Goal: Task Accomplishment & Management: Complete application form

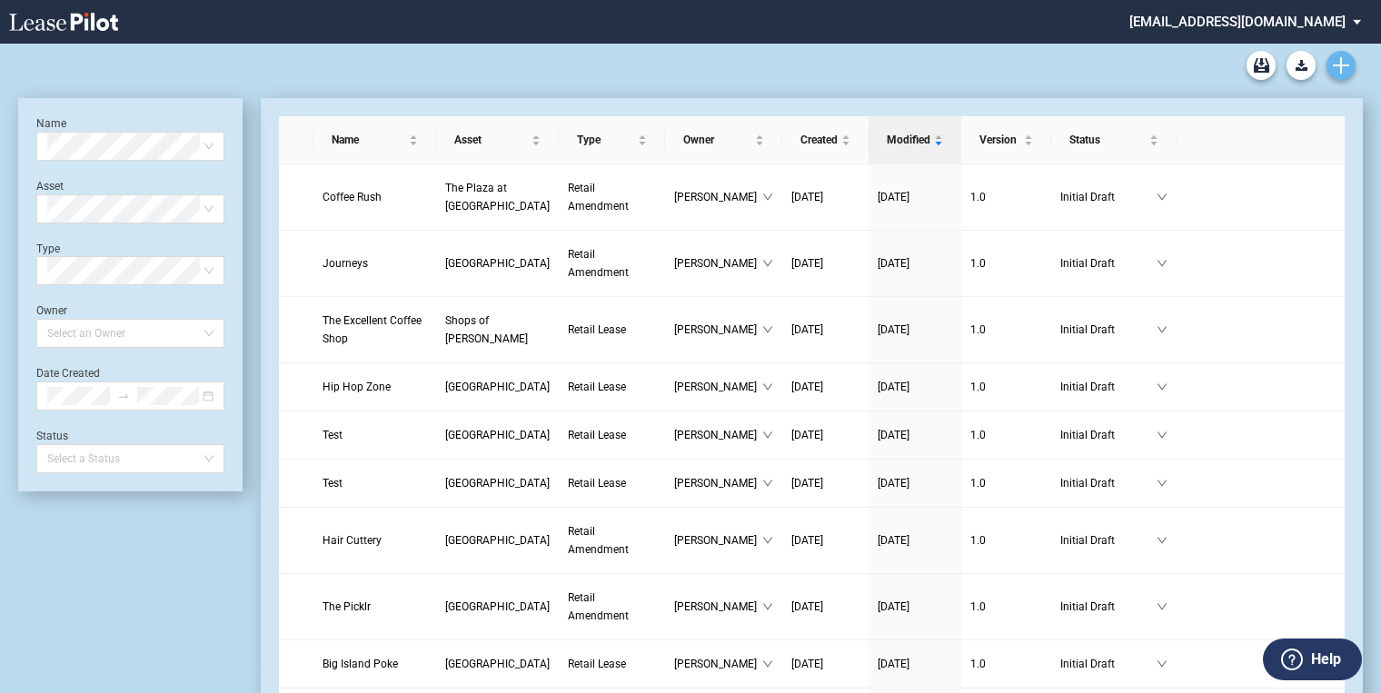
click at [1341, 57] on use "Create new document" at bounding box center [1341, 65] width 16 height 16
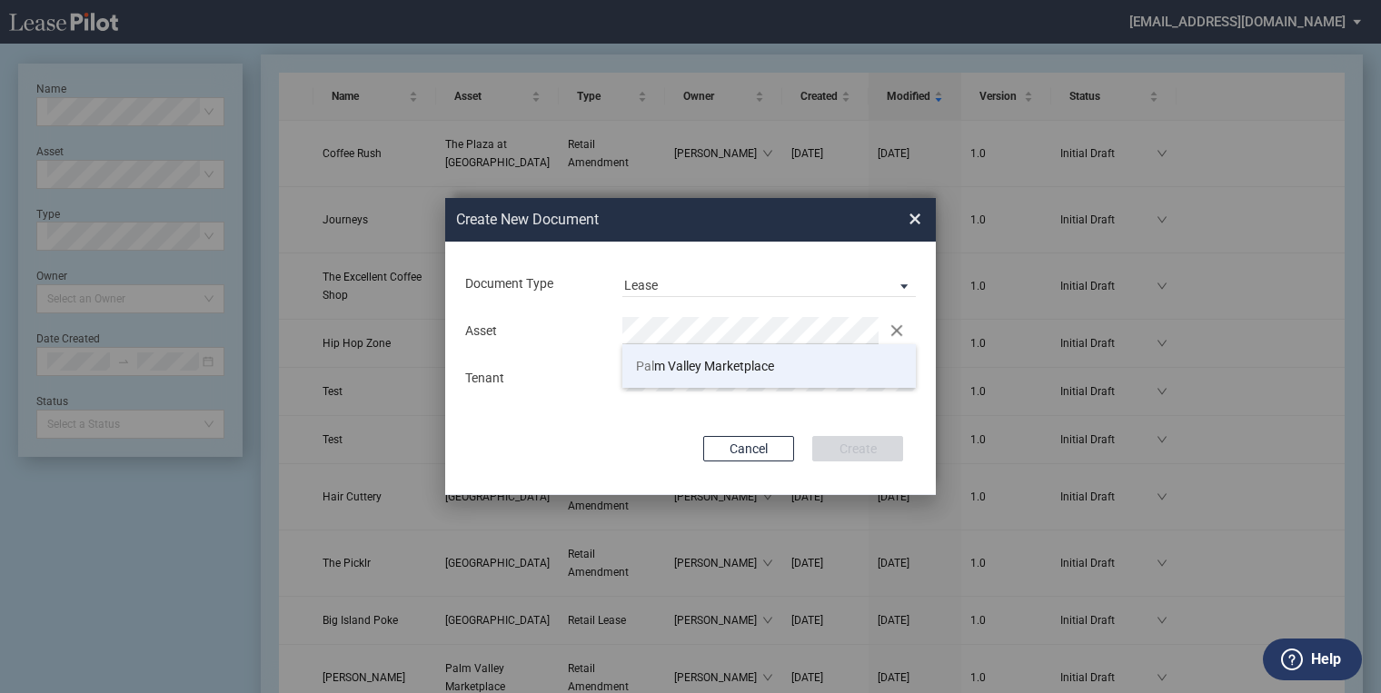
click at [664, 364] on span "Pal m Valley Marketplace" at bounding box center [705, 366] width 138 height 15
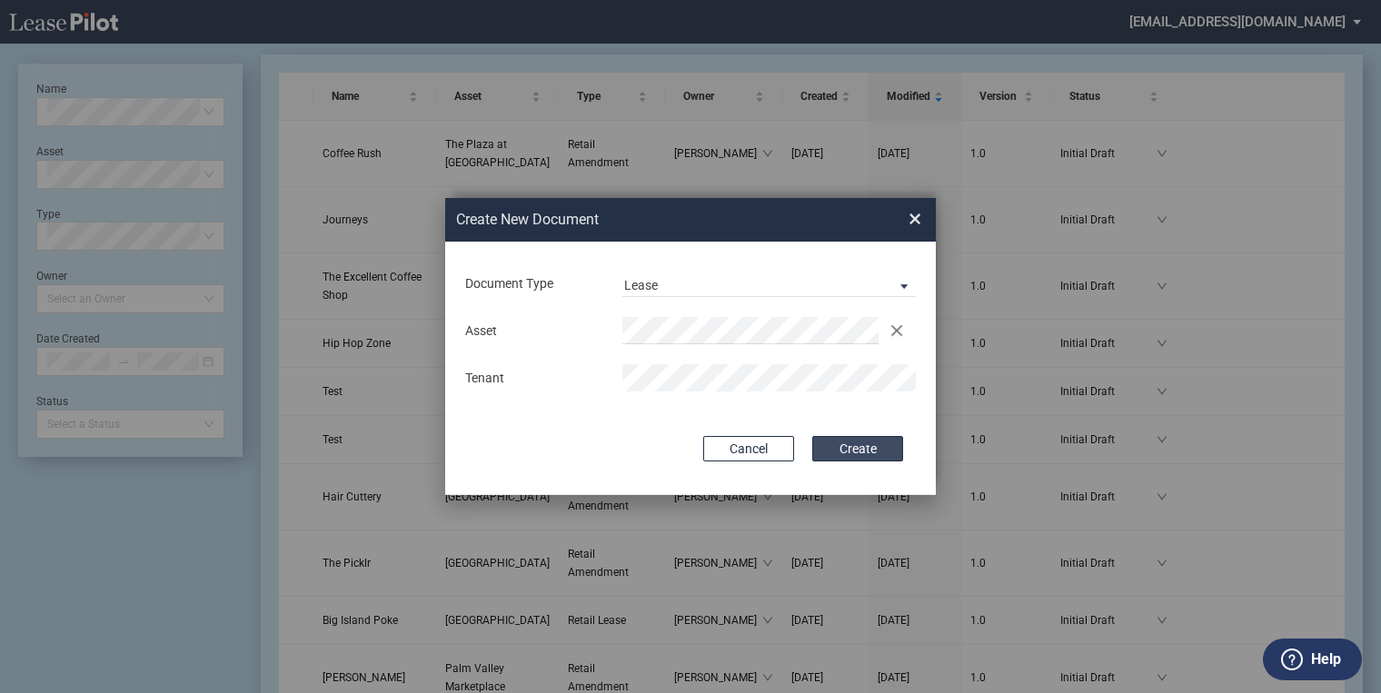
click at [832, 444] on button "Create" at bounding box center [857, 448] width 91 height 25
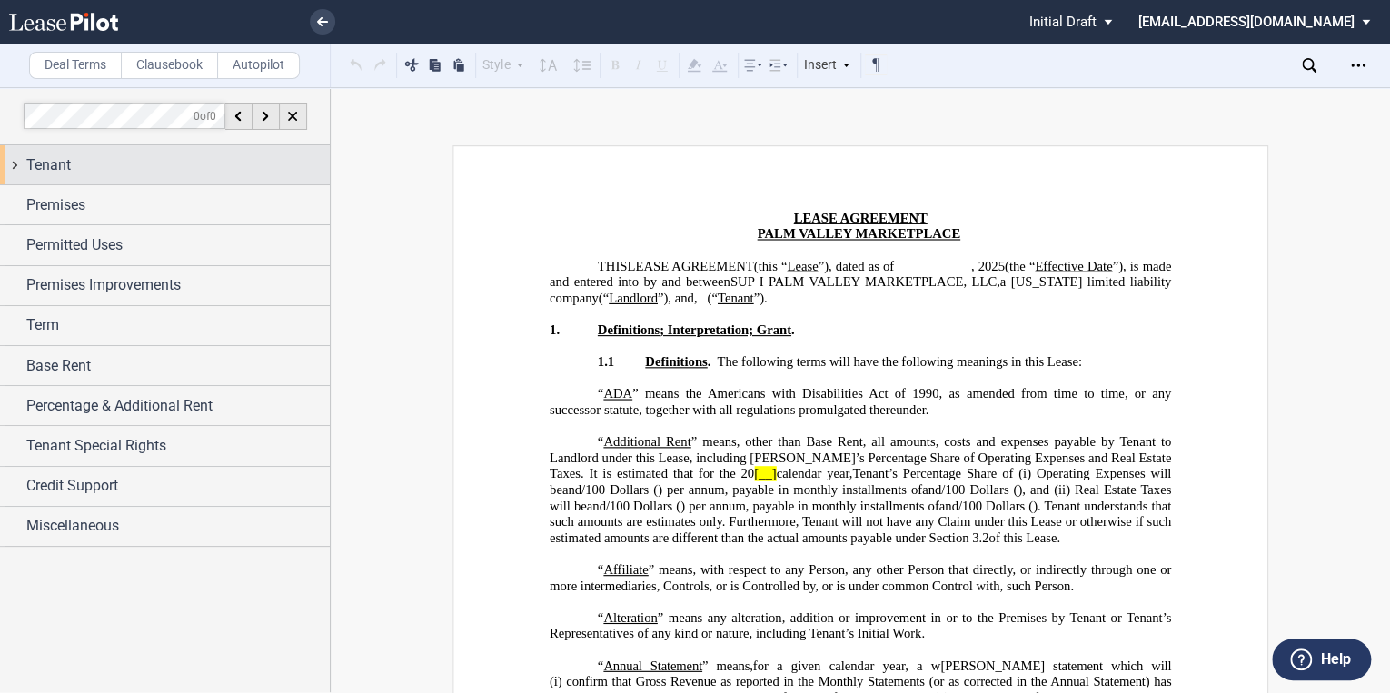
click at [16, 166] on div "Tenant" at bounding box center [165, 164] width 330 height 39
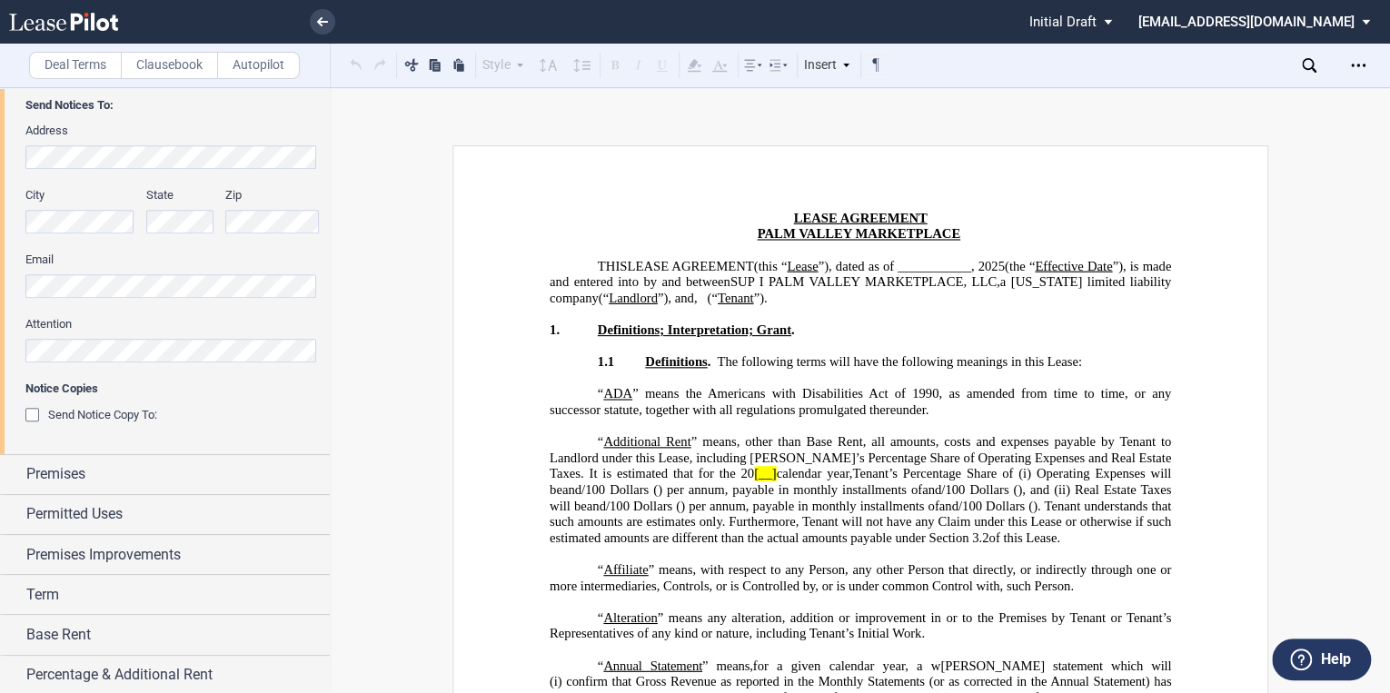
scroll to position [558, 0]
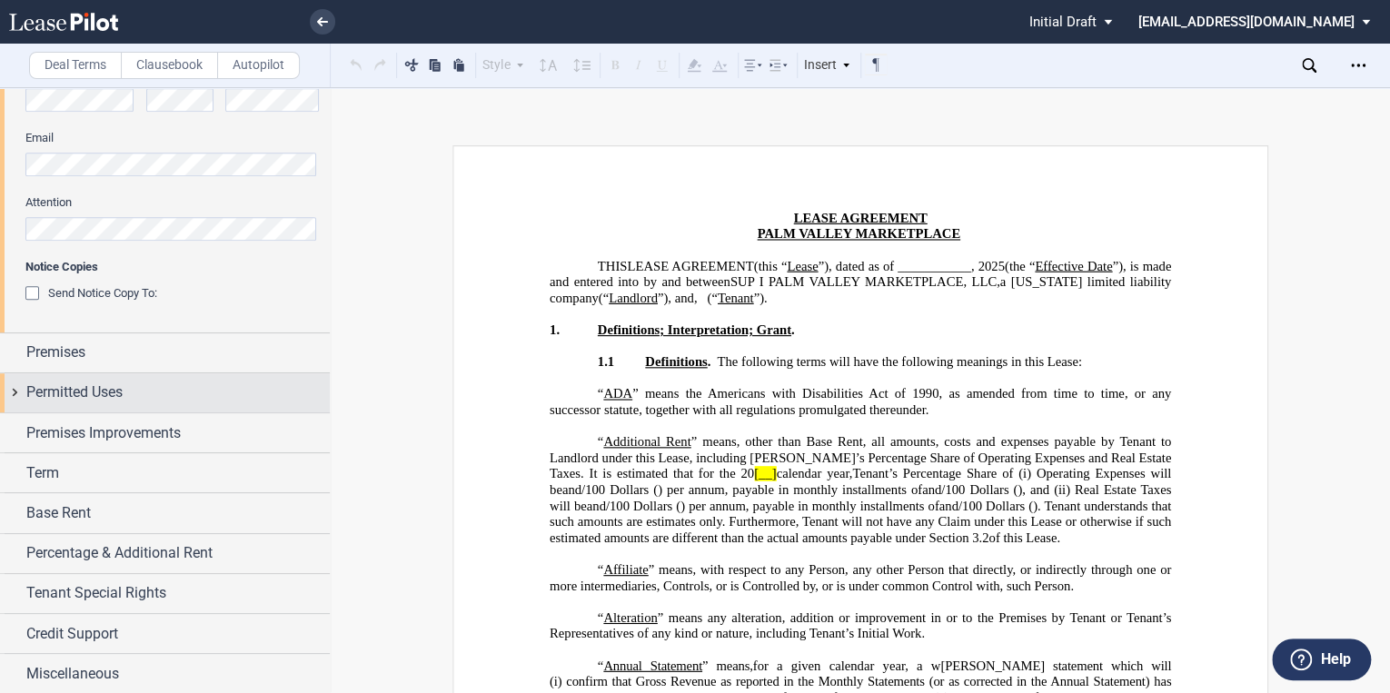
click at [17, 349] on div "Premises" at bounding box center [165, 353] width 330 height 39
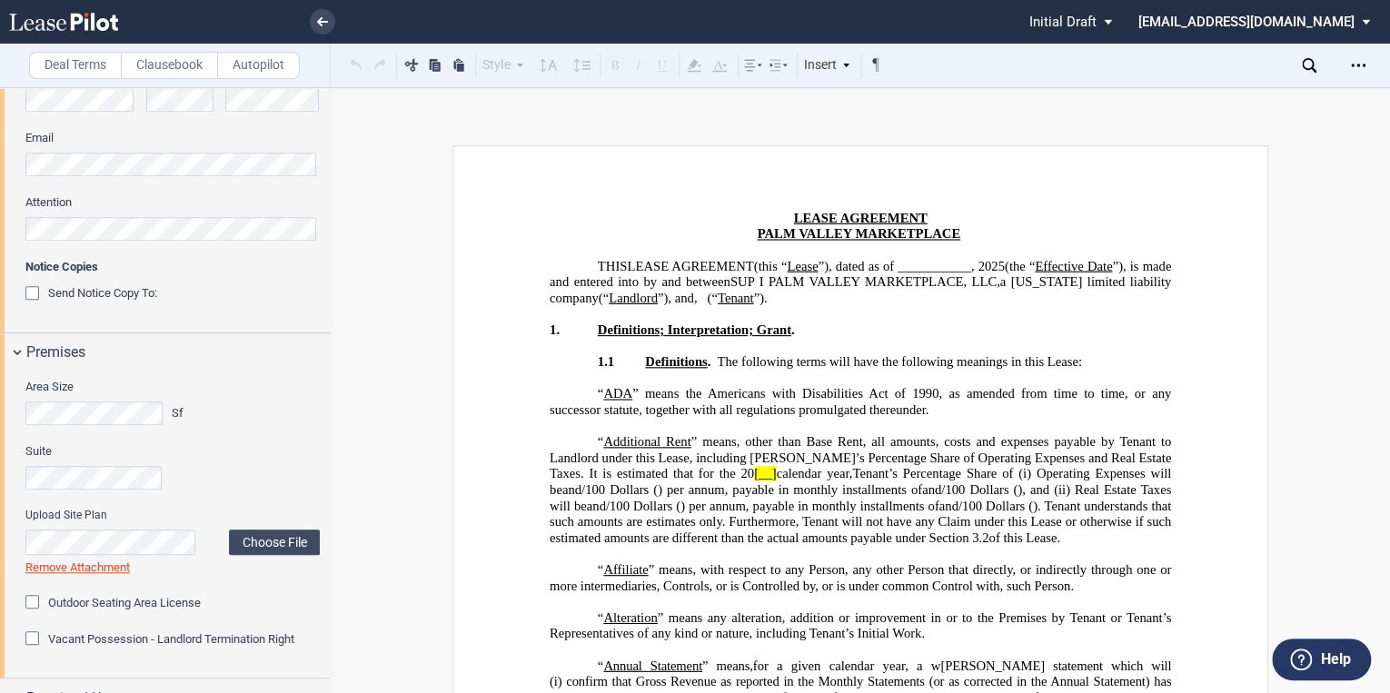
scroll to position [776, 0]
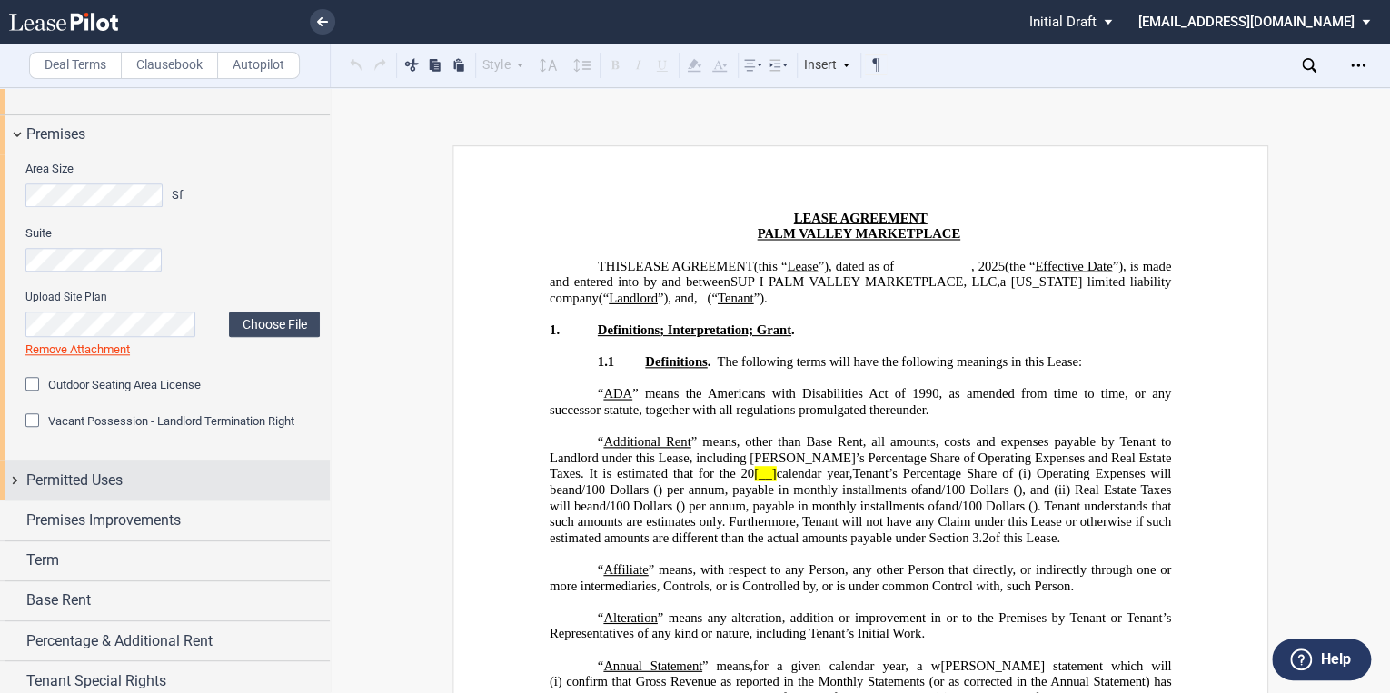
click at [11, 480] on div "Permitted Uses" at bounding box center [165, 480] width 330 height 39
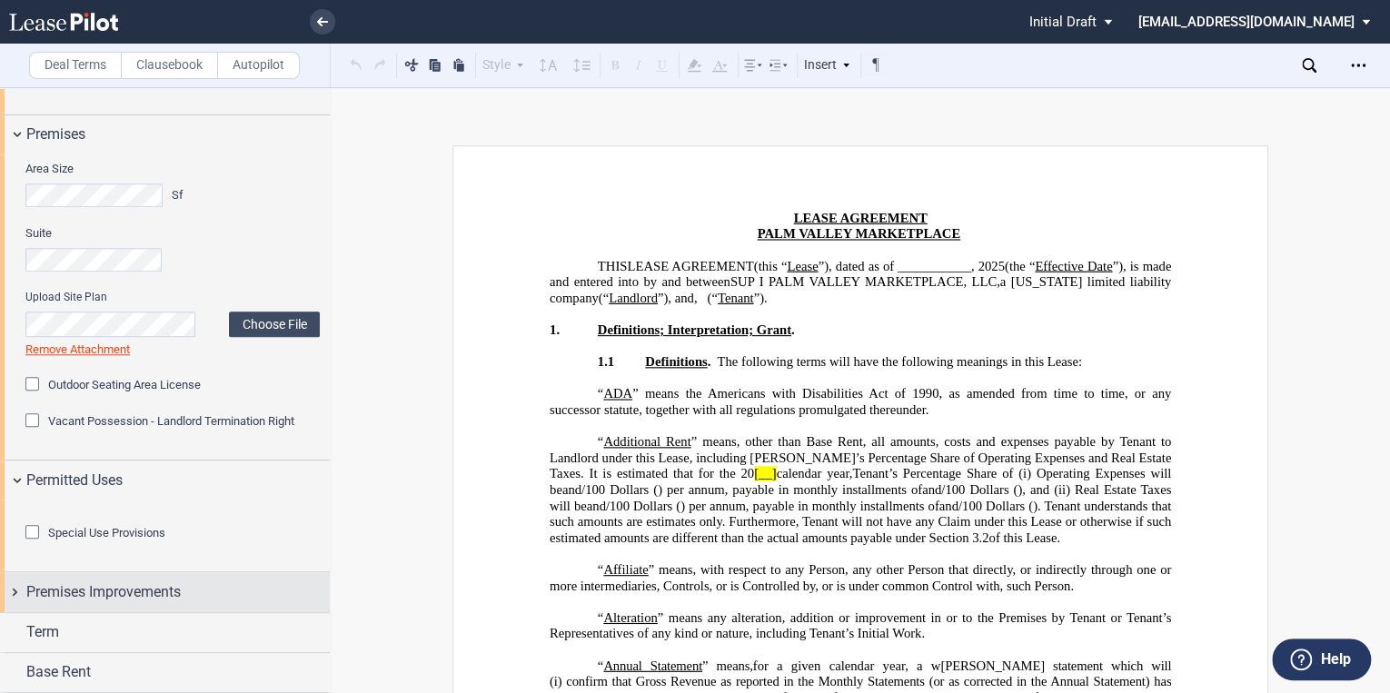
scroll to position [1036, 0]
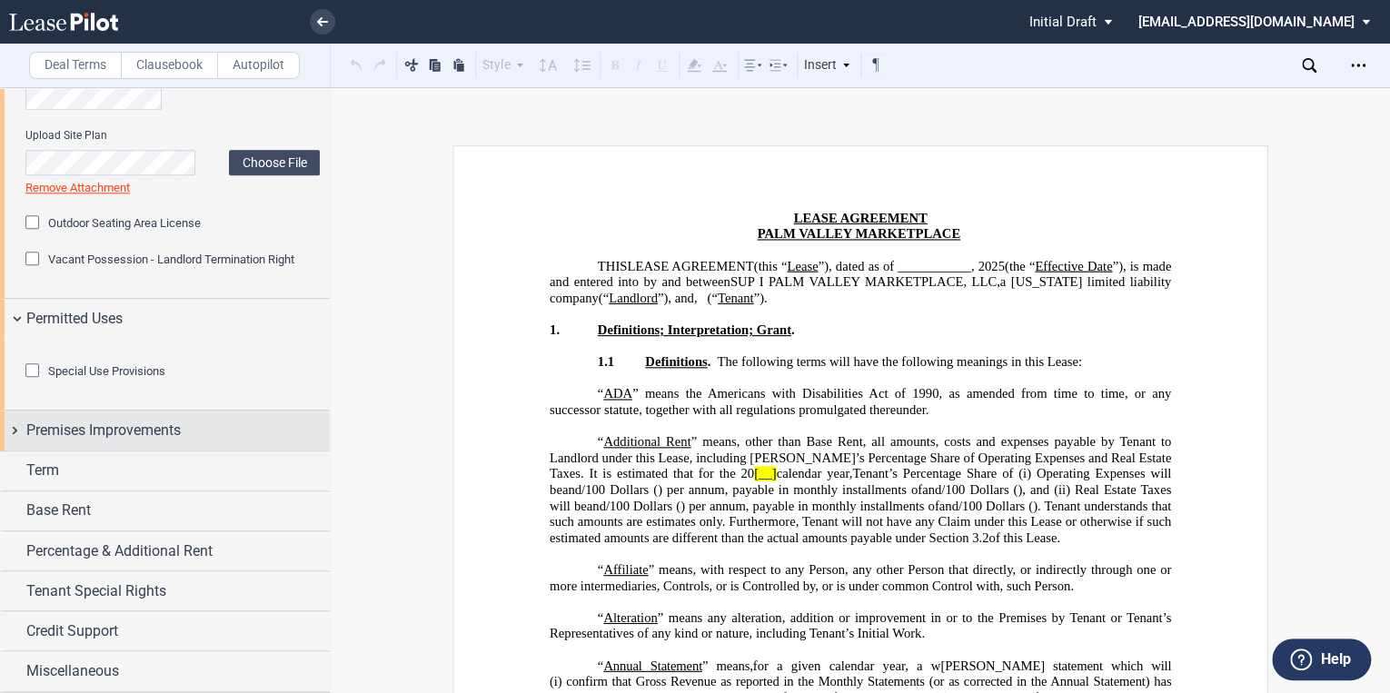
click at [5, 431] on div "Premises Improvements" at bounding box center [165, 430] width 330 height 39
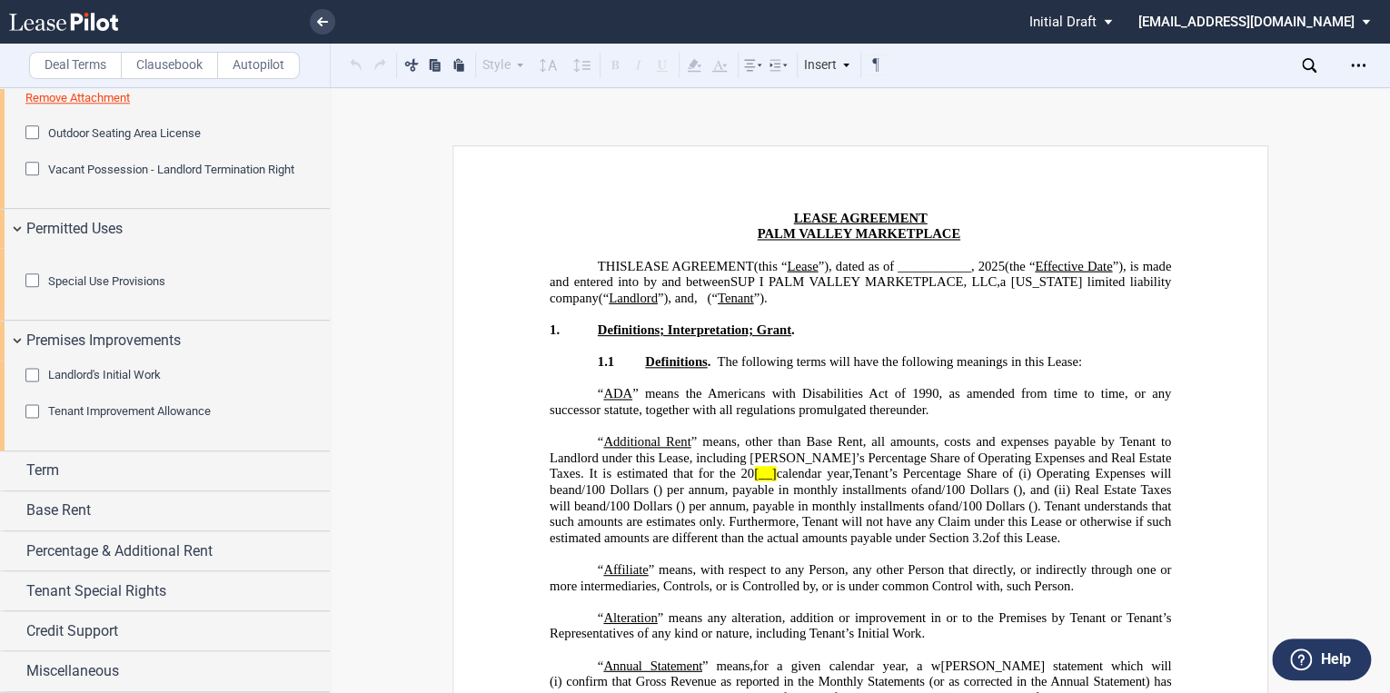
scroll to position [1126, 0]
click at [18, 470] on div "Term" at bounding box center [165, 471] width 330 height 39
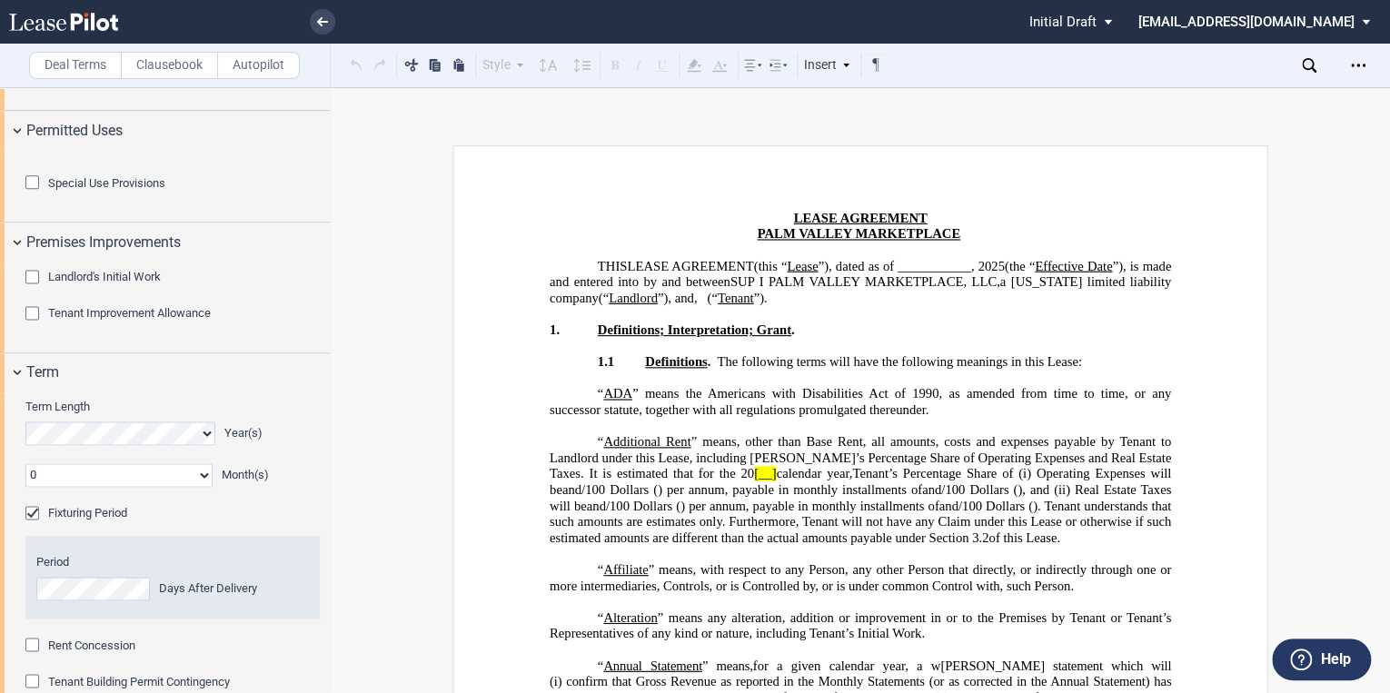
scroll to position [1490, 0]
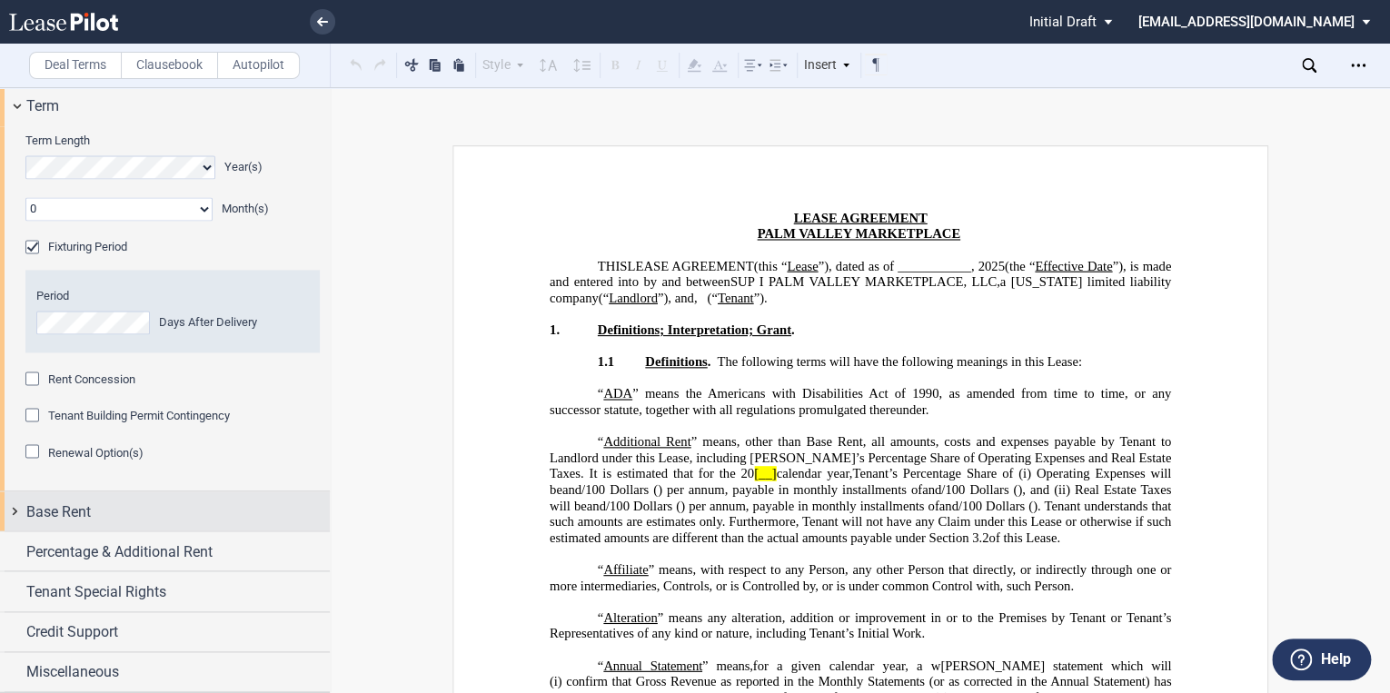
click at [16, 510] on div "Base Rent" at bounding box center [165, 511] width 330 height 39
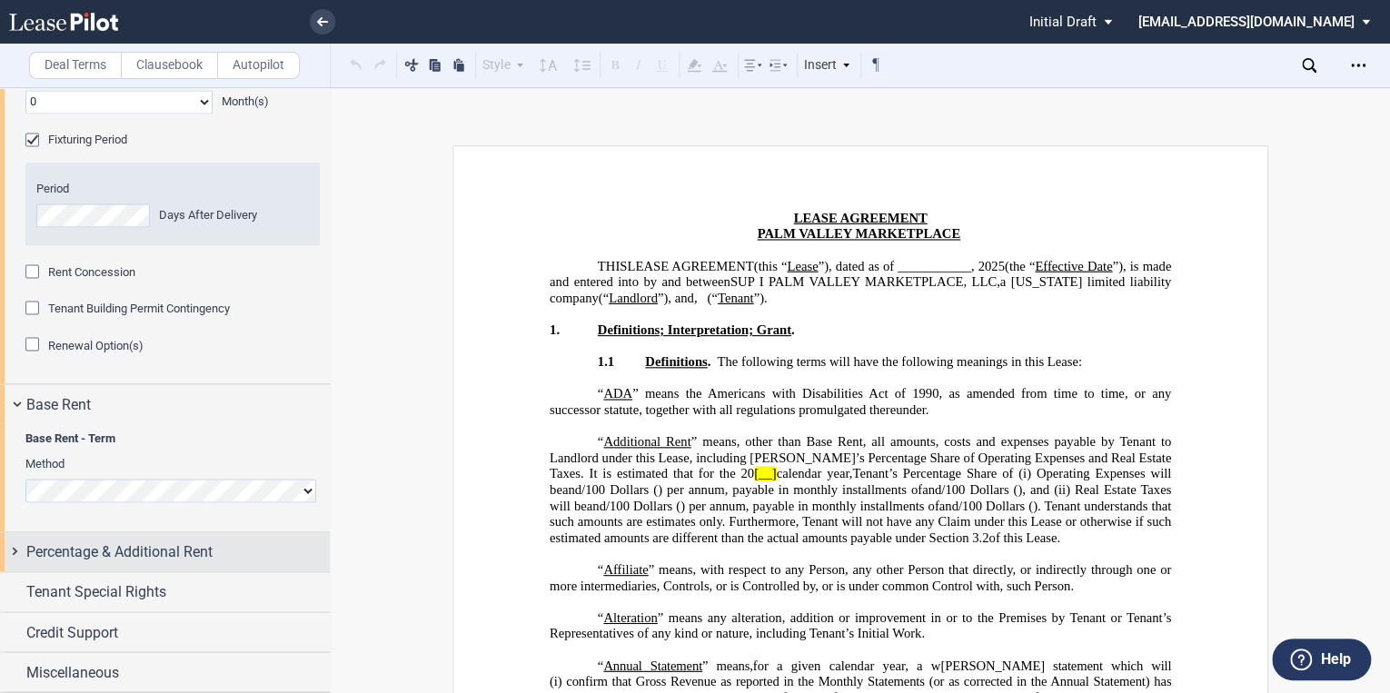
click at [17, 548] on div "Percentage & Additional Rent" at bounding box center [165, 552] width 330 height 39
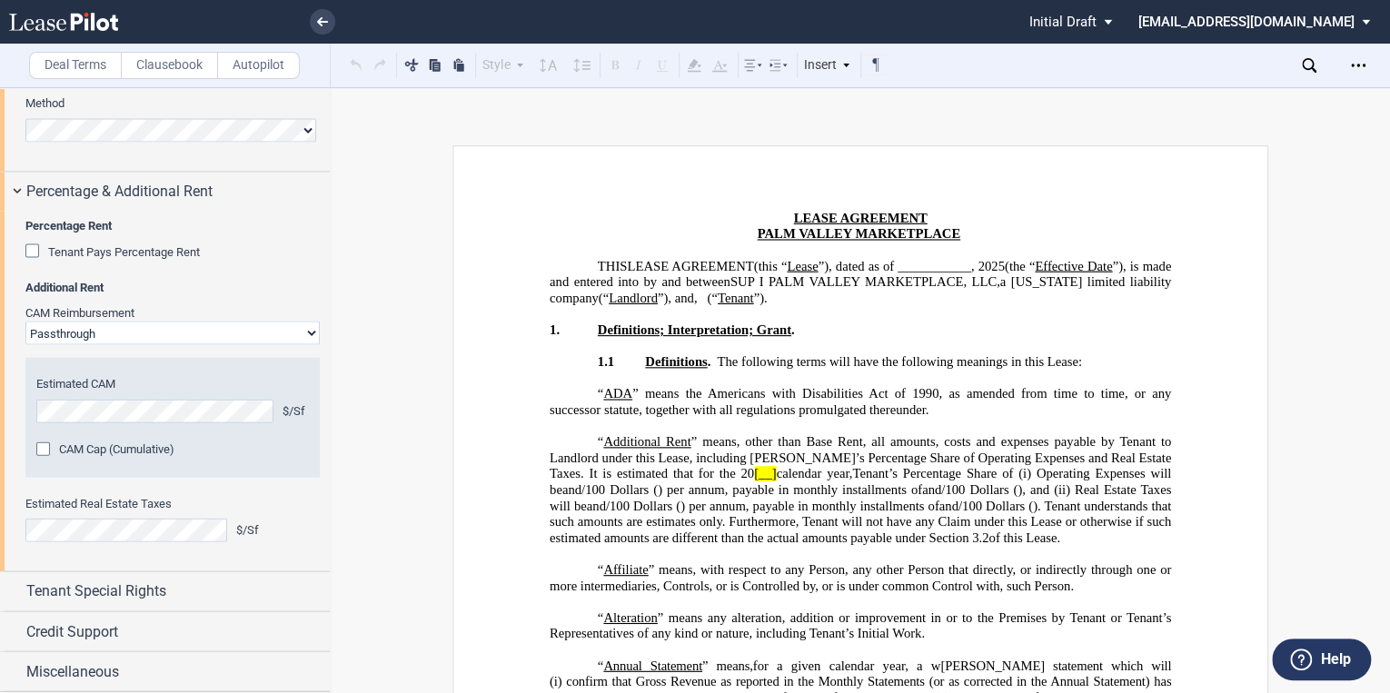
scroll to position [1957, 0]
click at [16, 591] on div "Tenant Special Rights" at bounding box center [165, 592] width 330 height 39
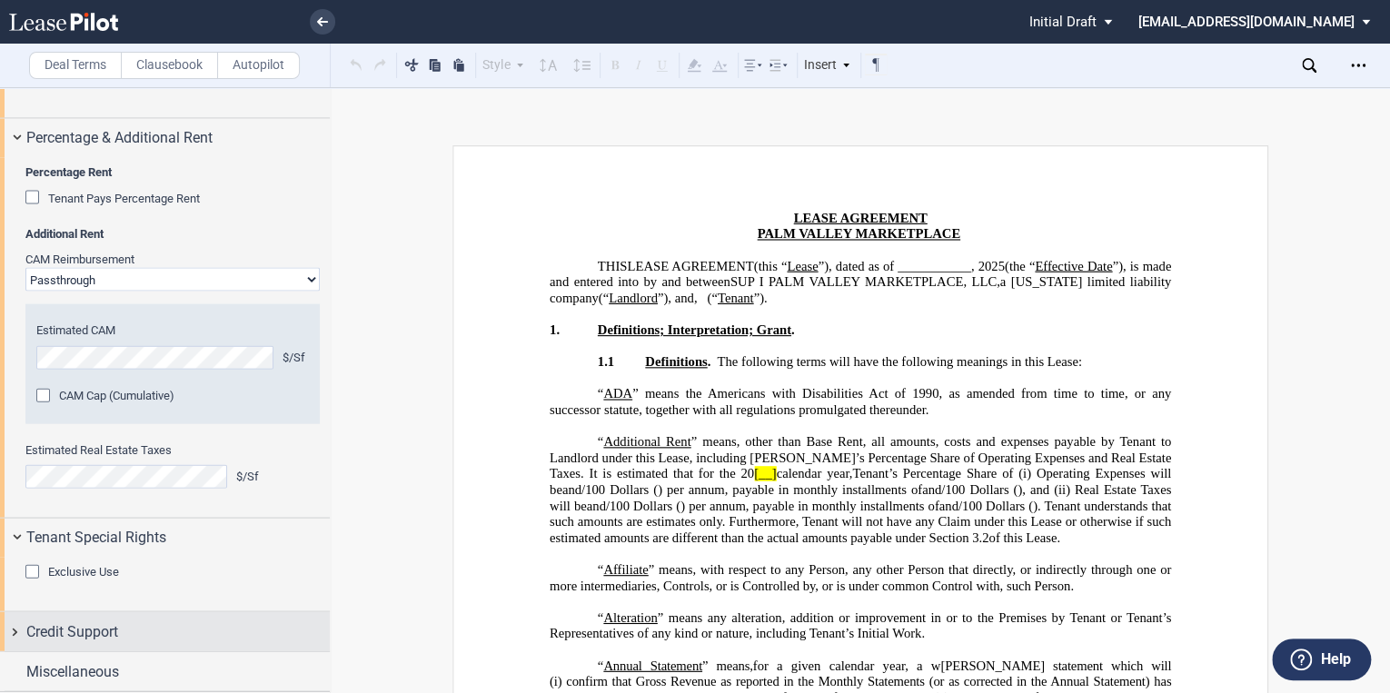
scroll to position [2011, 0]
click at [29, 633] on span "Credit Support" at bounding box center [72, 633] width 92 height 22
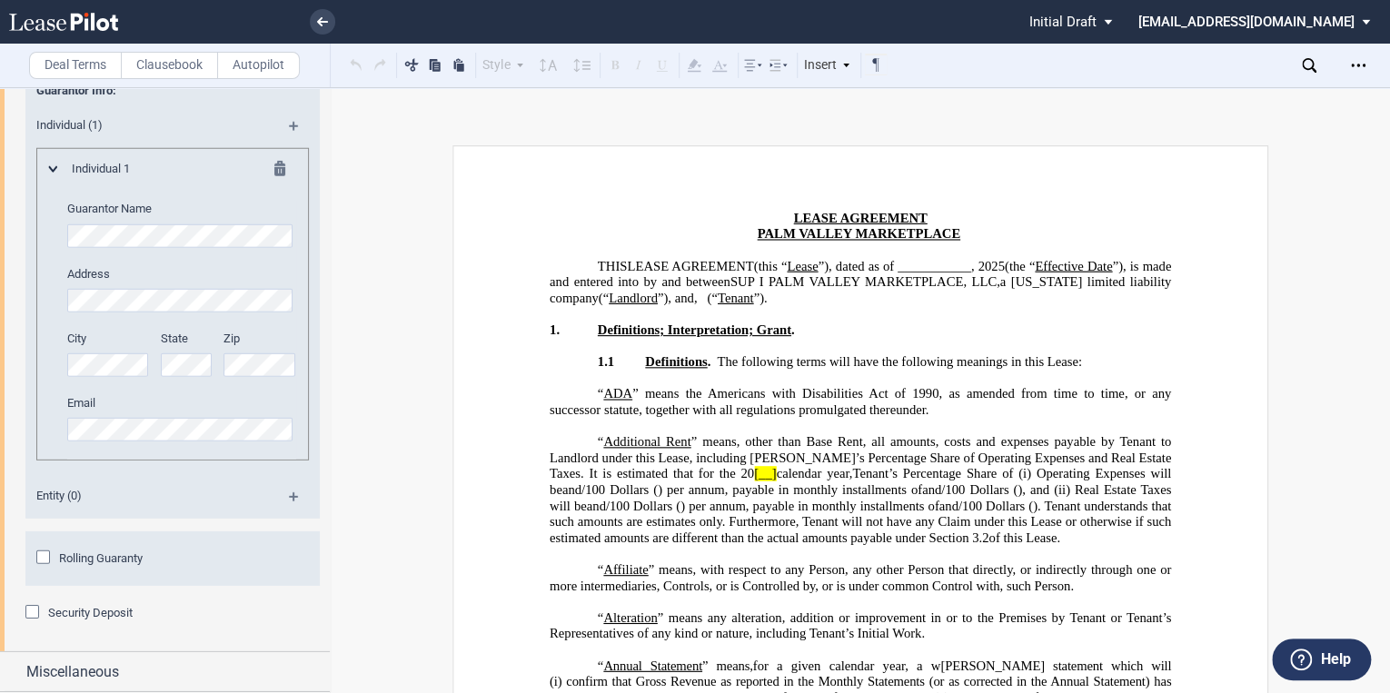
scroll to position [2635, 0]
click at [58, 670] on span "Miscellaneous" at bounding box center [72, 673] width 93 height 22
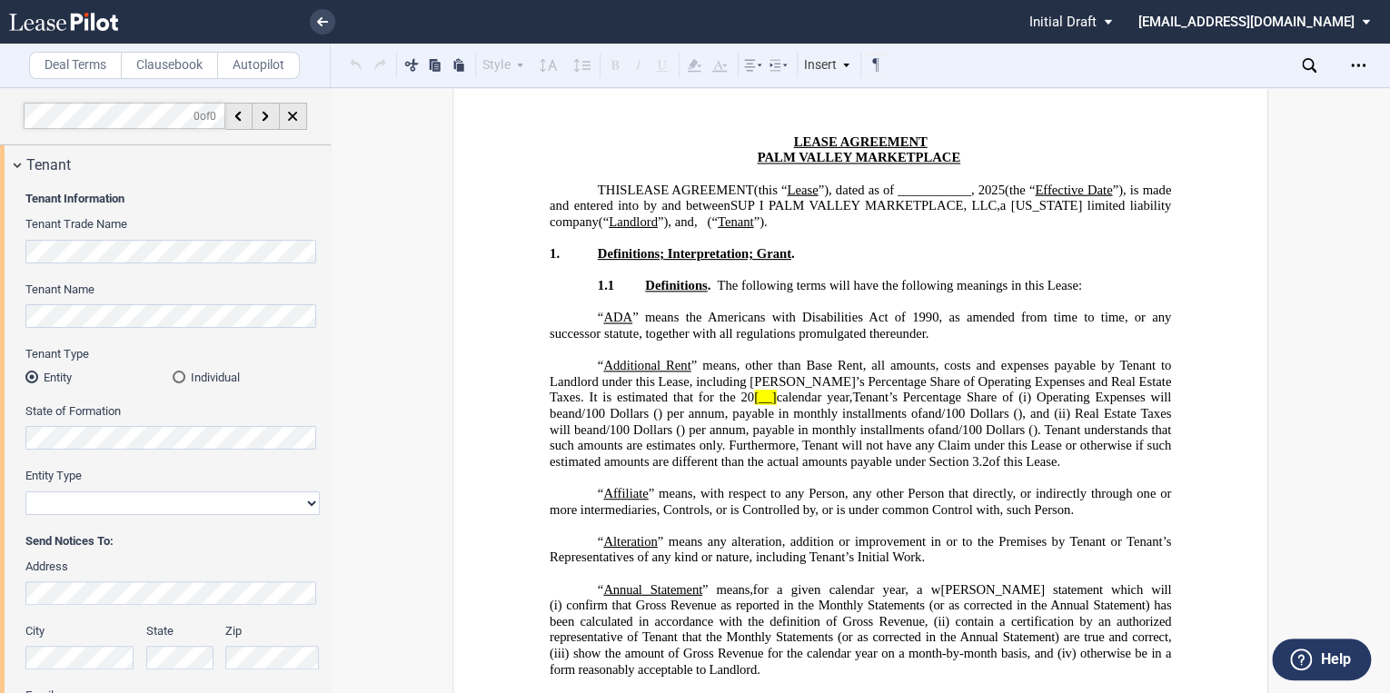
scroll to position [0, 0]
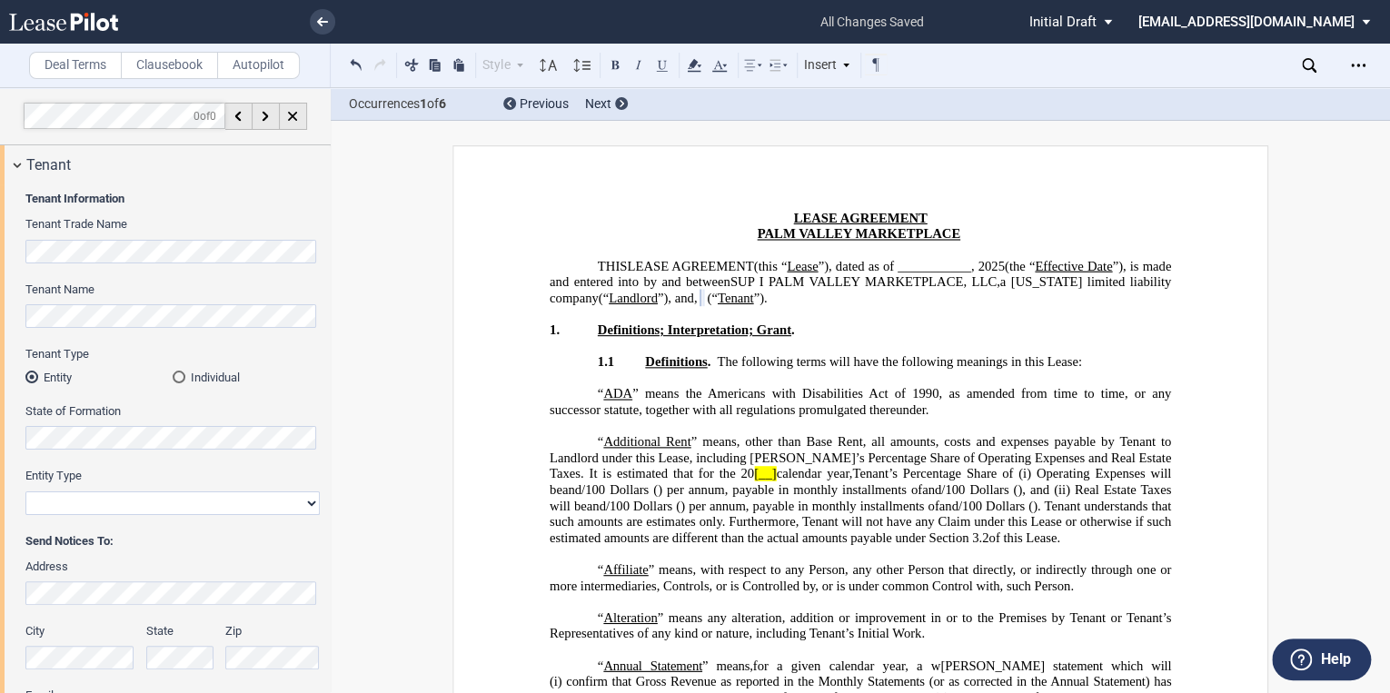
click at [304, 502] on select "Corporation Limited Liability Company General Partnership Limited Partnership O…" at bounding box center [172, 504] width 294 height 24
select select "limited liability company"
click at [25, 492] on select "Corporation Limited Liability Company General Partnership Limited Partnership O…" at bounding box center [172, 504] width 294 height 24
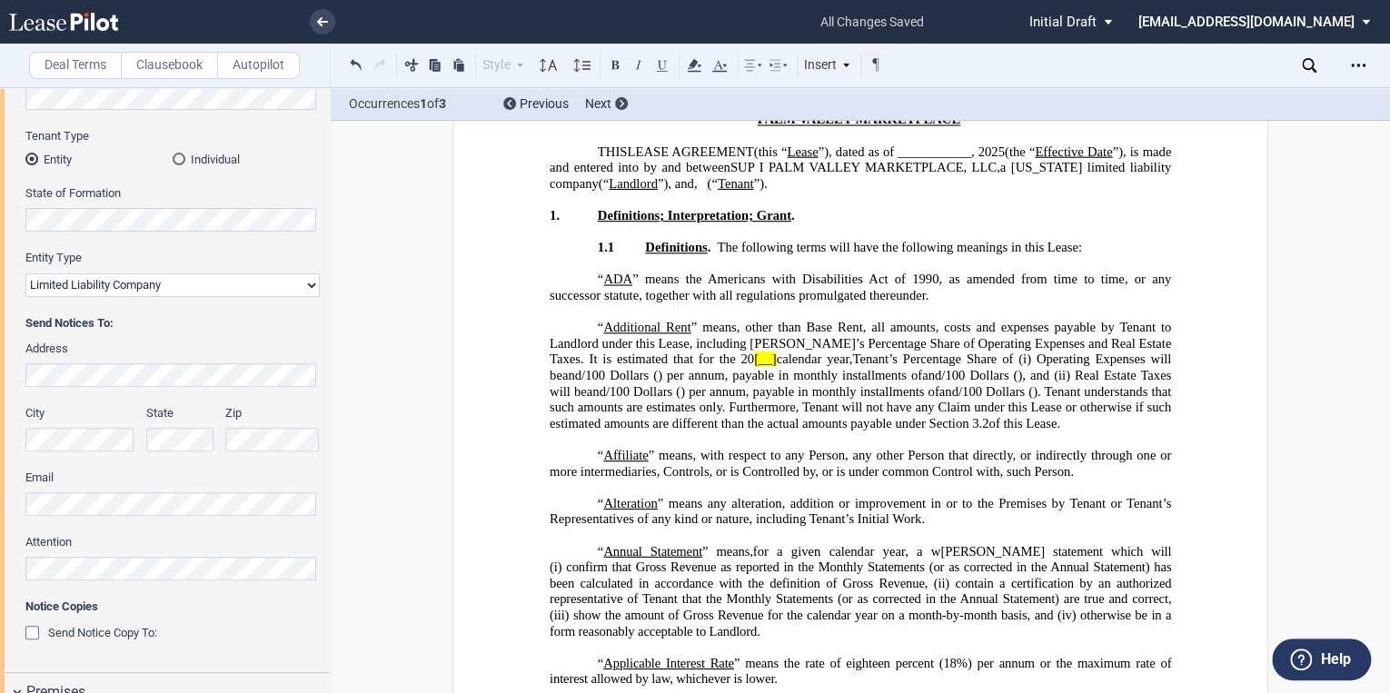
scroll to position [145, 0]
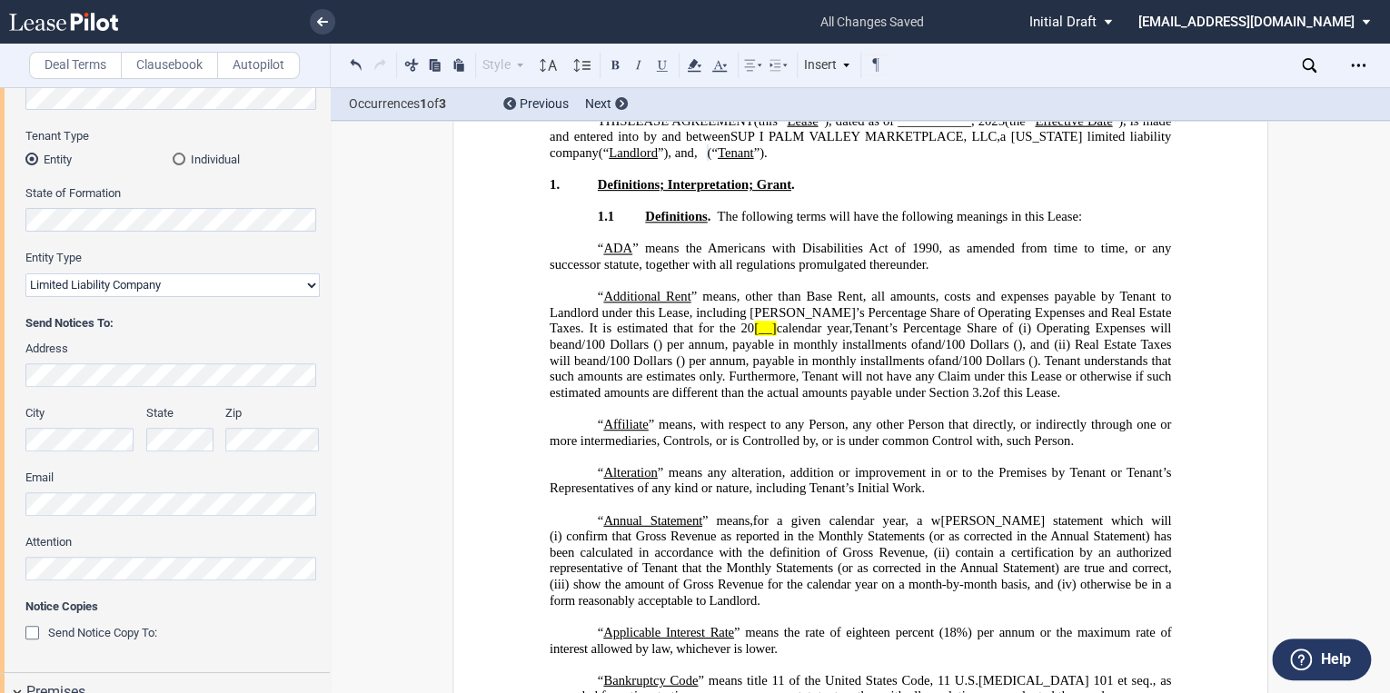
click at [776, 330] on span "calendar year," at bounding box center [814, 328] width 76 height 15
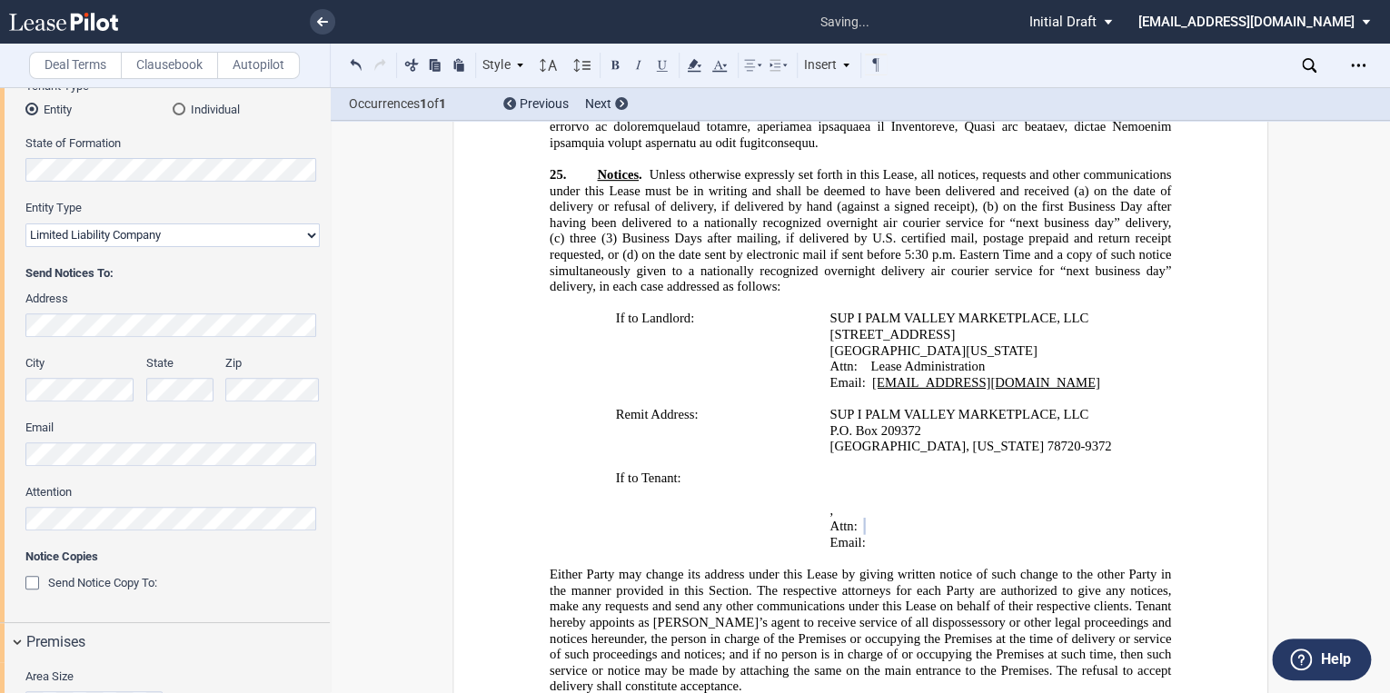
scroll to position [291, 0]
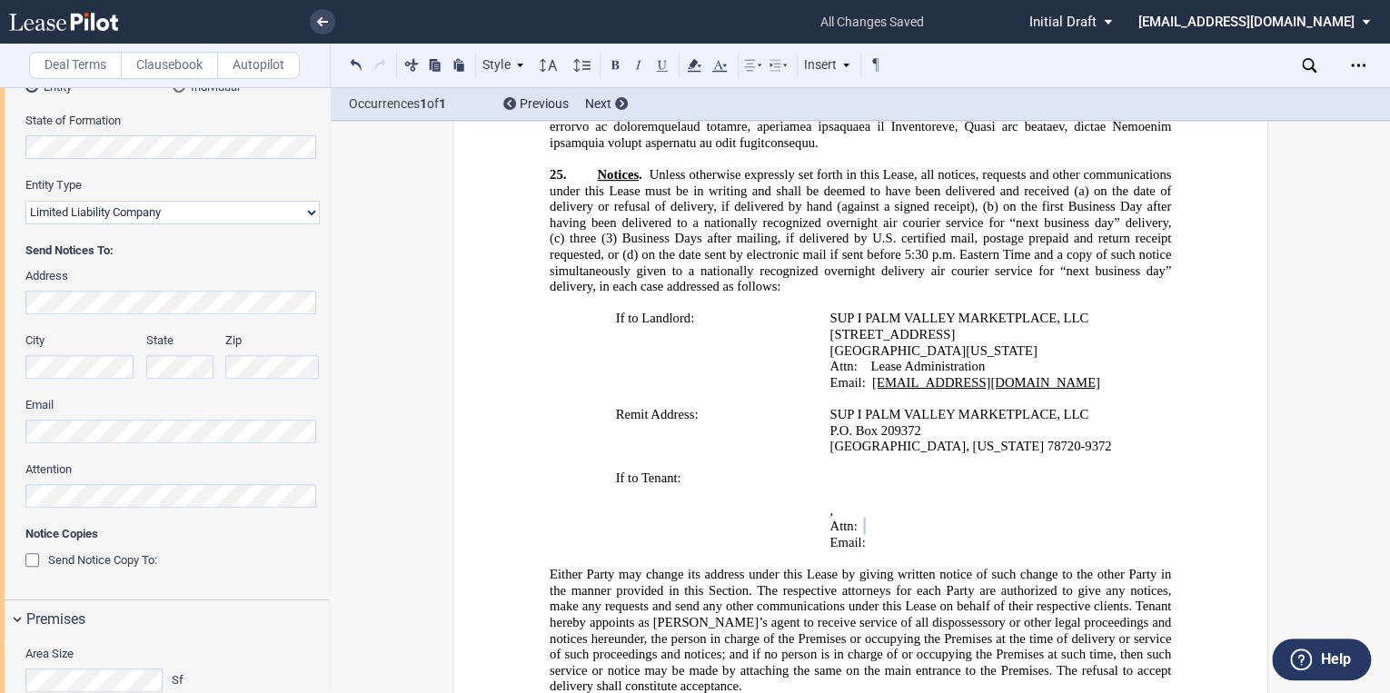
click at [34, 562] on div "Send Notice Copy To:" at bounding box center [34, 562] width 18 height 18
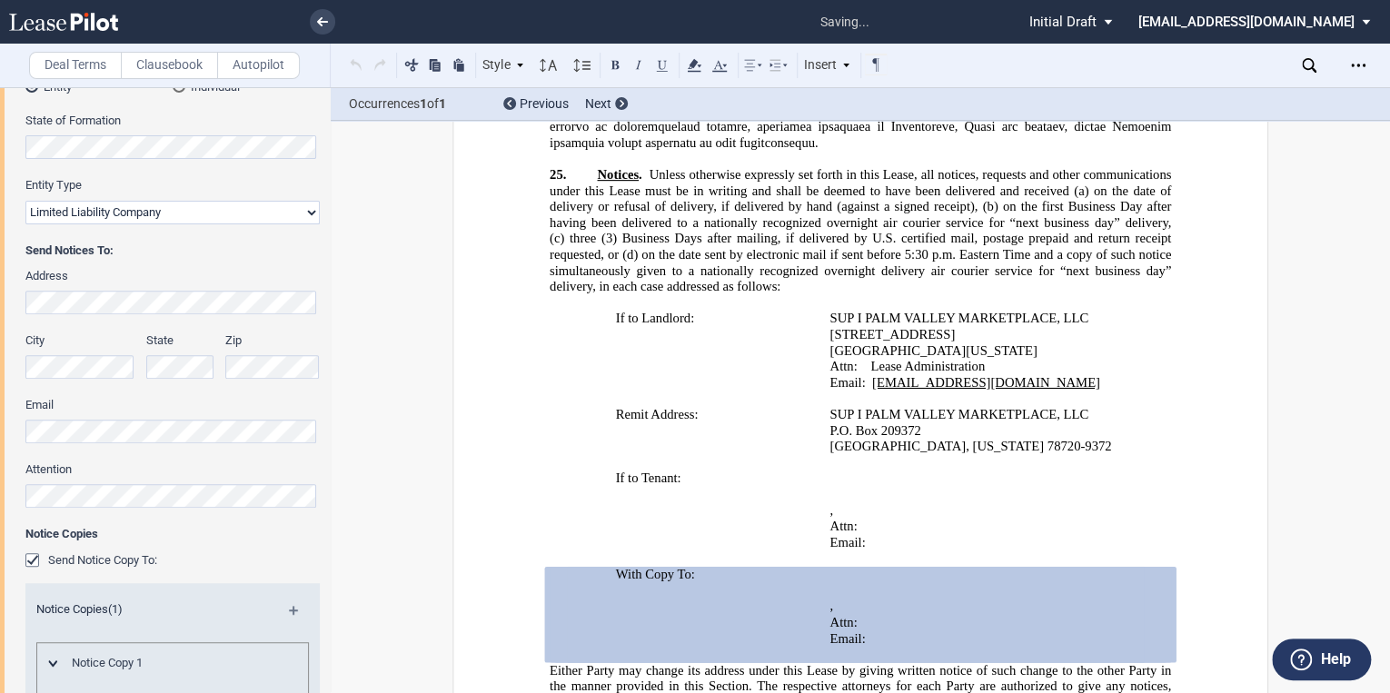
click at [42, 561] on div "Send Notice Copy To:" at bounding box center [34, 562] width 18 height 18
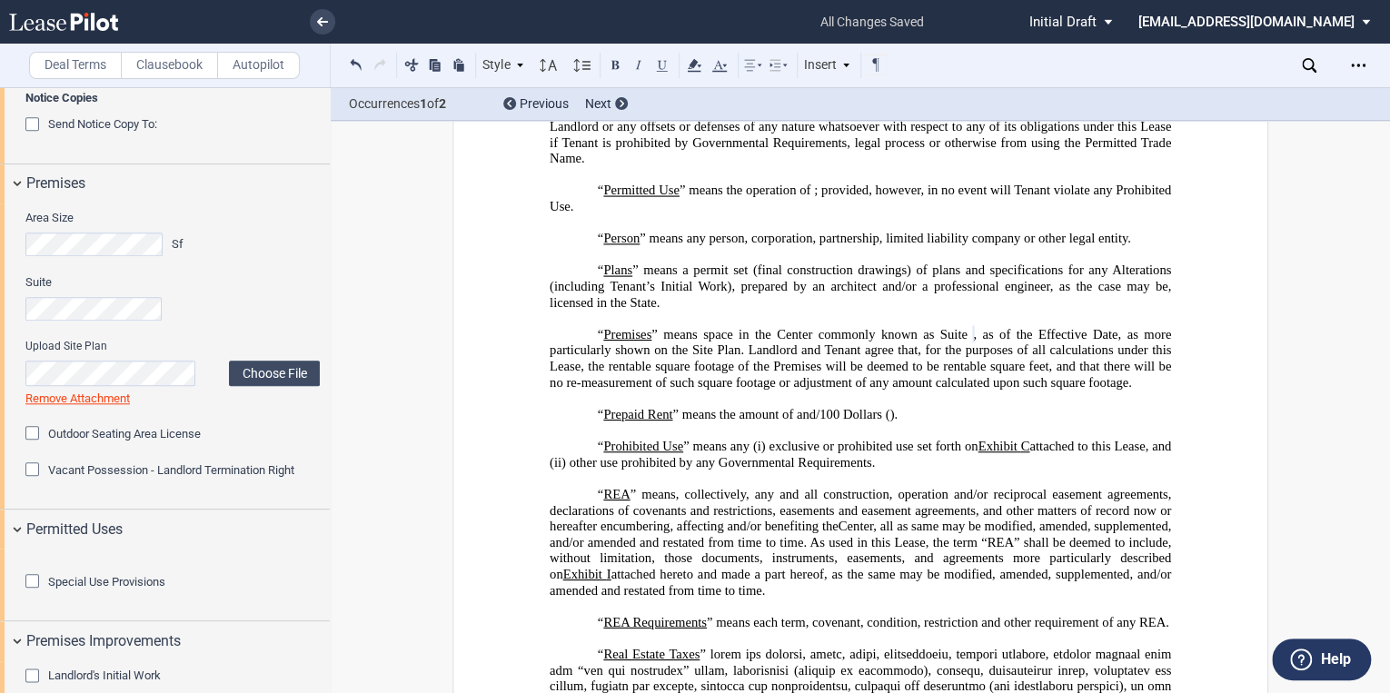
scroll to position [800, 0]
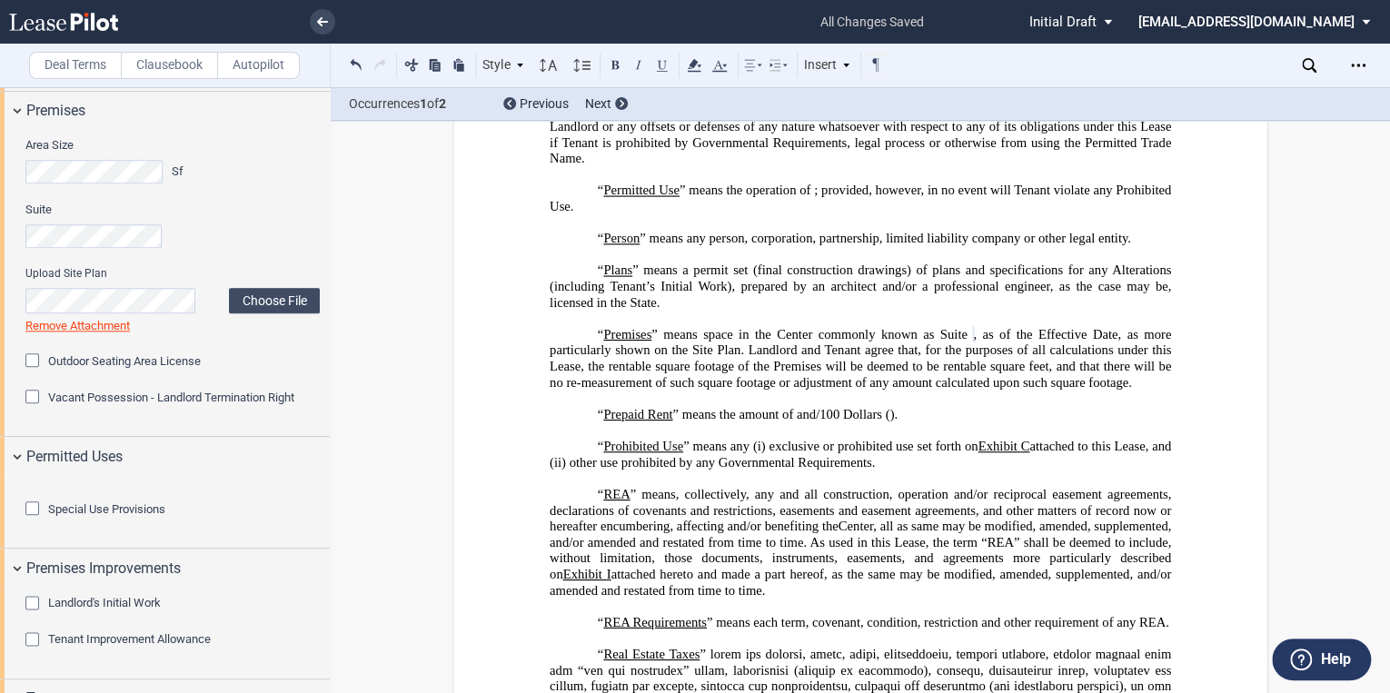
click at [33, 400] on div "Vacant Possession - Landlord Termination Right" at bounding box center [34, 399] width 18 height 18
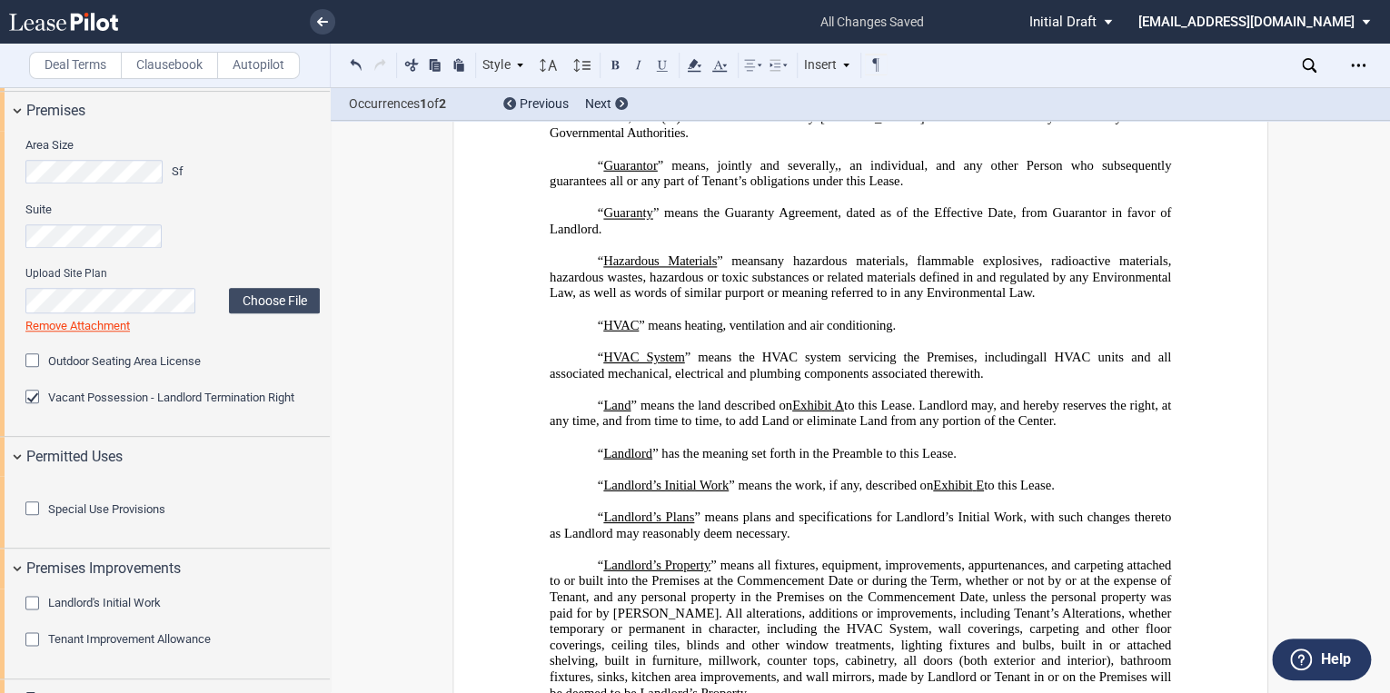
scroll to position [2690, 0]
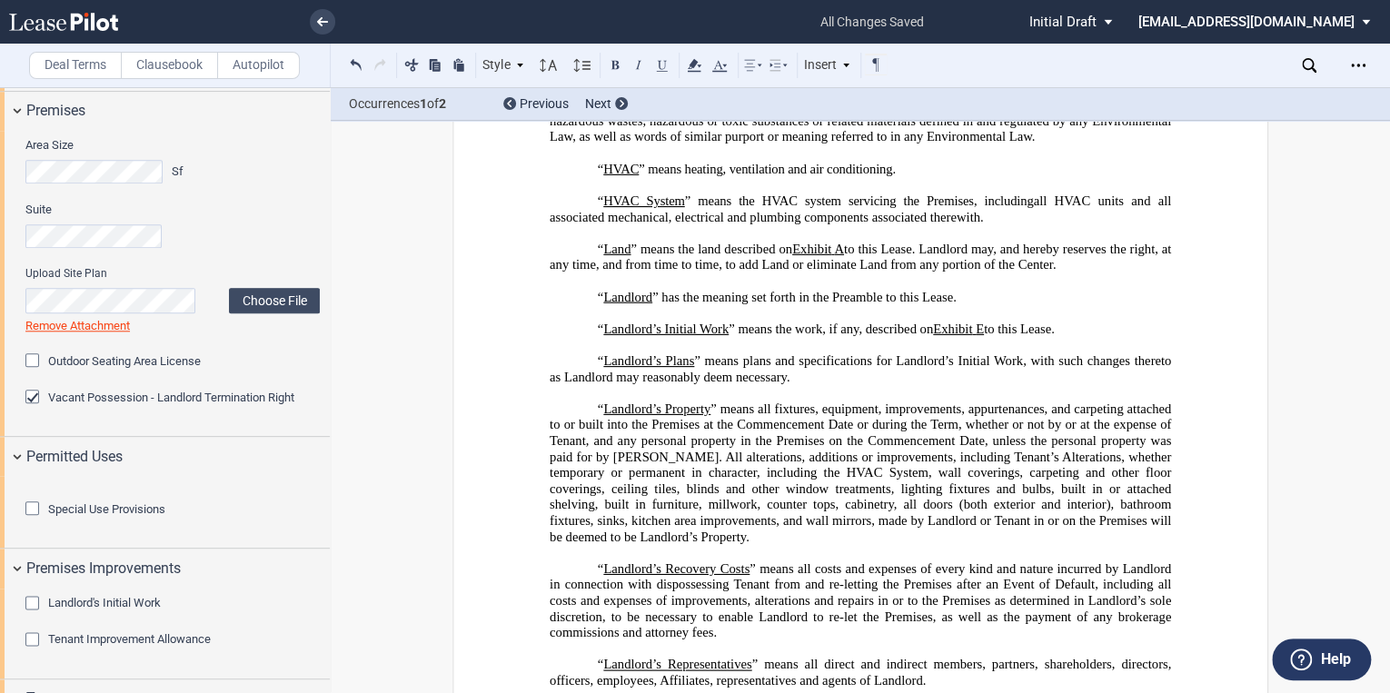
click at [36, 397] on div "Vacant Possession - Landlord Termination Right" at bounding box center [34, 399] width 18 height 18
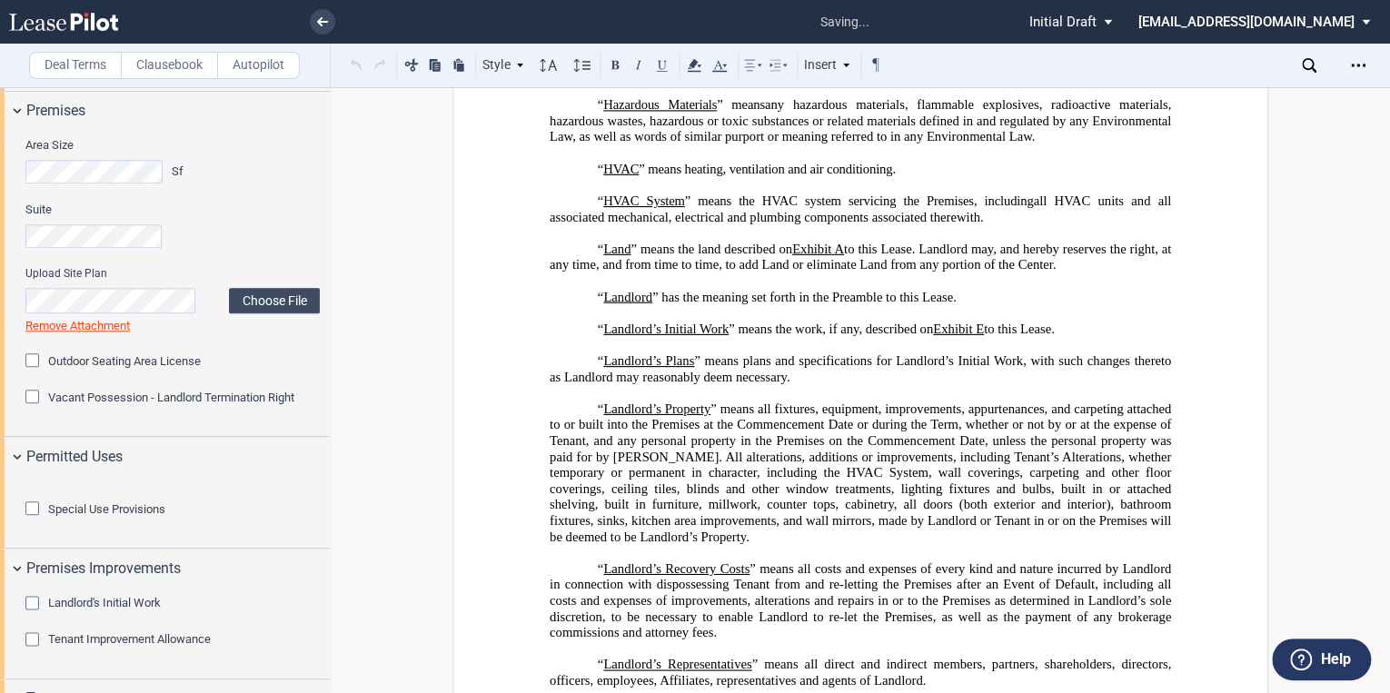
click at [35, 397] on div "Vacant Possession - Landlord Termination Right" at bounding box center [34, 399] width 18 height 18
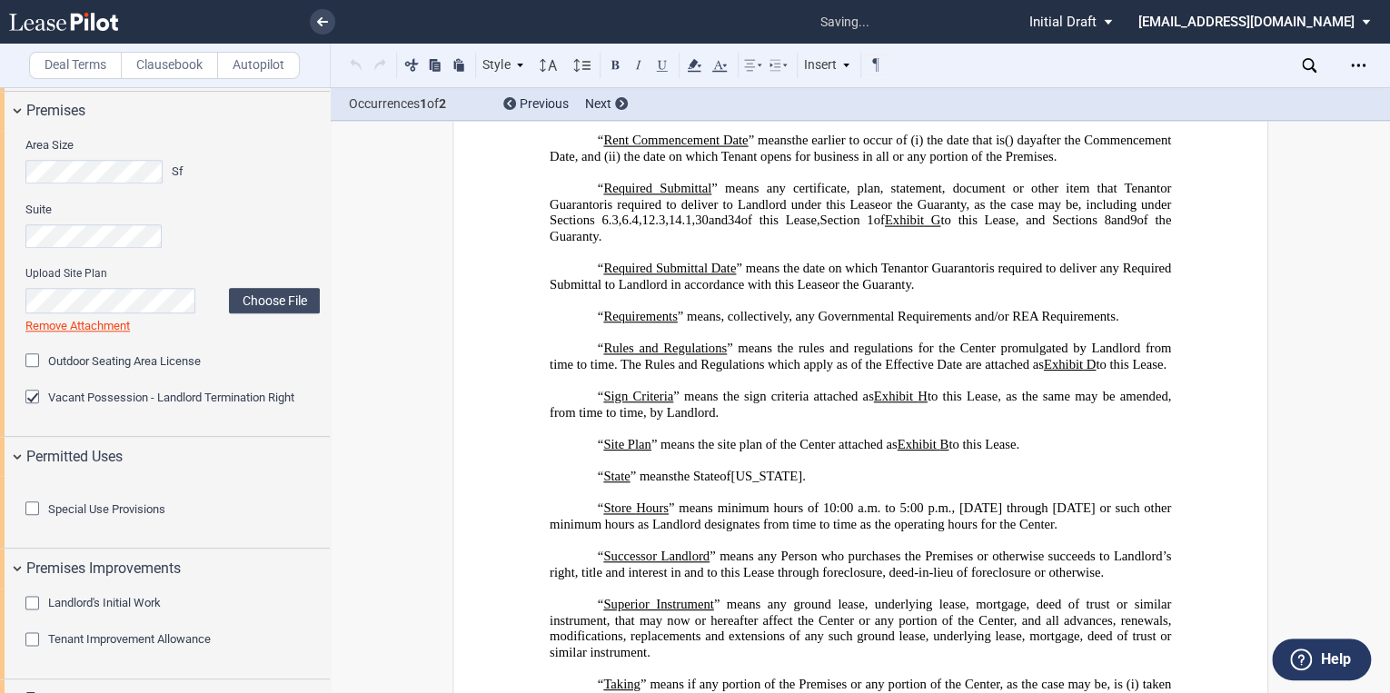
scroll to position [6394, 0]
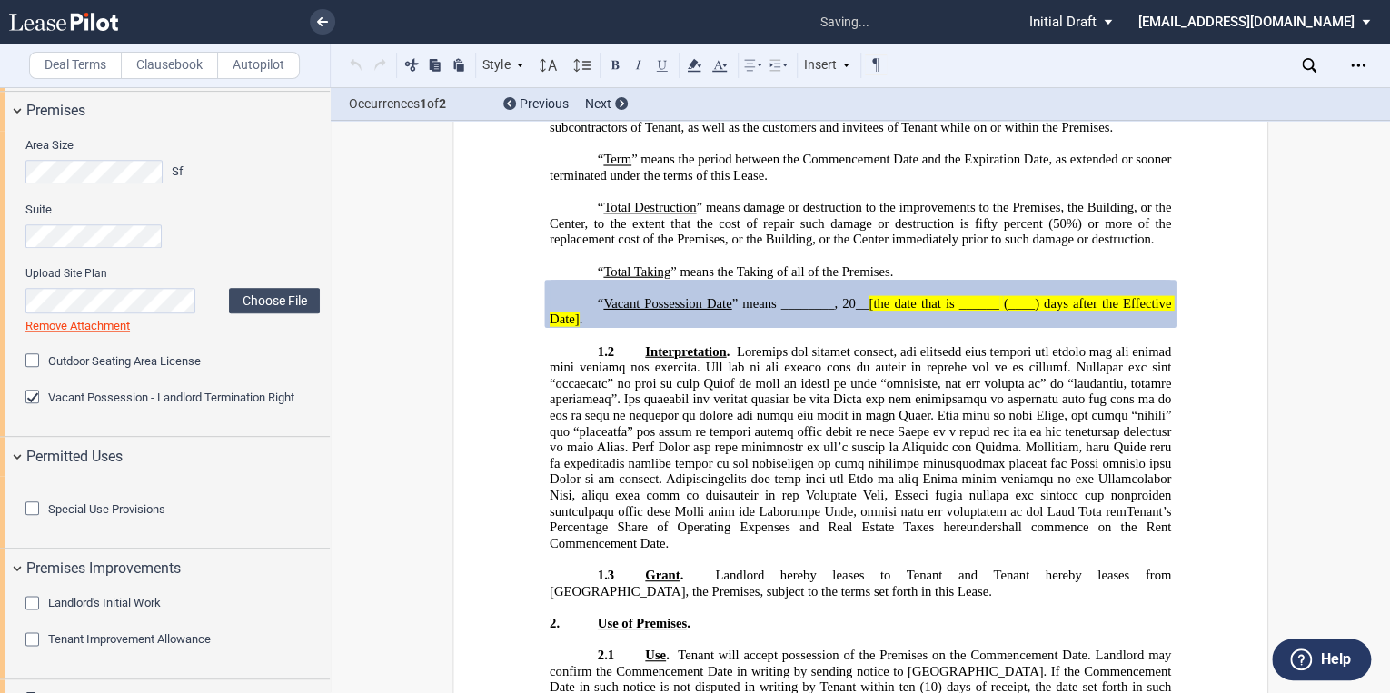
click at [798, 344] on p "﻿" at bounding box center [861, 336] width 622 height 16
click at [871, 312] on span "[the date that is ______" at bounding box center [934, 303] width 130 height 15
click at [872, 312] on span "[the date that is ______" at bounding box center [934, 303] width 130 height 15
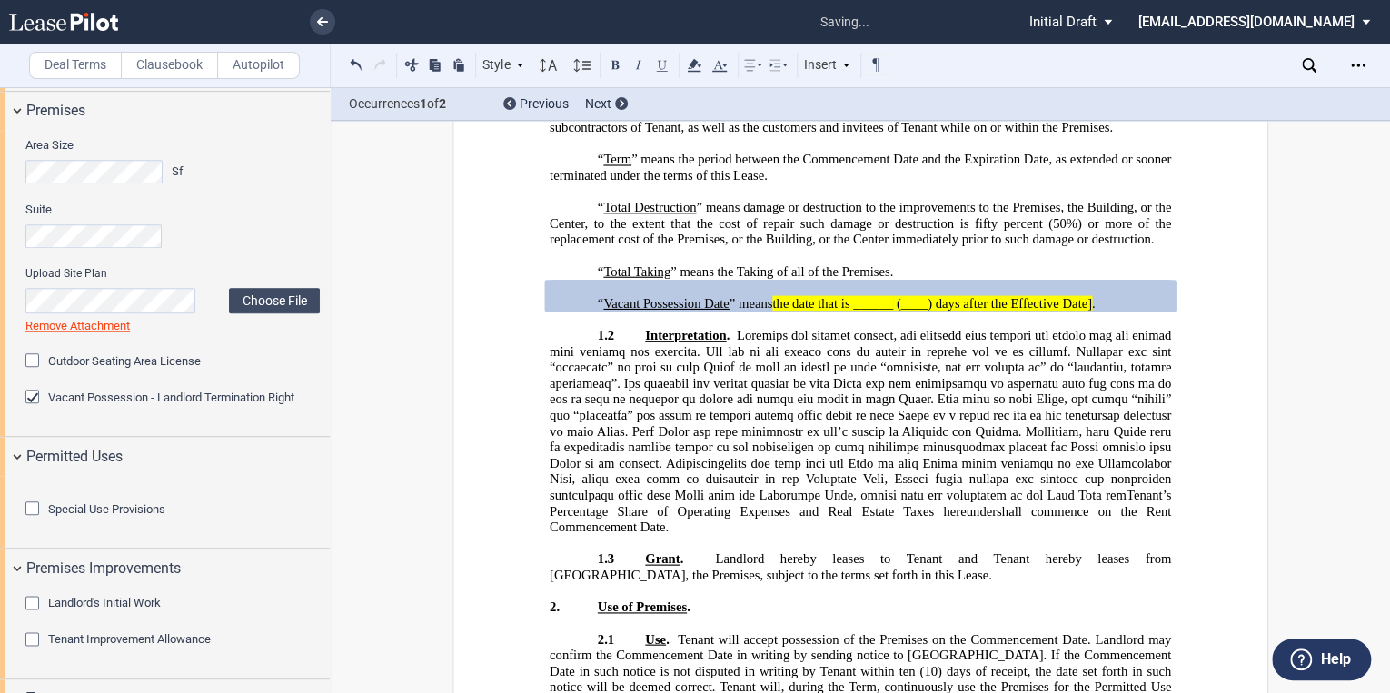
click at [891, 312] on span "the date that is ______" at bounding box center [832, 303] width 121 height 15
click at [920, 312] on span "(____) days after the Effective Date]" at bounding box center [987, 303] width 195 height 15
click at [1072, 312] on span "." at bounding box center [1074, 303] width 4 height 15
drag, startPoint x: 1069, startPoint y: 334, endPoint x: 756, endPoint y: 339, distance: 312.6
click at [756, 312] on span "“ Vacant Possession Date ” means the date that is ninety (90) days after the Ef…" at bounding box center [834, 303] width 473 height 15
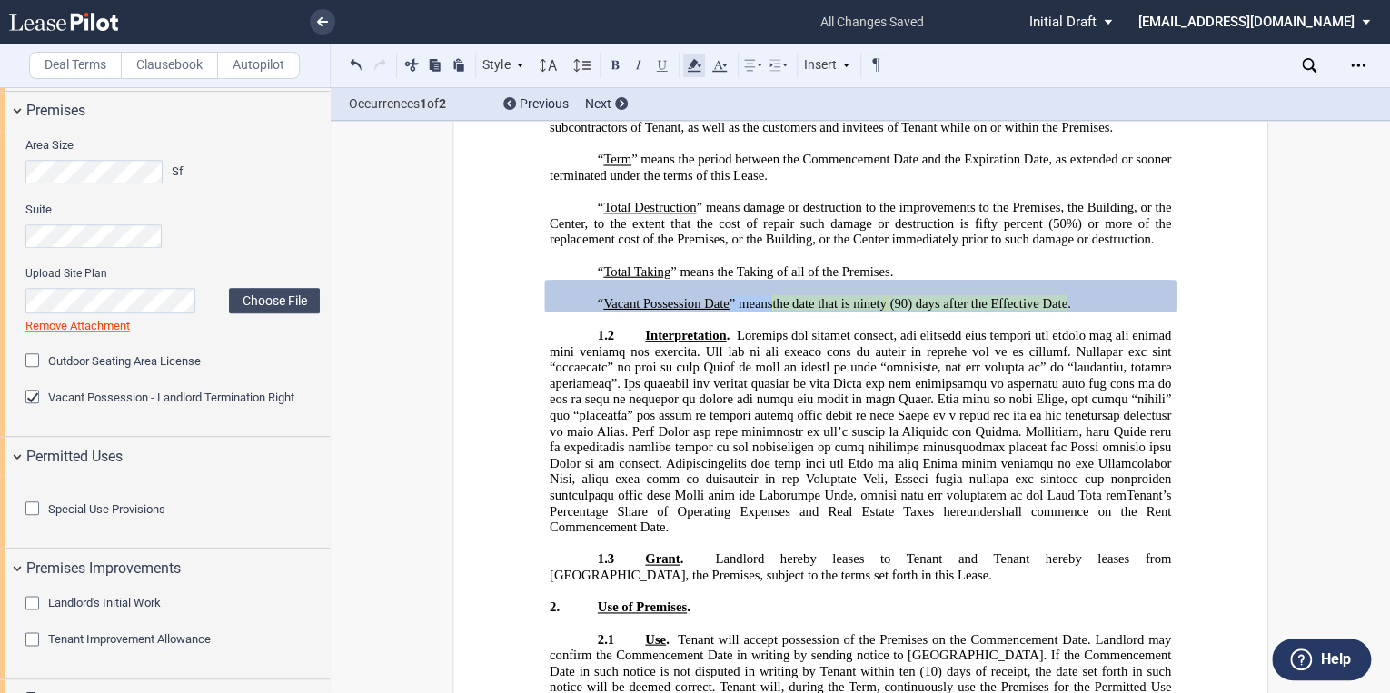
click at [698, 69] on icon at bounding box center [694, 66] width 22 height 22
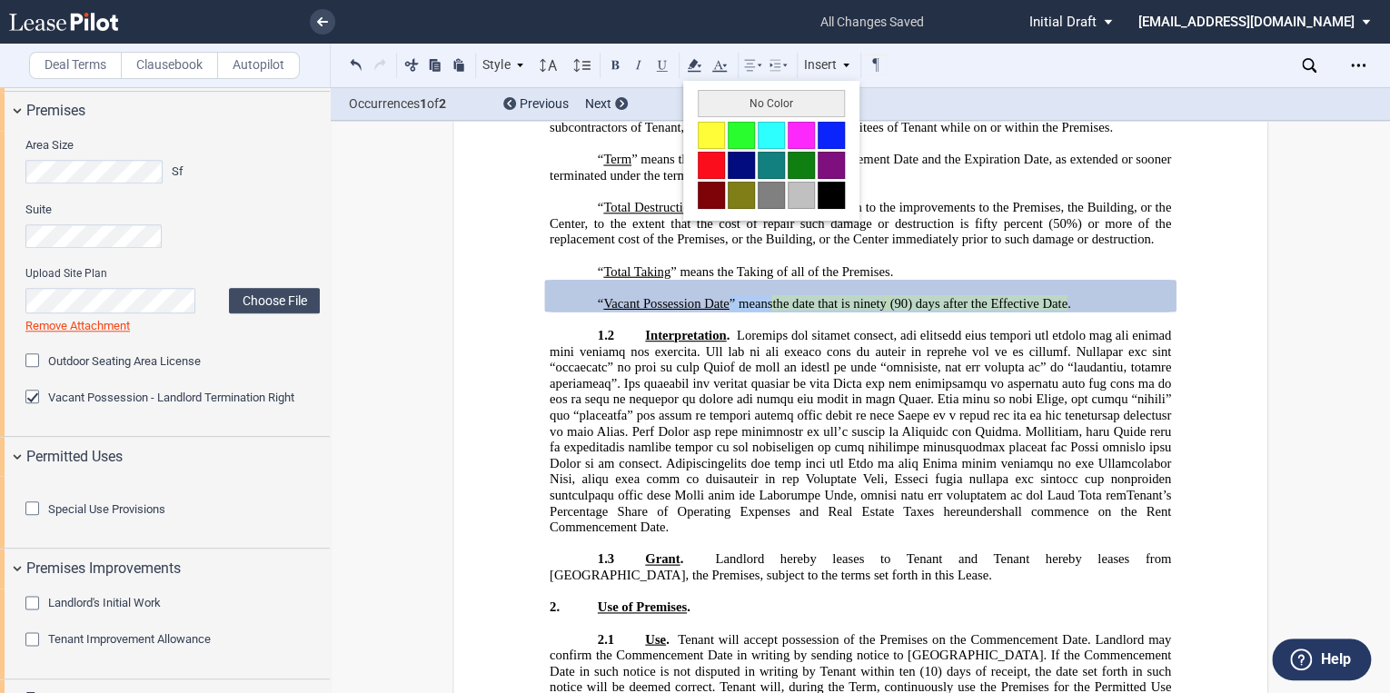
click at [760, 106] on button "No Color" at bounding box center [771, 103] width 147 height 27
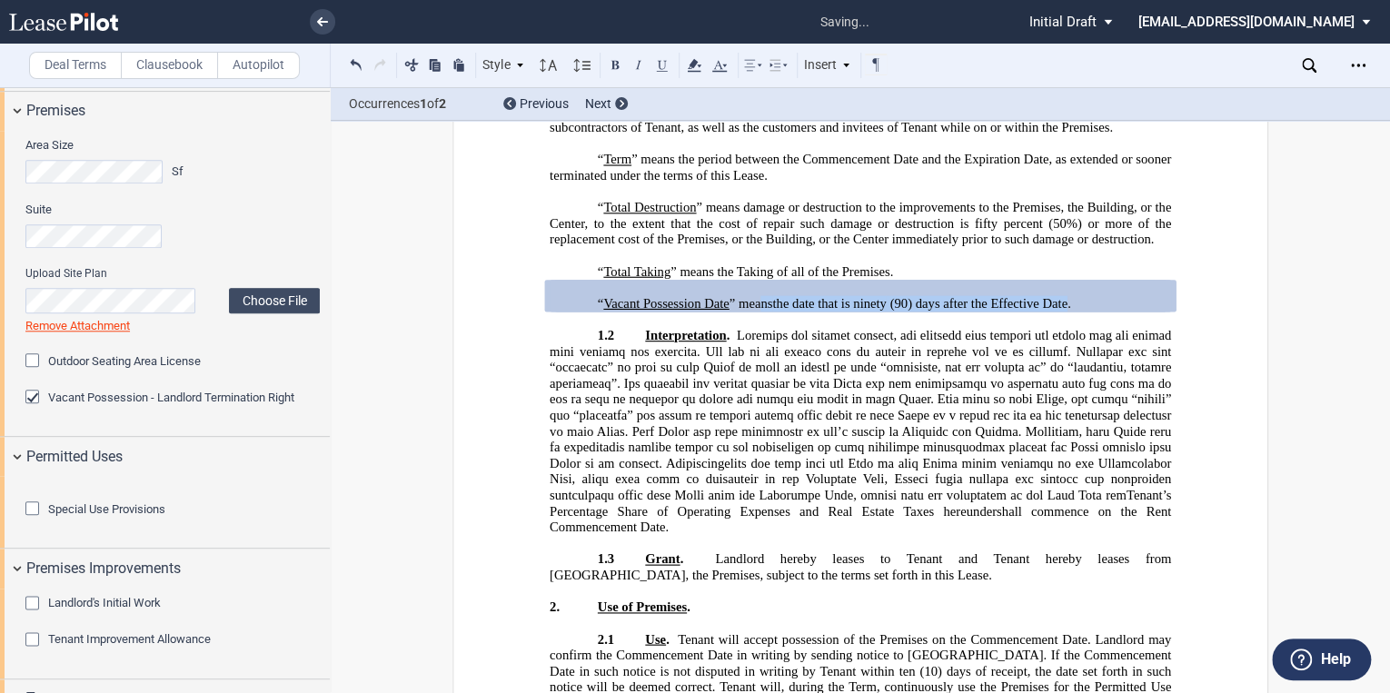
click at [920, 366] on span at bounding box center [862, 415] width 625 height 175
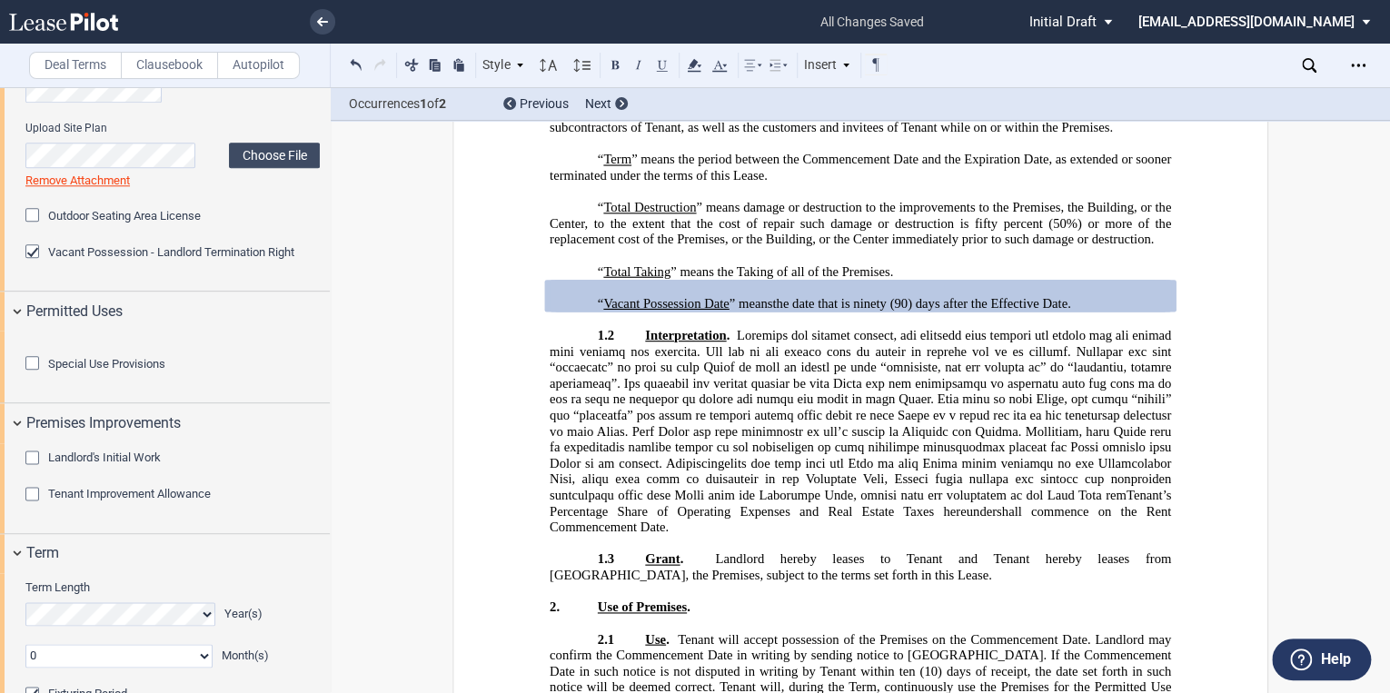
click at [35, 374] on div "Special Use Provisions" at bounding box center [34, 365] width 18 height 18
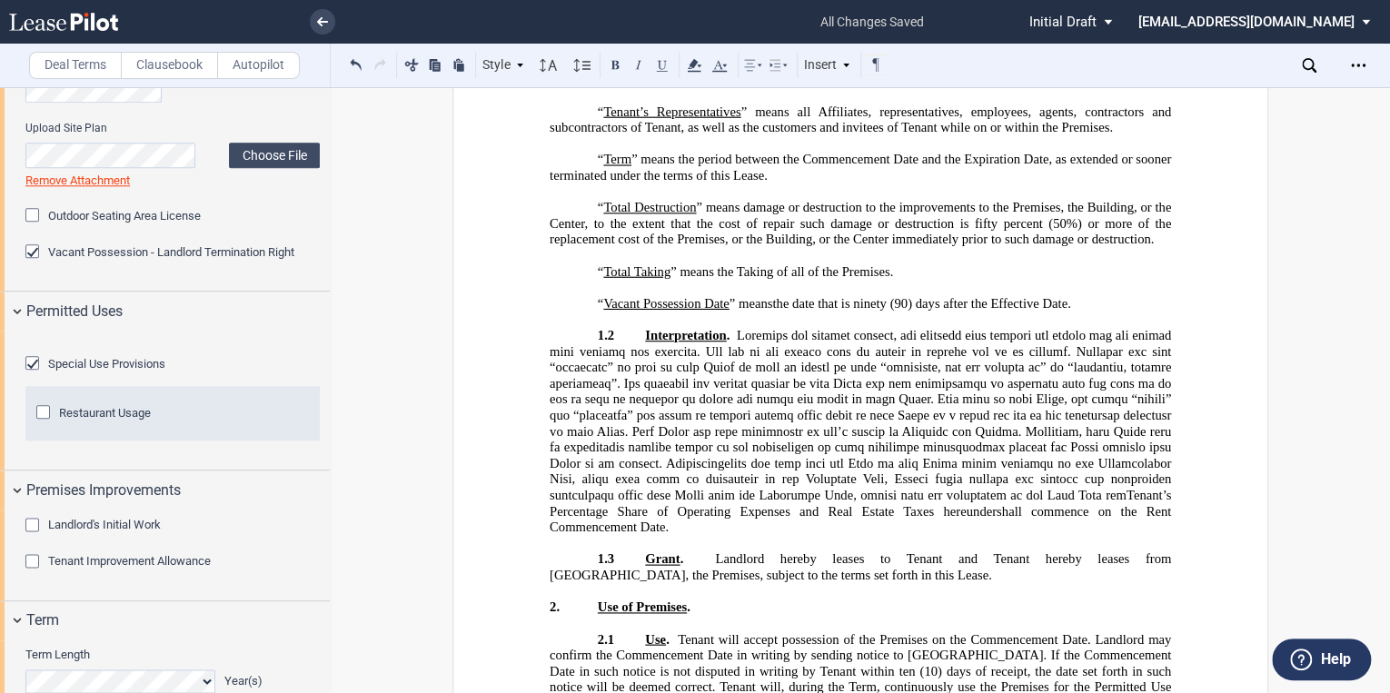
click at [46, 423] on div "Restaurant Usage" at bounding box center [45, 414] width 18 height 18
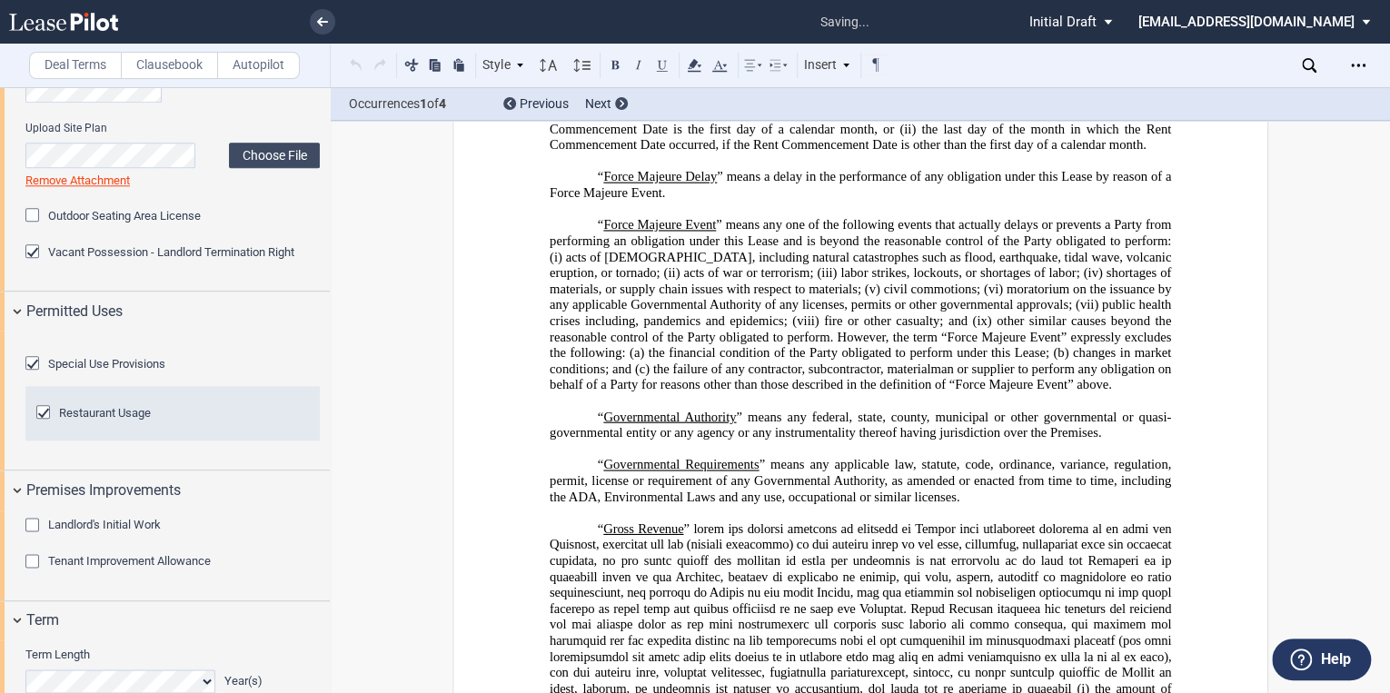
scroll to position [1717, 0]
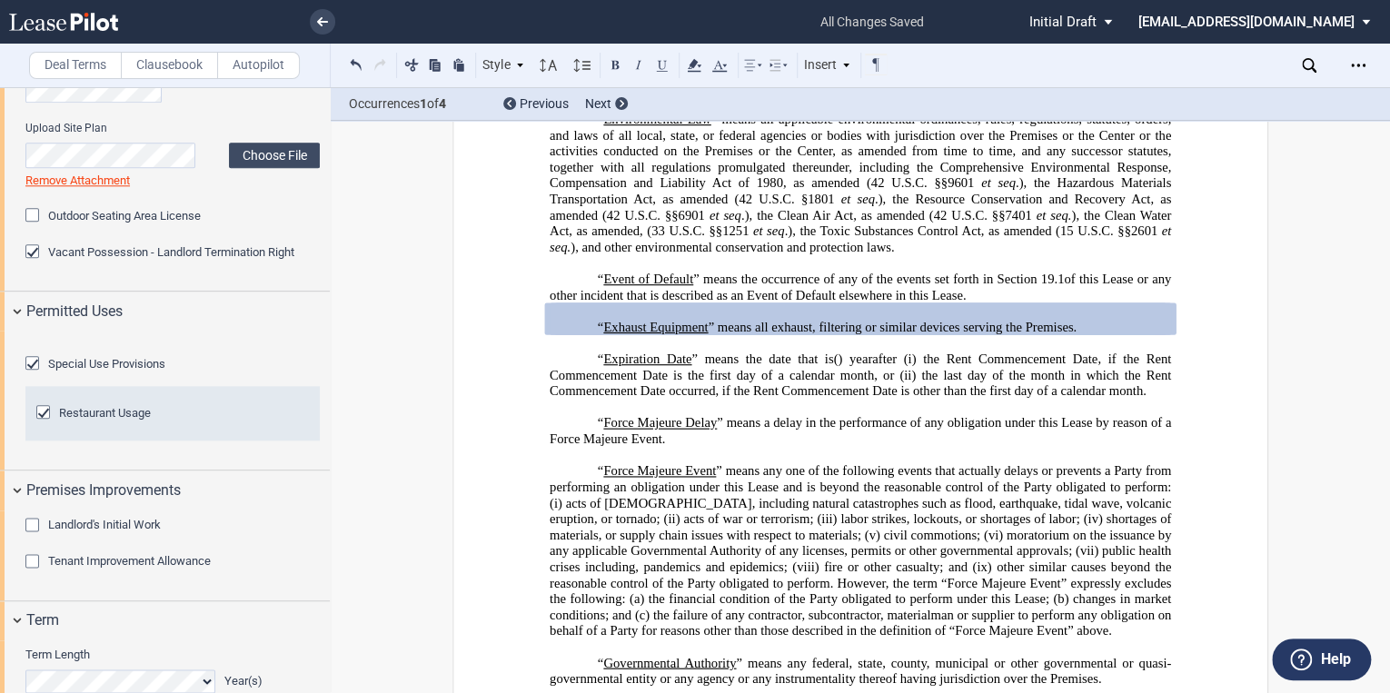
click at [171, 65] on label "Clausebook" at bounding box center [169, 65] width 97 height 27
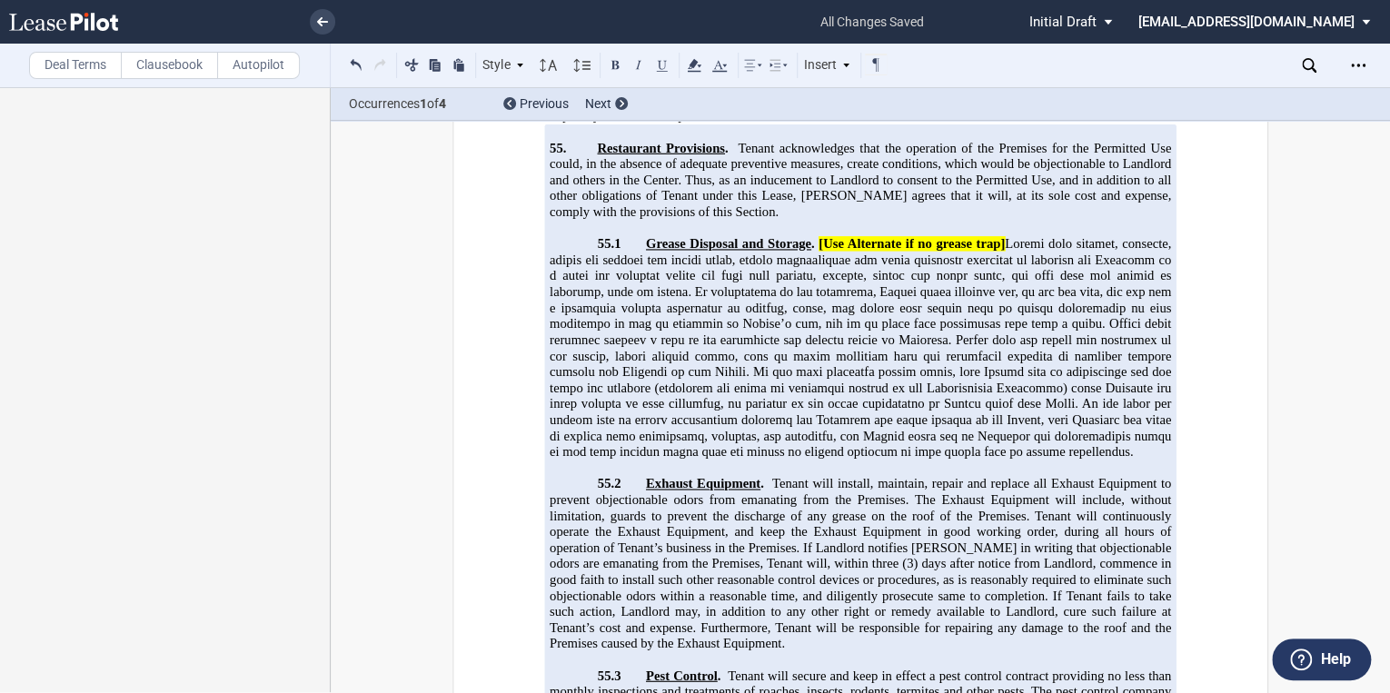
scroll to position [27322, 0]
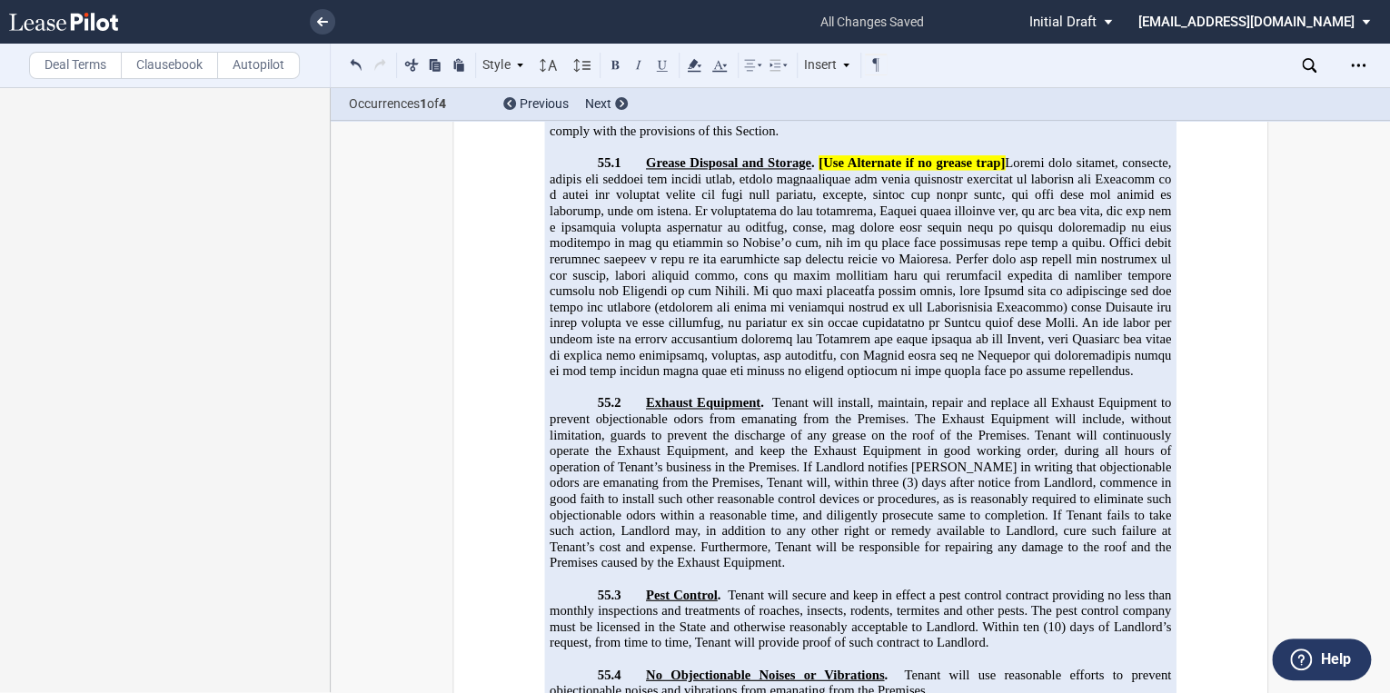
drag, startPoint x: 1032, startPoint y: 499, endPoint x: 736, endPoint y: 422, distance: 306.2
click at [407, 65] on button at bounding box center [412, 65] width 22 height 22
drag, startPoint x: 746, startPoint y: 433, endPoint x: 593, endPoint y: 434, distance: 153.6
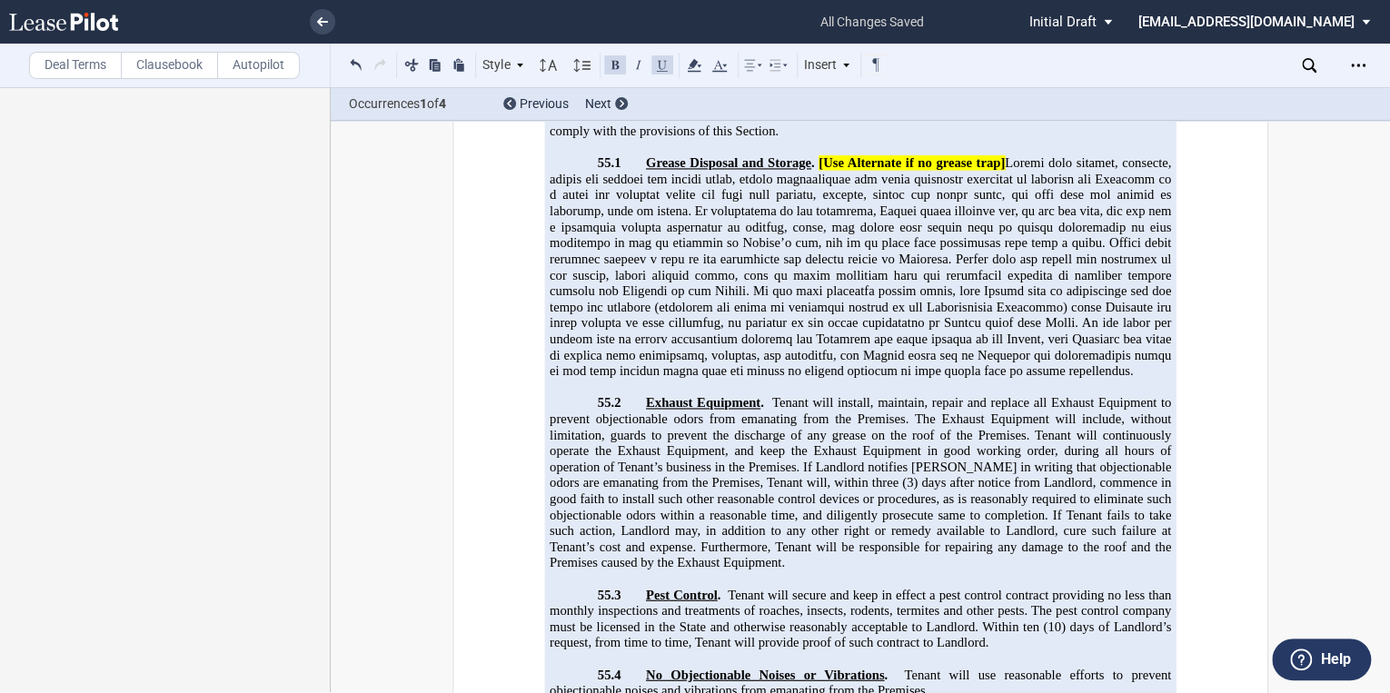
click at [413, 66] on button at bounding box center [412, 65] width 22 height 22
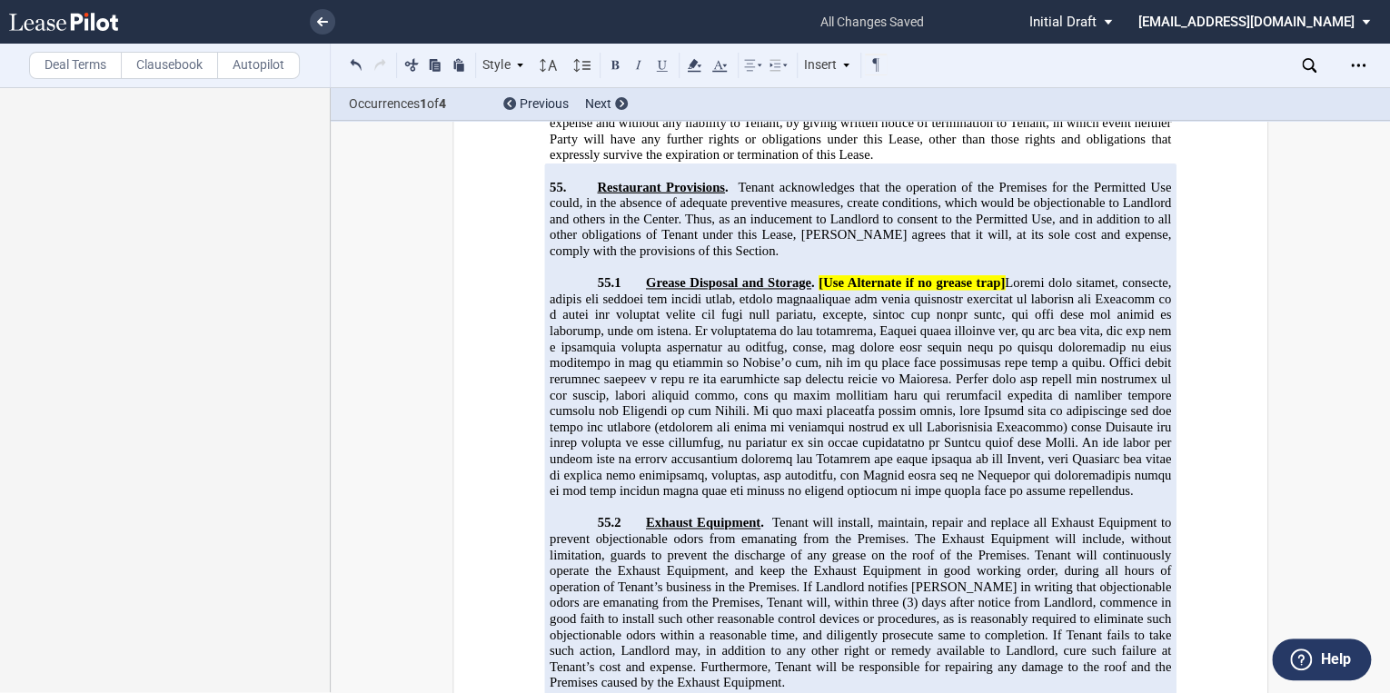
scroll to position [27031, 0]
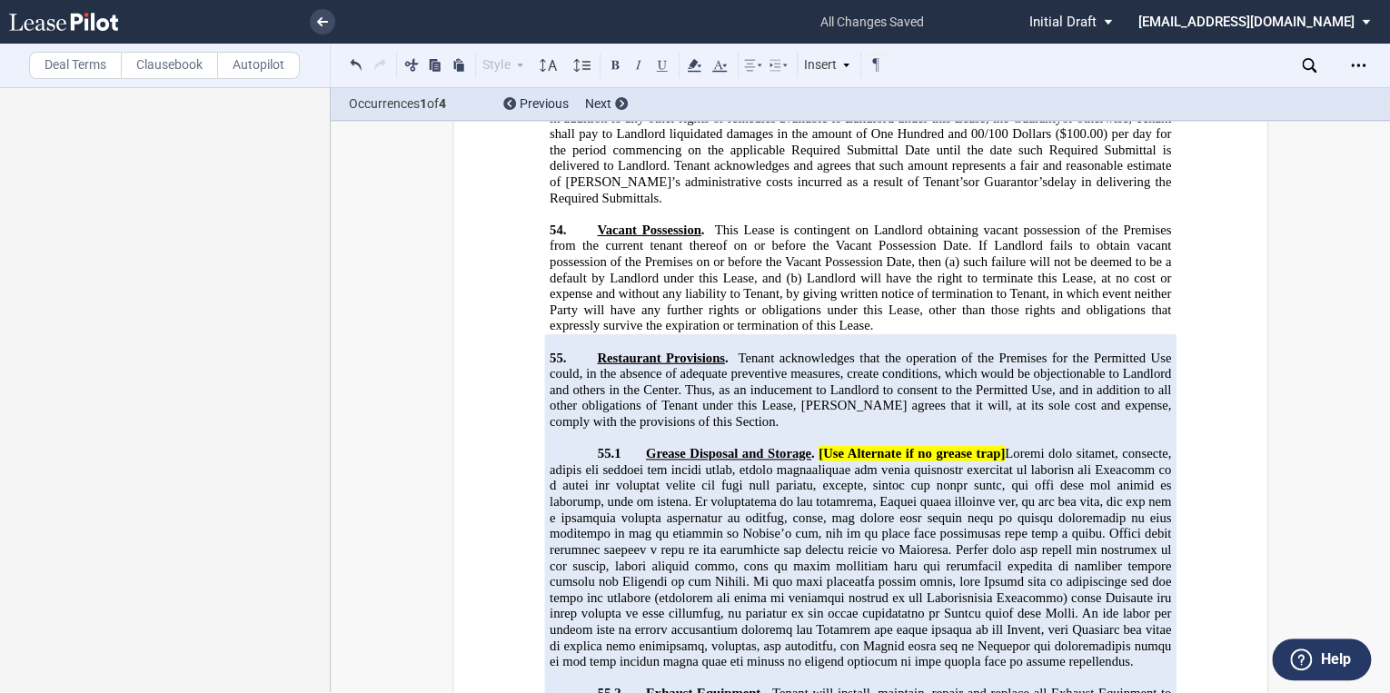
drag, startPoint x: 872, startPoint y: 353, endPoint x: 643, endPoint y: 148, distance: 306.3
click at [643, 446] on p "55.1 Grease Disposal and Storage . [Use Alternate if no grease trap]" at bounding box center [861, 558] width 622 height 224
drag, startPoint x: 643, startPoint y: 148, endPoint x: 851, endPoint y: 319, distance: 268.6
click at [845, 446] on span at bounding box center [862, 557] width 625 height 223
click at [859, 446] on p "55.1 Grease Disposal and Storage . [Use Alternate if no grease trap]" at bounding box center [861, 558] width 622 height 224
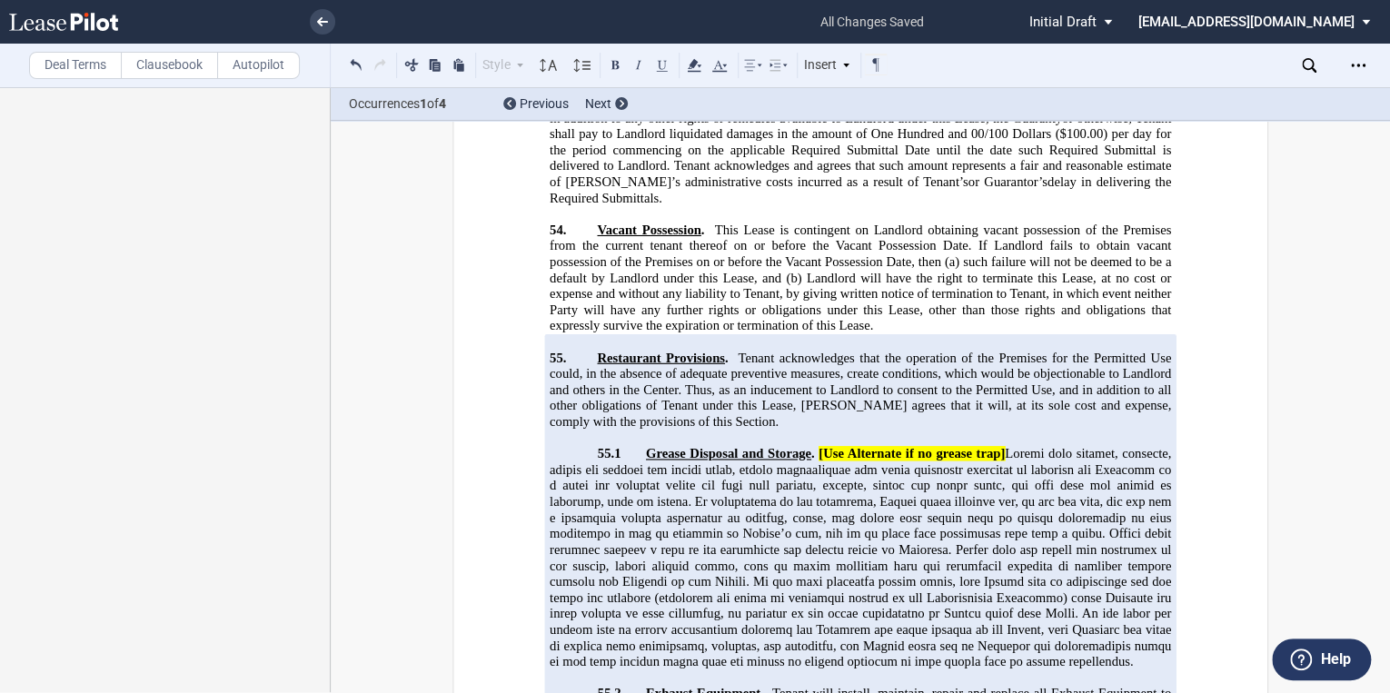
drag, startPoint x: 856, startPoint y: 361, endPoint x: 815, endPoint y: 151, distance: 213.9
click at [815, 446] on p "55.1 Grease Disposal and Storage . [Use Alternate if no grease trap]" at bounding box center [861, 558] width 622 height 224
click at [414, 66] on button at bounding box center [412, 65] width 22 height 22
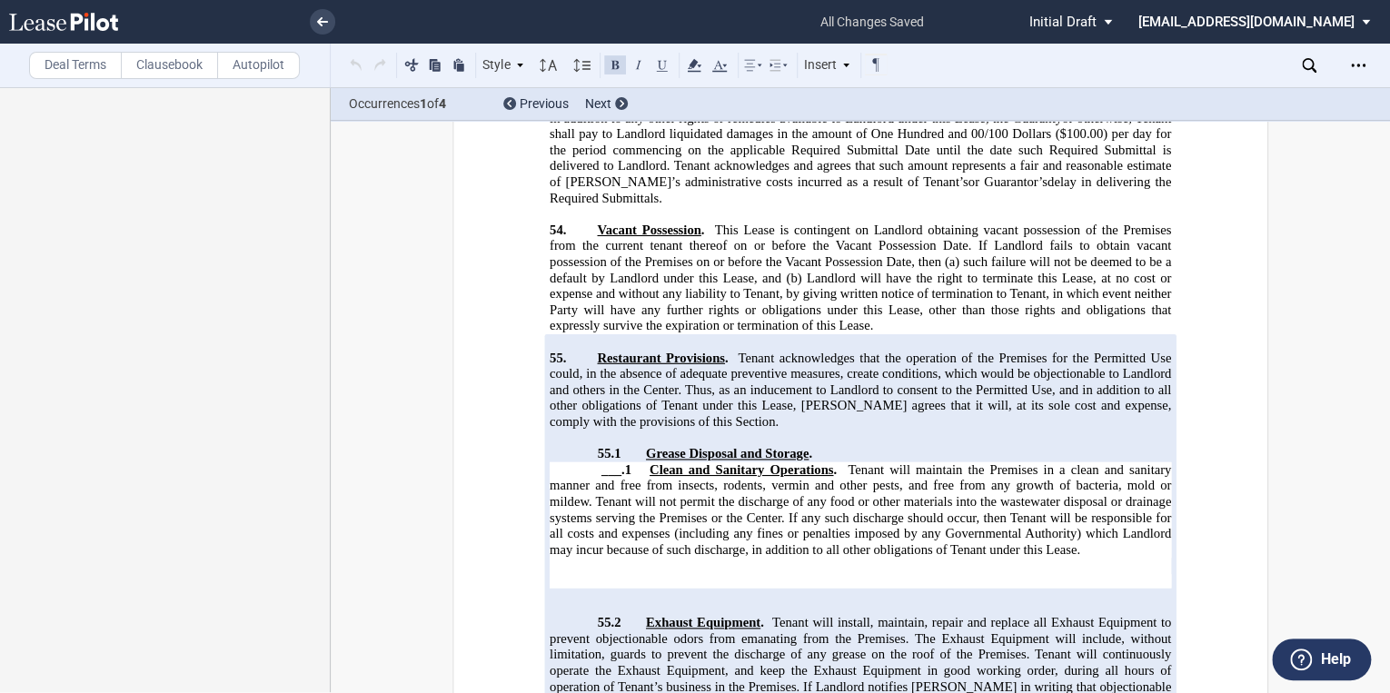
click at [650, 463] on span "Clean and Sanitary Operations" at bounding box center [742, 470] width 184 height 15
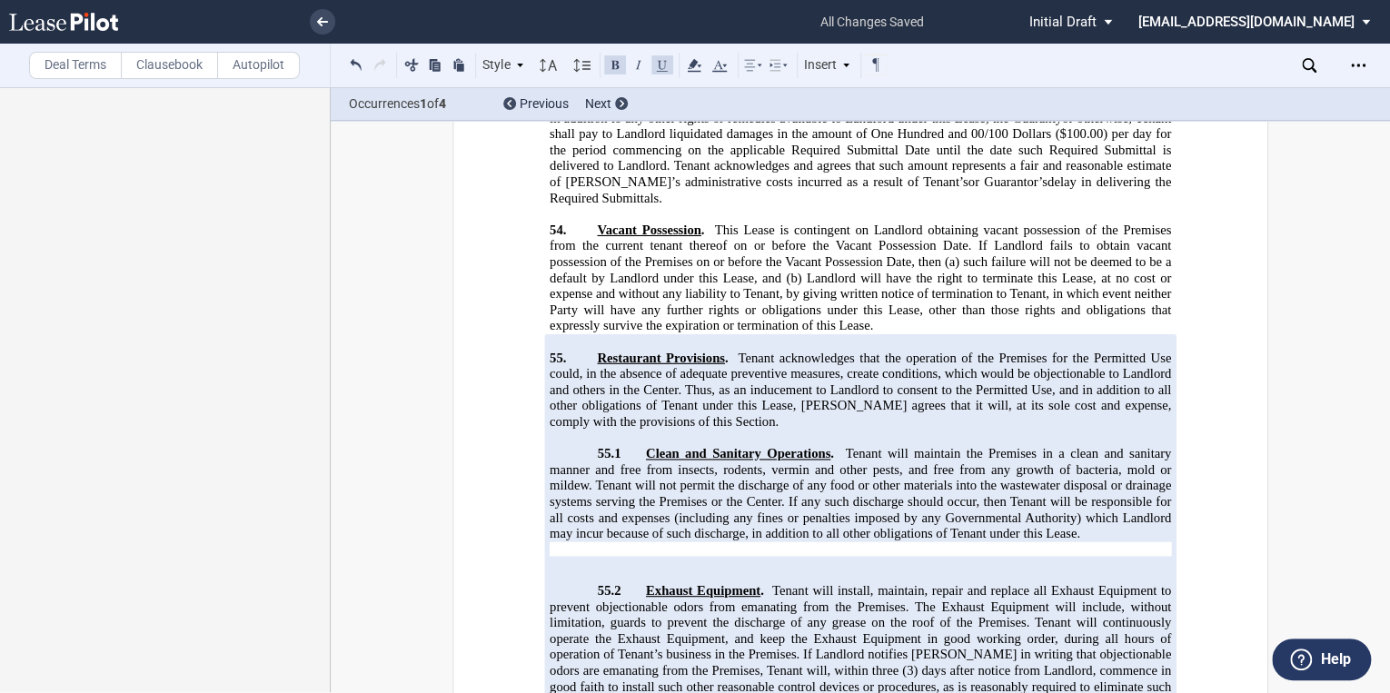
click at [620, 543] on p "﻿" at bounding box center [861, 550] width 622 height 15
click at [794, 583] on p "55.2 Exhaust Equipment . Tenant will install, maintain, repair and replace all …" at bounding box center [861, 671] width 622 height 176
drag, startPoint x: 908, startPoint y: 443, endPoint x: 783, endPoint y: 444, distance: 124.5
click at [783, 583] on p "55.2 Exhaust Equipment . Tenant will install, maintain, repair and replace all …" at bounding box center [861, 671] width 622 height 176
click at [697, 63] on icon at bounding box center [694, 66] width 22 height 22
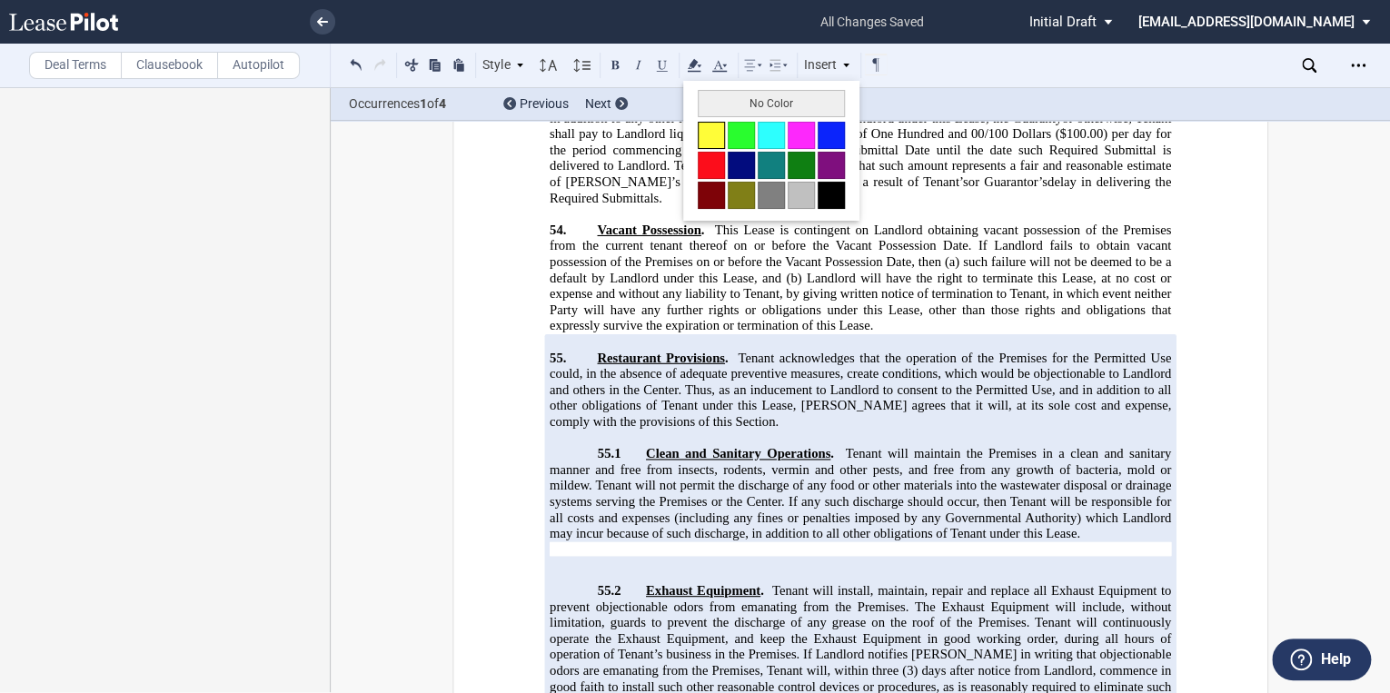
click at [712, 140] on button at bounding box center [711, 135] width 27 height 27
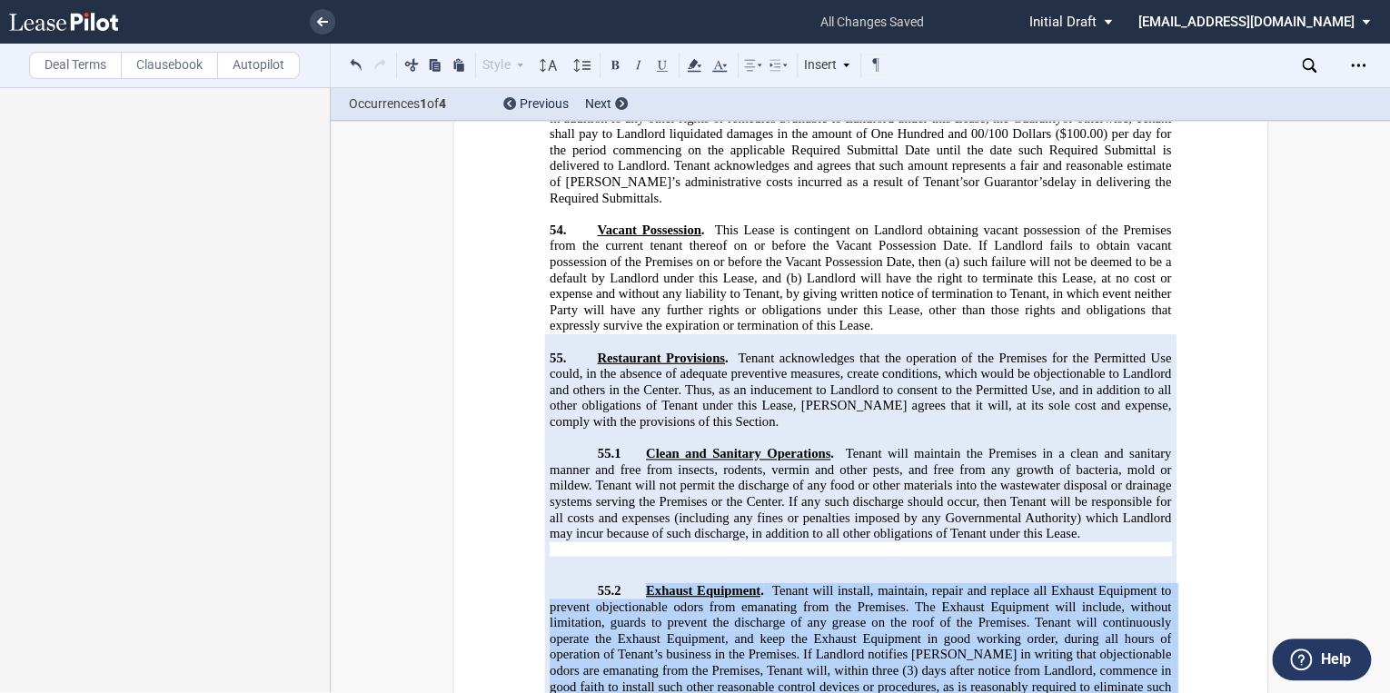
drag, startPoint x: 915, startPoint y: 449, endPoint x: 643, endPoint y: 284, distance: 317.6
click at [643, 583] on p "55.2 Exhaust Equipment . Tenant will install, maintain, repair and replace all …" at bounding box center [861, 671] width 622 height 176
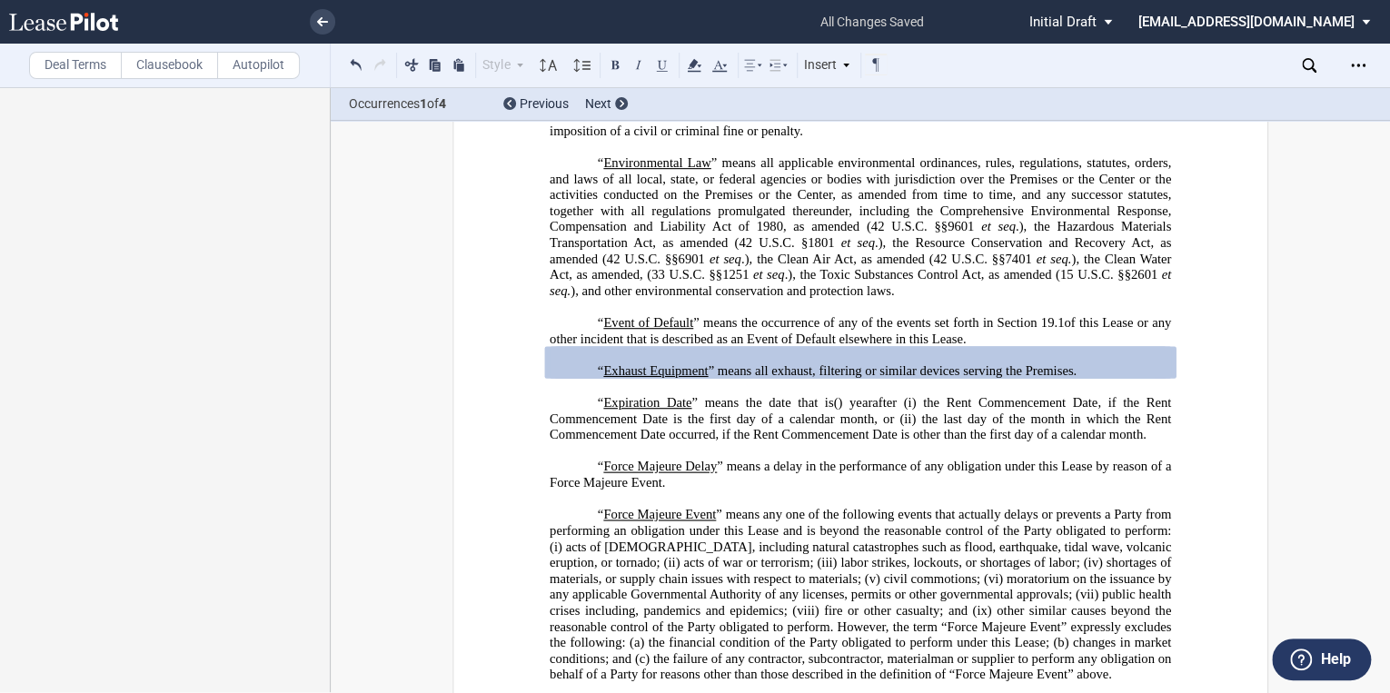
scroll to position [1673, 0]
click at [1075, 379] on p "“ Exhaust Equipment ” means all exhaust, filtering or similar devices serving t…" at bounding box center [861, 371] width 622 height 16
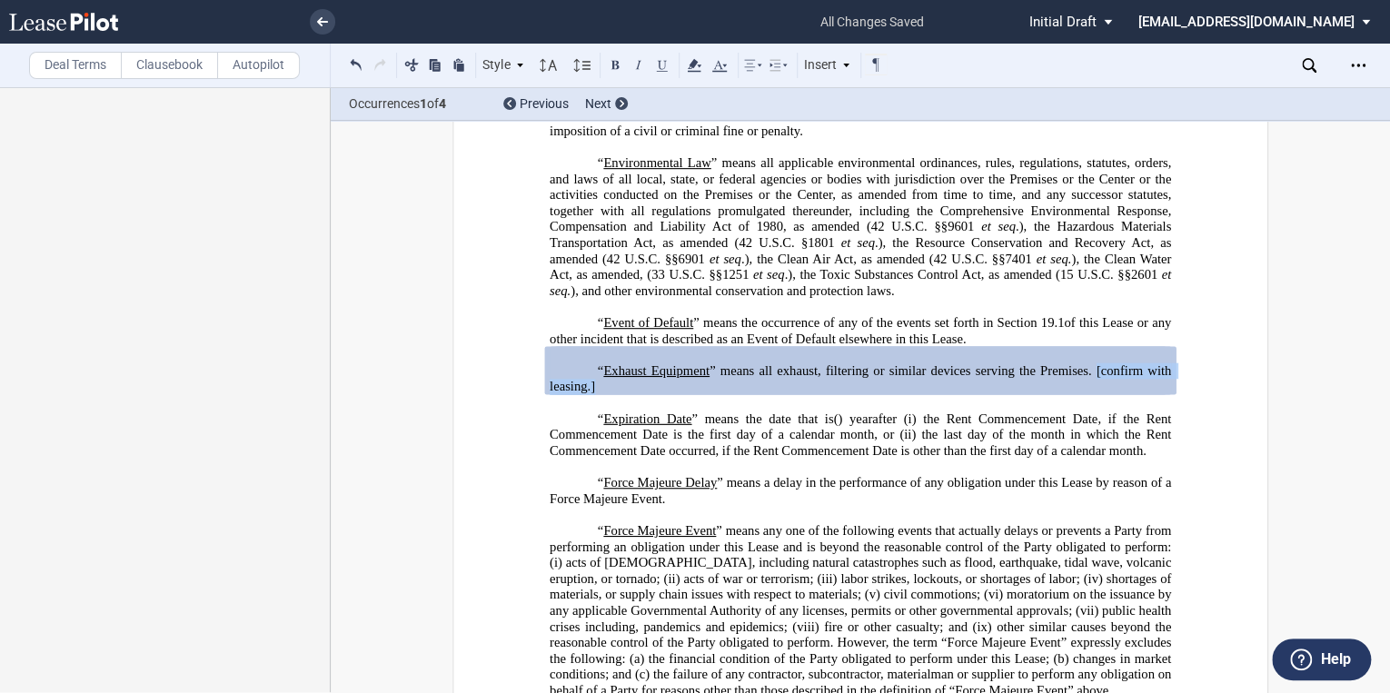
drag, startPoint x: 1092, startPoint y: 385, endPoint x: 1154, endPoint y: 396, distance: 62.8
click at [1154, 394] on p "“ Exhaust Equipment ” means all exhaust, filtering or similar devices serving t…" at bounding box center [861, 379] width 622 height 32
click at [694, 65] on use at bounding box center [694, 65] width 14 height 13
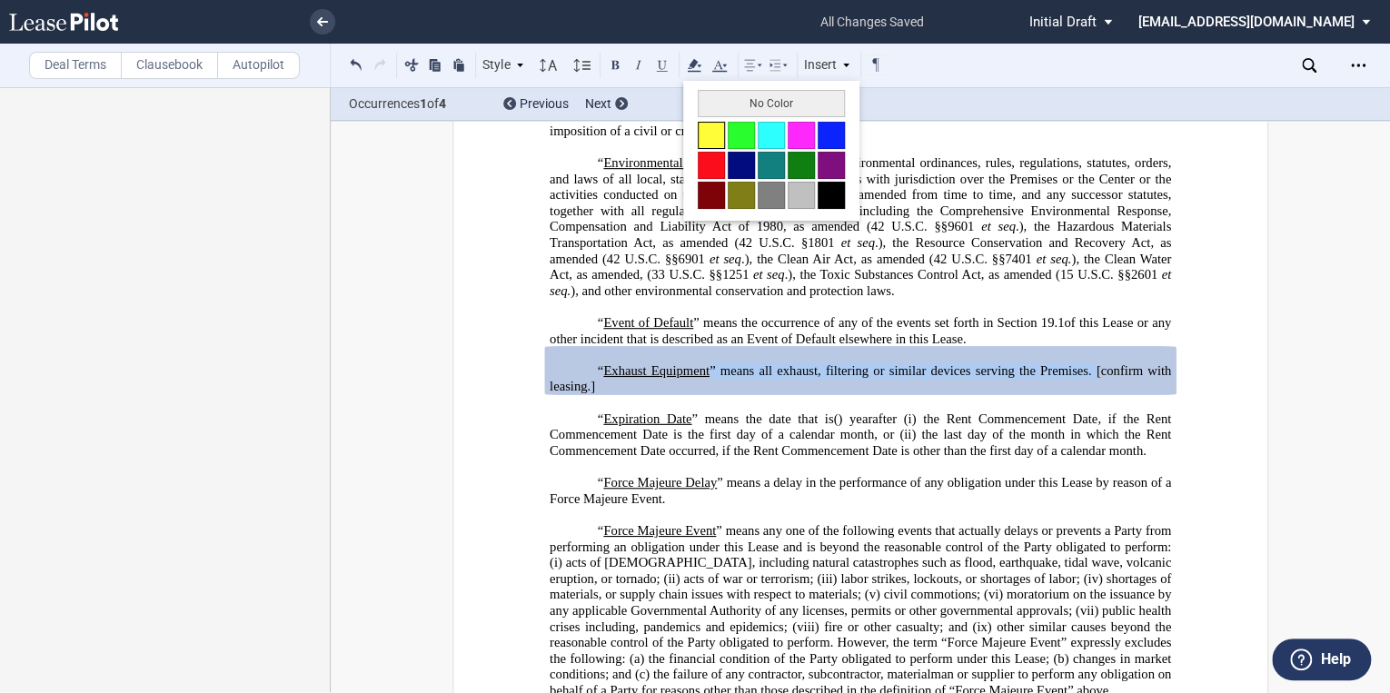
click at [715, 131] on button at bounding box center [711, 135] width 27 height 27
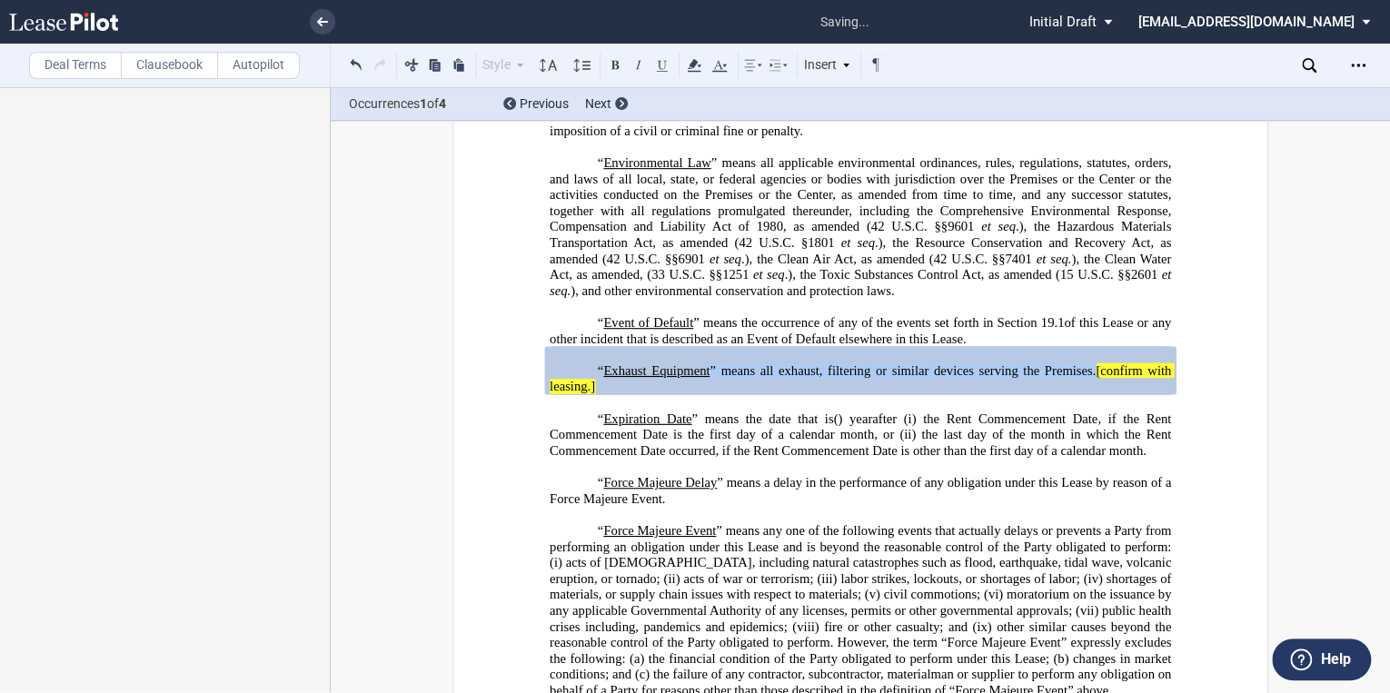
click at [727, 394] on p "“ Exhaust Equipment ” means all exhaust, filtering or similar devices serving t…" at bounding box center [861, 379] width 622 height 32
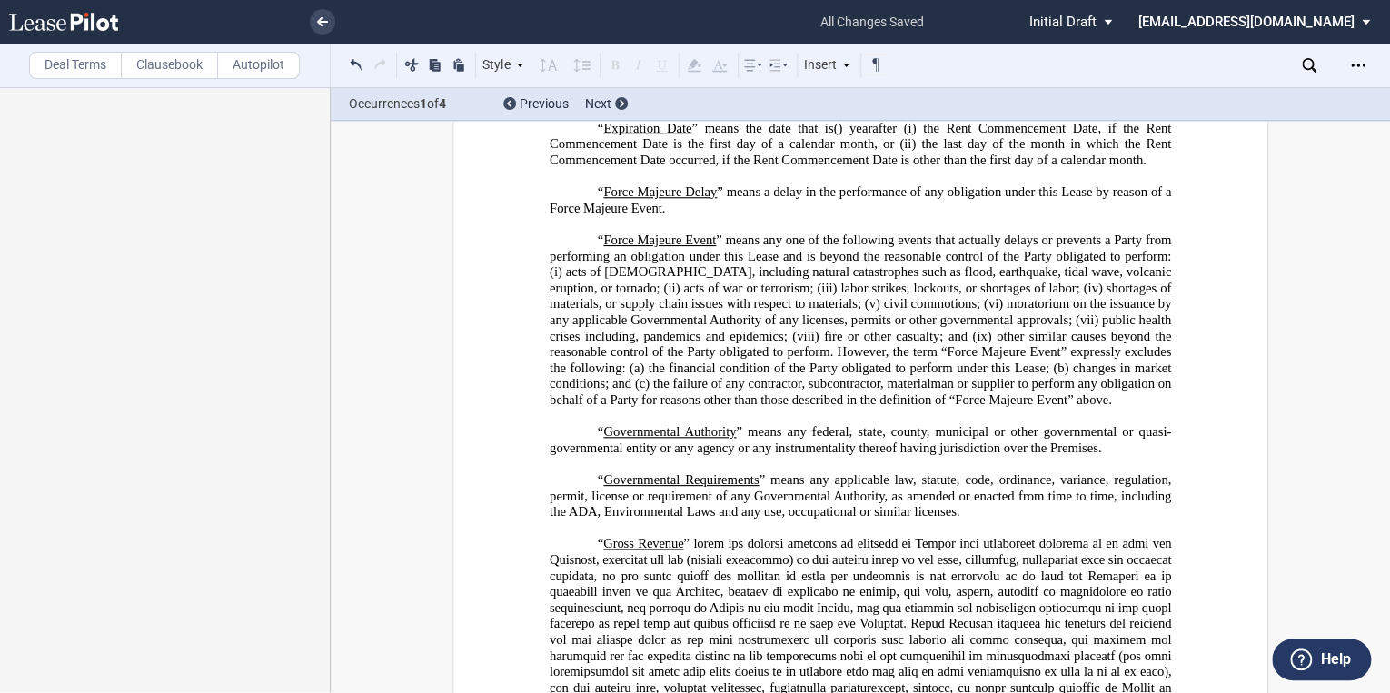
scroll to position [1964, 0]
click at [78, 70] on label "Deal Terms" at bounding box center [75, 65] width 93 height 27
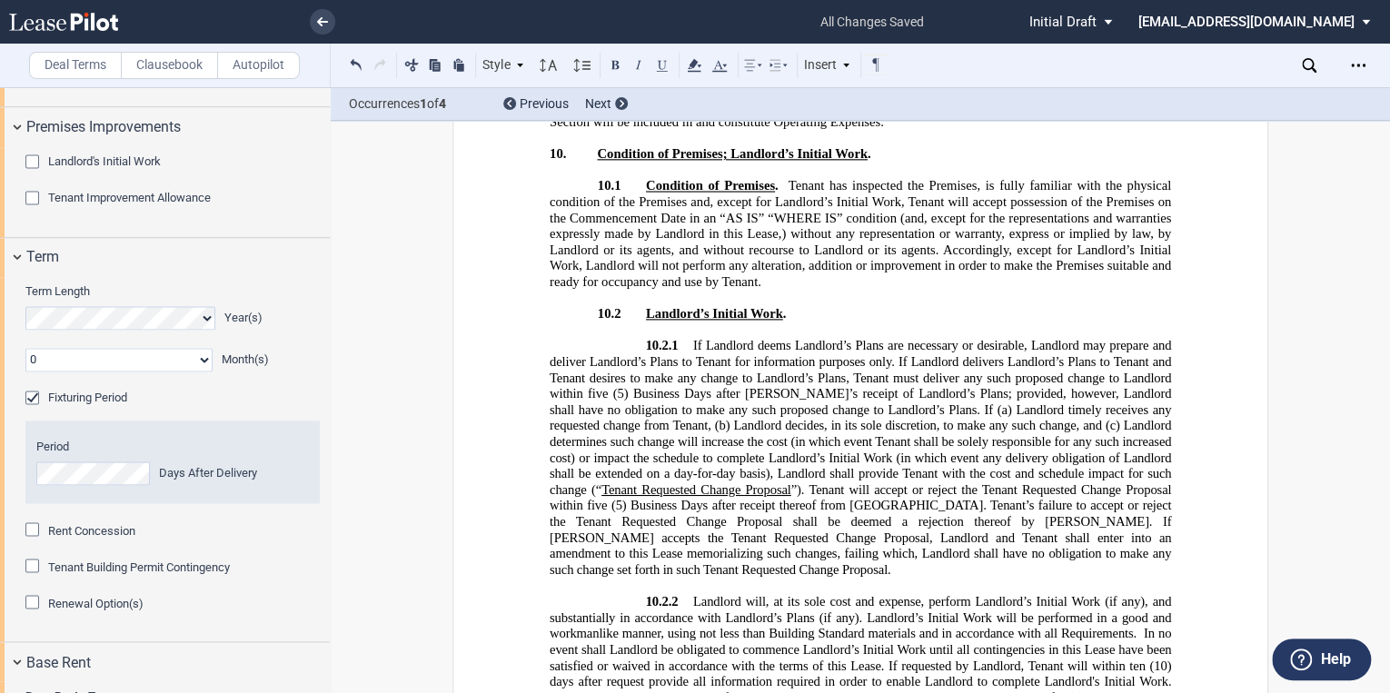
scroll to position [11633, 0]
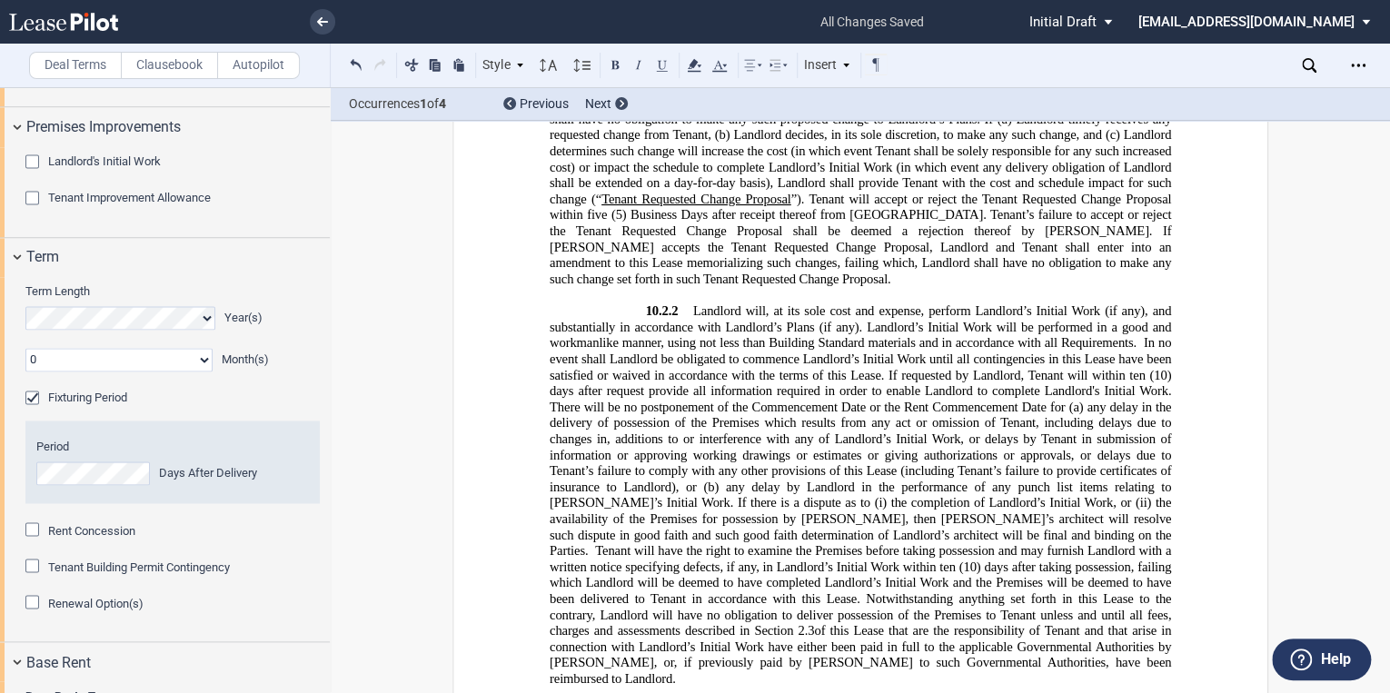
click at [145, 70] on label "Clausebook" at bounding box center [169, 65] width 97 height 27
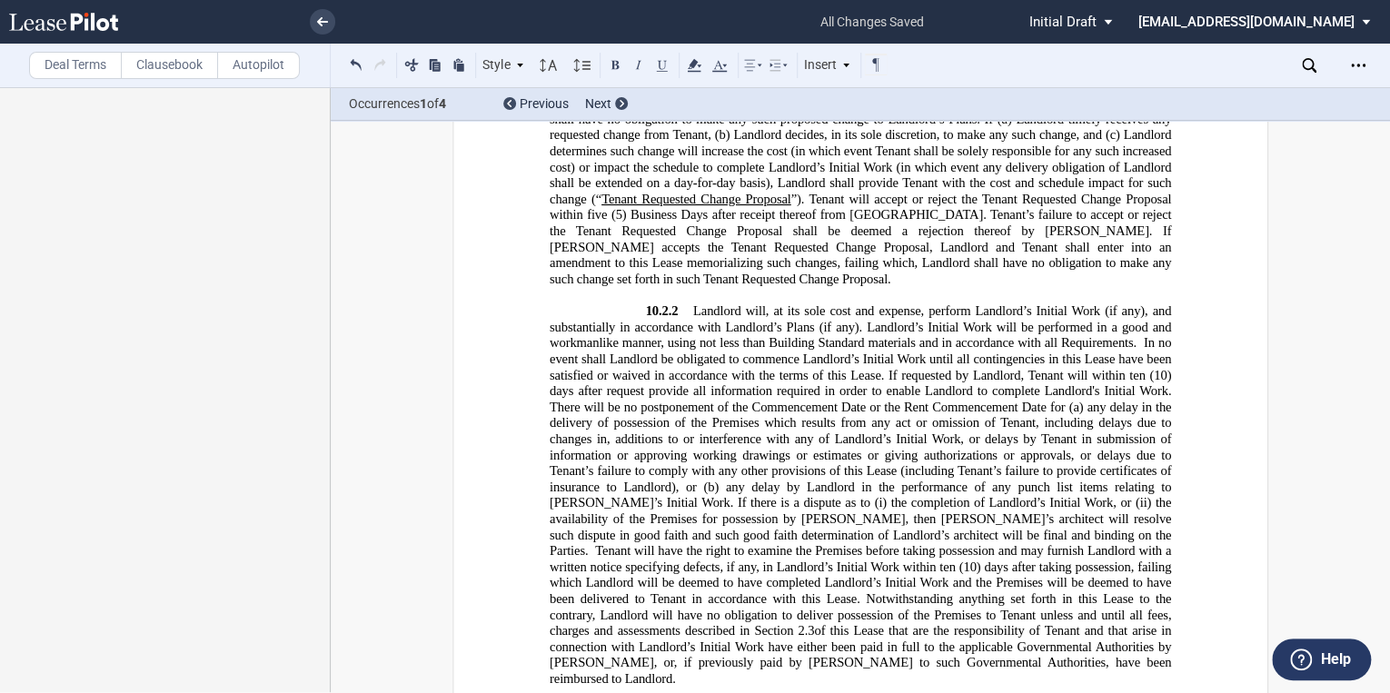
click at [887, 568] on p "10.2.2 Landlord will, at its sole cost and expense, perform Landlord’s Initial …" at bounding box center [861, 495] width 622 height 383
click at [876, 569] on p "10.2.2 Landlord will, at its sole cost and expense, perform Landlord’s Initial …" at bounding box center [861, 495] width 622 height 383
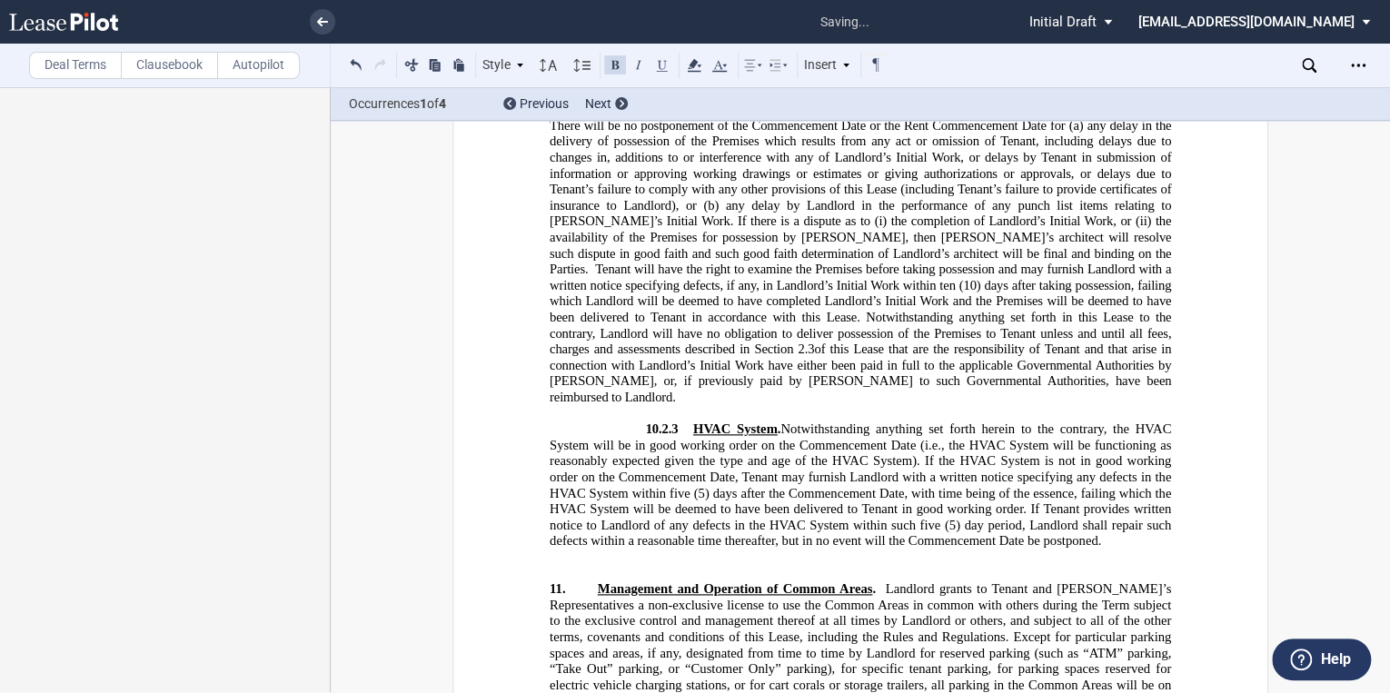
scroll to position [11924, 0]
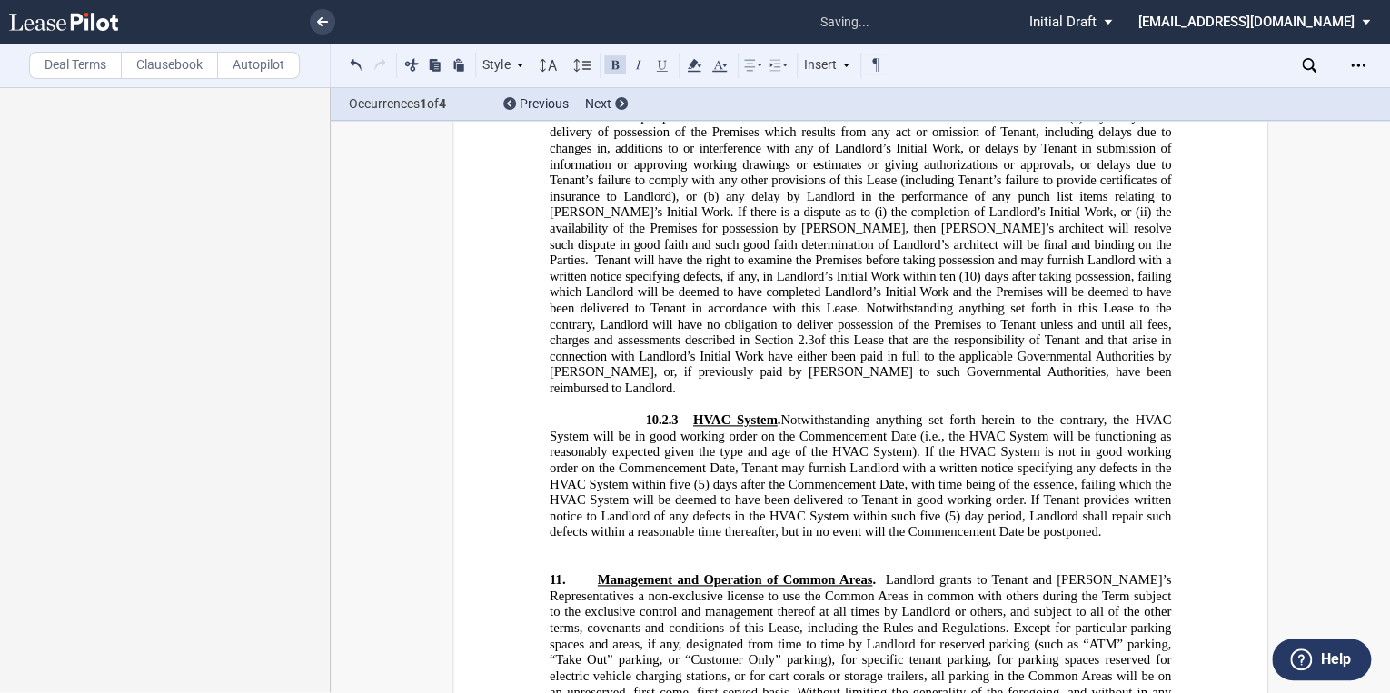
click at [596, 556] on p "﻿" at bounding box center [861, 564] width 622 height 16
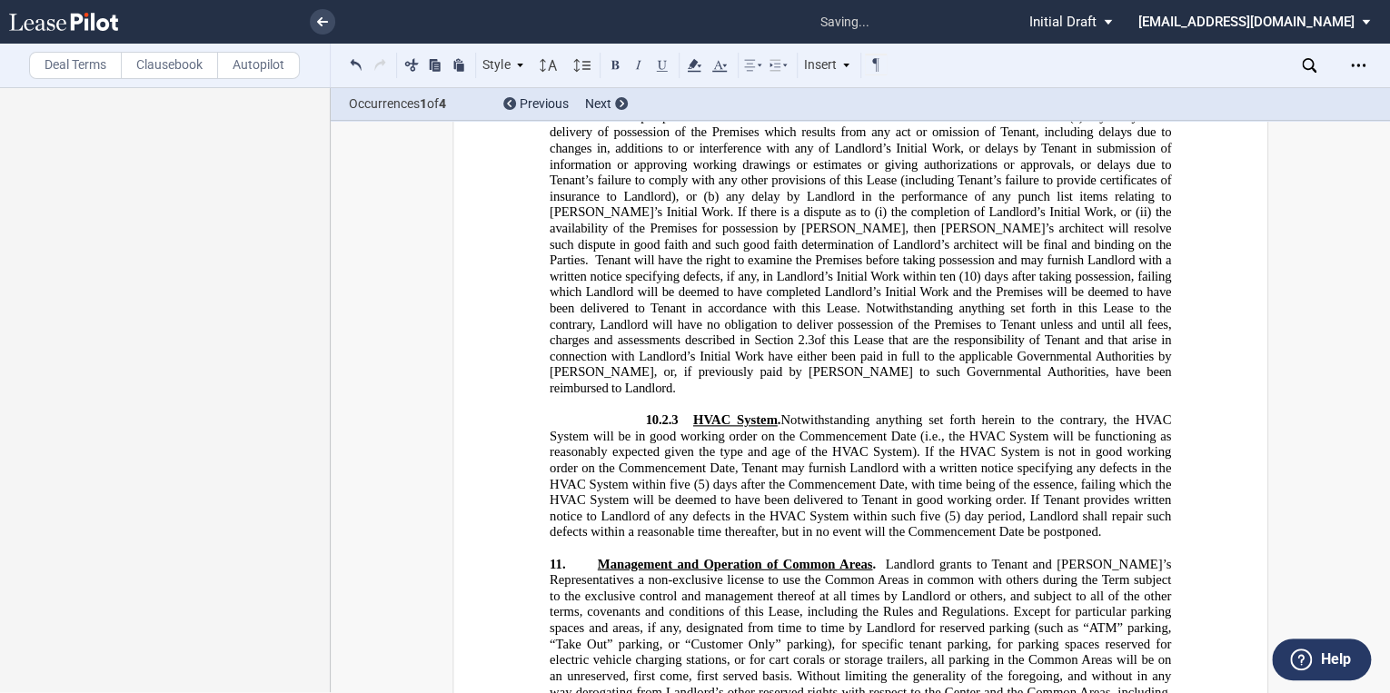
click at [576, 540] on p "﻿" at bounding box center [861, 548] width 622 height 16
click at [566, 396] on p "​" at bounding box center [861, 404] width 622 height 16
click at [778, 413] on span "HVAC System . Notwithstanding anything set forth herein to the contrary, the HV…" at bounding box center [862, 476] width 625 height 127
click at [1116, 422] on p "10.2.3 ​ HVAC System . Notwithstanding anything set forth herein to the contrar…" at bounding box center [861, 477] width 622 height 128
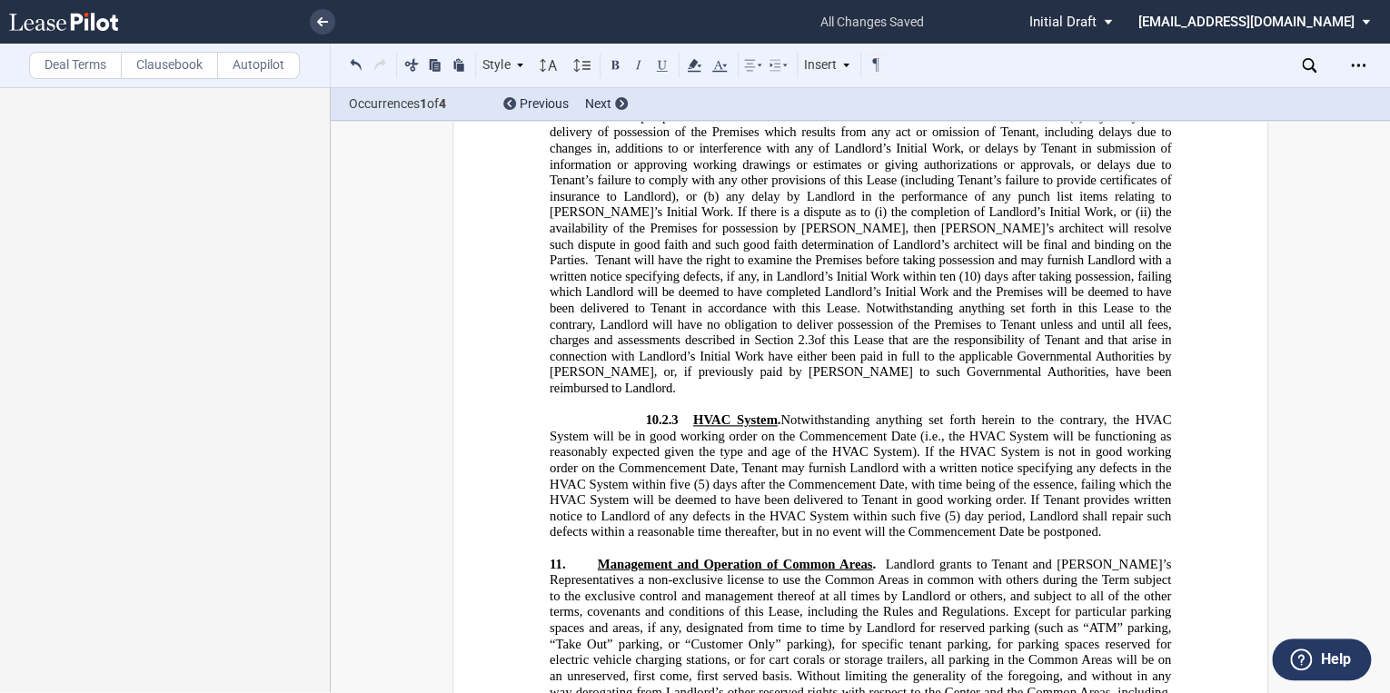
click at [78, 70] on label "Deal Terms" at bounding box center [75, 65] width 93 height 27
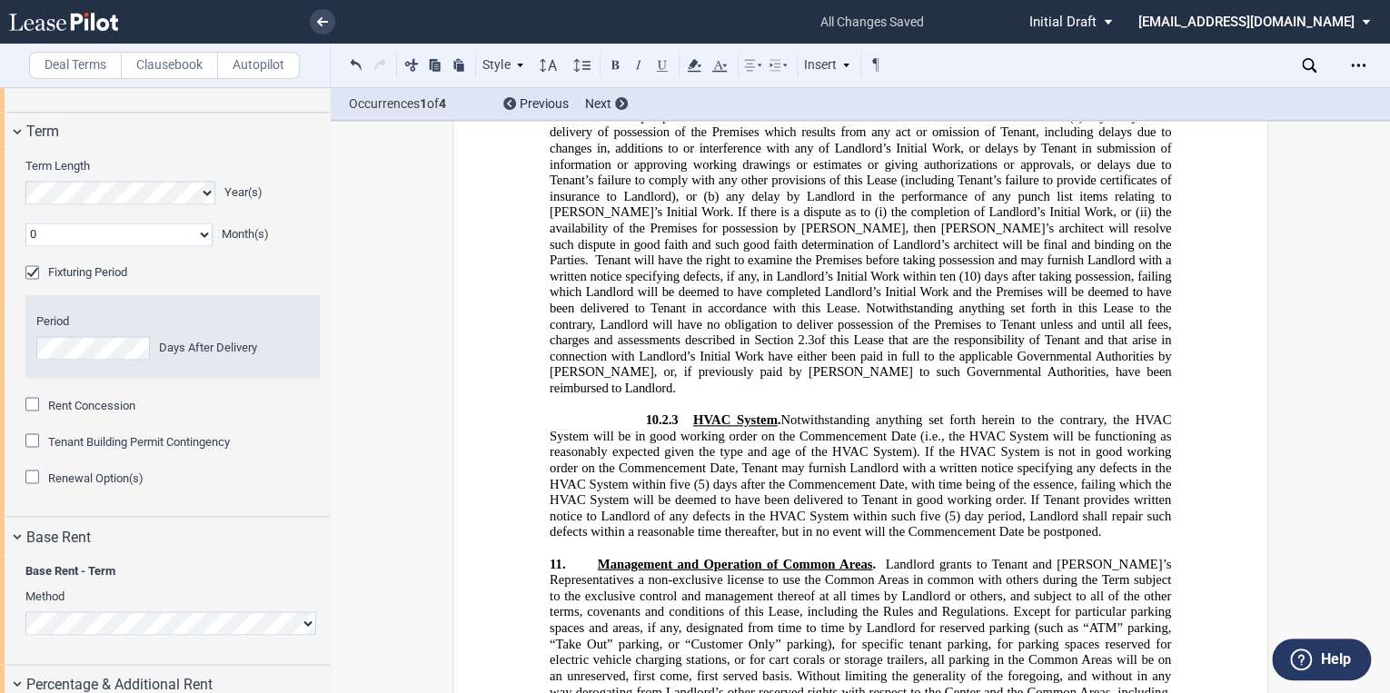
scroll to position [1454, 0]
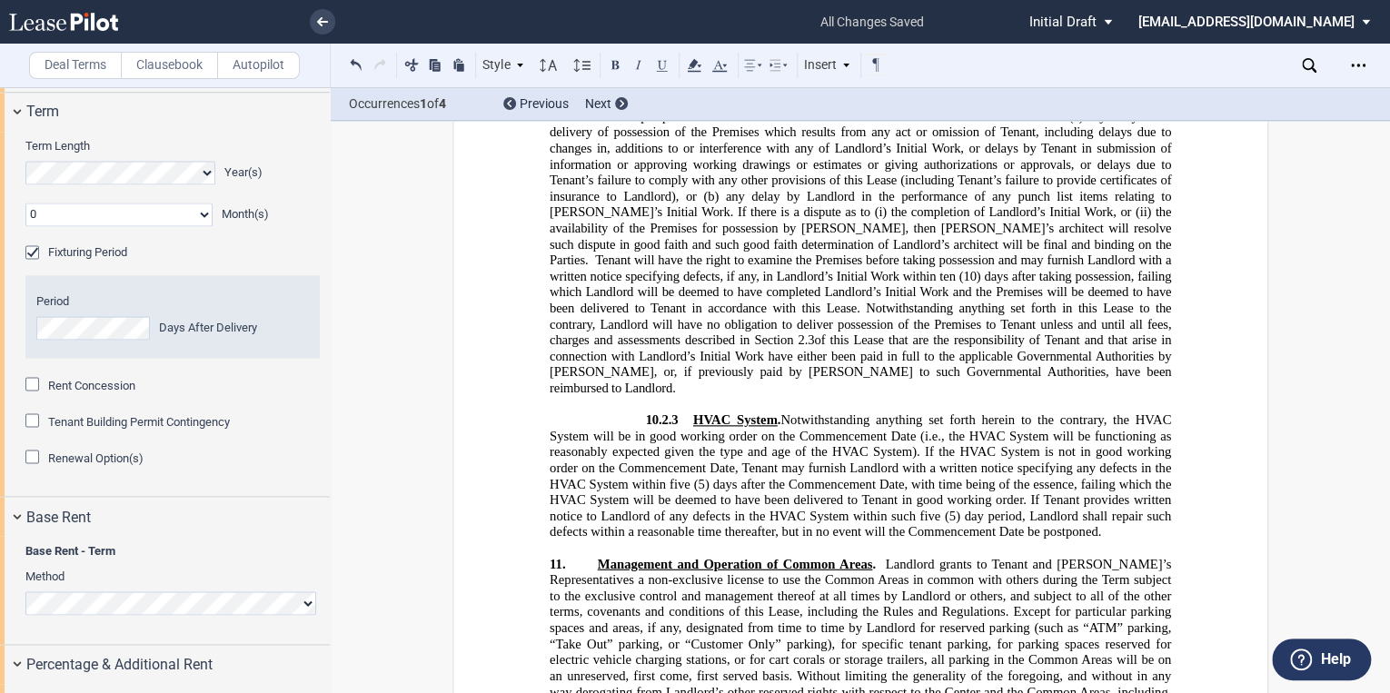
click at [198, 226] on select "0 1 2 3 4 5 6 7 8 9 10 11" at bounding box center [118, 215] width 187 height 24
click at [276, 123] on div "Term" at bounding box center [178, 112] width 304 height 22
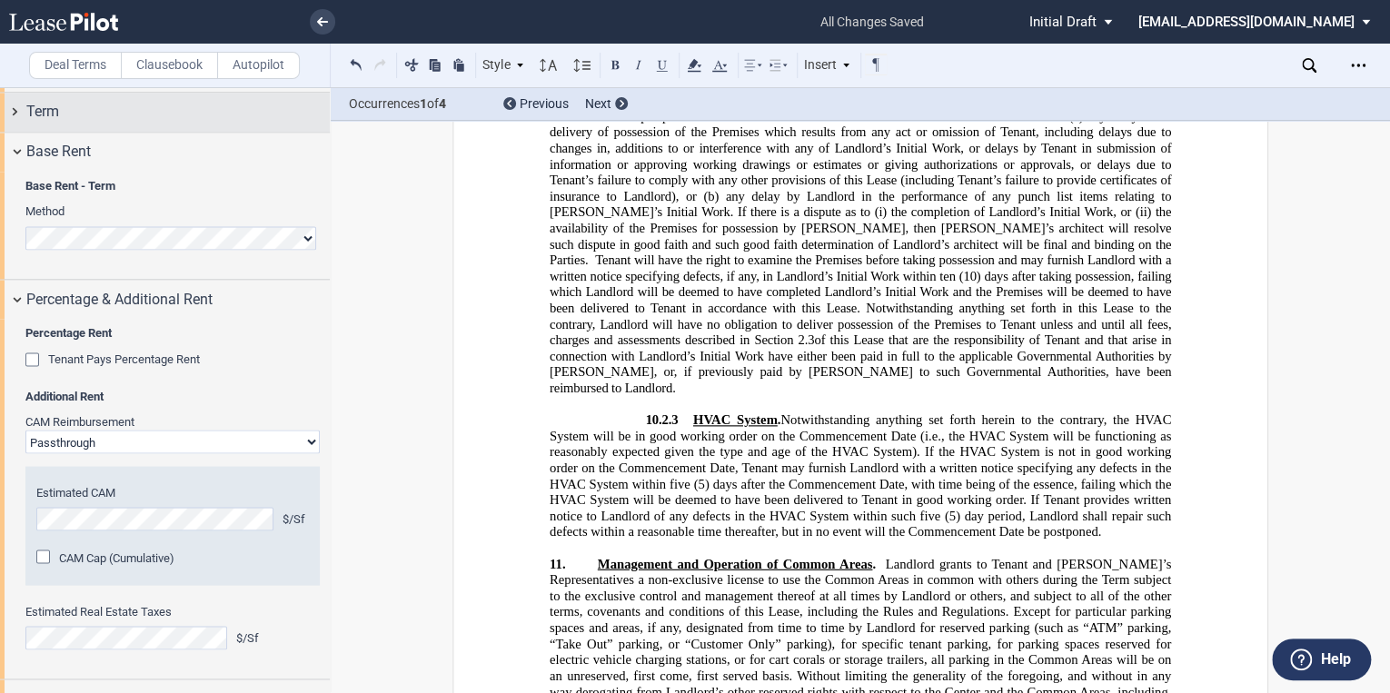
click at [15, 132] on div "Term" at bounding box center [165, 112] width 330 height 39
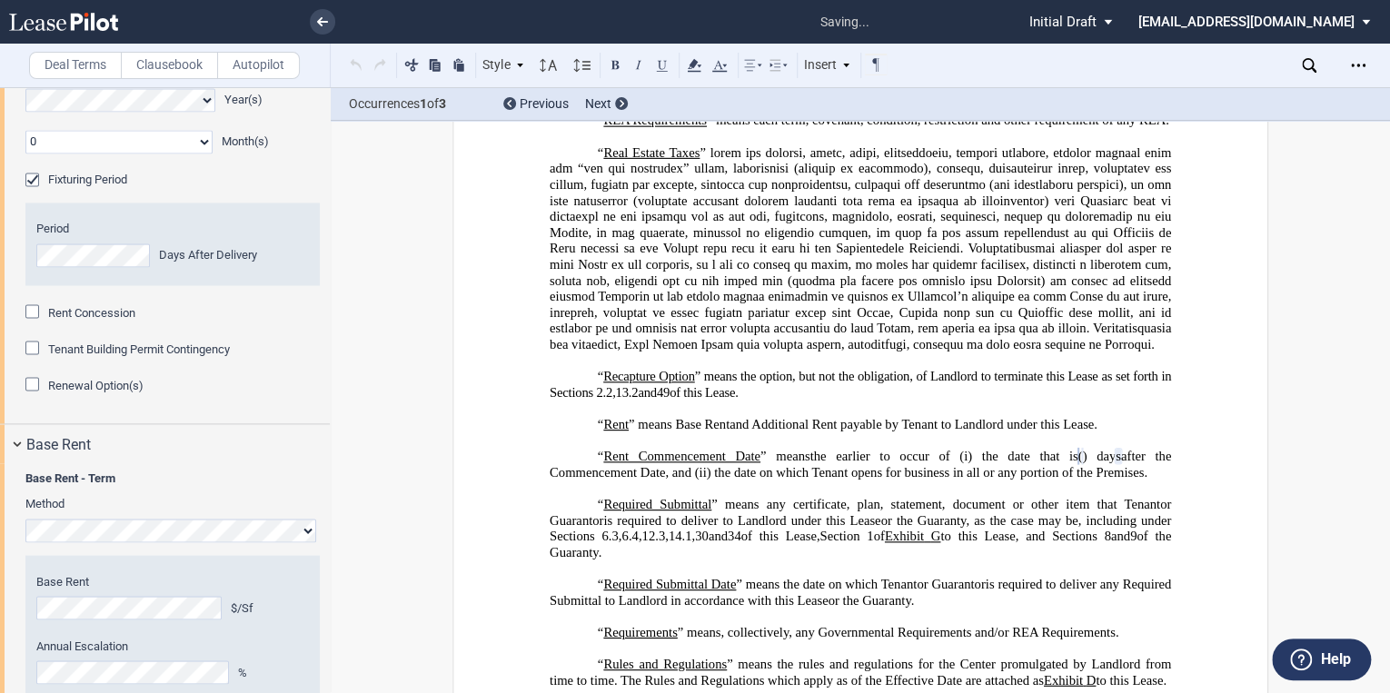
scroll to position [5277, 0]
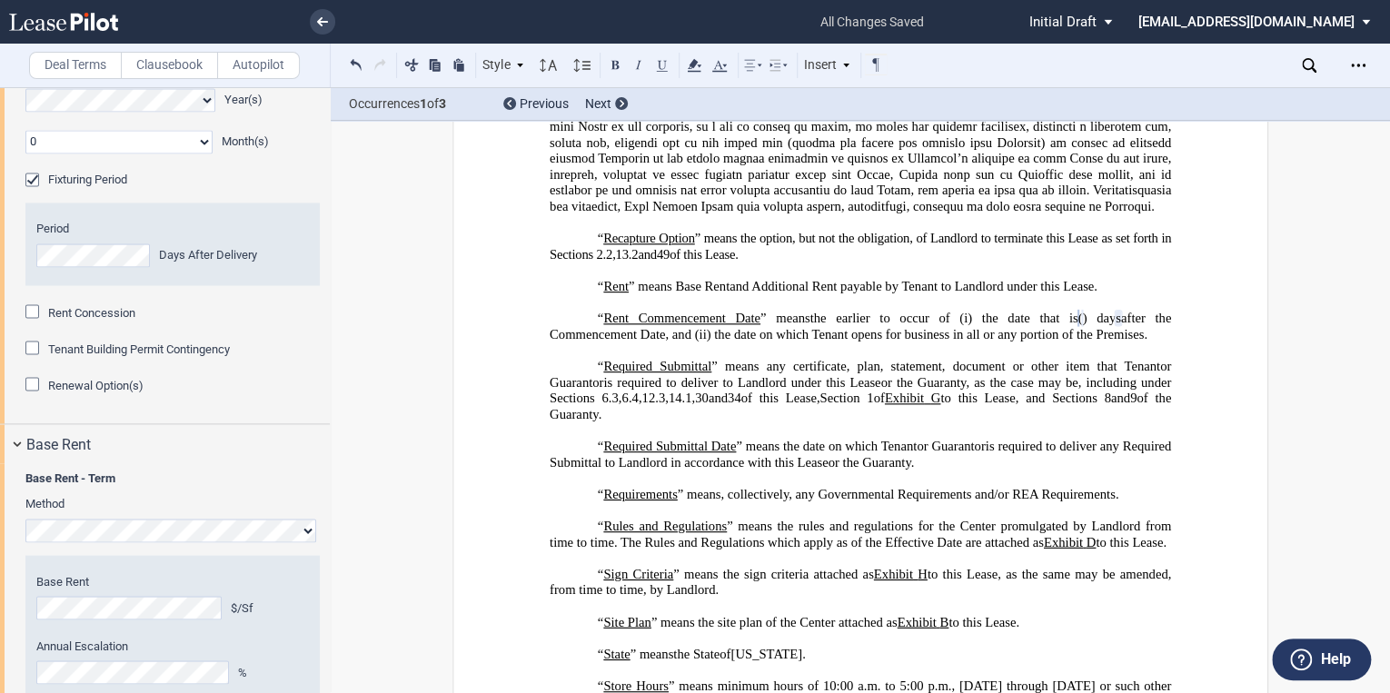
click at [32, 191] on div "Fixturing Period" at bounding box center [34, 182] width 18 height 18
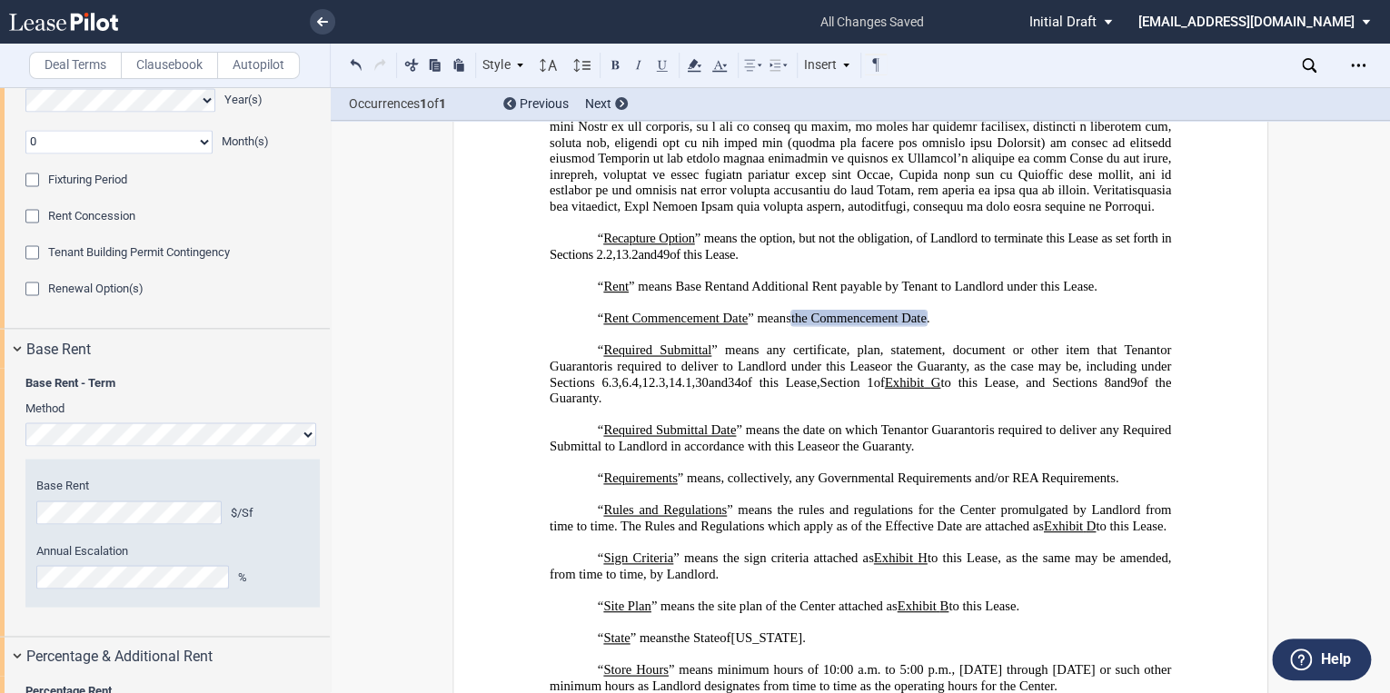
click at [32, 191] on div "Fixturing Period" at bounding box center [34, 182] width 18 height 18
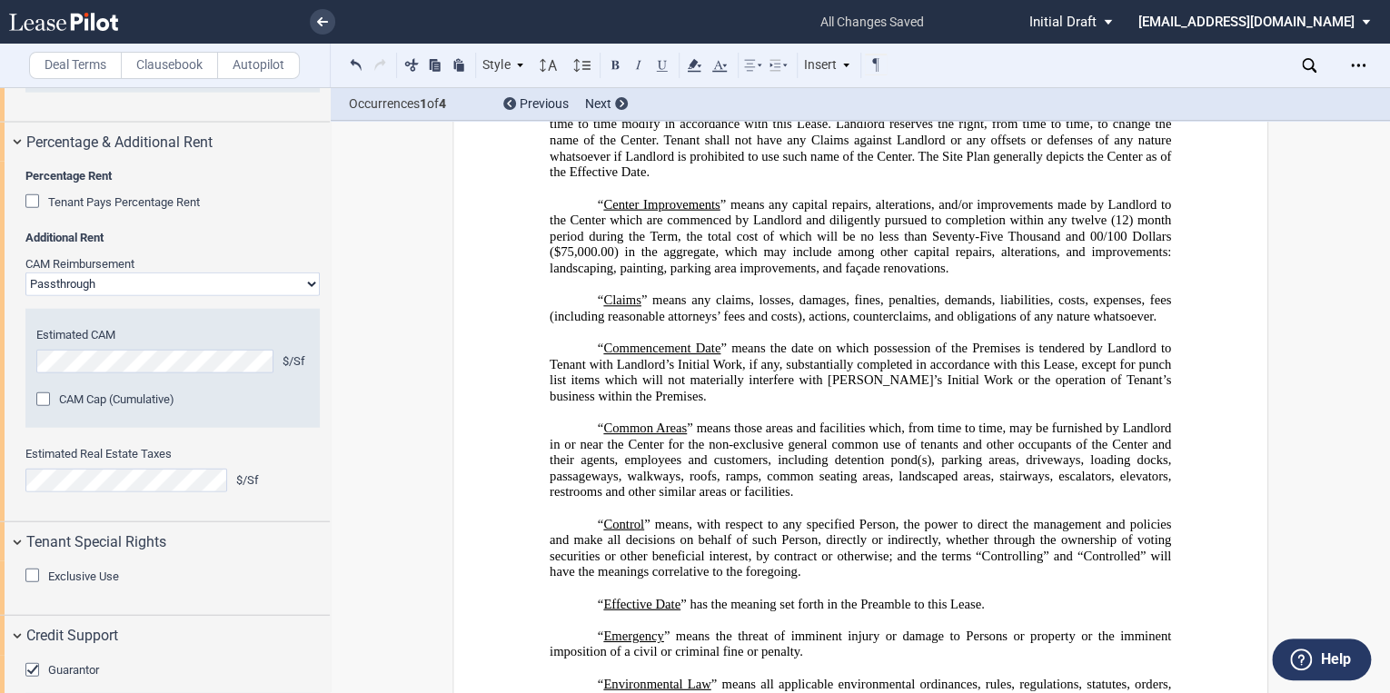
scroll to position [2254, 0]
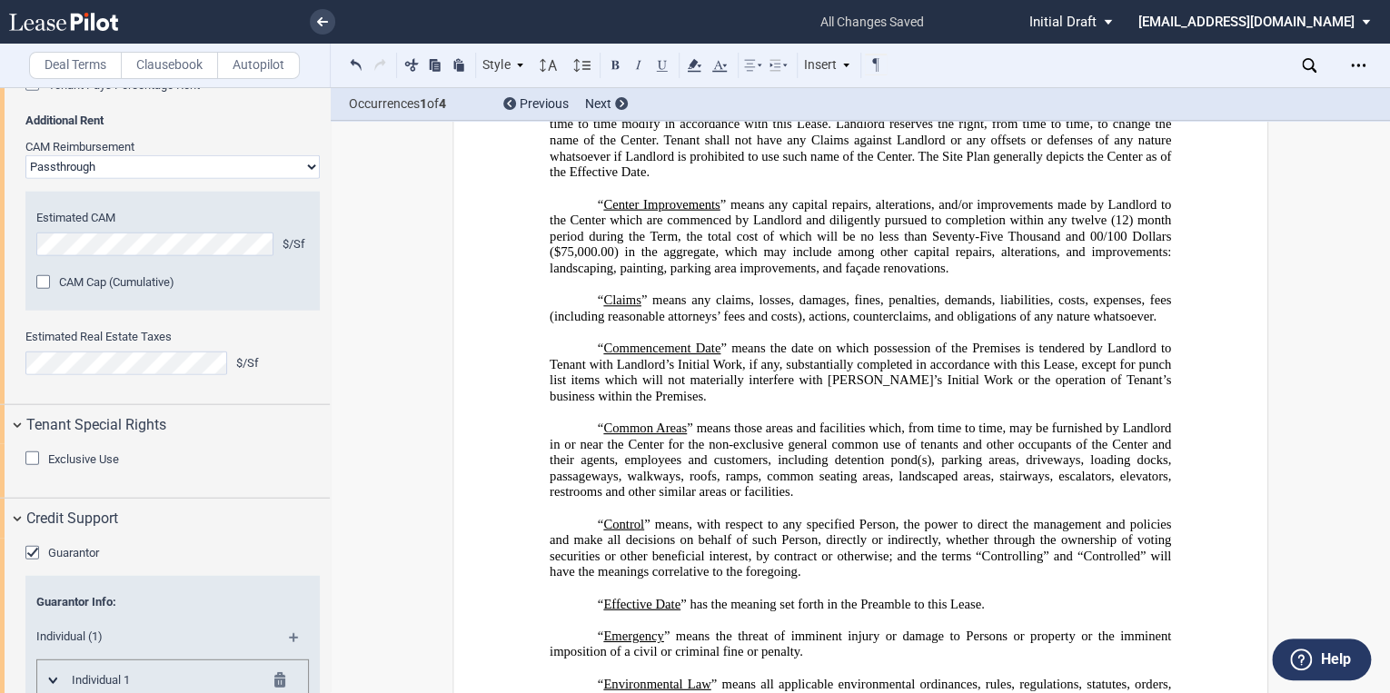
click at [305, 179] on select "Passthrough Fixed" at bounding box center [172, 167] width 294 height 24
click at [224, 113] on div "Tenant Pays Percentage Rent Percentage Rent Factor % Type of Breakpoint Natural…" at bounding box center [172, 94] width 294 height 36
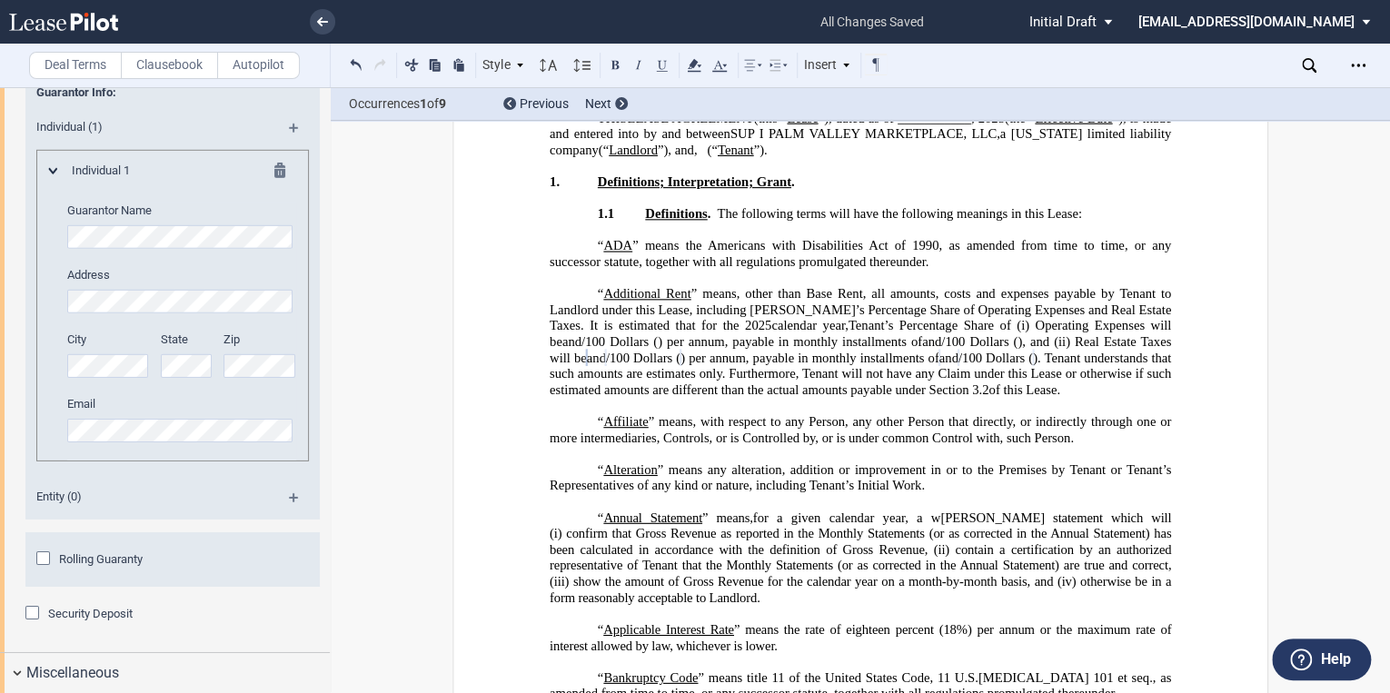
scroll to position [2763, 0]
click at [289, 146] on md-icon at bounding box center [301, 136] width 25 height 22
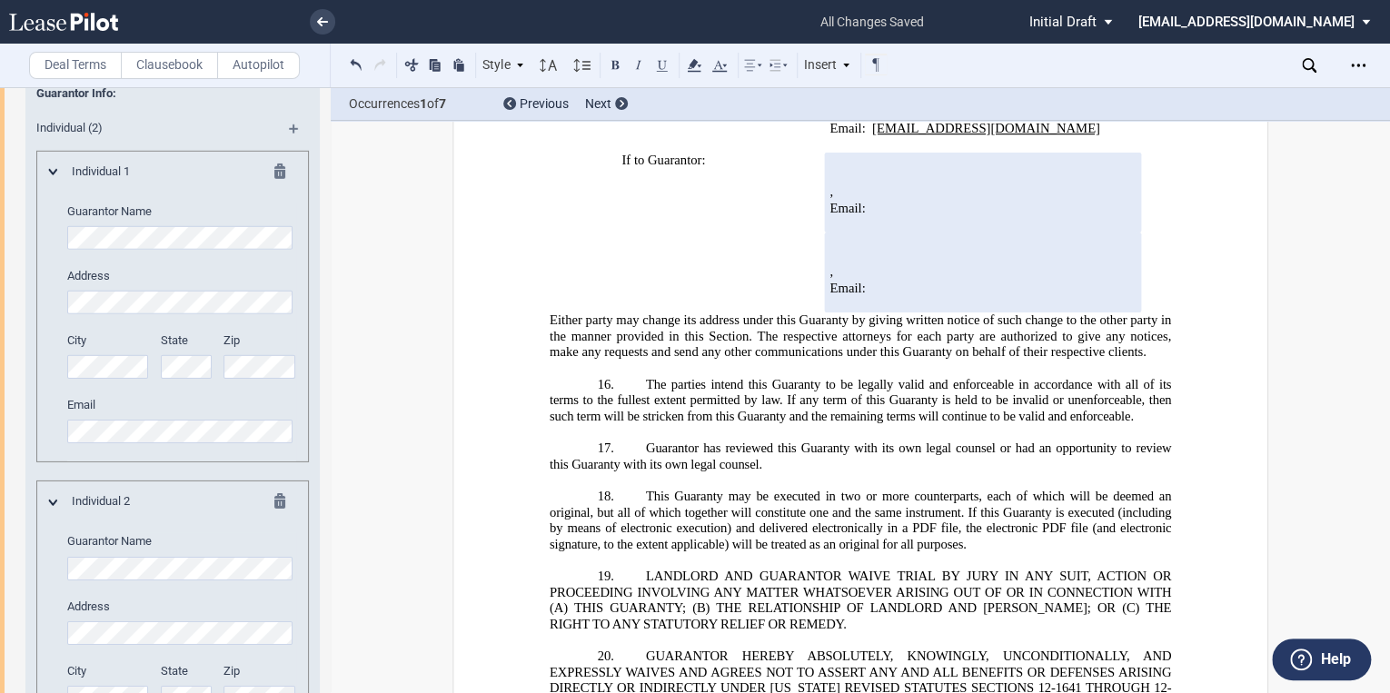
scroll to position [38717, 0]
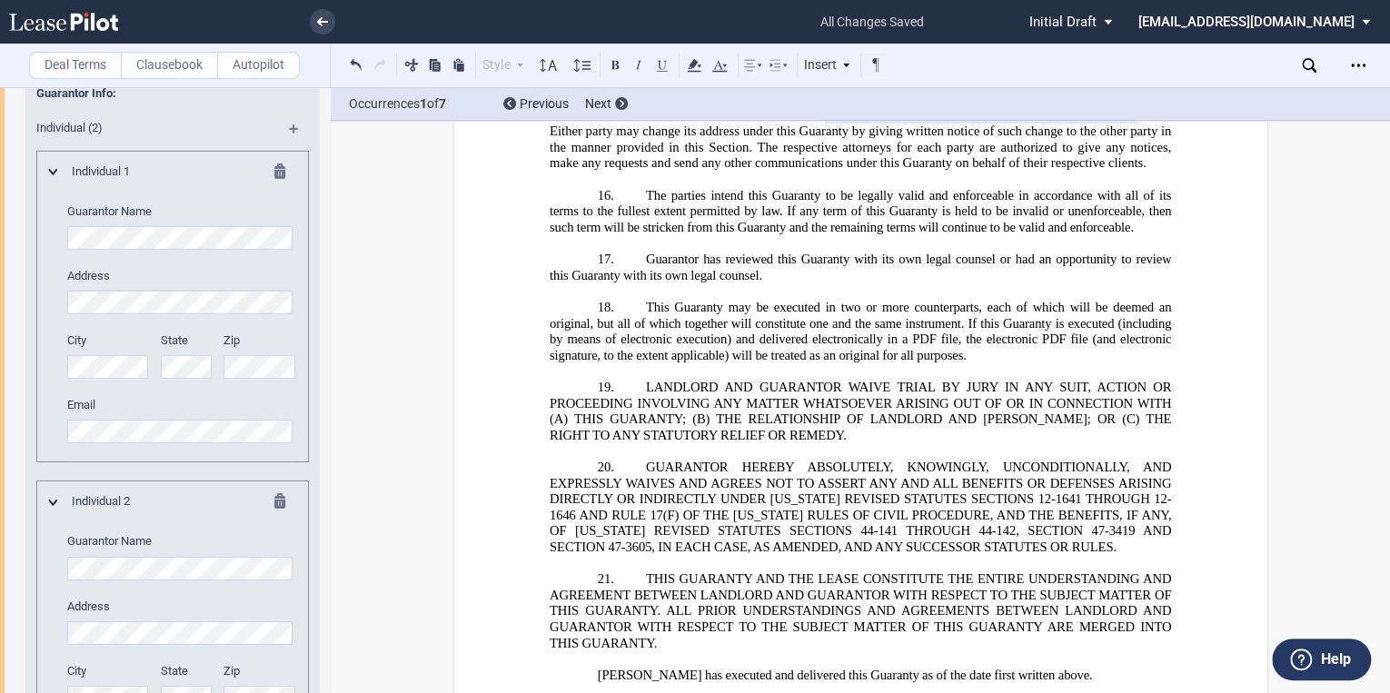
drag, startPoint x: 906, startPoint y: 524, endPoint x: 792, endPoint y: 527, distance: 113.6
click at [407, 61] on button at bounding box center [412, 65] width 22 height 22
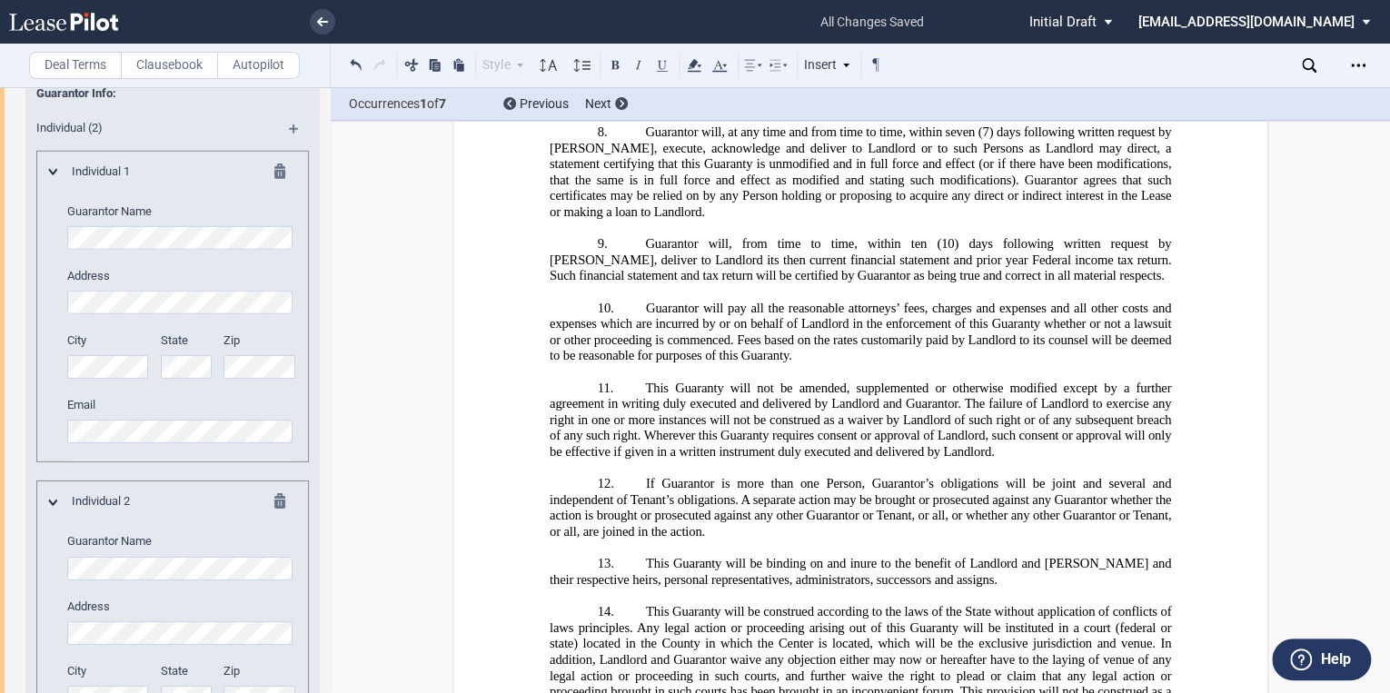
scroll to position [38047, 0]
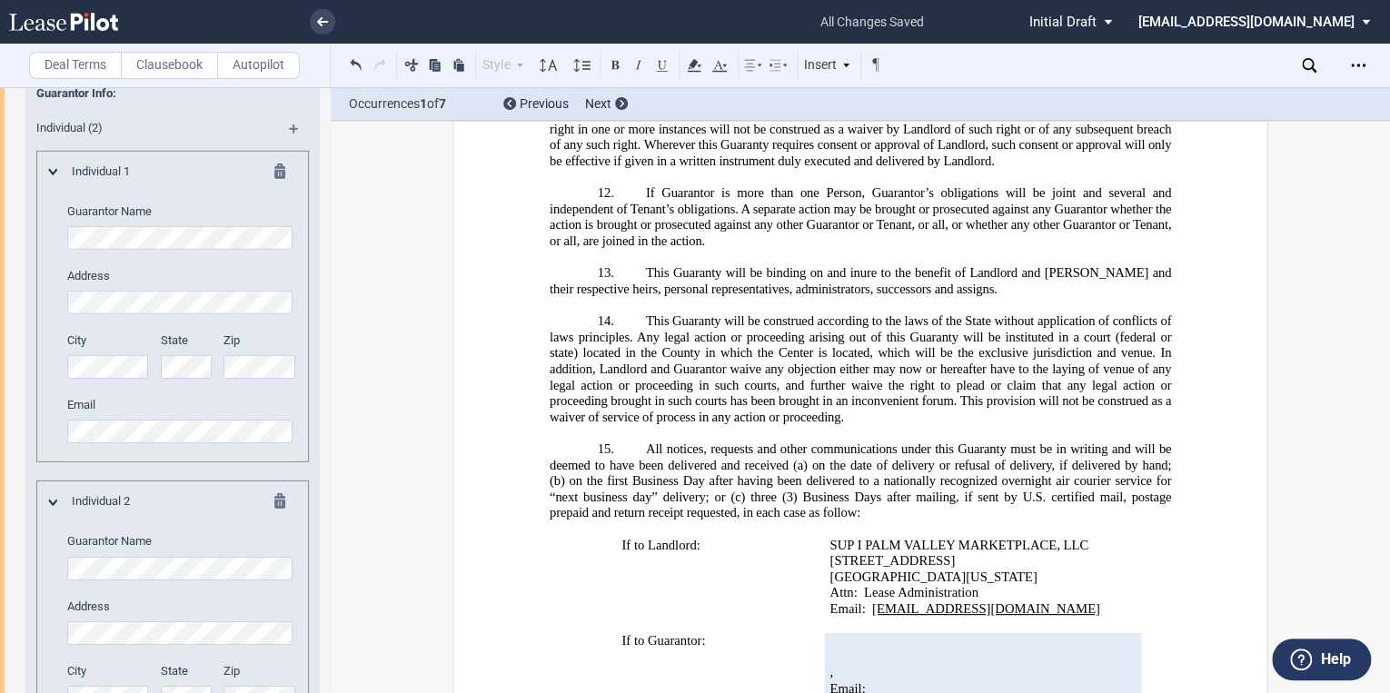
click at [283, 515] on md-icon at bounding box center [285, 504] width 22 height 22
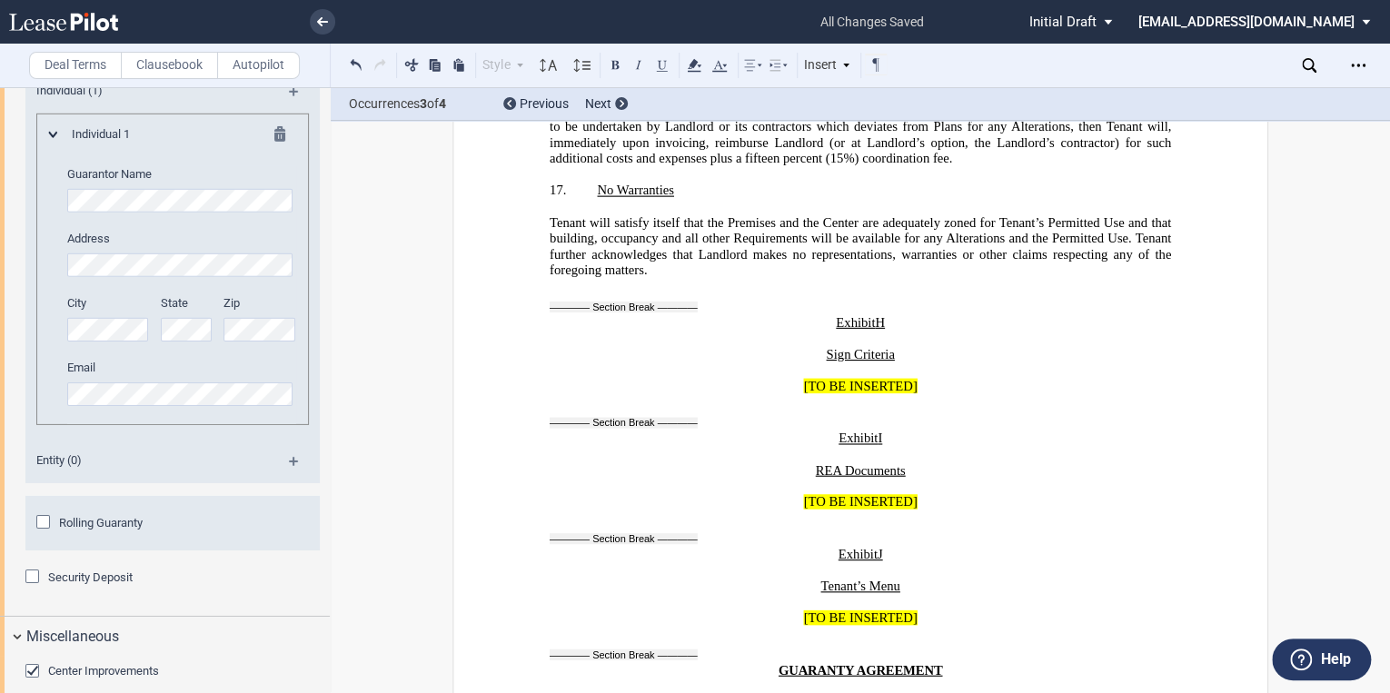
scroll to position [2835, 0]
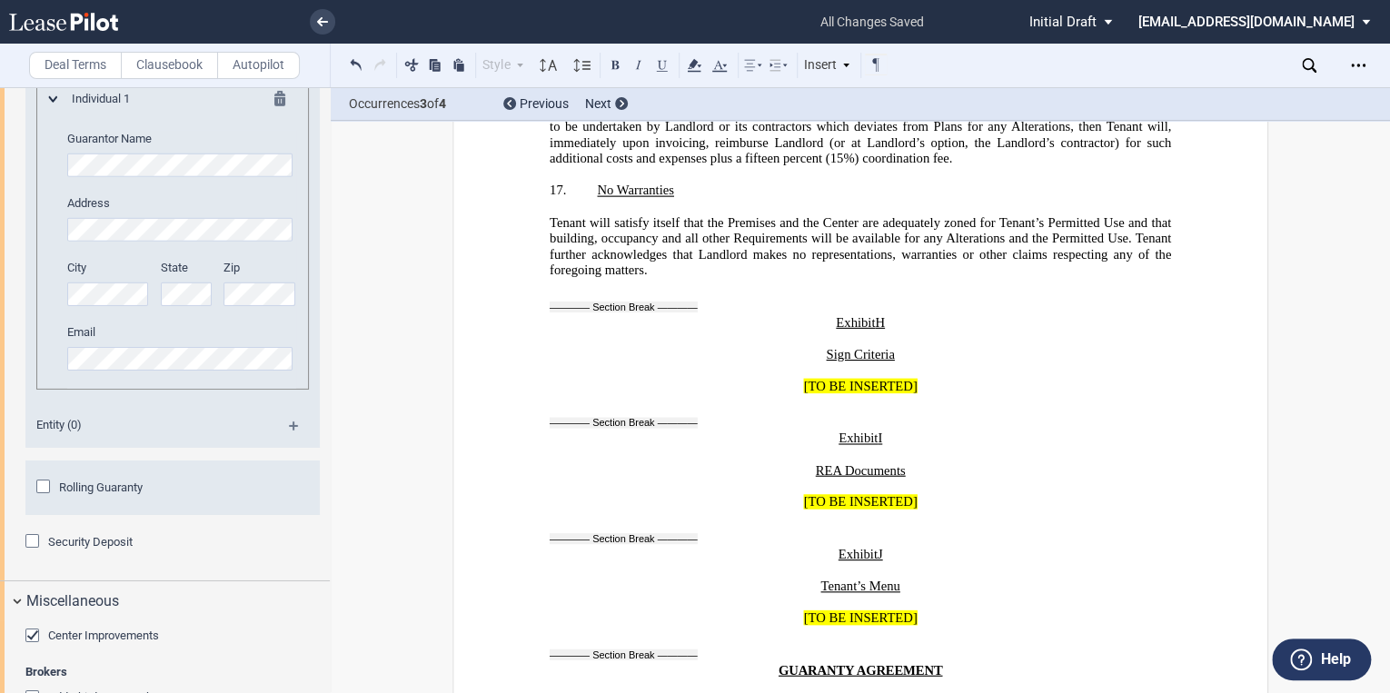
click at [1047, 692] on span "20__, is from" at bounding box center [1058, 701] width 71 height 15
click at [293, 74] on md-icon at bounding box center [301, 63] width 25 height 22
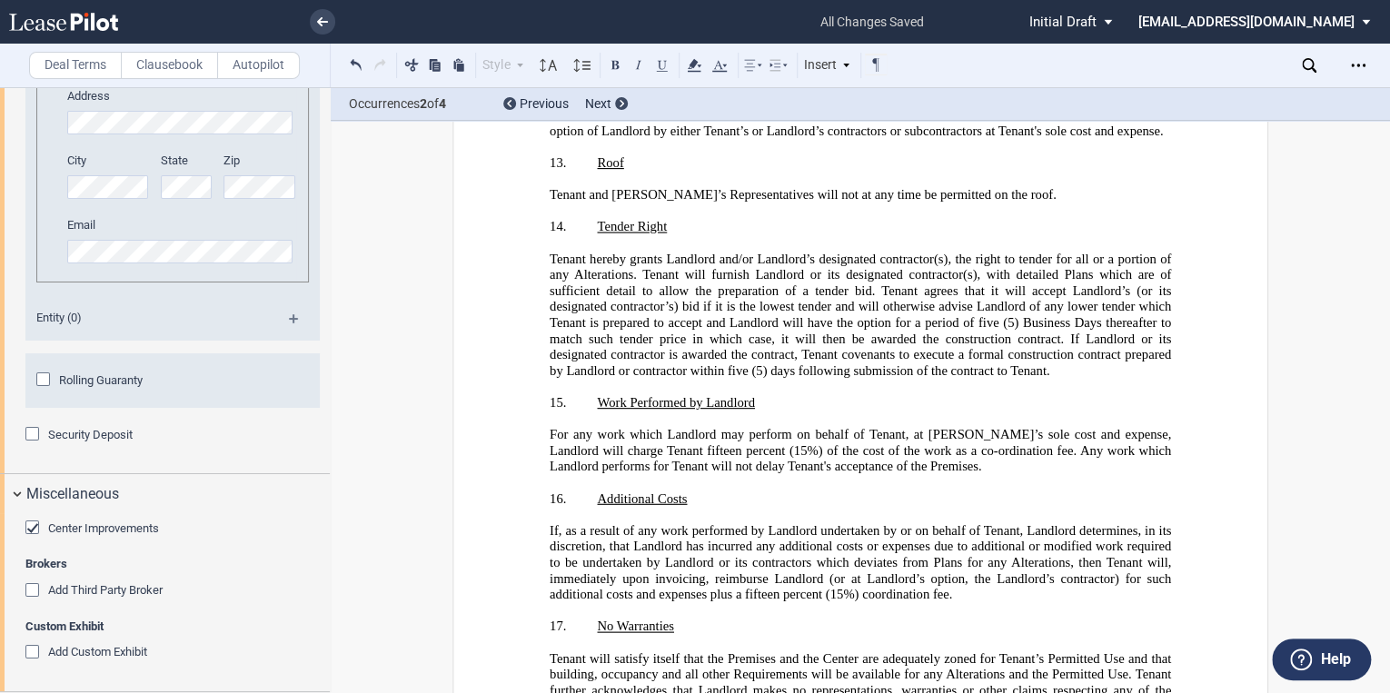
scroll to position [35575, 0]
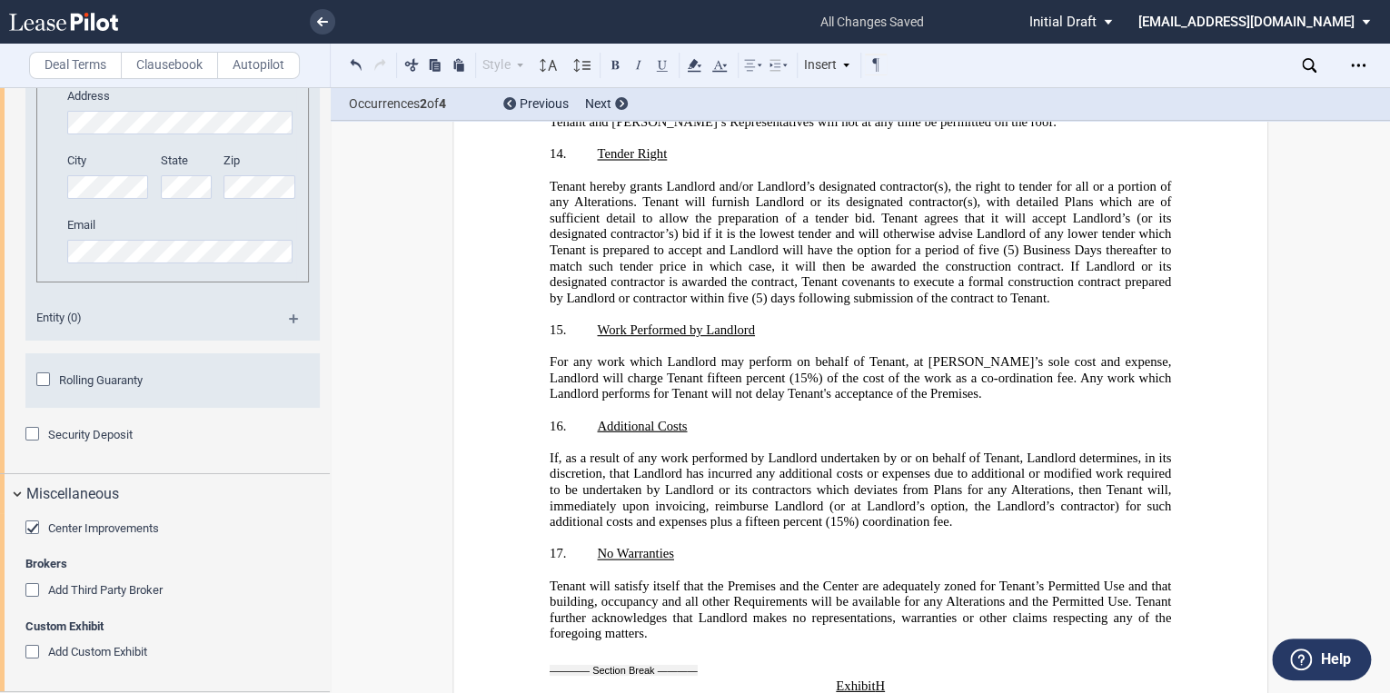
drag, startPoint x: 958, startPoint y: 427, endPoint x: 730, endPoint y: 422, distance: 228.2
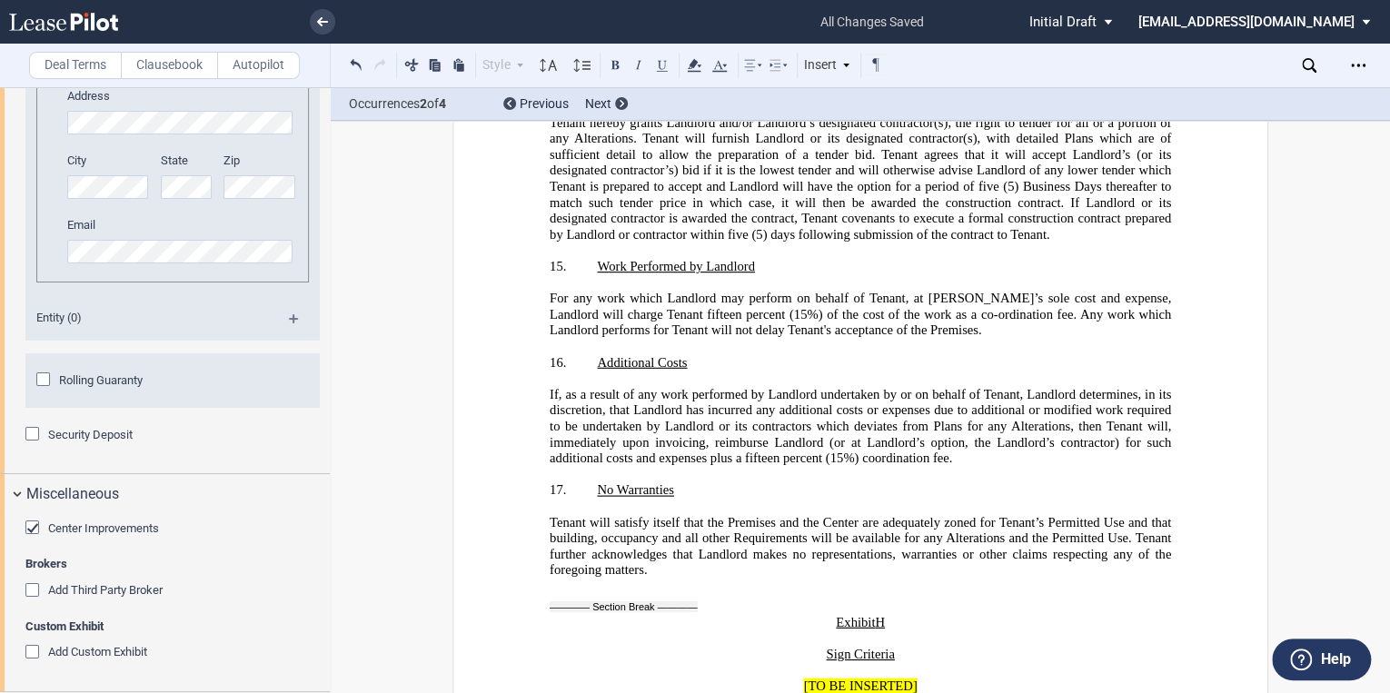
scroll to position [35648, 0]
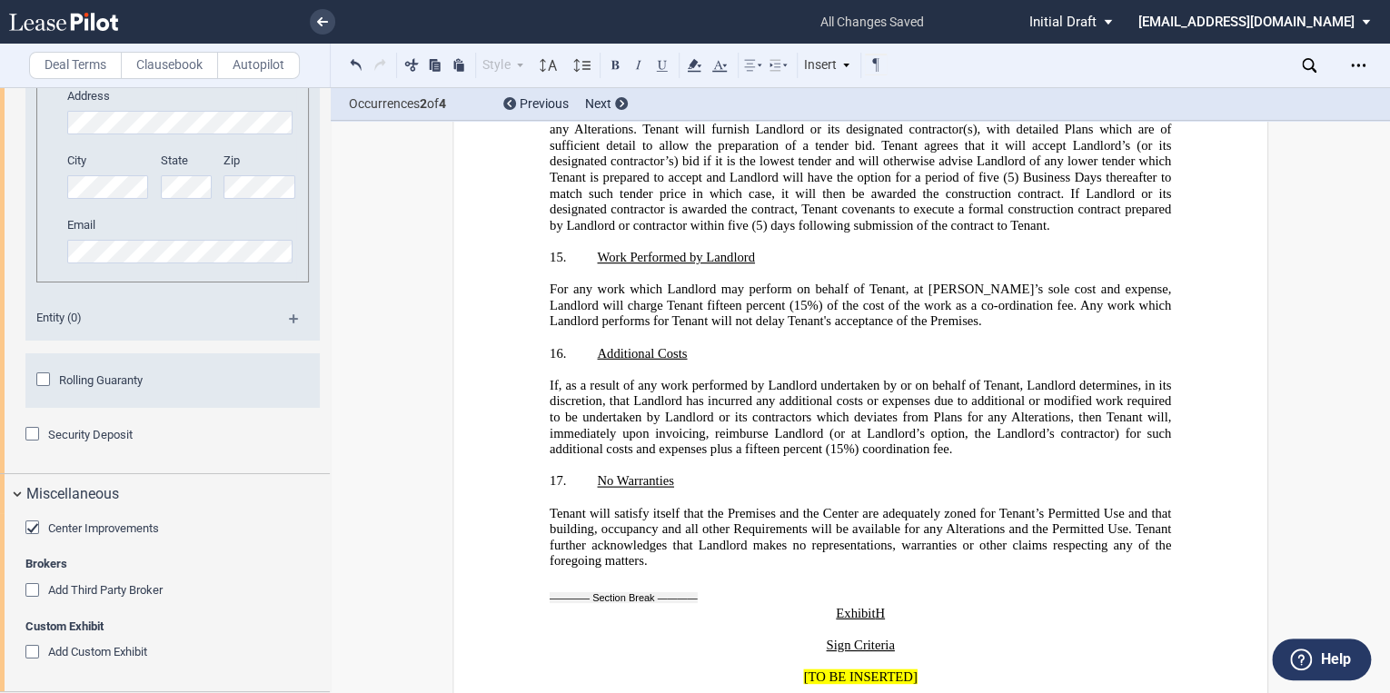
drag, startPoint x: 917, startPoint y: 469, endPoint x: 730, endPoint y: 462, distance: 187.3
drag, startPoint x: 912, startPoint y: 582, endPoint x: 754, endPoint y: 571, distance: 158.5
drag, startPoint x: 754, startPoint y: 571, endPoint x: 911, endPoint y: 533, distance: 161.8
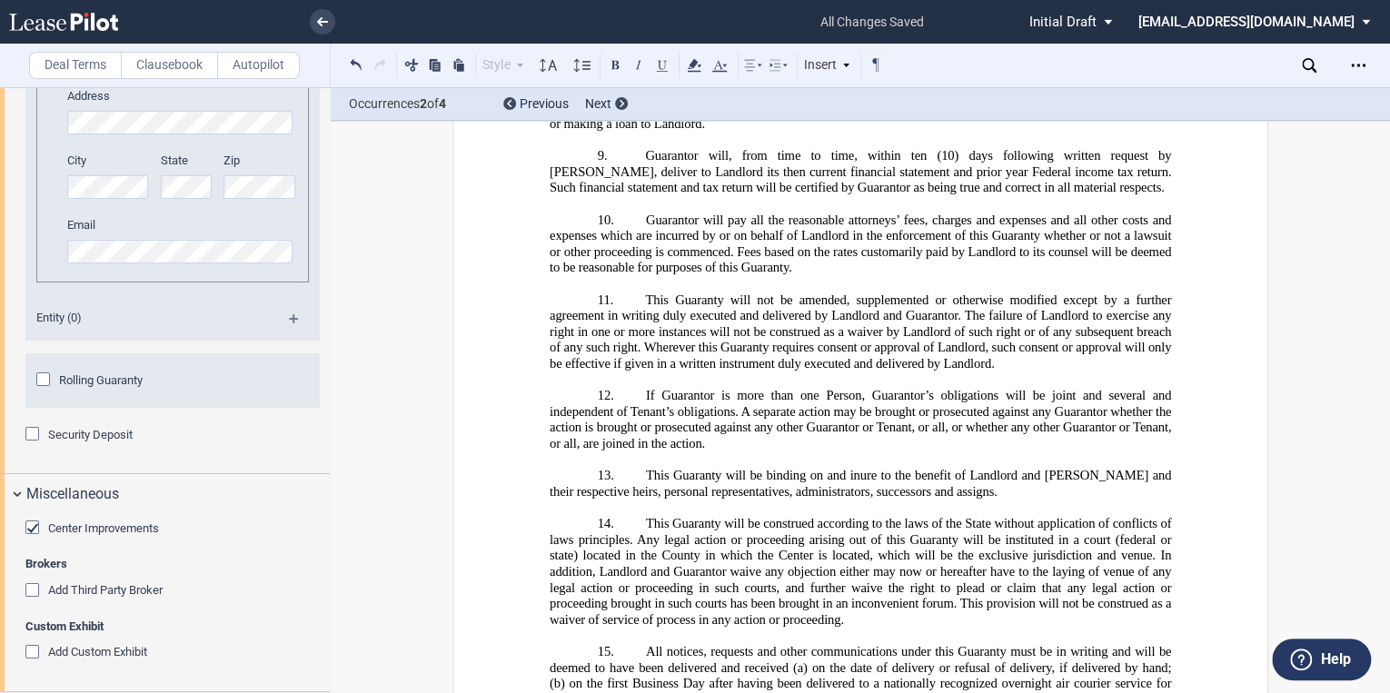
scroll to position [37611, 0]
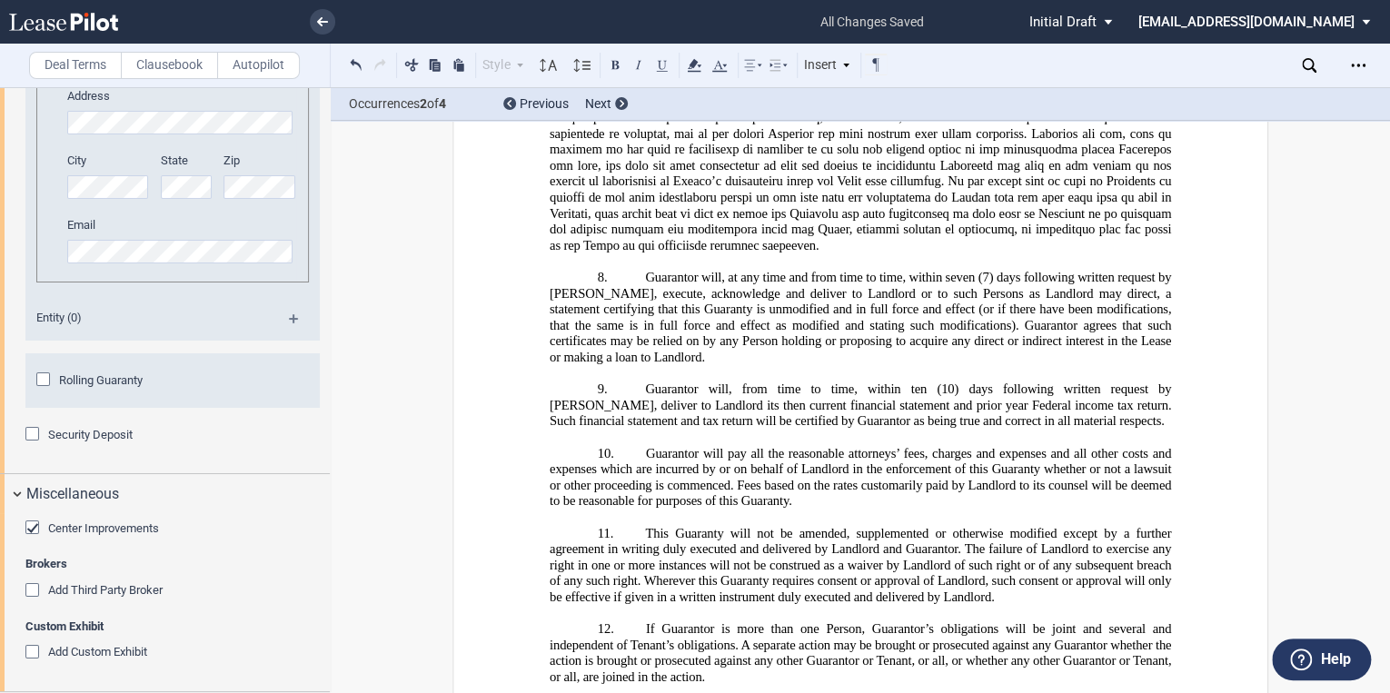
click at [73, 22] on use at bounding box center [63, 22] width 109 height 18
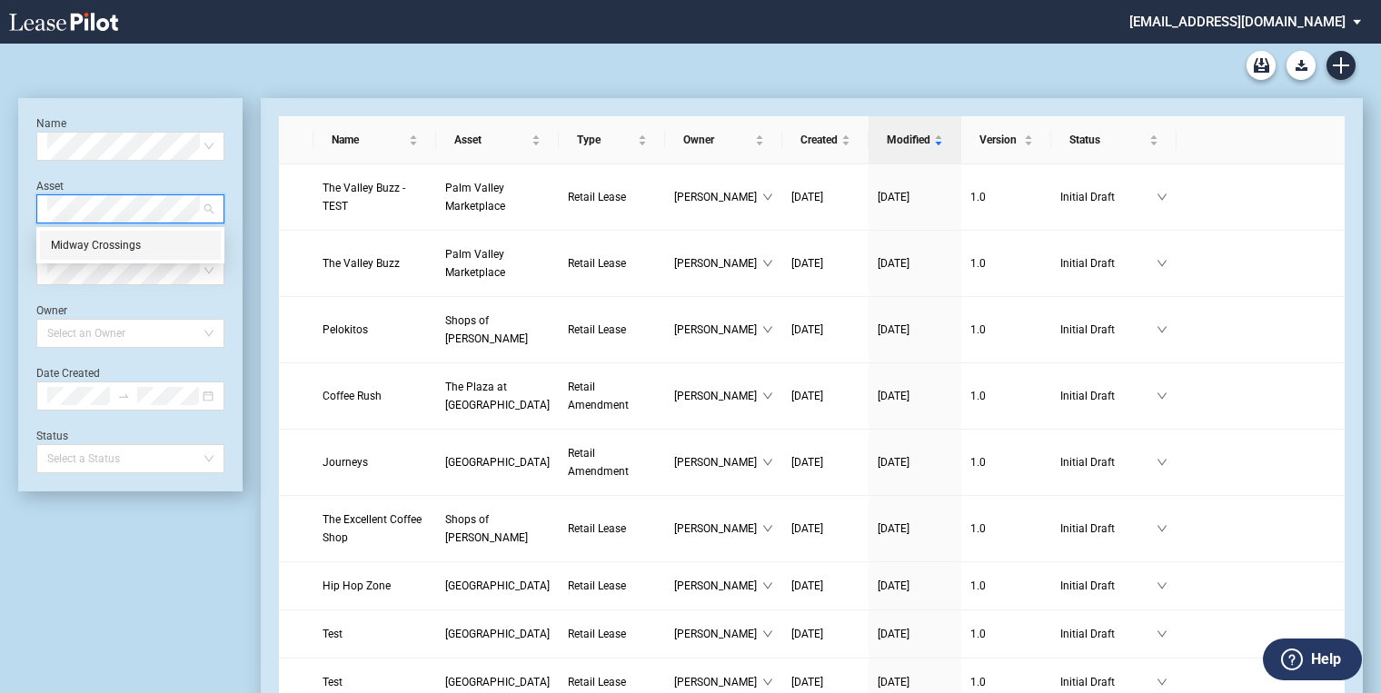
click at [131, 244] on div "Midway Crossings" at bounding box center [130, 245] width 159 height 18
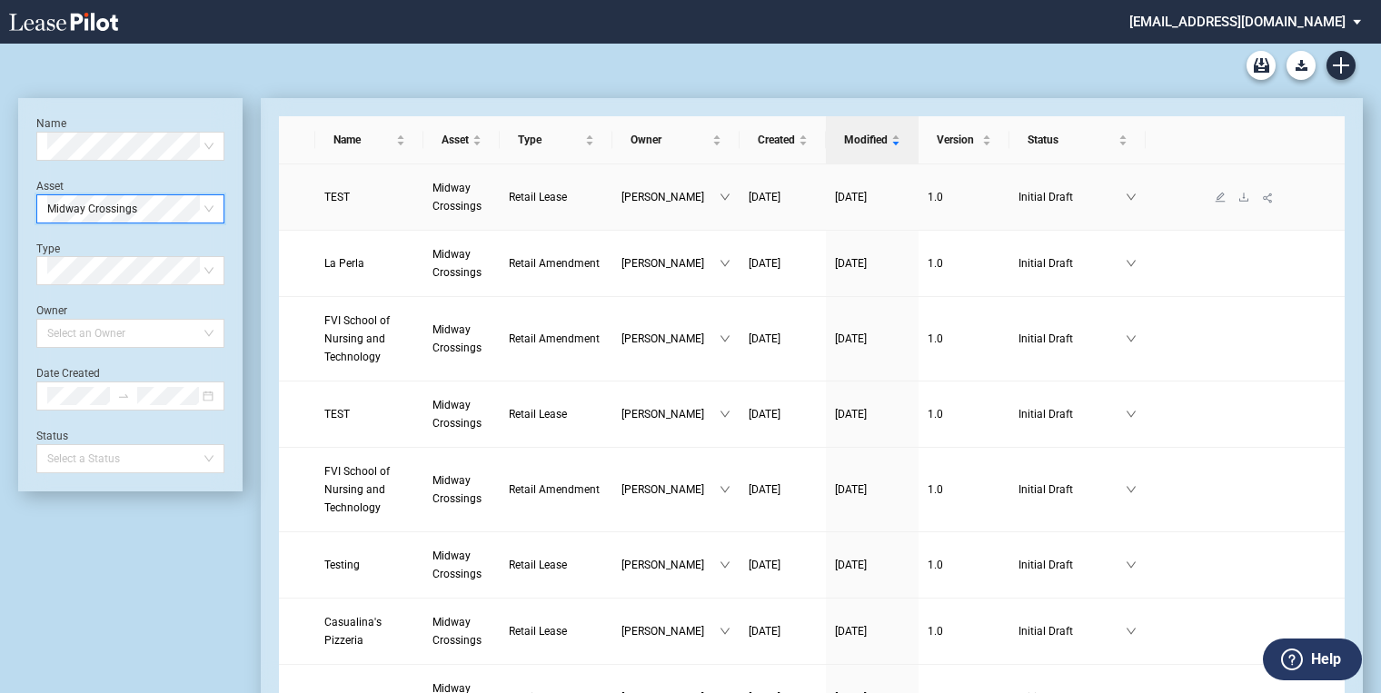
click at [452, 182] on span "Midway Crossings" at bounding box center [457, 197] width 49 height 31
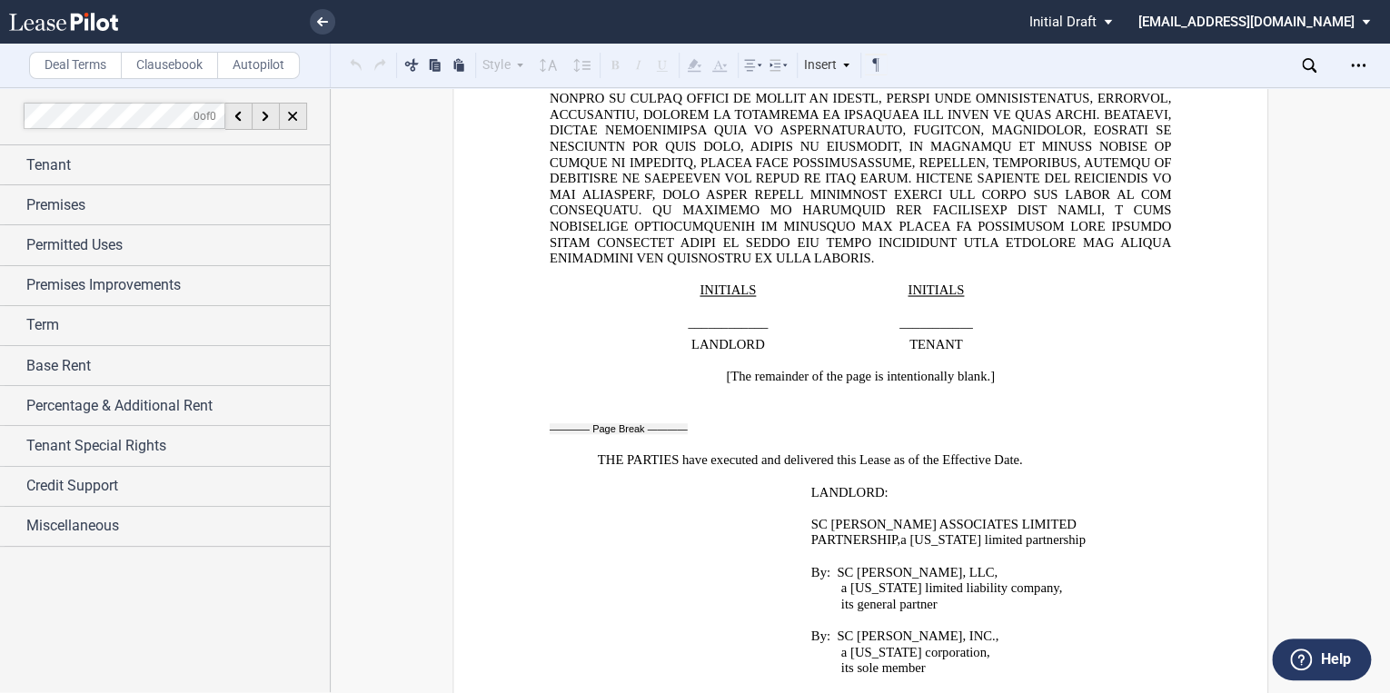
scroll to position [28134, 0]
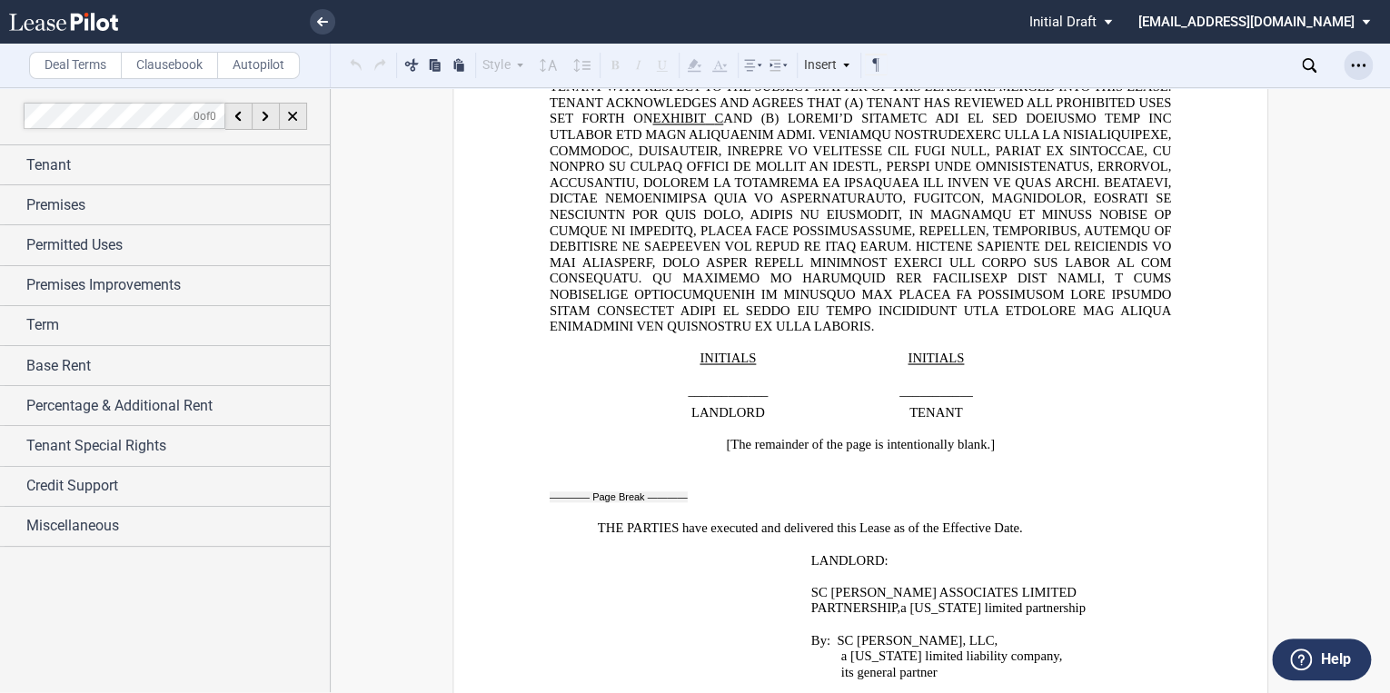
click at [1365, 69] on icon "Open Lease options menu" at bounding box center [1358, 65] width 15 height 15
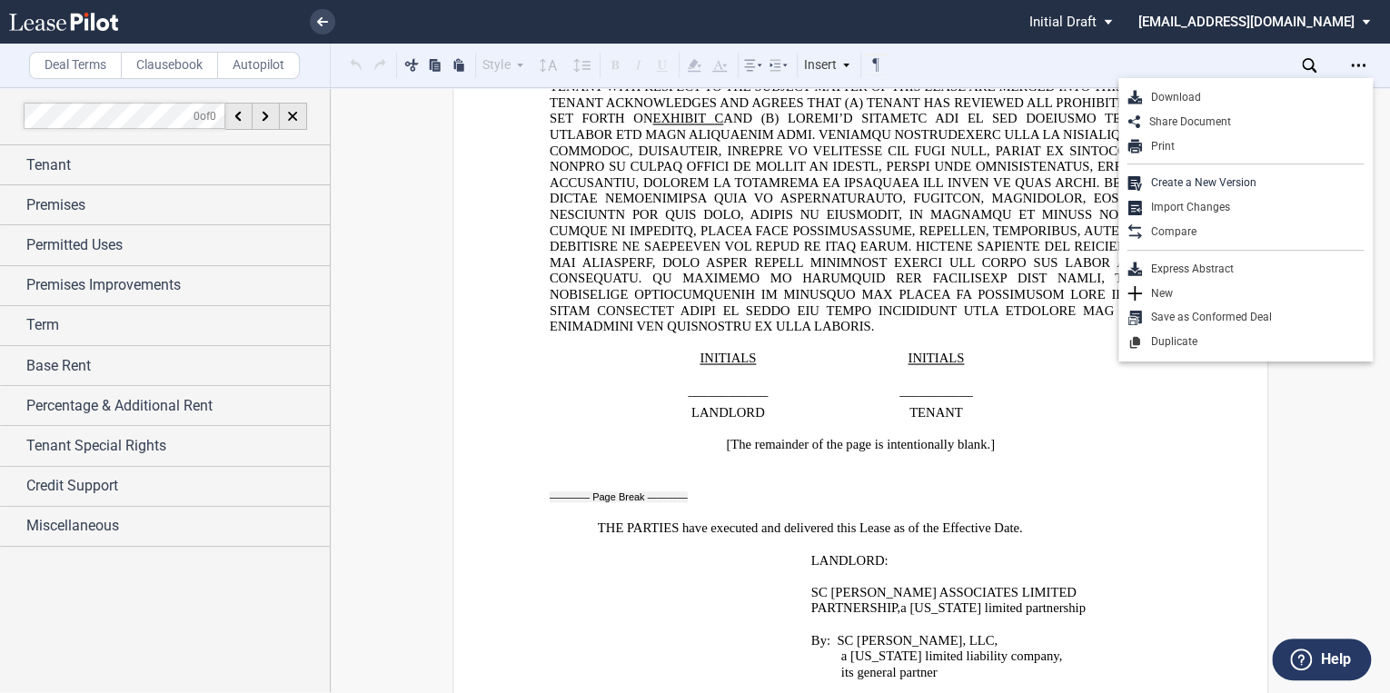
click at [1188, 102] on div "Download" at bounding box center [1253, 97] width 222 height 15
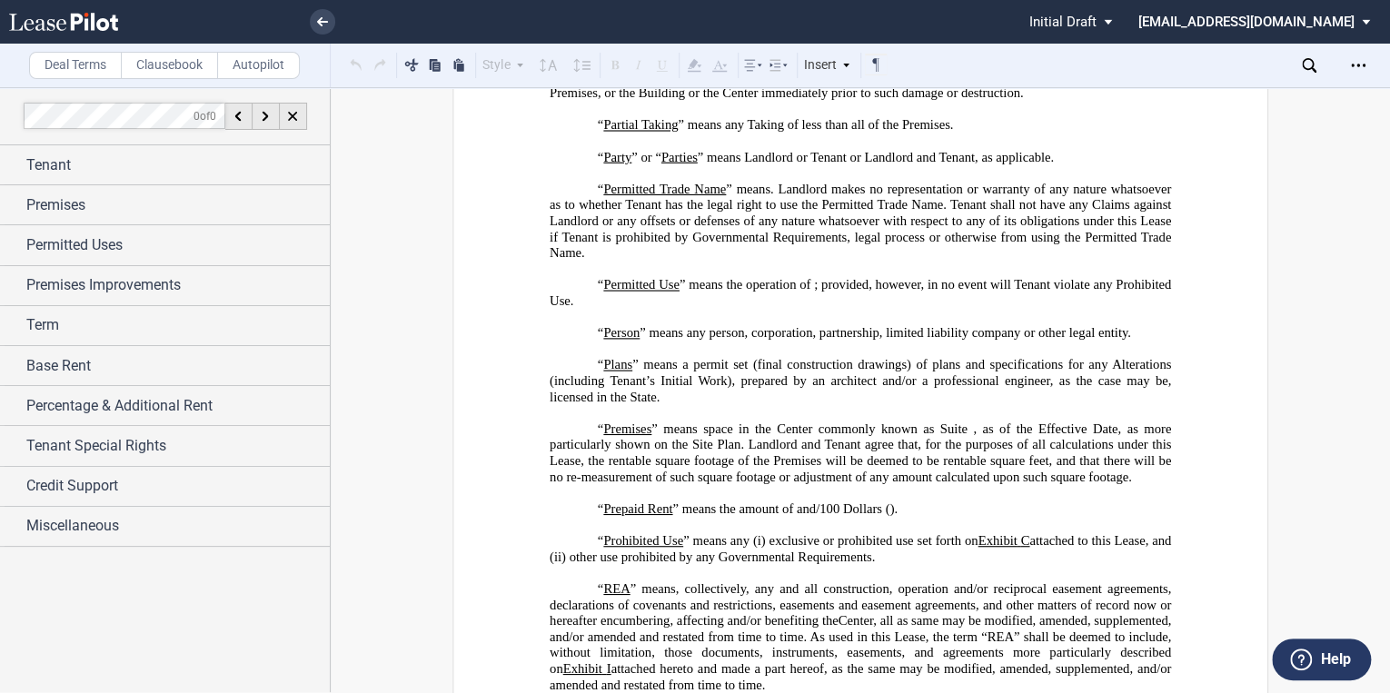
scroll to position [4293, 0]
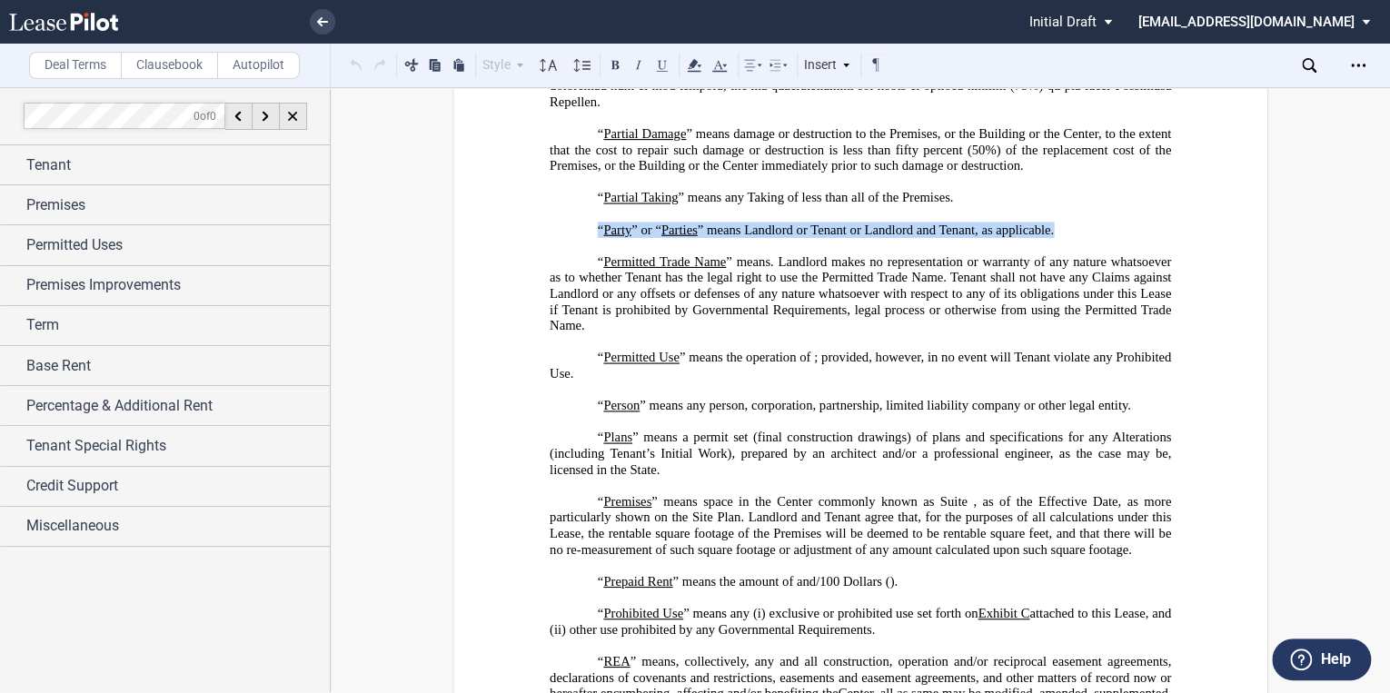
drag, startPoint x: 979, startPoint y: 224, endPoint x: 585, endPoint y: 225, distance: 393.5
click at [583, 224] on p "“ Party ” or “ Parties ” means Landlord or Tenant or Landlord and Tenant, as ap…" at bounding box center [861, 230] width 622 height 16
drag, startPoint x: 585, startPoint y: 225, endPoint x: 614, endPoint y: 227, distance: 29.1
click at [71, 11] on link at bounding box center [95, 22] width 173 height 44
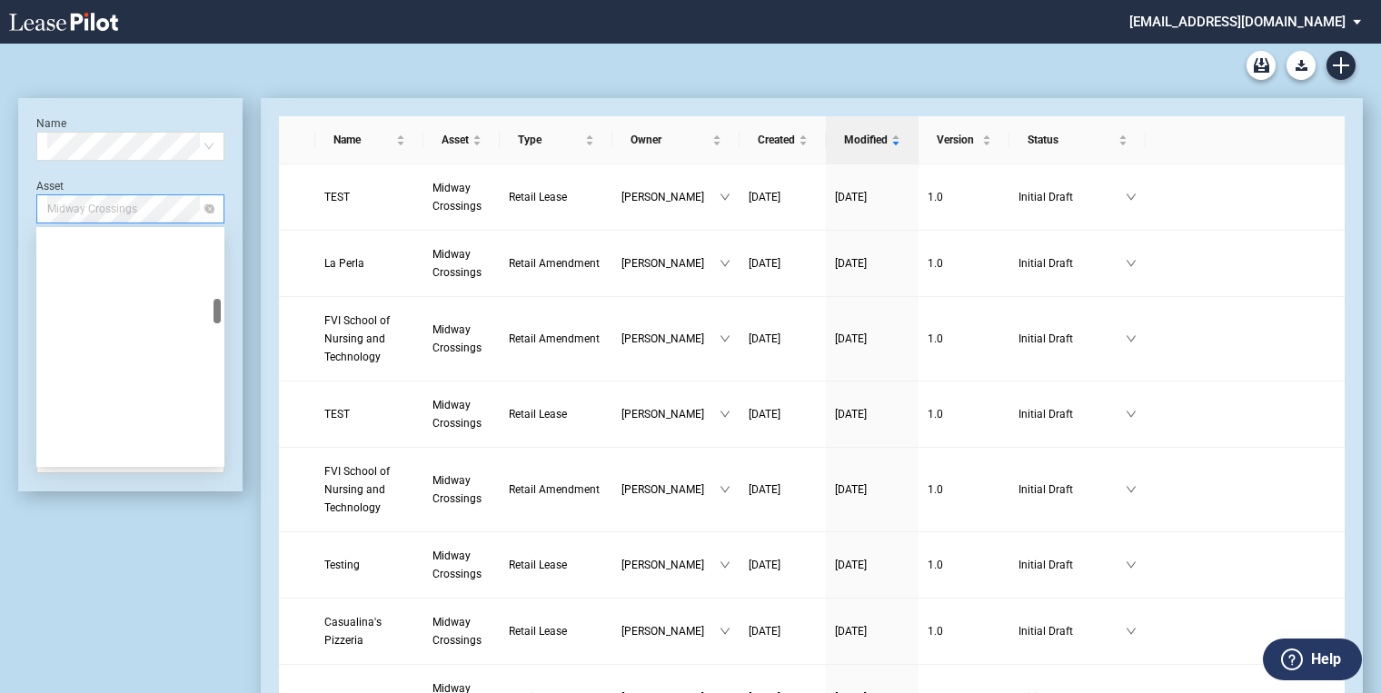
click at [207, 214] on span "Midway Crossings" at bounding box center [130, 208] width 166 height 27
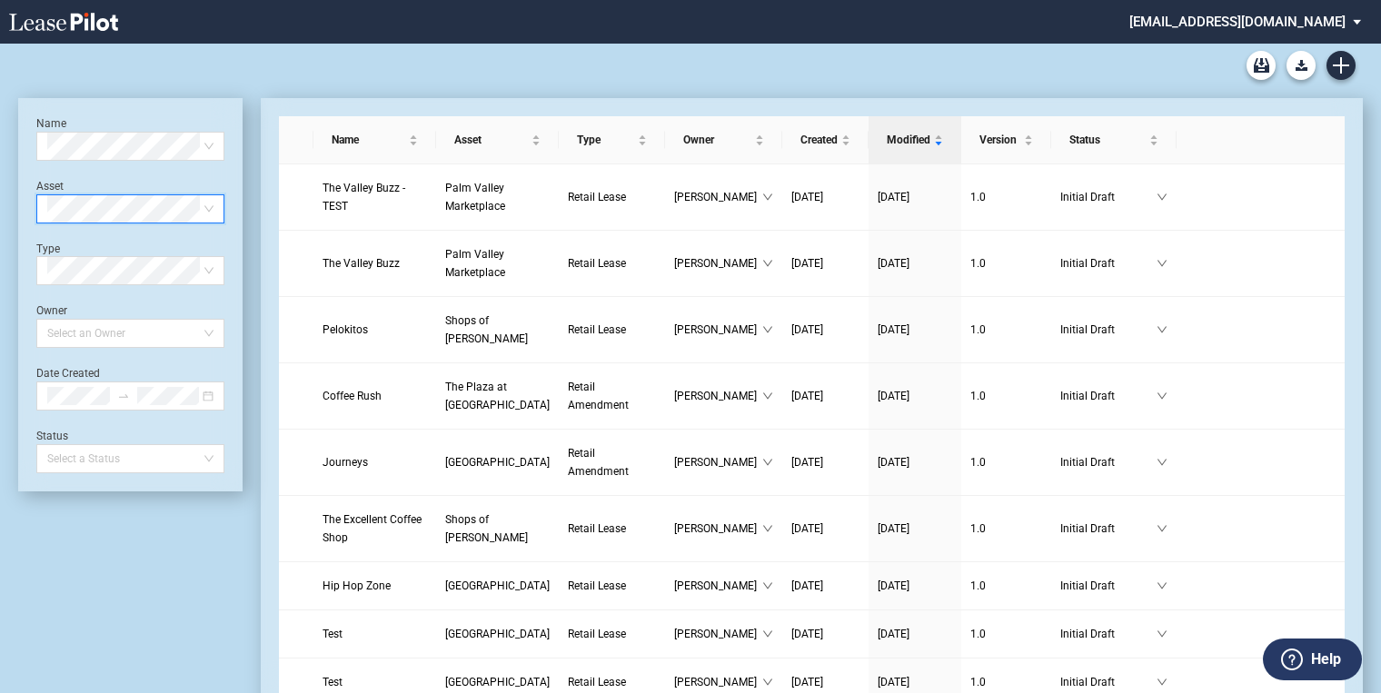
click at [284, 58] on div "Lease Blank Form - Generic Lease Blank Form - [US_STATE] Lease Blank Form - [US…" at bounding box center [690, 66] width 1345 height 44
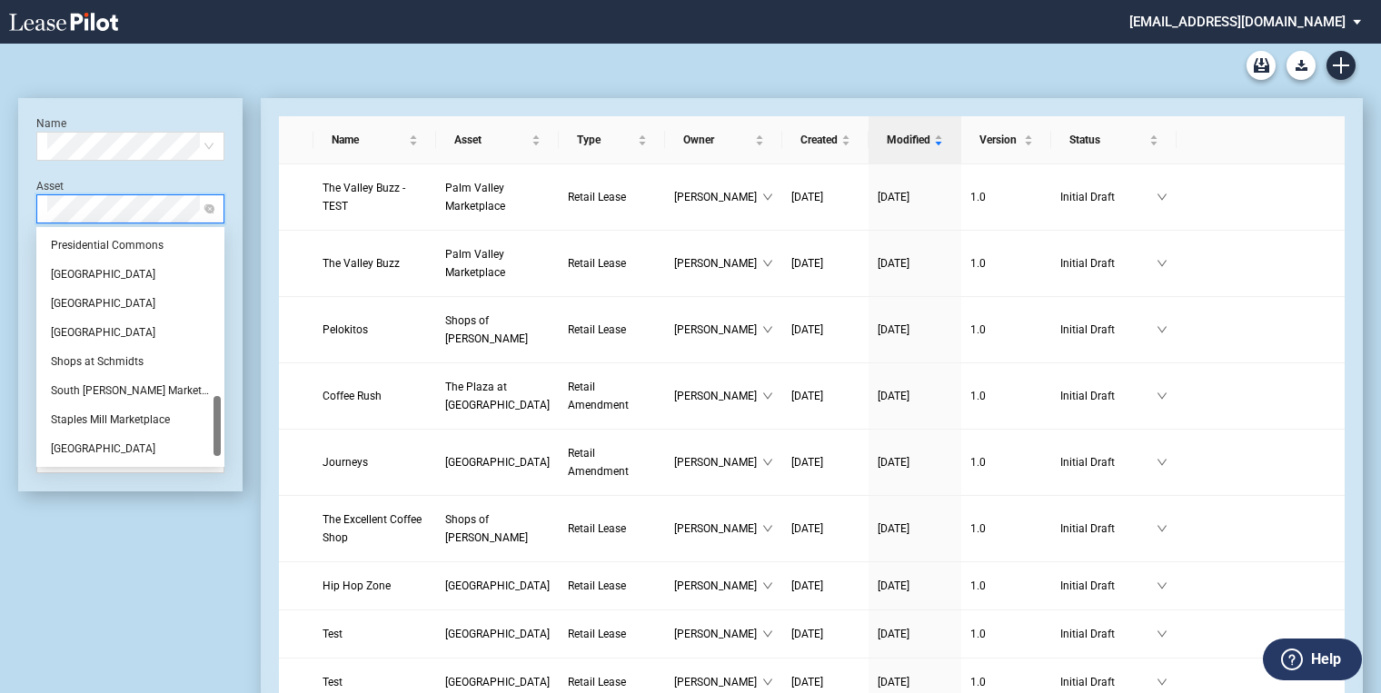
scroll to position [0, 0]
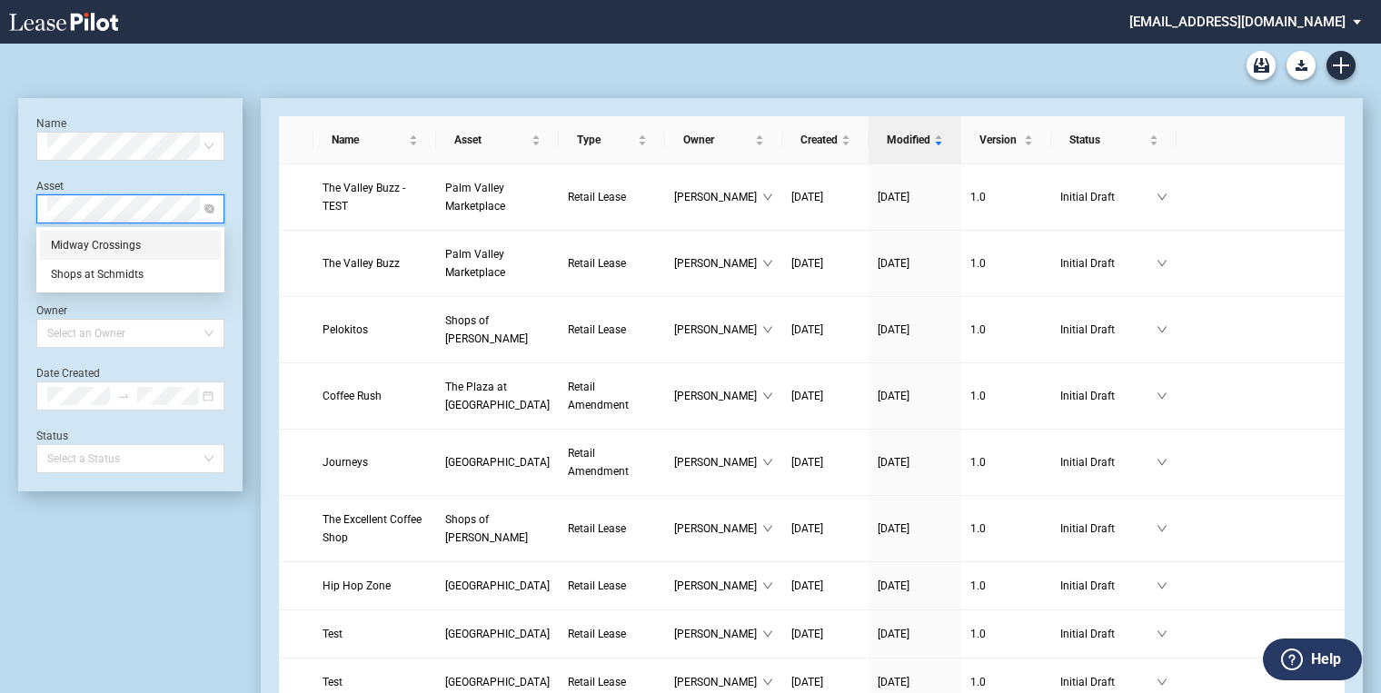
click at [102, 244] on div "Midway Crossings" at bounding box center [130, 245] width 159 height 18
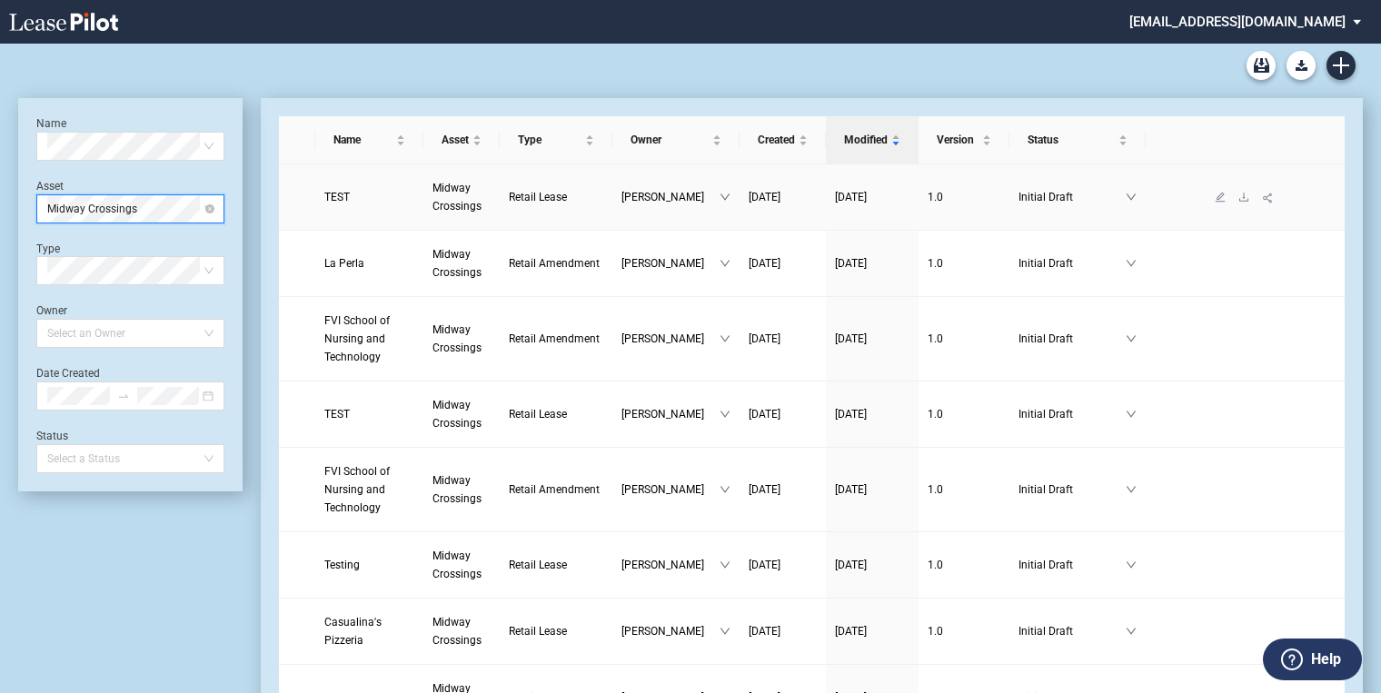
click at [463, 200] on span "Midway Crossings" at bounding box center [457, 197] width 49 height 31
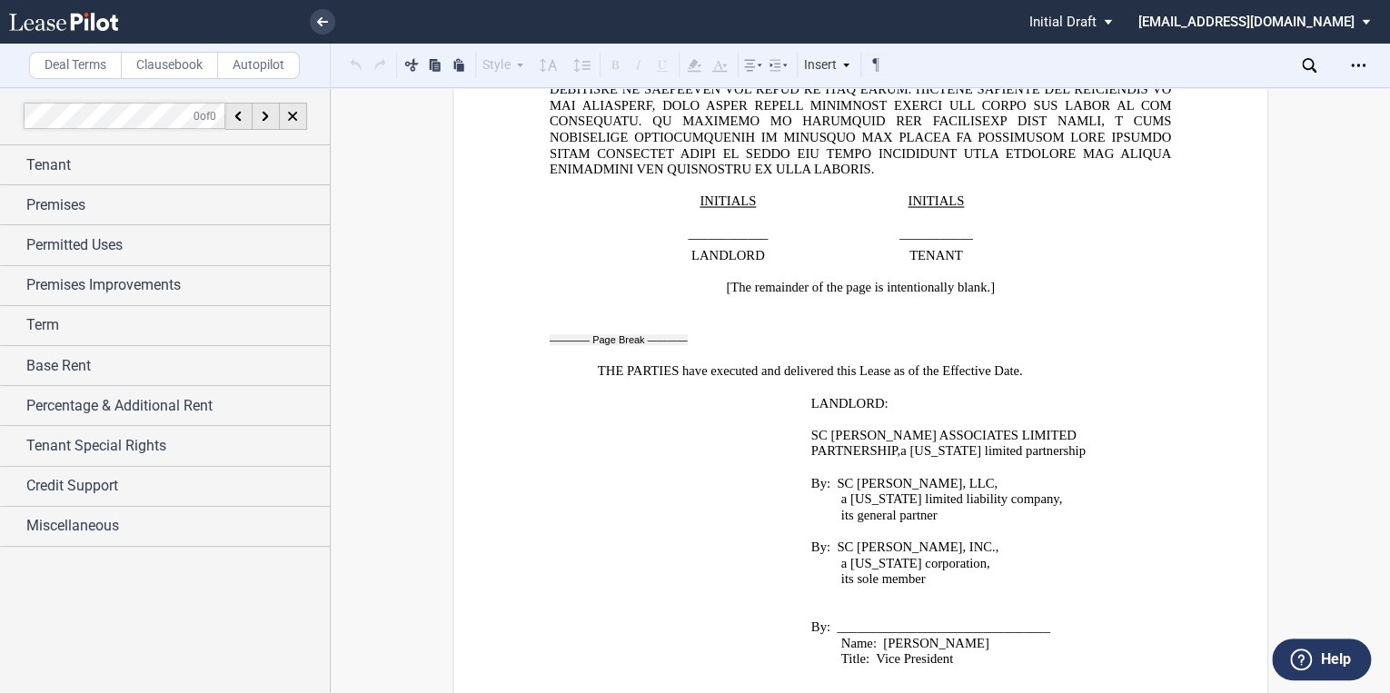
scroll to position [28201, 0]
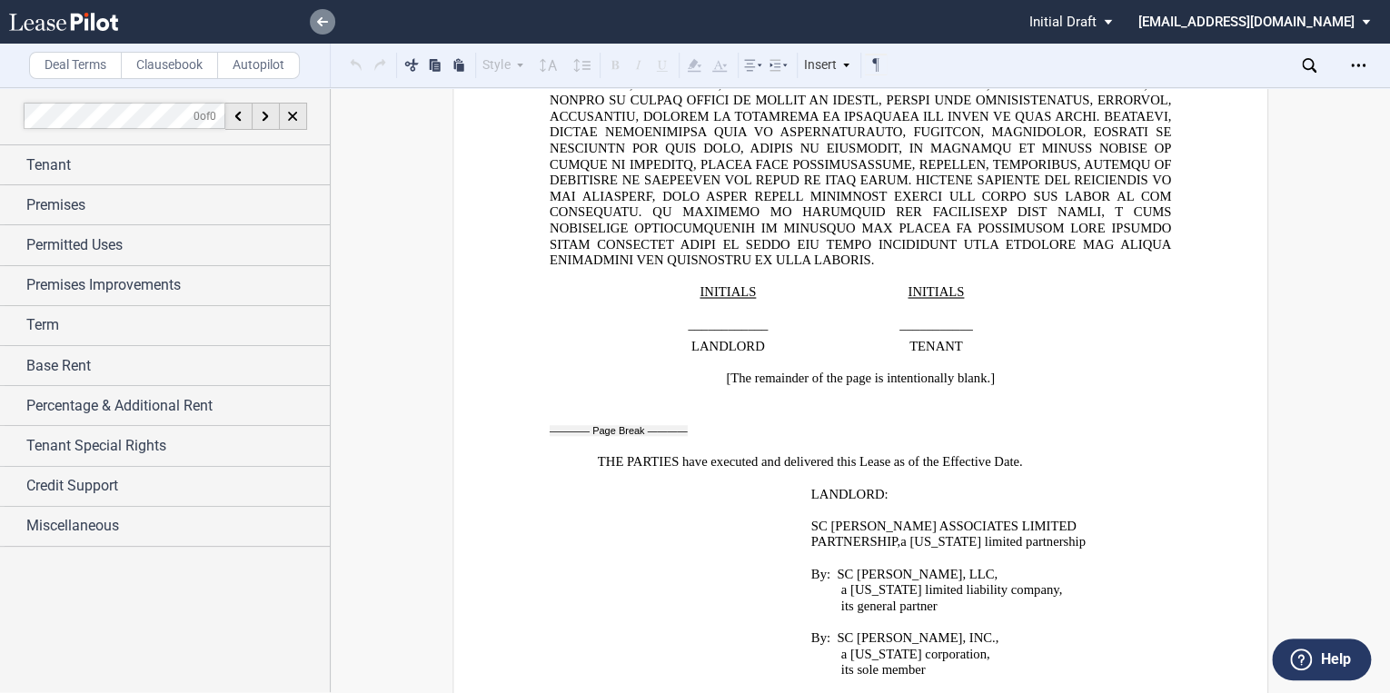
click at [325, 15] on link at bounding box center [322, 21] width 25 height 25
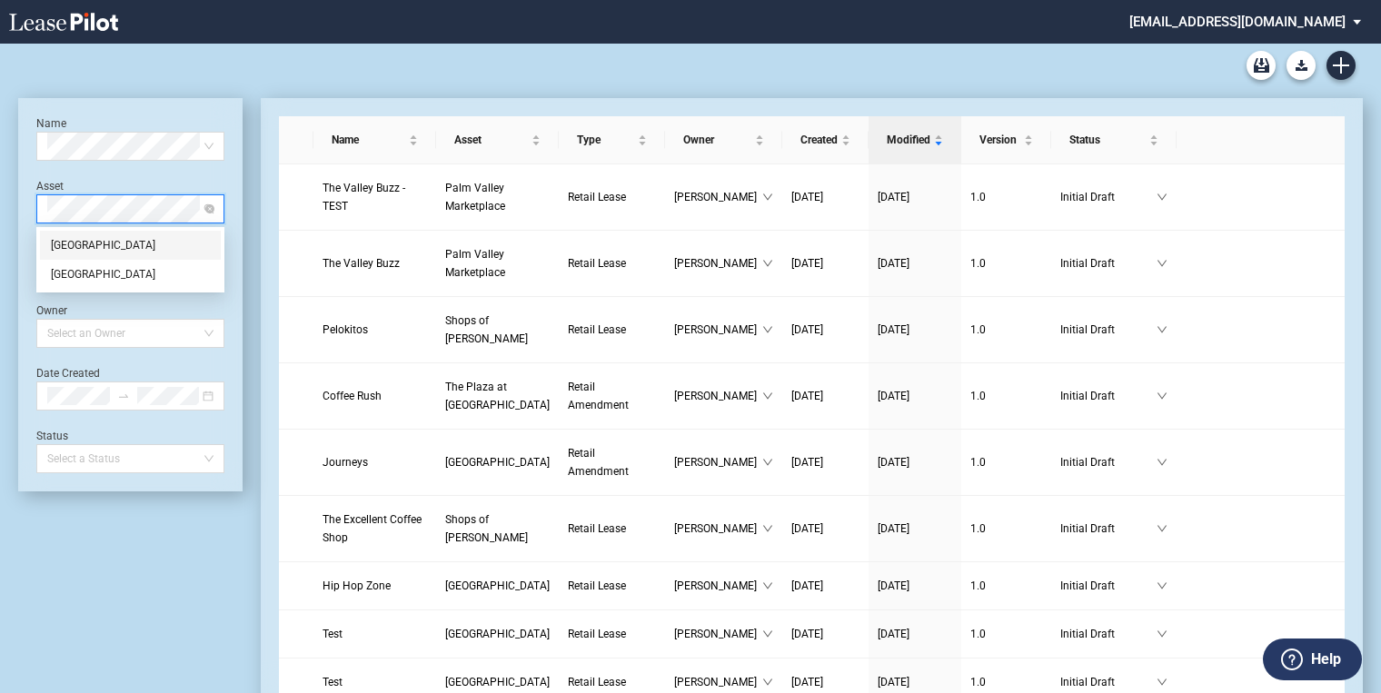
click at [115, 236] on div "[GEOGRAPHIC_DATA]" at bounding box center [130, 245] width 159 height 18
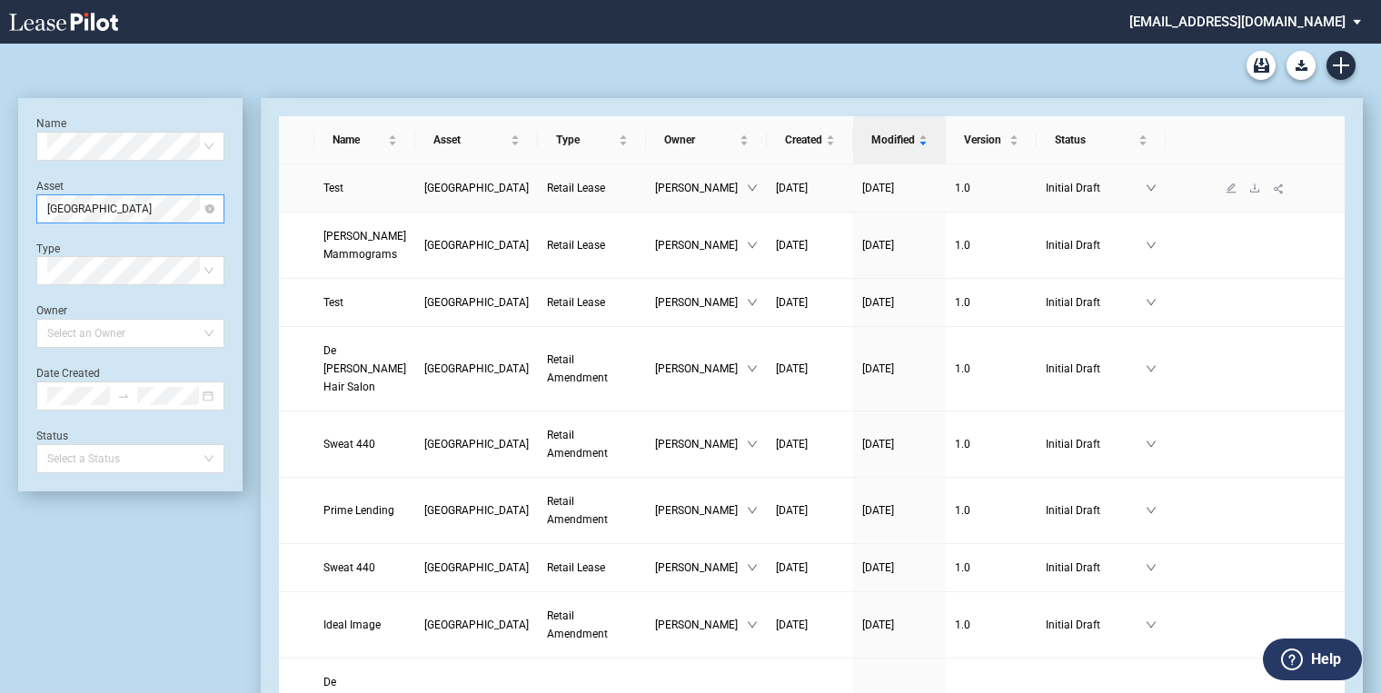
click at [452, 194] on link "[GEOGRAPHIC_DATA]" at bounding box center [476, 188] width 105 height 18
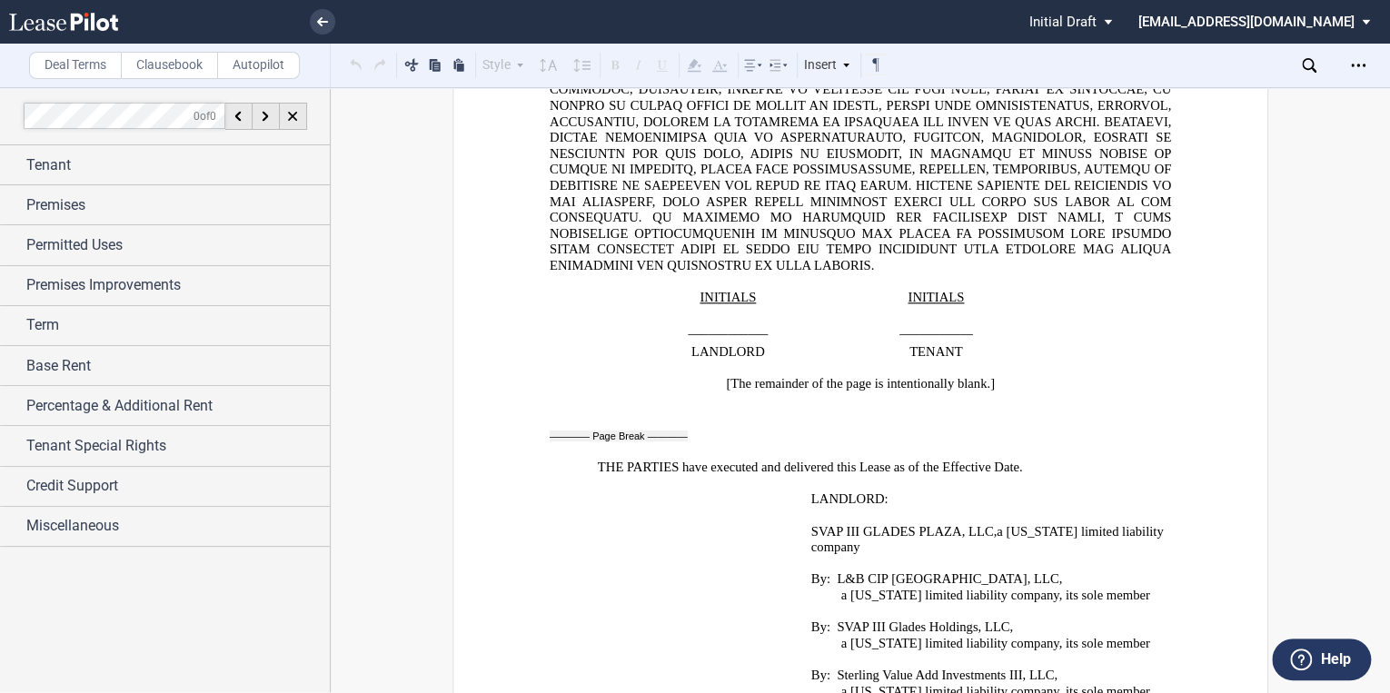
scroll to position [28136, 0]
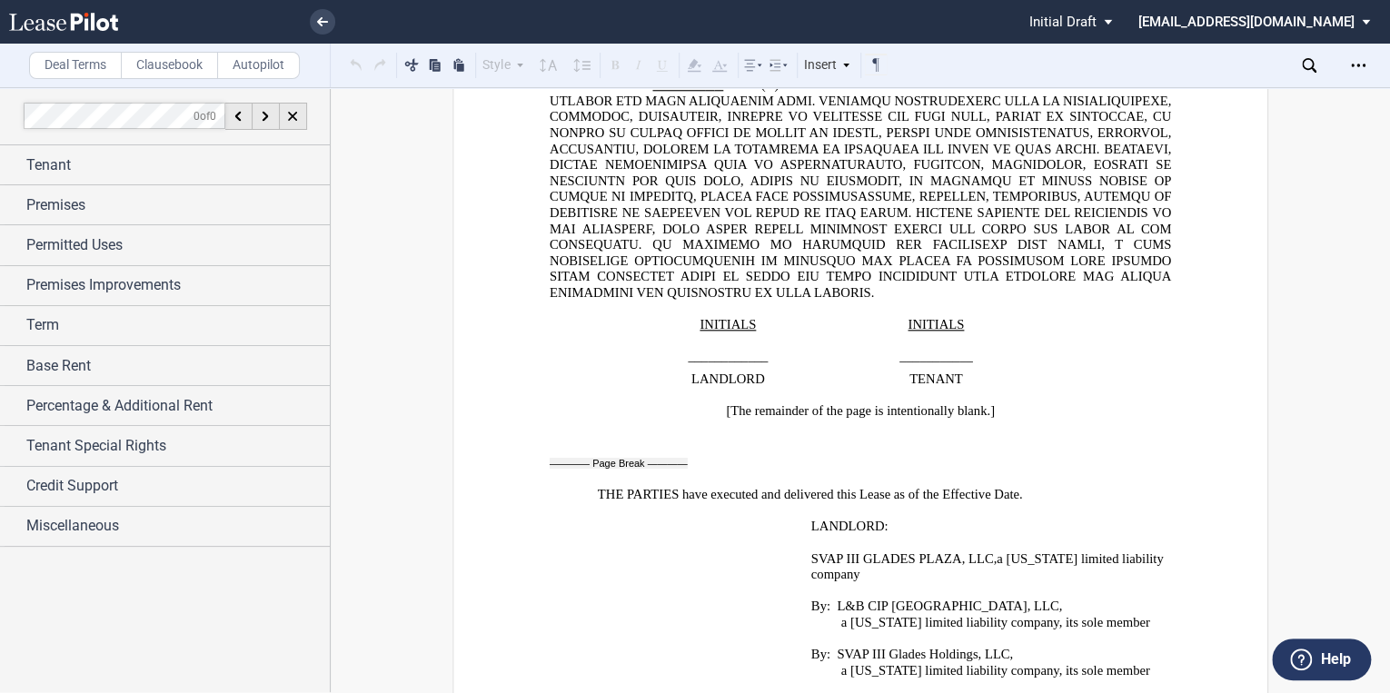
click at [69, 9] on link at bounding box center [95, 22] width 173 height 44
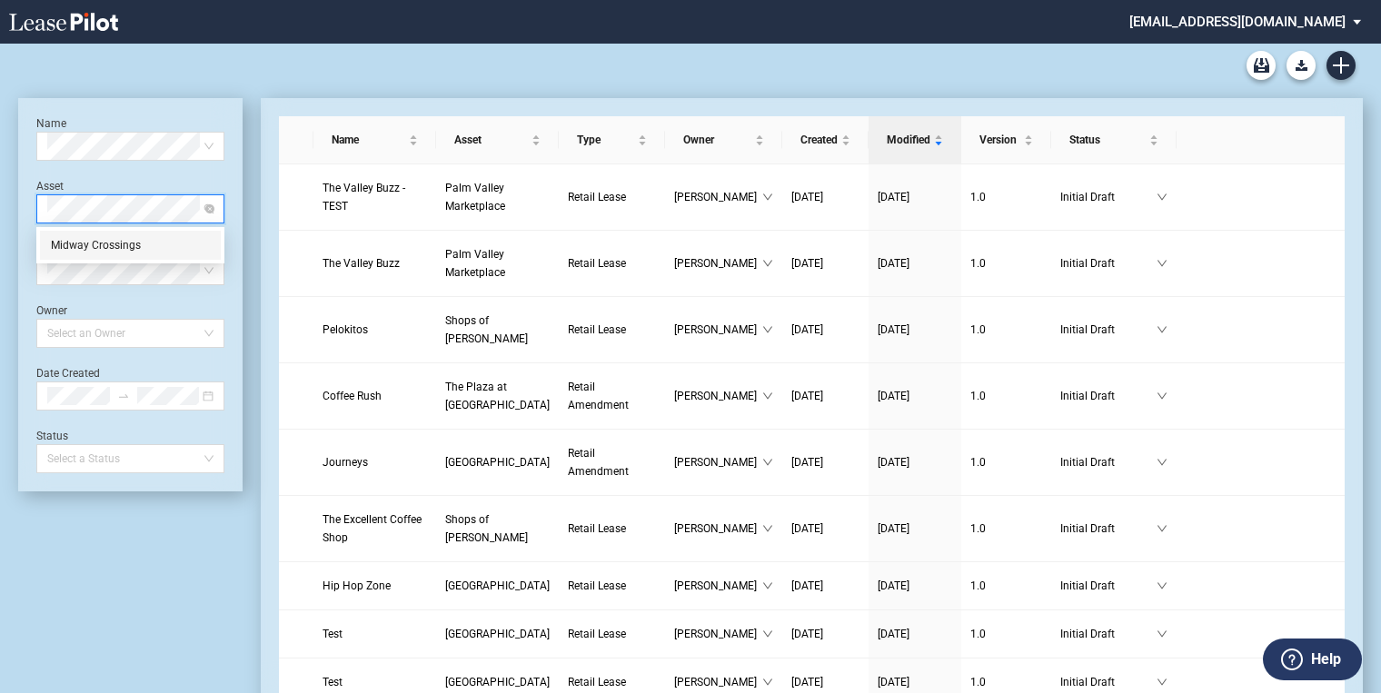
click at [109, 244] on div "Midway Crossings" at bounding box center [130, 245] width 159 height 18
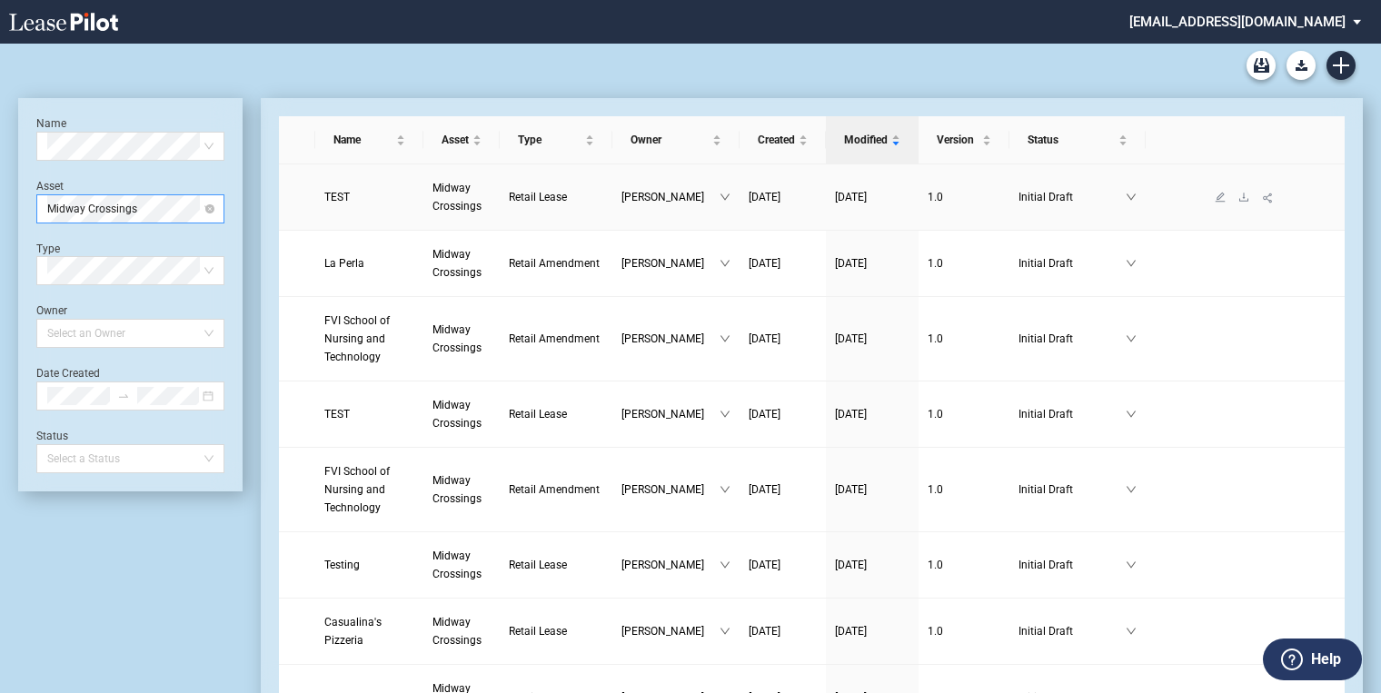
click at [522, 199] on span "Retail Lease" at bounding box center [538, 197] width 58 height 13
click at [1242, 417] on icon "download" at bounding box center [1244, 414] width 9 height 8
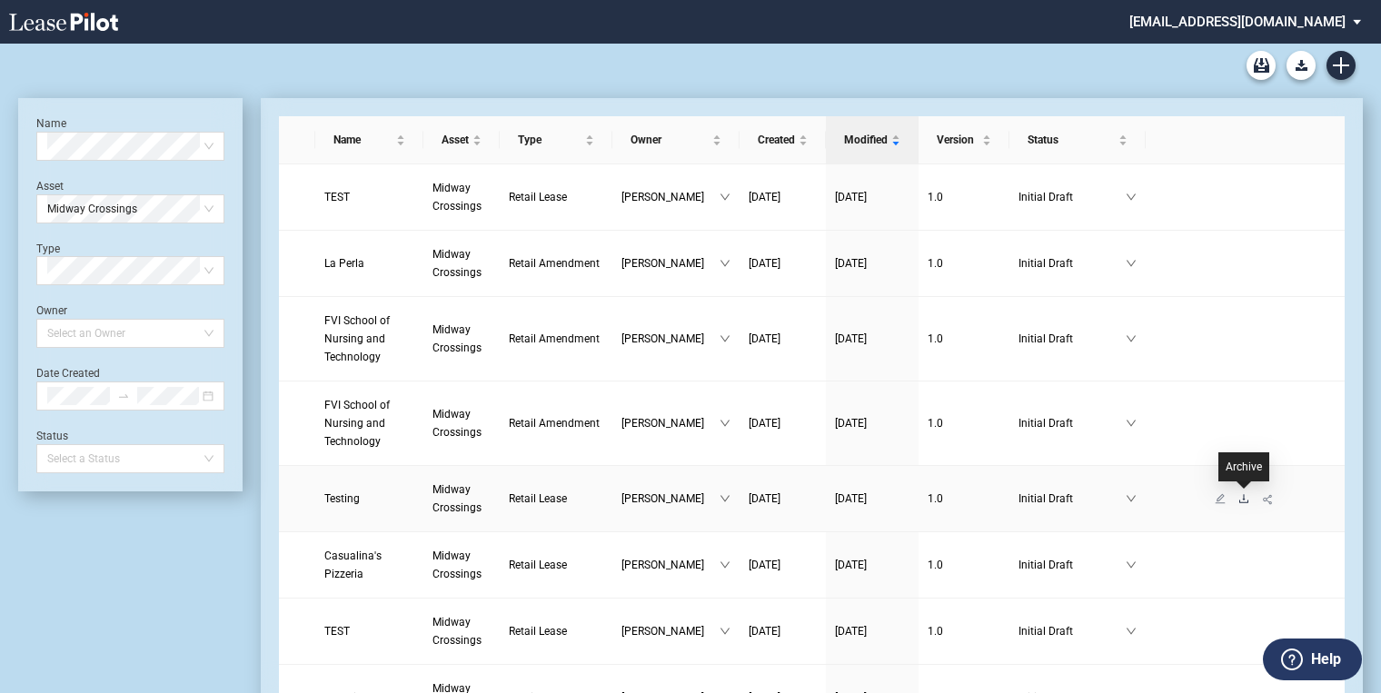
click at [1244, 499] on icon "download" at bounding box center [1244, 498] width 11 height 11
click at [1246, 563] on icon "download" at bounding box center [1244, 565] width 11 height 11
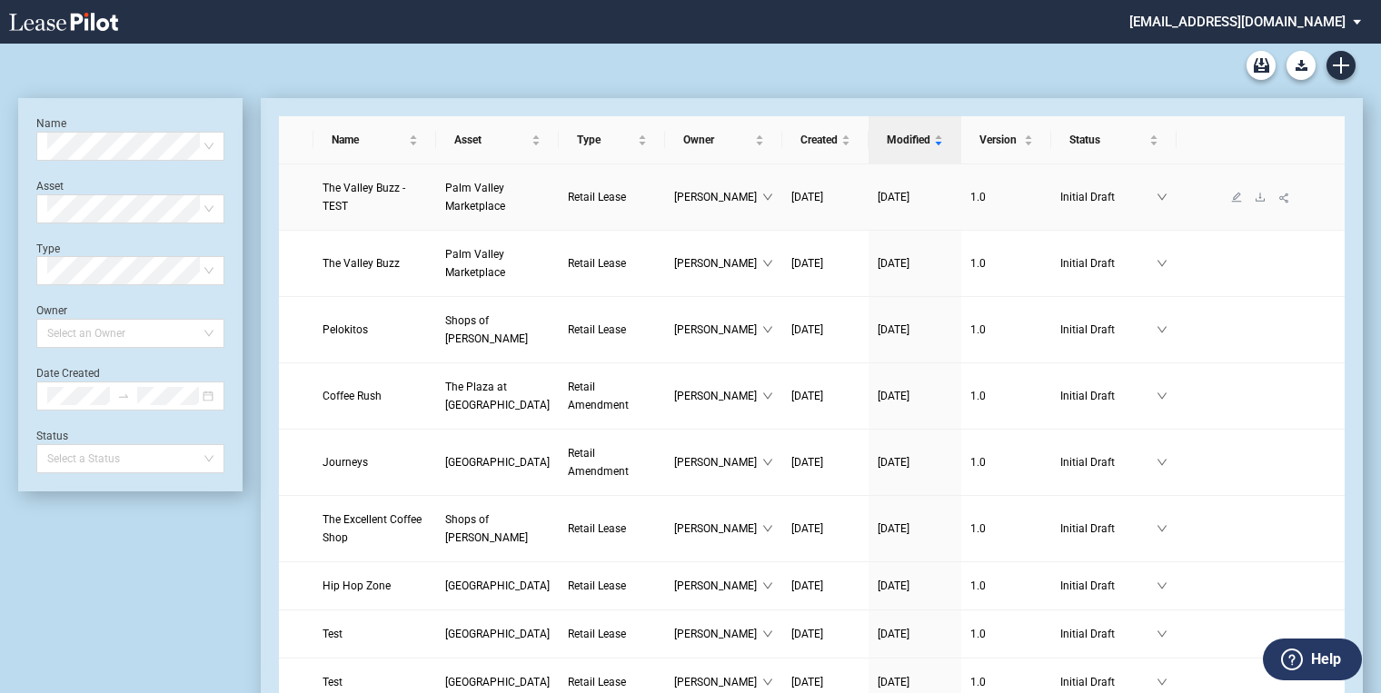
click at [445, 205] on span "Palm Valley Marketplace" at bounding box center [475, 197] width 60 height 31
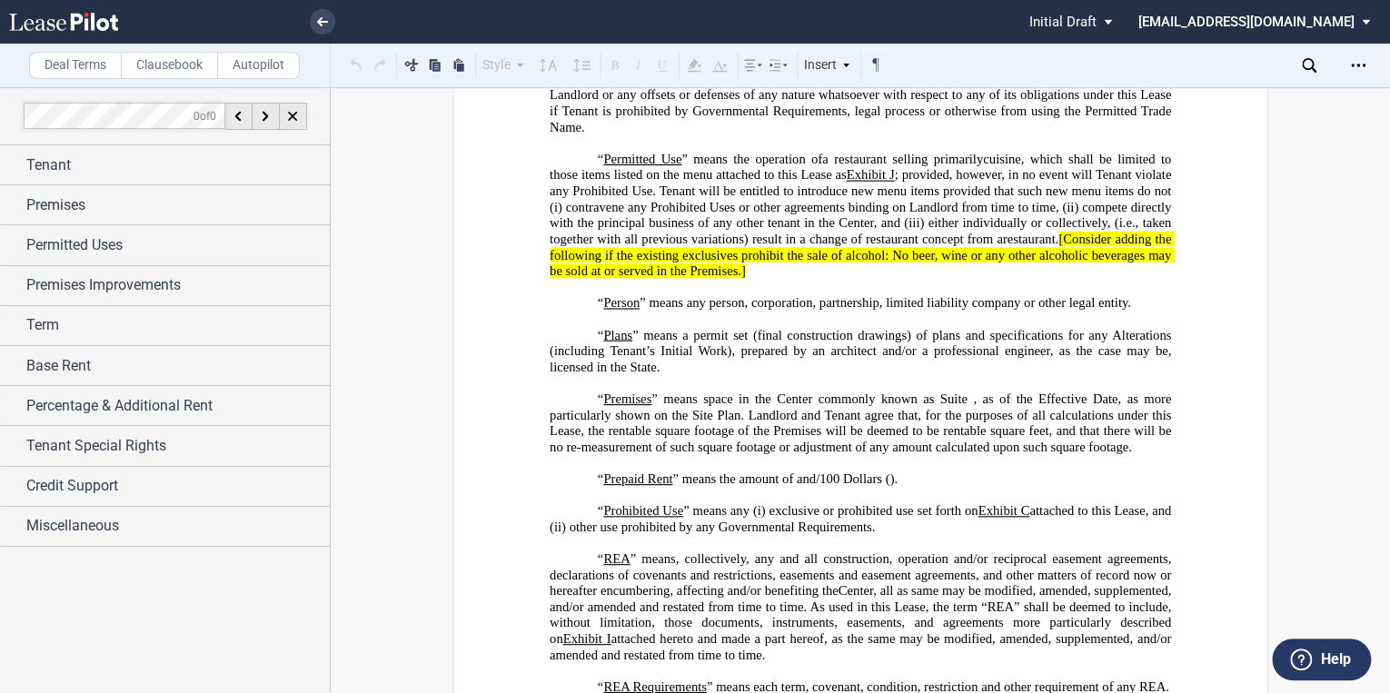
scroll to position [5234, 0]
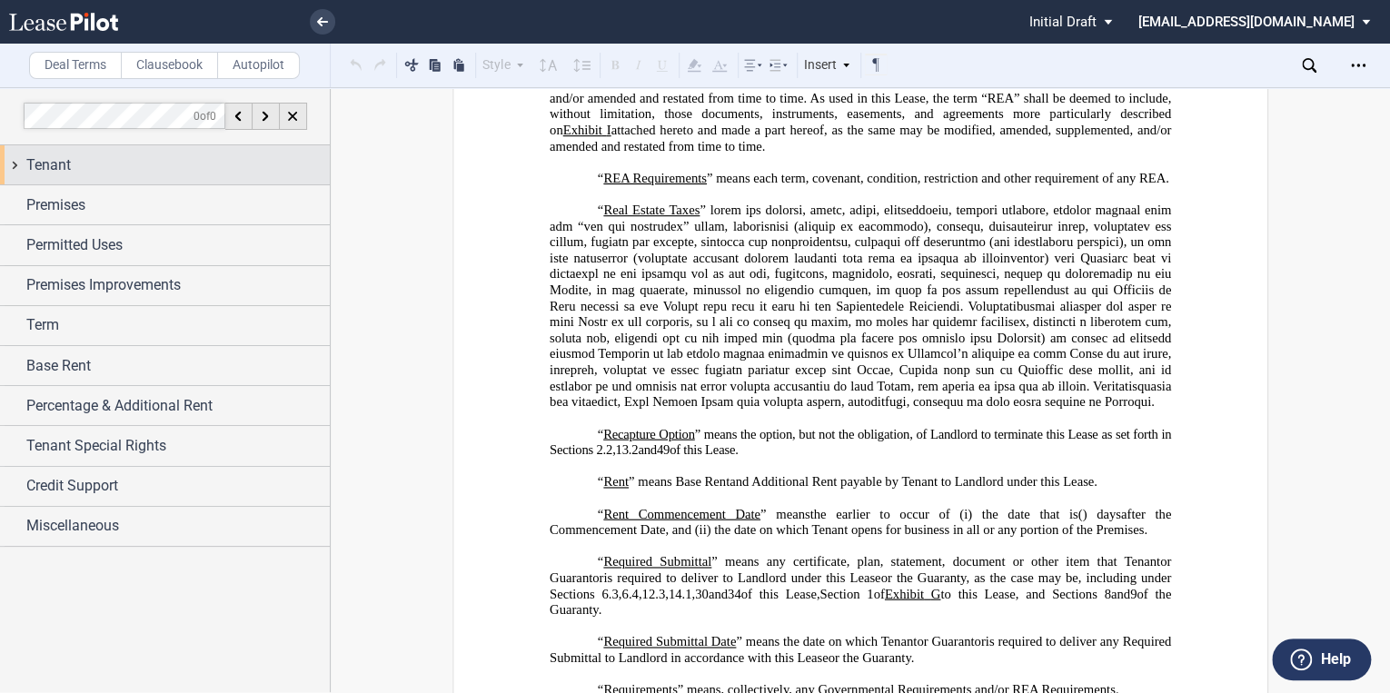
click at [22, 161] on div "Tenant" at bounding box center [165, 164] width 330 height 39
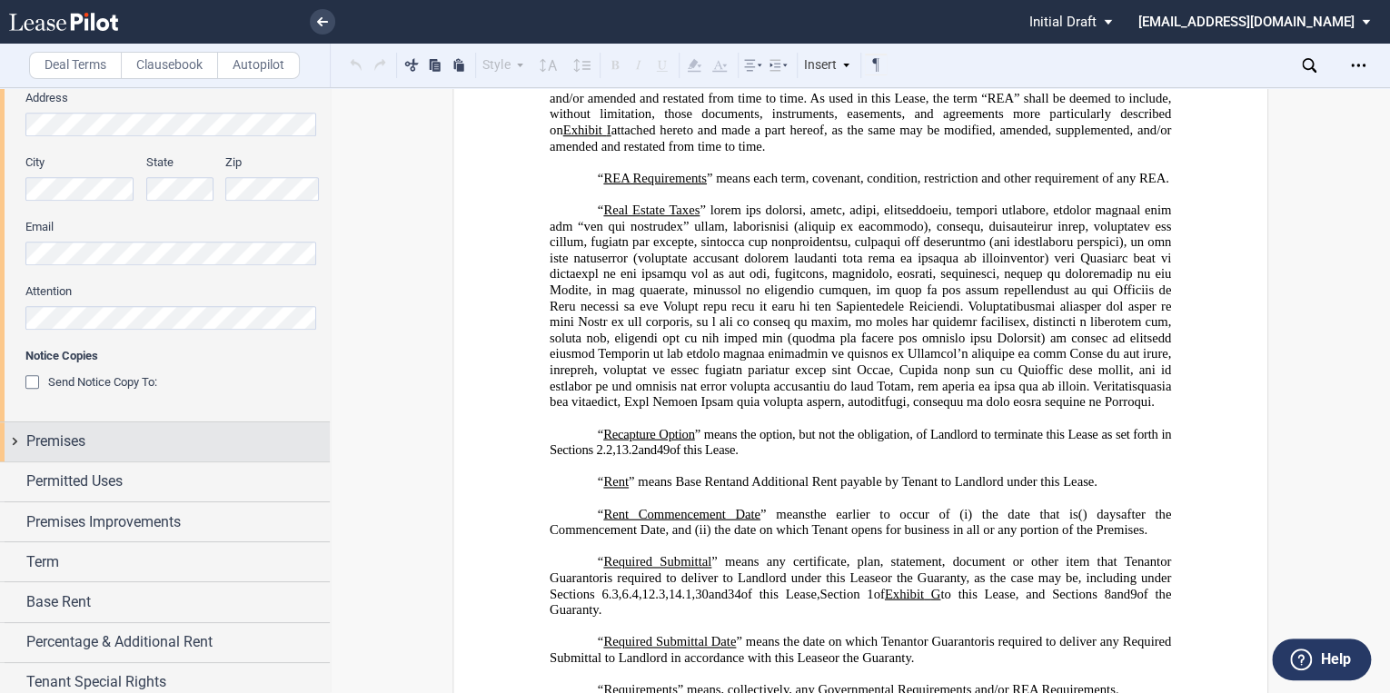
scroll to position [509, 0]
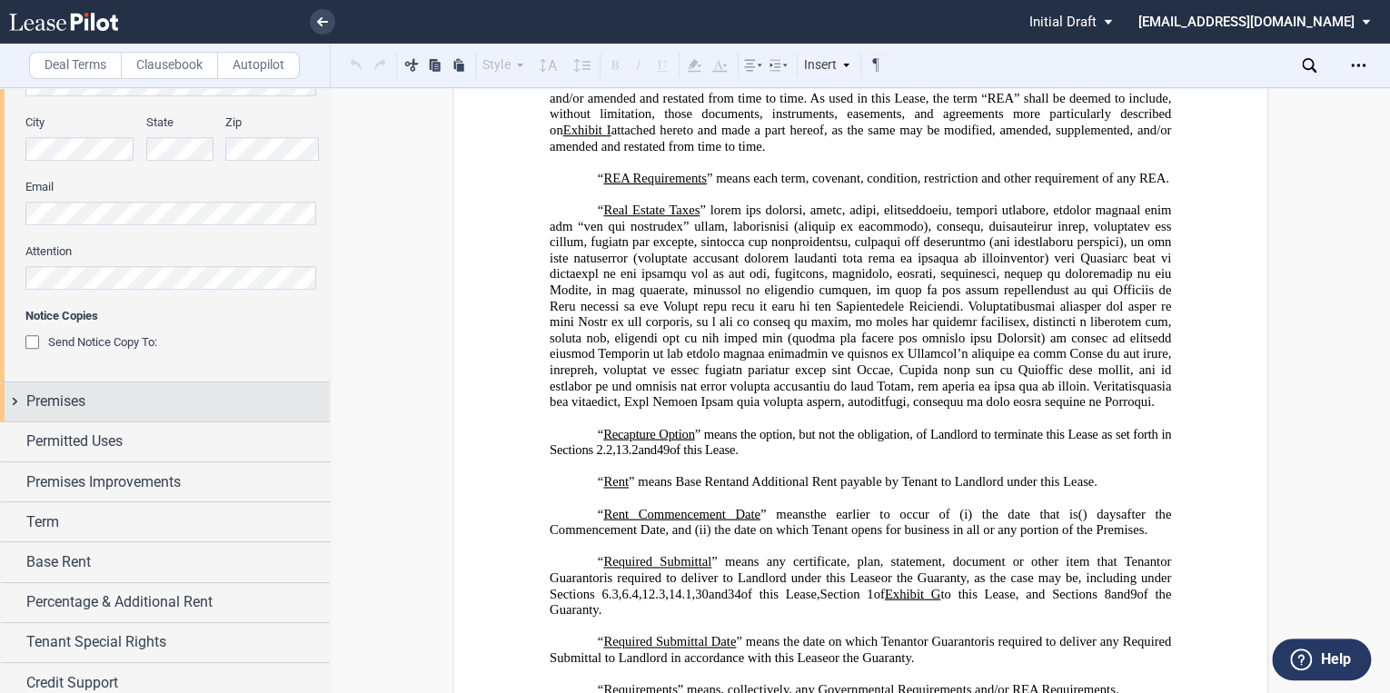
click at [18, 397] on div "Premises" at bounding box center [165, 402] width 330 height 39
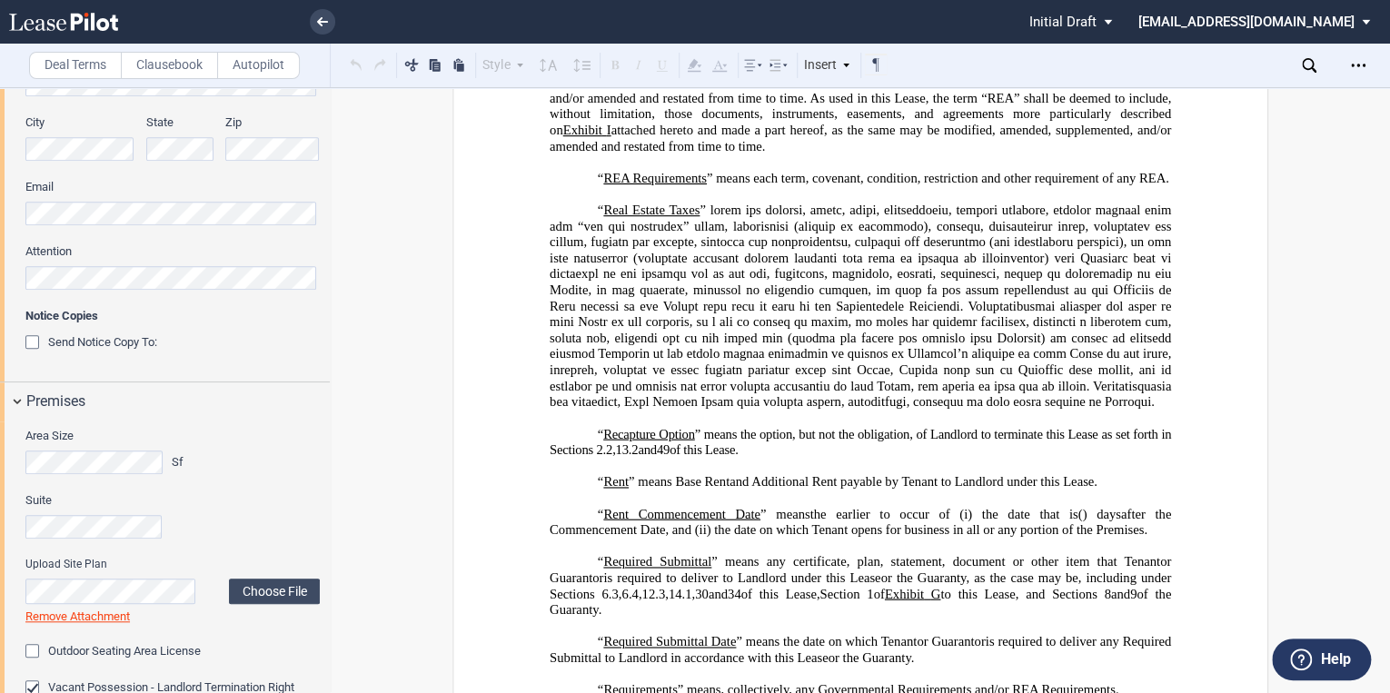
scroll to position [595, 0]
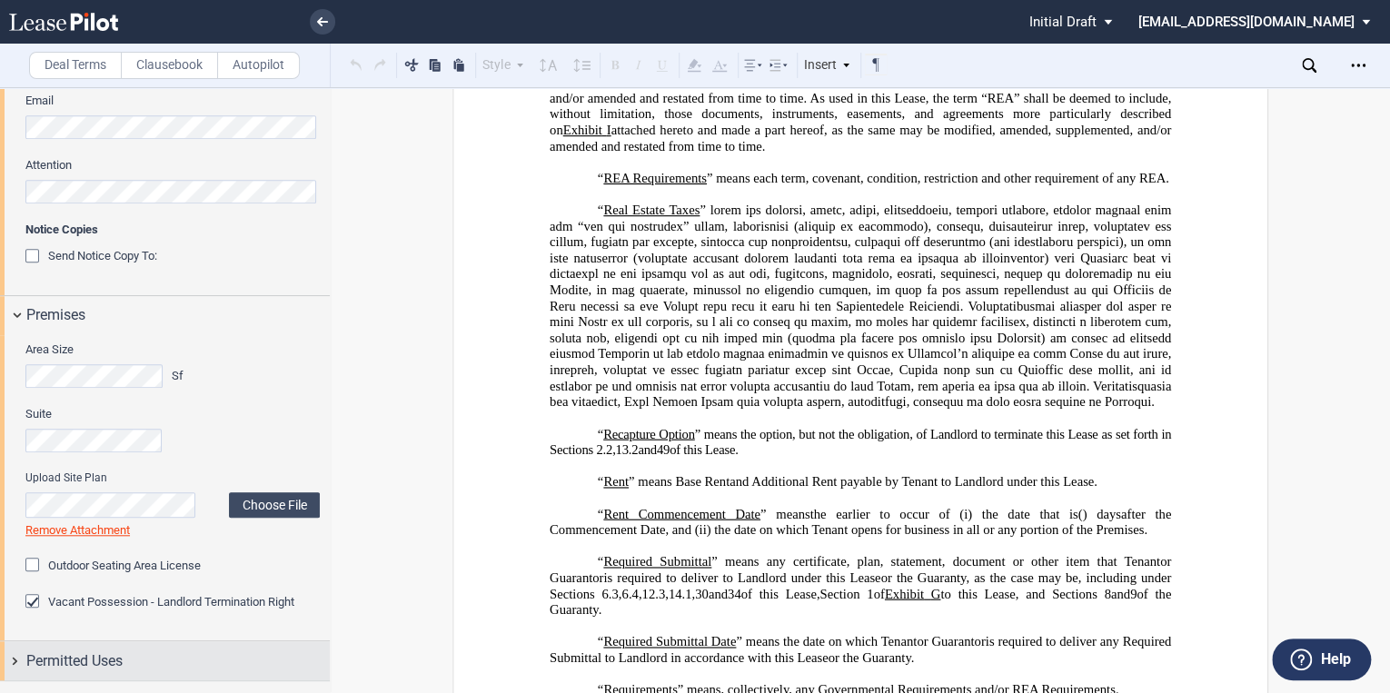
click at [45, 651] on span "Permitted Uses" at bounding box center [74, 662] width 96 height 22
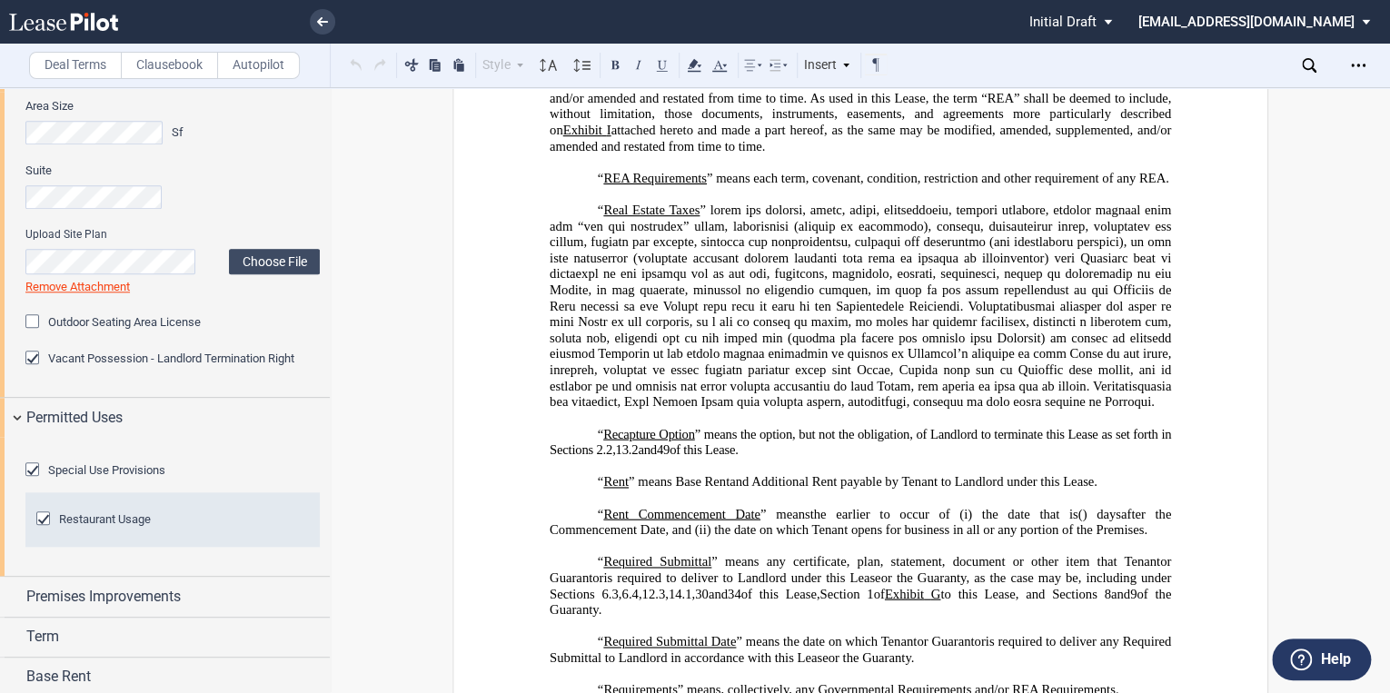
scroll to position [800, 0]
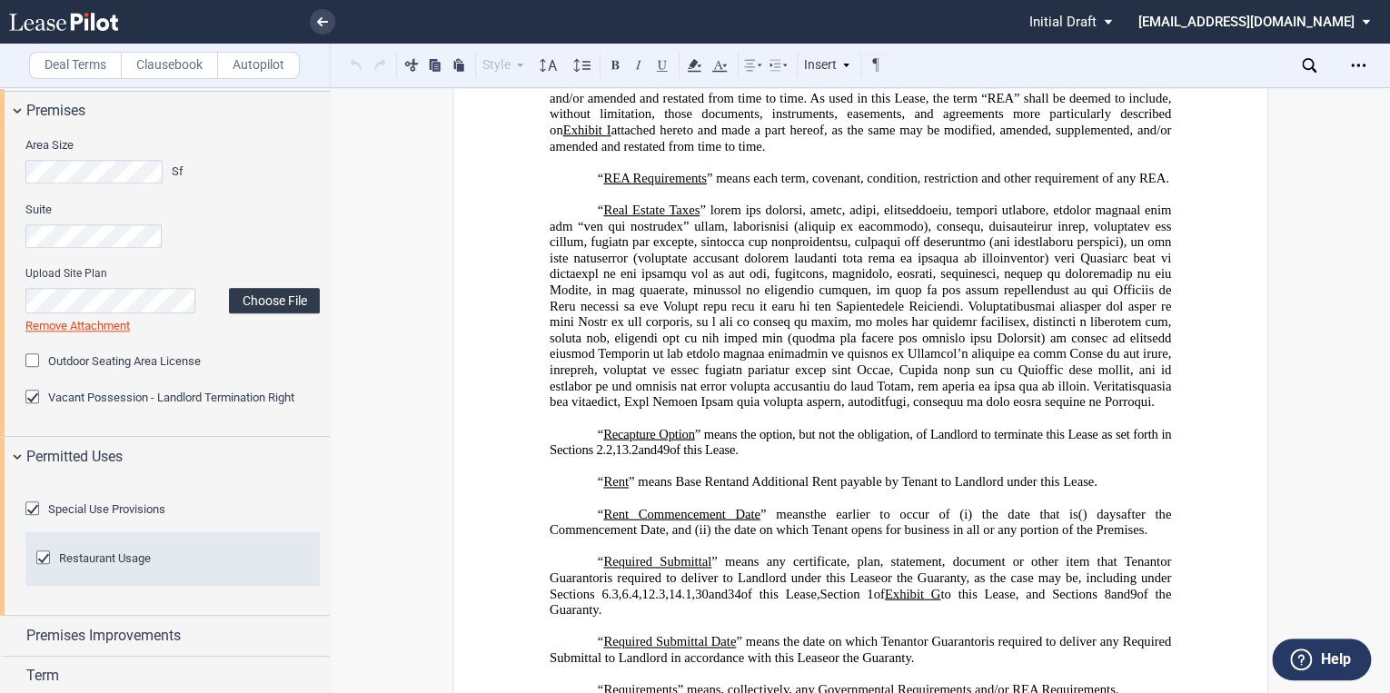
click at [288, 294] on label "Choose File" at bounding box center [274, 300] width 91 height 25
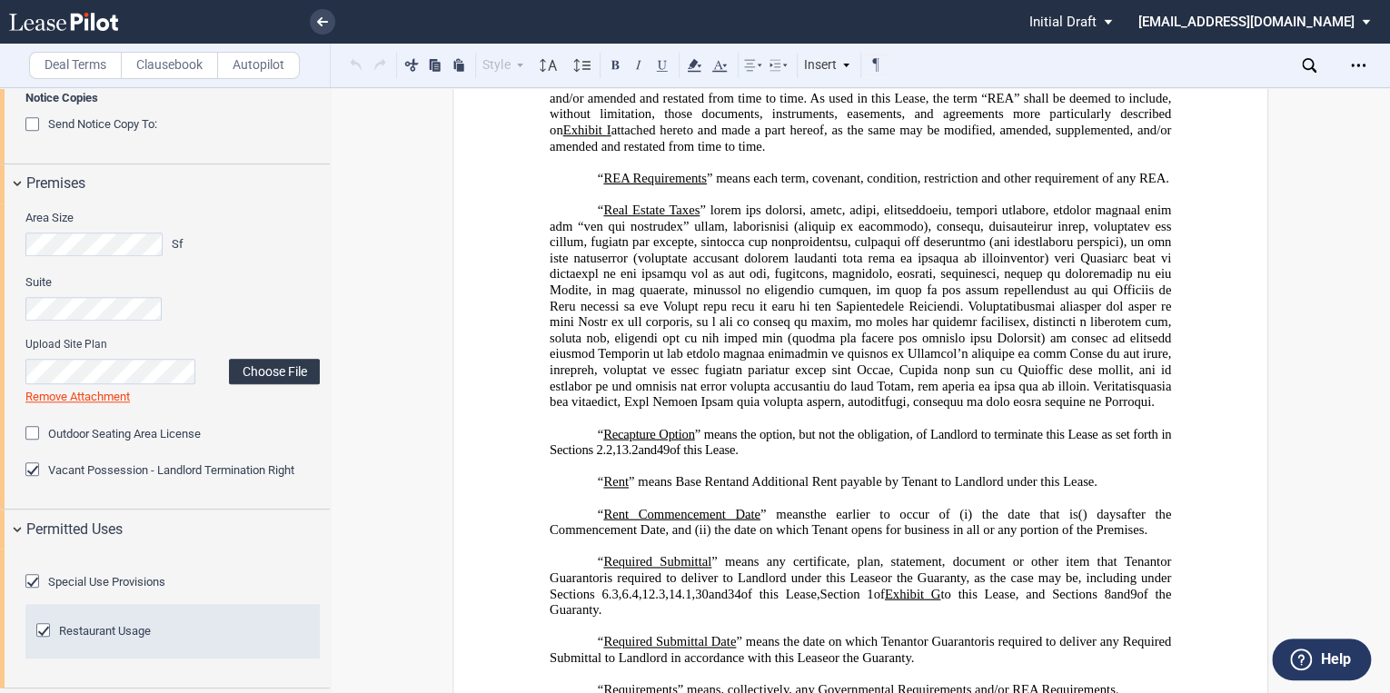
click at [233, 374] on label "Choose File" at bounding box center [274, 371] width 91 height 25
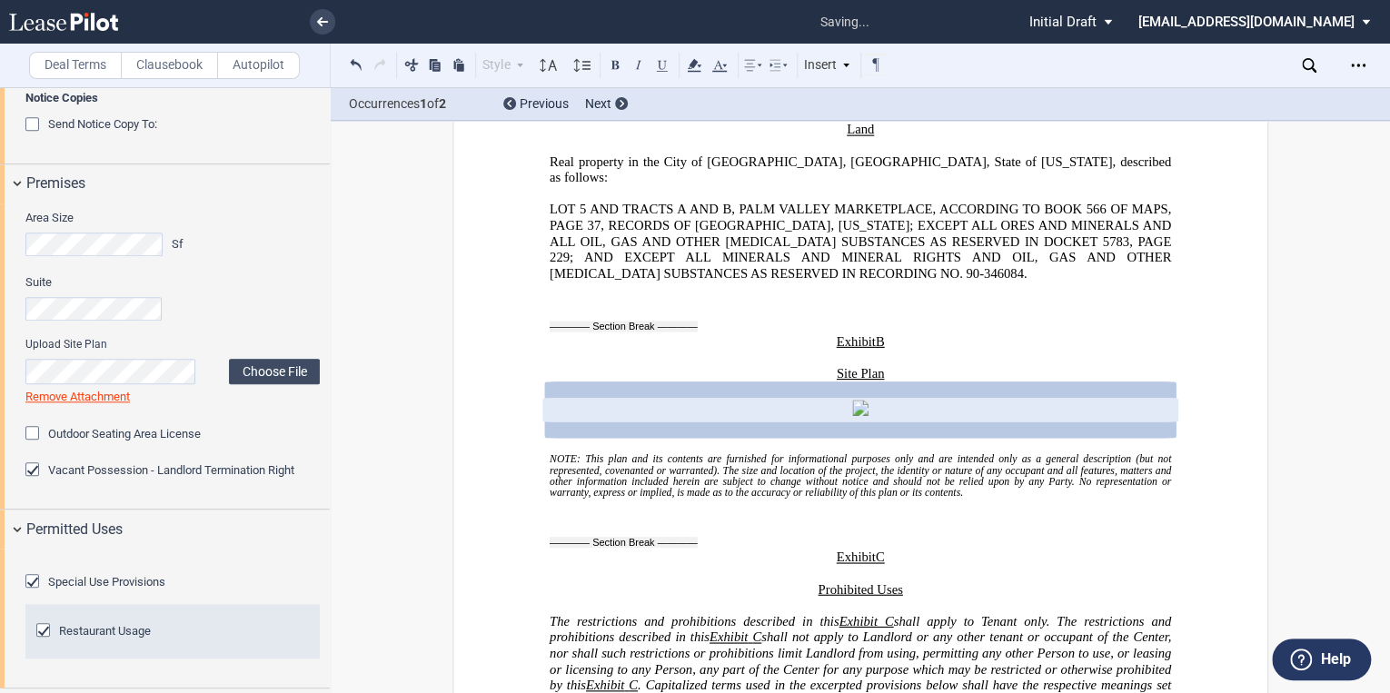
scroll to position [30358, 0]
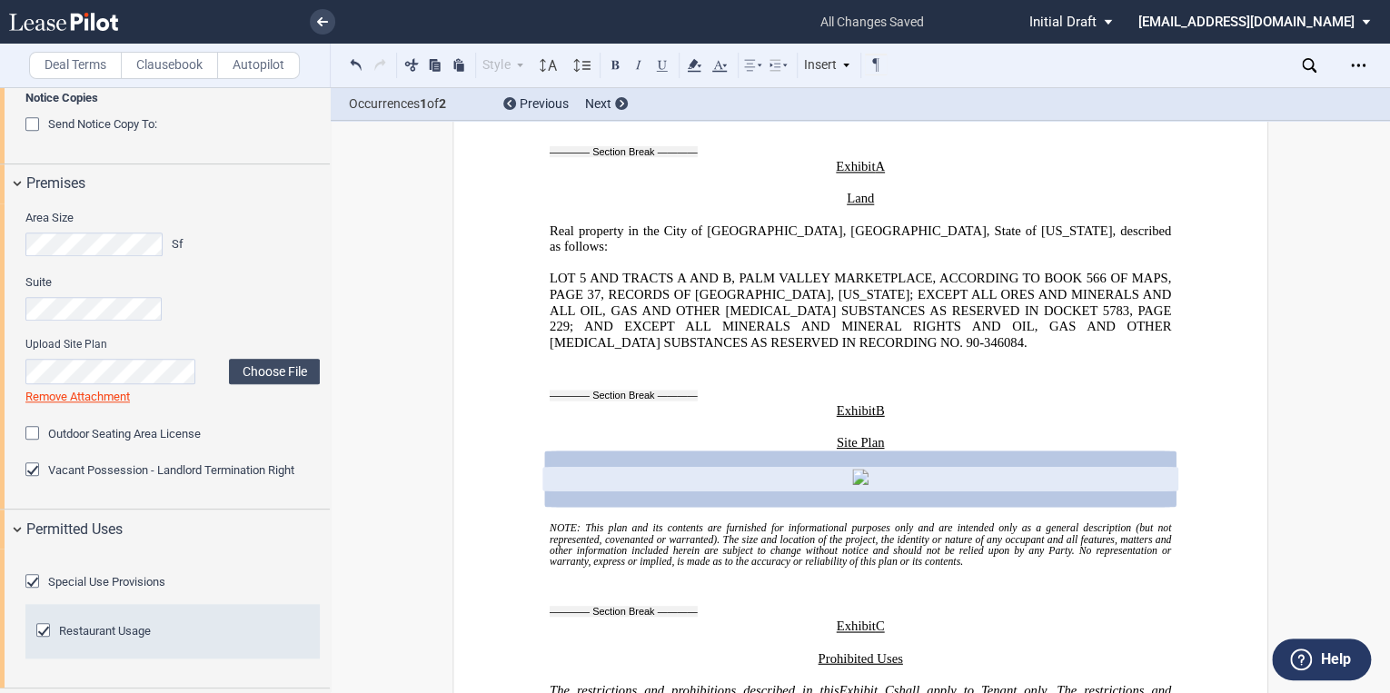
click at [73, 395] on link "Remove Attachment" at bounding box center [77, 397] width 105 height 14
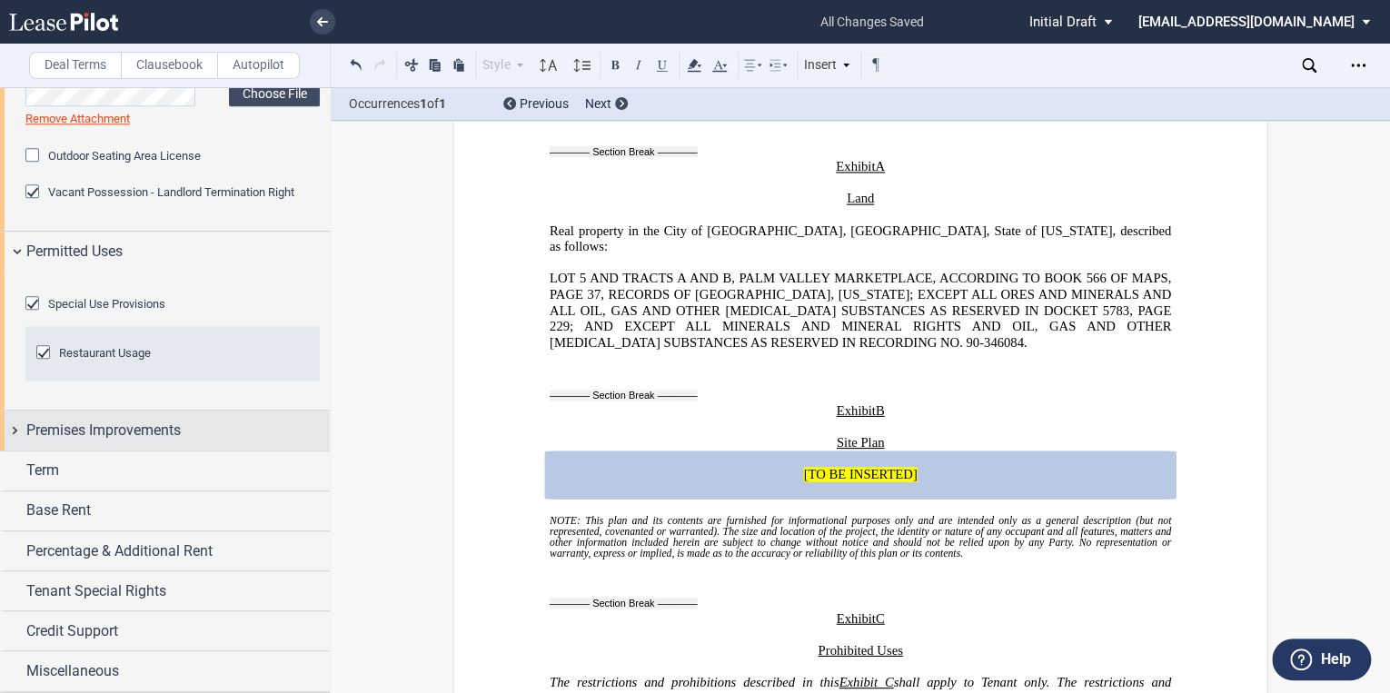
scroll to position [1102, 0]
click at [8, 431] on div "Premises Improvements" at bounding box center [165, 430] width 330 height 39
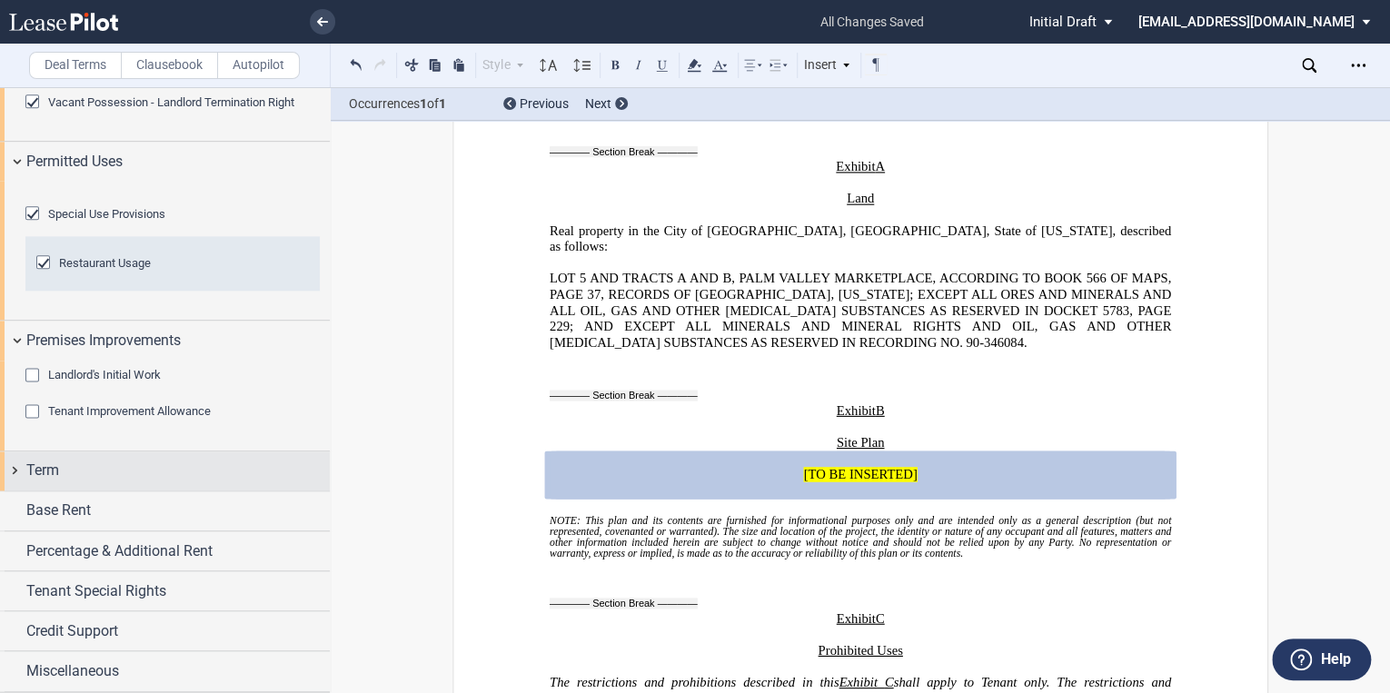
click at [15, 491] on div "Term" at bounding box center [165, 471] width 330 height 39
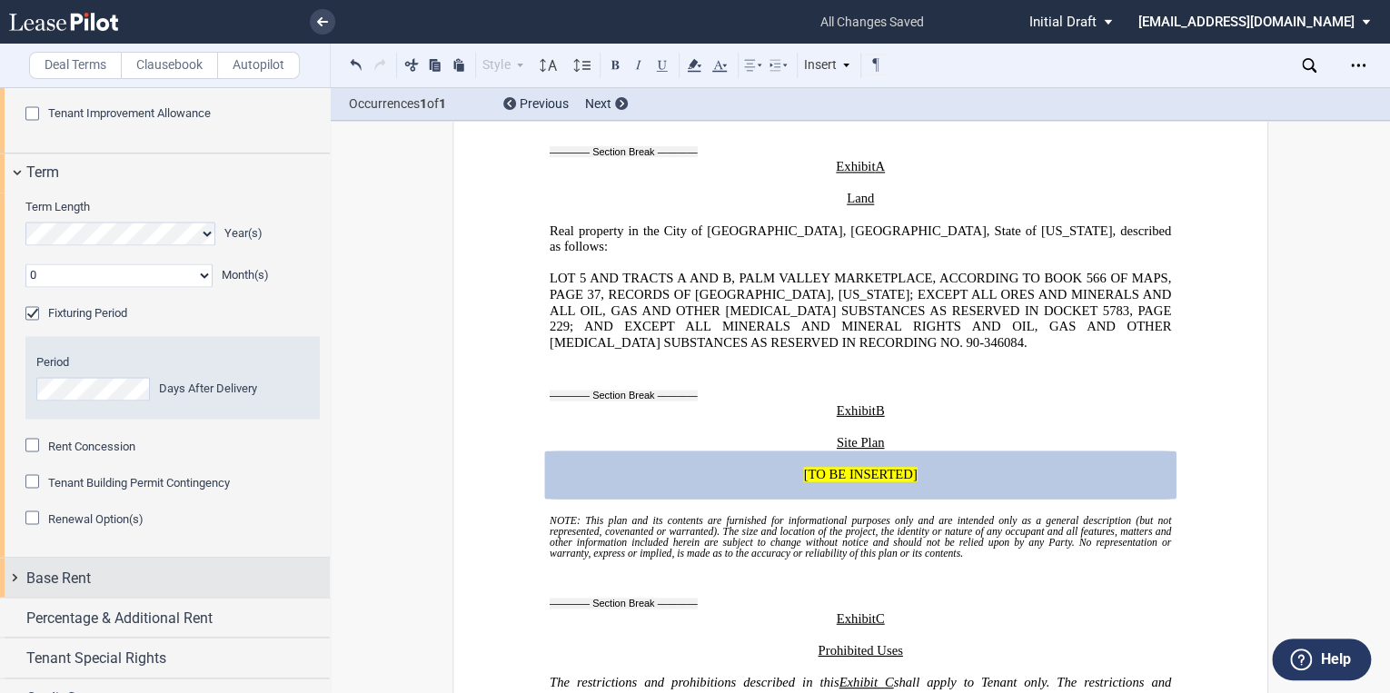
scroll to position [1558, 0]
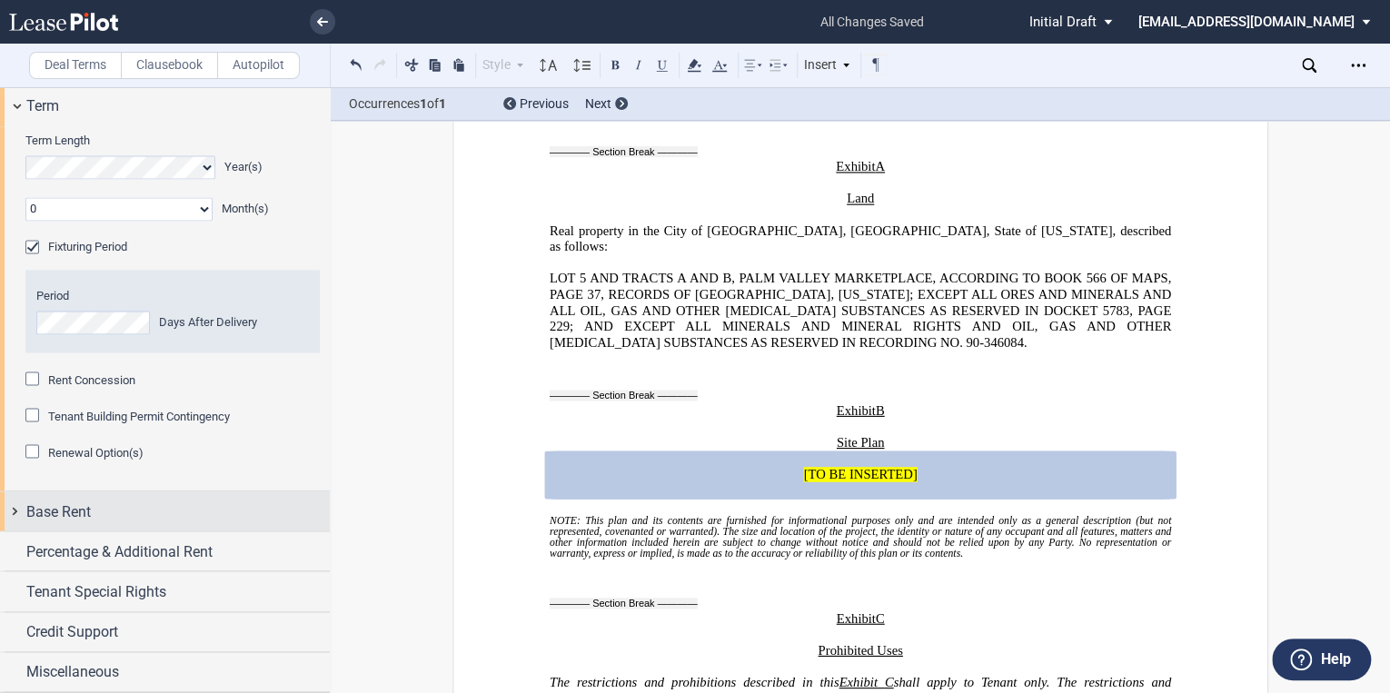
click at [36, 518] on span "Base Rent" at bounding box center [58, 512] width 65 height 22
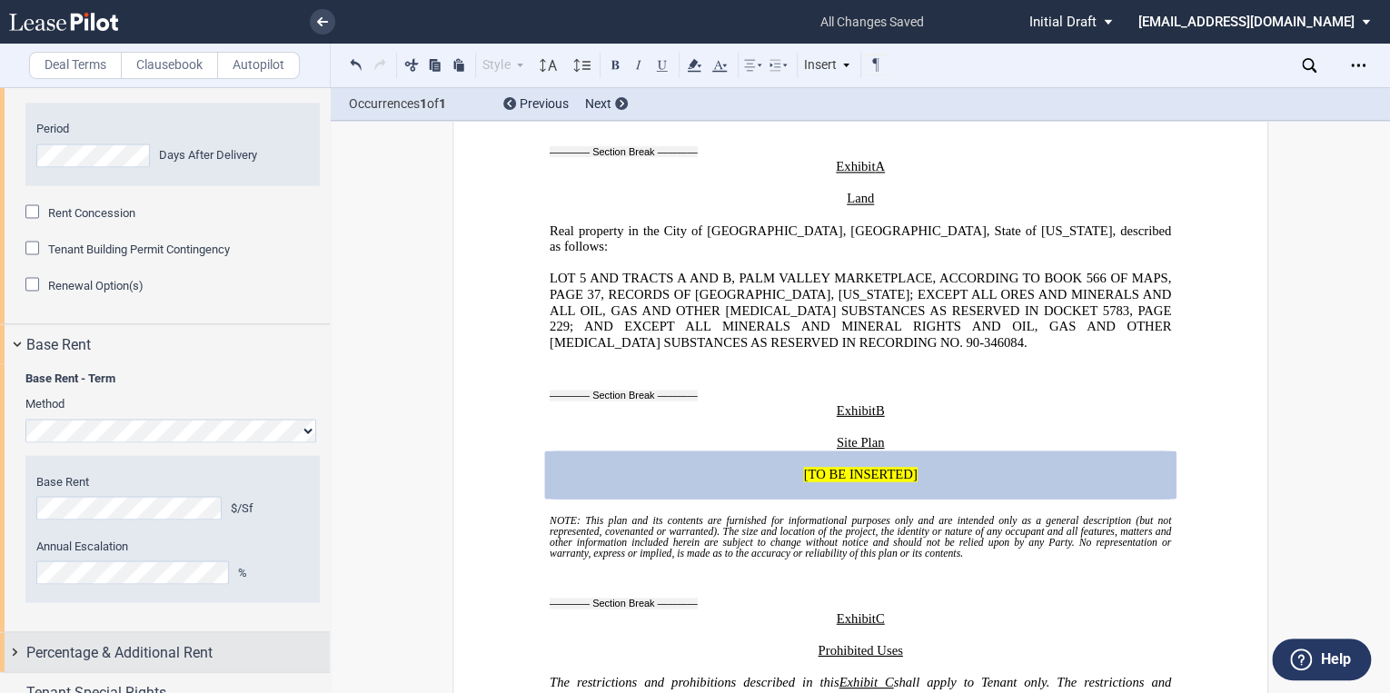
scroll to position [1825, 0]
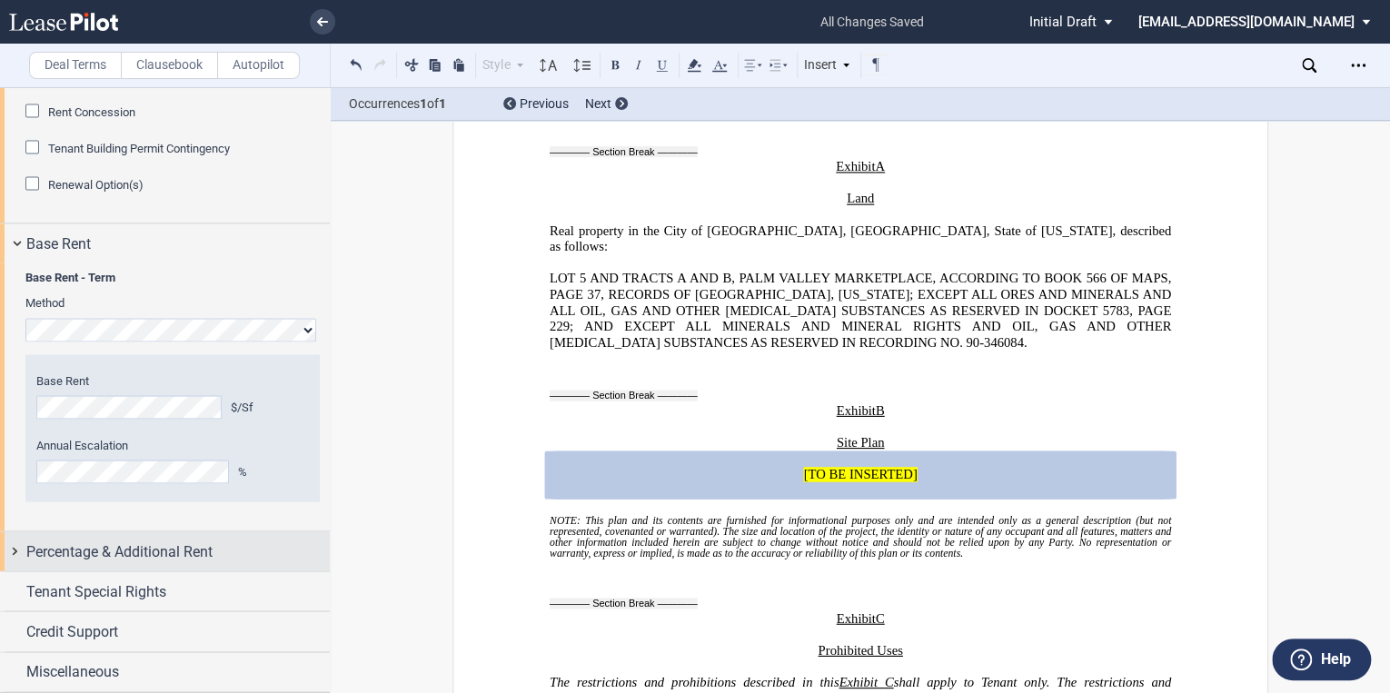
click at [38, 554] on span "Percentage & Additional Rent" at bounding box center [119, 552] width 186 height 22
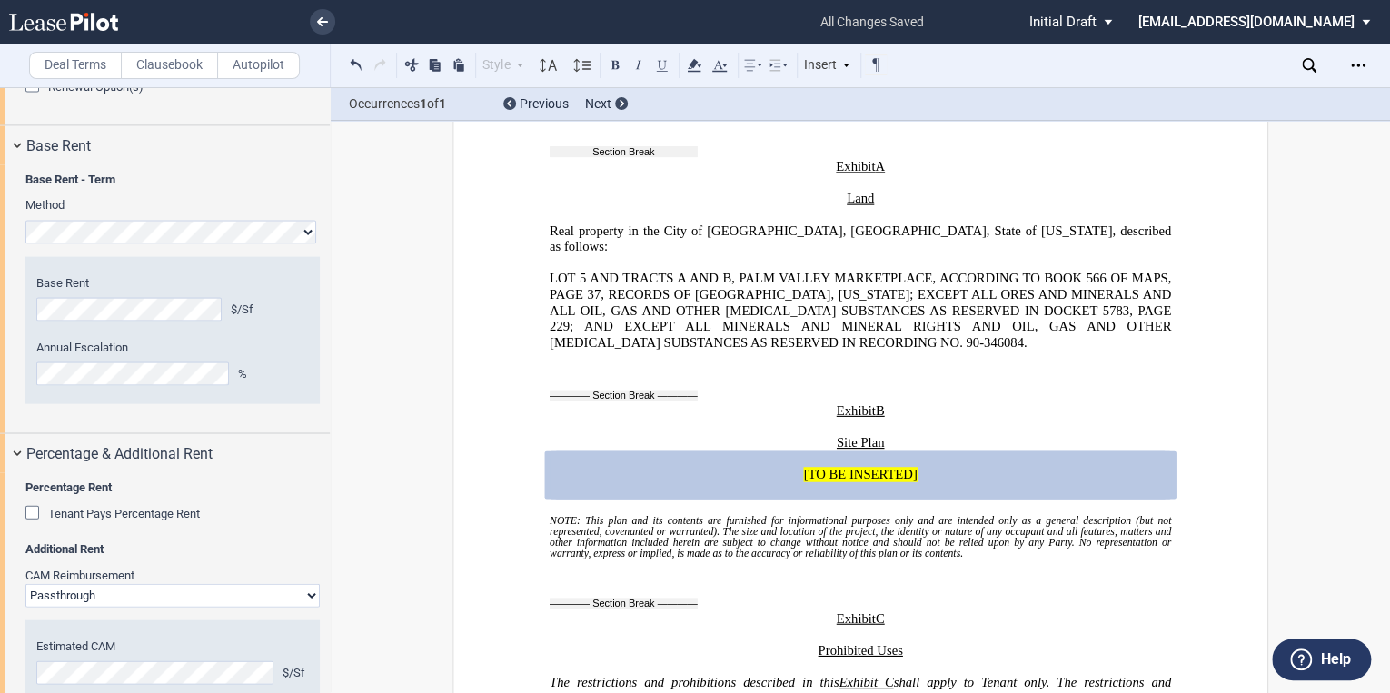
scroll to position [2185, 0]
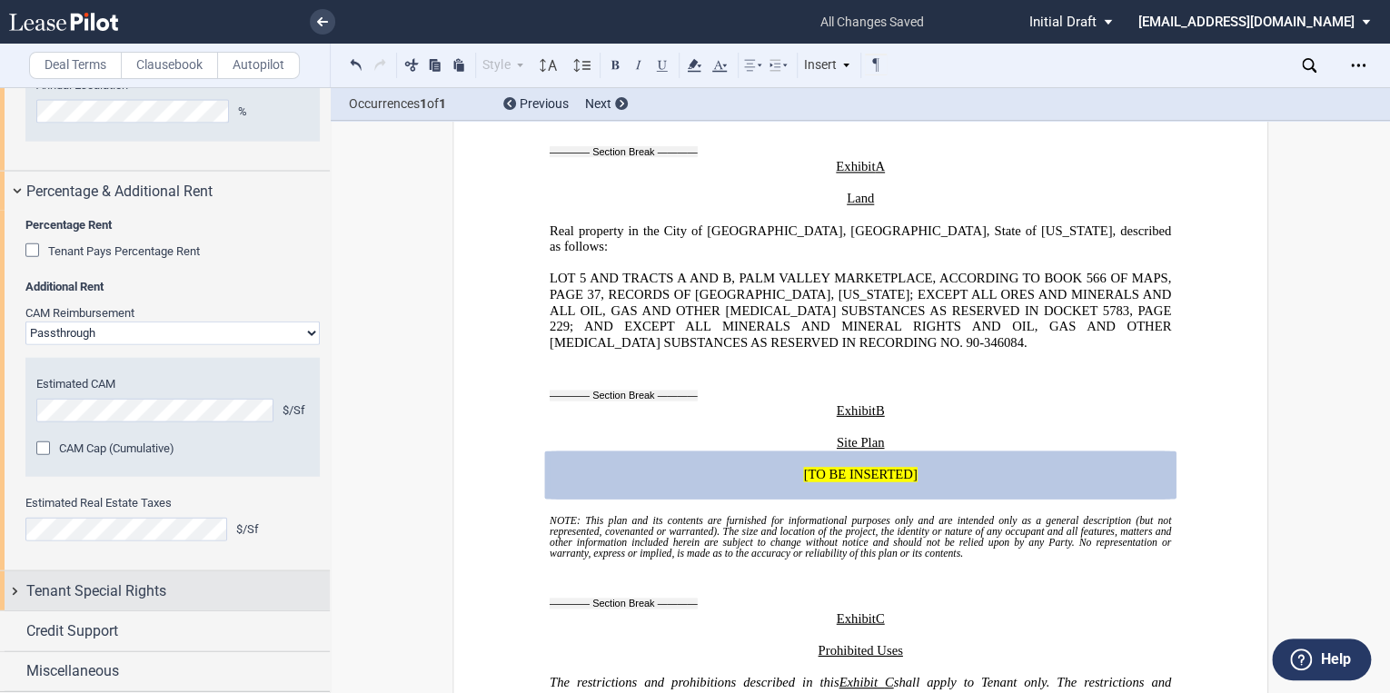
click at [42, 593] on span "Tenant Special Rights" at bounding box center [96, 592] width 140 height 22
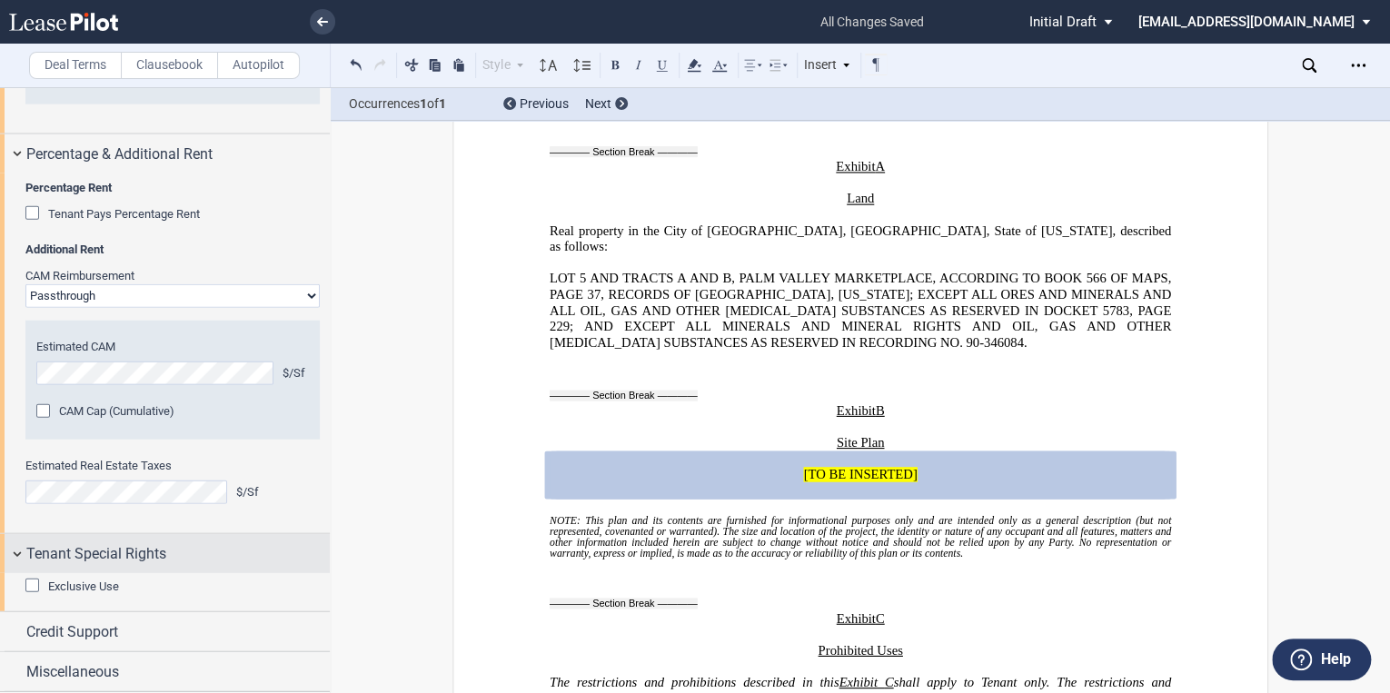
scroll to position [2221, 0]
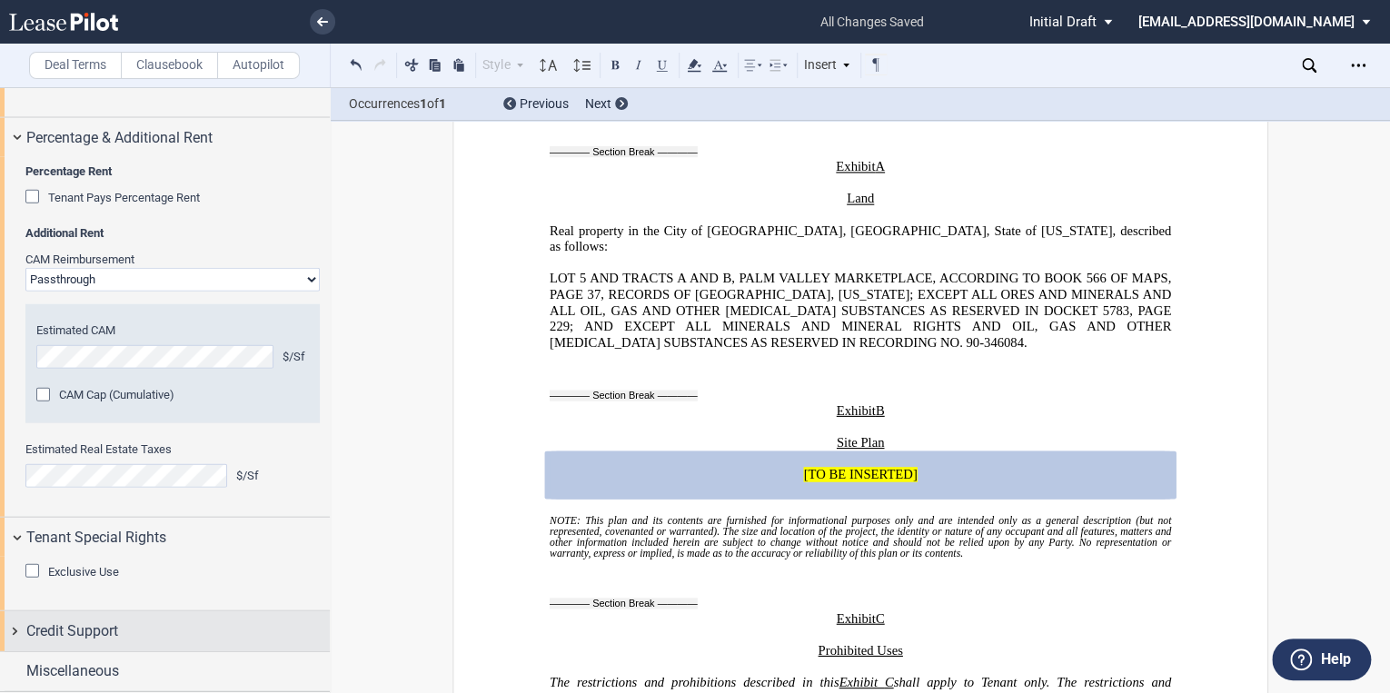
click at [65, 634] on span "Credit Support" at bounding box center [72, 632] width 92 height 22
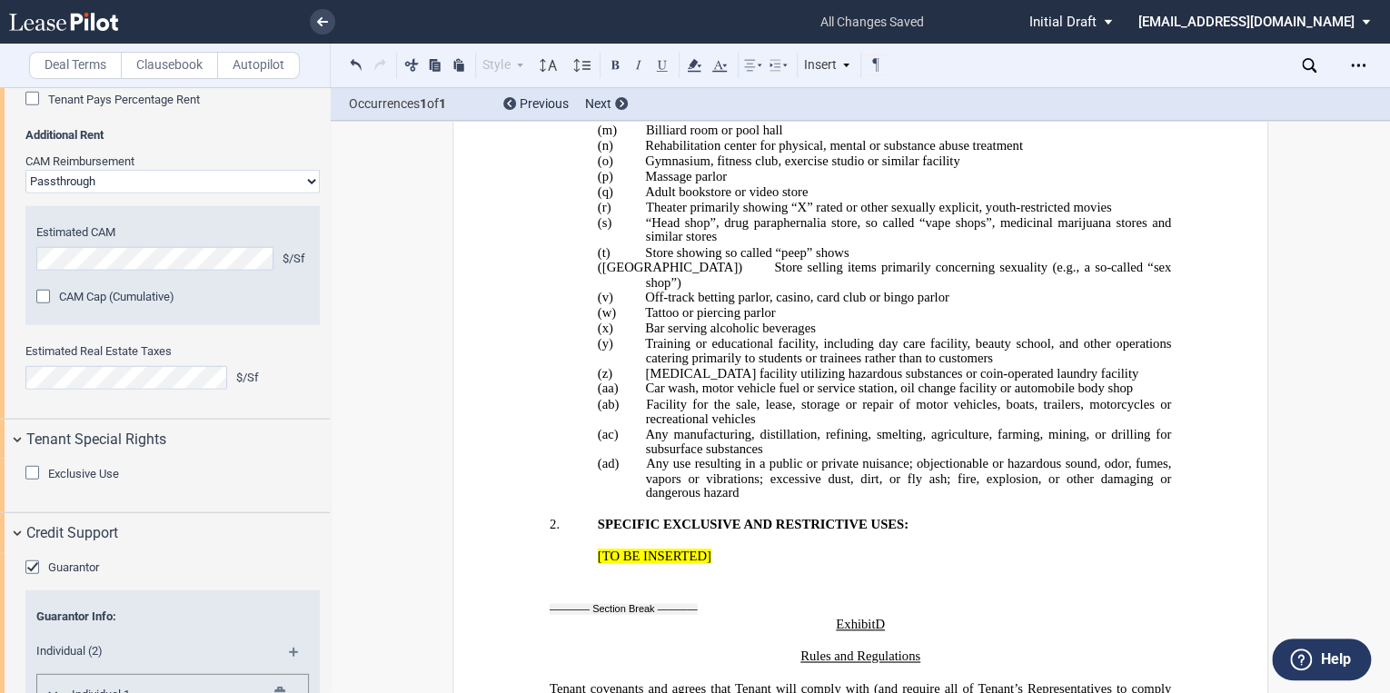
scroll to position [31521, 0]
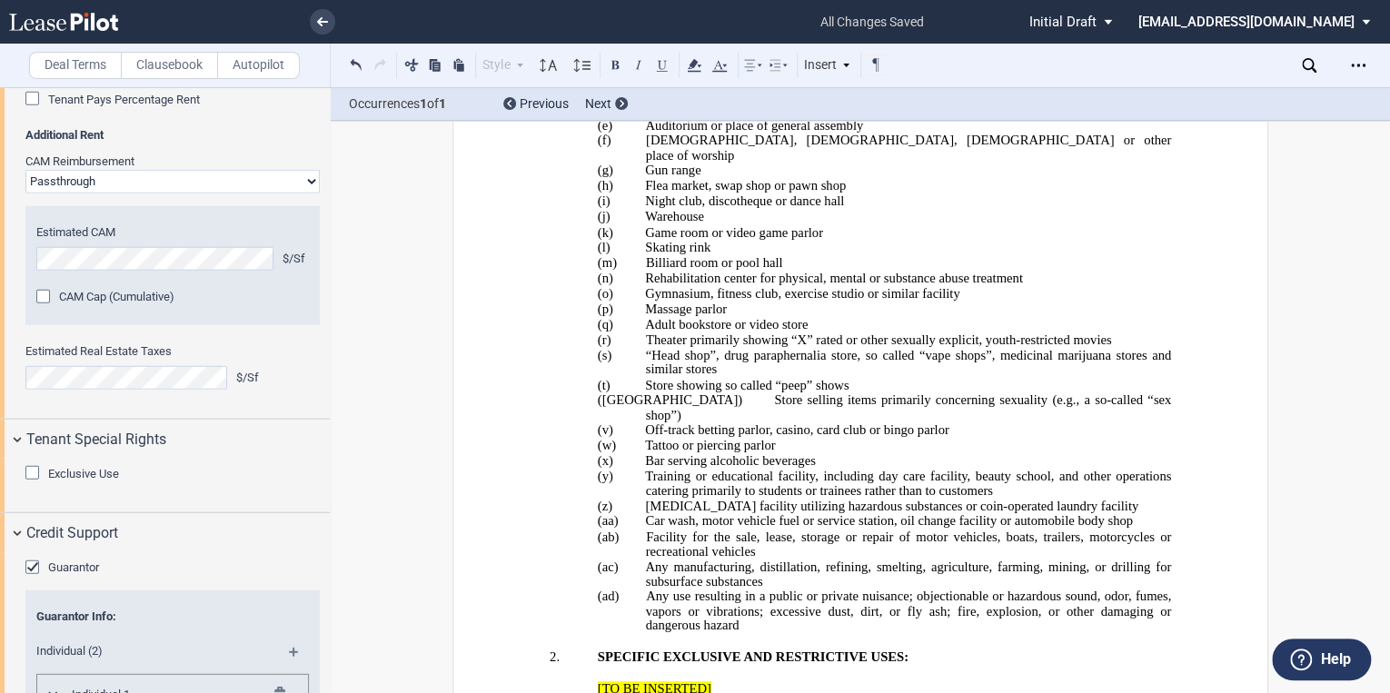
click at [550, 649] on span "2." at bounding box center [555, 656] width 10 height 15
click at [552, 649] on span "2." at bounding box center [555, 656] width 10 height 15
click at [550, 649] on span "2." at bounding box center [555, 656] width 10 height 15
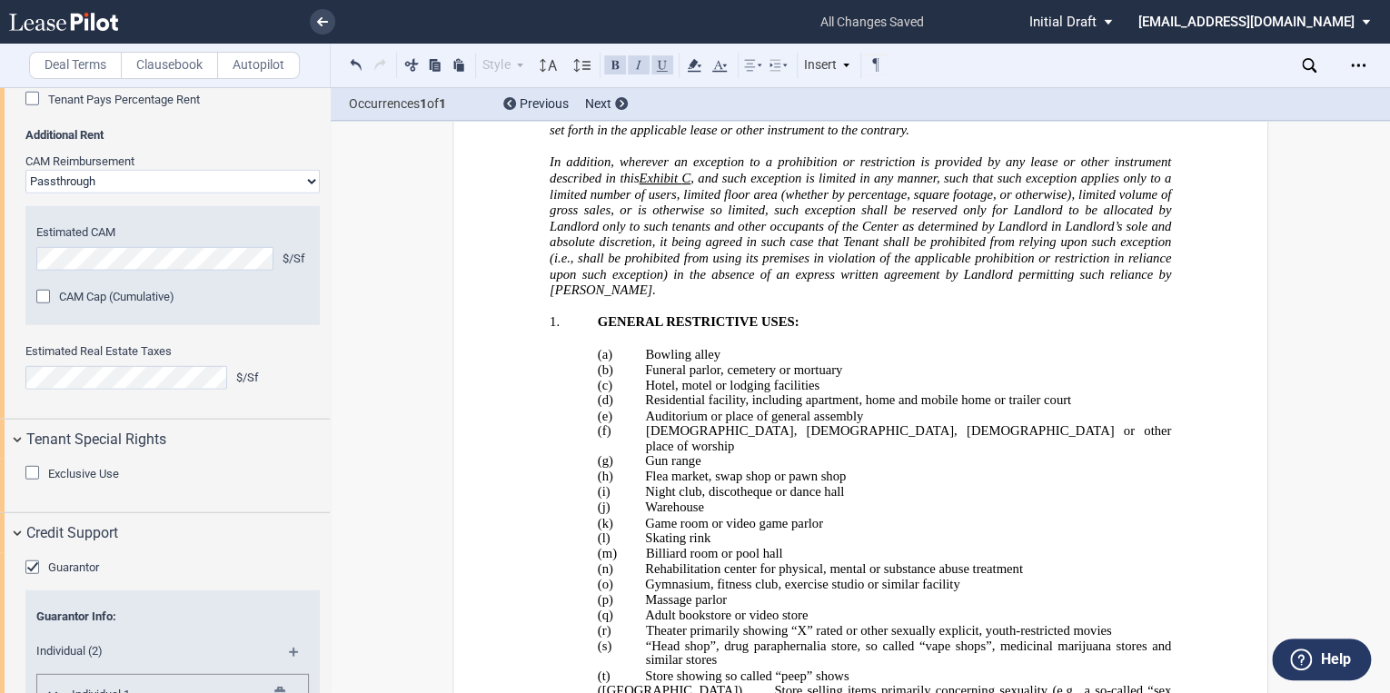
scroll to position [30940, 0]
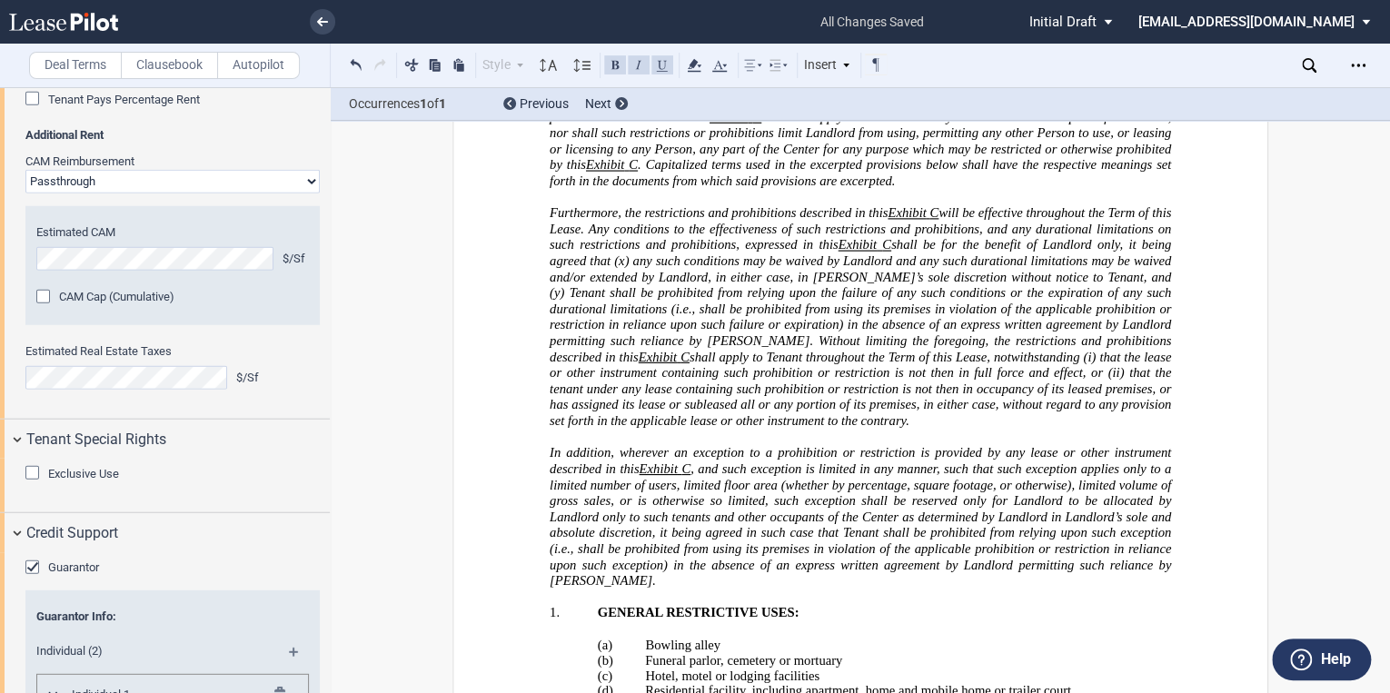
click at [550, 605] on span "1." at bounding box center [555, 612] width 10 height 15
drag, startPoint x: 790, startPoint y: 331, endPoint x: 589, endPoint y: 330, distance: 200.8
click at [598, 605] on p "1. GENERAL RESTRICTIVE USES:" at bounding box center [884, 613] width 573 height 16
click at [659, 66] on button at bounding box center [663, 65] width 22 height 22
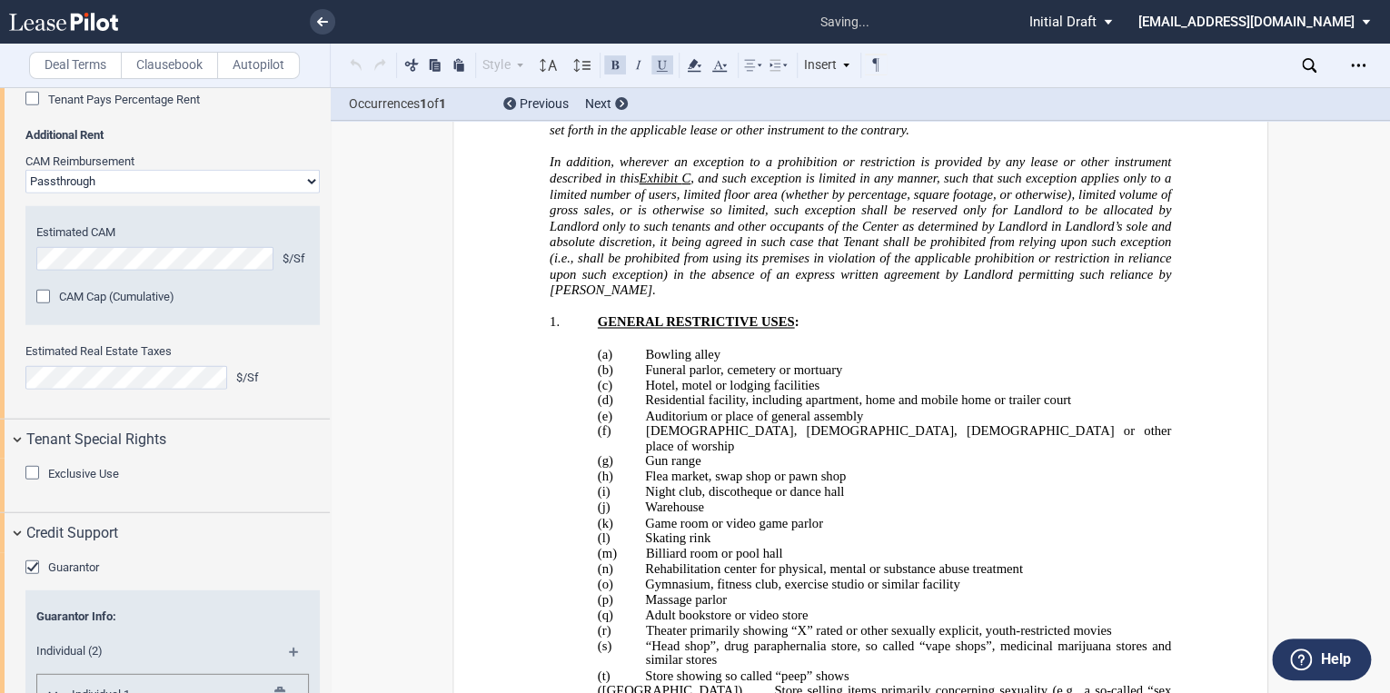
scroll to position [31521, 0]
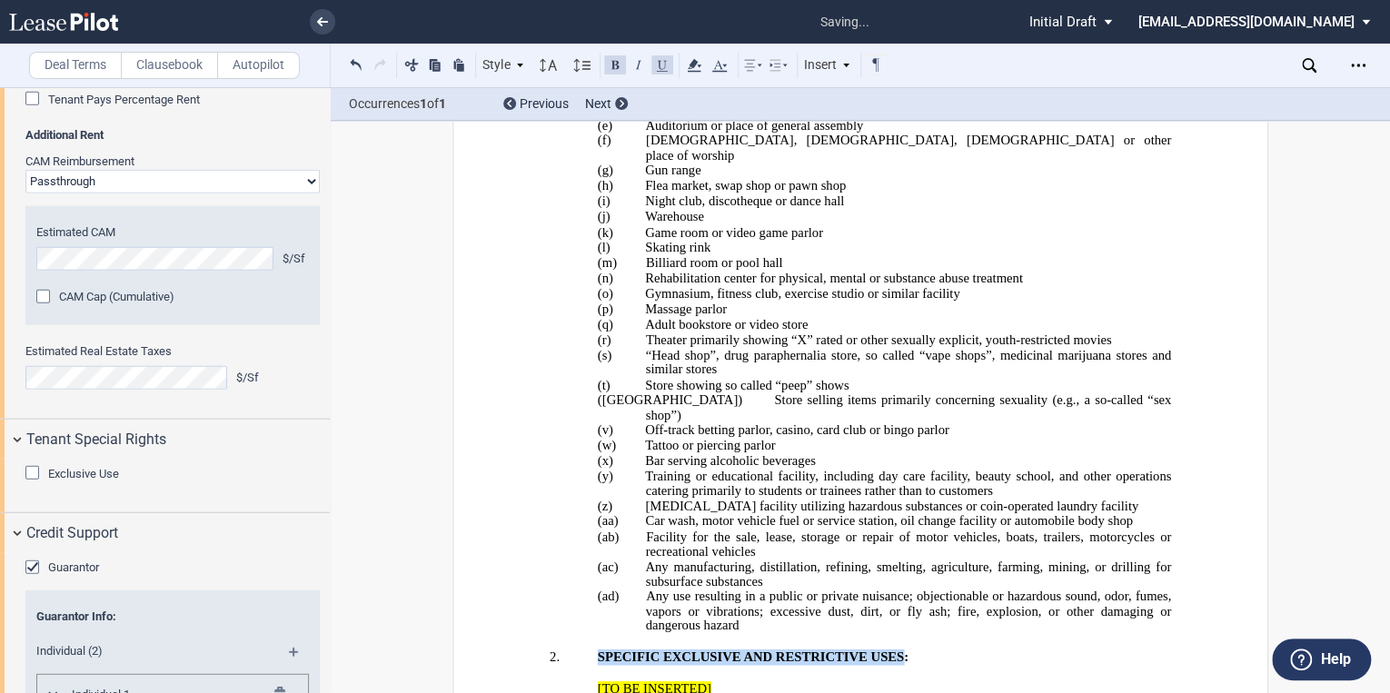
drag, startPoint x: 898, startPoint y: 338, endPoint x: 594, endPoint y: 340, distance: 303.5
click at [598, 649] on span "SPECIFIC EXCLUSIVE AND RESTRICTIVE USES:" at bounding box center [753, 656] width 311 height 15
click at [661, 69] on button at bounding box center [663, 65] width 22 height 22
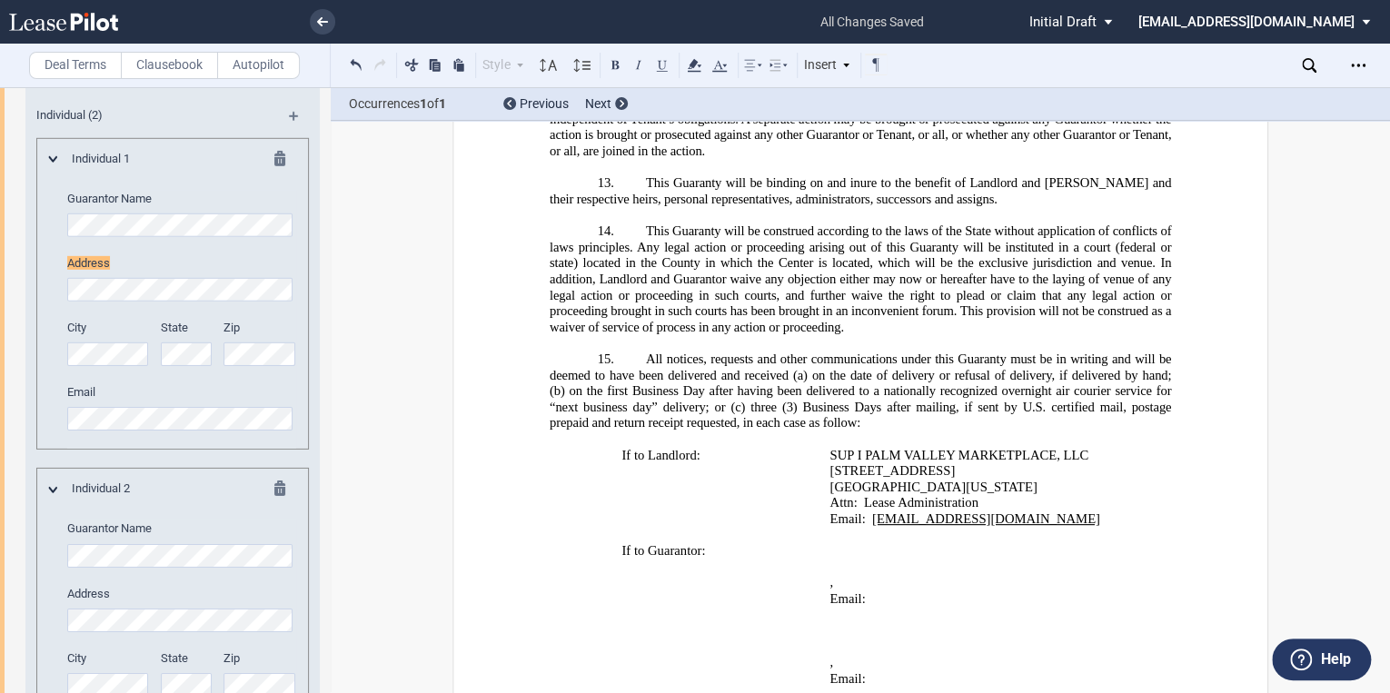
scroll to position [2747, 0]
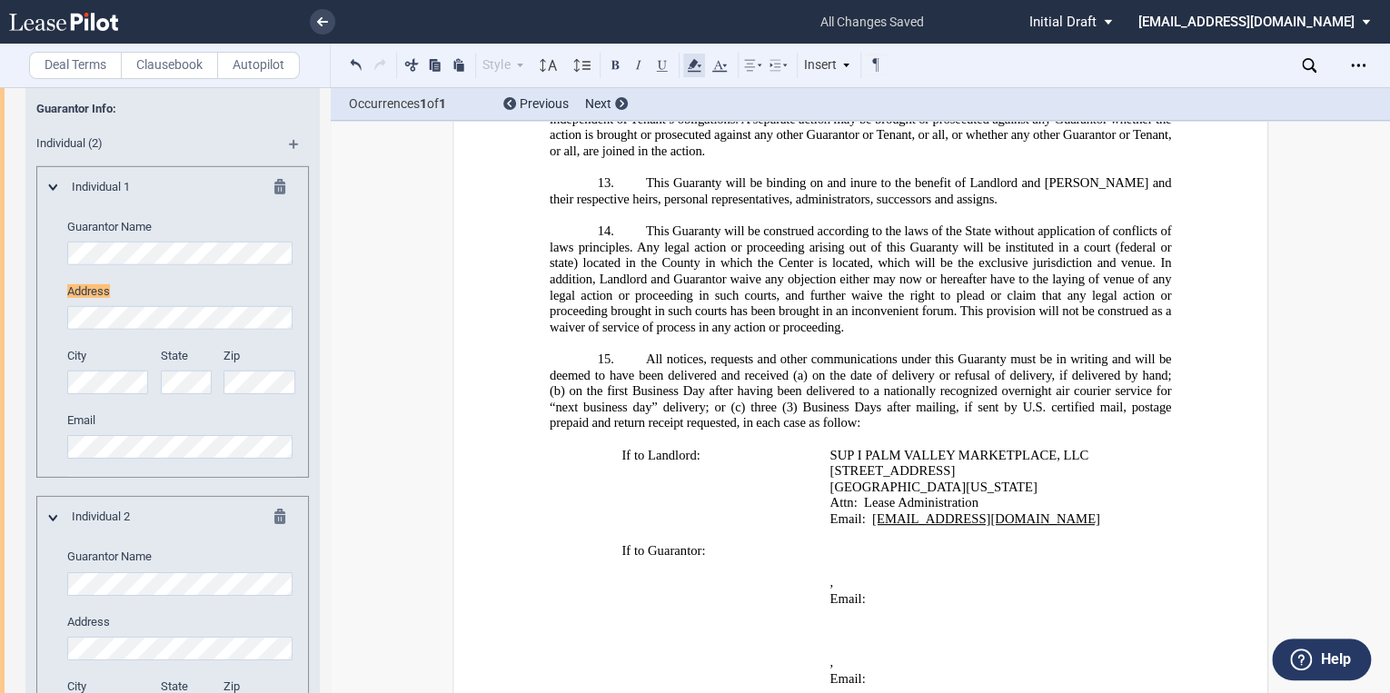
click at [691, 67] on icon at bounding box center [694, 66] width 22 height 22
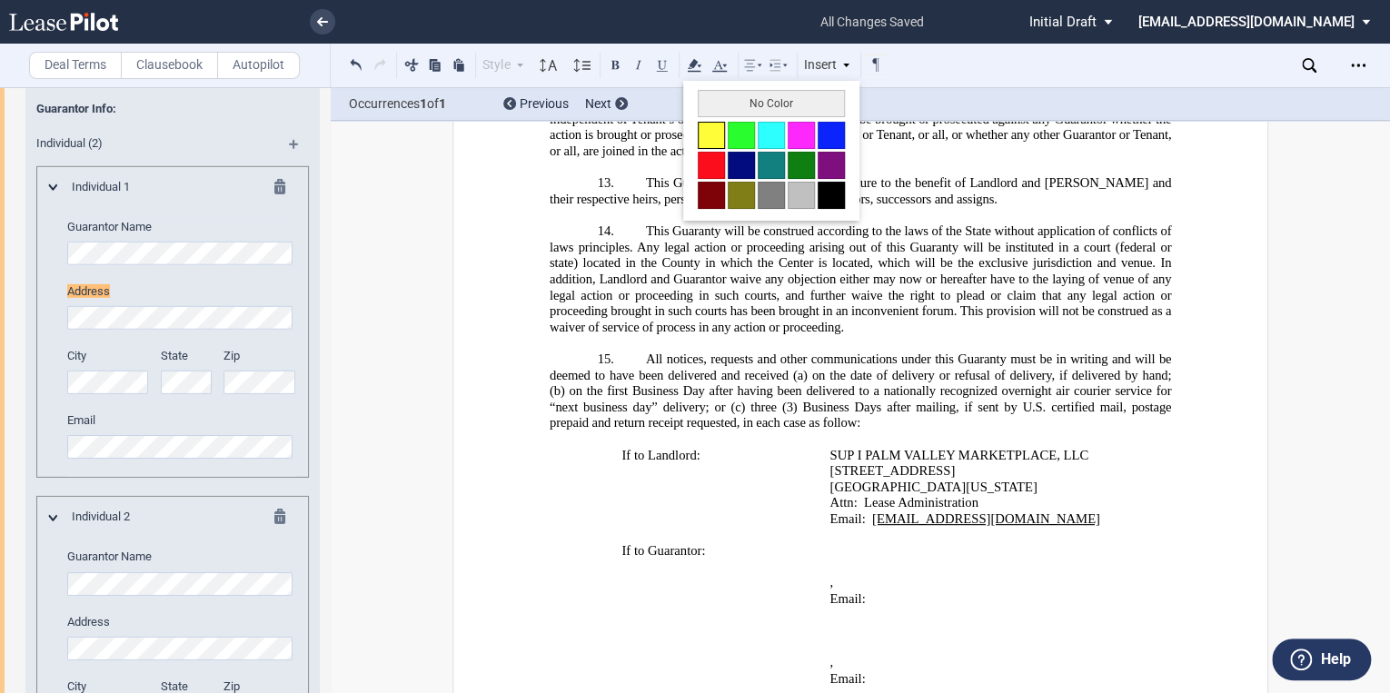
click at [709, 133] on button at bounding box center [711, 135] width 27 height 27
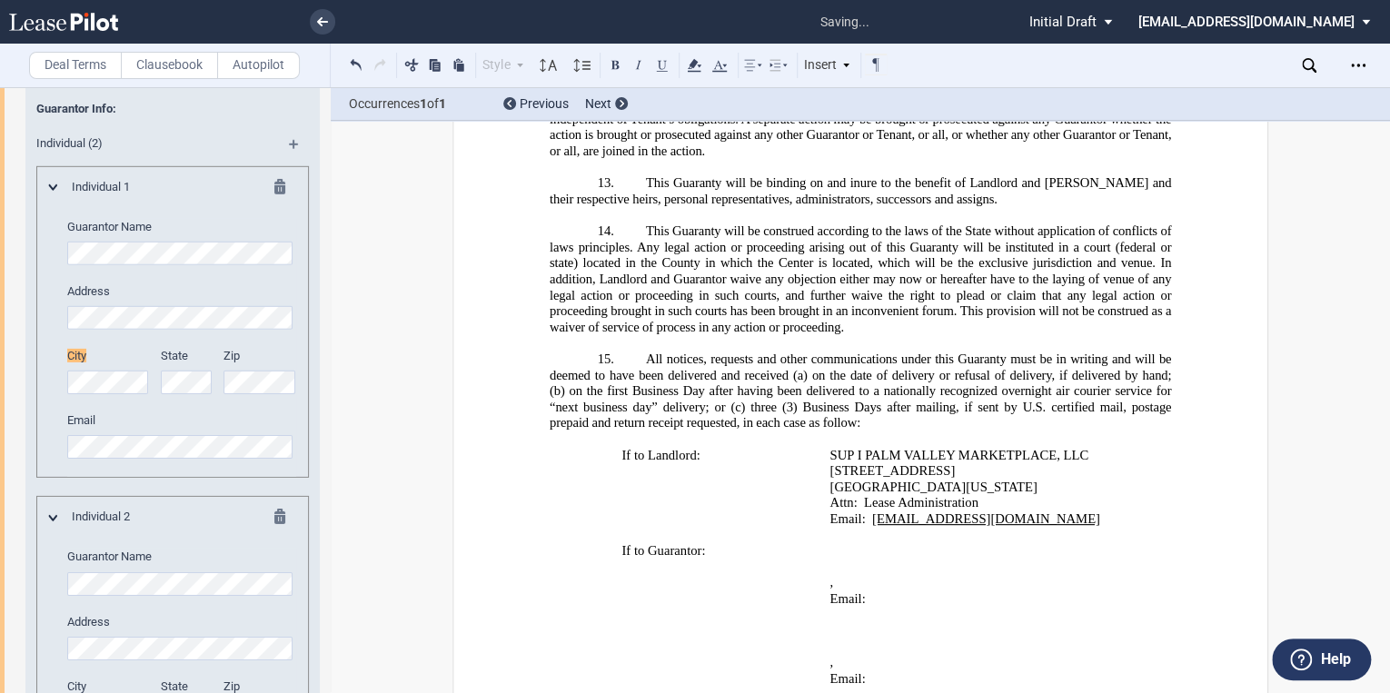
scroll to position [2812, 0]
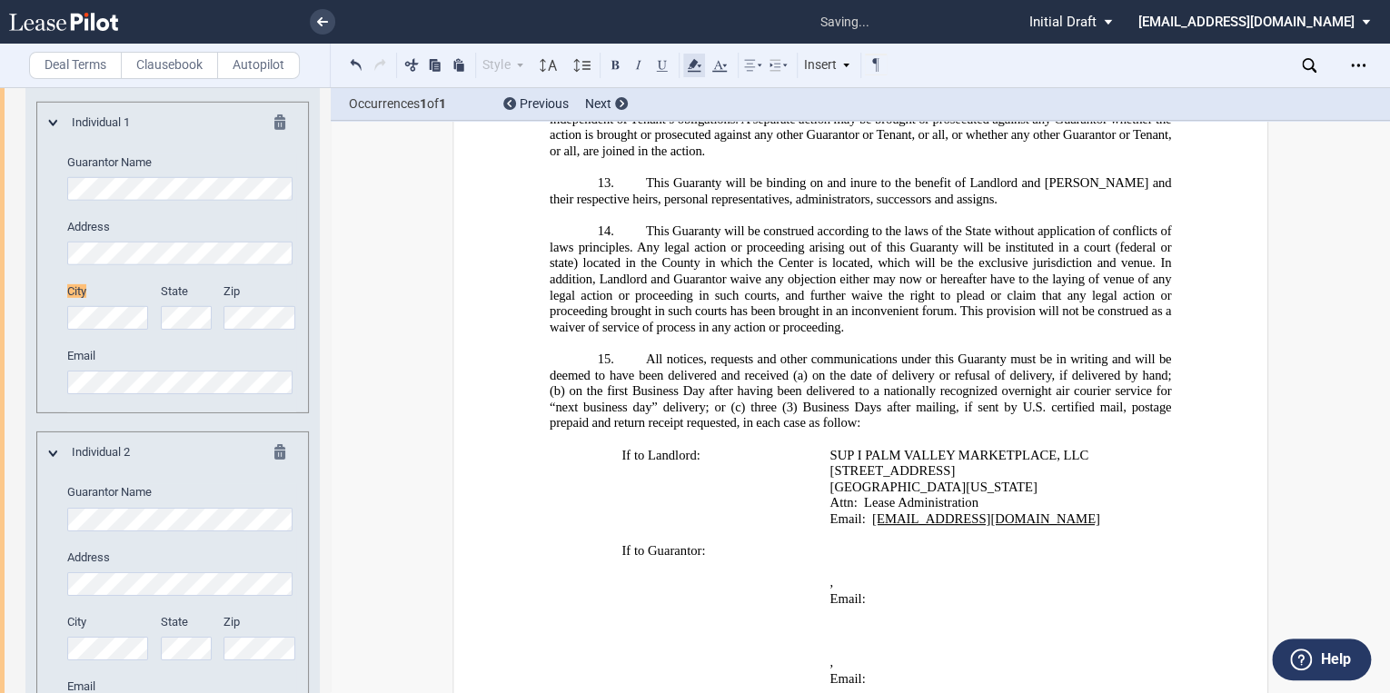
click at [695, 66] on icon at bounding box center [694, 66] width 22 height 22
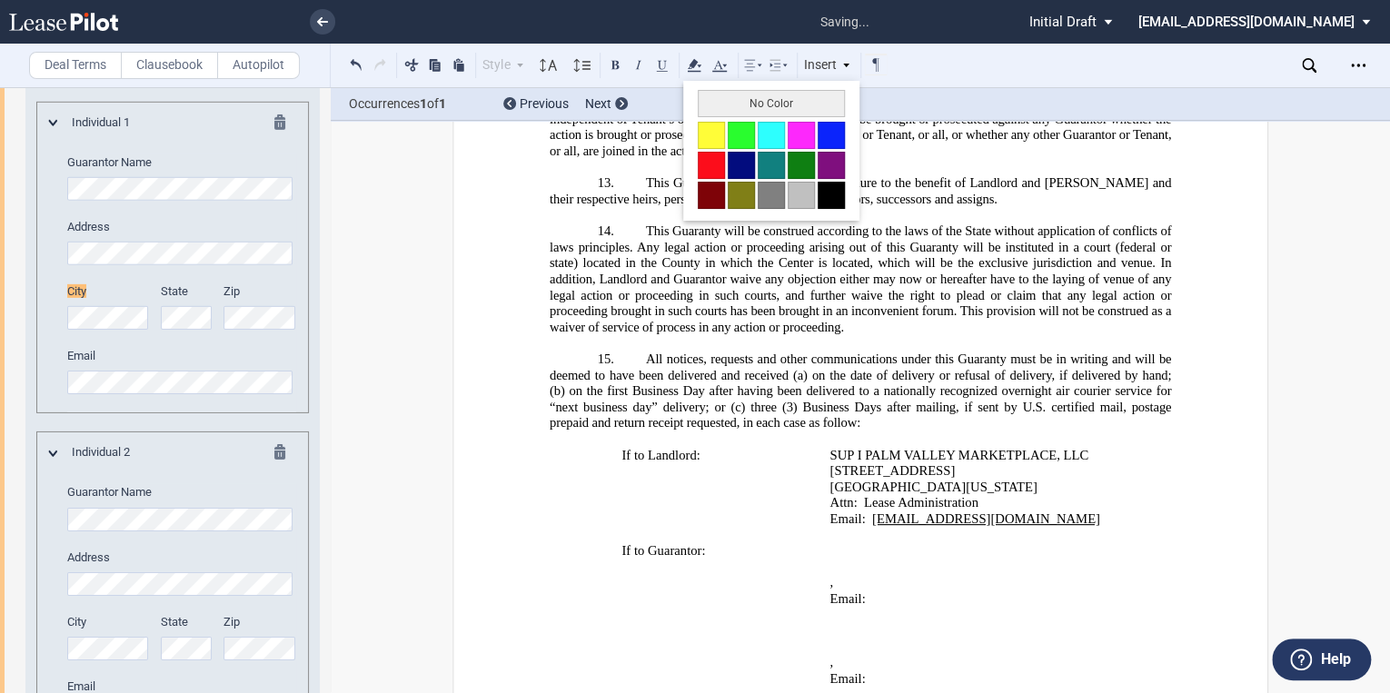
click at [718, 127] on button at bounding box center [711, 135] width 27 height 27
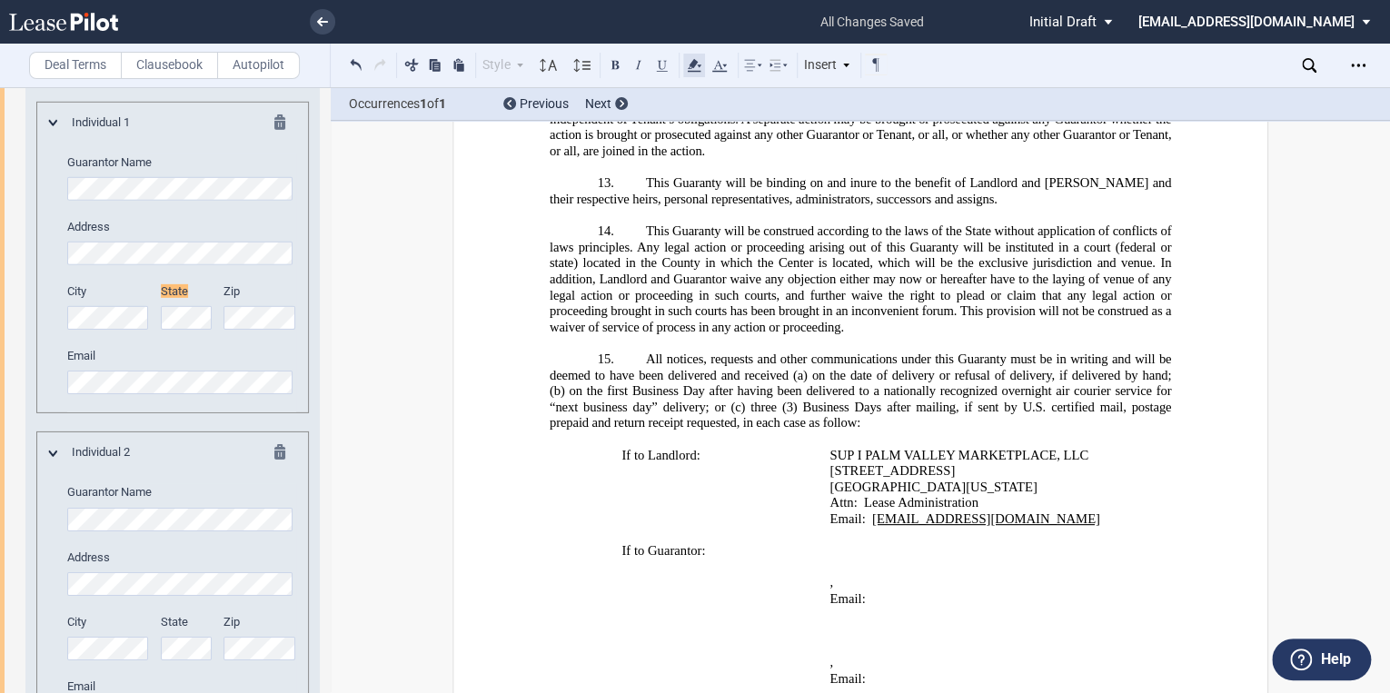
click at [692, 65] on use at bounding box center [694, 65] width 14 height 13
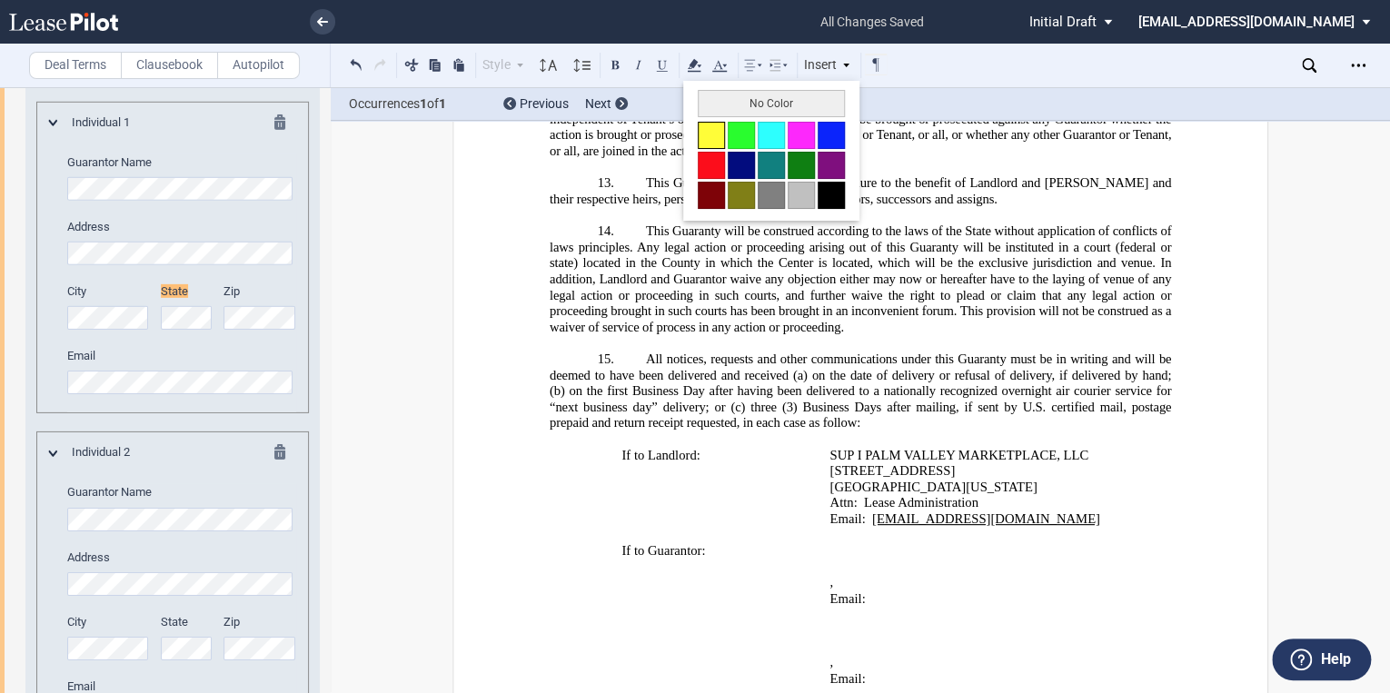
click at [721, 131] on button at bounding box center [711, 135] width 27 height 27
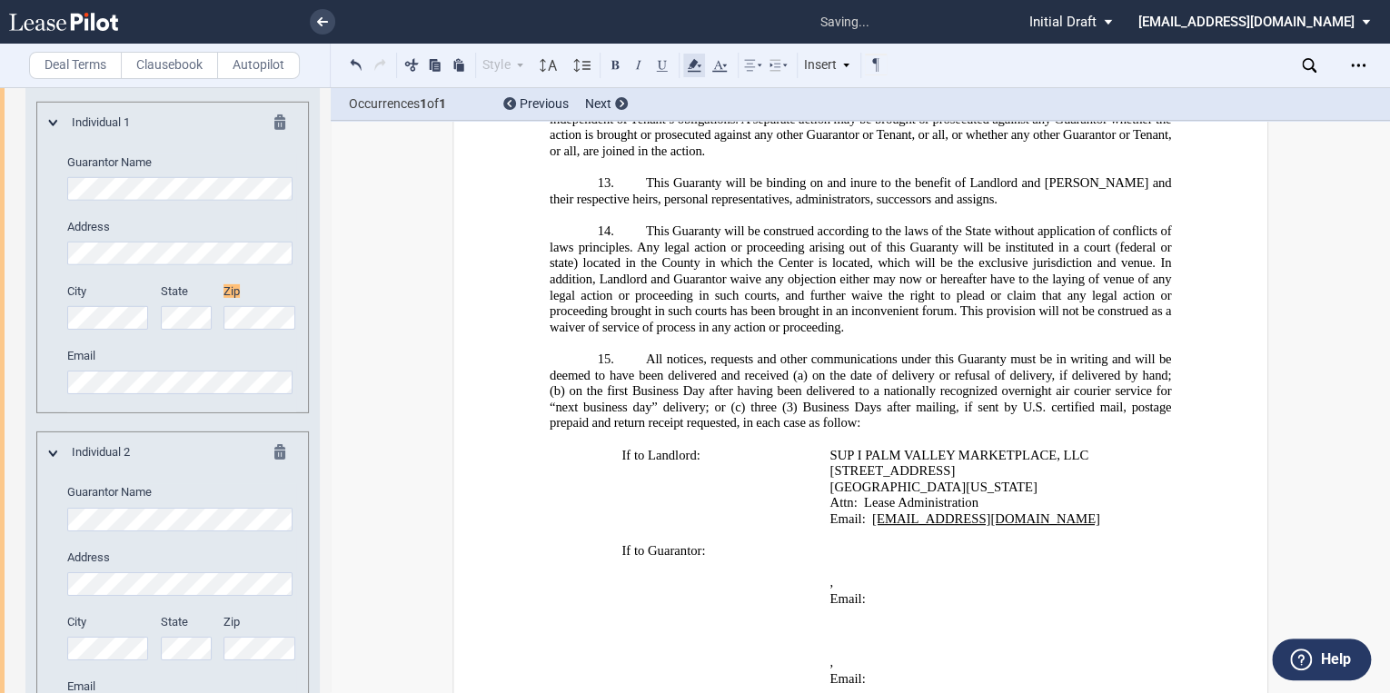
click at [691, 65] on use at bounding box center [694, 65] width 14 height 13
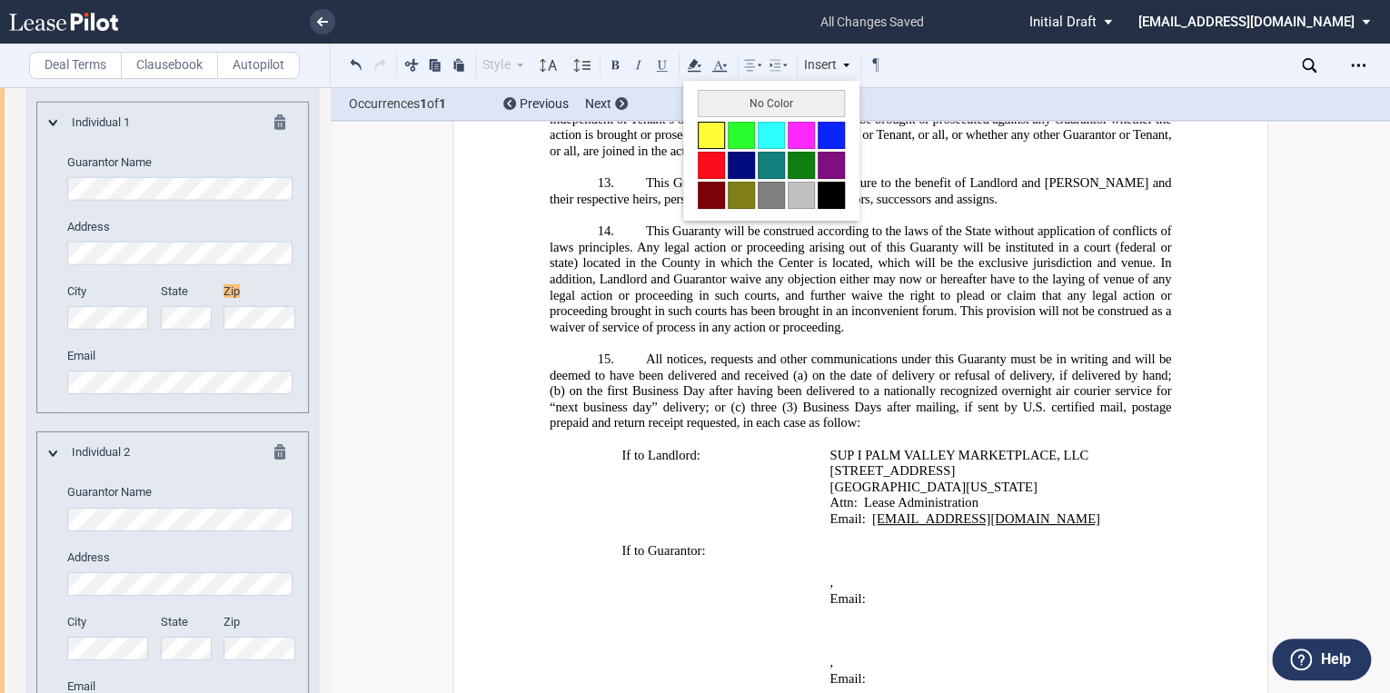
click at [704, 138] on button at bounding box center [711, 135] width 27 height 27
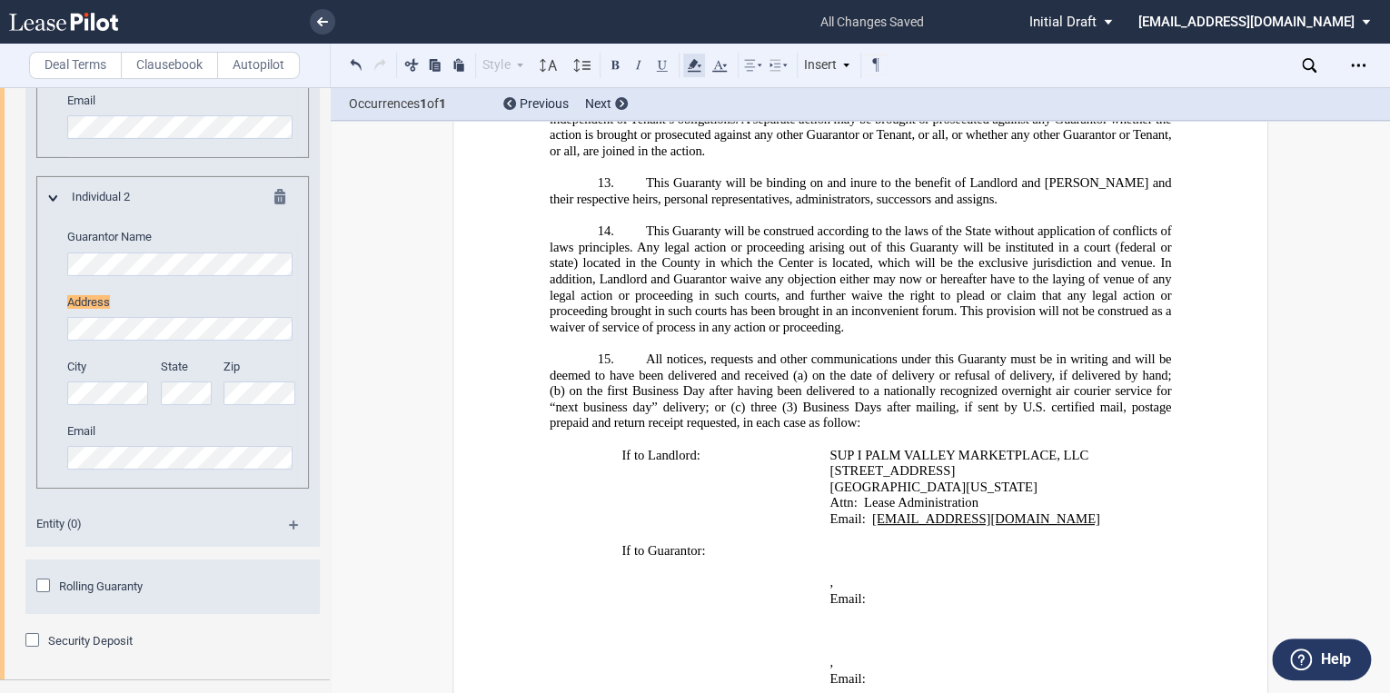
scroll to position [3077, 0]
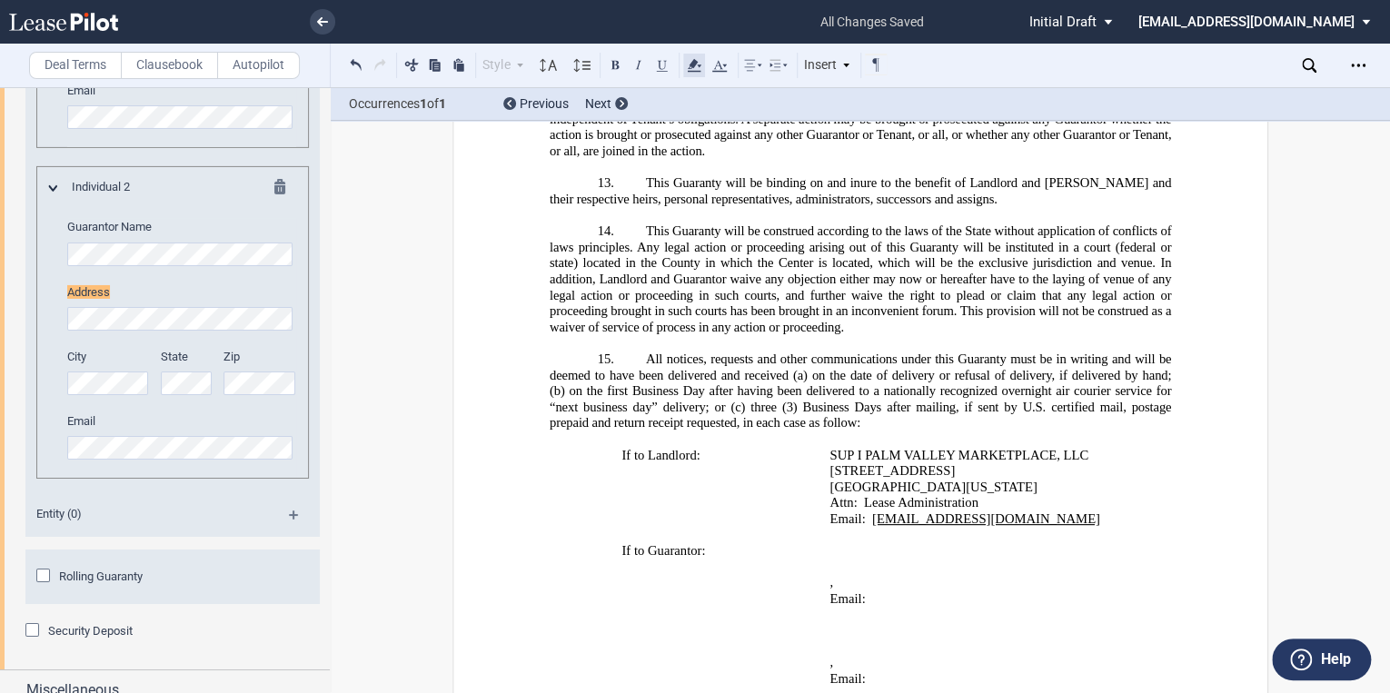
click at [696, 63] on use at bounding box center [694, 65] width 14 height 13
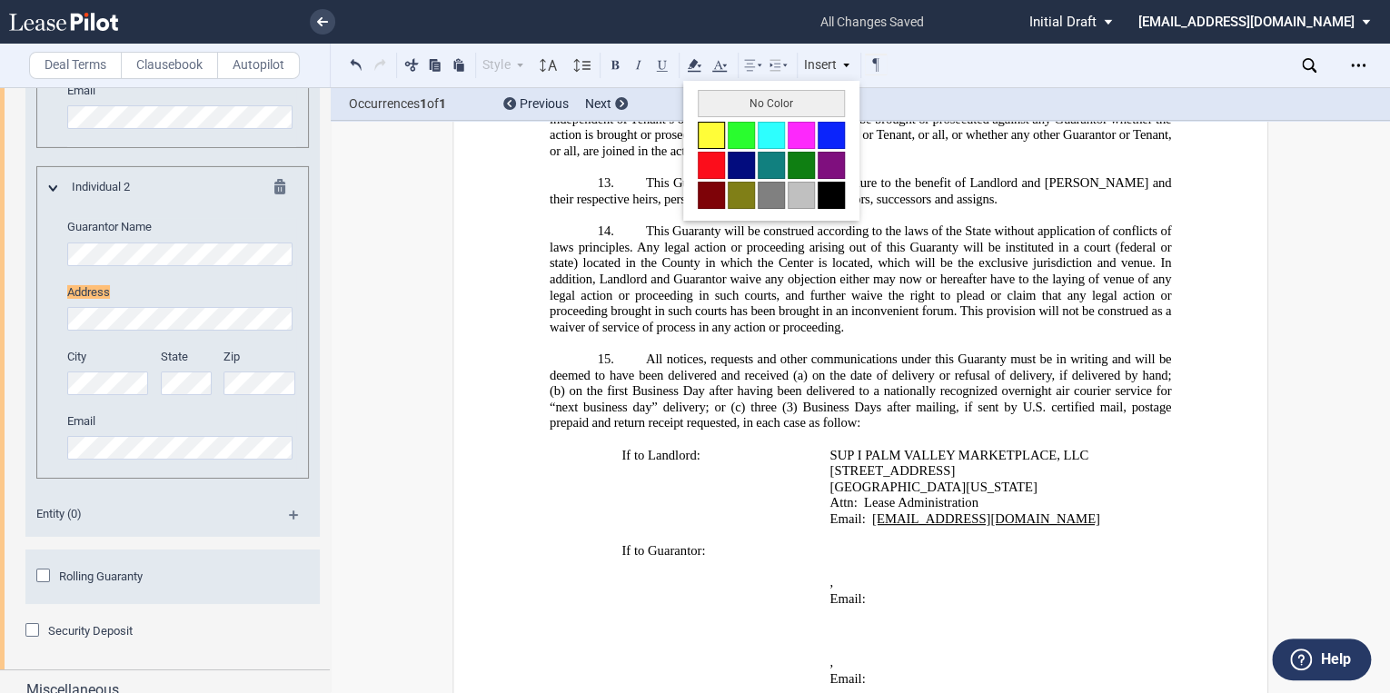
click at [708, 140] on button at bounding box center [711, 135] width 27 height 27
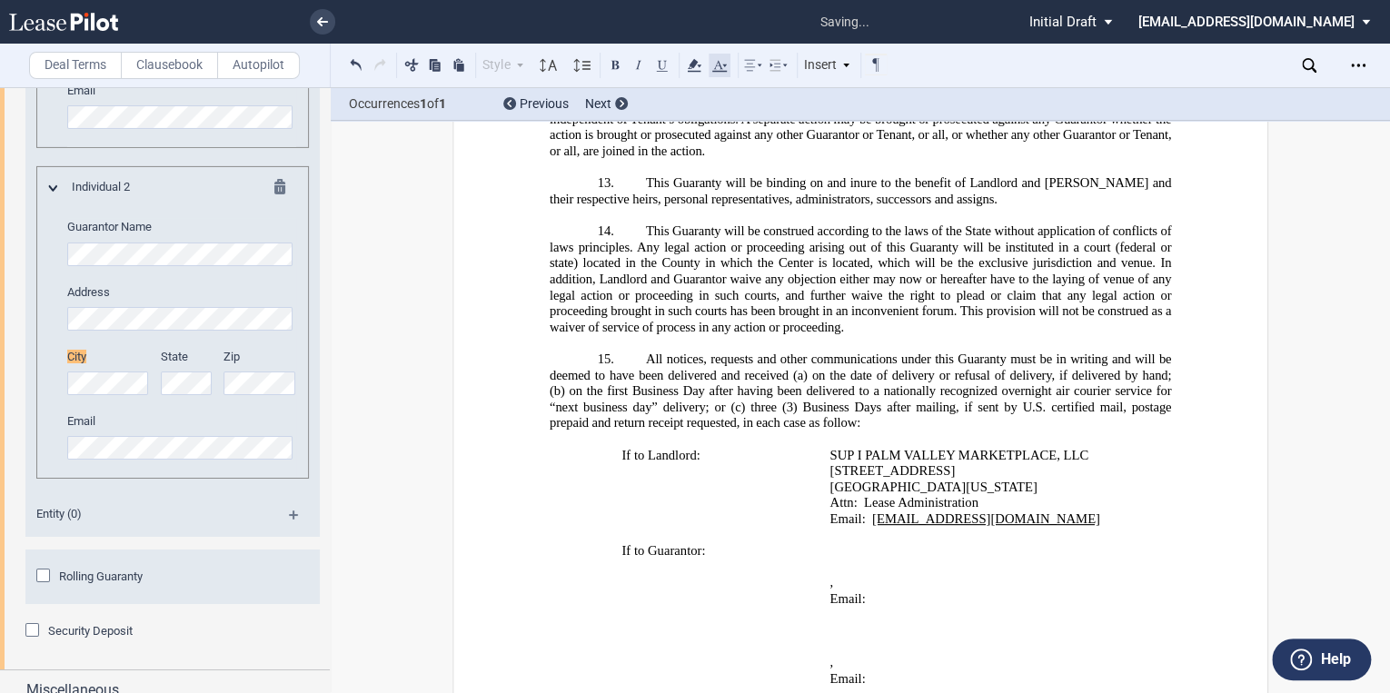
scroll to position [3142, 0]
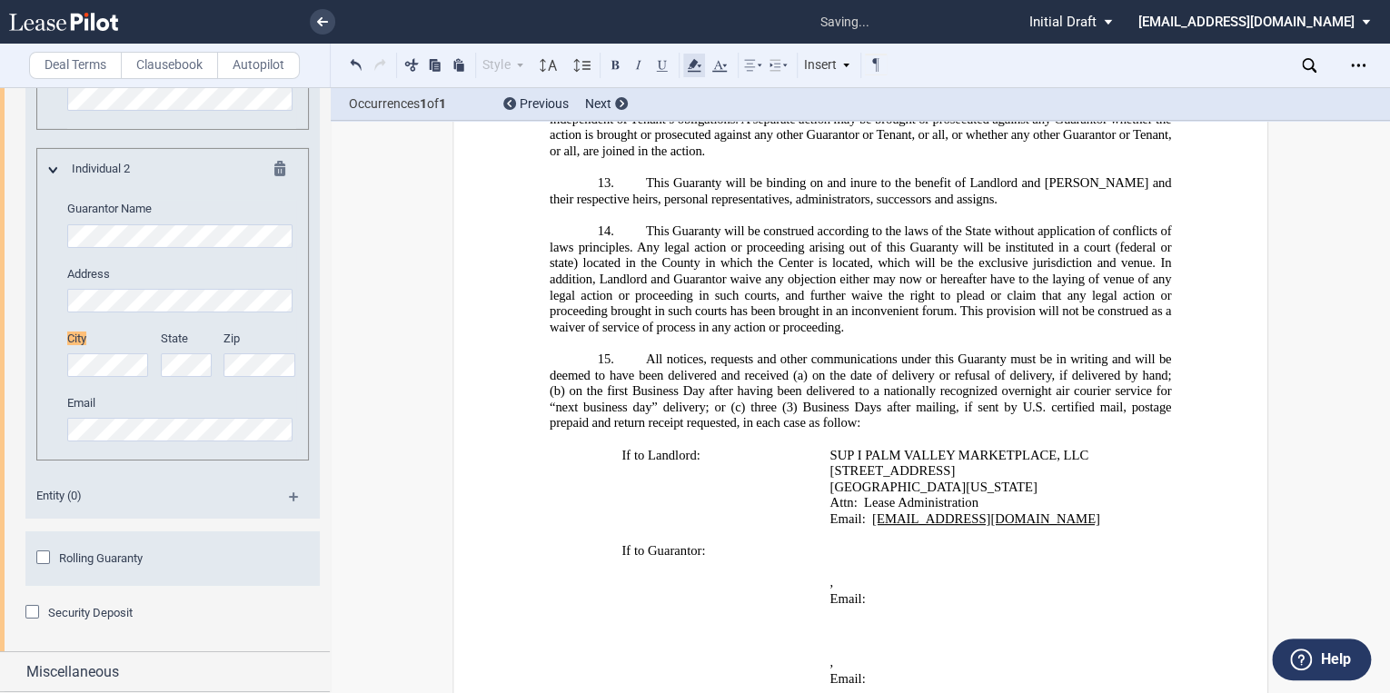
click at [694, 64] on use at bounding box center [694, 65] width 14 height 13
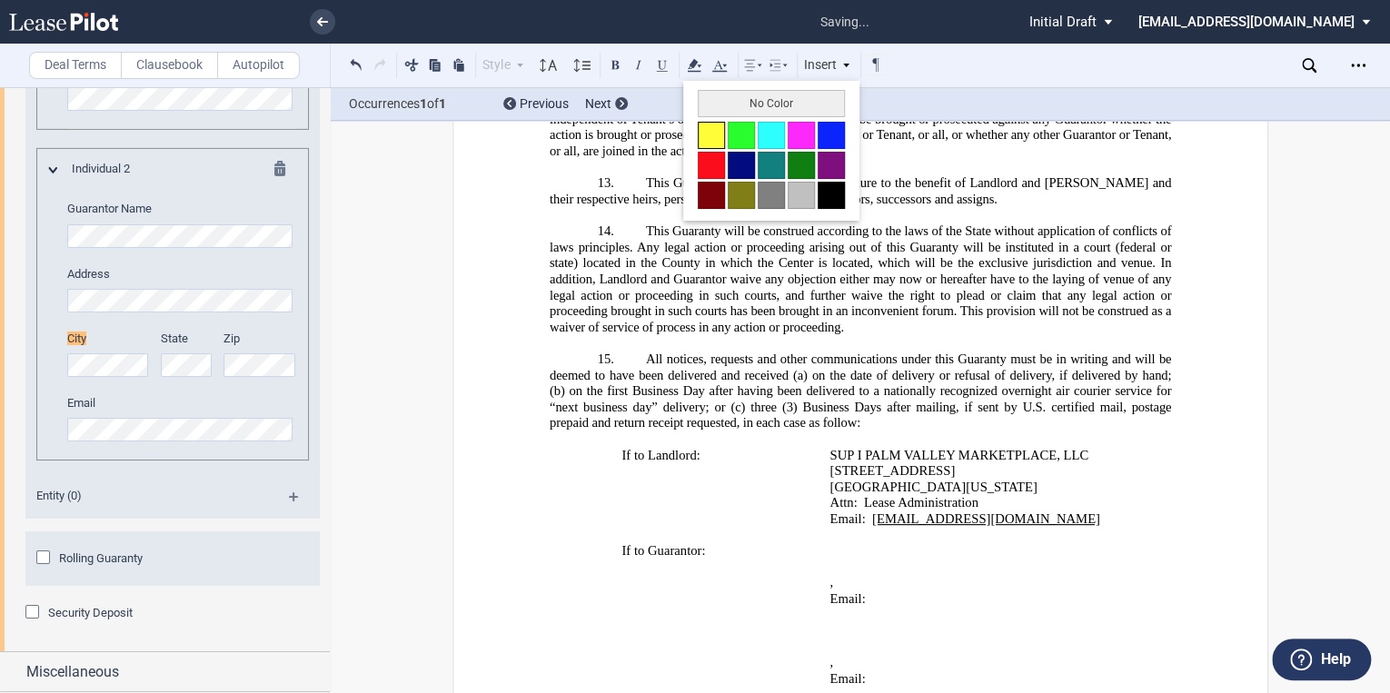
click at [712, 127] on button at bounding box center [711, 135] width 27 height 27
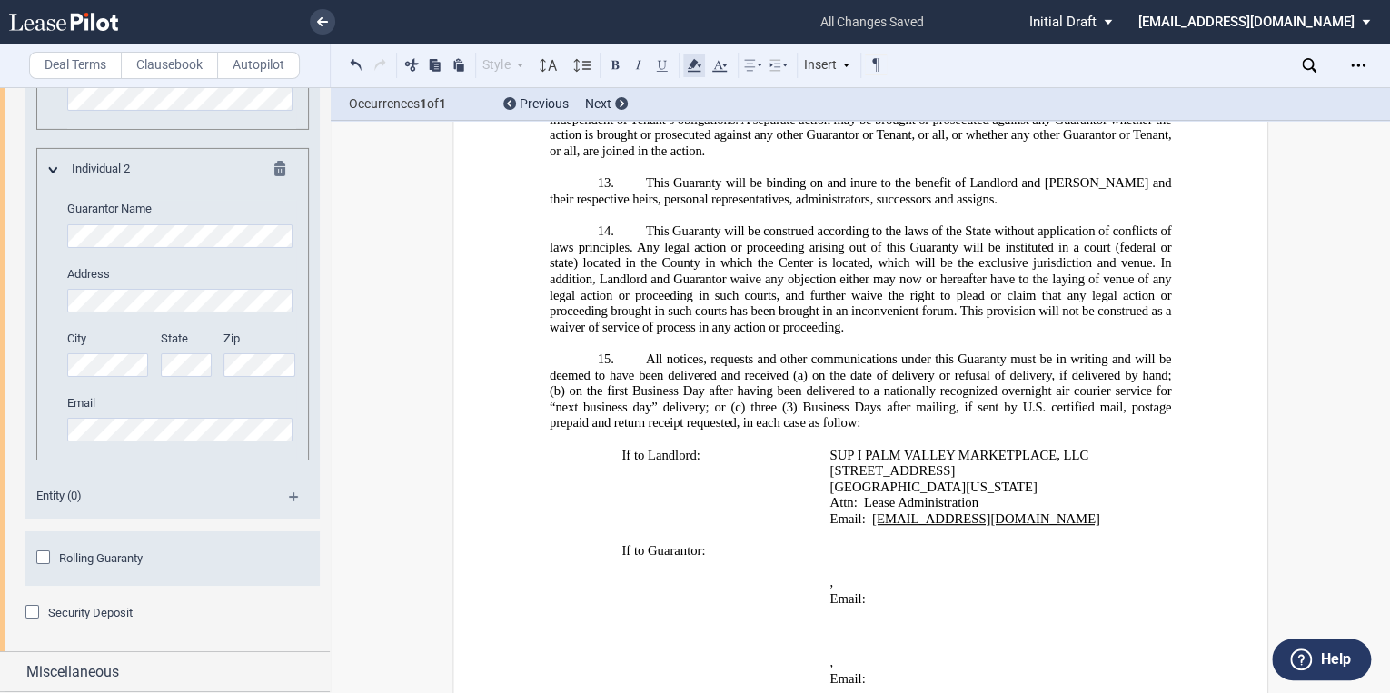
click at [696, 61] on use at bounding box center [694, 65] width 14 height 13
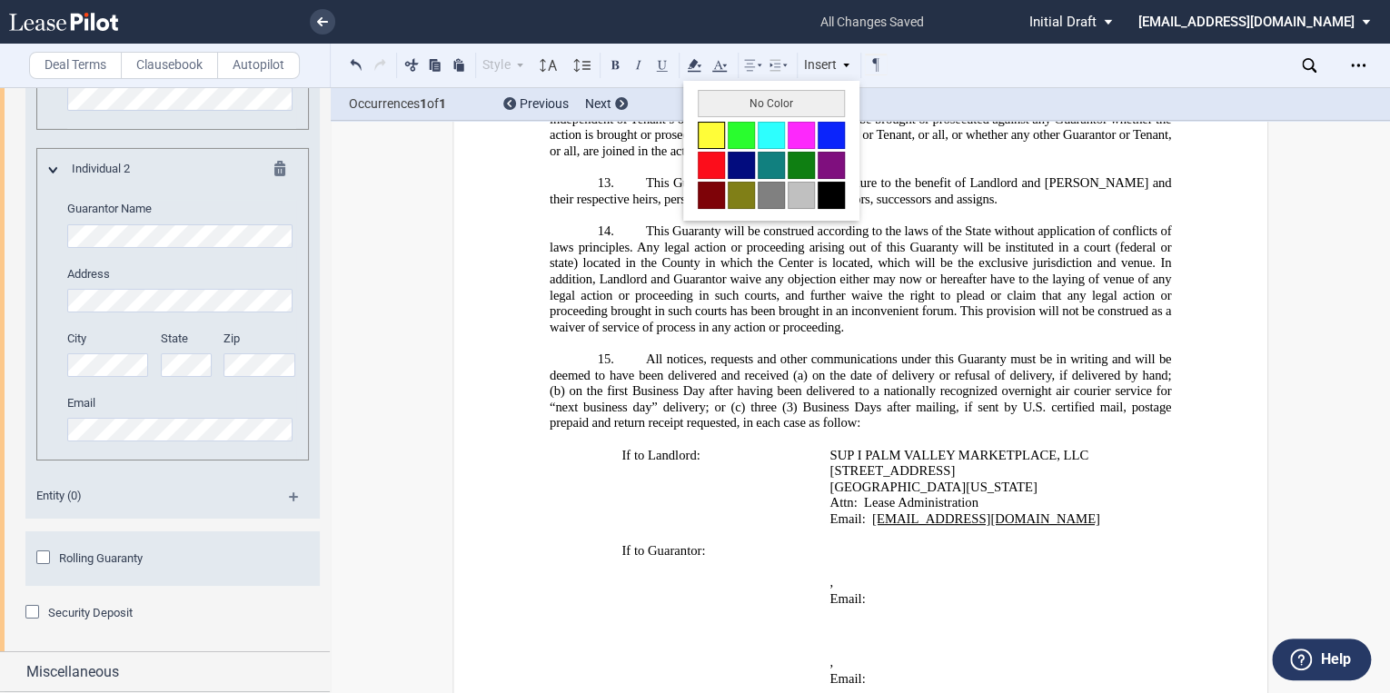
click at [712, 145] on button at bounding box center [711, 135] width 27 height 27
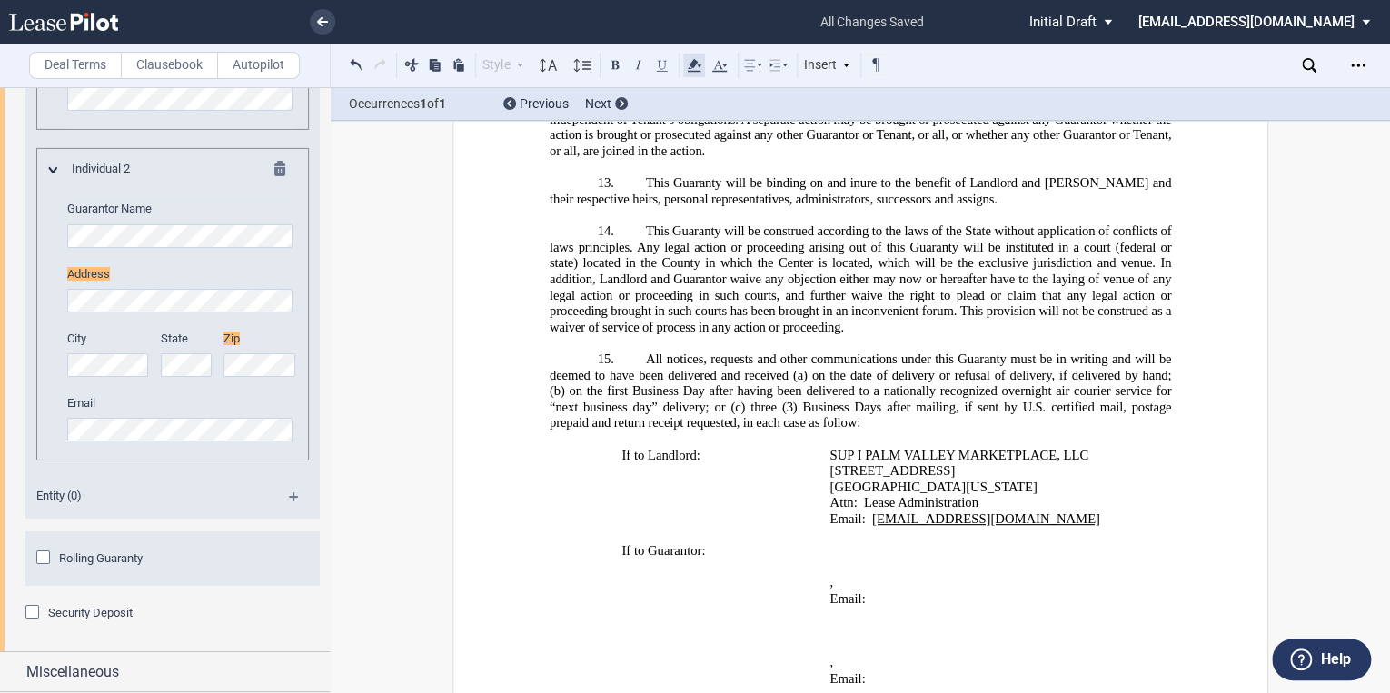
click at [692, 65] on use at bounding box center [694, 65] width 14 height 13
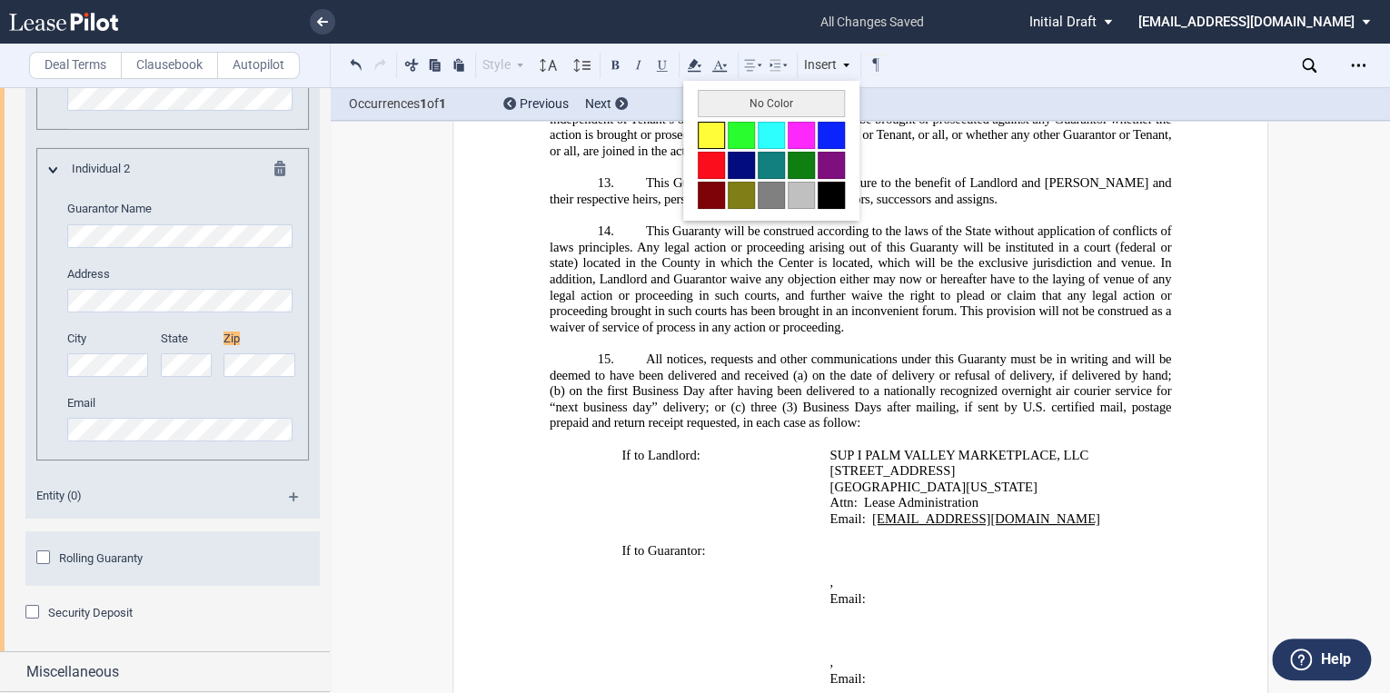
click at [716, 137] on button at bounding box center [711, 135] width 27 height 27
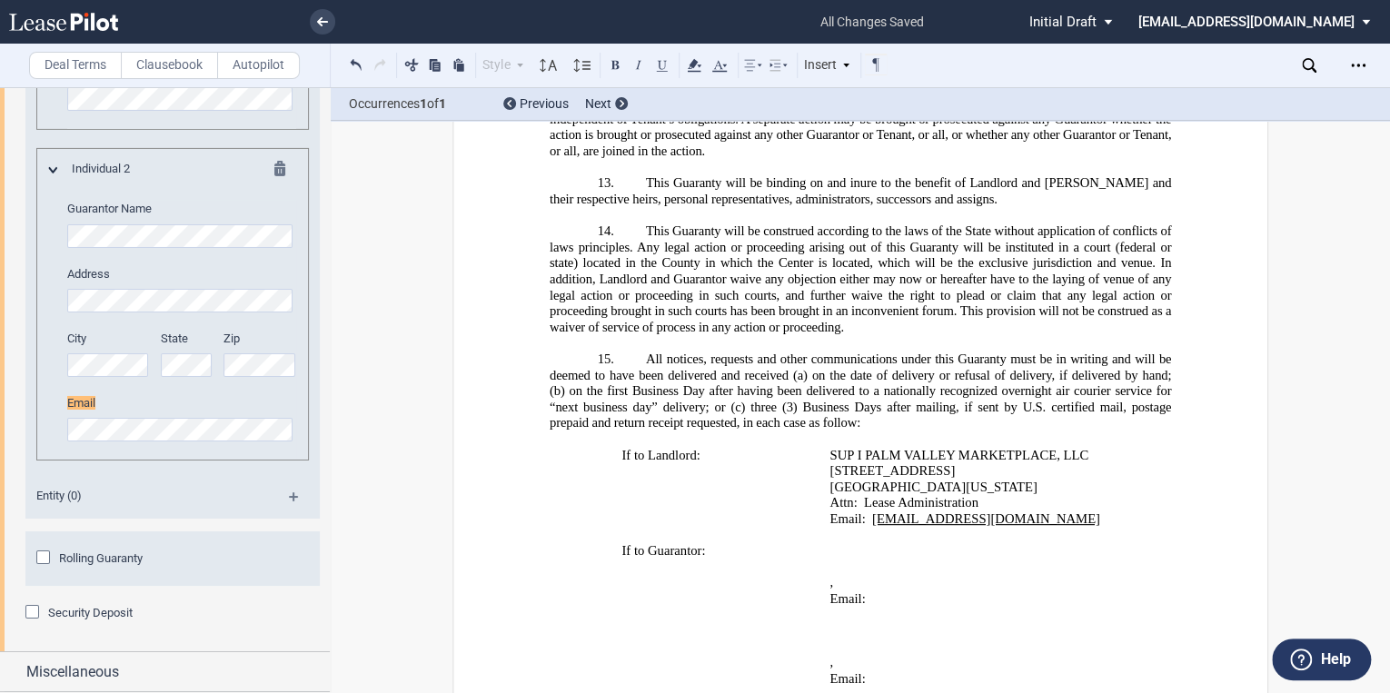
scroll to position [3193, 0]
click at [691, 65] on use at bounding box center [694, 65] width 14 height 13
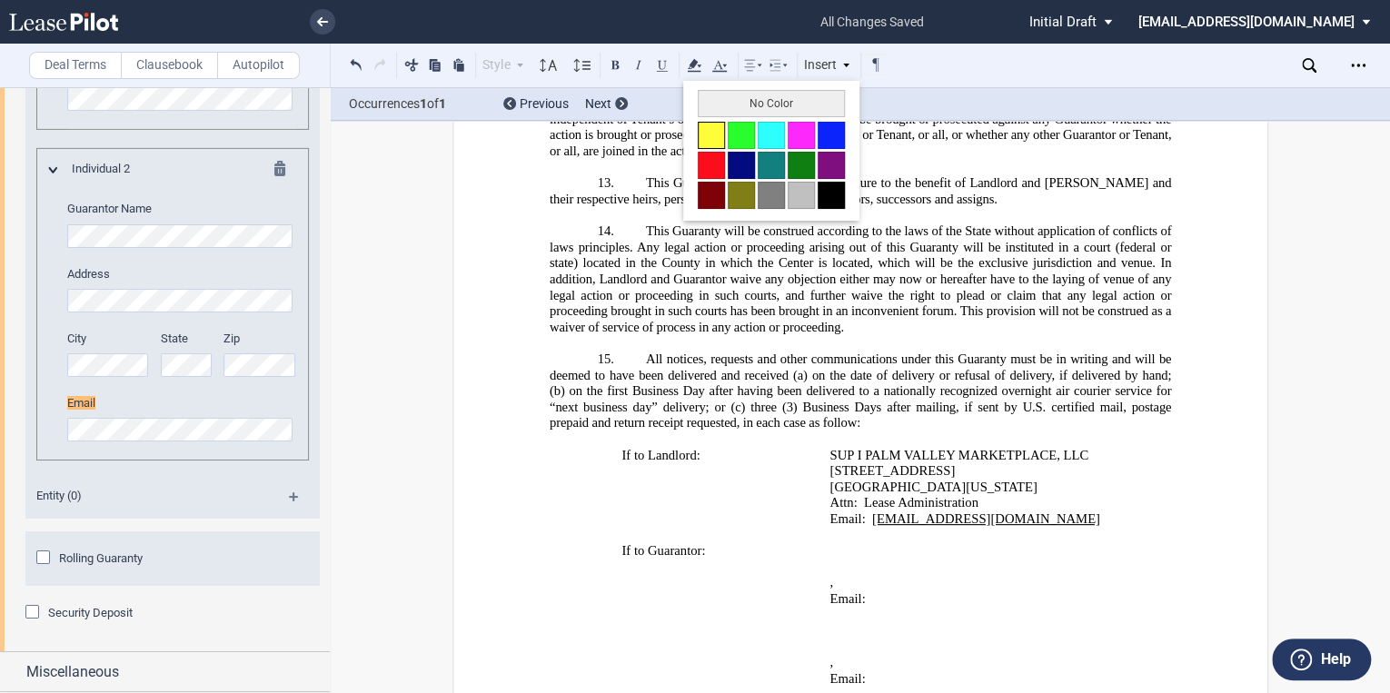
click at [717, 140] on button at bounding box center [711, 135] width 27 height 27
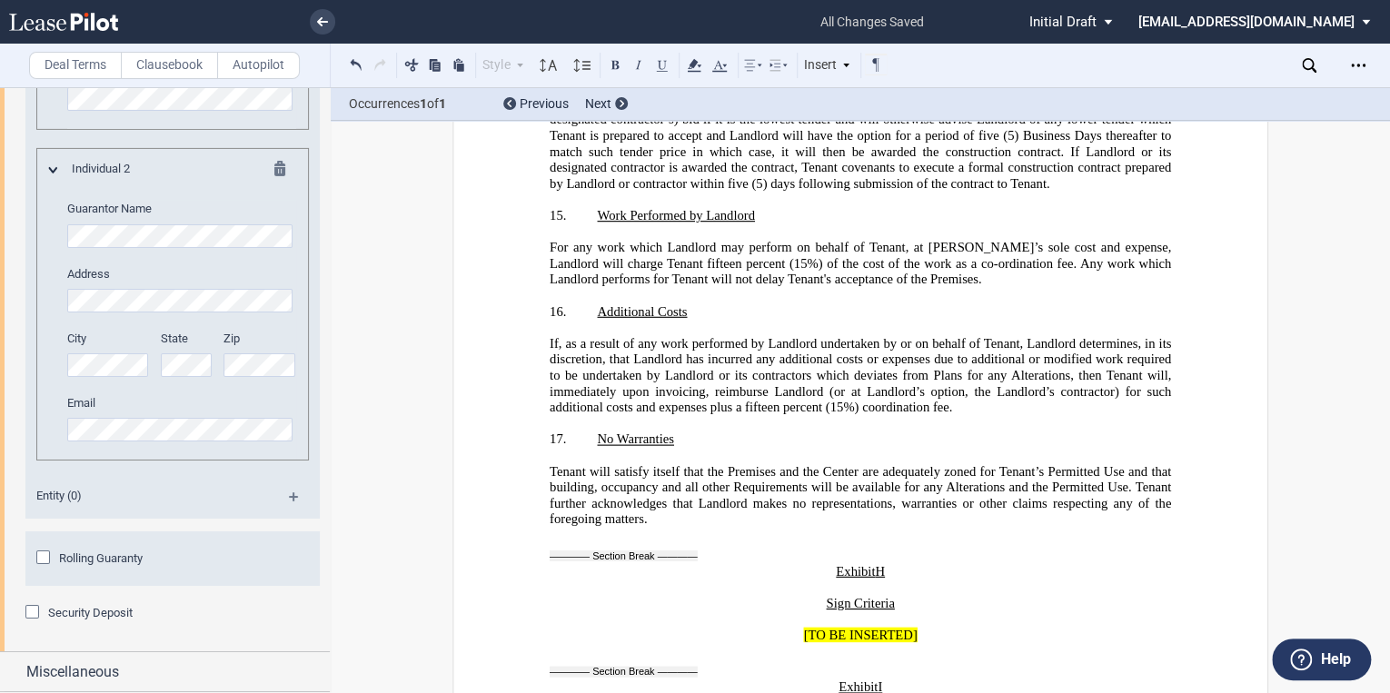
scroll to position [35956, 0]
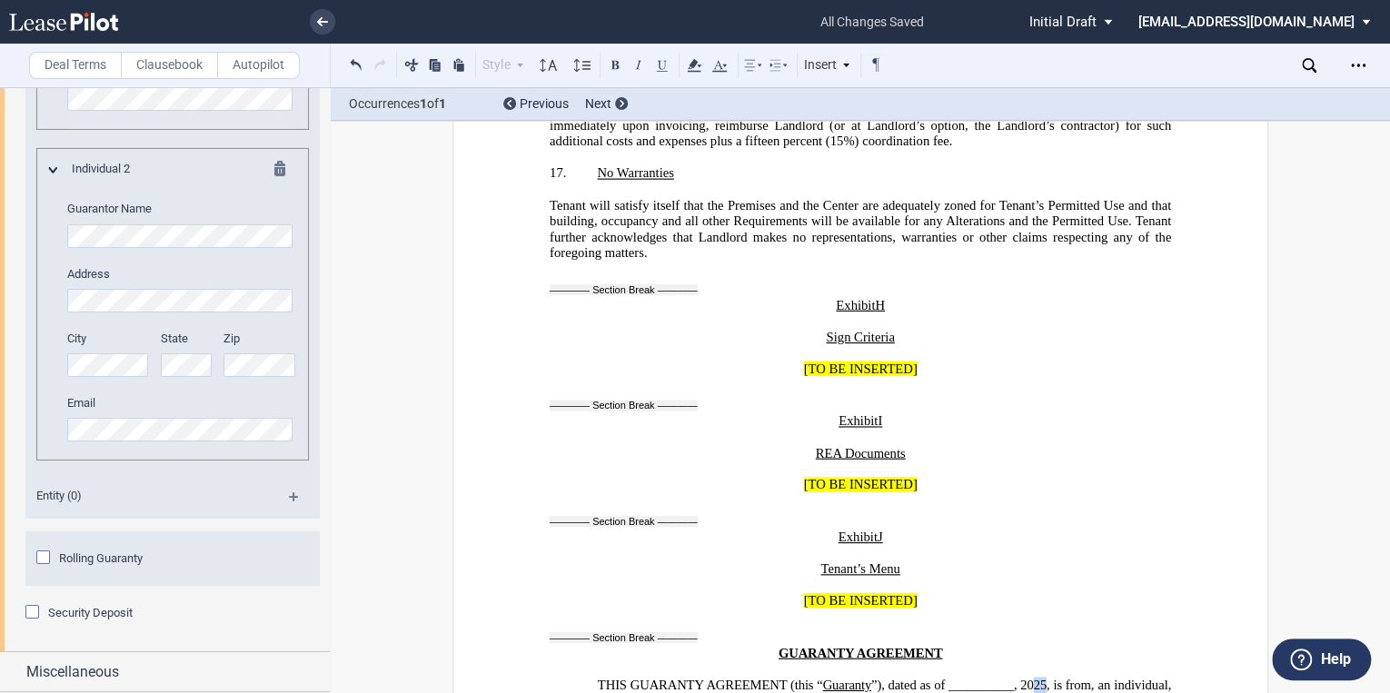
drag, startPoint x: 1058, startPoint y: 357, endPoint x: 1047, endPoint y: 356, distance: 10.9
click at [1047, 677] on span "2025, is from" at bounding box center [1056, 684] width 70 height 15
drag, startPoint x: 868, startPoint y: 377, endPoint x: 509, endPoint y: 375, distance: 359.0
drag, startPoint x: 509, startPoint y: 375, endPoint x: 593, endPoint y: 377, distance: 84.5
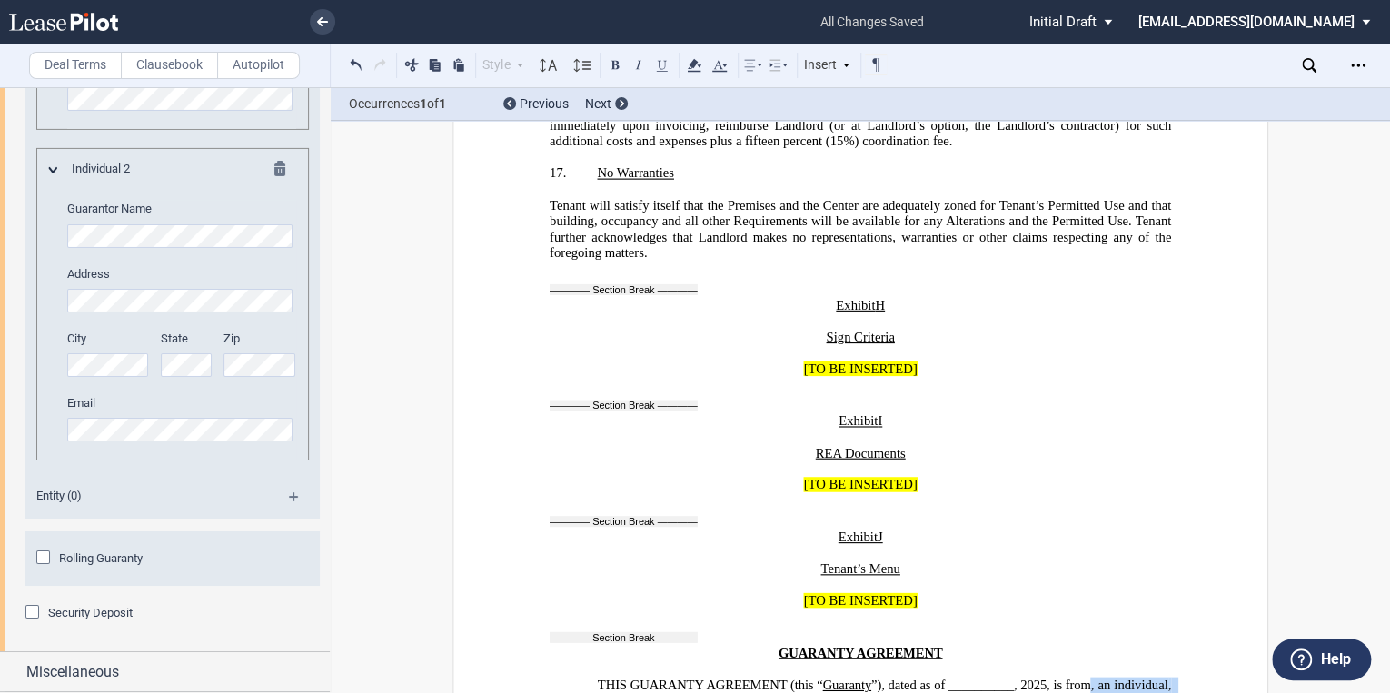
click at [1091, 677] on span ", an individual" at bounding box center [1129, 684] width 77 height 15
drag, startPoint x: 749, startPoint y: 371, endPoint x: 574, endPoint y: 375, distance: 174.5
click at [574, 677] on span ", an unmarried/married individual" at bounding box center [862, 692] width 625 height 31
click at [576, 677] on span ", an unmarried/married individual" at bounding box center [862, 692] width 625 height 31
click at [755, 677] on span ", [an unmarried/married individual , , , and" at bounding box center [862, 692] width 625 height 31
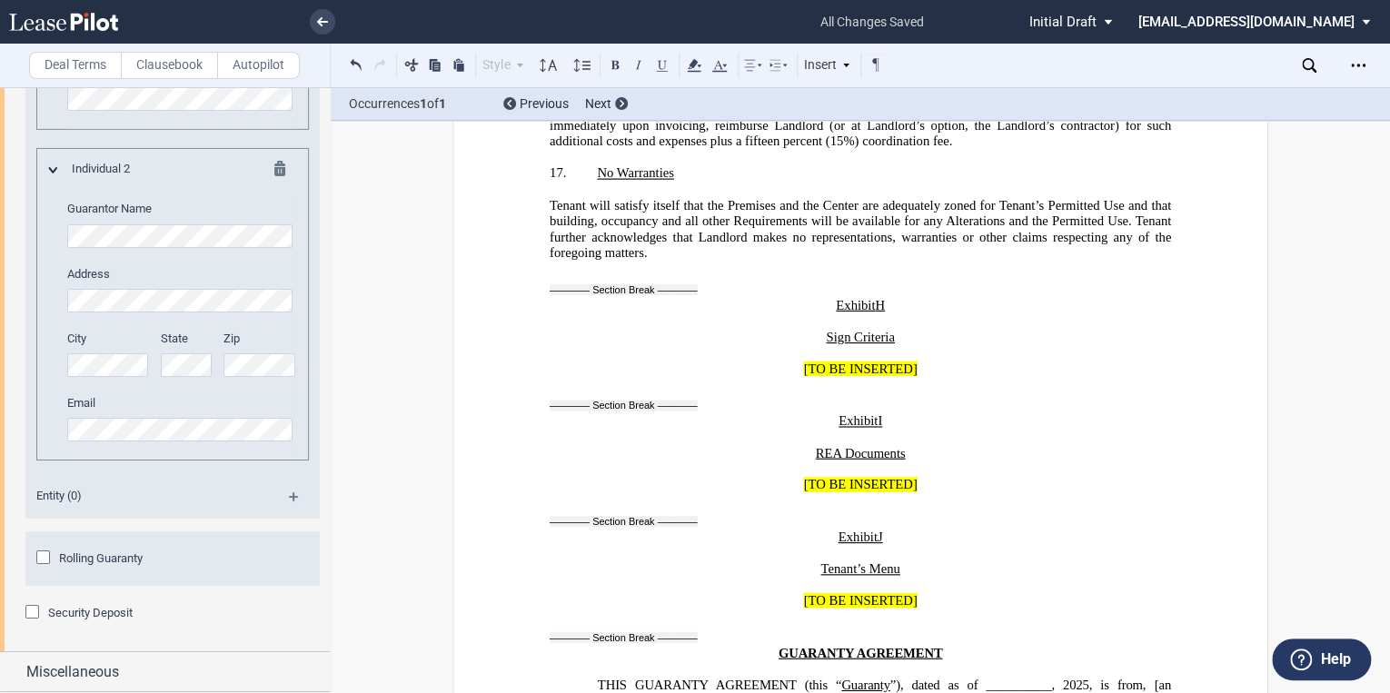
click at [741, 692] on span ", and" at bounding box center [726, 699] width 30 height 15
drag, startPoint x: 758, startPoint y: 374, endPoint x: 576, endPoint y: 382, distance: 181.9
click at [576, 677] on span ", [an unmarried/married individual]" at bounding box center [862, 692] width 625 height 31
click at [692, 65] on use at bounding box center [694, 65] width 14 height 13
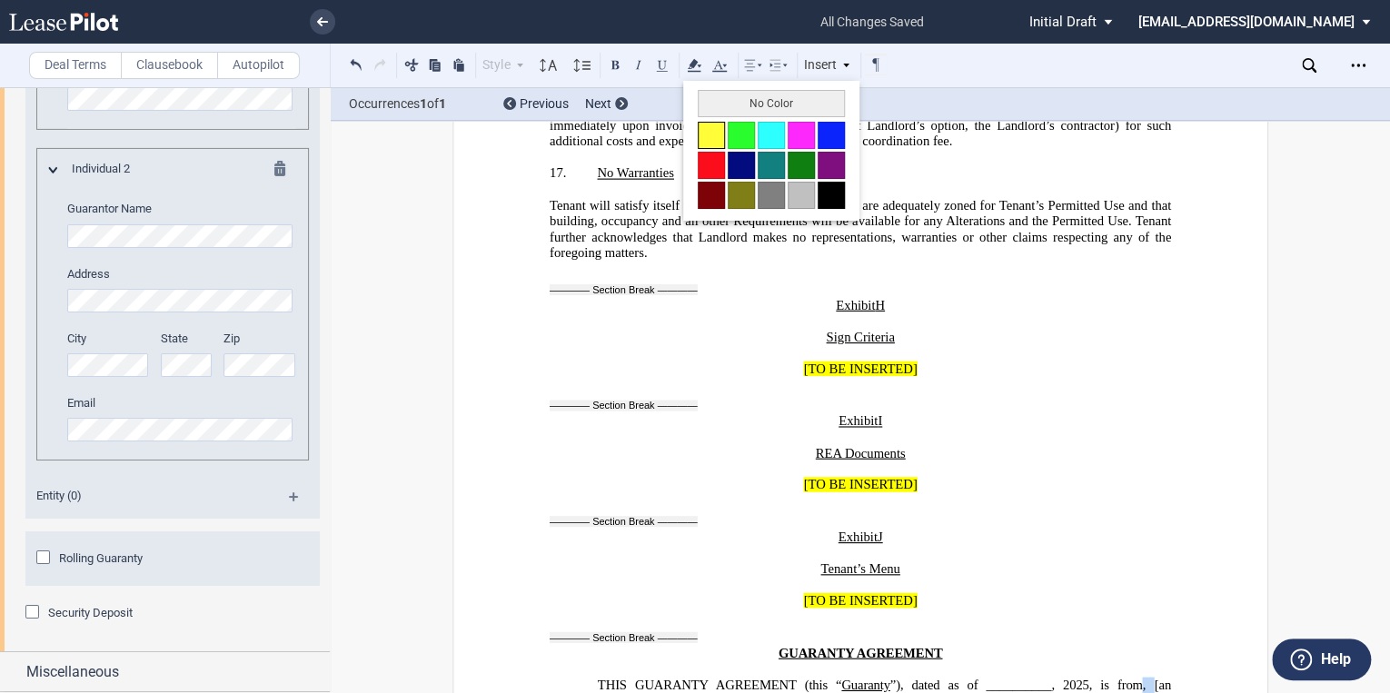
click at [705, 142] on button at bounding box center [711, 135] width 27 height 27
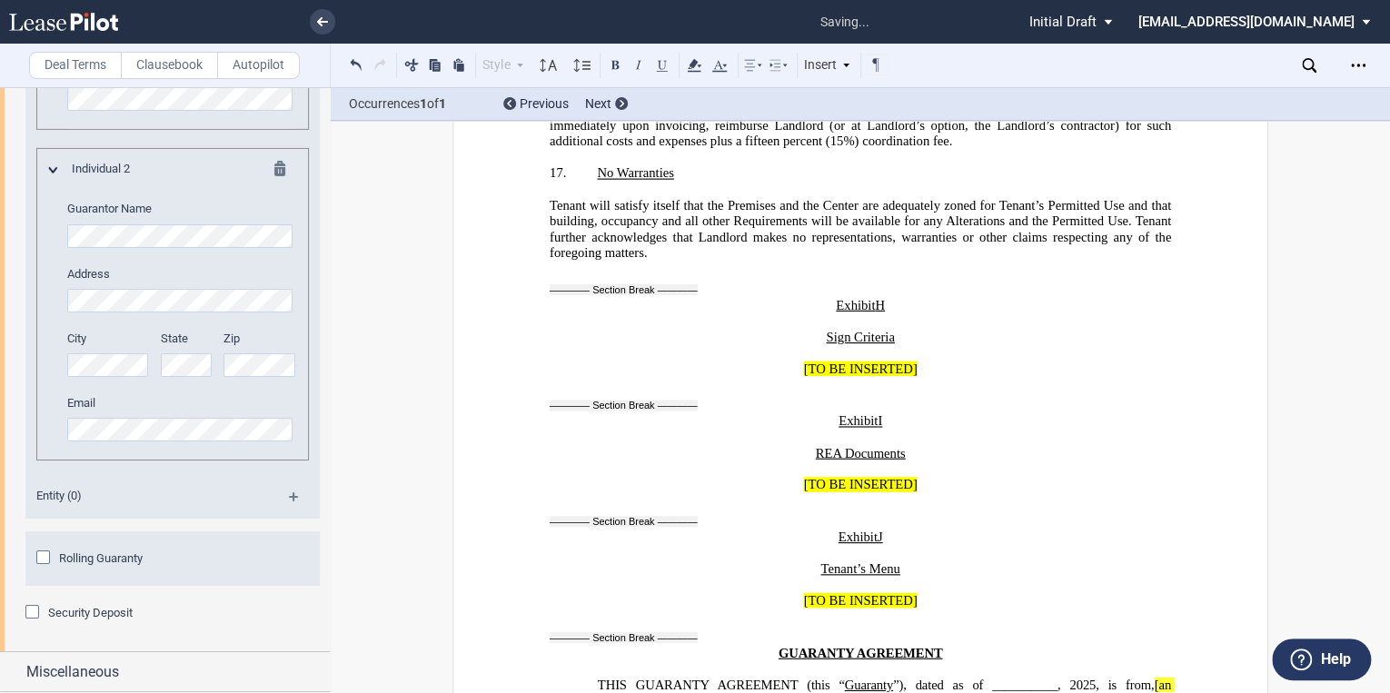
click at [828, 692] on span ", an individual" at bounding box center [786, 699] width 84 height 15
click at [918, 692] on span ", an unmarried/married individual" at bounding box center [834, 699] width 185 height 15
click at [933, 692] on span at bounding box center [931, 699] width 5 height 15
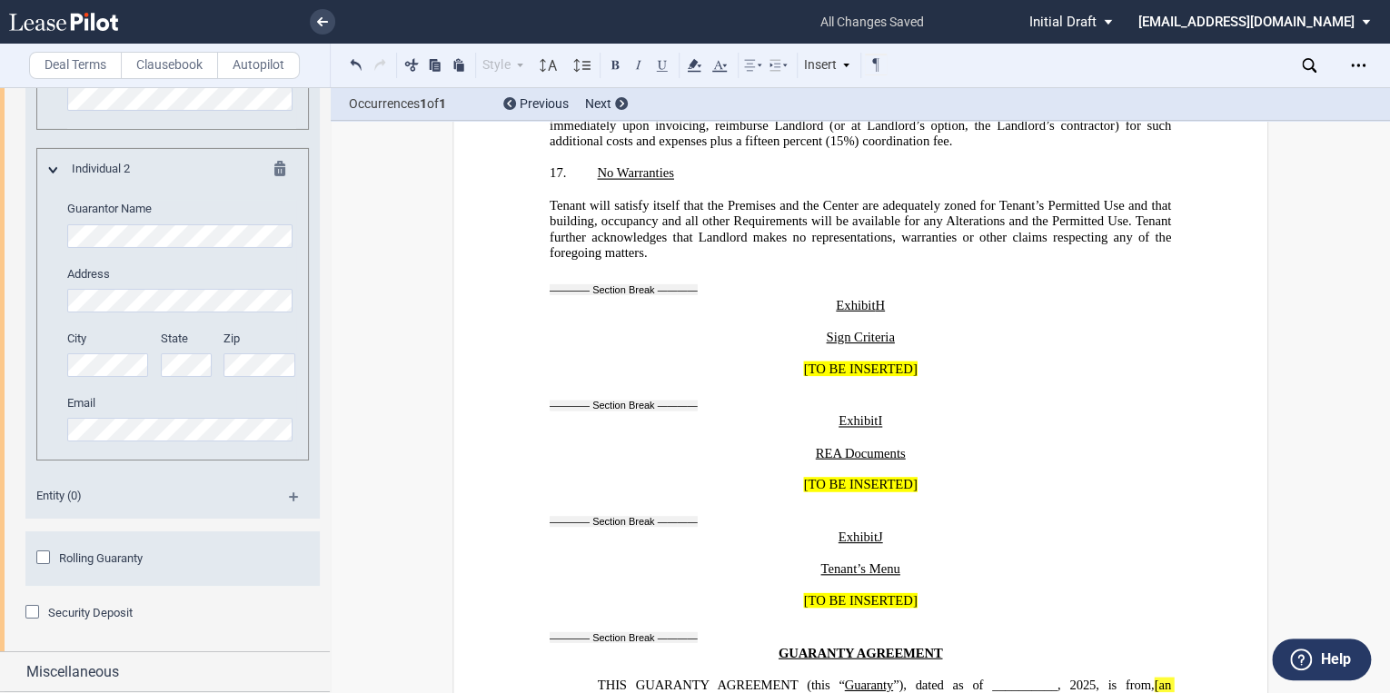
drag, startPoint x: 1101, startPoint y: 371, endPoint x: 913, endPoint y: 374, distance: 188.1
click at [913, 677] on p "THIS GUARANTY AGREEMENT (this “ Guaranty ”), dated as of __________, 2025, is f…" at bounding box center [861, 701] width 622 height 48
click at [687, 64] on icon at bounding box center [694, 66] width 22 height 22
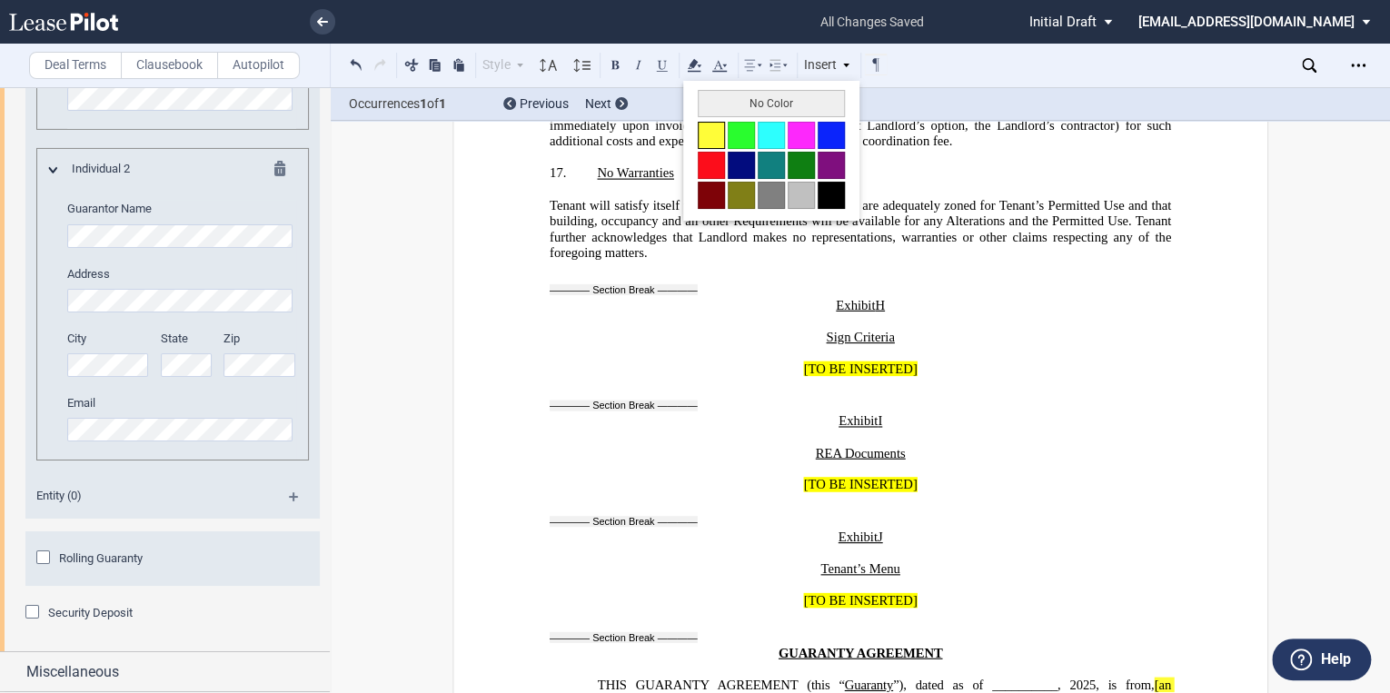
click at [711, 134] on button at bounding box center [711, 135] width 27 height 27
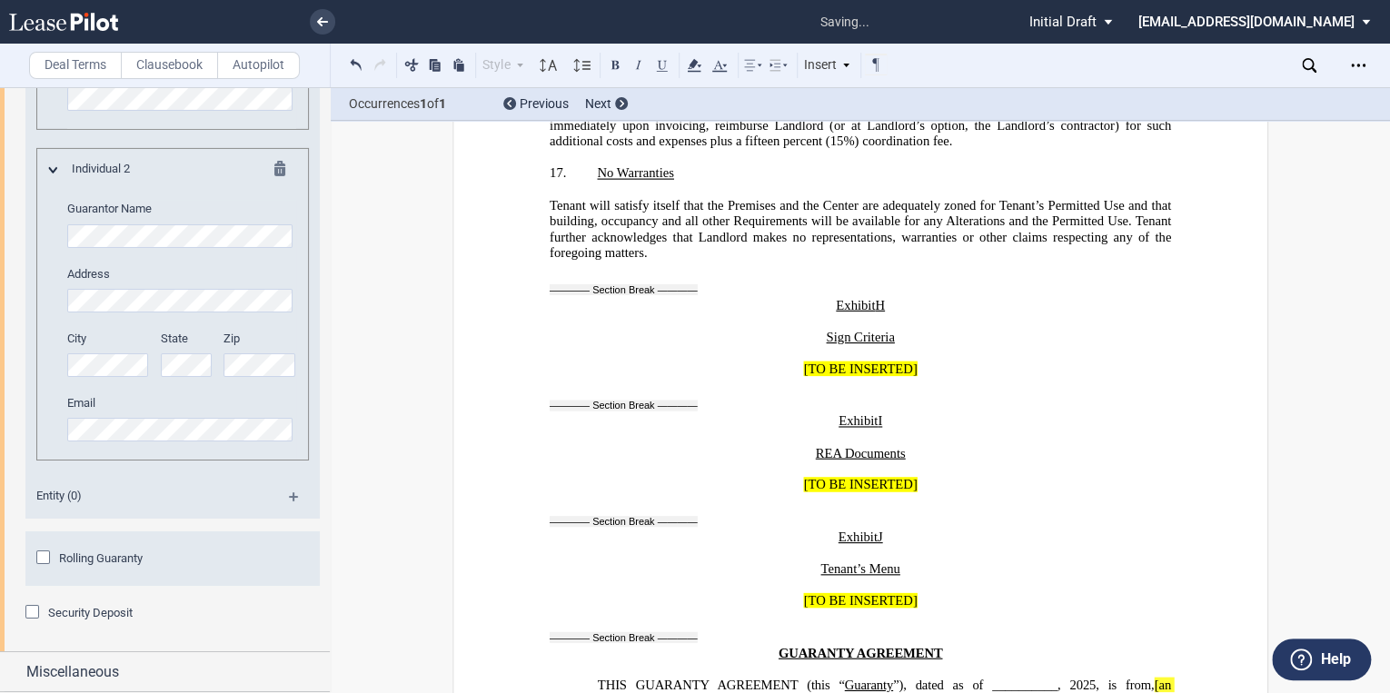
drag, startPoint x: 760, startPoint y: 374, endPoint x: 583, endPoint y: 375, distance: 177.2
click at [583, 677] on span "[an unmarried/married individual]" at bounding box center [862, 692] width 625 height 31
copy span "an unmarried/married individual"
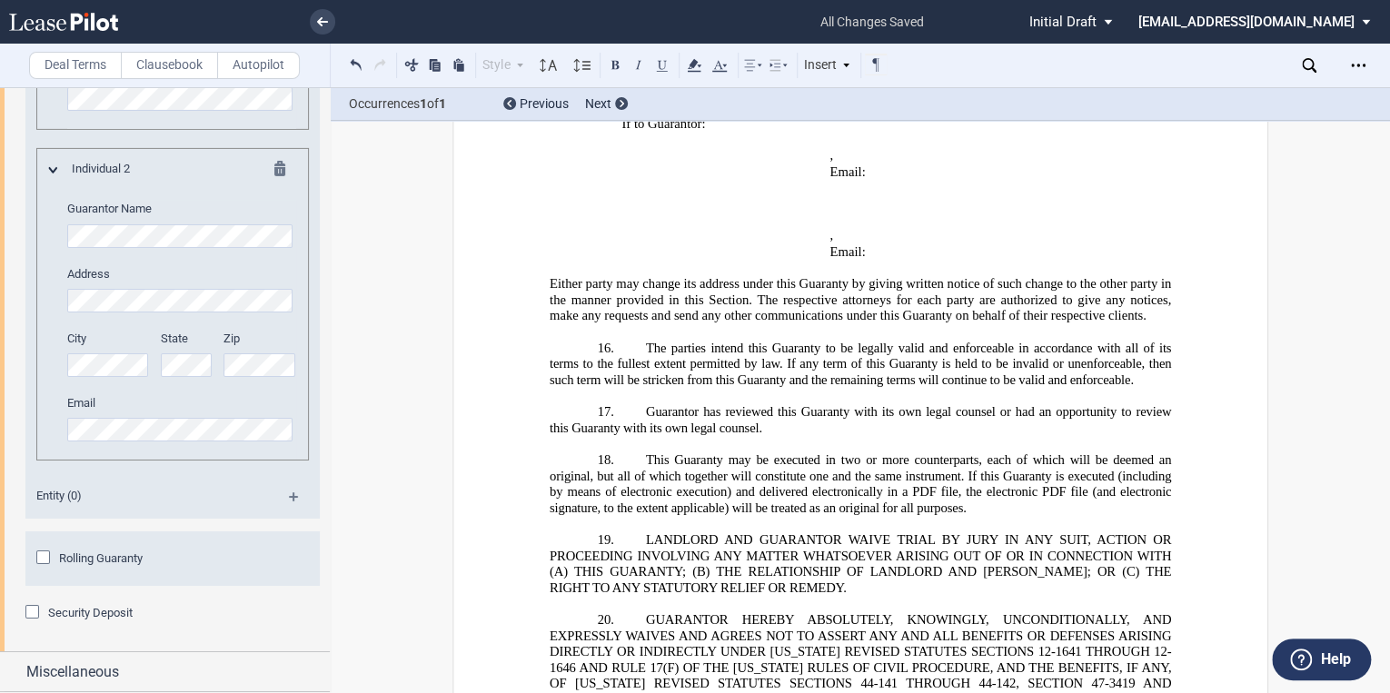
scroll to position [38717, 0]
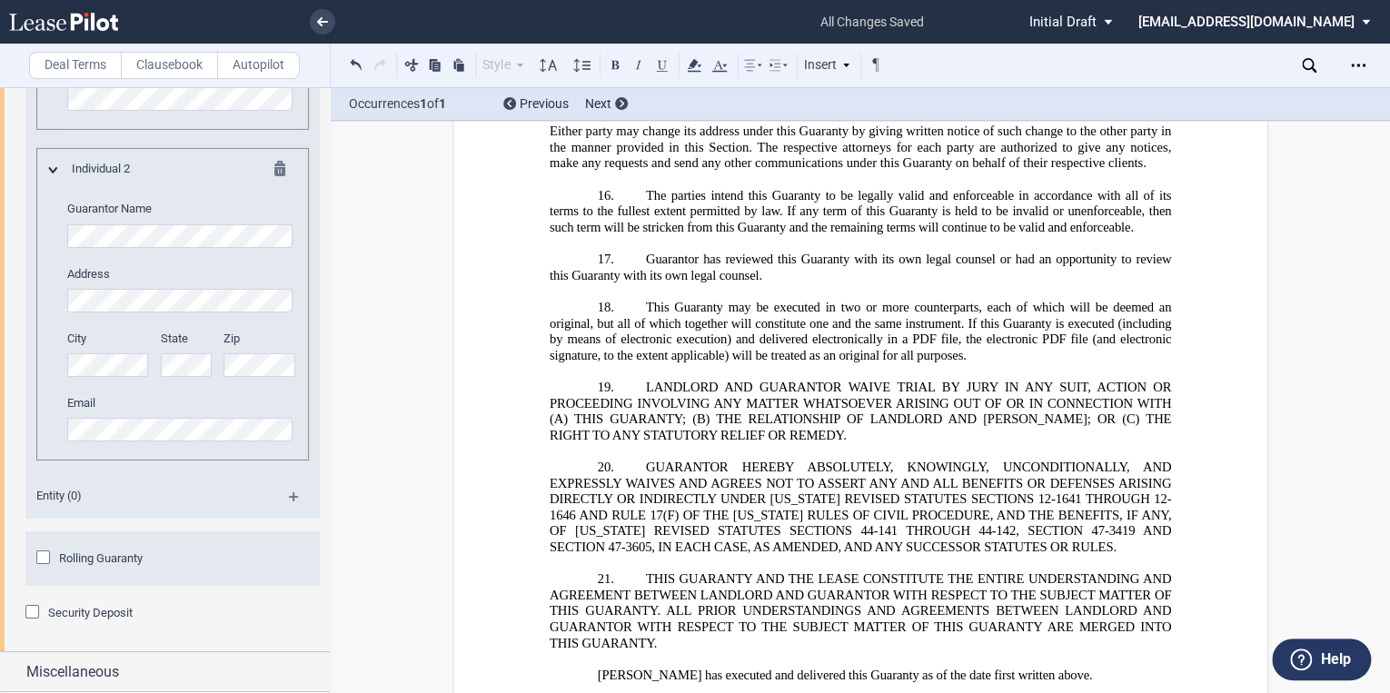
drag, startPoint x: 974, startPoint y: 490, endPoint x: 905, endPoint y: 495, distance: 69.3
drag, startPoint x: 975, startPoint y: 490, endPoint x: 903, endPoint y: 494, distance: 71.9
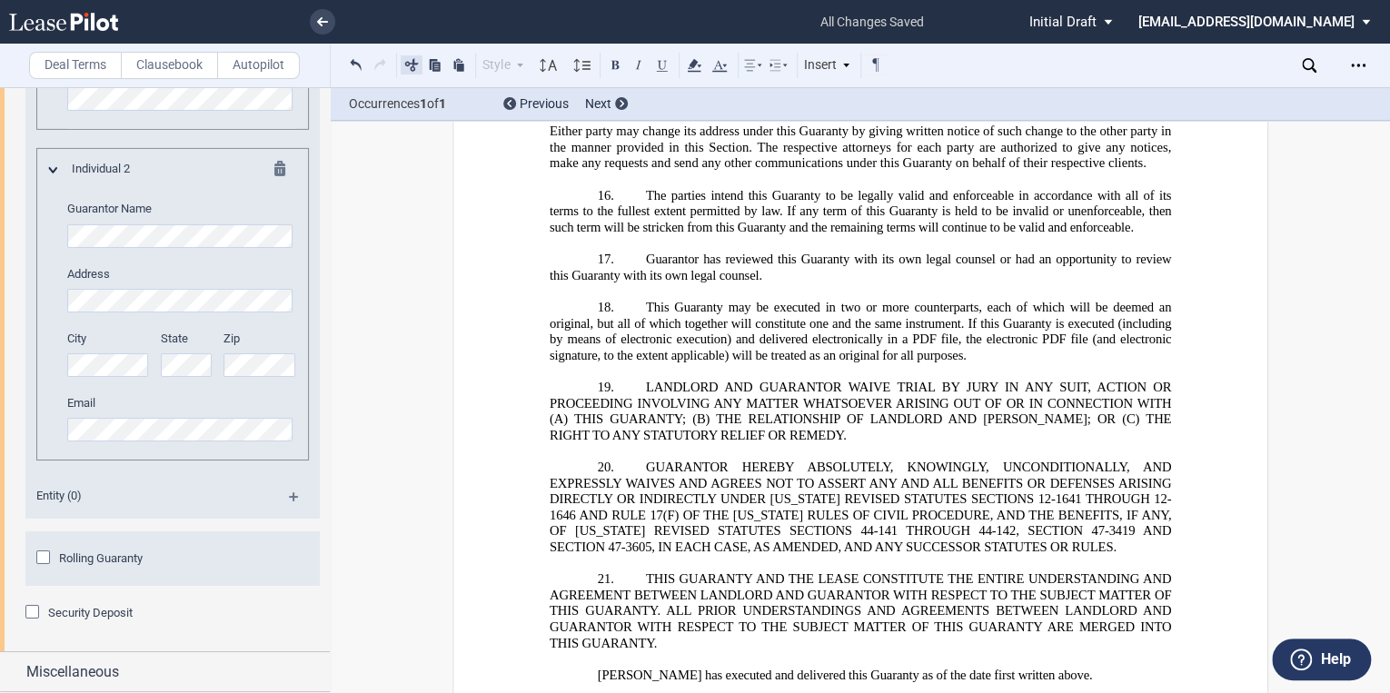
click at [413, 65] on button at bounding box center [412, 65] width 22 height 22
click at [317, 23] on icon at bounding box center [322, 21] width 11 height 9
click at [359, 65] on button at bounding box center [356, 65] width 22 height 22
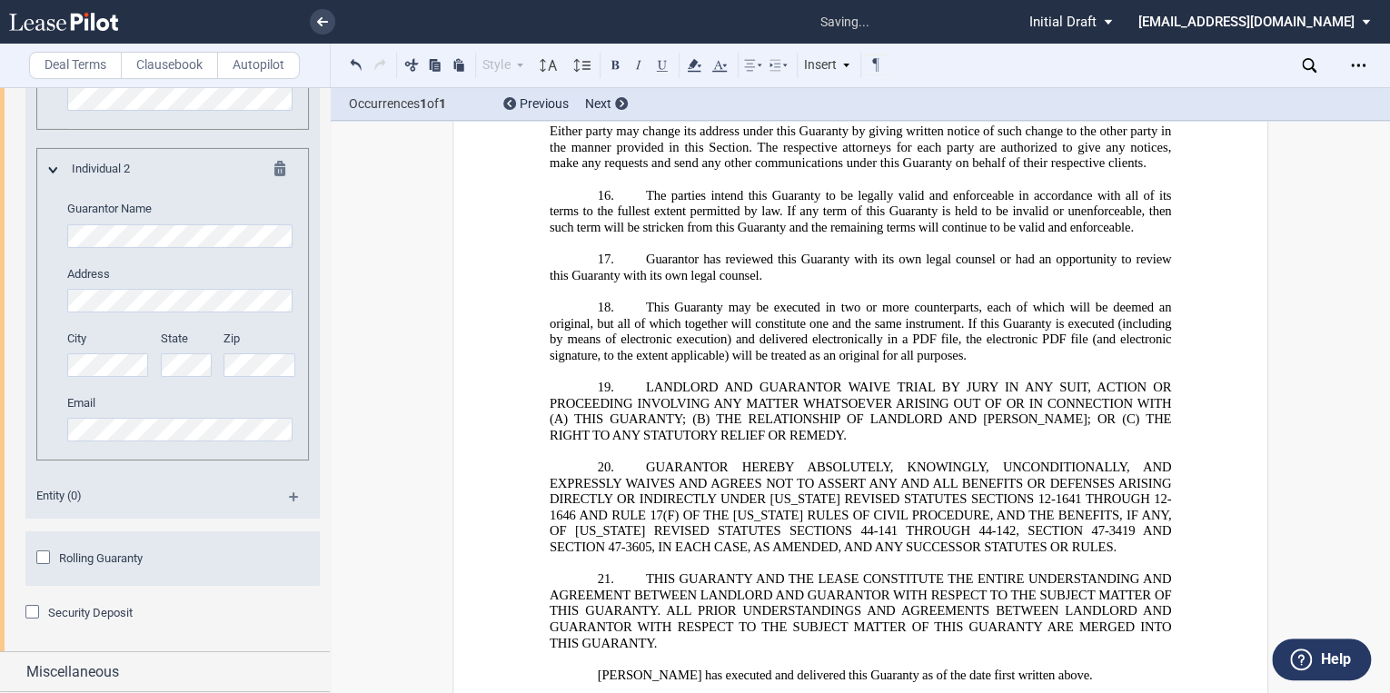
drag, startPoint x: 1073, startPoint y: 490, endPoint x: 883, endPoint y: 494, distance: 190.0
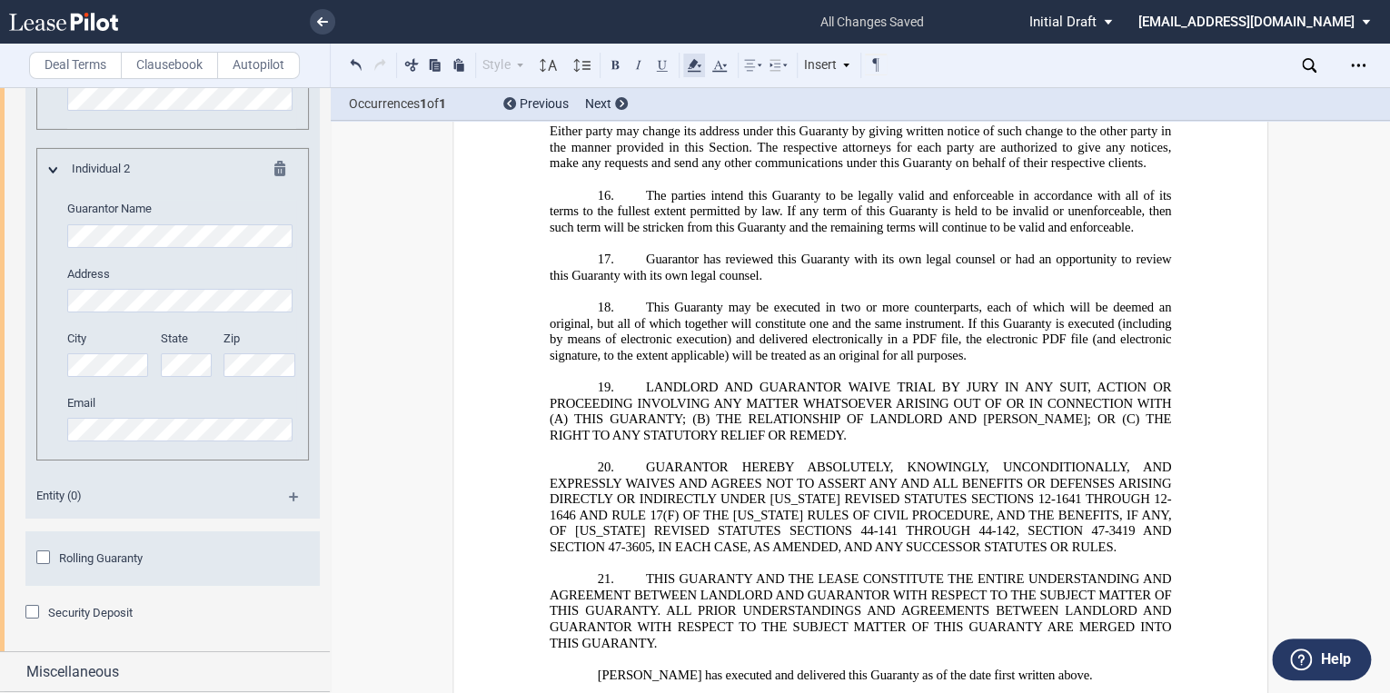
click at [691, 68] on use at bounding box center [694, 65] width 14 height 13
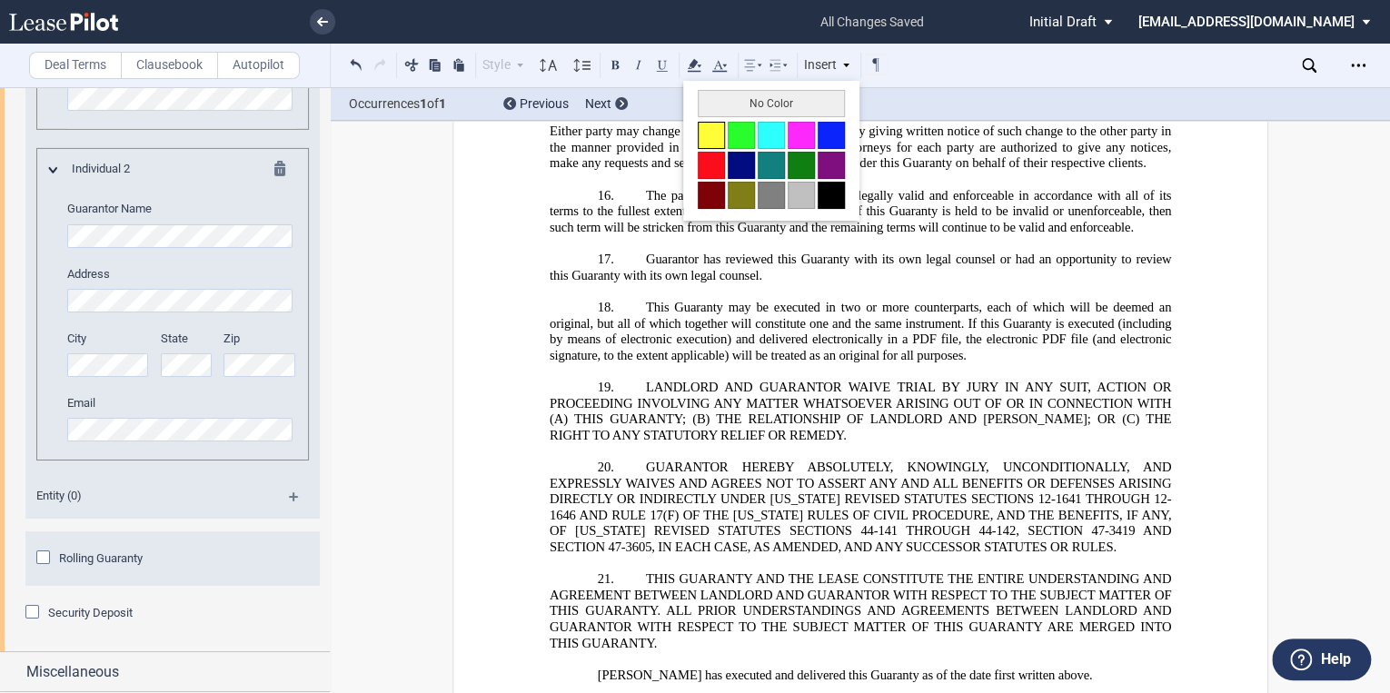
click at [717, 138] on button at bounding box center [711, 135] width 27 height 27
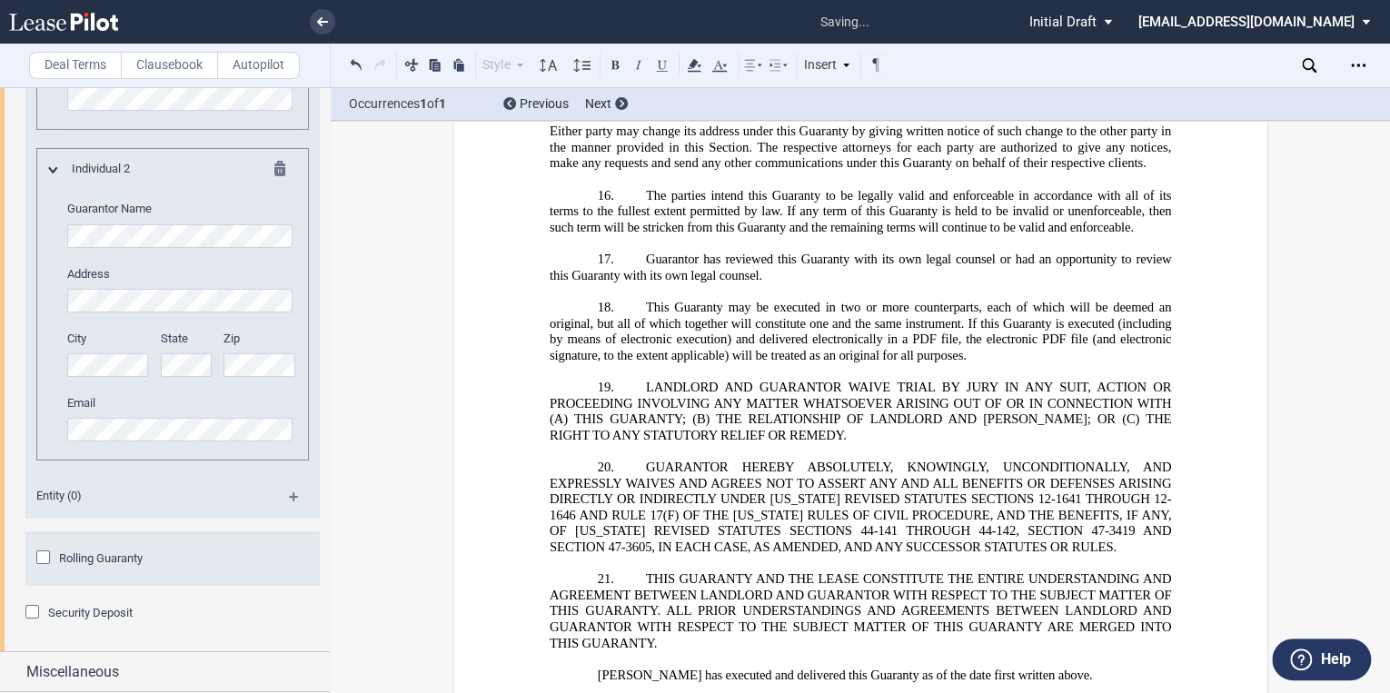
drag, startPoint x: 1066, startPoint y: 494, endPoint x: 883, endPoint y: 491, distance: 182.7
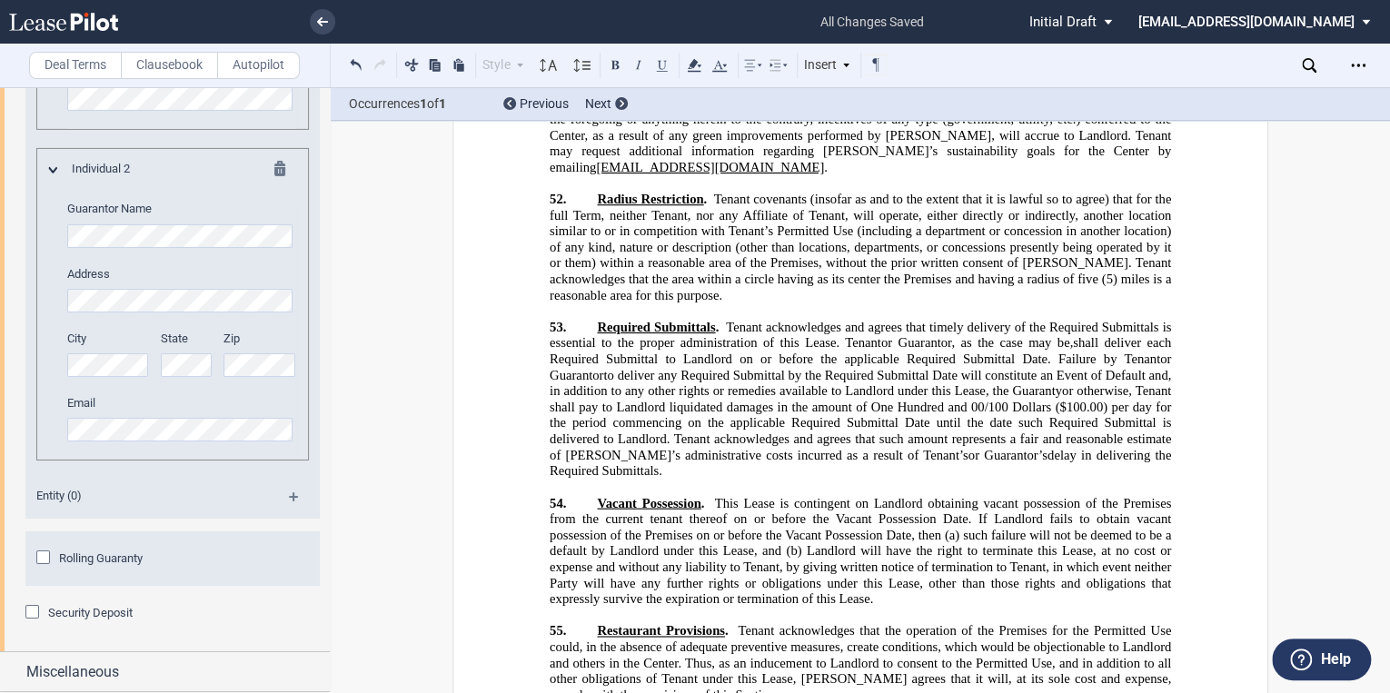
scroll to position [27161, 0]
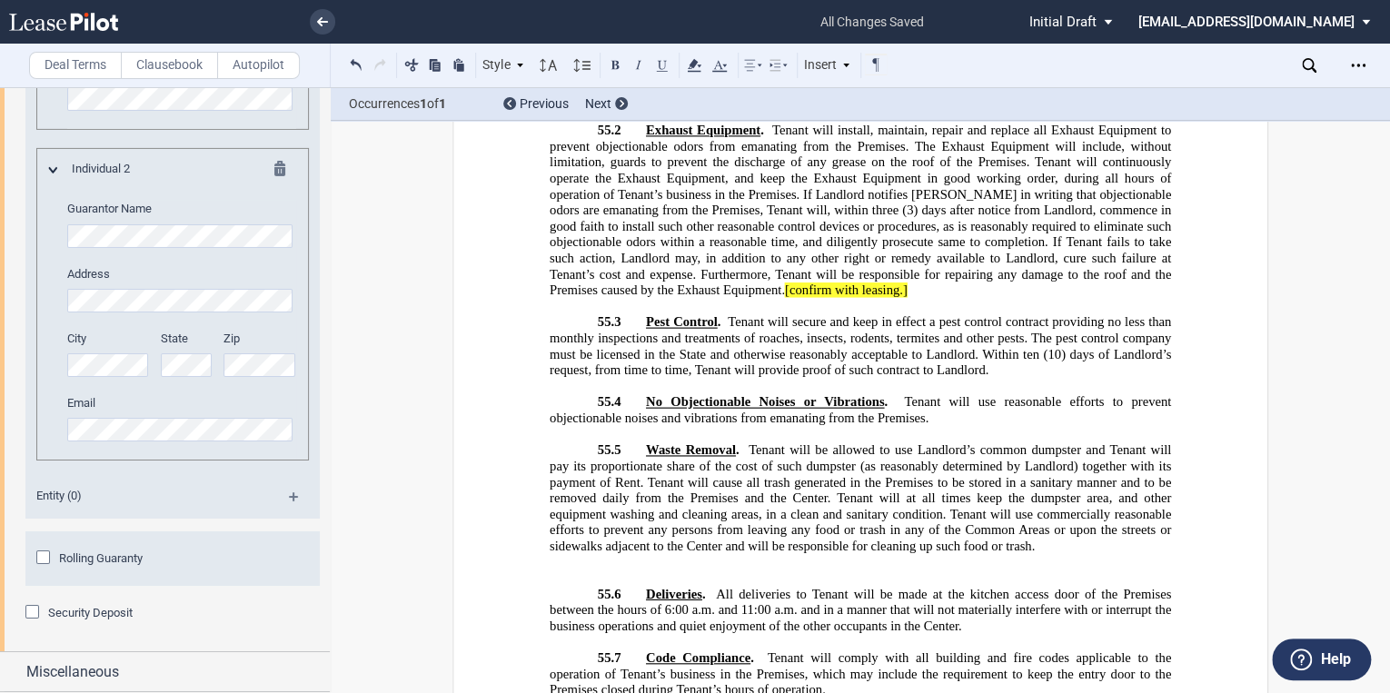
scroll to position [27815, 0]
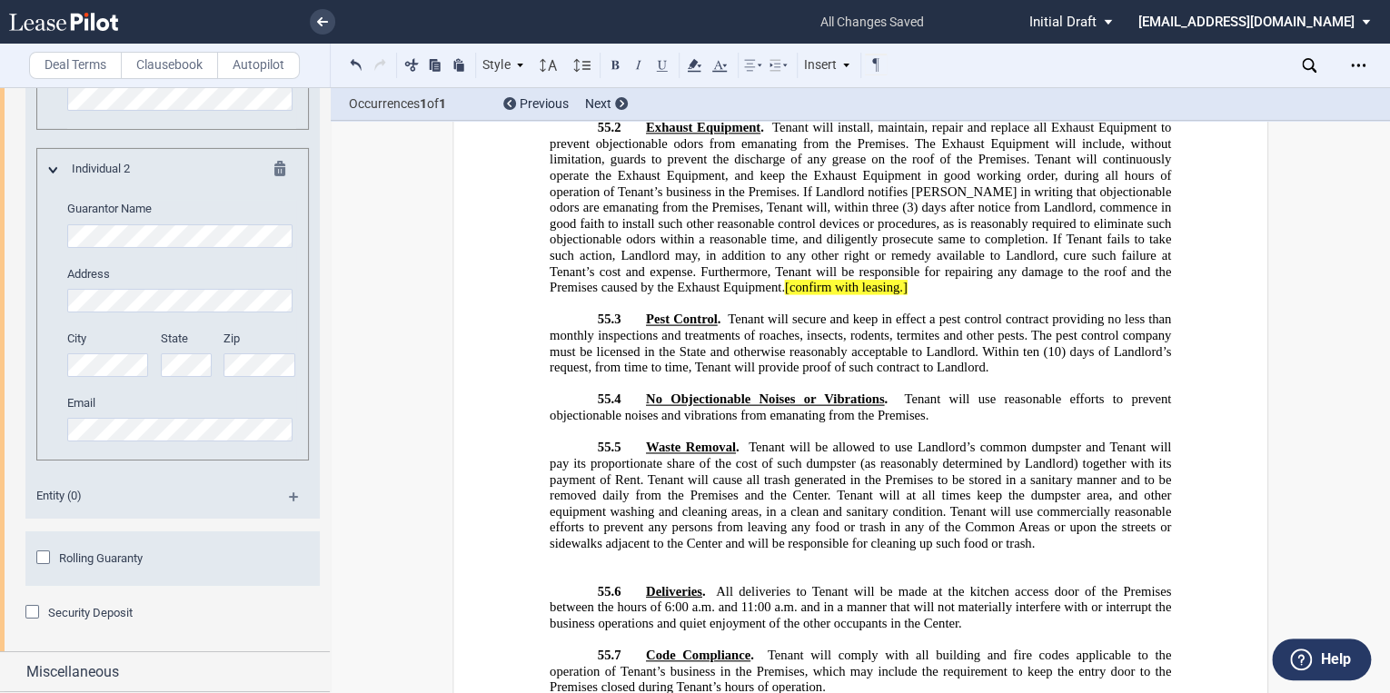
click at [591, 568] on p "﻿" at bounding box center [861, 576] width 622 height 16
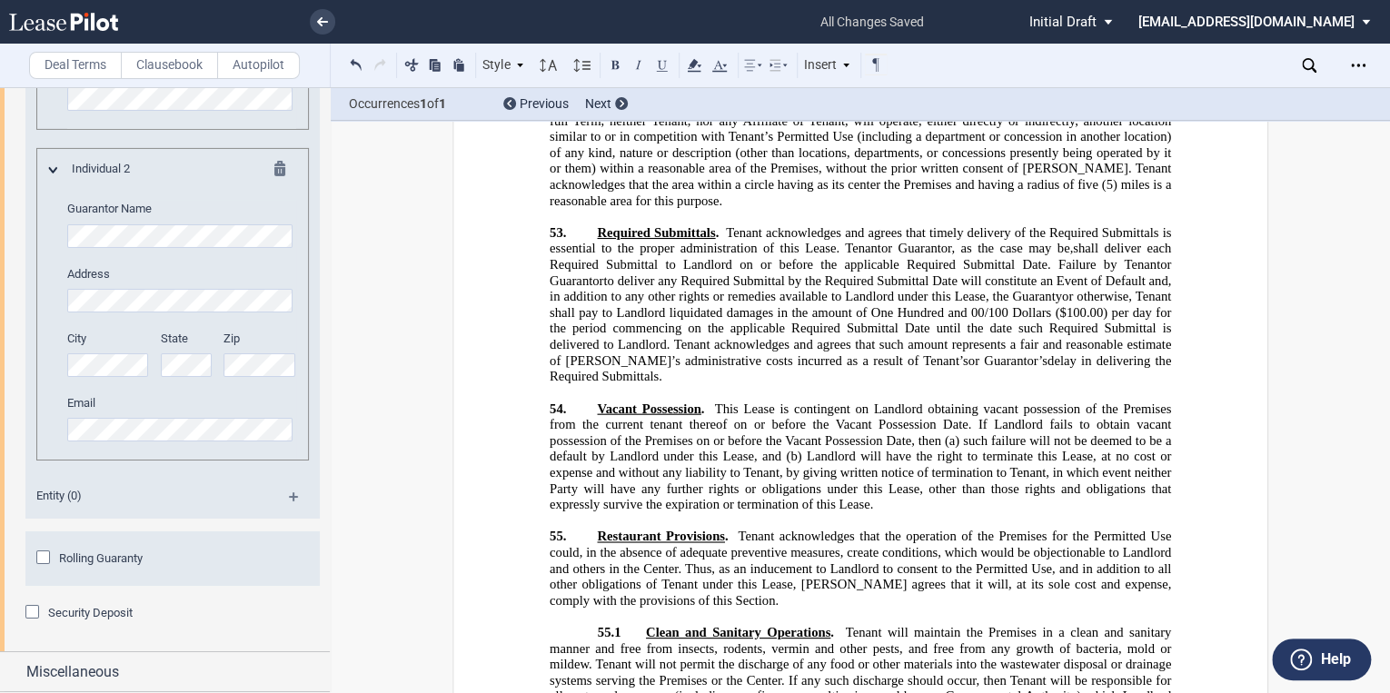
scroll to position [27234, 0]
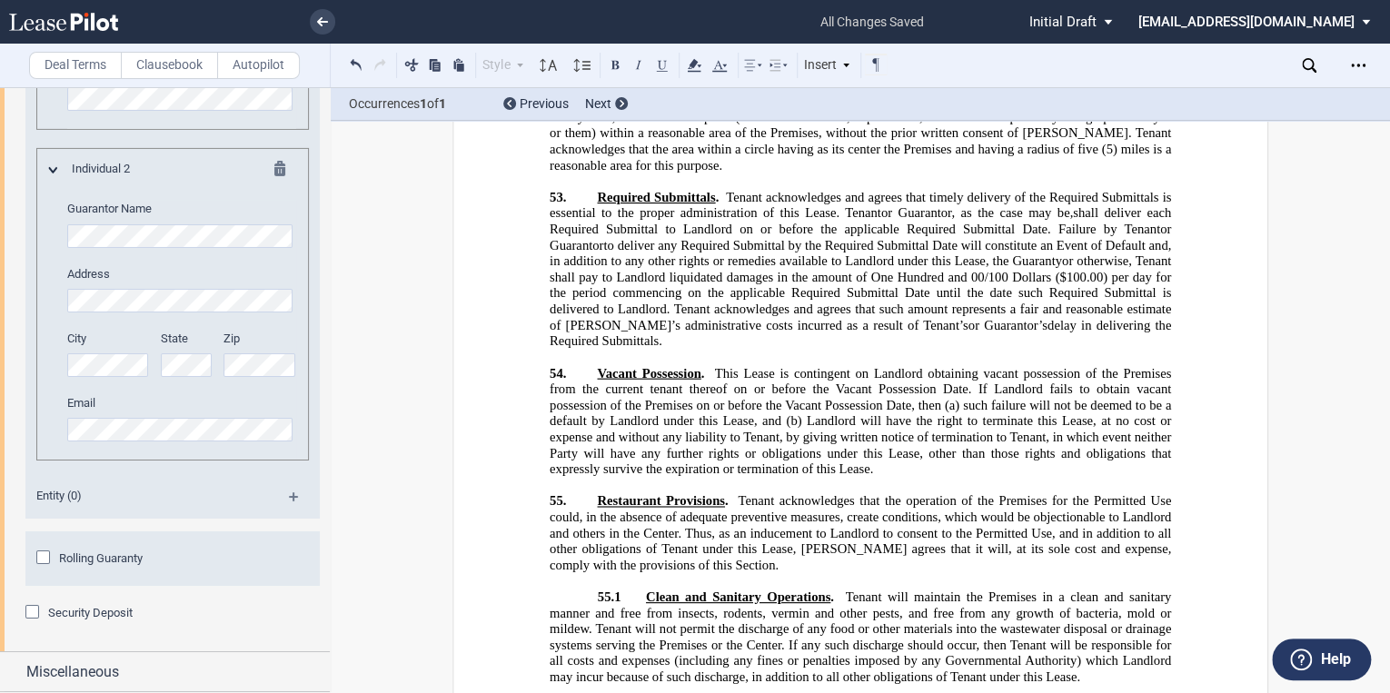
drag, startPoint x: 914, startPoint y: 607, endPoint x: 783, endPoint y: 612, distance: 130.9
drag, startPoint x: 783, startPoint y: 612, endPoint x: 794, endPoint y: 610, distance: 11.1
click at [1090, 590] on p "55.1 ﻿ Clean and Sanitary Operations . Tenant will maintain the Premises in a c…" at bounding box center [861, 638] width 622 height 96
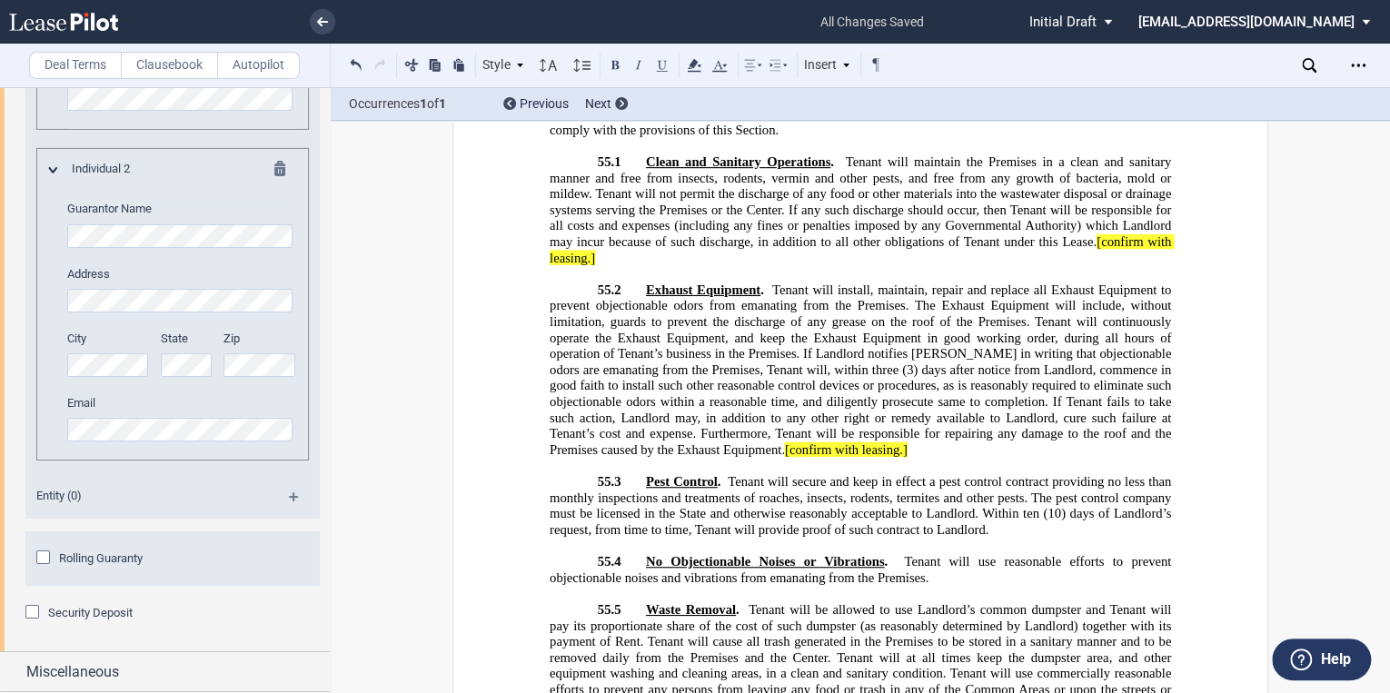
scroll to position [27670, 0]
click at [1040, 602] on p "55.5 Waste Removal . ﻿ Tenant will be allowed to use Landlord’s common dumpster…" at bounding box center [861, 658] width 622 height 112
click at [1036, 692] on span "[confirm with leasing.]" at bounding box center [1096, 704] width 123 height 15
drag, startPoint x: 727, startPoint y: 461, endPoint x: 1083, endPoint y: 443, distance: 356.7
click at [1083, 602] on p "55.5 Waste Removal . ﻿ Tenant will be allowed to use Landlord’s common dumpster…" at bounding box center [861, 666] width 622 height 128
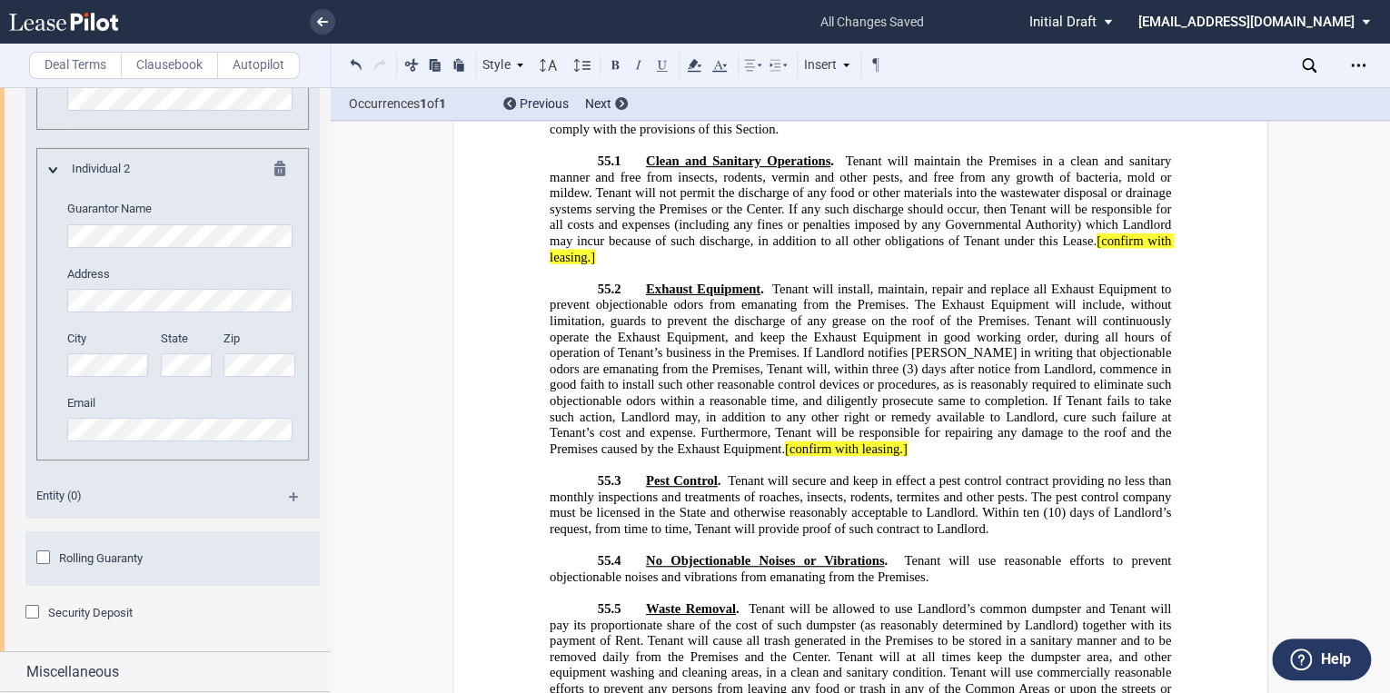
drag, startPoint x: 1083, startPoint y: 443, endPoint x: 1093, endPoint y: 444, distance: 10.2
drag, startPoint x: 909, startPoint y: 189, endPoint x: 783, endPoint y: 193, distance: 125.5
click at [783, 282] on p "55.2 Exhaust Equipment . Tenant will install, maintain, repair and replace all …" at bounding box center [861, 370] width 622 height 176
click at [410, 62] on button at bounding box center [412, 65] width 22 height 22
click at [786, 282] on p "55.2 Exhaust Equipment . Tenant will install, maintain, repair and replace all …" at bounding box center [861, 370] width 622 height 176
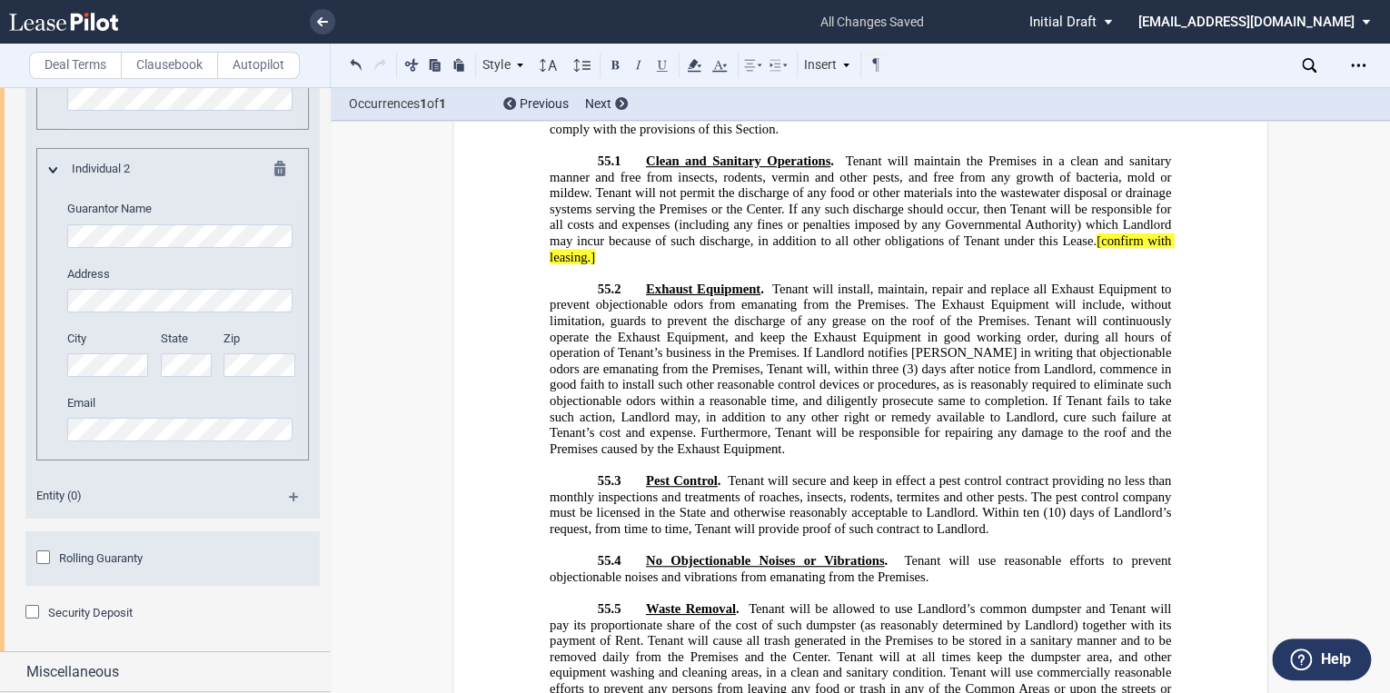
click at [804, 282] on p "55.2 Exhaust Equipment . Tenant will install, maintain, repair and replace all …" at bounding box center [861, 370] width 622 height 176
drag, startPoint x: 912, startPoint y: 192, endPoint x: 782, endPoint y: 192, distance: 130.0
click at [782, 282] on p "55.2 Exhaust Equipment . Tenant will install, maintain, repair and replace all …" at bounding box center [861, 370] width 622 height 176
click at [411, 62] on button at bounding box center [412, 65] width 22 height 22
drag, startPoint x: 722, startPoint y: 468, endPoint x: 1085, endPoint y: 451, distance: 363.0
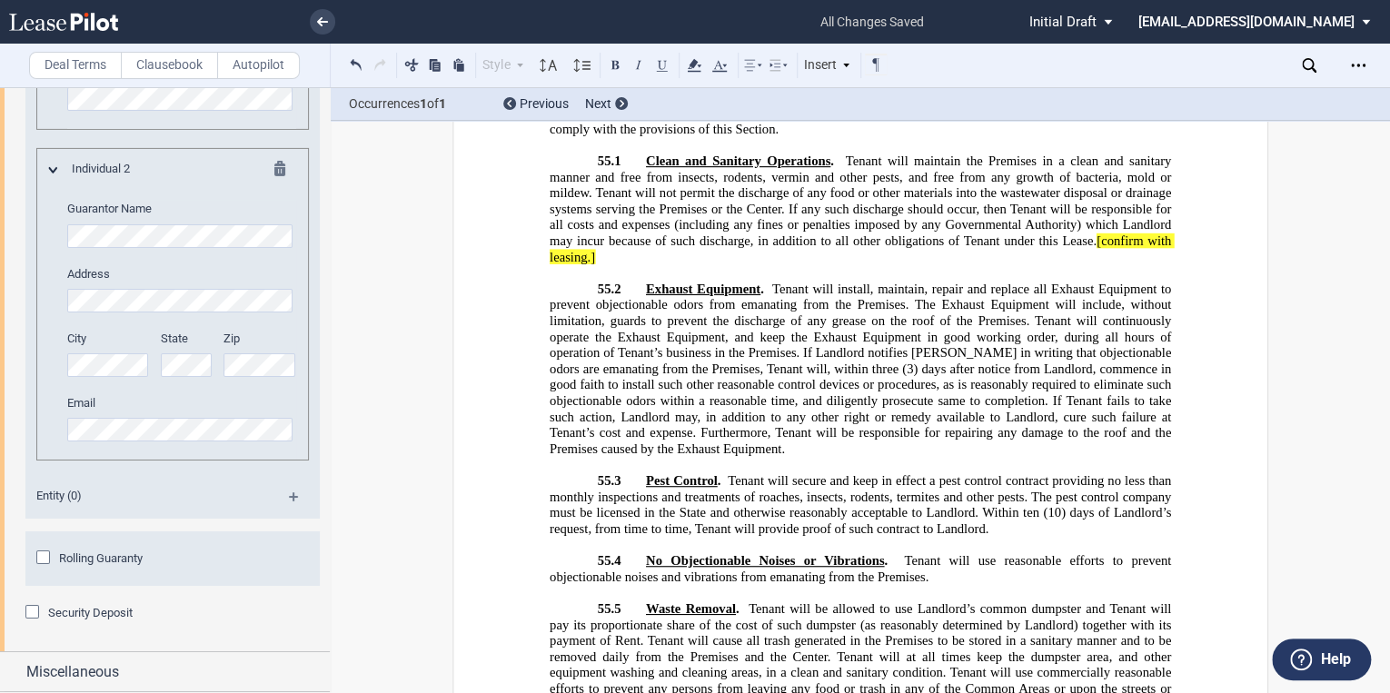
click at [1085, 602] on p "55.5 Waste Removal . ﻿ Tenant will be allowed to use Landlord’s common dumpster…" at bounding box center [861, 666] width 622 height 128
drag, startPoint x: 1085, startPoint y: 451, endPoint x: 1094, endPoint y: 444, distance: 11.1
click at [829, 282] on p "55.2 Exhaust Equipment . Tenant will install, maintain, repair and replace all …" at bounding box center [861, 370] width 622 height 176
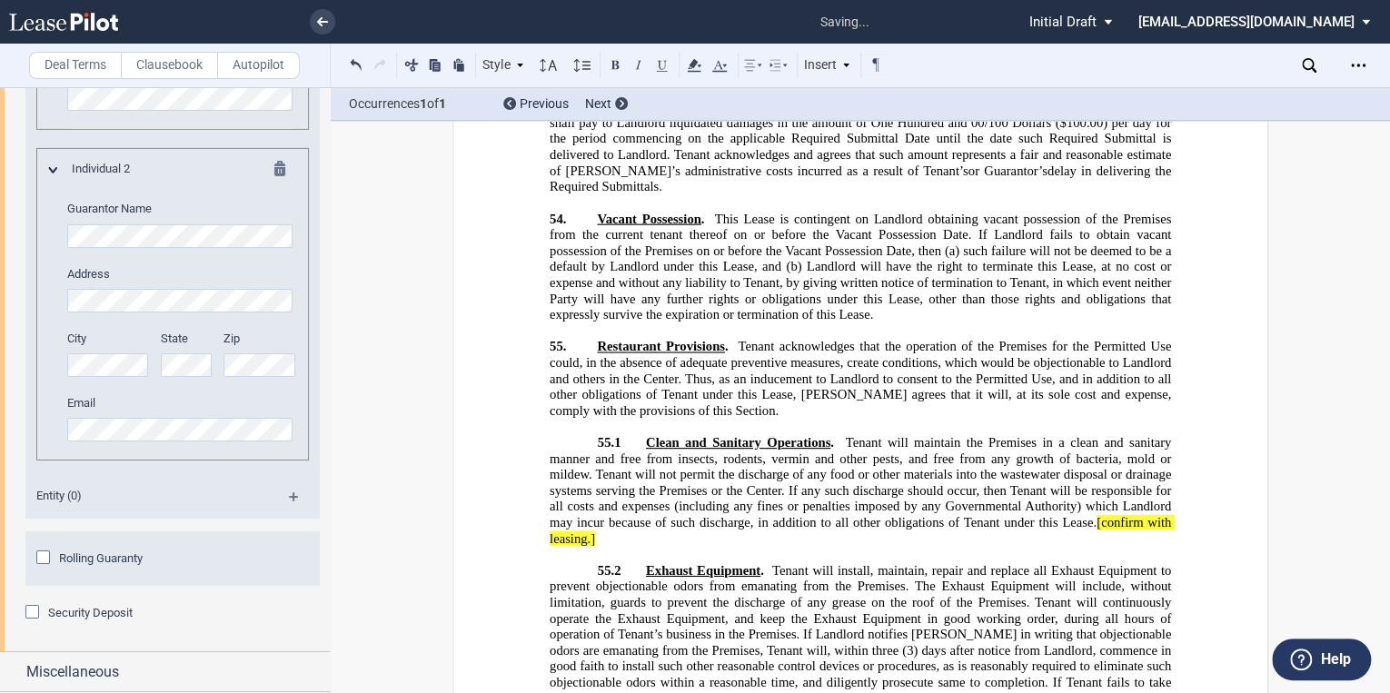
scroll to position [27379, 0]
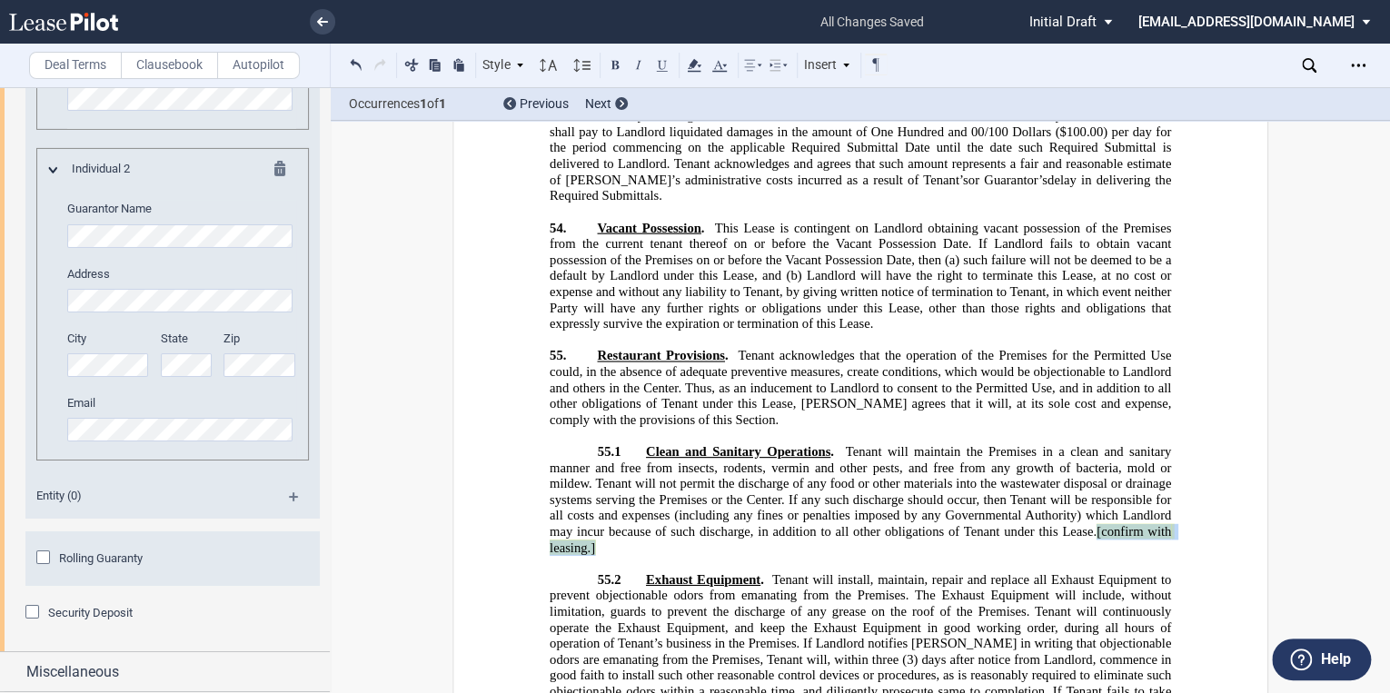
drag, startPoint x: 606, startPoint y: 291, endPoint x: 1094, endPoint y: 274, distance: 488.3
click at [1094, 444] on p "55.1 ﻿ Clean and Sanitary Operations . Tenant will maintain the Premises in a c…" at bounding box center [861, 500] width 622 height 112
click at [415, 58] on button at bounding box center [412, 65] width 22 height 22
drag, startPoint x: 625, startPoint y: 290, endPoint x: 759, endPoint y: 285, distance: 133.7
click at [818, 444] on p "55.1 ﻿ Clean and Sanitary Operations . Tenant will maintain the Premises in a c…" at bounding box center [861, 500] width 622 height 112
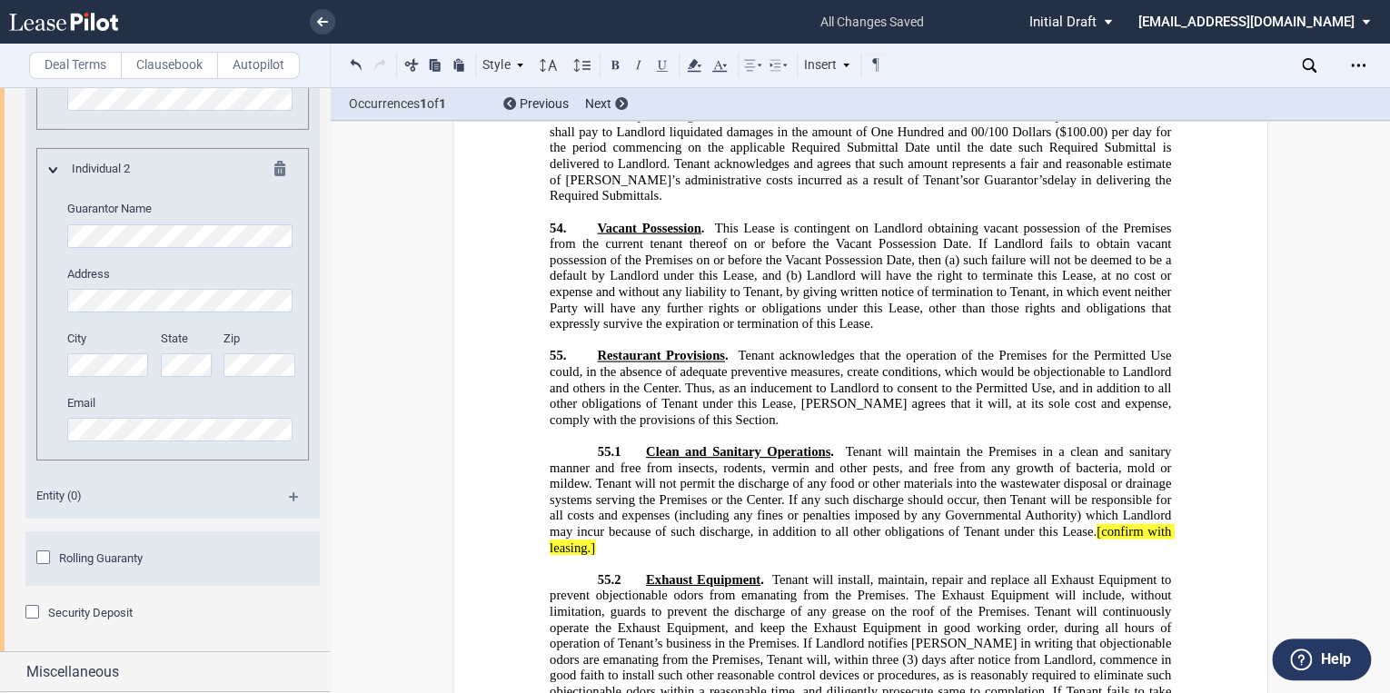
drag, startPoint x: 595, startPoint y: 291, endPoint x: 522, endPoint y: 276, distance: 75.0
click at [583, 524] on span "[confirm with leasing.]" at bounding box center [862, 539] width 625 height 31
drag, startPoint x: 593, startPoint y: 292, endPoint x: 1091, endPoint y: 276, distance: 499.2
click at [1091, 444] on p "55.1 ﻿ Clean and Sanitary Operations . Tenant will maintain the Premises in a c…" at bounding box center [861, 500] width 622 height 112
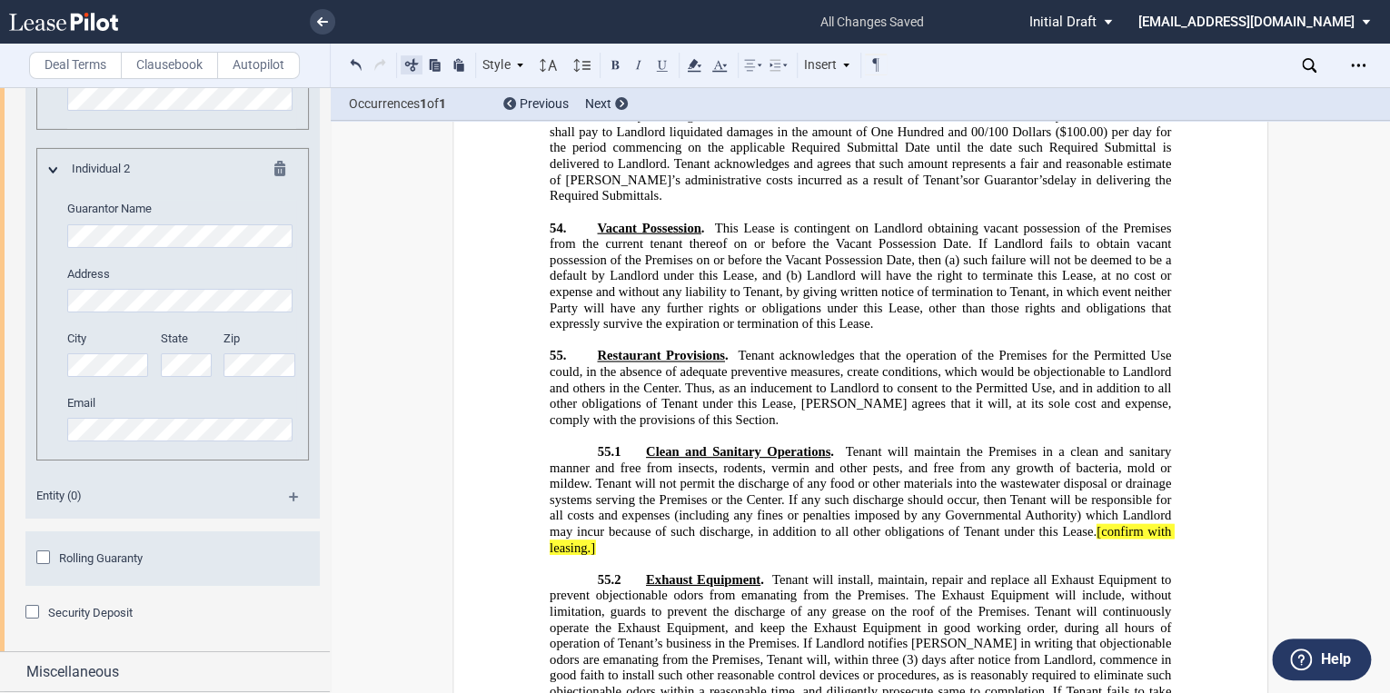
click at [404, 62] on button at bounding box center [412, 65] width 22 height 22
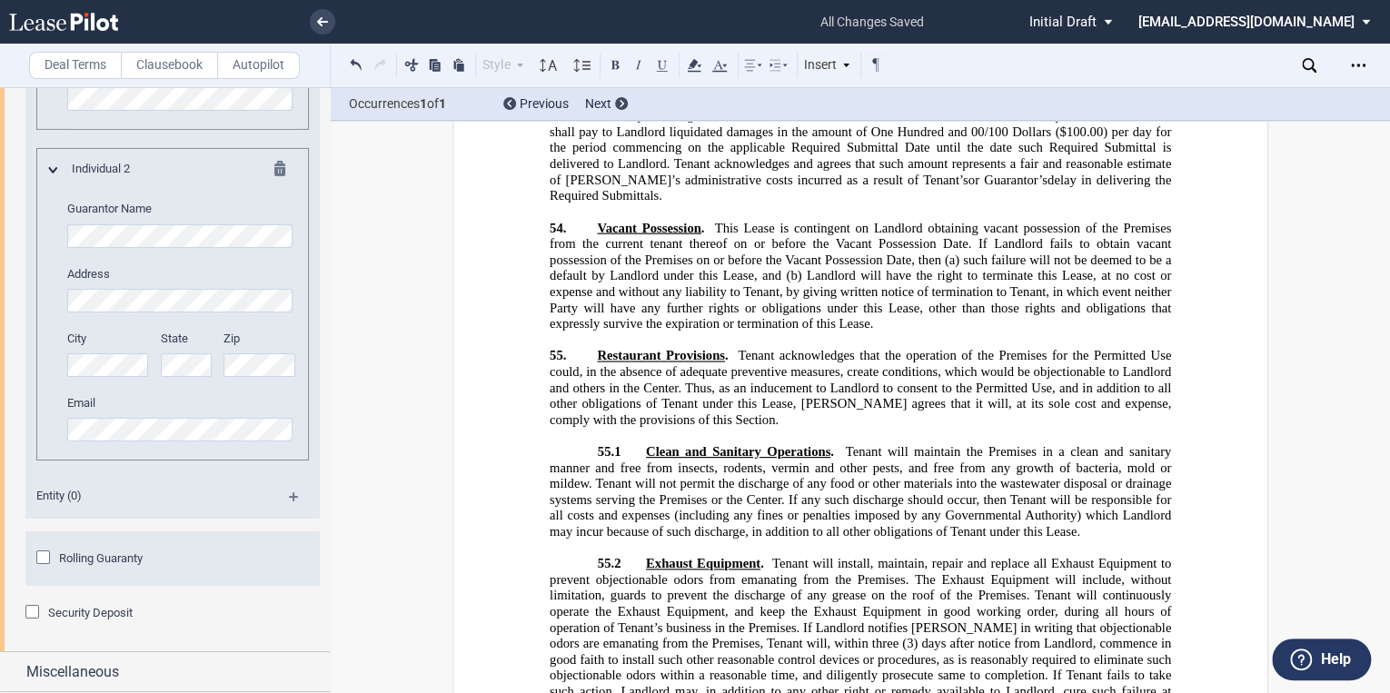
drag, startPoint x: 1058, startPoint y: 469, endPoint x: 785, endPoint y: 466, distance: 272.6
click at [785, 556] on p "55.2 Exhaust Equipment . Tenant will install, maintain, repair and replace all …" at bounding box center [861, 644] width 622 height 176
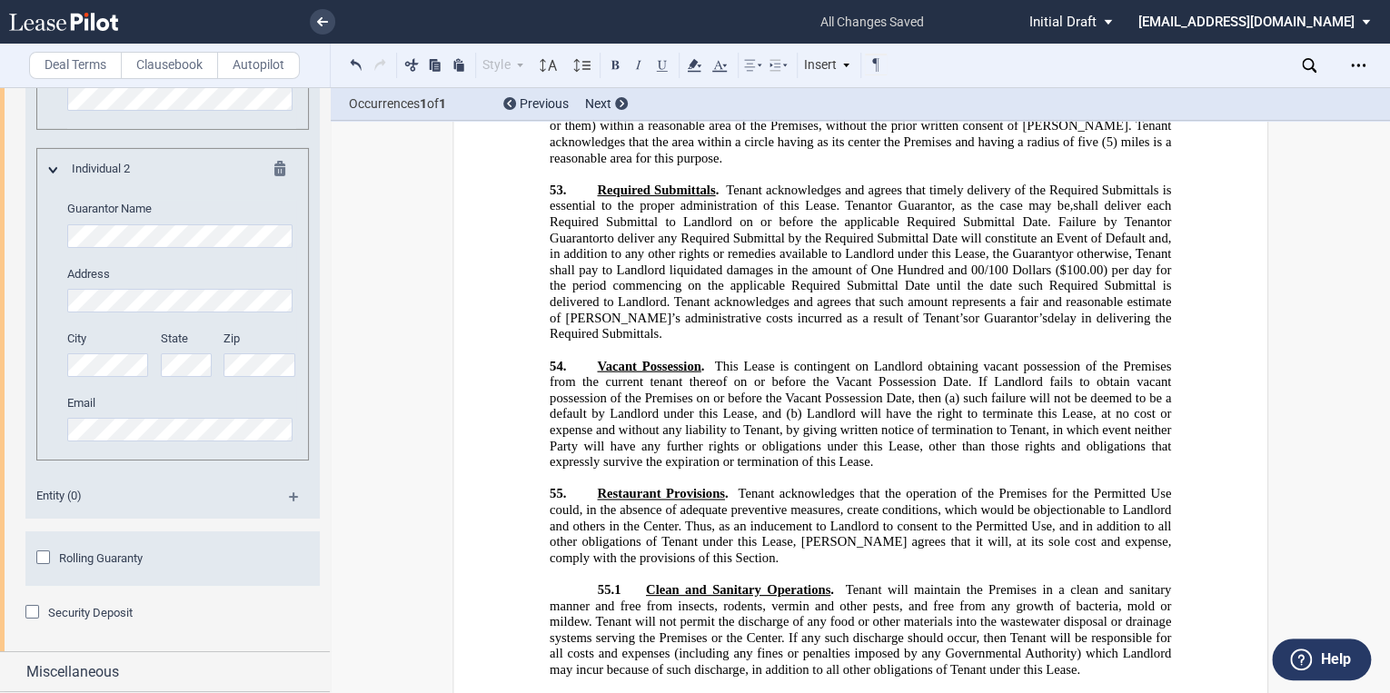
scroll to position [27234, 0]
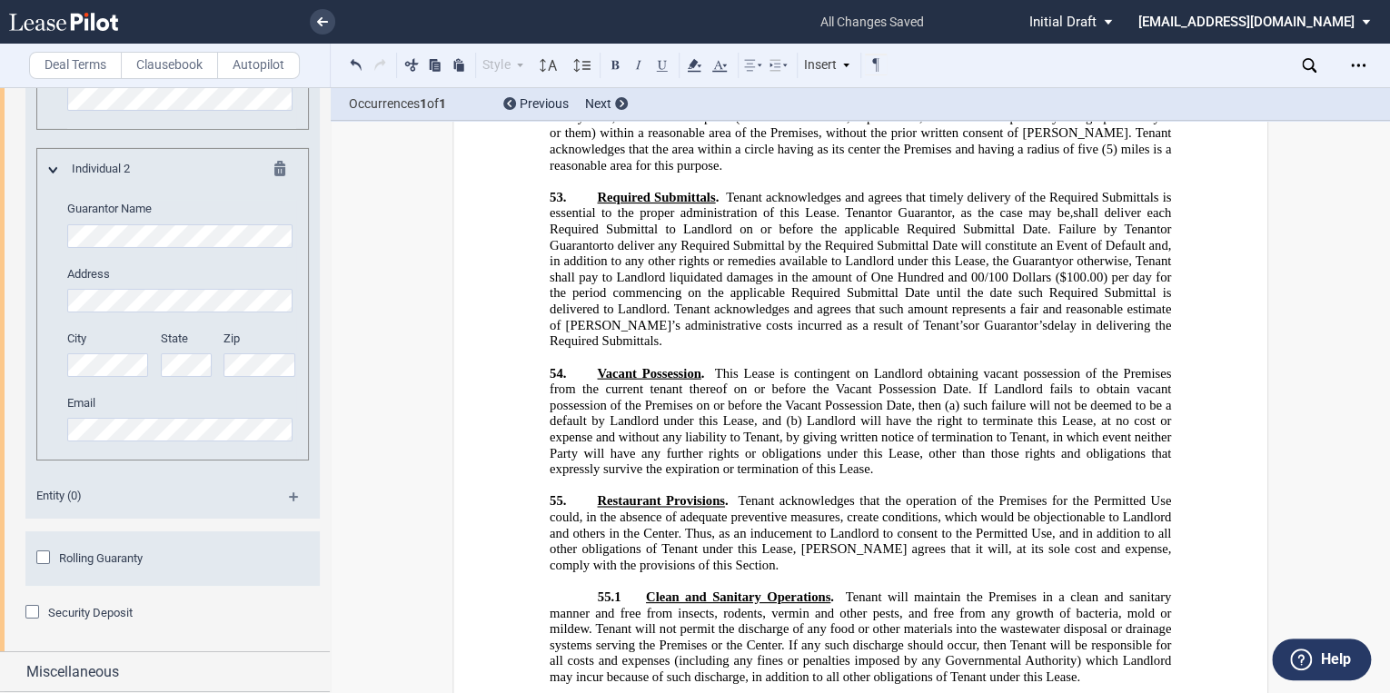
click at [1091, 590] on p "55.1 ﻿ Clean and Sanitary Operations . Tenant will maintain the Premises in a c…" at bounding box center [861, 638] width 622 height 96
click at [1082, 590] on p "55.1 ﻿ Clean and Sanitary Operations . Tenant will maintain the Premises in a c…" at bounding box center [861, 638] width 622 height 96
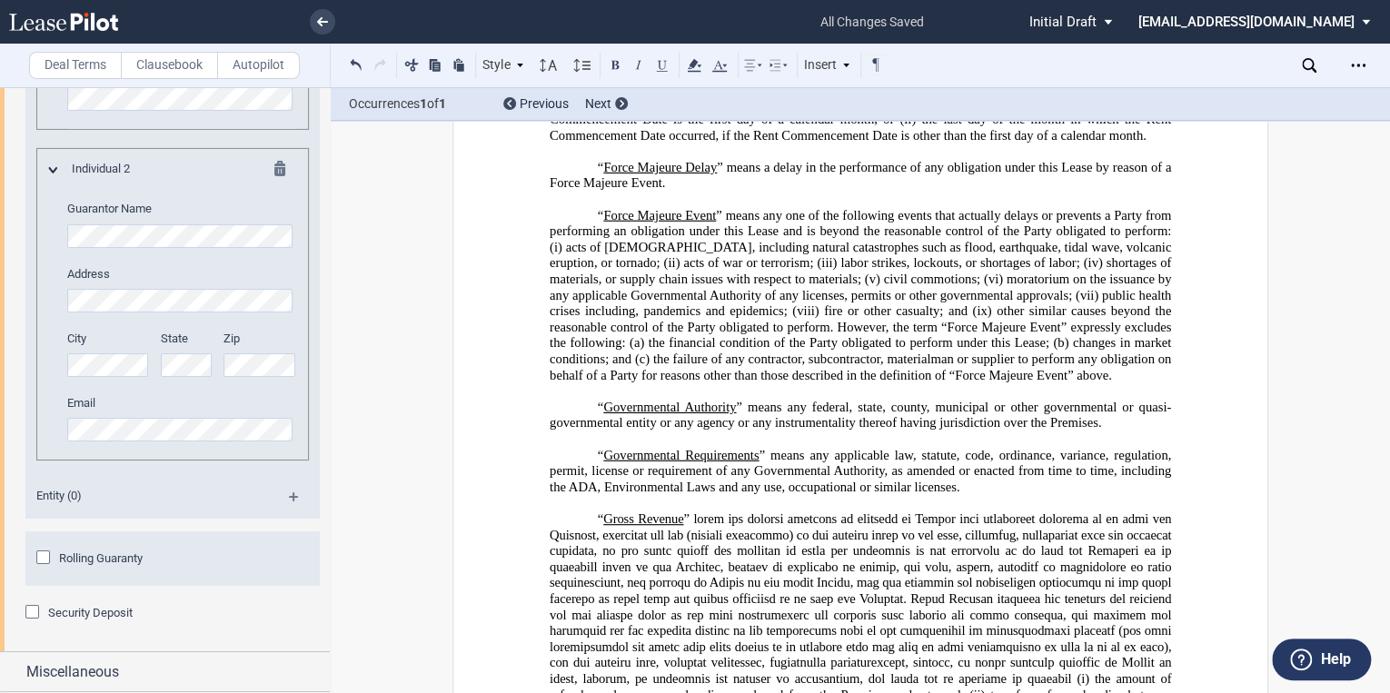
scroll to position [1985, 0]
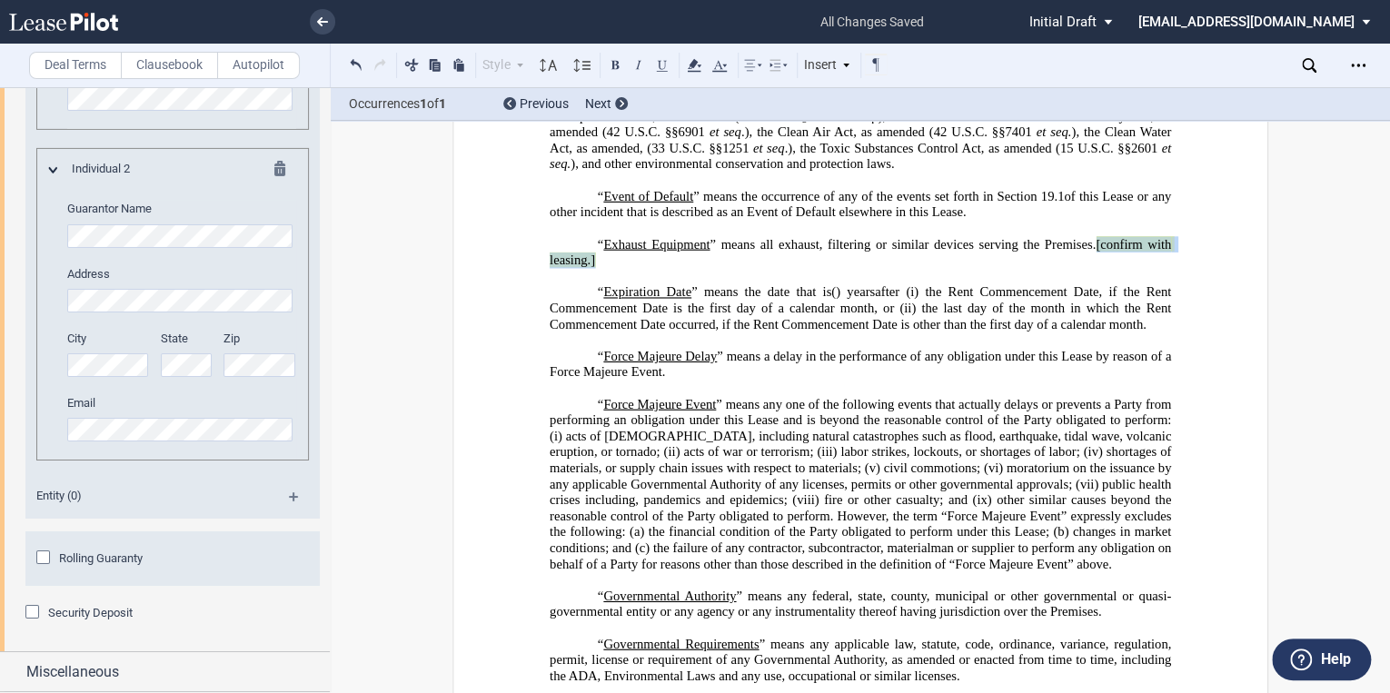
drag, startPoint x: 580, startPoint y: 292, endPoint x: 1091, endPoint y: 275, distance: 511.9
click at [1091, 269] on p "“ Exhaust Equipment ” means all exhaust, filtering or similar devices serving t…" at bounding box center [861, 253] width 622 height 32
click at [408, 59] on button at bounding box center [412, 65] width 22 height 22
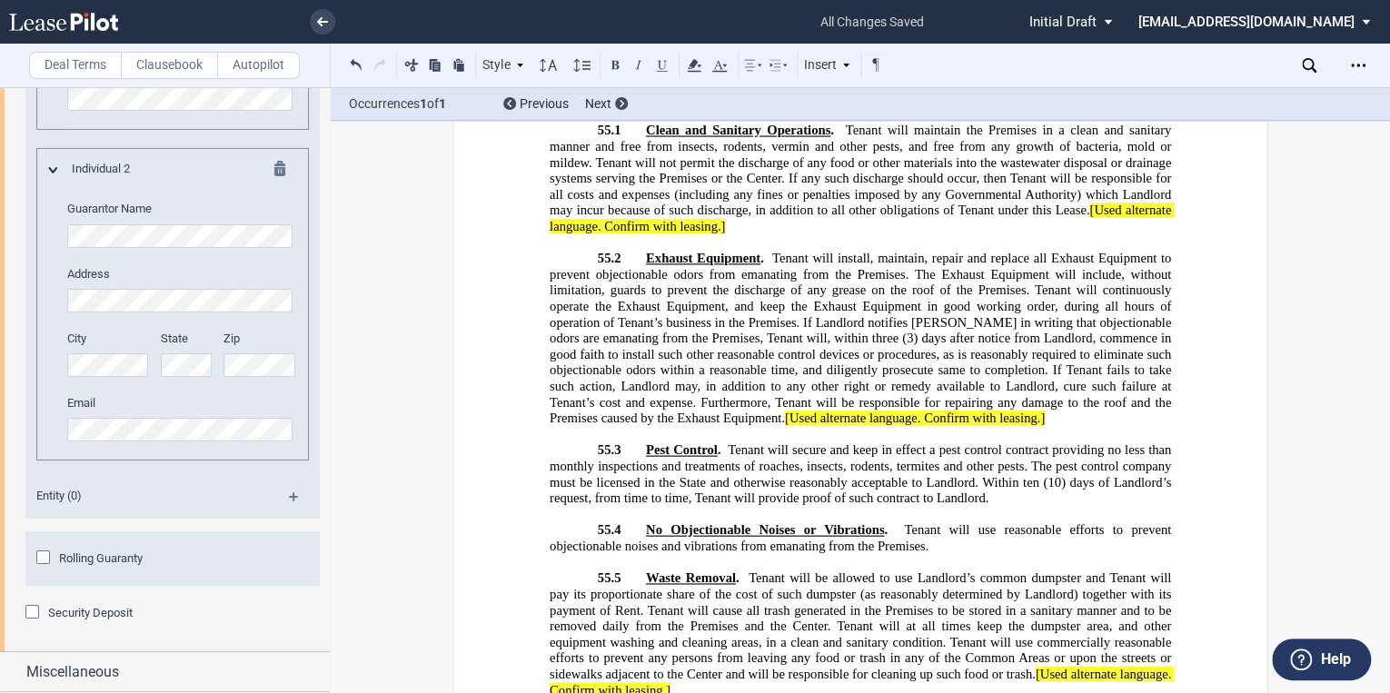
scroll to position [27590, 0]
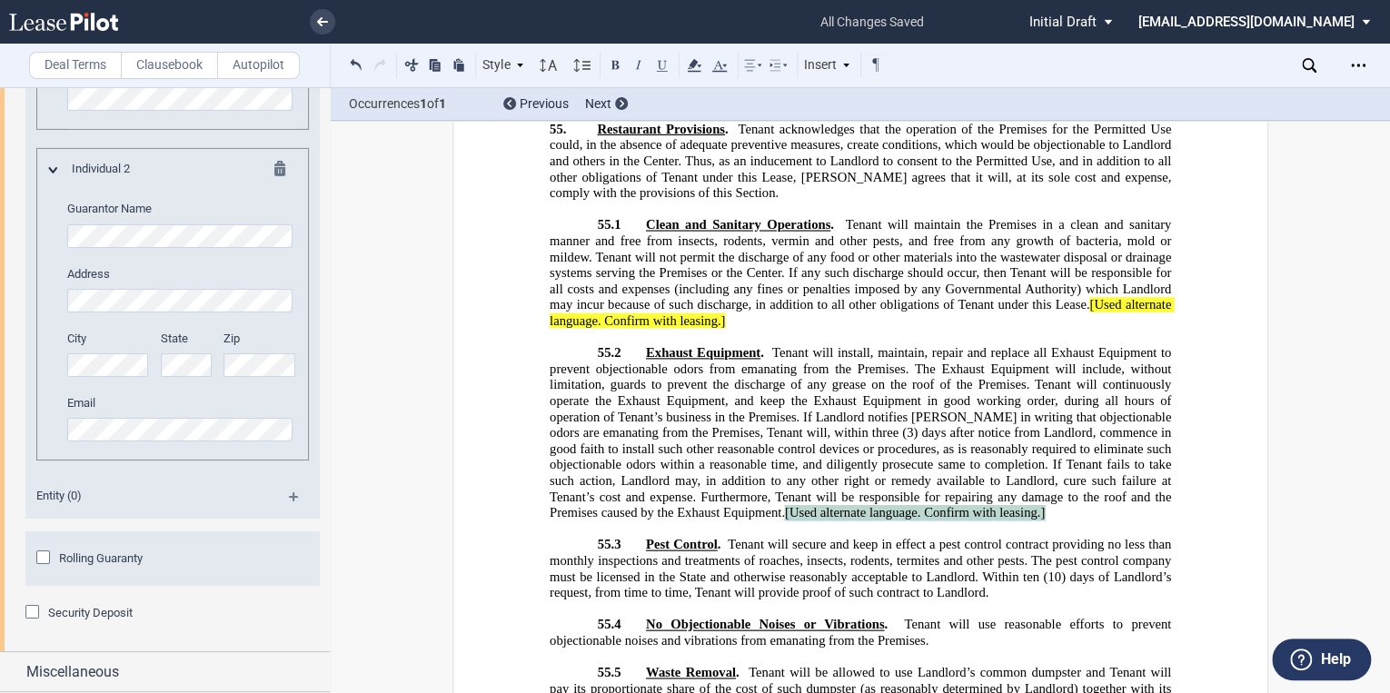
drag, startPoint x: 1051, startPoint y: 254, endPoint x: 784, endPoint y: 253, distance: 267.2
click at [784, 345] on p "55.2 Exhaust Equipment . Tenant will install, maintain, repair and replace all …" at bounding box center [861, 433] width 622 height 176
drag, startPoint x: 784, startPoint y: 253, endPoint x: 837, endPoint y: 253, distance: 52.7
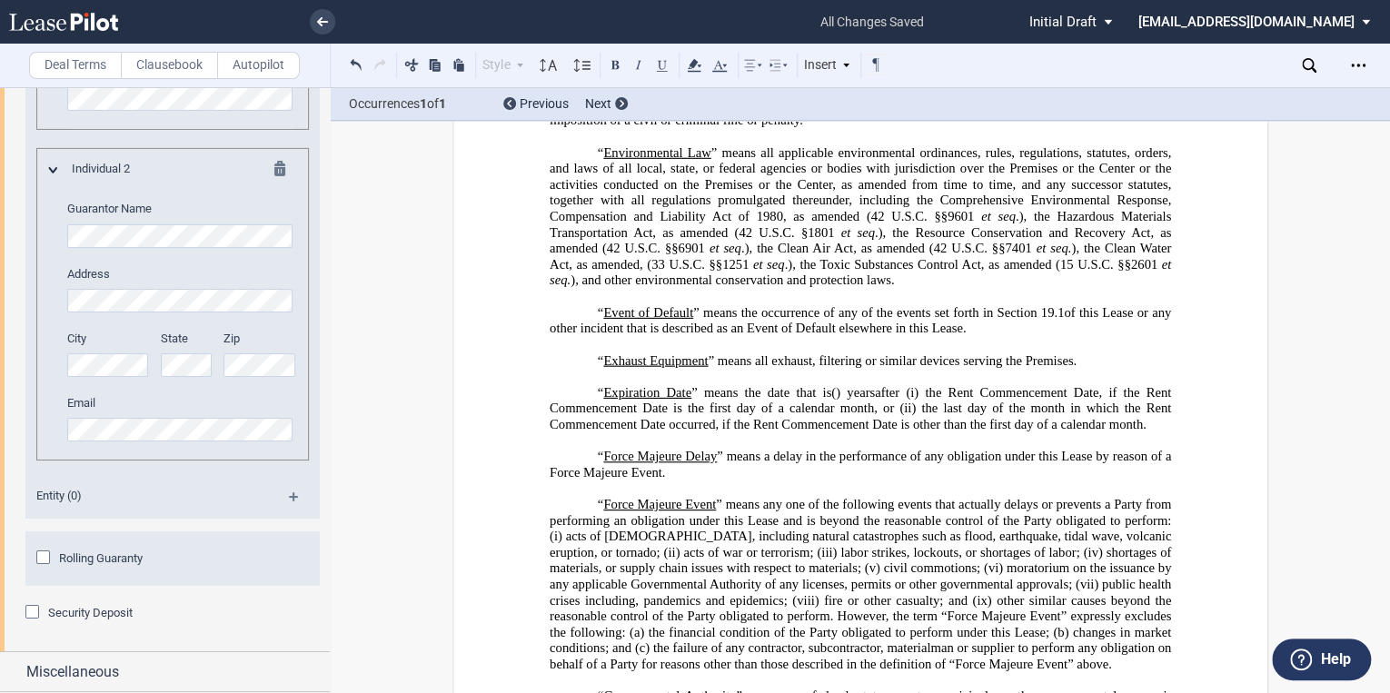
scroll to position [1904, 0]
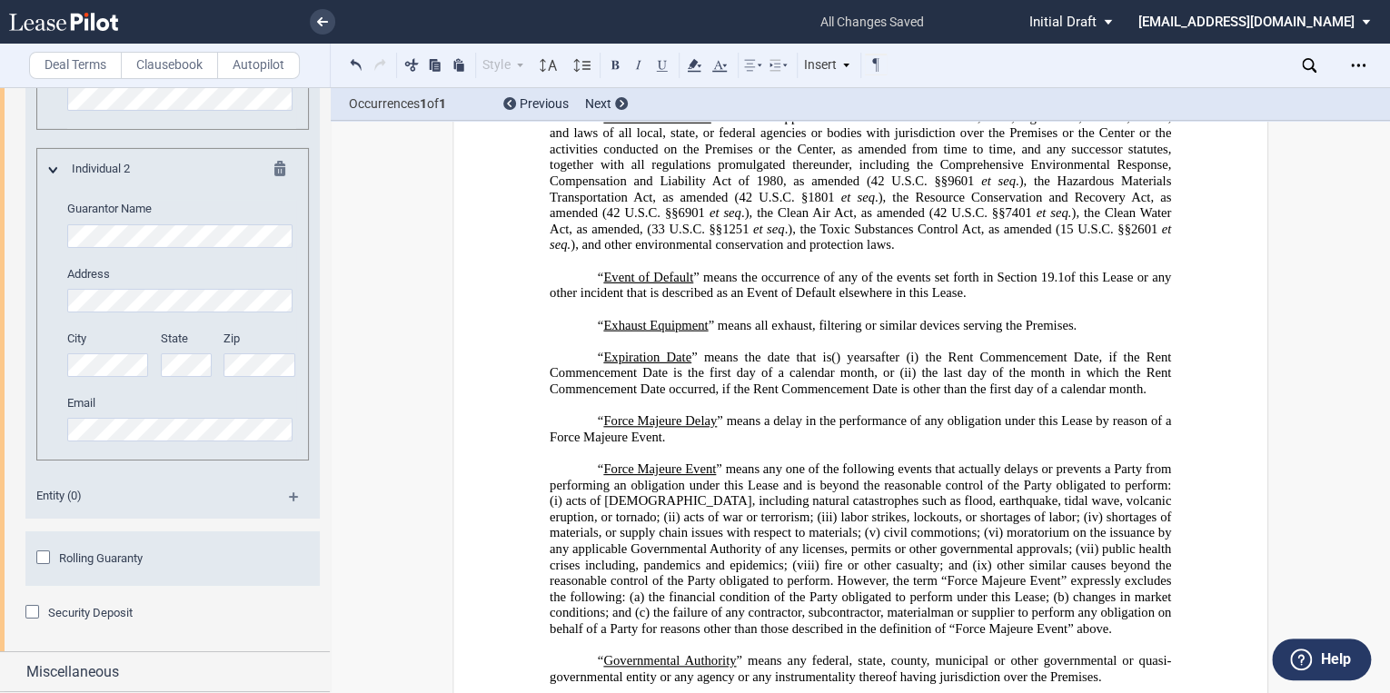
click at [1104, 334] on p "“ Exhaust Equipment ” means all exhaust, filtering or similar devices serving t…" at bounding box center [861, 326] width 622 height 16
drag, startPoint x: 1102, startPoint y: 355, endPoint x: 1083, endPoint y: 354, distance: 19.1
click at [1083, 334] on p "“ Exhaust Equipment ” means all exhaust, filtering or similar devices serving t…" at bounding box center [861, 326] width 622 height 16
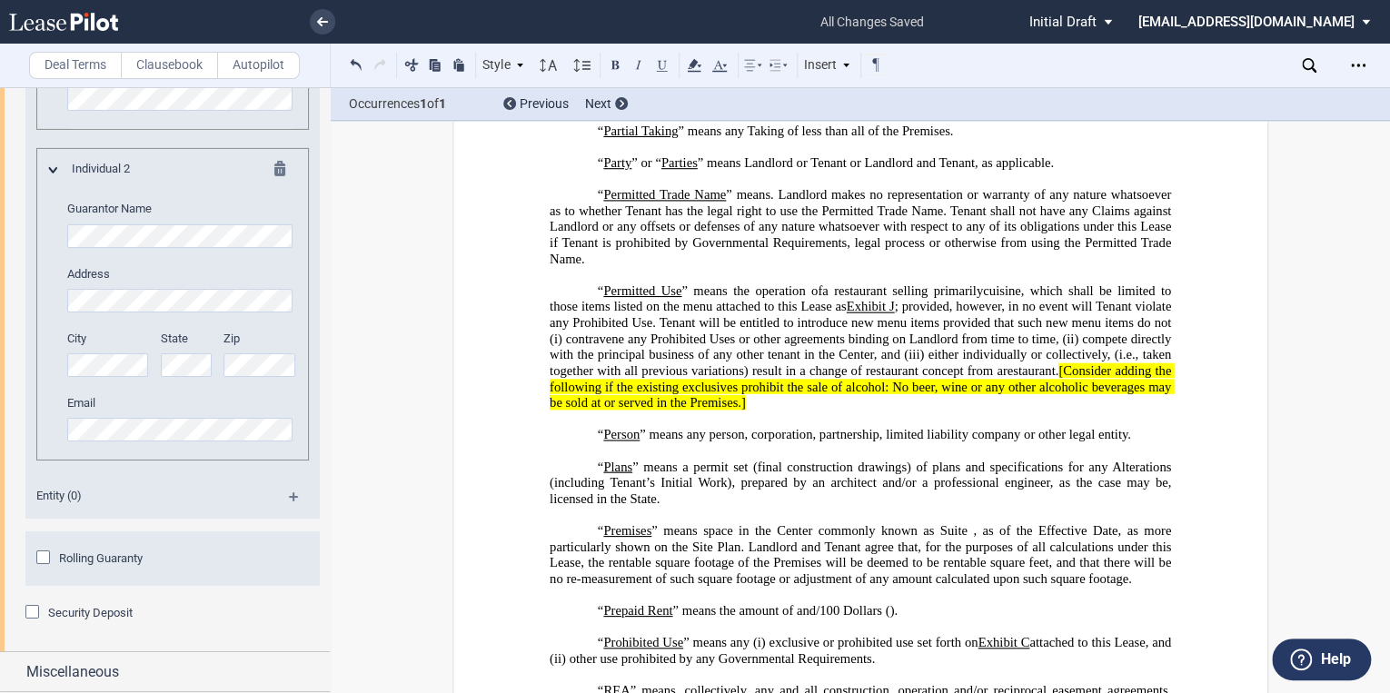
scroll to position [3193, 0]
click at [28, 617] on div "Security Deposit" at bounding box center [34, 614] width 18 height 18
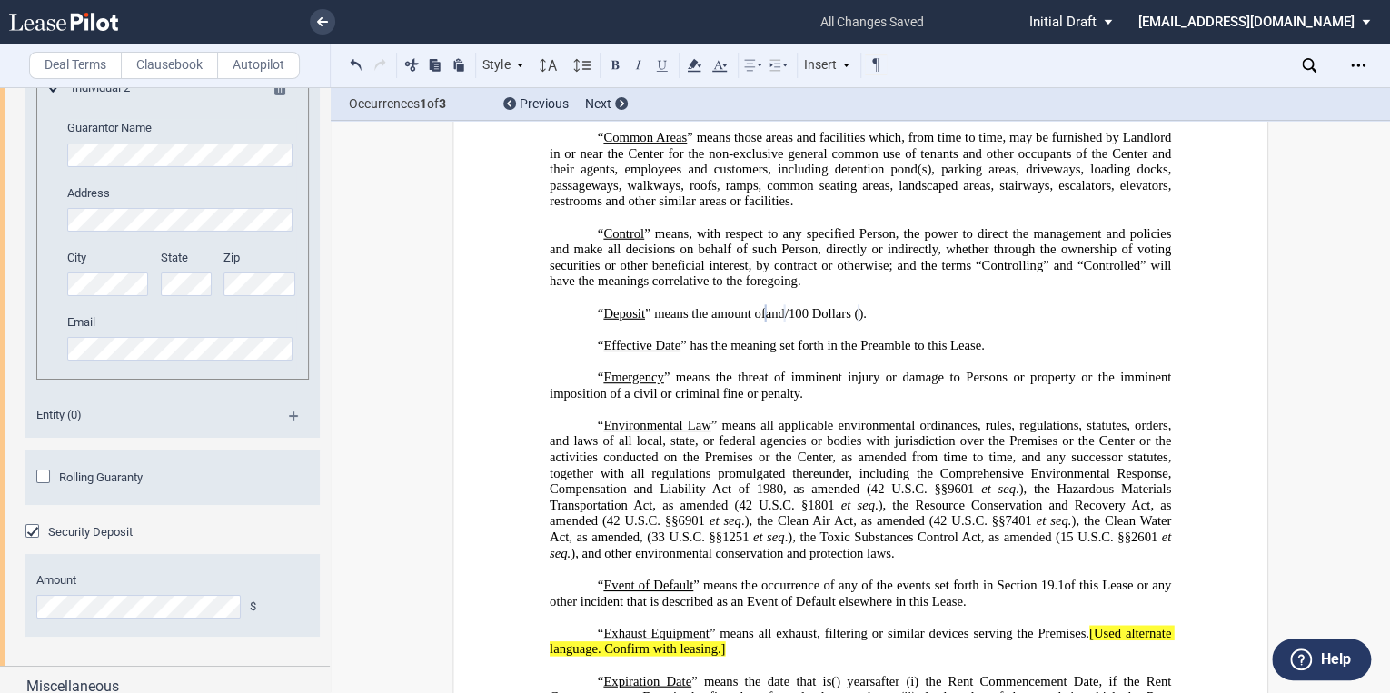
scroll to position [3289, 0]
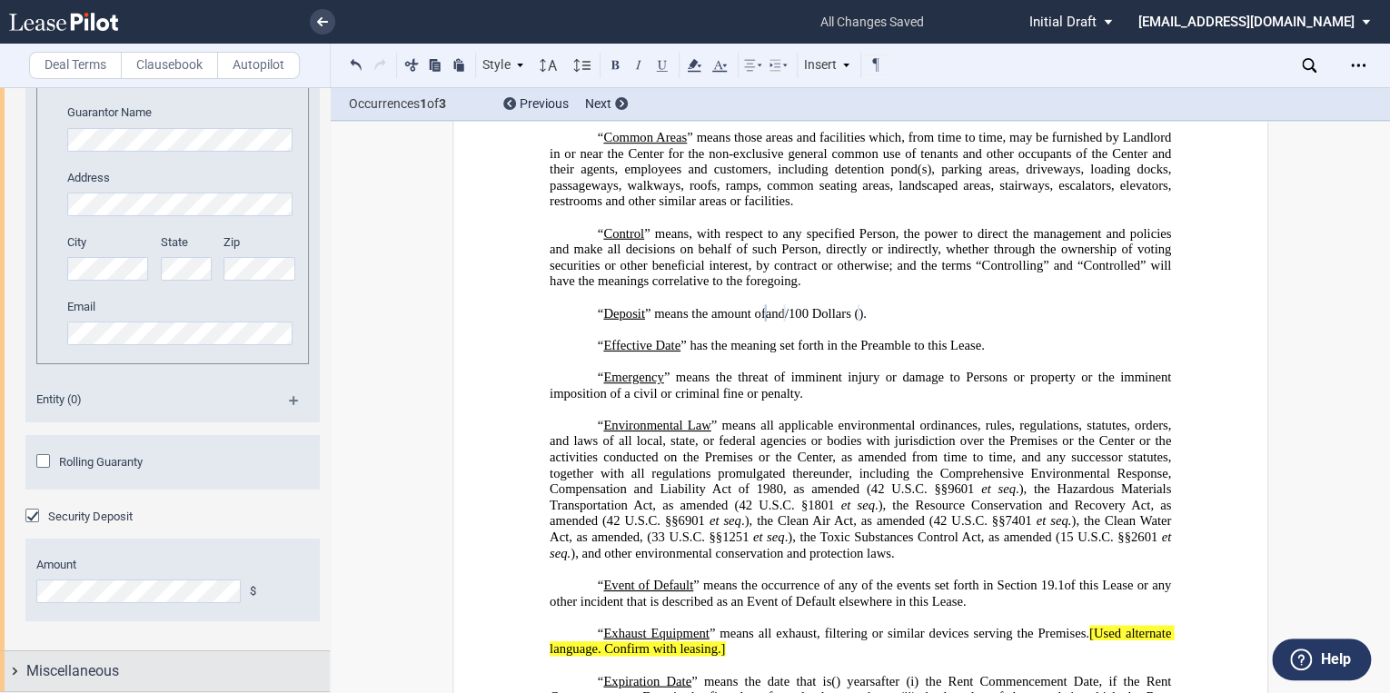
click at [40, 669] on span "Miscellaneous" at bounding box center [72, 672] width 93 height 22
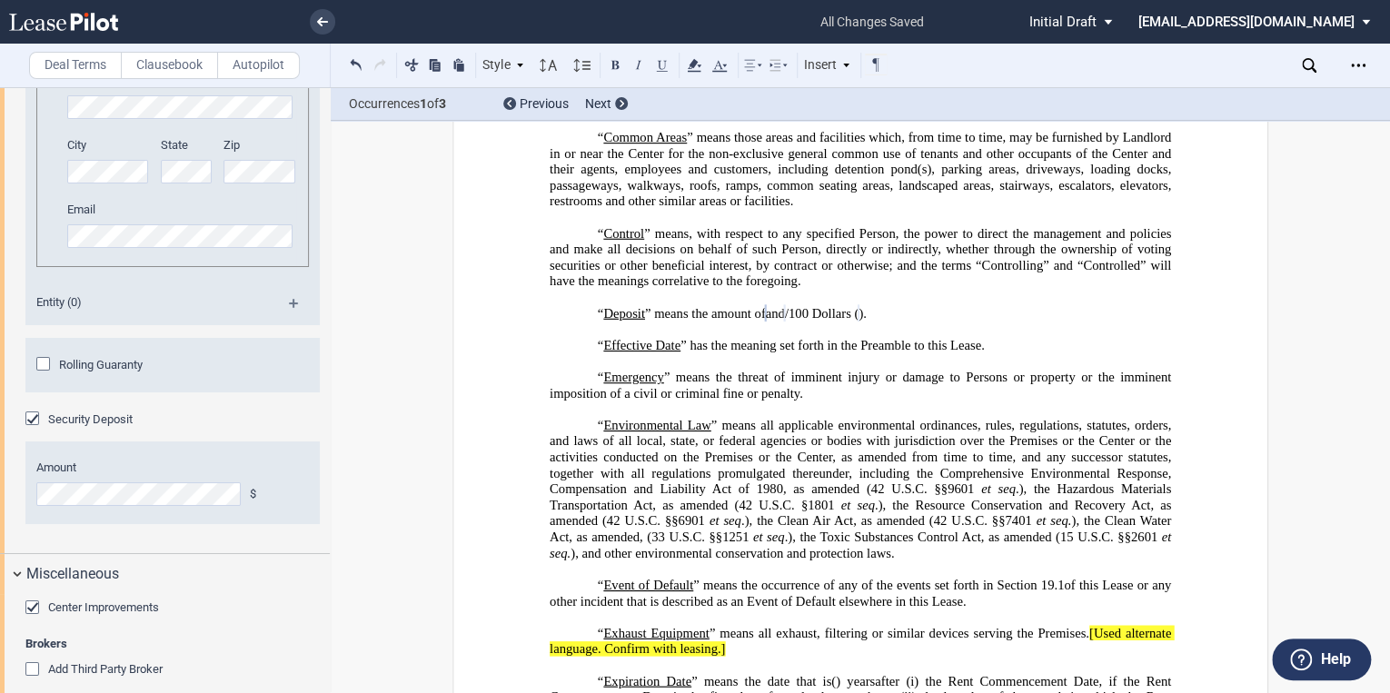
scroll to position [3462, 0]
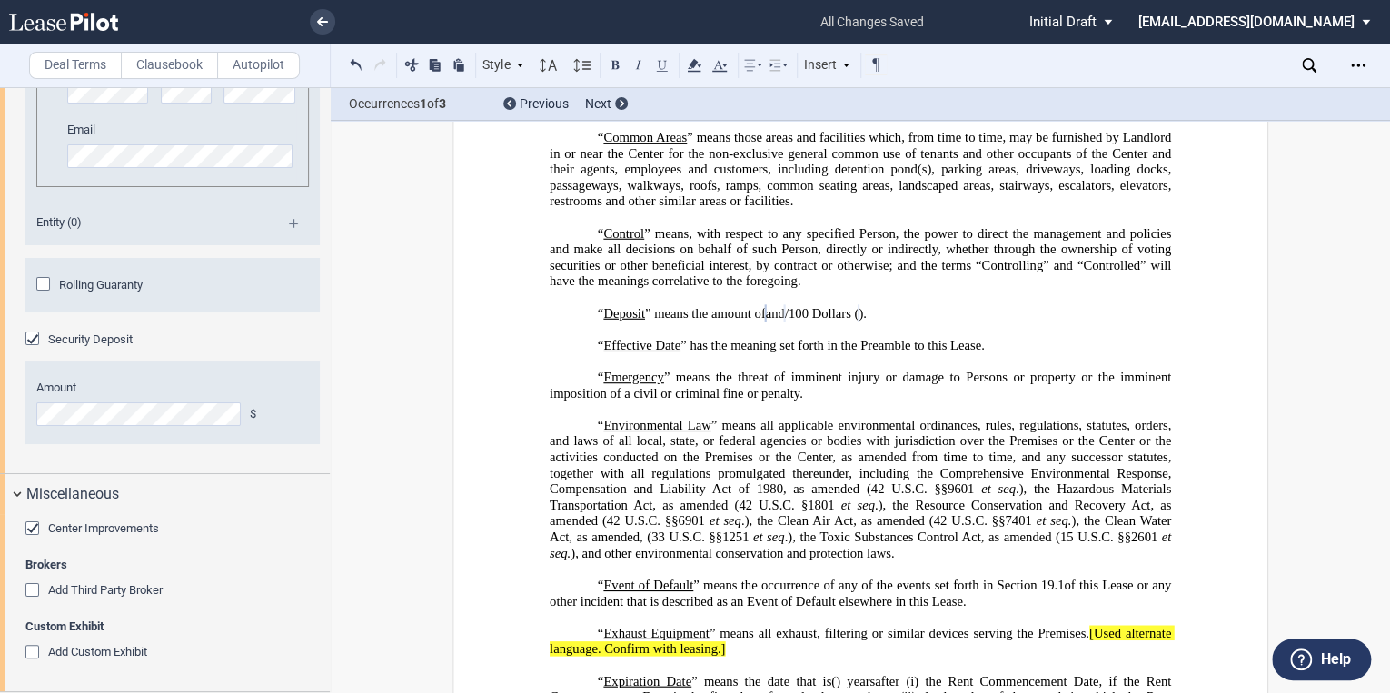
click at [29, 595] on div "Add Third Party Broker" at bounding box center [34, 592] width 18 height 18
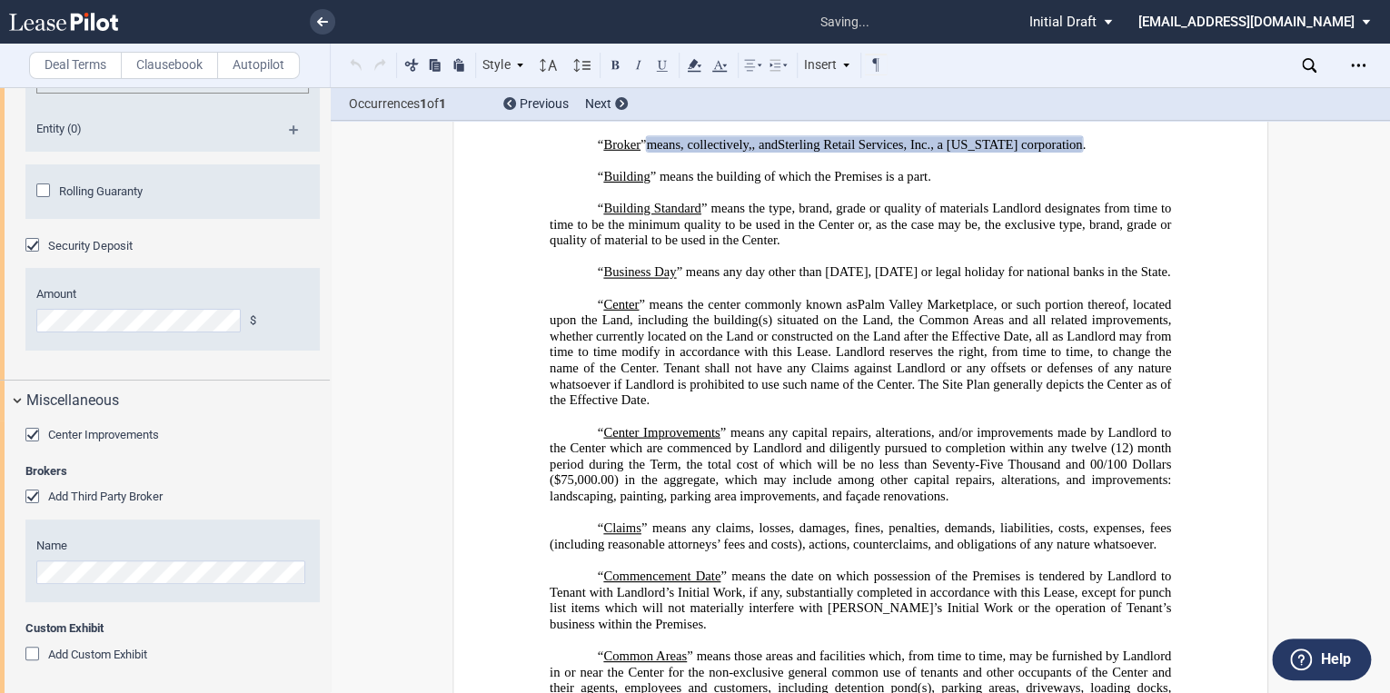
scroll to position [950, 0]
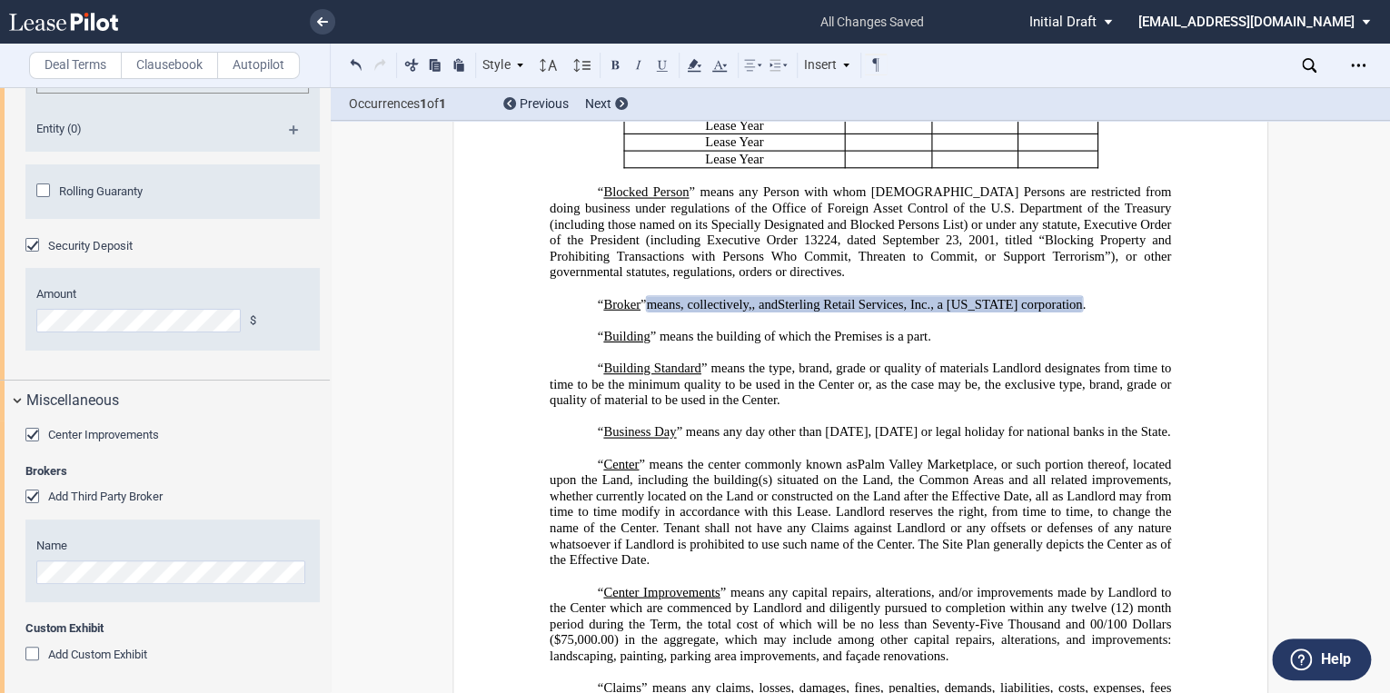
click at [811, 329] on p "﻿" at bounding box center [861, 321] width 622 height 16
click at [1083, 312] on span "Sterling Retail Services, Inc., a Florida corporation" at bounding box center [930, 303] width 305 height 15
click at [621, 312] on span "Broker" at bounding box center [621, 303] width 37 height 15
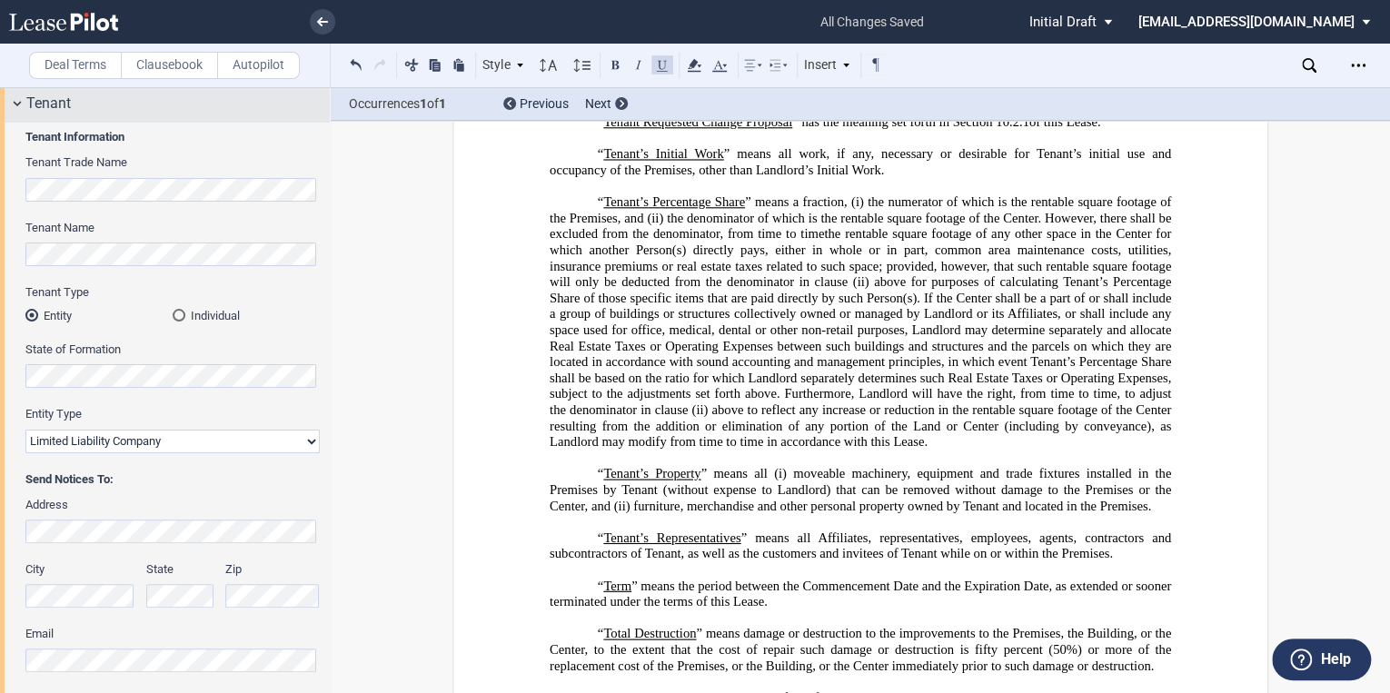
scroll to position [0, 0]
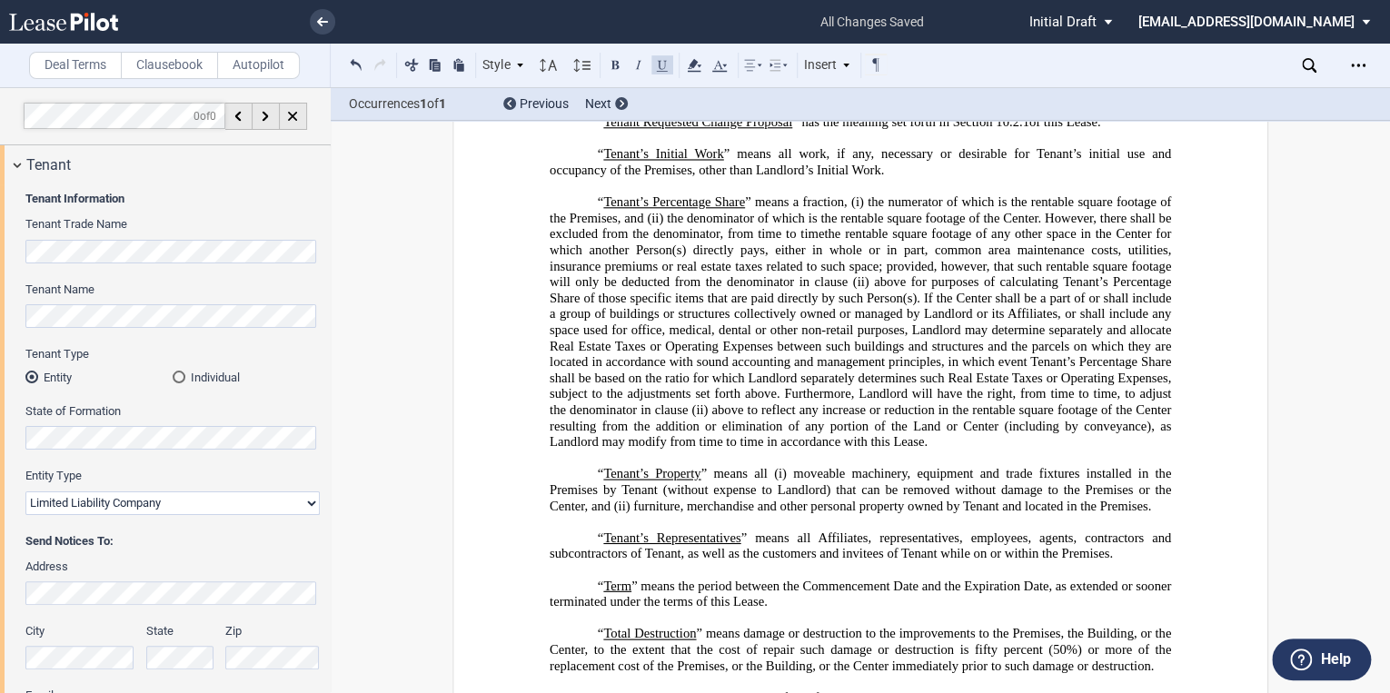
click at [159, 67] on label "Clausebook" at bounding box center [169, 65] width 97 height 27
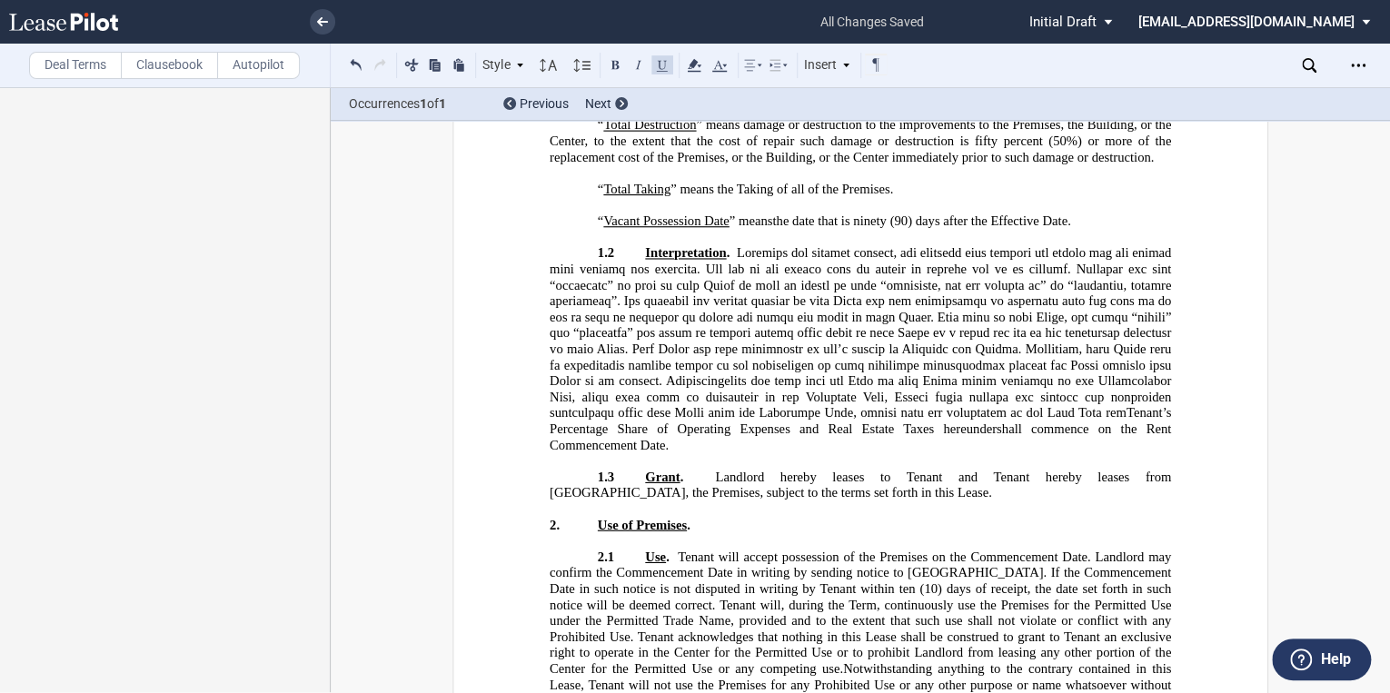
scroll to position [7275, 0]
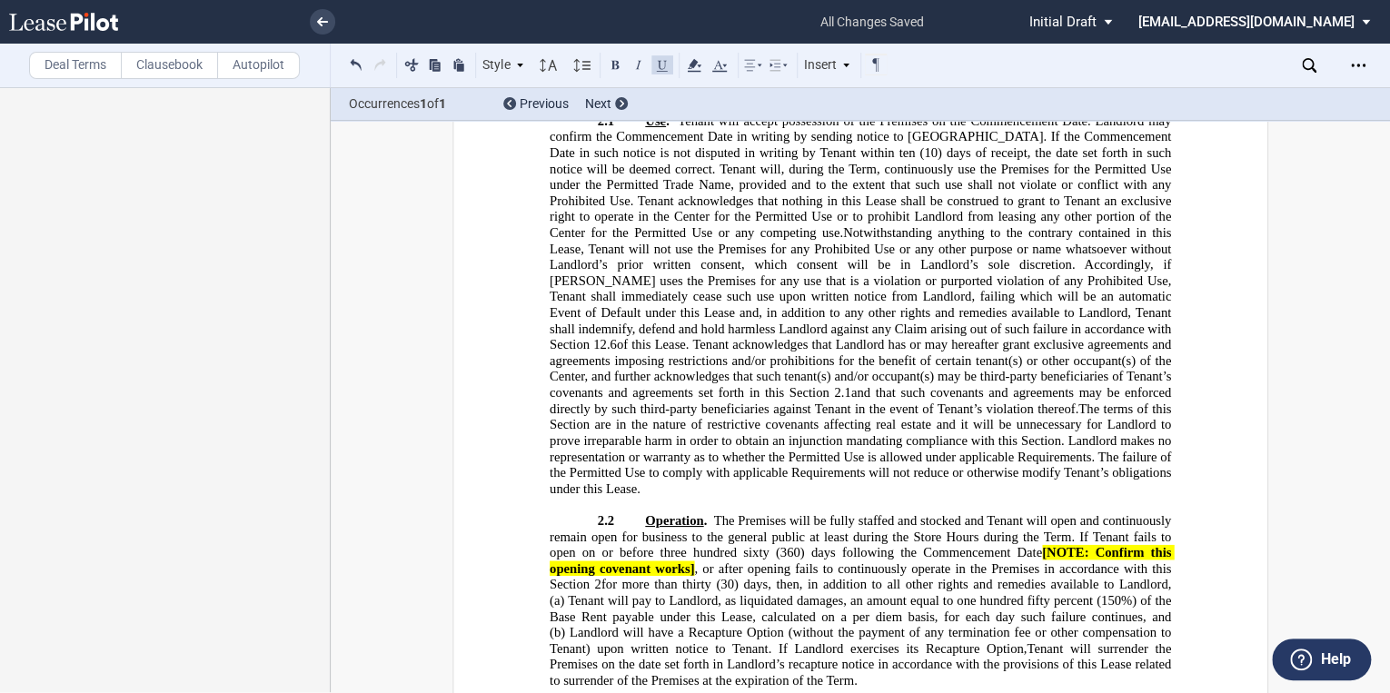
click at [74, 71] on label "Deal Terms" at bounding box center [75, 65] width 93 height 27
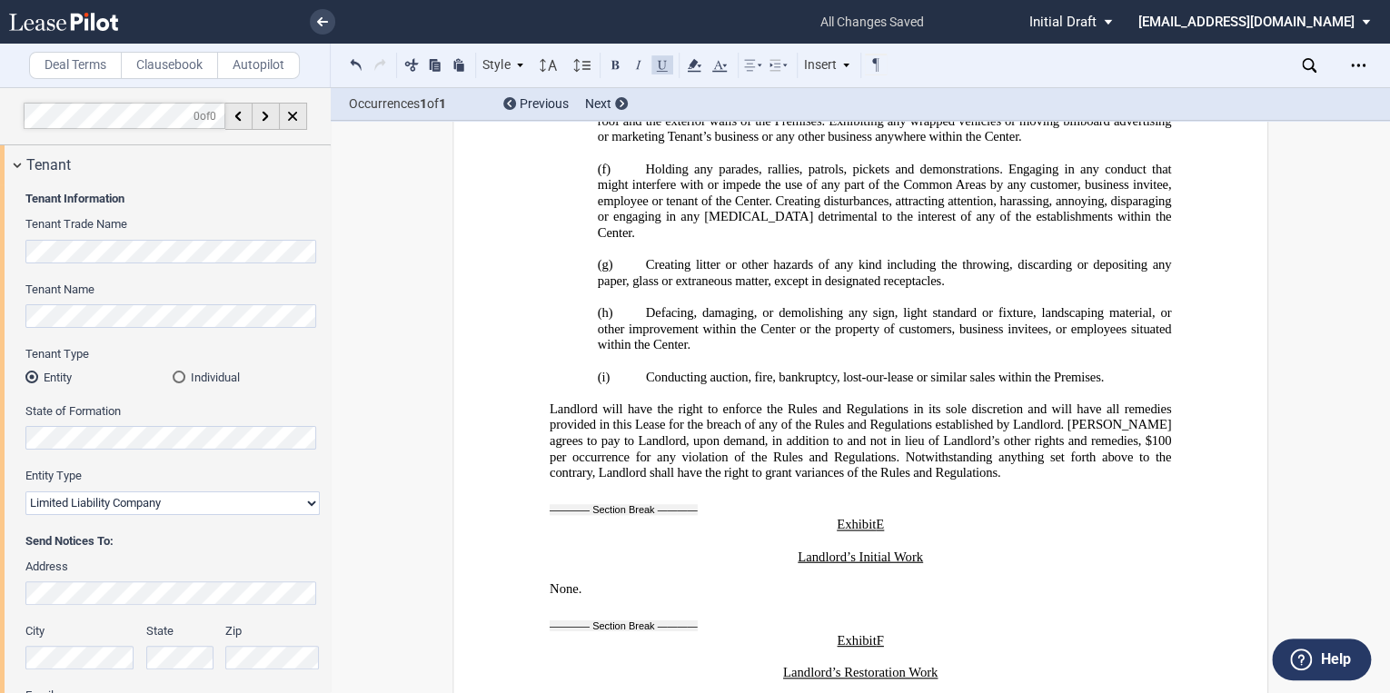
scroll to position [33603, 0]
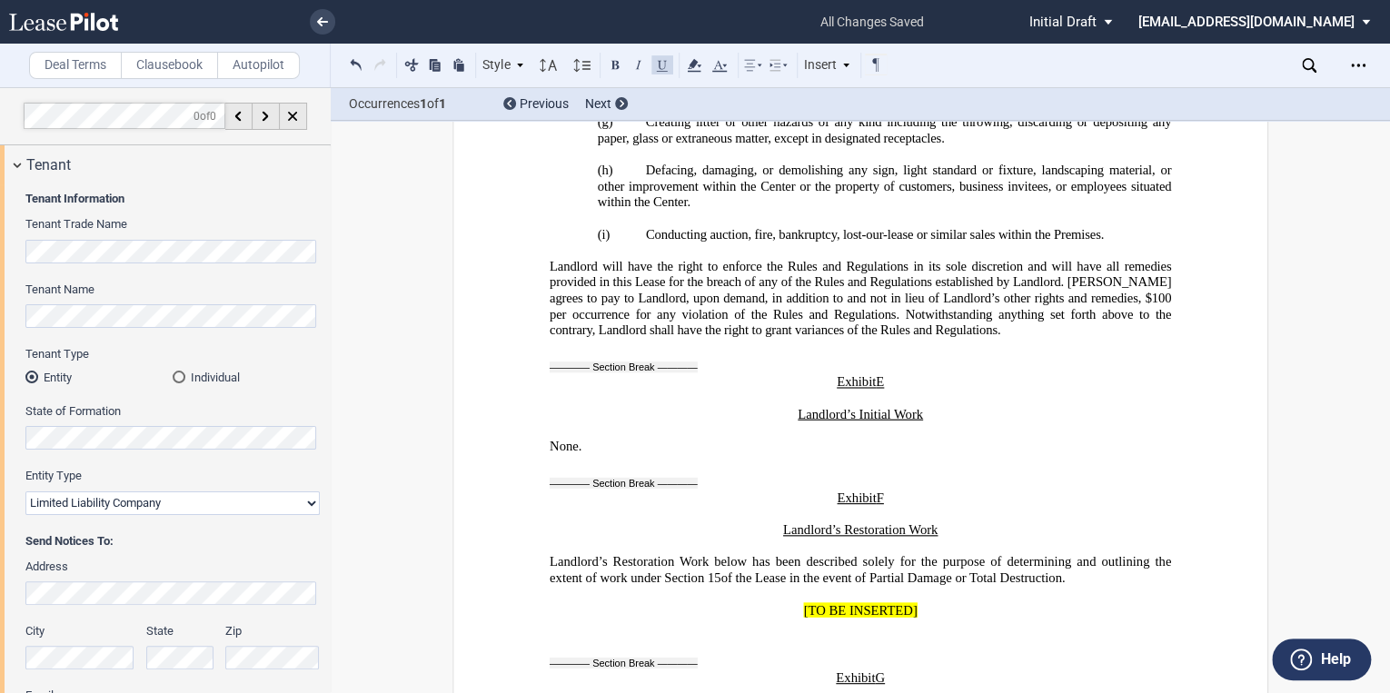
click at [926, 618] on p "﻿" at bounding box center [861, 626] width 622 height 16
drag, startPoint x: 938, startPoint y: 299, endPoint x: 777, endPoint y: 294, distance: 160.9
click at [777, 603] on p "[TO BE INSERTED]" at bounding box center [861, 611] width 622 height 16
click at [412, 65] on button at bounding box center [412, 65] width 22 height 22
click at [553, 603] on p "﻿" at bounding box center [861, 611] width 622 height 16
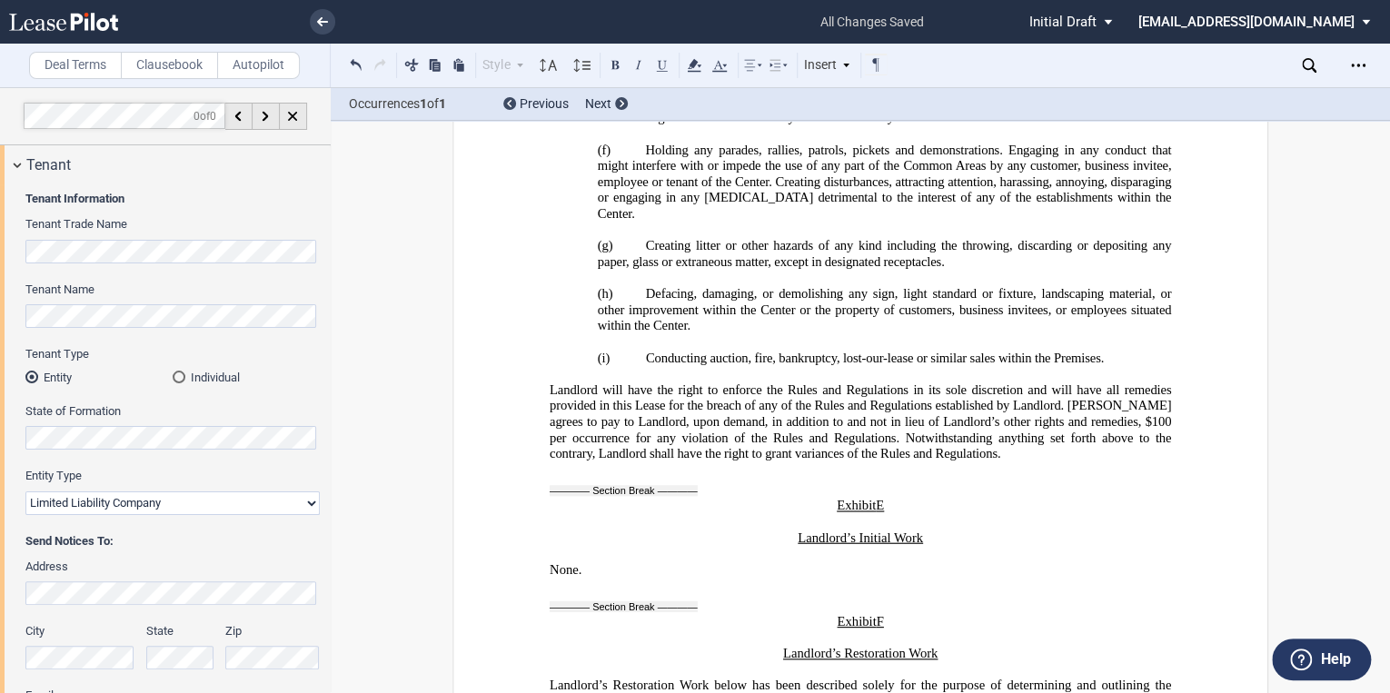
scroll to position [33457, 0]
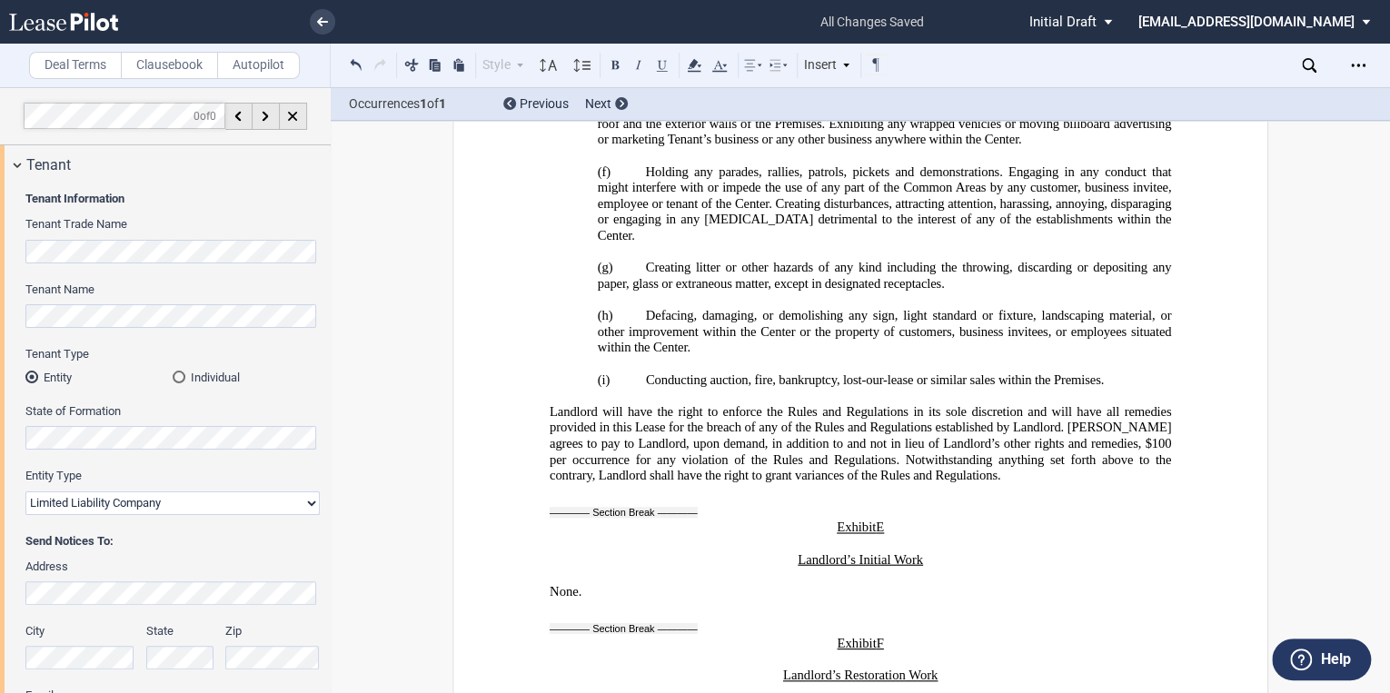
drag, startPoint x: 1071, startPoint y: 412, endPoint x: 544, endPoint y: 394, distance: 526.5
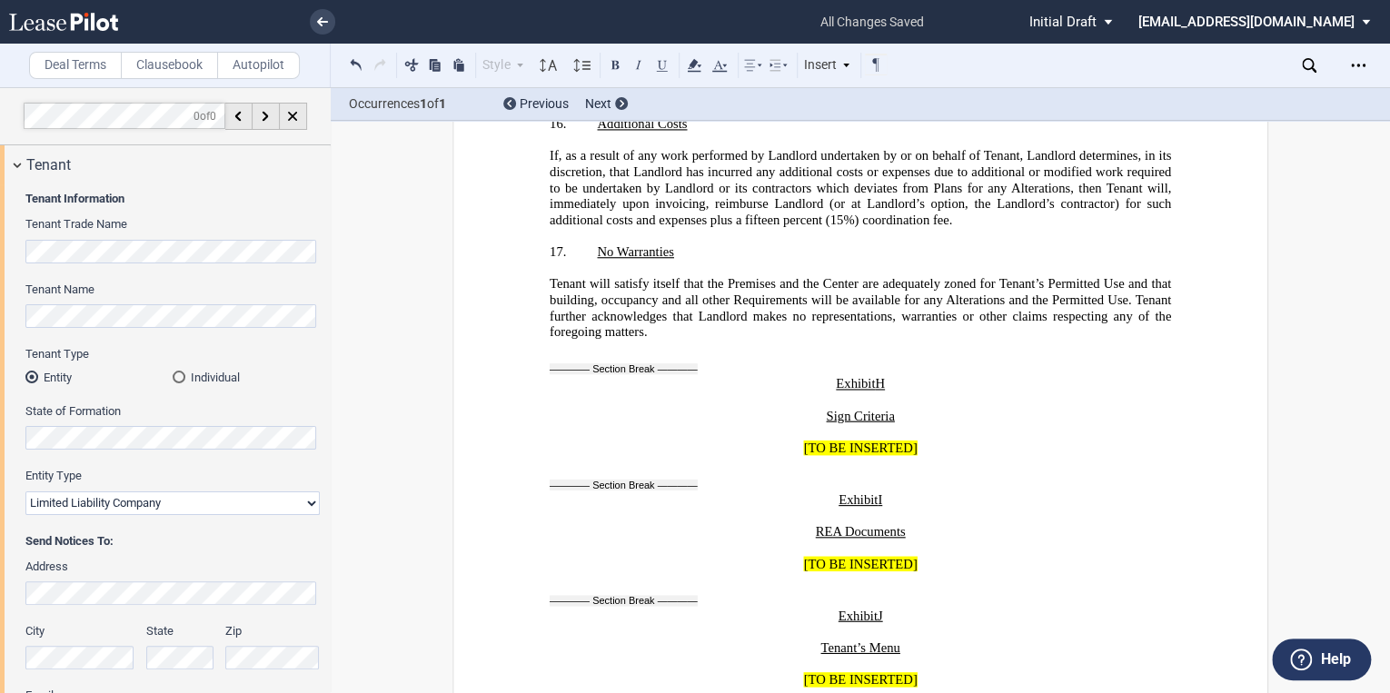
scroll to position [36801, 0]
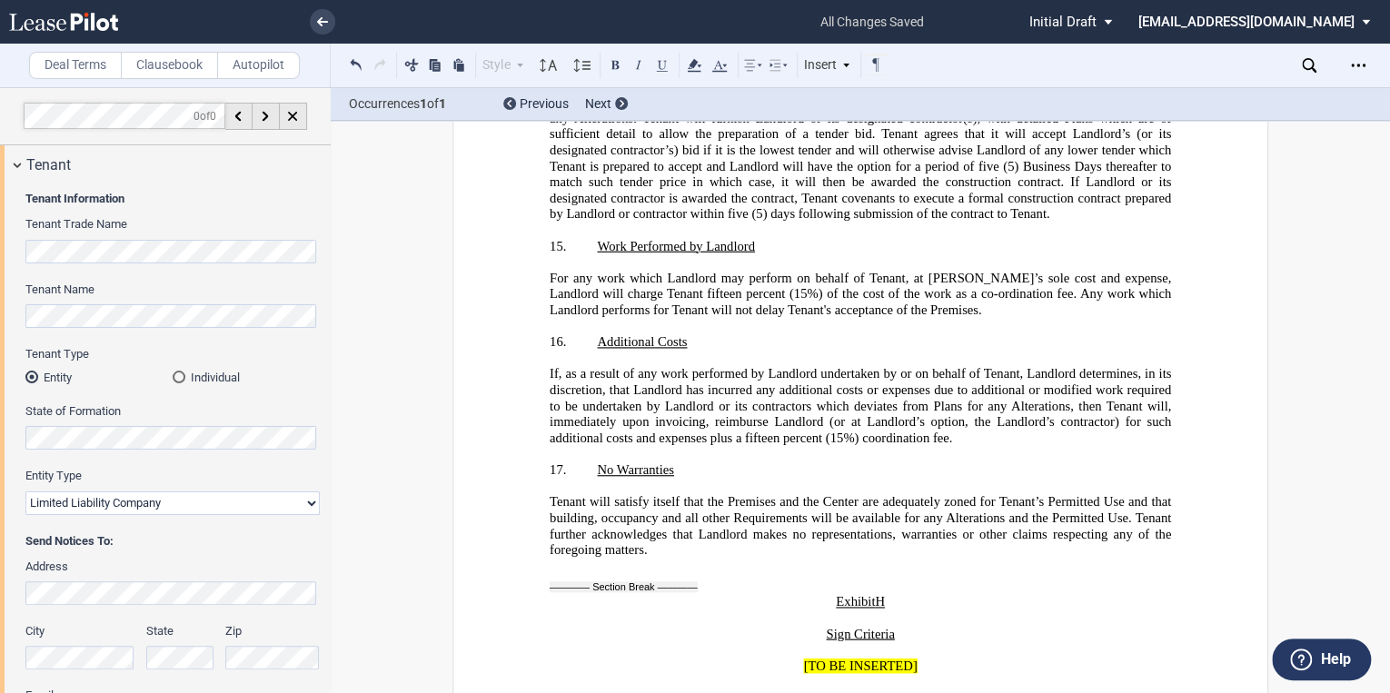
drag, startPoint x: 929, startPoint y: 453, endPoint x: 763, endPoint y: 457, distance: 165.5
click at [418, 65] on button at bounding box center [412, 65] width 22 height 22
drag, startPoint x: 563, startPoint y: 453, endPoint x: 549, endPoint y: 455, distance: 13.8
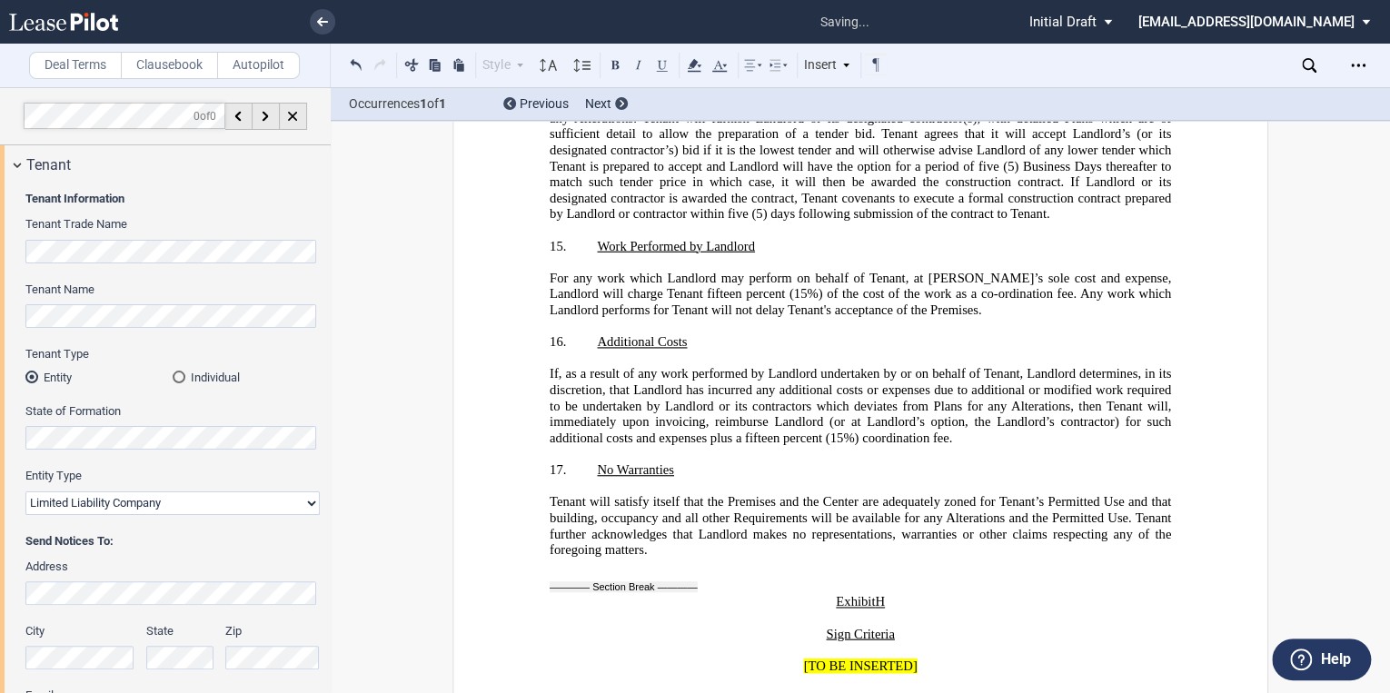
drag, startPoint x: 588, startPoint y: 477, endPoint x: 516, endPoint y: 452, distance: 76.2
click at [419, 66] on button at bounding box center [412, 65] width 22 height 22
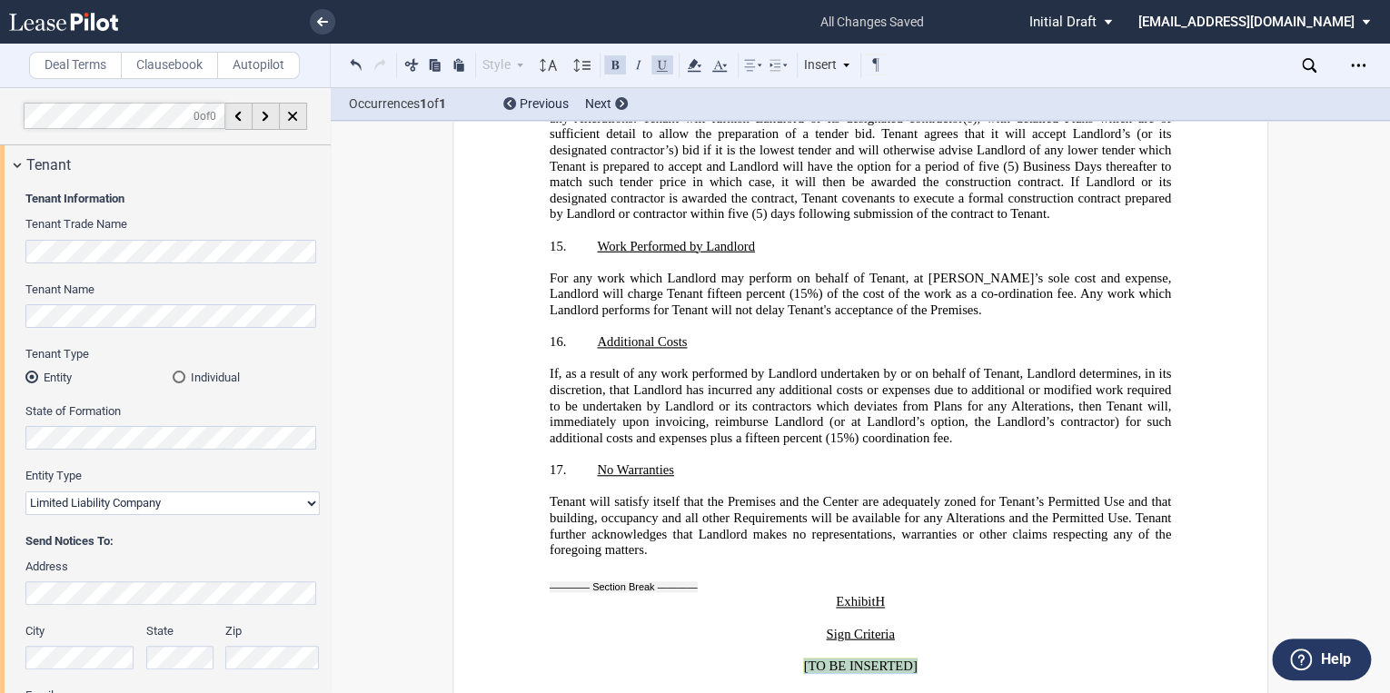
drag, startPoint x: 892, startPoint y: 331, endPoint x: 756, endPoint y: 336, distance: 136.4
click at [756, 658] on p "[TO BE INSERTED]" at bounding box center [861, 666] width 622 height 16
click at [415, 65] on button at bounding box center [412, 65] width 22 height 22
click at [600, 658] on p "﻿" at bounding box center [861, 666] width 622 height 16
drag, startPoint x: 574, startPoint y: 334, endPoint x: 560, endPoint y: 340, distance: 15.5
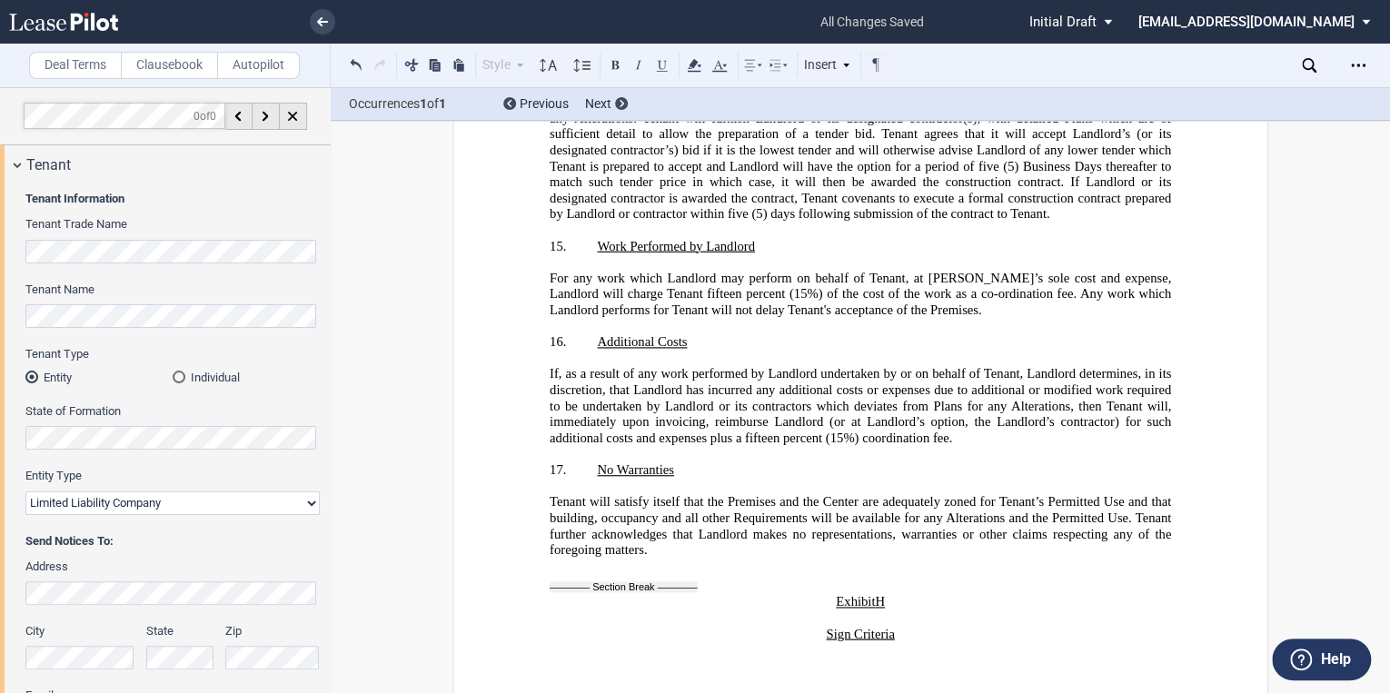
click at [560, 658] on p "﻿" at bounding box center [861, 666] width 622 height 16
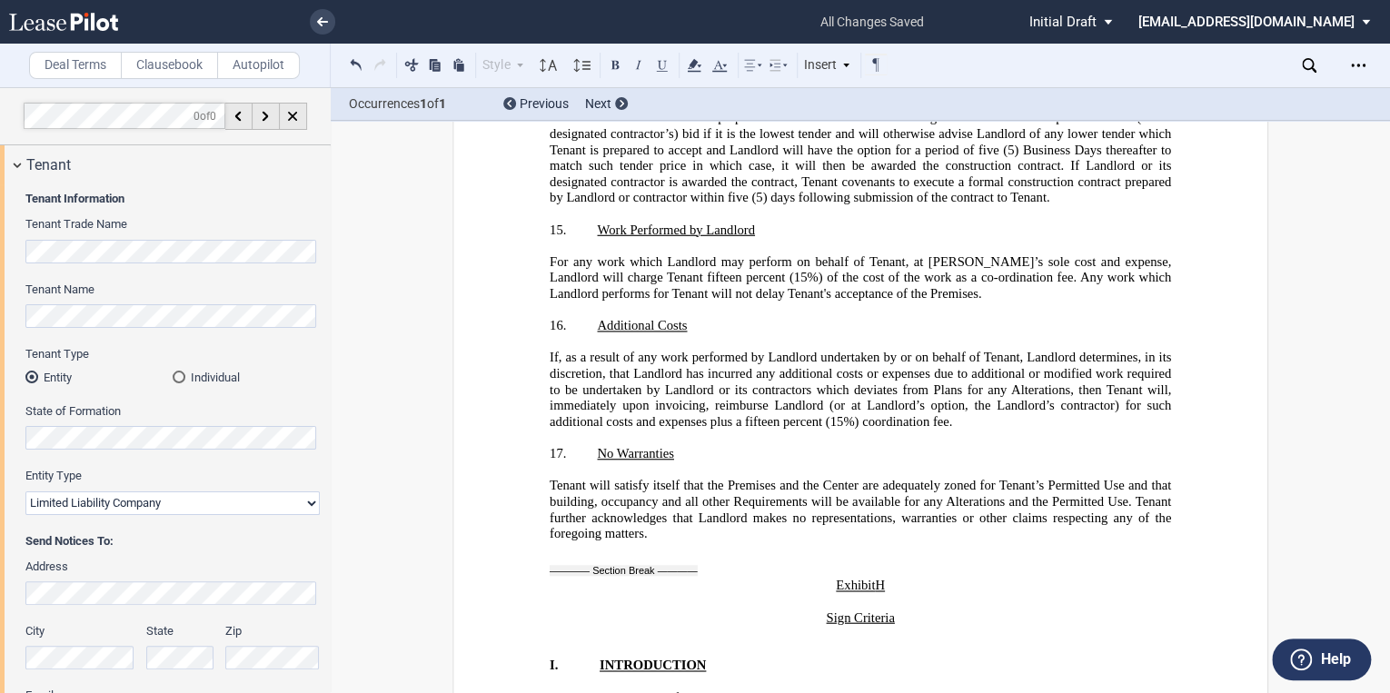
scroll to position [36729, 0]
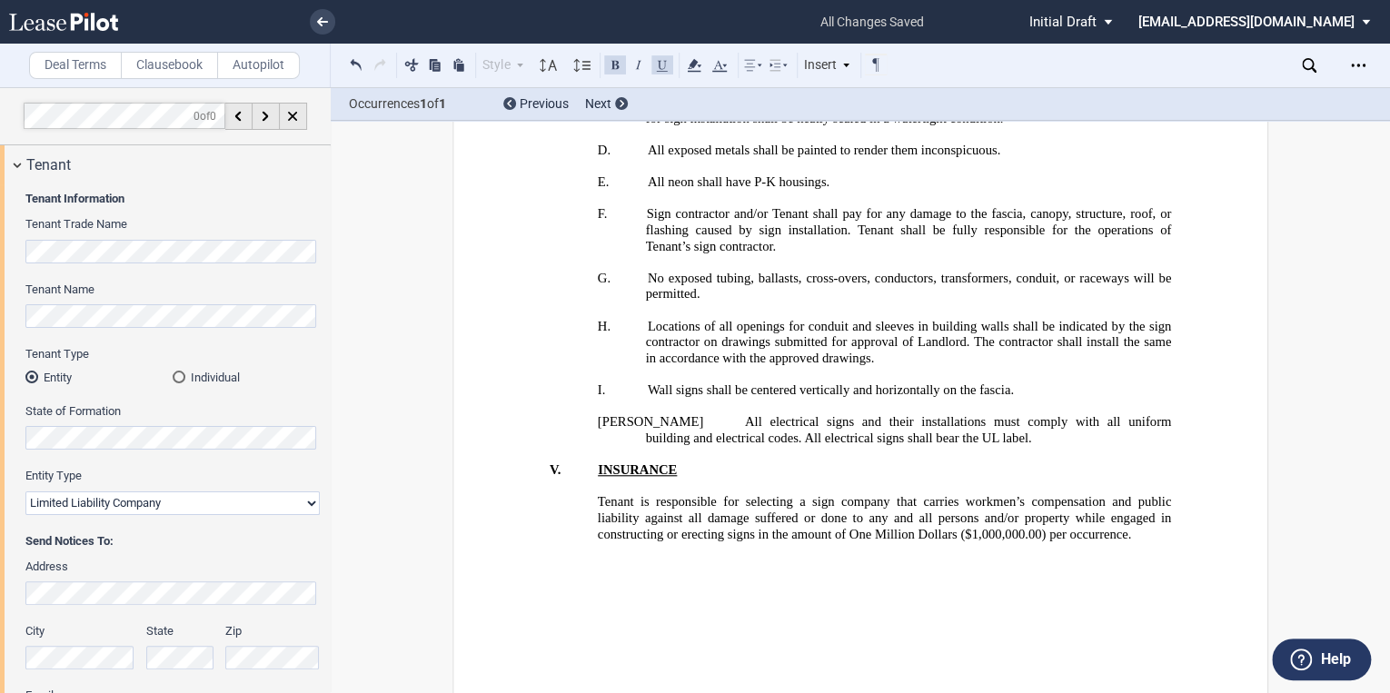
scroll to position [40509, 0]
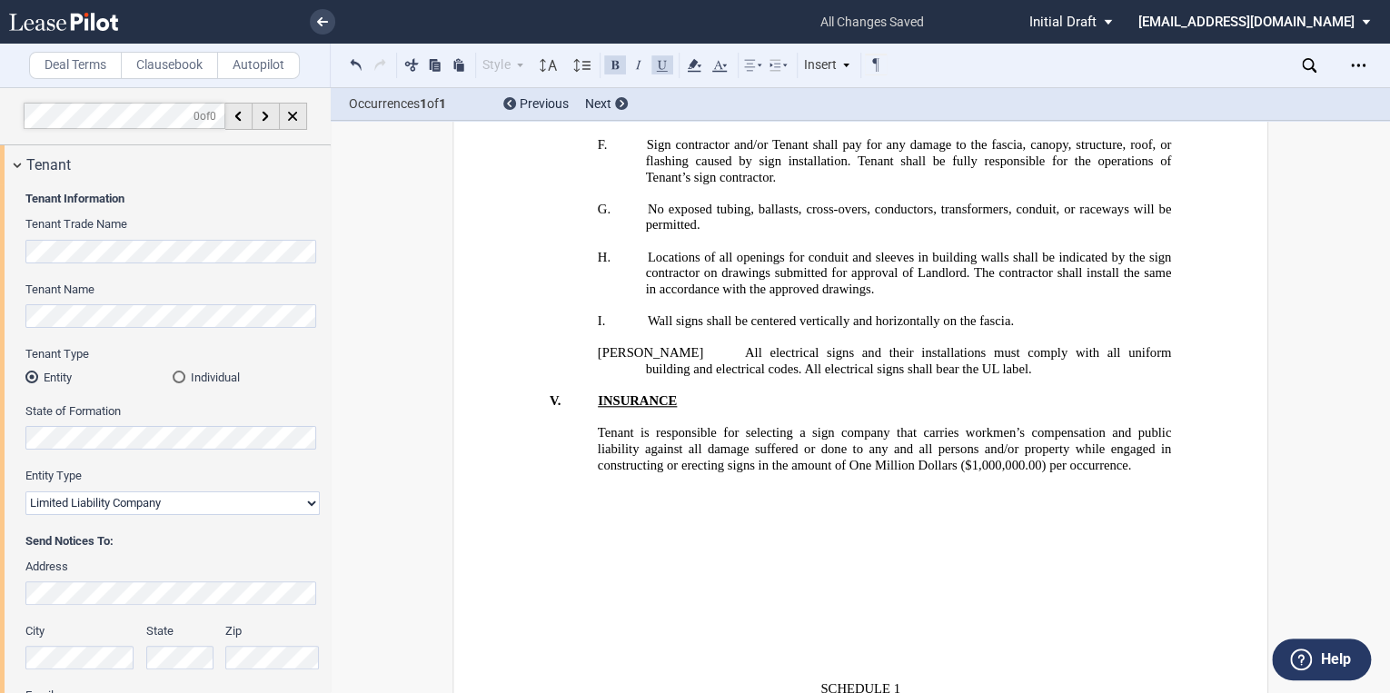
click at [658, 522] on p "﻿" at bounding box center [861, 530] width 622 height 16
click at [584, 505] on p "﻿" at bounding box center [861, 513] width 622 height 16
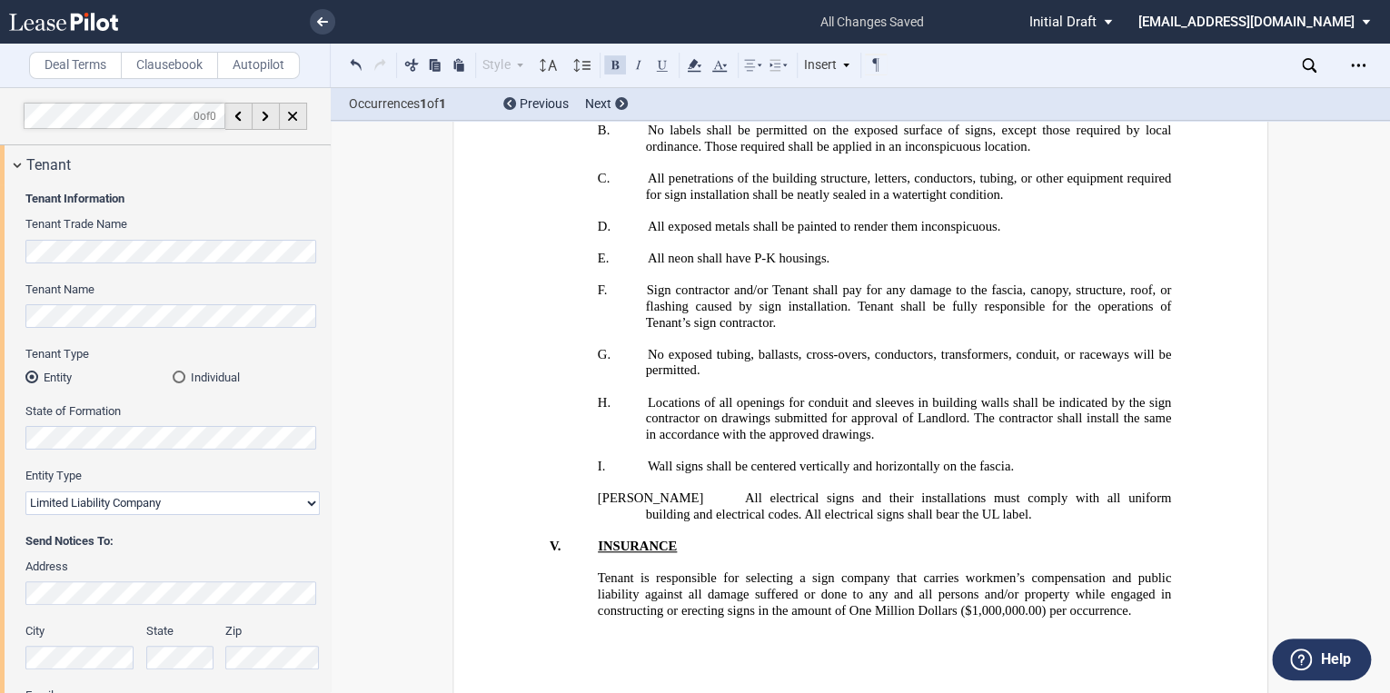
click at [353, 59] on button at bounding box center [356, 65] width 22 height 22
drag, startPoint x: 866, startPoint y: 477, endPoint x: 787, endPoint y: 473, distance: 79.2
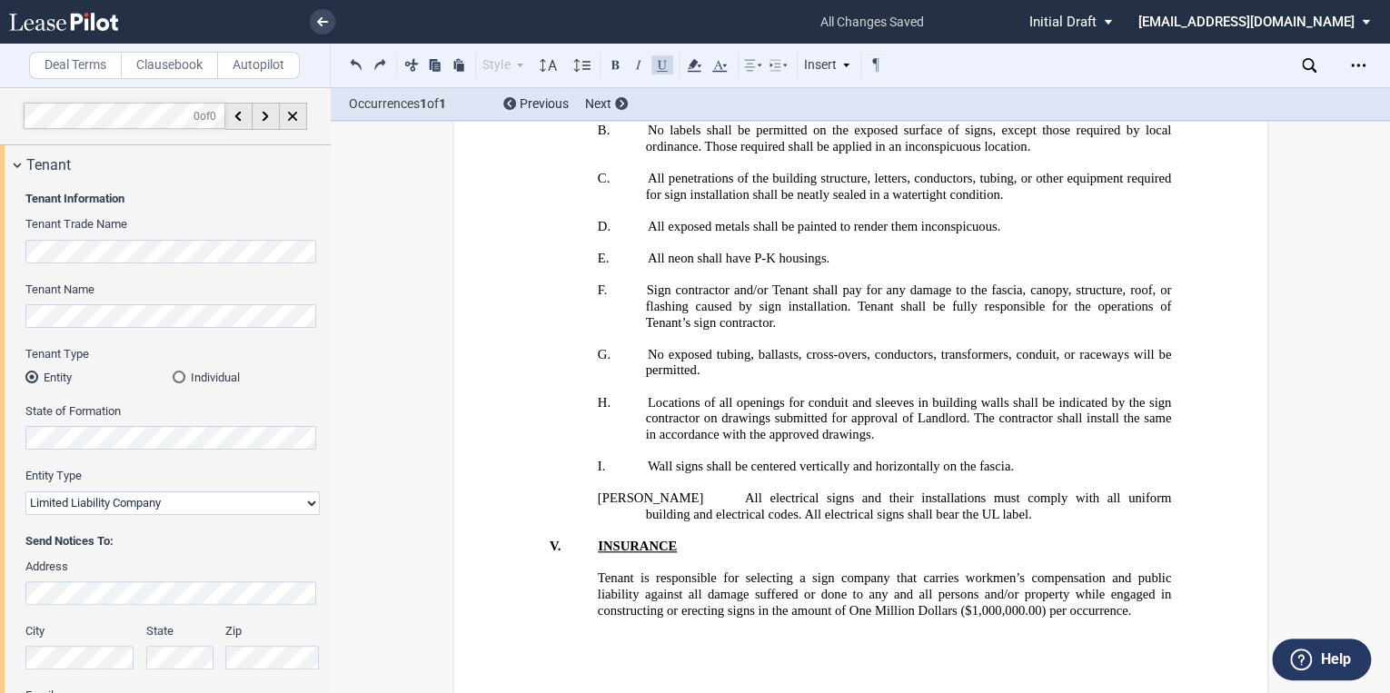
drag, startPoint x: 409, startPoint y: 69, endPoint x: 424, endPoint y: 80, distance: 18.9
click at [409, 69] on button at bounding box center [412, 65] width 22 height 22
click at [610, 619] on p "﻿" at bounding box center [861, 627] width 622 height 16
click at [569, 651] on p "﻿" at bounding box center [861, 659] width 622 height 16
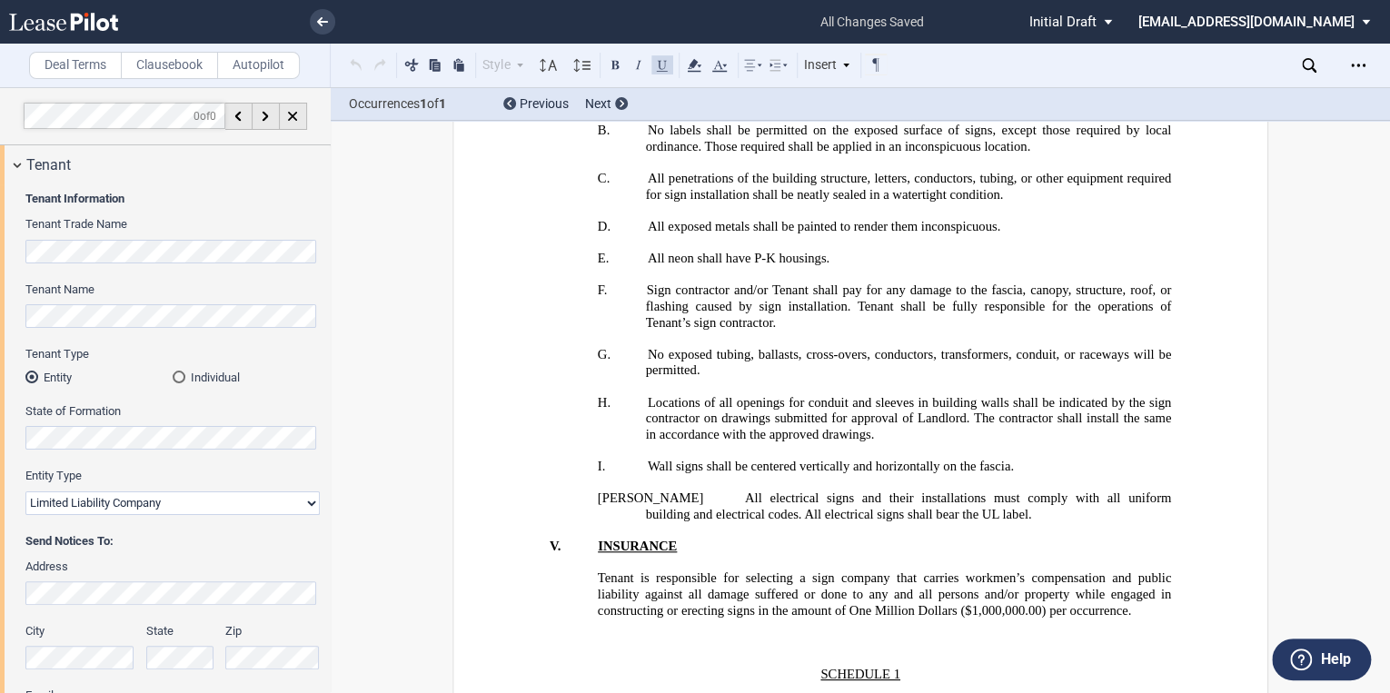
click at [909, 667] on p "SCHEDULE 1" at bounding box center [861, 675] width 622 height 16
click at [822, 634] on p "﻿" at bounding box center [861, 642] width 622 height 16
click at [832, 634] on p "﻿" at bounding box center [861, 642] width 622 height 16
click at [826, 682] on p "﻿" at bounding box center [861, 690] width 622 height 16
click at [837, 682] on p "﻿" at bounding box center [861, 690] width 622 height 16
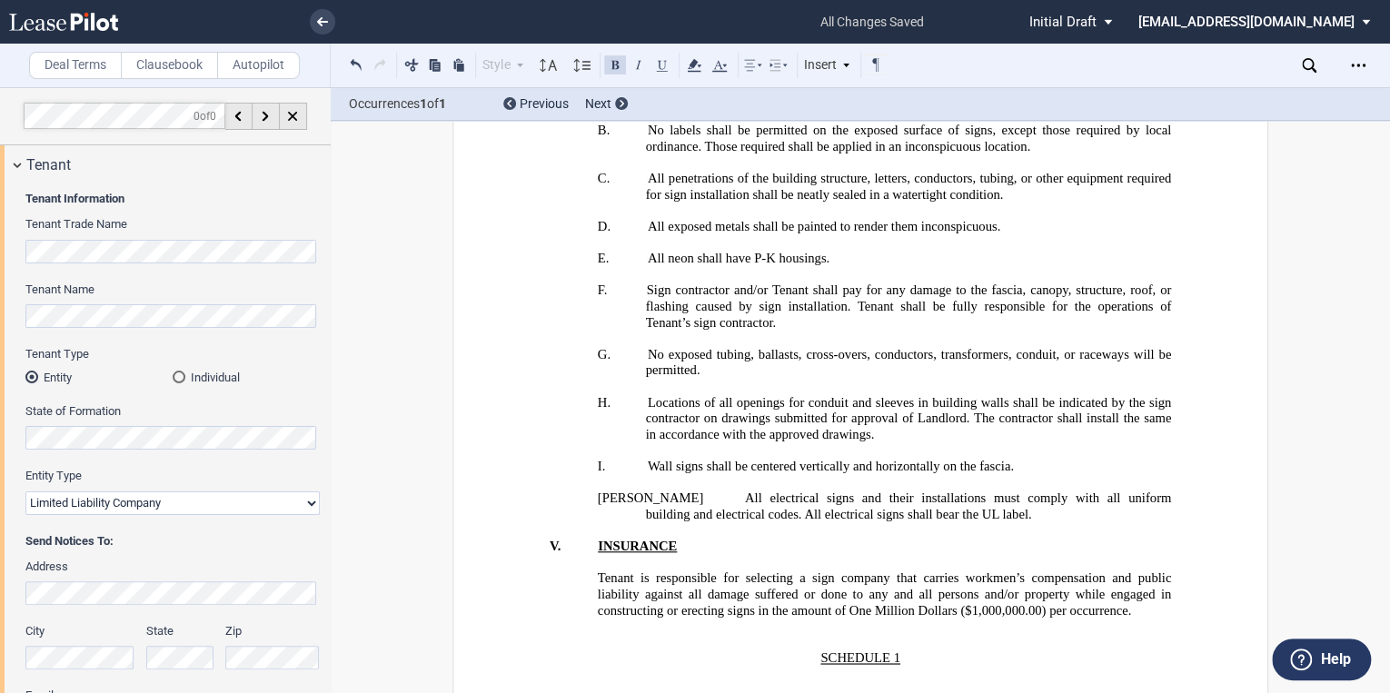
click at [837, 682] on p "﻿" at bounding box center [861, 690] width 622 height 16
click at [904, 651] on p "SCHEDULE 1" at bounding box center [861, 659] width 622 height 16
drag, startPoint x: 904, startPoint y: 319, endPoint x: 818, endPoint y: 314, distance: 86.5
click at [818, 651] on p "SCHEDULE 1" at bounding box center [861, 659] width 622 height 16
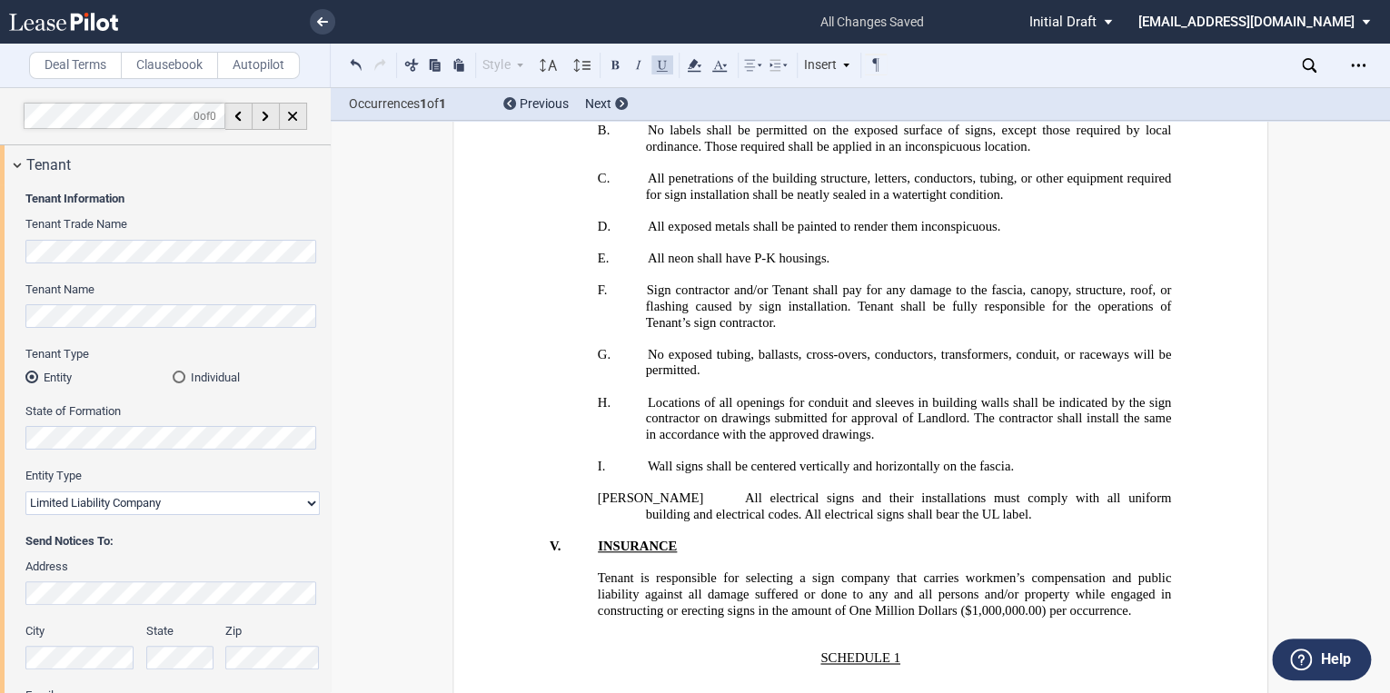
drag, startPoint x: 904, startPoint y: 308, endPoint x: 798, endPoint y: 310, distance: 106.3
click at [798, 651] on p "SCHEDULE 1" at bounding box center [861, 659] width 622 height 16
drag, startPoint x: 802, startPoint y: 314, endPoint x: 927, endPoint y: 314, distance: 124.5
click at [927, 651] on p "SCHEDULE 1" at bounding box center [861, 659] width 622 height 16
click at [413, 58] on button at bounding box center [412, 65] width 22 height 22
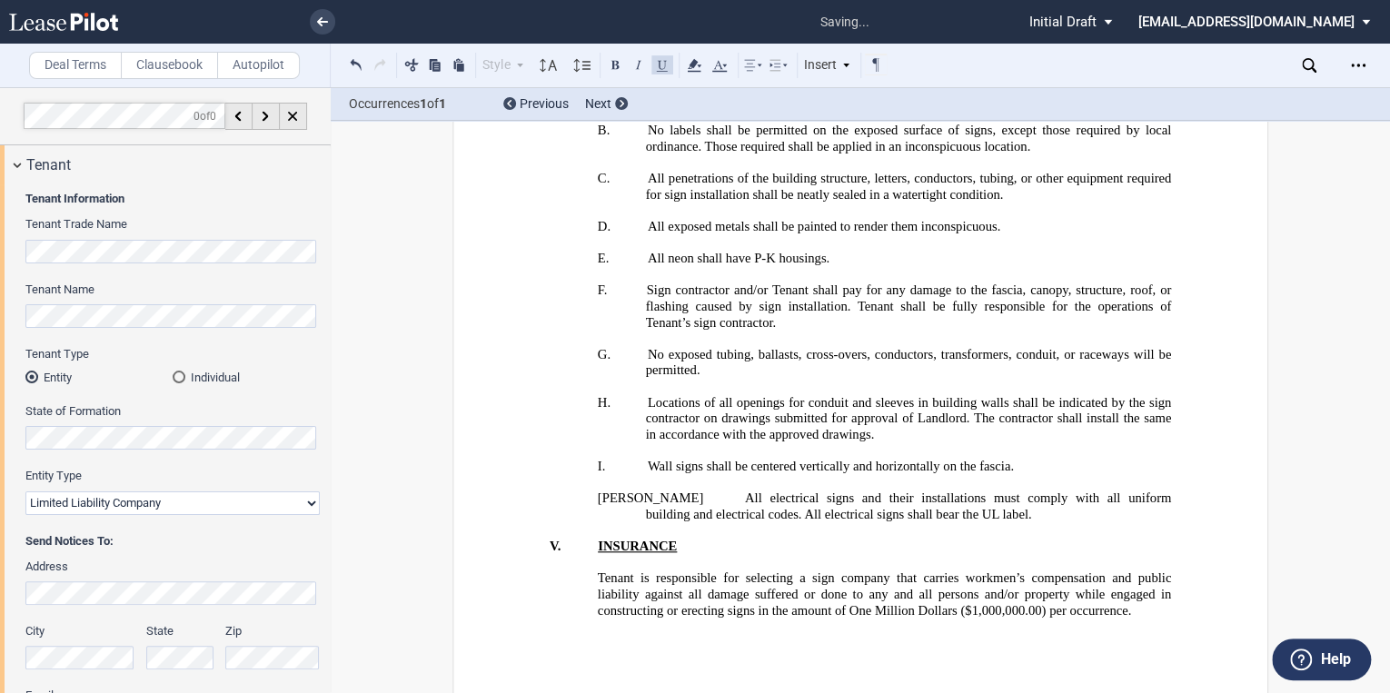
click at [863, 634] on p "﻿" at bounding box center [861, 642] width 622 height 16
drag, startPoint x: 739, startPoint y: 298, endPoint x: 539, endPoint y: 299, distance: 199.9
drag, startPoint x: 542, startPoint y: 298, endPoint x: 810, endPoint y: 299, distance: 268.1
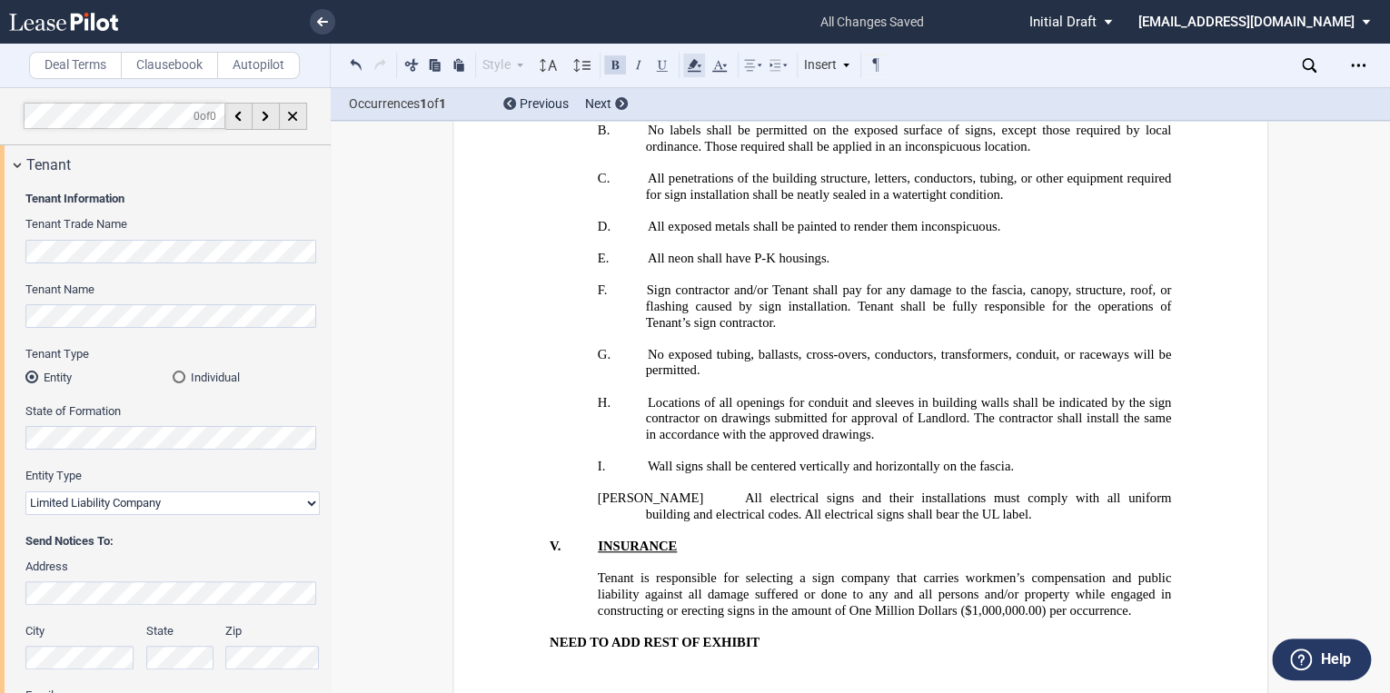
click at [700, 64] on icon at bounding box center [694, 66] width 22 height 22
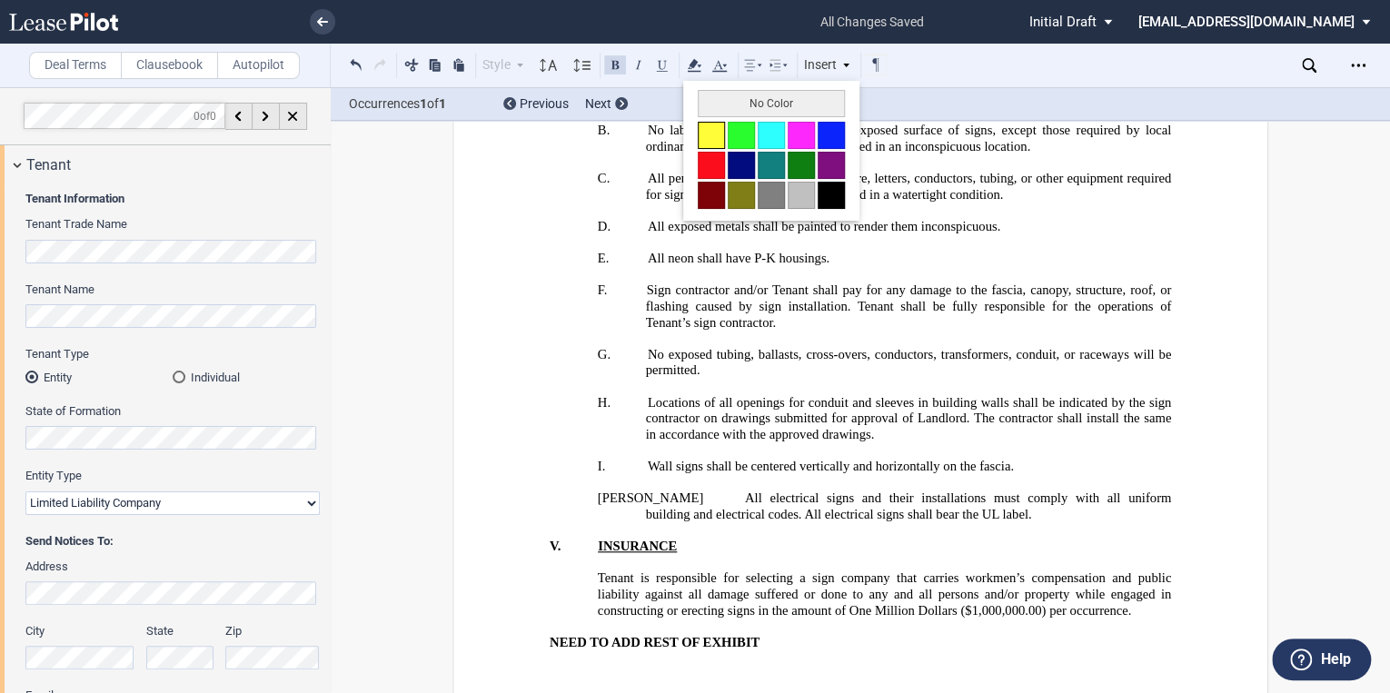
click at [718, 144] on button at bounding box center [711, 135] width 27 height 27
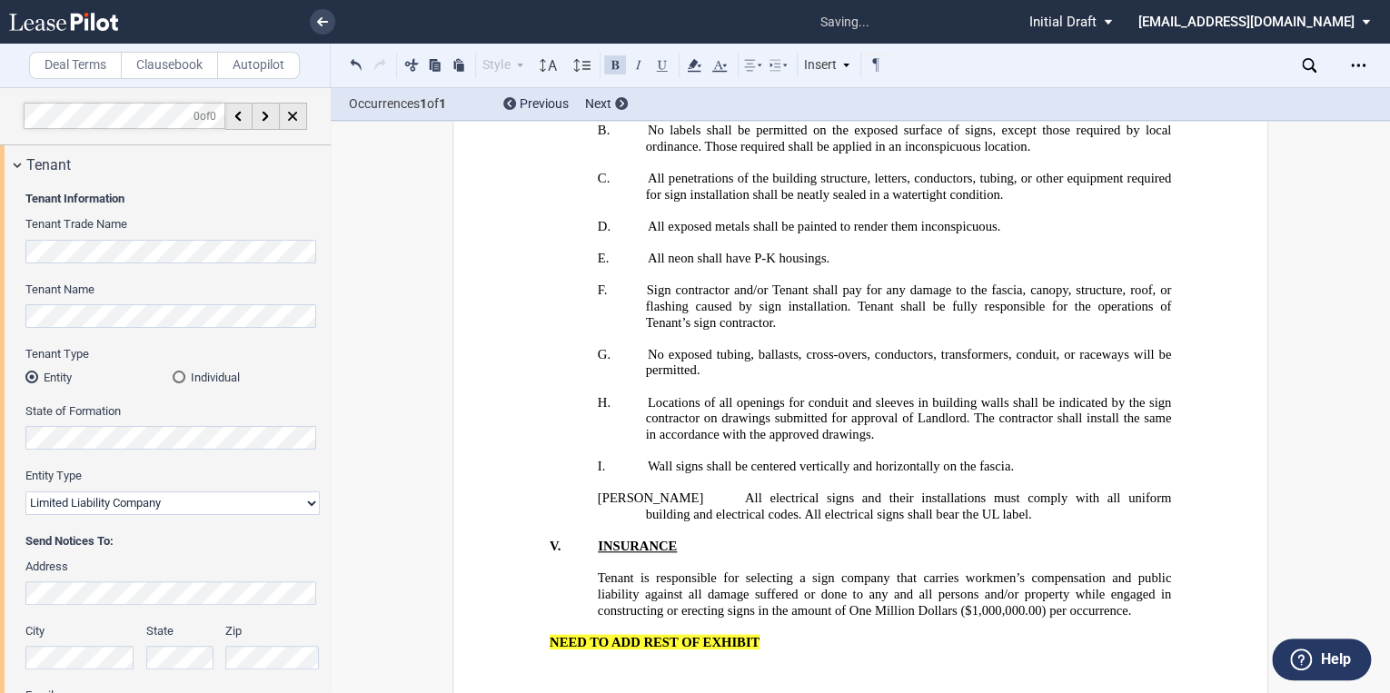
click at [762, 634] on p "﻿NEED TO ADD REST OF EXHIBIT" at bounding box center [861, 642] width 622 height 16
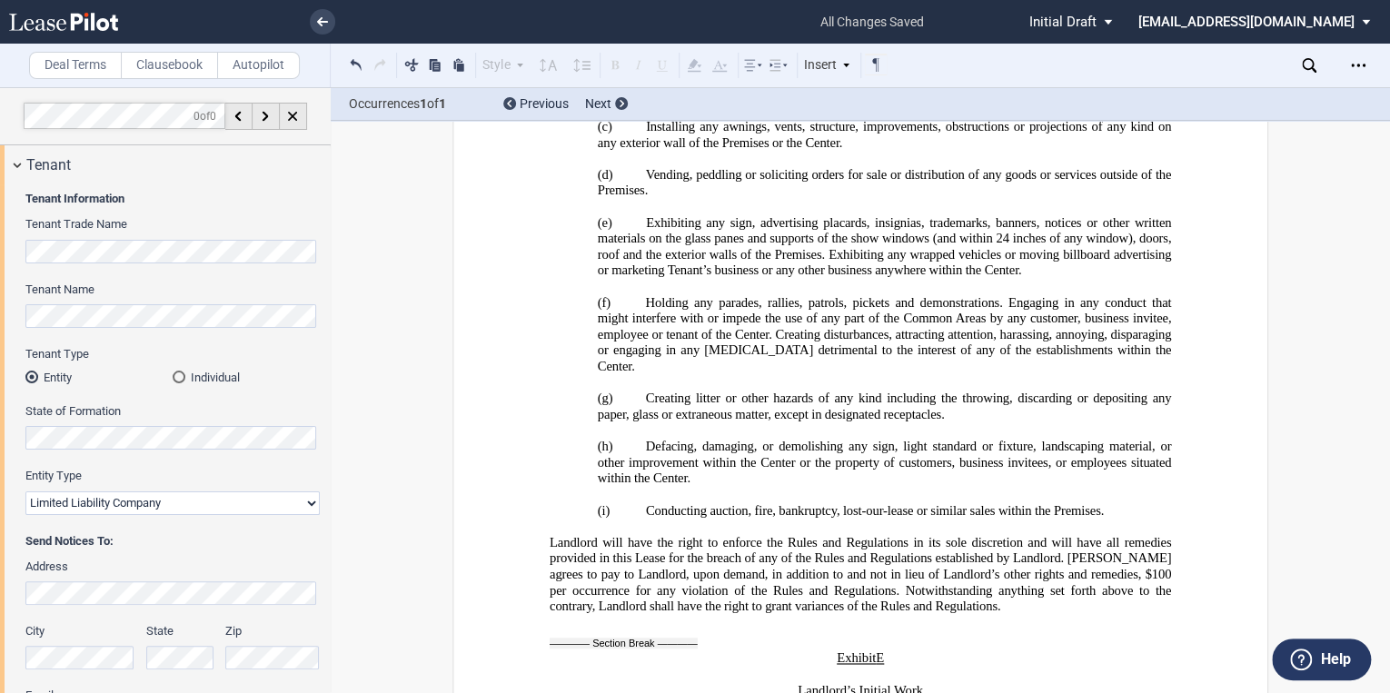
scroll to position [33384, 0]
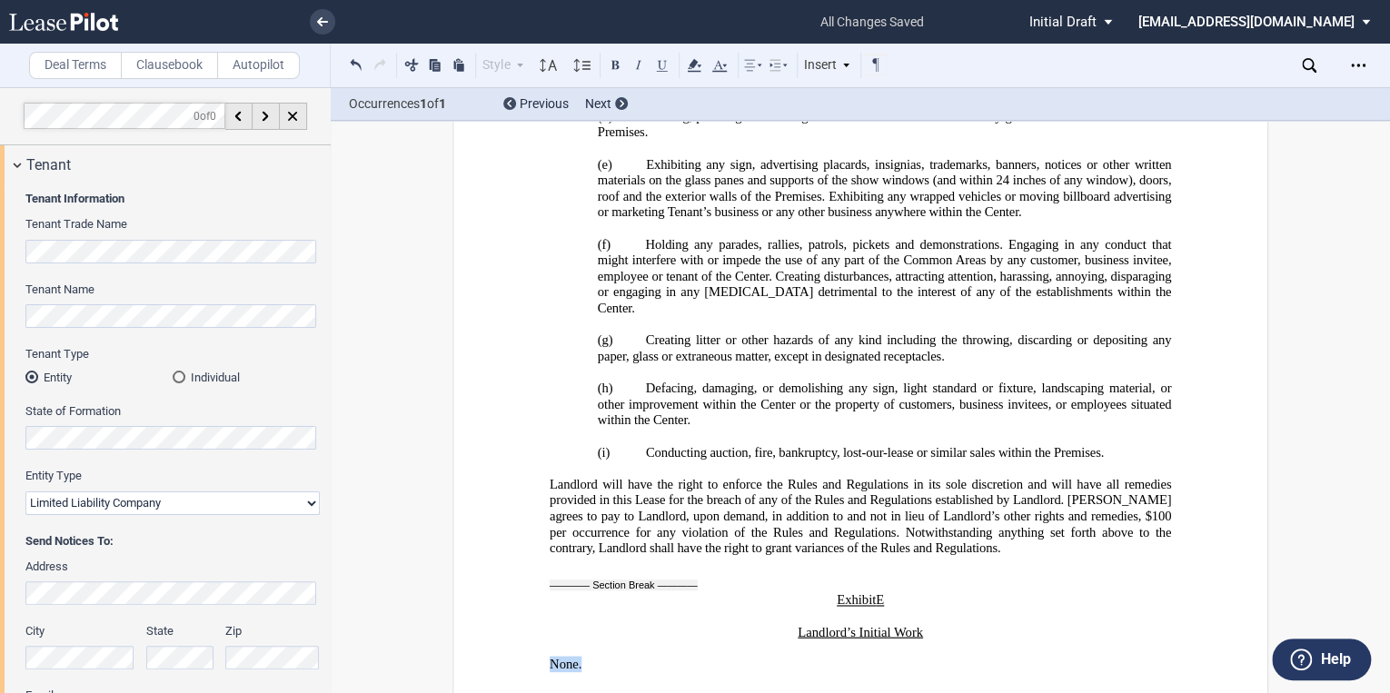
drag, startPoint x: 531, startPoint y: 353, endPoint x: 606, endPoint y: 349, distance: 75.5
click at [850, 656] on p "None." at bounding box center [861, 664] width 622 height 16
click at [589, 70] on icon at bounding box center [582, 66] width 22 height 22
click at [754, 65] on icon at bounding box center [753, 66] width 22 height 22
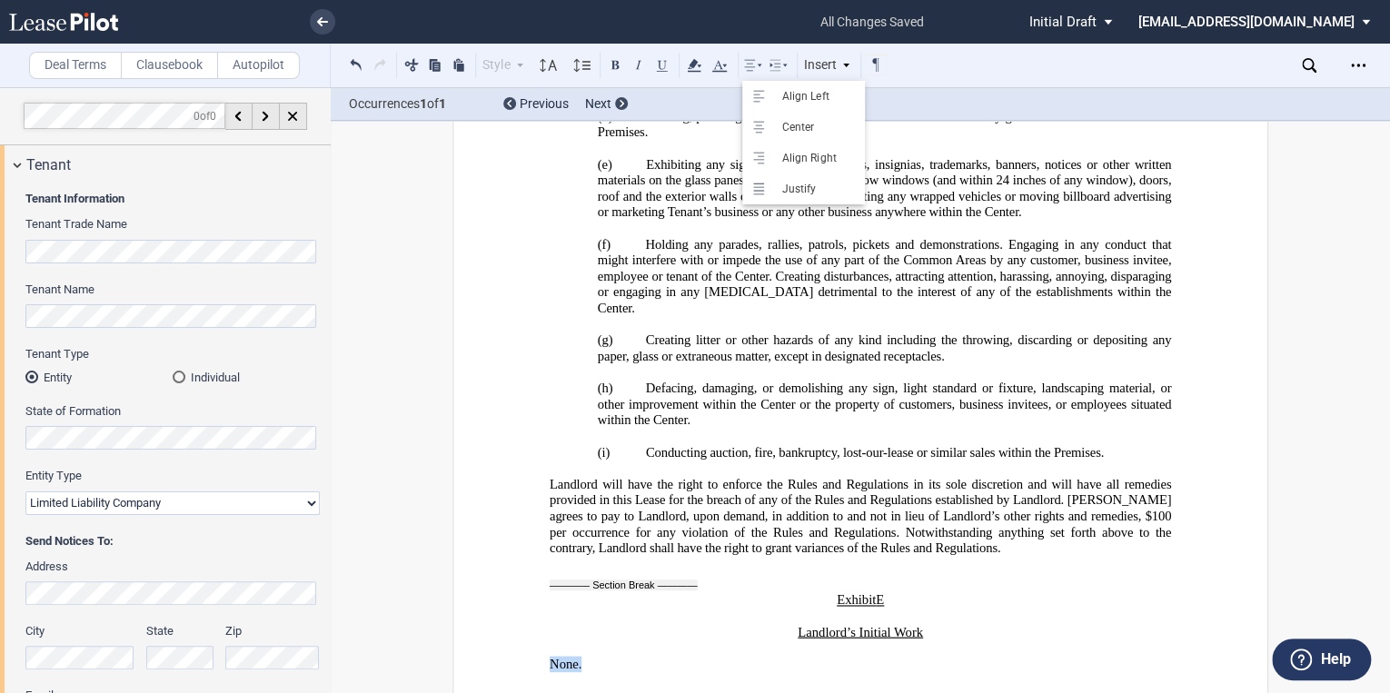
click at [791, 133] on div "Center" at bounding box center [814, 127] width 83 height 15
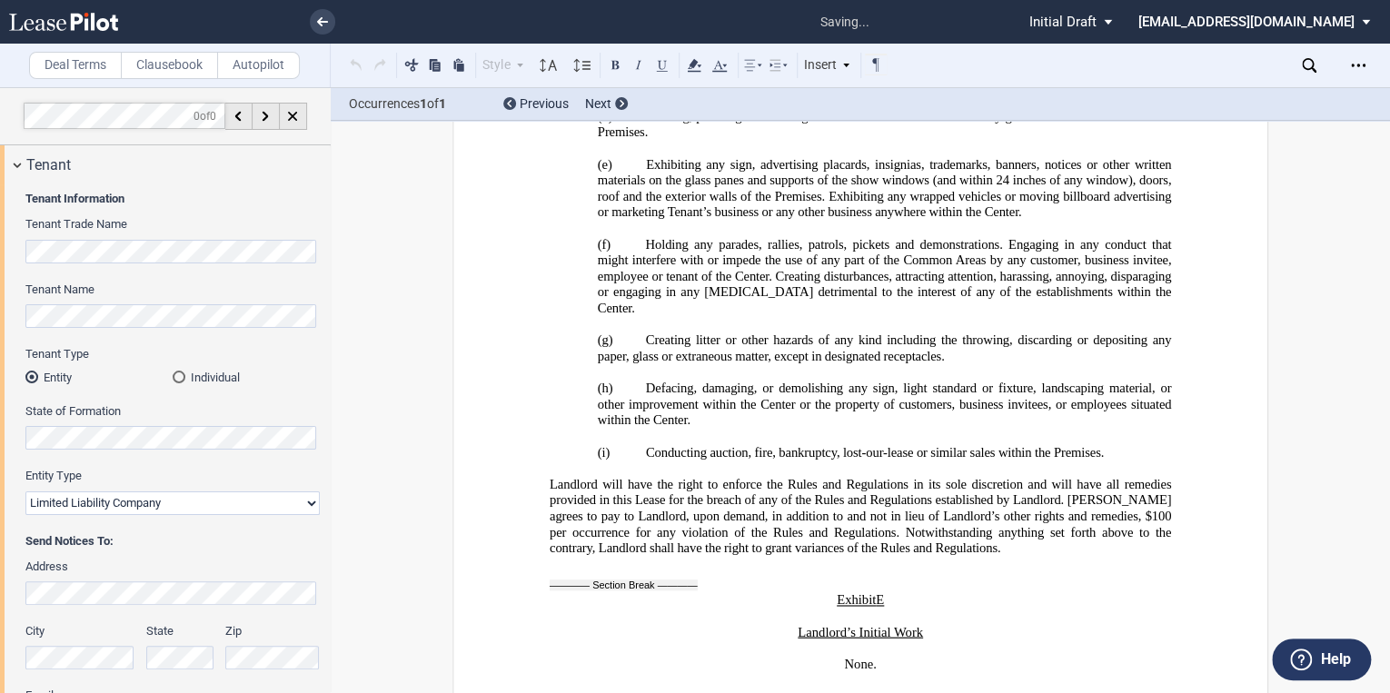
click at [752, 65] on icon at bounding box center [753, 66] width 22 height 22
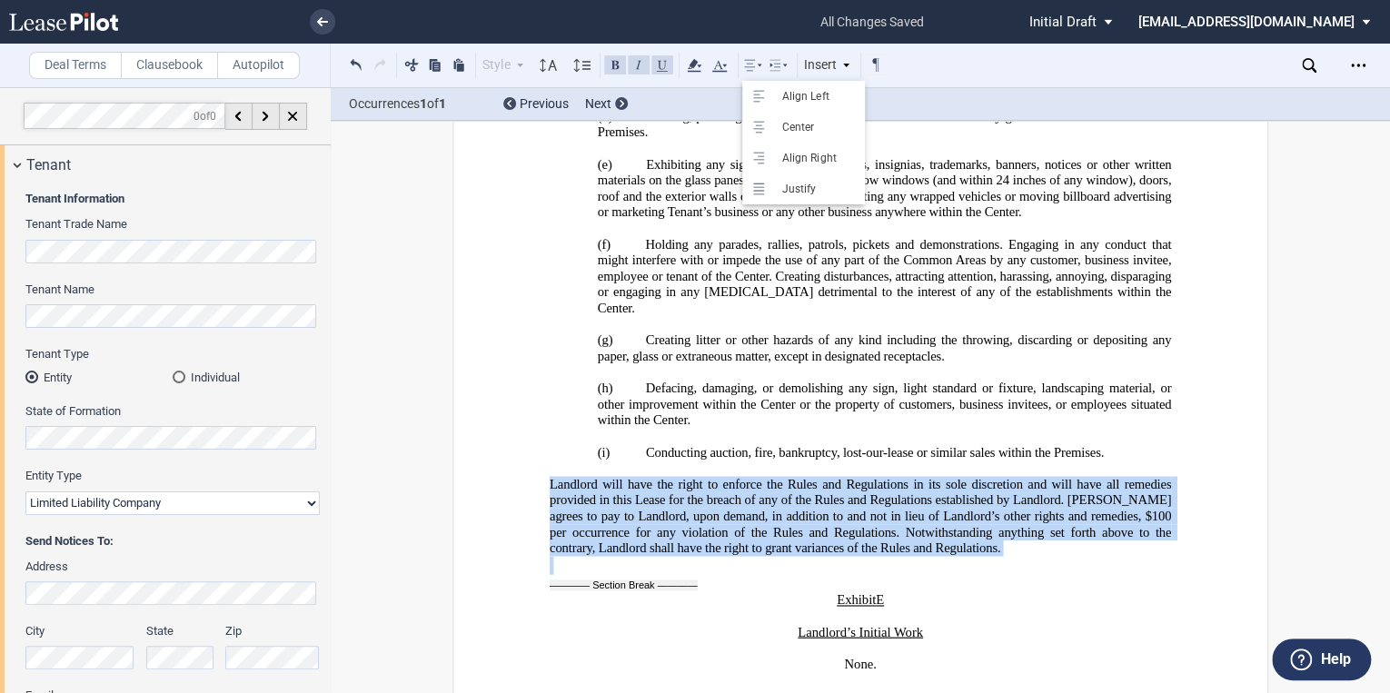
drag, startPoint x: 887, startPoint y: 243, endPoint x: 546, endPoint y: 161, distance: 350.5
click at [156, 63] on label "Clausebook" at bounding box center [169, 65] width 97 height 27
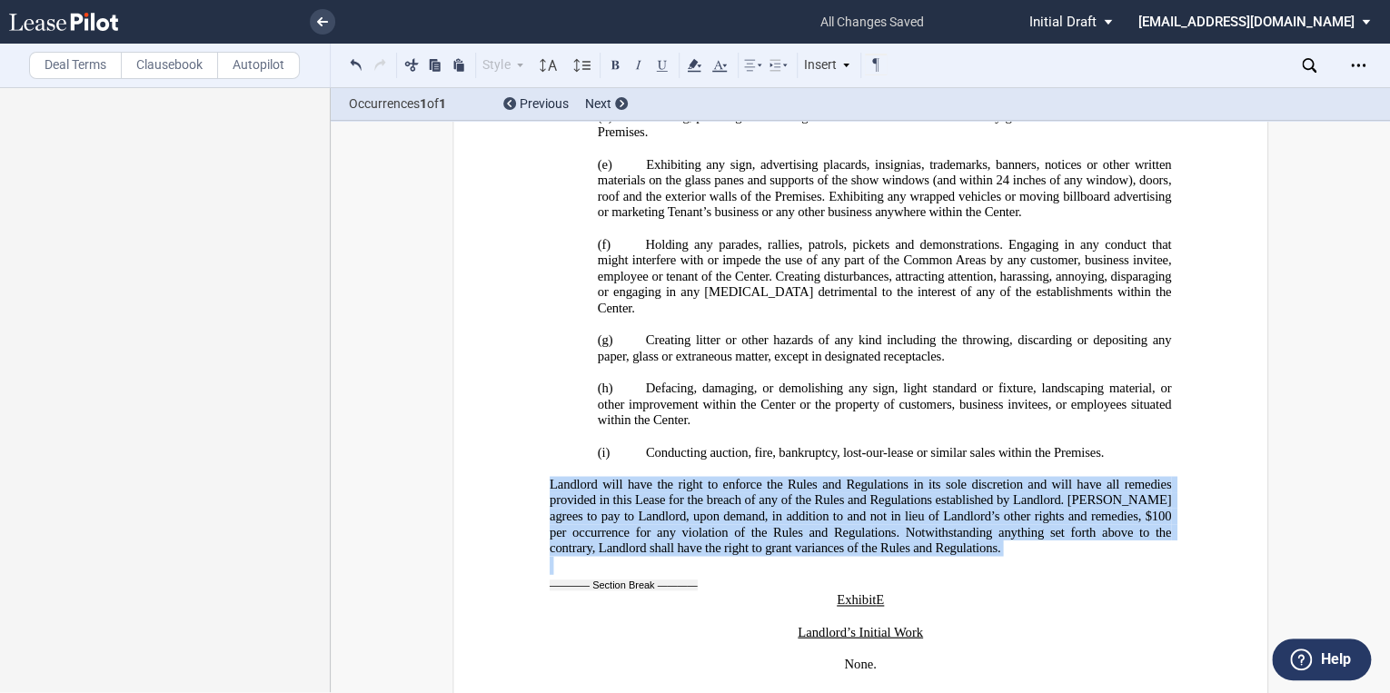
click at [73, 59] on label "Deal Terms" at bounding box center [75, 65] width 93 height 27
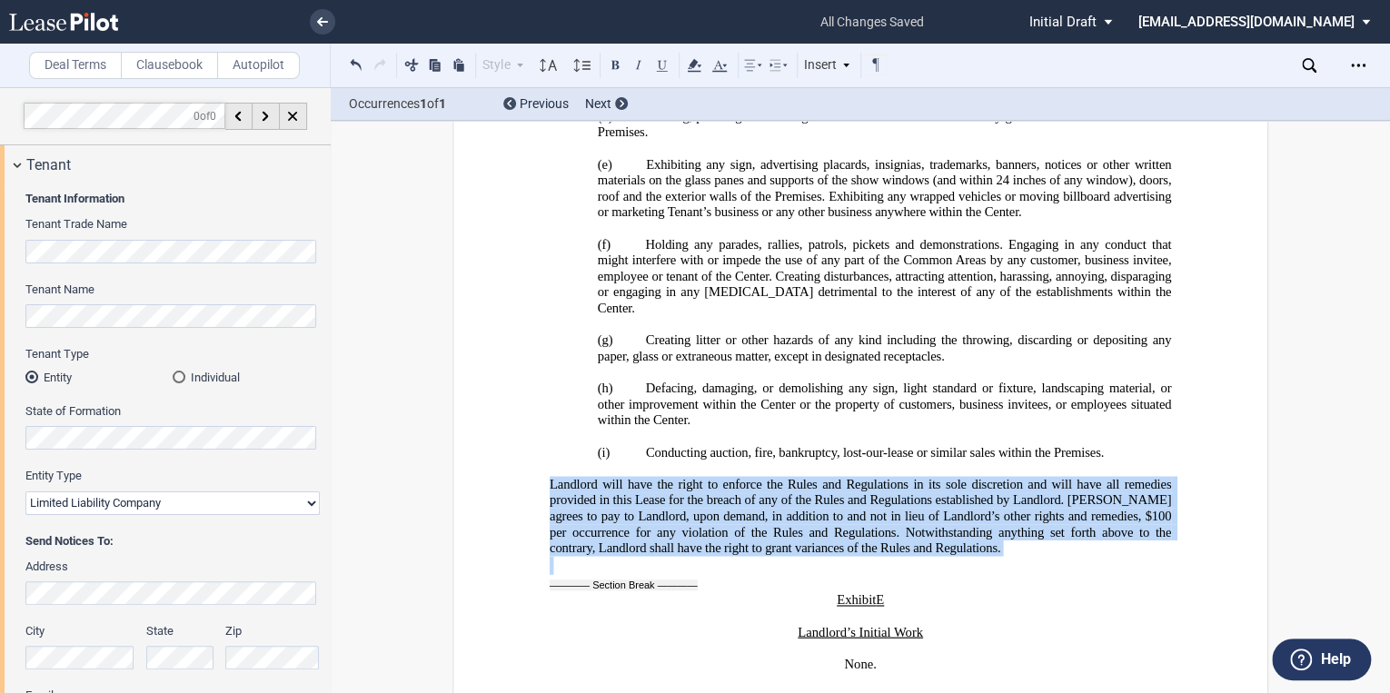
click at [149, 58] on label "Clausebook" at bounding box center [169, 65] width 97 height 27
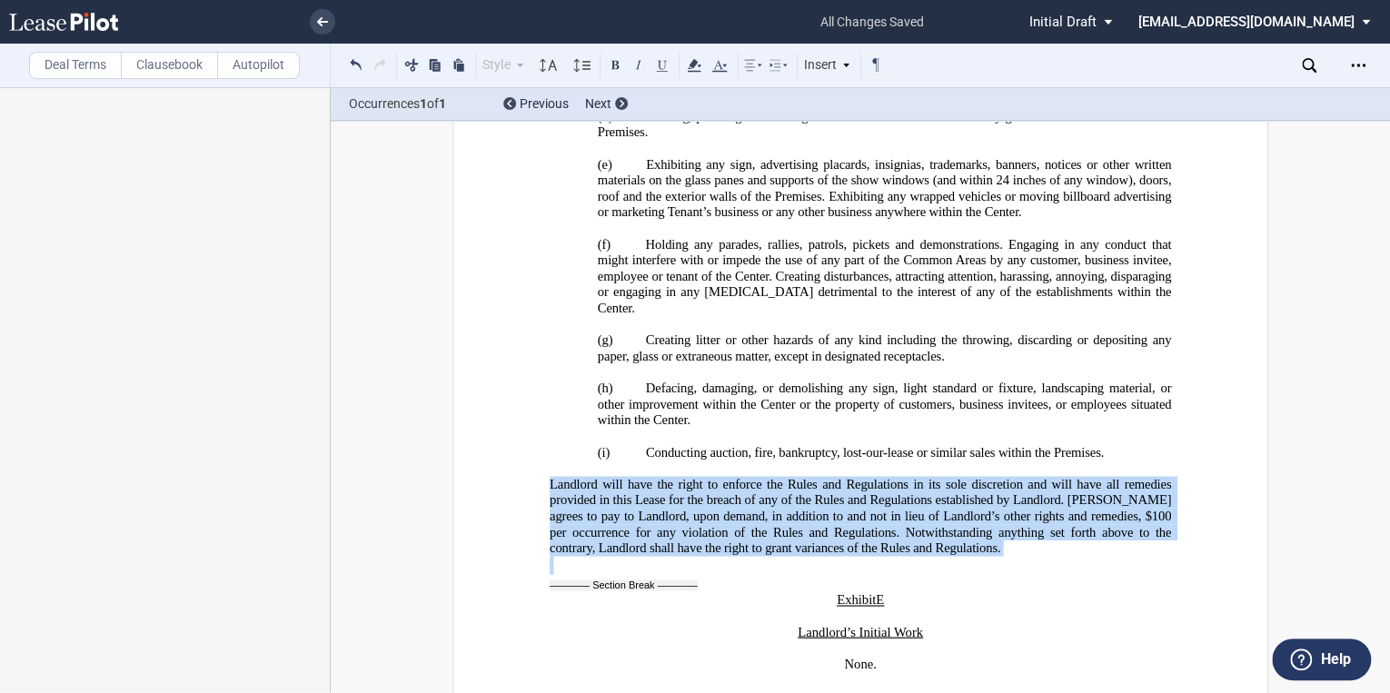
click at [80, 65] on label "Deal Terms" at bounding box center [75, 65] width 93 height 27
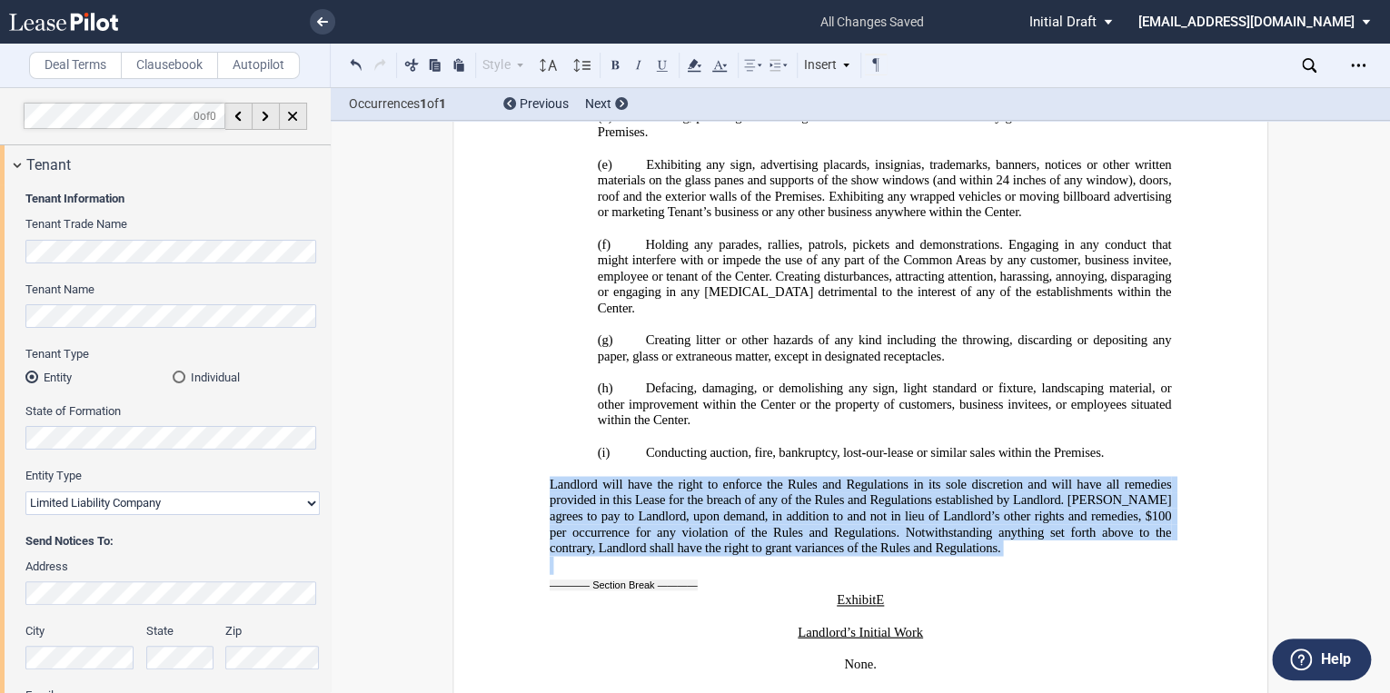
click at [144, 68] on label "Clausebook" at bounding box center [169, 65] width 97 height 27
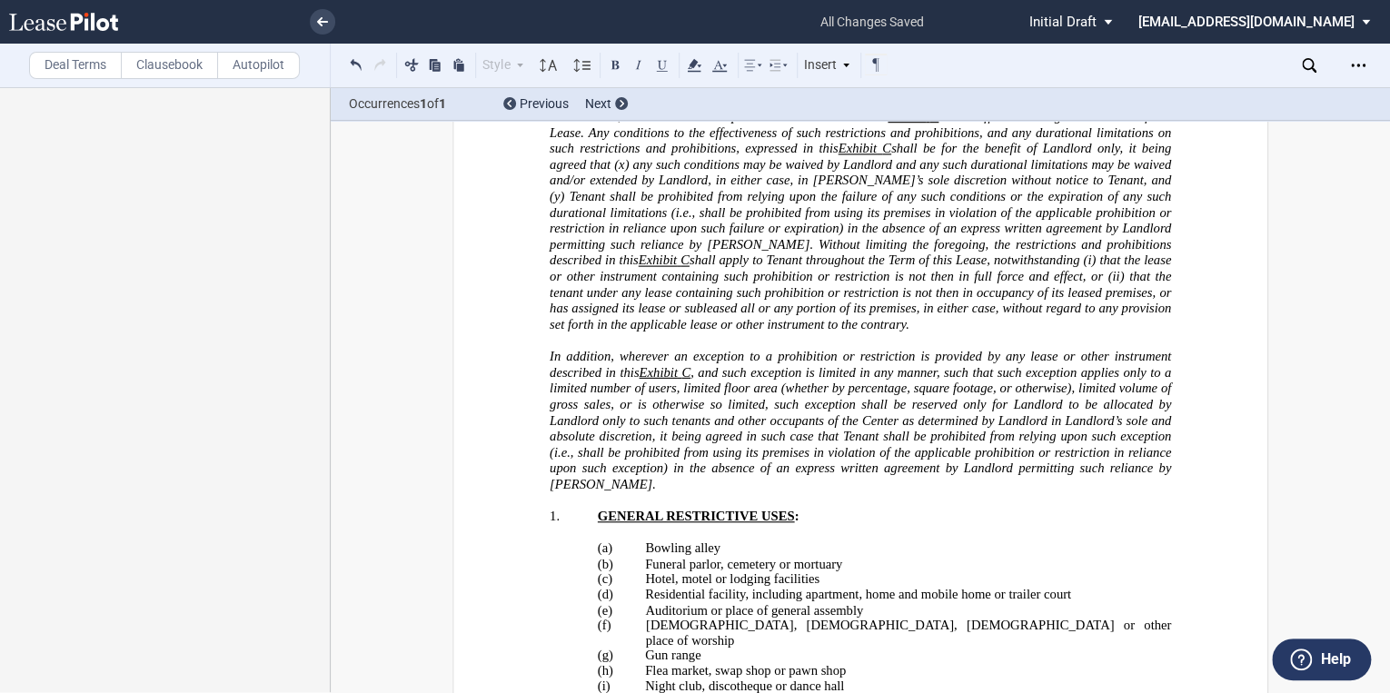
scroll to position [31640, 0]
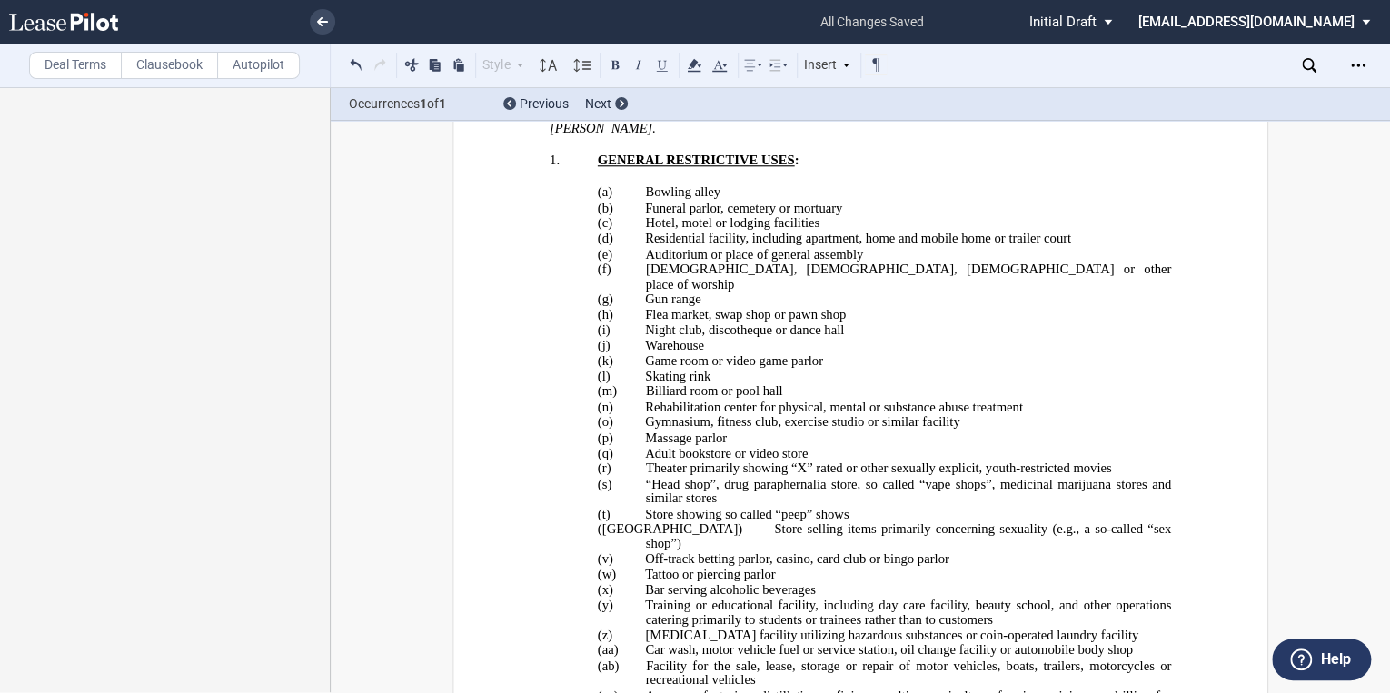
drag, startPoint x: 702, startPoint y: 518, endPoint x: 553, endPoint y: 515, distance: 149.1
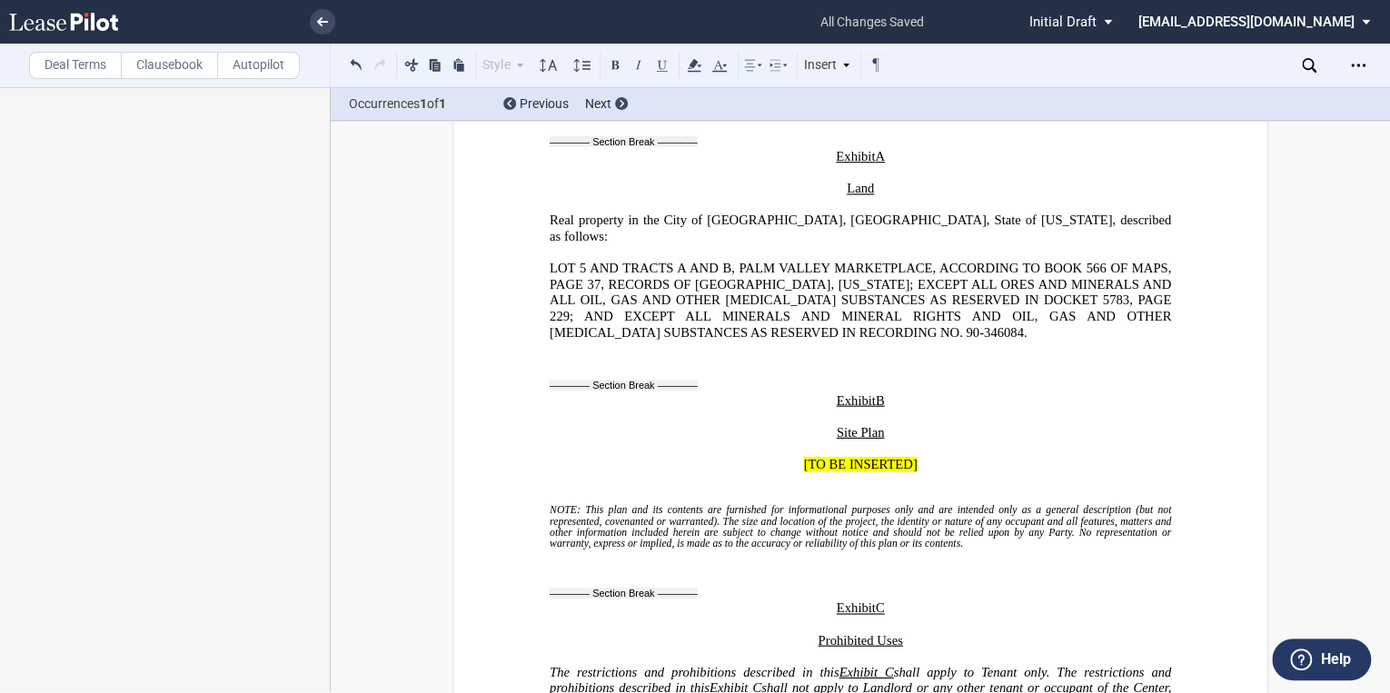
scroll to position [30331, 0]
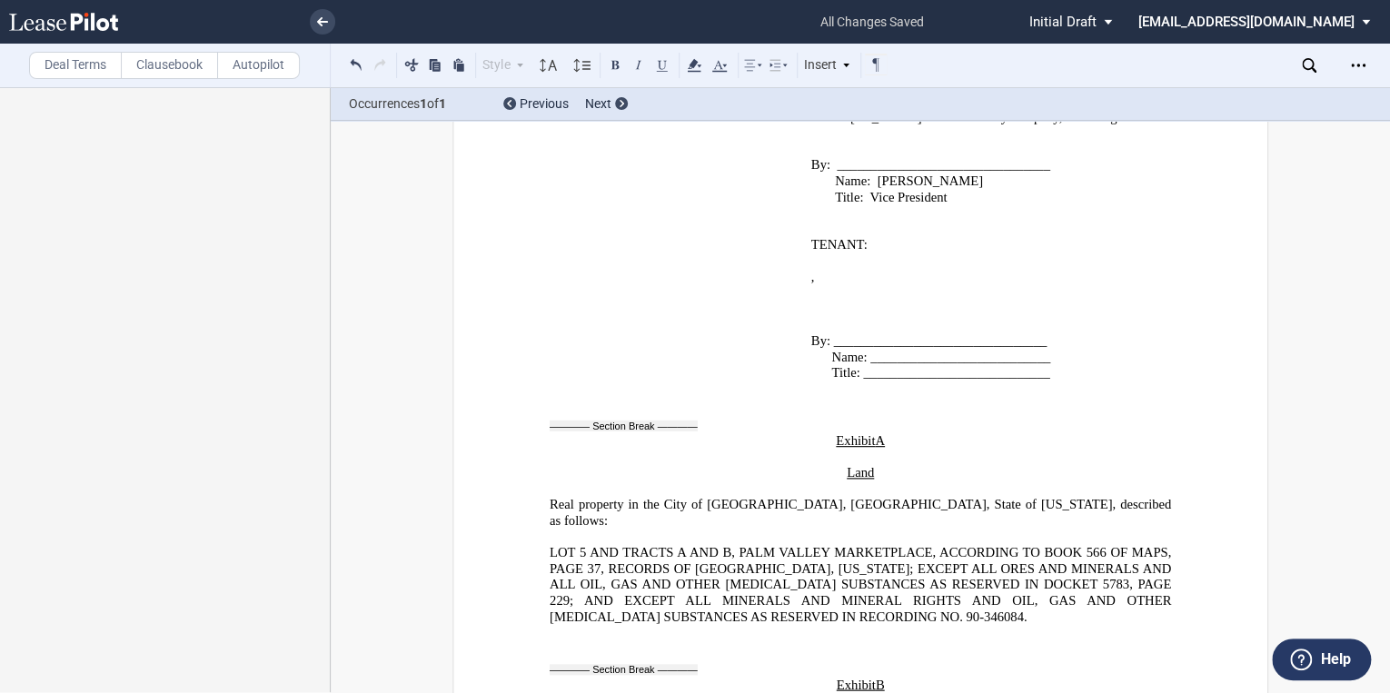
drag, startPoint x: 882, startPoint y: 473, endPoint x: 758, endPoint y: 477, distance: 124.6
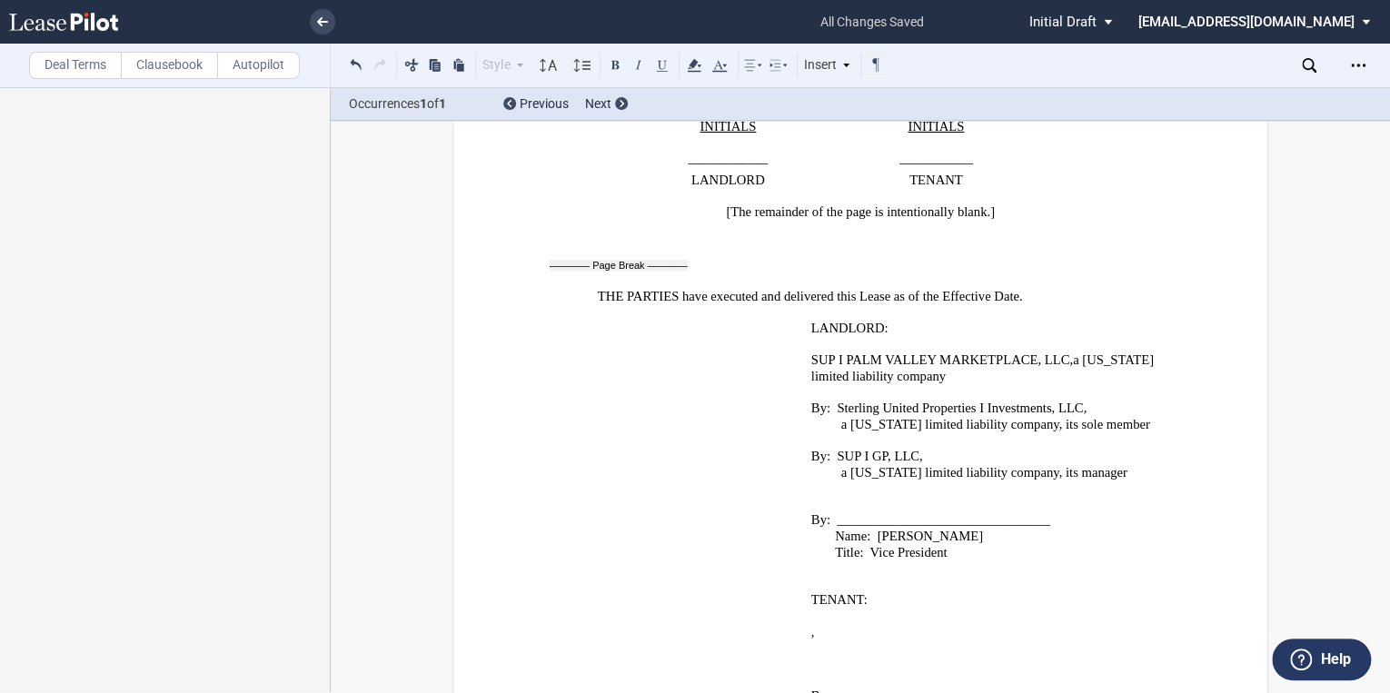
scroll to position [30040, 0]
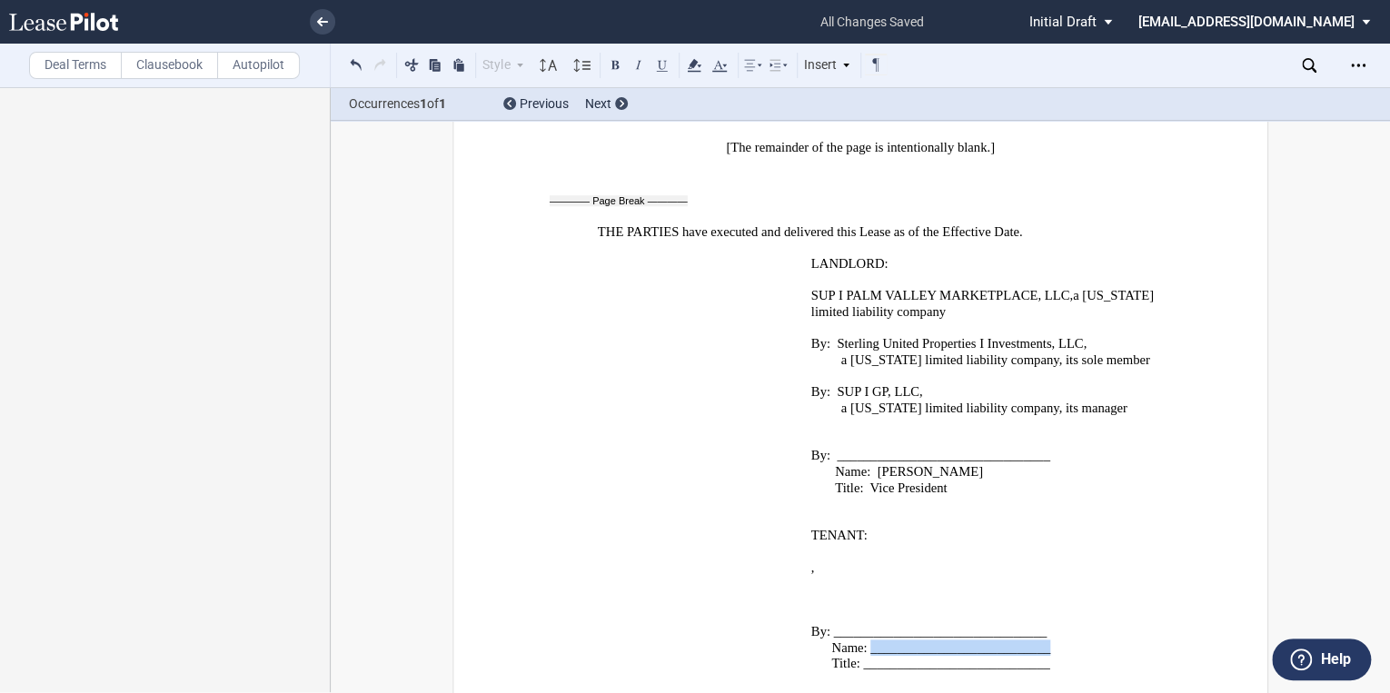
drag, startPoint x: 1046, startPoint y: 389, endPoint x: 869, endPoint y: 391, distance: 177.2
click at [869, 641] on p "Name: ___________________________" at bounding box center [989, 649] width 354 height 16
click at [79, 74] on label "Deal Terms" at bounding box center [75, 65] width 93 height 27
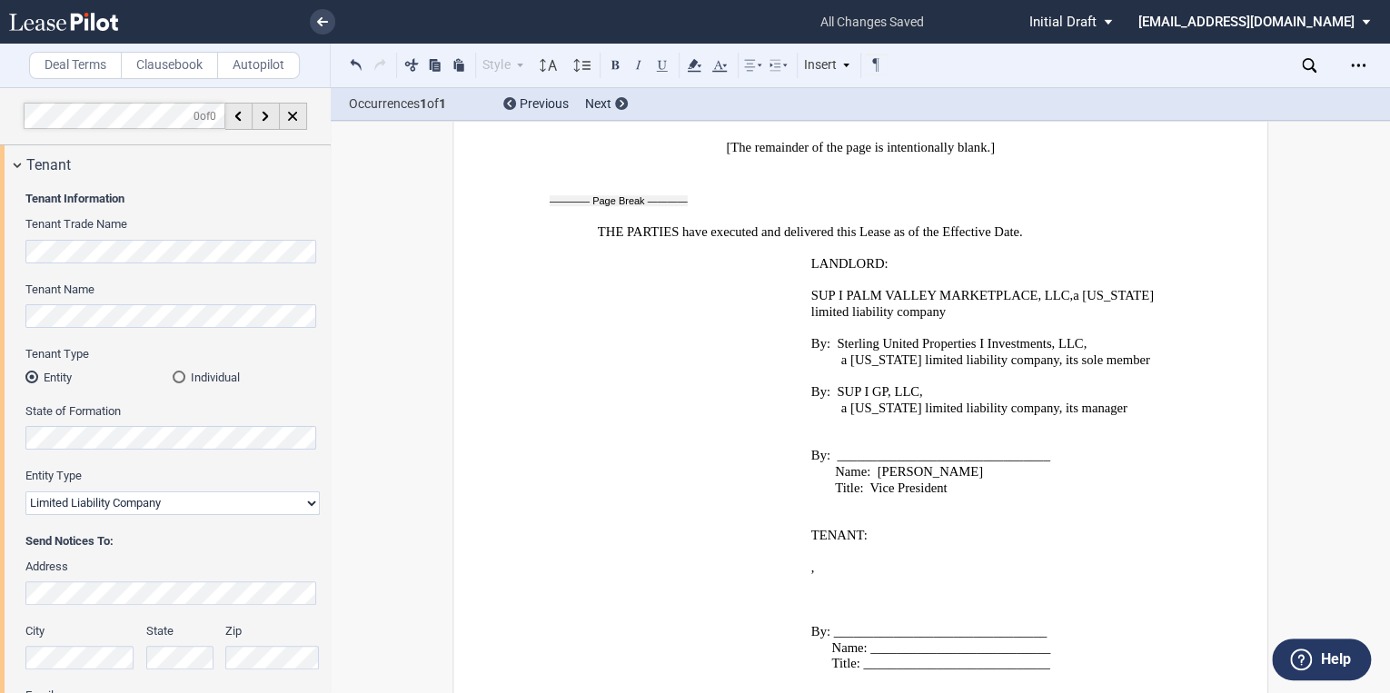
click at [918, 656] on span "Title: ____________________________" at bounding box center [941, 663] width 218 height 15
drag, startPoint x: 1045, startPoint y: 391, endPoint x: 870, endPoint y: 388, distance: 175.4
click at [870, 641] on span "Name: ___________________________" at bounding box center [941, 648] width 219 height 15
click at [1032, 641] on span "Name: ___________________________" at bounding box center [941, 648] width 219 height 15
click at [1047, 641] on p "Name: ___________________________" at bounding box center [989, 649] width 354 height 16
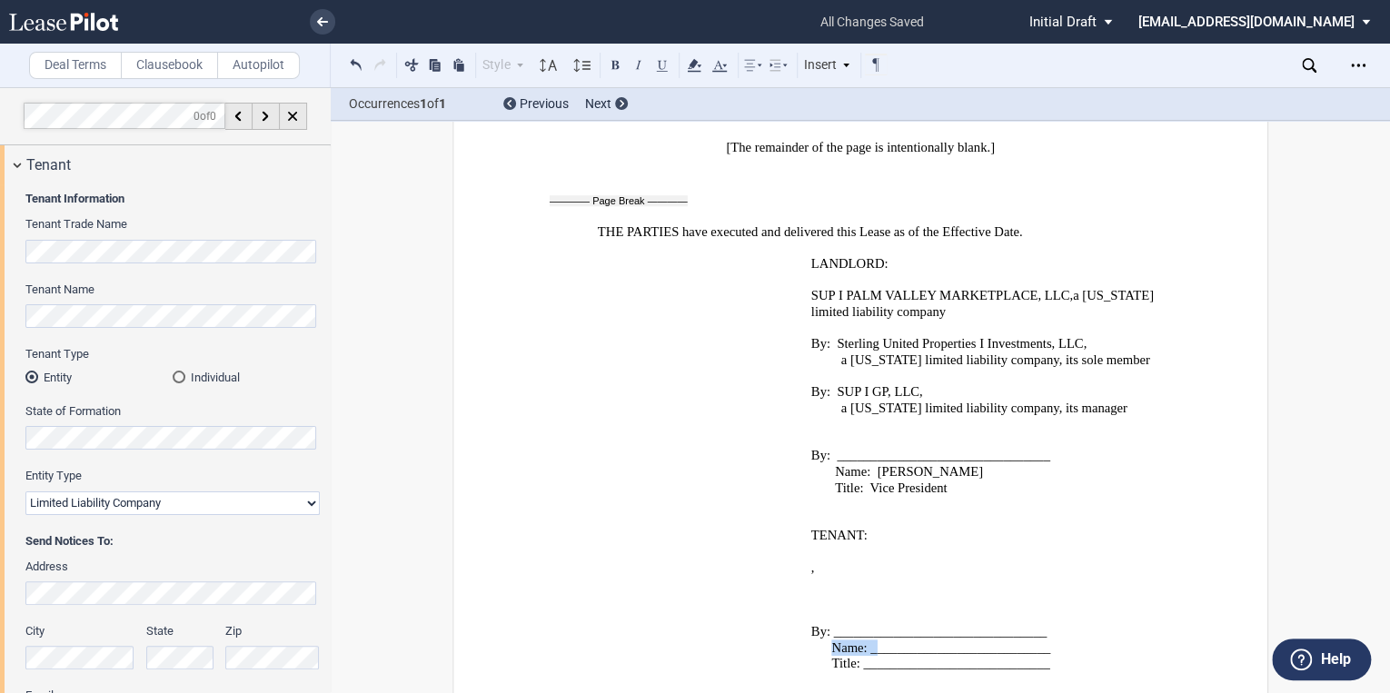
click at [1045, 641] on span "Name: ___________________________" at bounding box center [941, 648] width 219 height 15
click at [362, 61] on button at bounding box center [356, 65] width 22 height 22
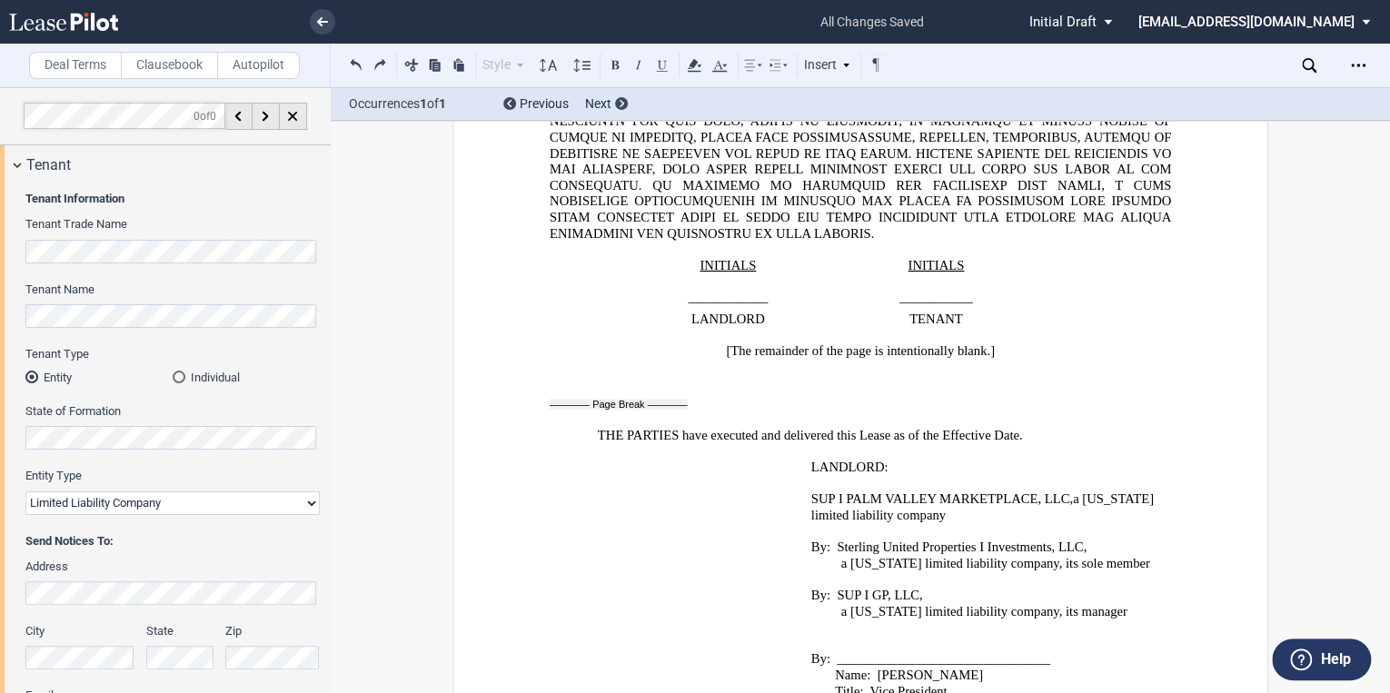
scroll to position [29822, 0]
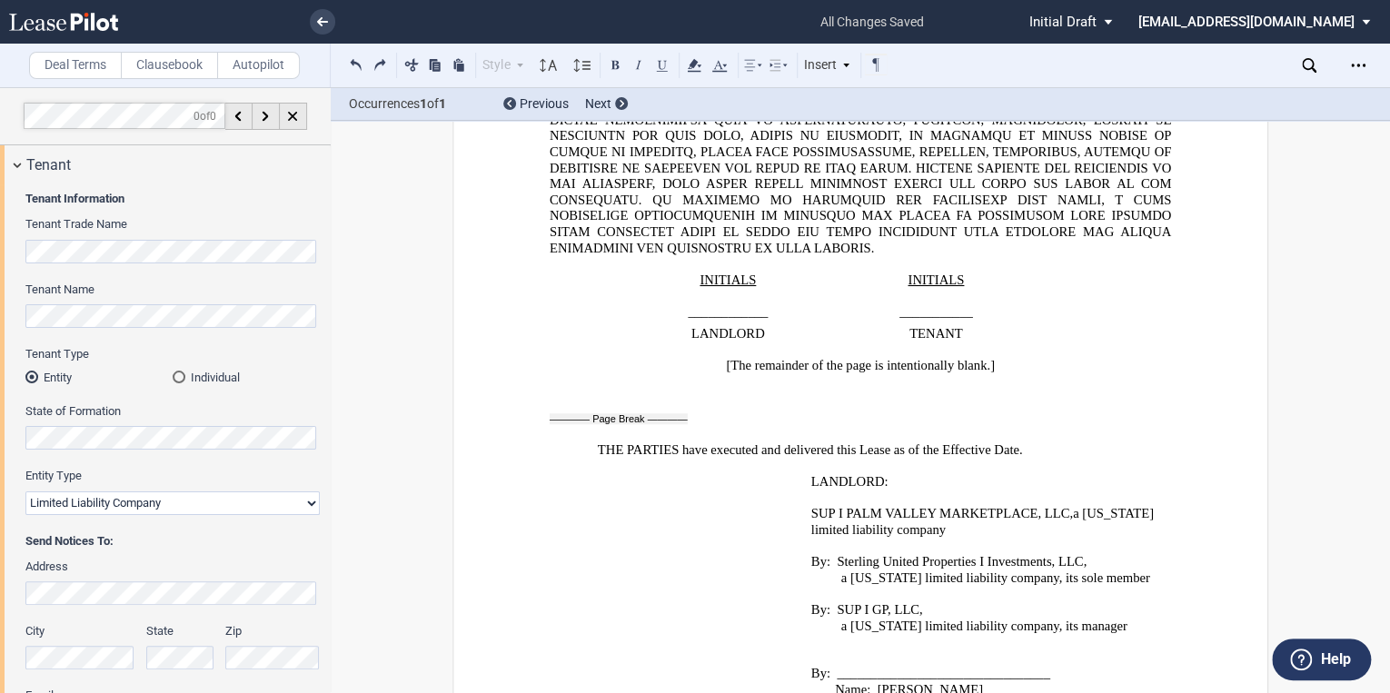
click at [837, 554] on span "Sterling United Properties I Investments, LLC," at bounding box center [962, 561] width 250 height 15
click at [837, 603] on span "SUP I GP, LLC," at bounding box center [879, 610] width 85 height 15
click at [1073, 507] on span "a" at bounding box center [1076, 514] width 6 height 15
click at [1073, 507] on p "SUP I PALM VALLEY MARKETPLACE, LLC ," at bounding box center [989, 515] width 354 height 16
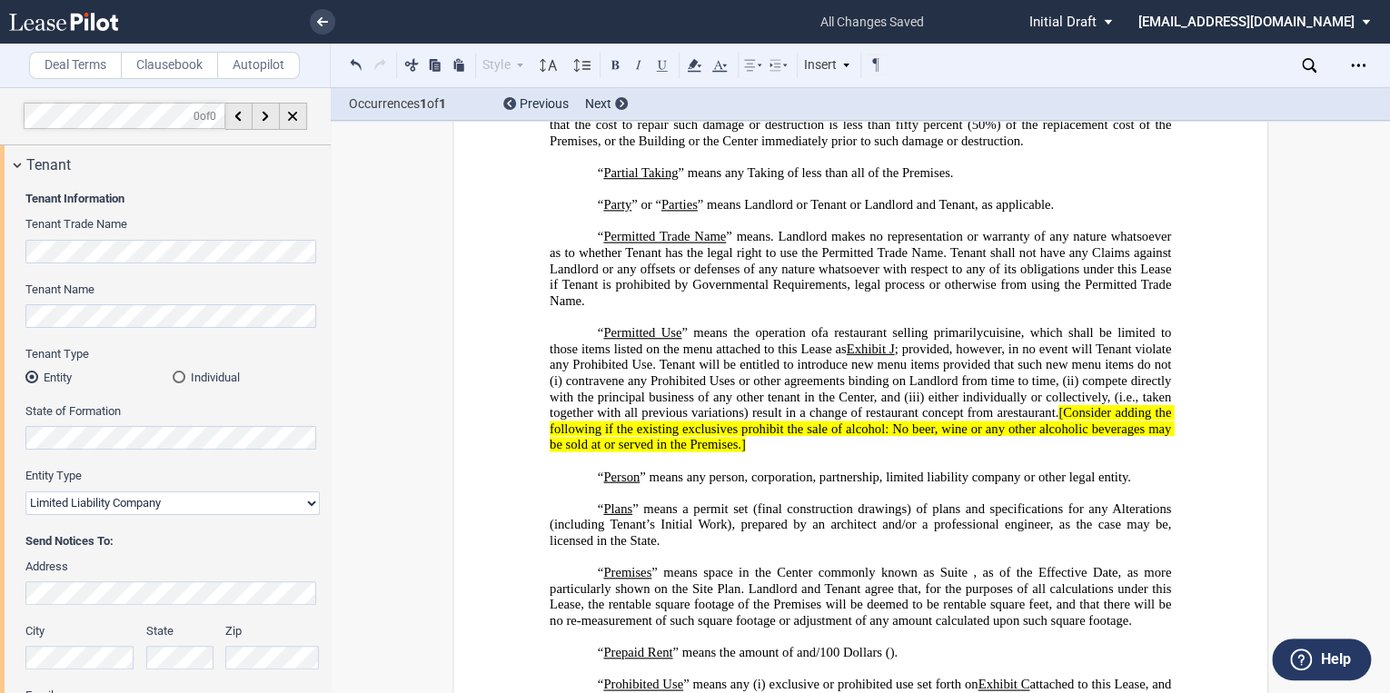
scroll to position [4636, 0]
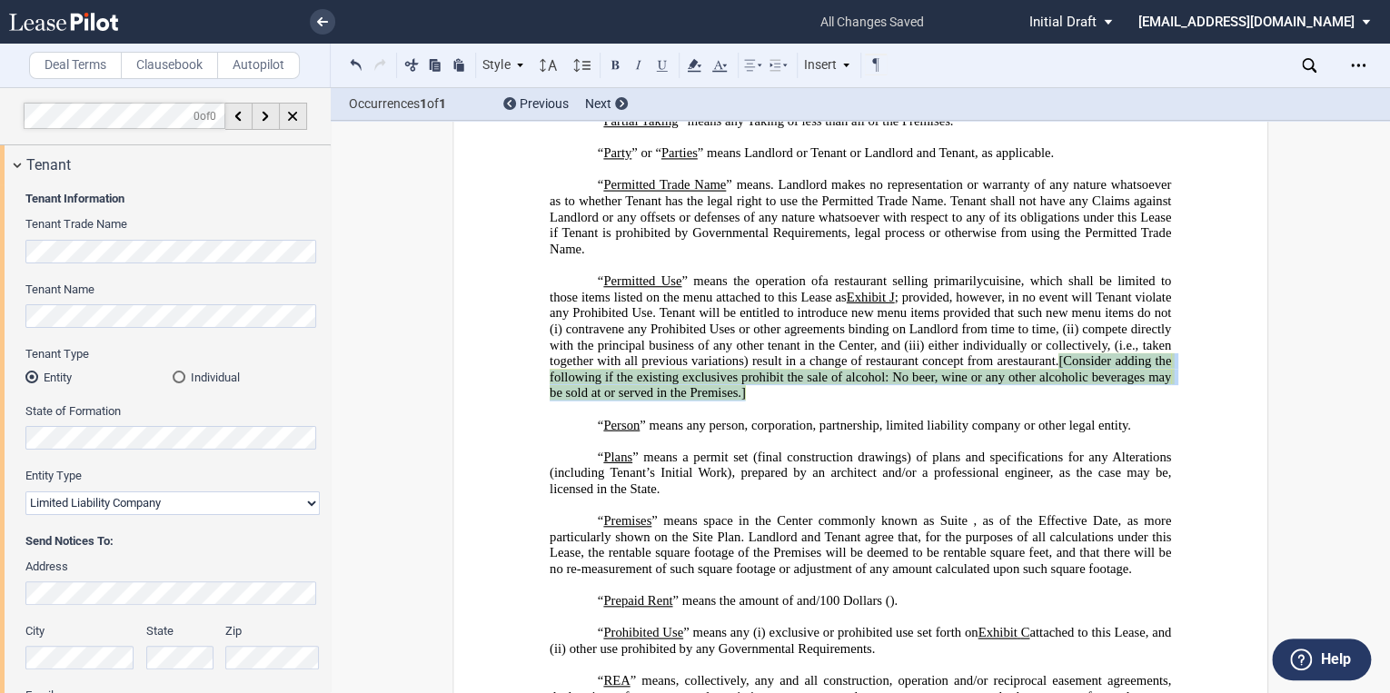
drag, startPoint x: 782, startPoint y: 399, endPoint x: 677, endPoint y: 393, distance: 104.7
click at [677, 393] on p "“ Permitted Use ” means the operation of ﻿ ﻿ ; provided, however, in no event w…" at bounding box center [861, 338] width 622 height 128
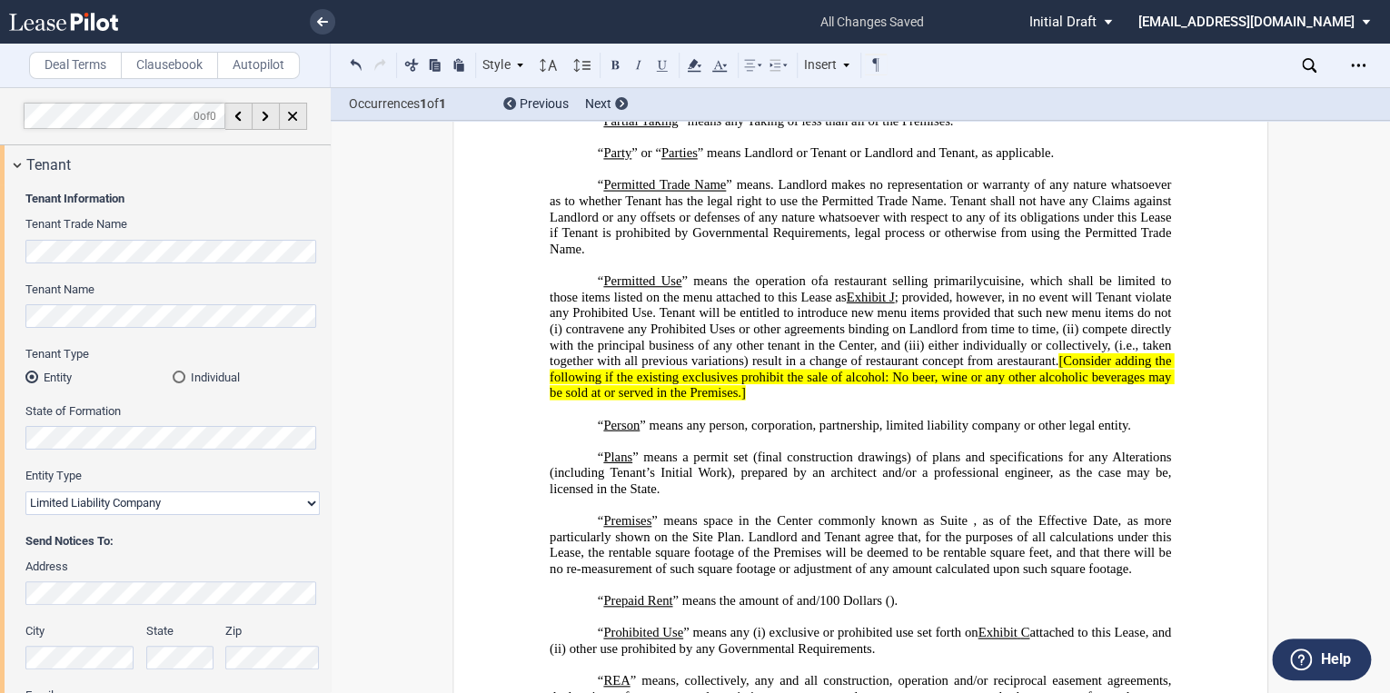
click at [996, 401] on span "[Consider adding the following if the existing exclusives prohibit the sale of …" at bounding box center [862, 377] width 625 height 47
drag, startPoint x: 1150, startPoint y: 389, endPoint x: 673, endPoint y: 393, distance: 476.2
click at [673, 393] on span "a restaurant selling primarily ﻿ ﻿ cuisine, which shall be limited to those ite…" at bounding box center [862, 337] width 625 height 127
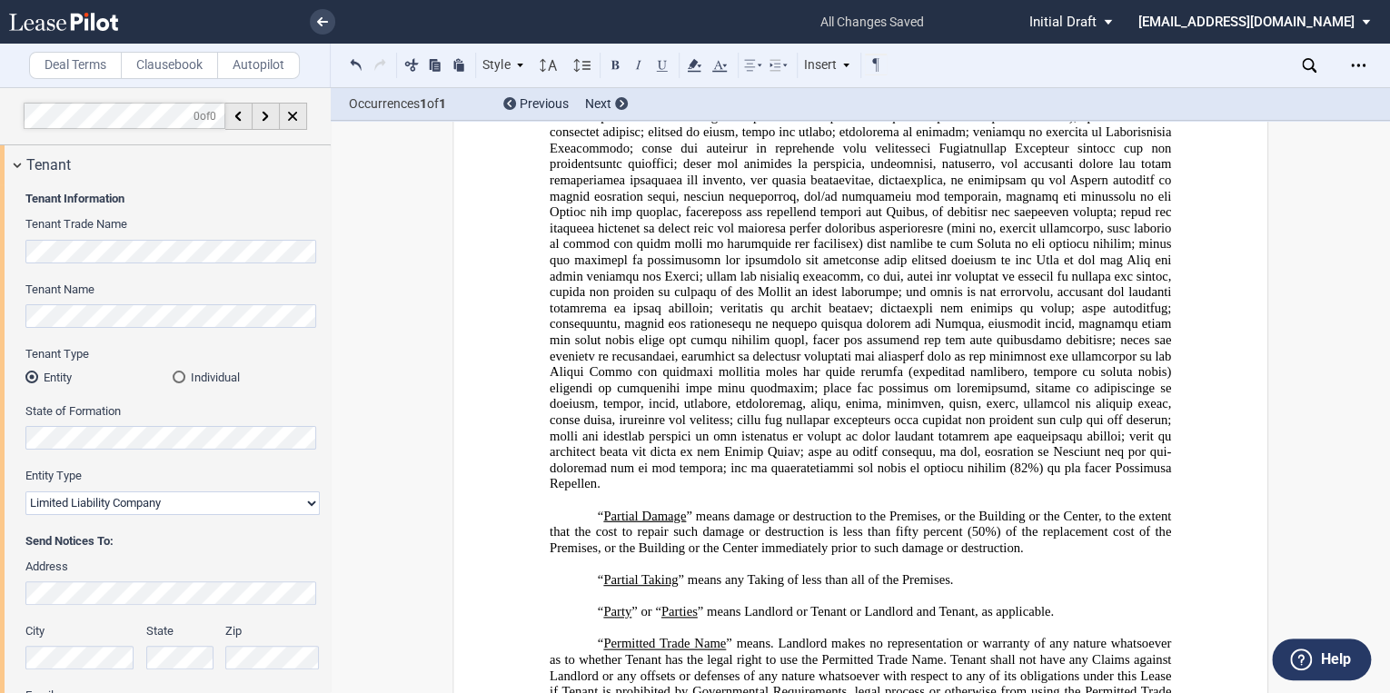
scroll to position [4199, 0]
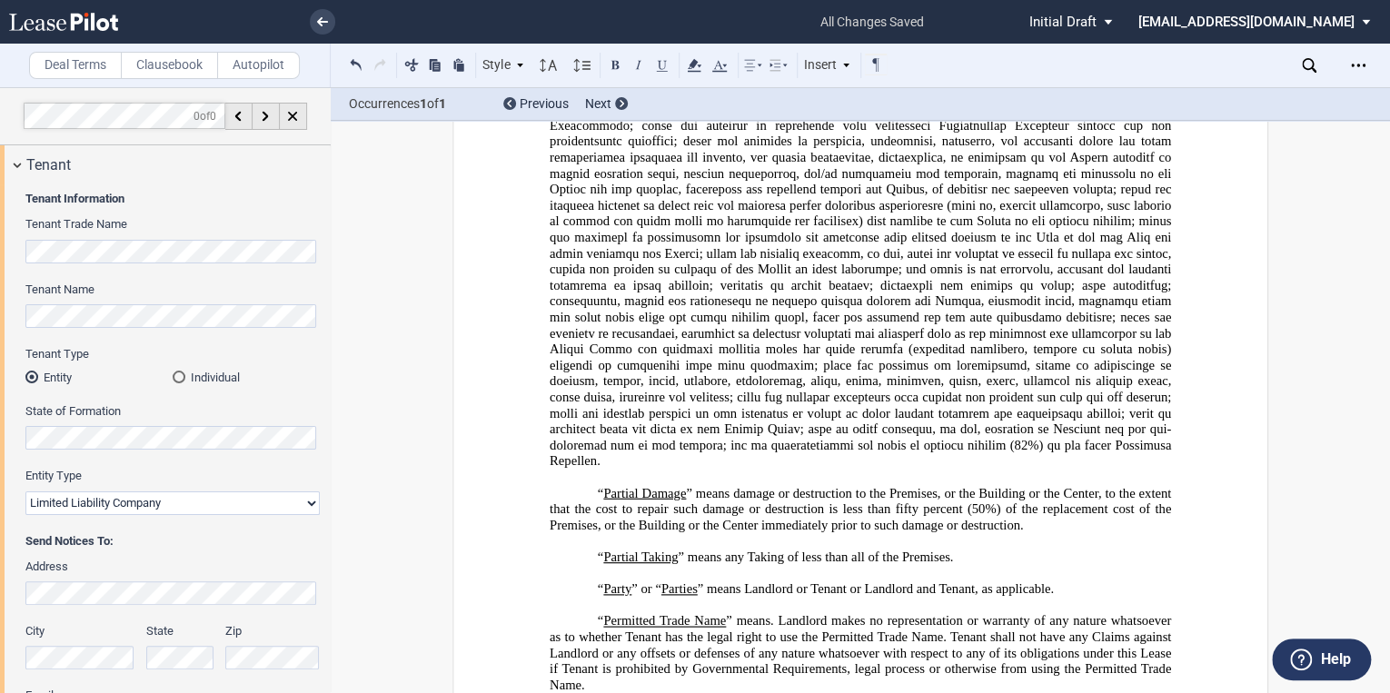
click at [827, 468] on span at bounding box center [862, 212] width 625 height 511
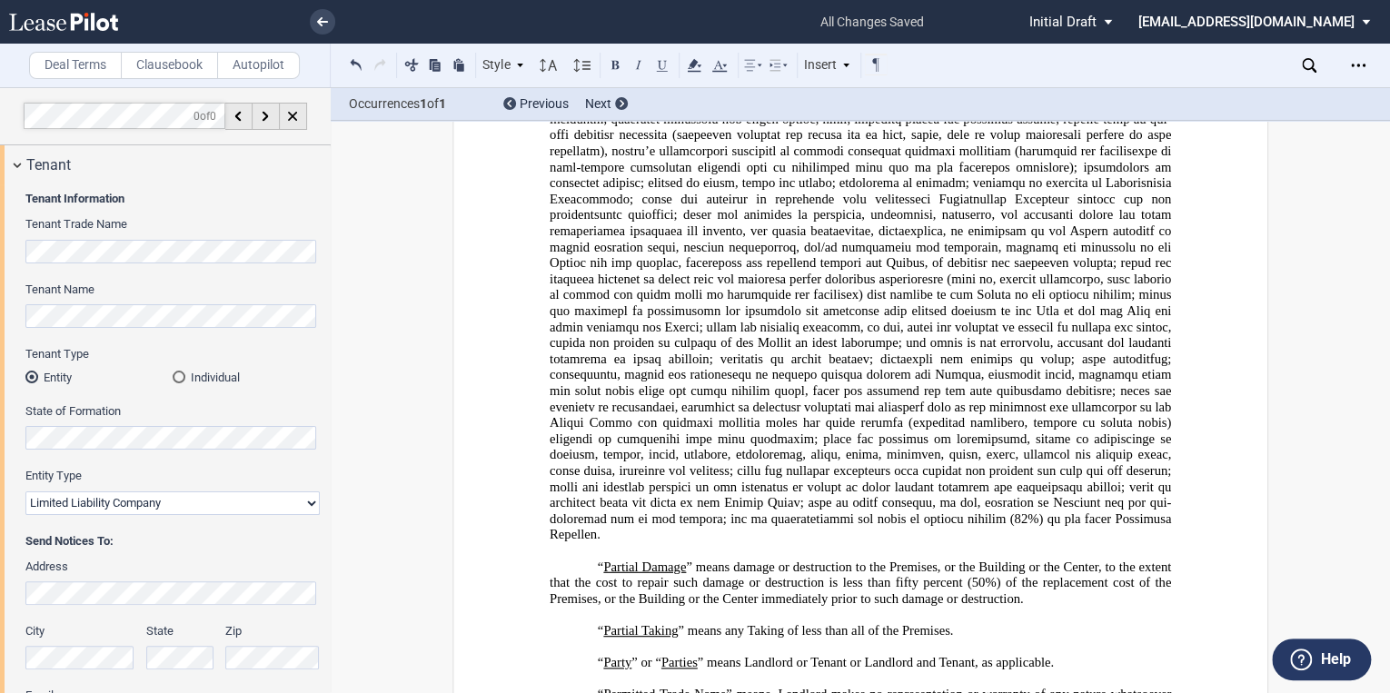
scroll to position [4127, 0]
drag, startPoint x: 766, startPoint y: 546, endPoint x: 730, endPoint y: 548, distance: 36.4
click at [730, 541] on span at bounding box center [862, 285] width 625 height 511
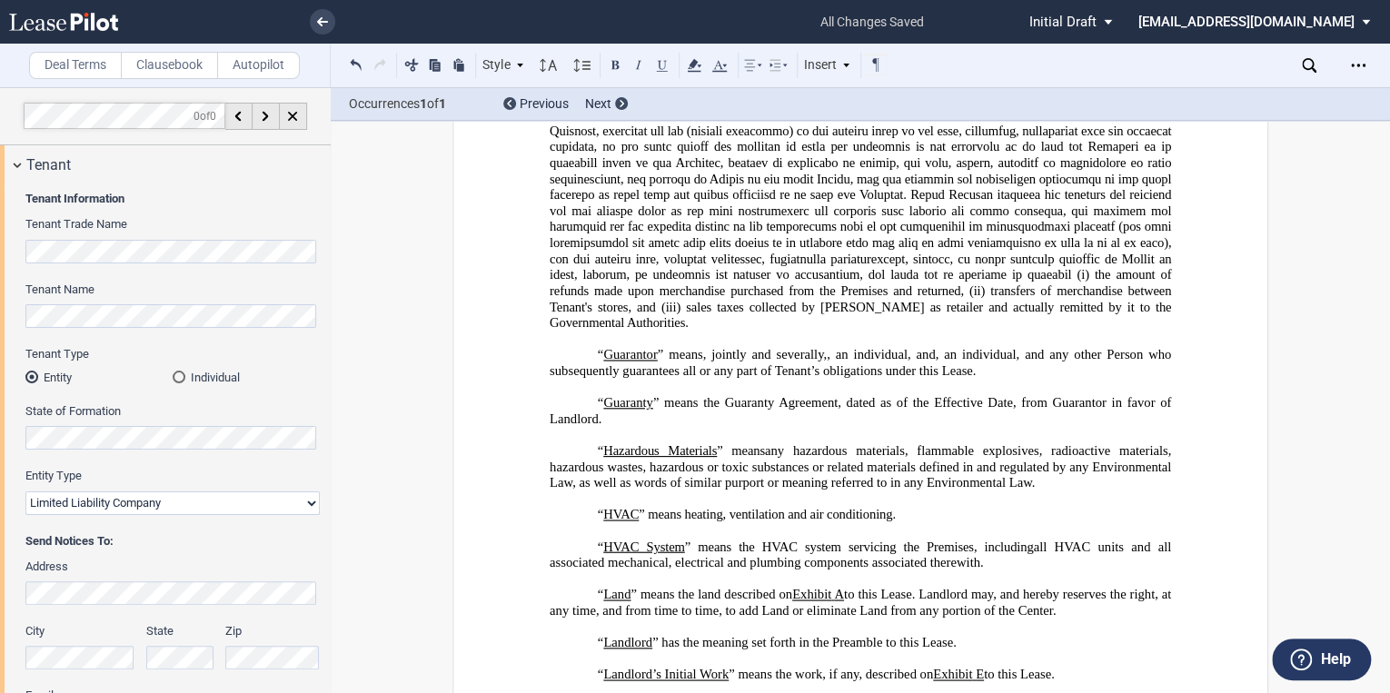
scroll to position [2606, 0]
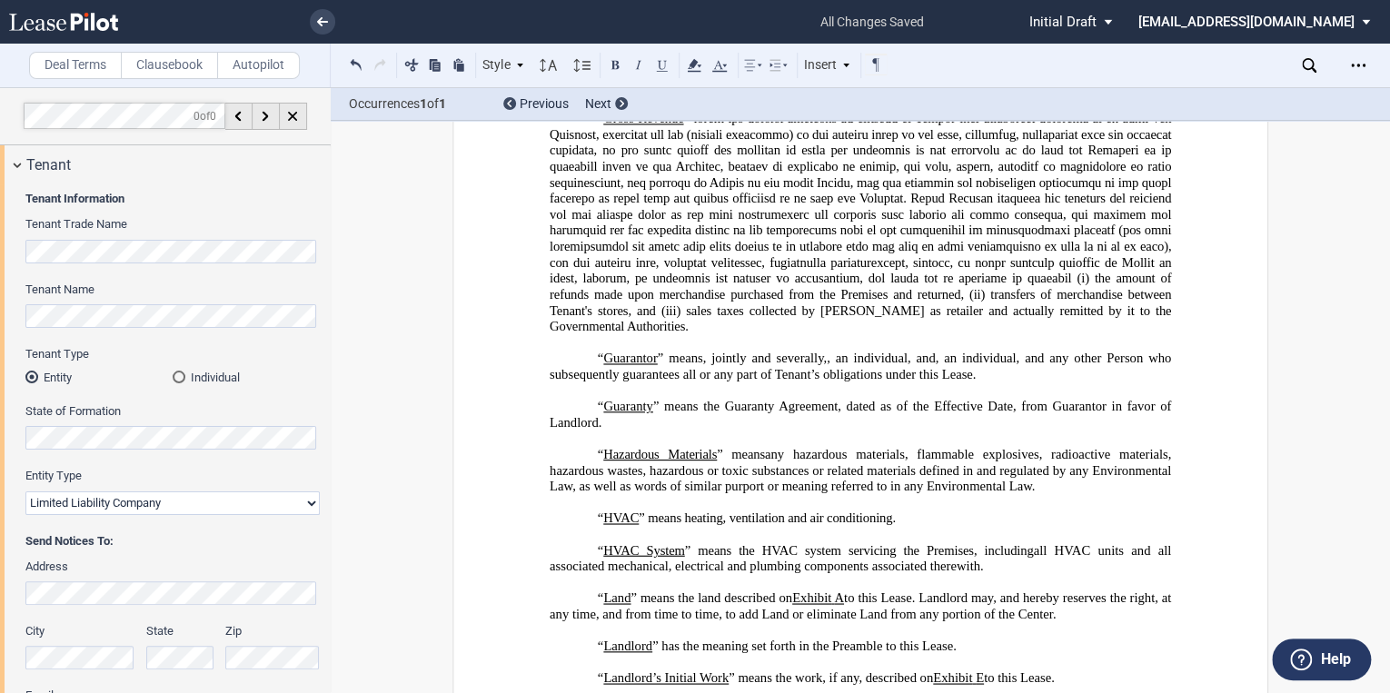
click at [901, 366] on span ", an individual" at bounding box center [867, 358] width 81 height 15
click at [905, 366] on span ", an individual" at bounding box center [867, 358] width 81 height 15
click at [888, 366] on span ", an unmarried/married individual" at bounding box center [918, 358] width 185 height 15
click at [1041, 366] on span ", and" at bounding box center [1026, 358] width 27 height 15
drag, startPoint x: 1098, startPoint y: 385, endPoint x: 911, endPoint y: 386, distance: 186.3
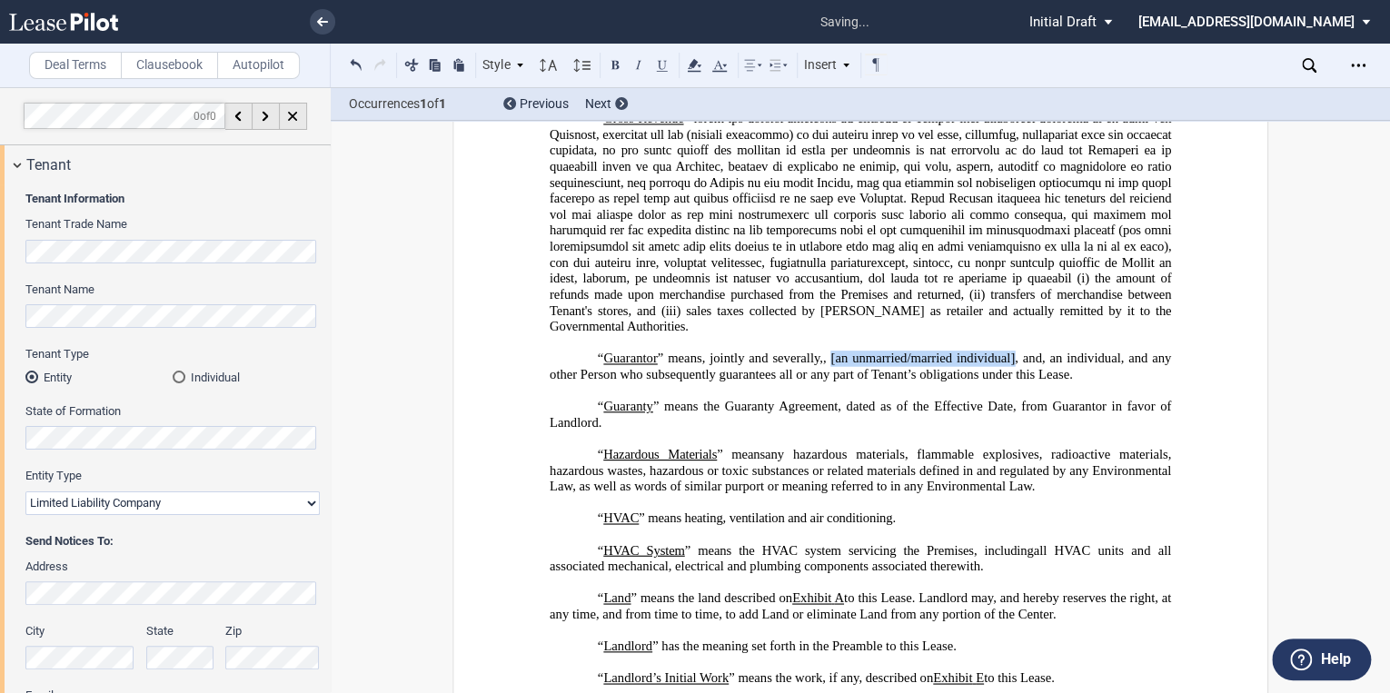
click at [911, 366] on span ", [an unmarried/married individual , , ], and" at bounding box center [932, 358] width 219 height 15
click at [696, 58] on icon at bounding box center [694, 66] width 22 height 22
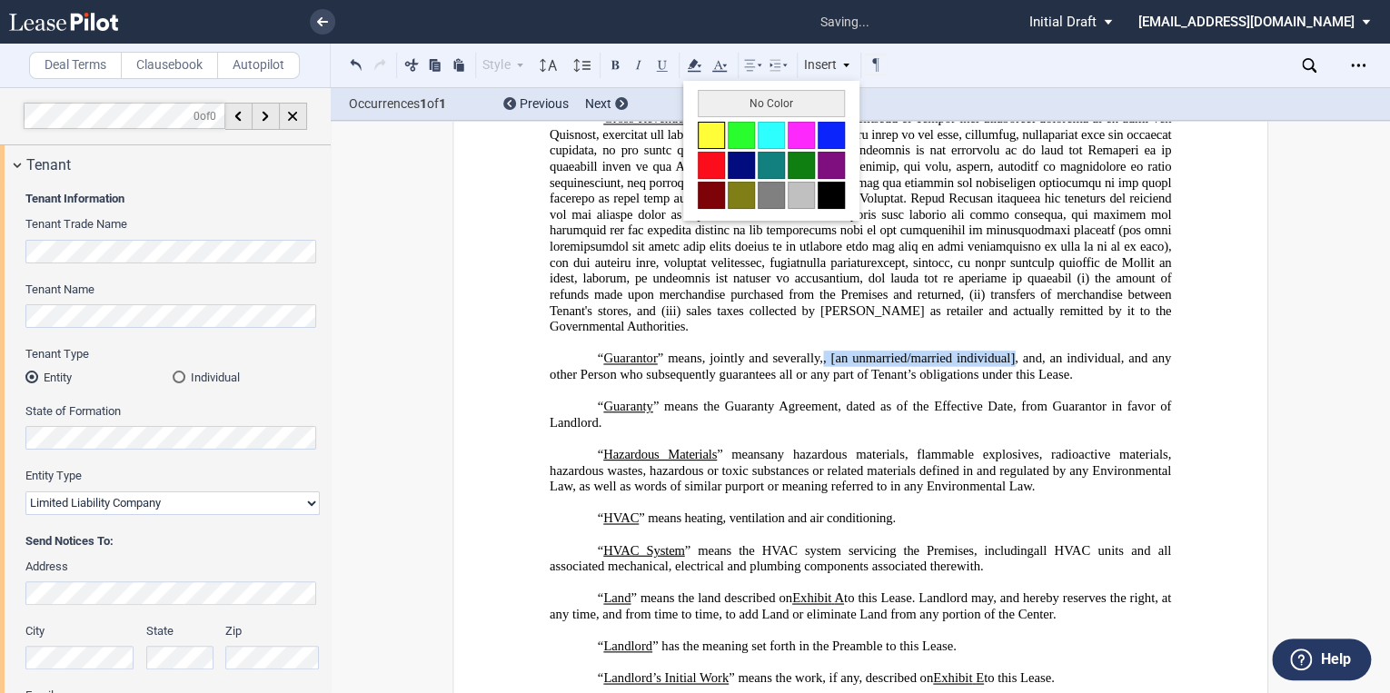
click at [708, 131] on button at bounding box center [711, 135] width 27 height 27
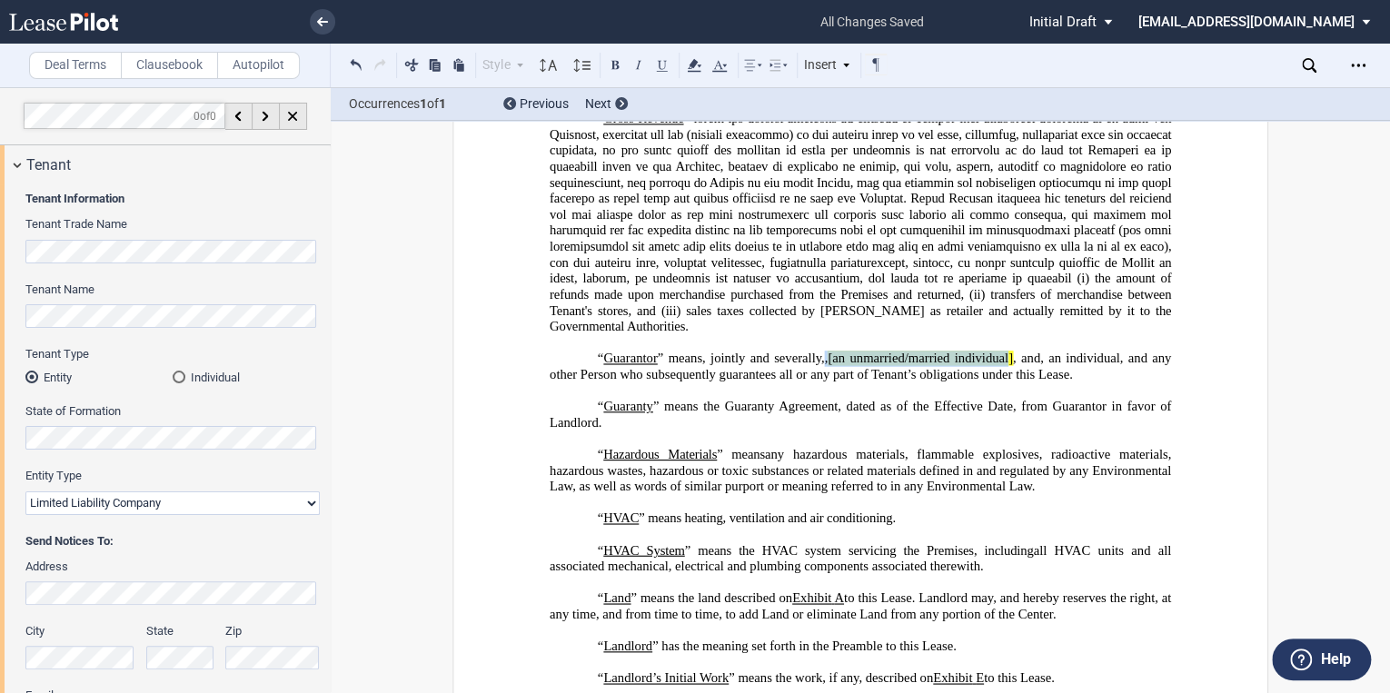
click at [1041, 366] on span ", an individual" at bounding box center [1081, 358] width 80 height 15
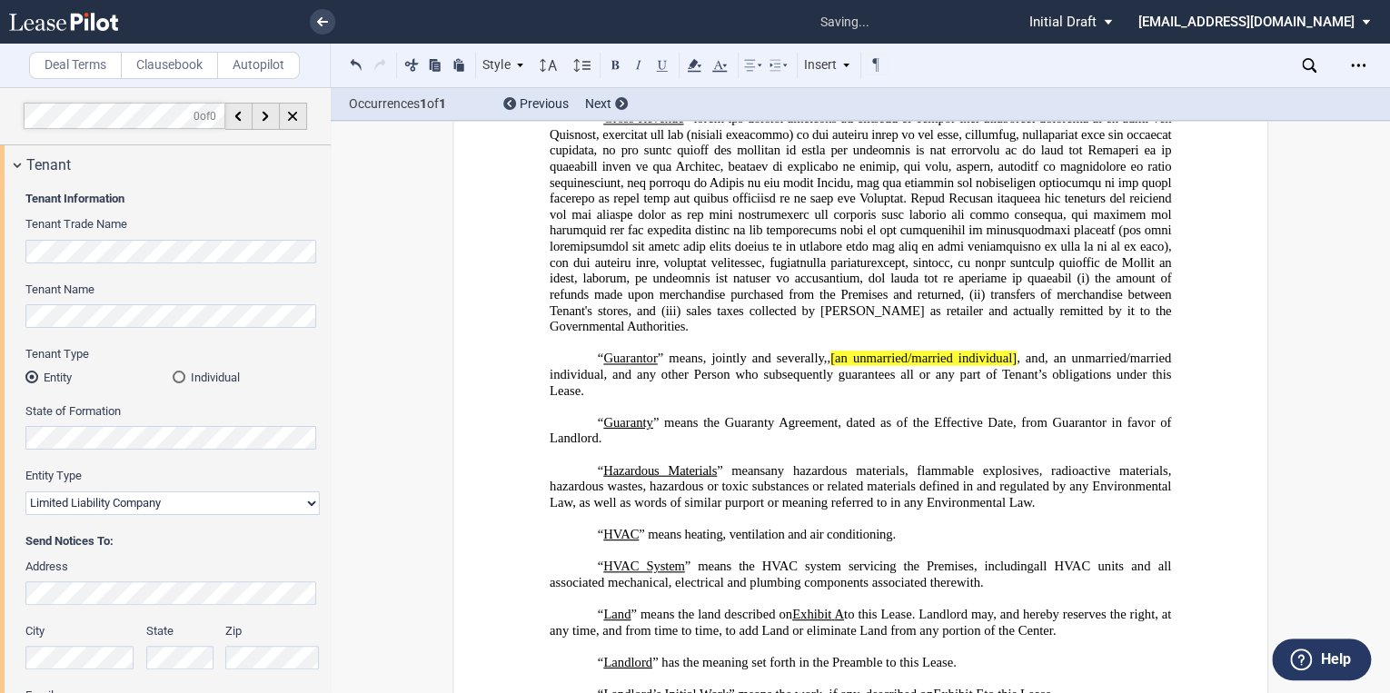
click at [596, 382] on span ", an unmarried/married individual" at bounding box center [862, 366] width 625 height 31
click at [776, 398] on span ", and any other Person who subsequently guarantees all or any part of Tenant’s …" at bounding box center [862, 382] width 625 height 31
drag, startPoint x: 776, startPoint y: 400, endPoint x: 595, endPoint y: 403, distance: 180.9
click at [595, 399] on p "“ Guarantor ” means, jointly and severally, , an individual , , , , and , an in…" at bounding box center [861, 375] width 622 height 48
click at [693, 67] on use at bounding box center [694, 65] width 14 height 13
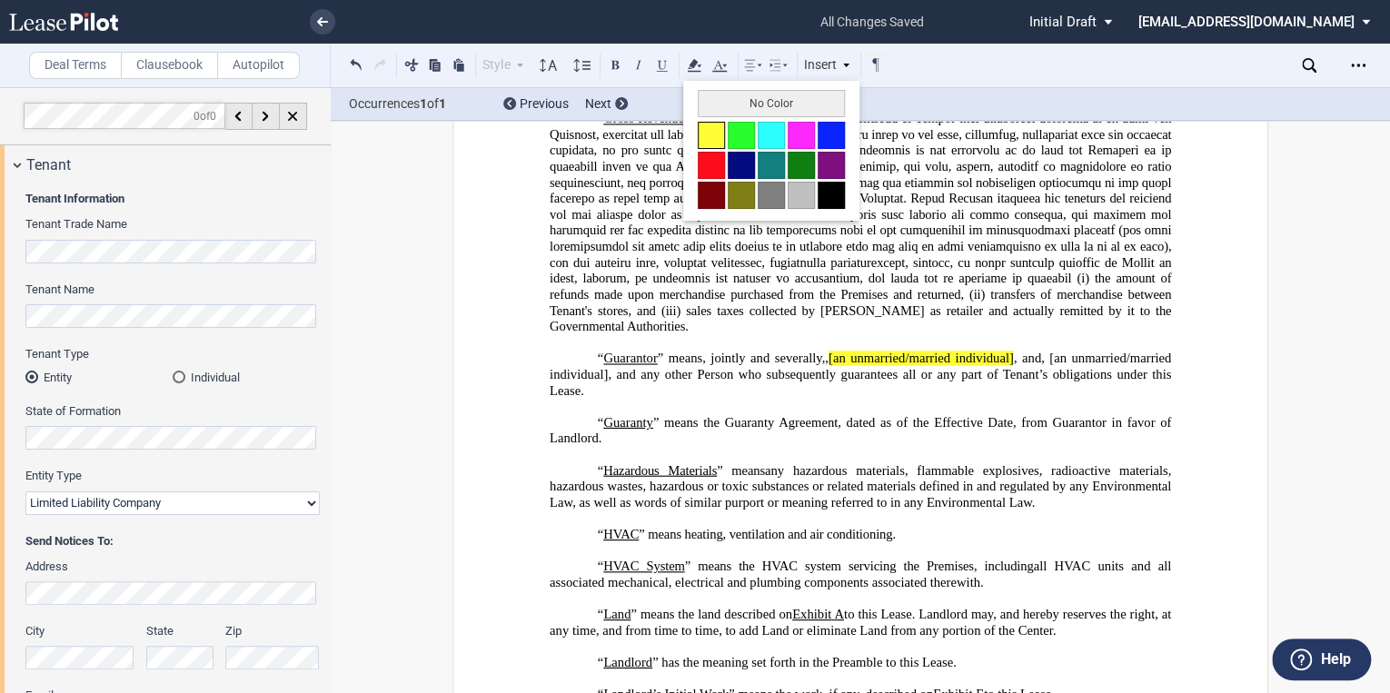
click at [717, 130] on button at bounding box center [711, 135] width 27 height 27
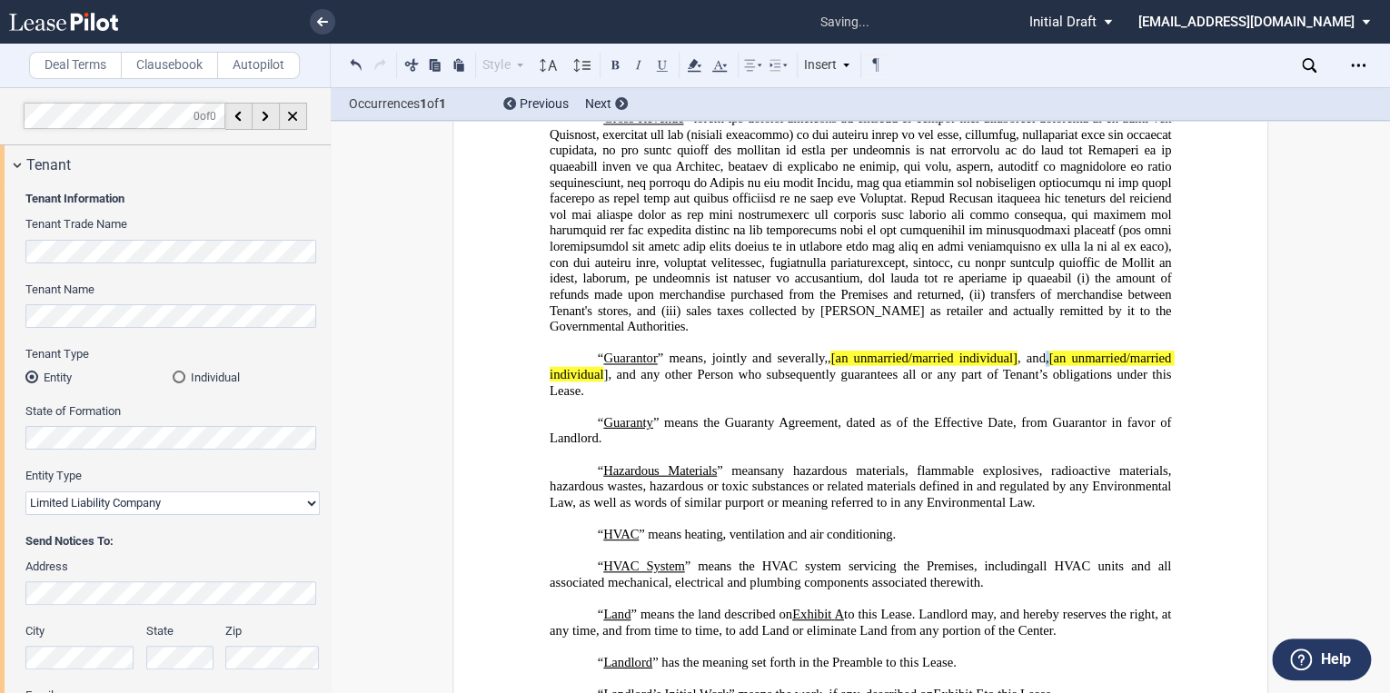
click at [772, 382] on span "[an unmarried/married individual" at bounding box center [862, 366] width 625 height 31
click at [771, 399] on p "“ Guarantor ” means, jointly and severally, , an individual , , , , and , an in…" at bounding box center [861, 375] width 622 height 48
click at [697, 60] on icon at bounding box center [694, 66] width 22 height 22
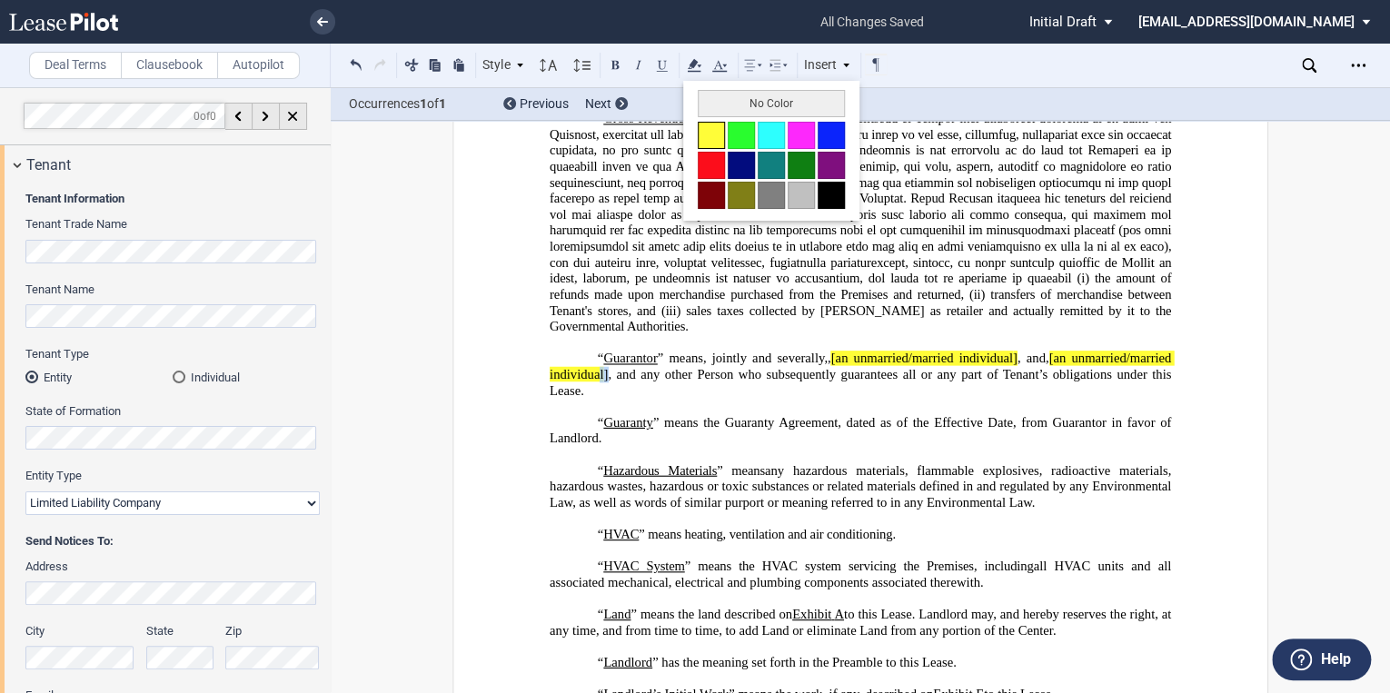
click at [714, 131] on button at bounding box center [711, 135] width 27 height 27
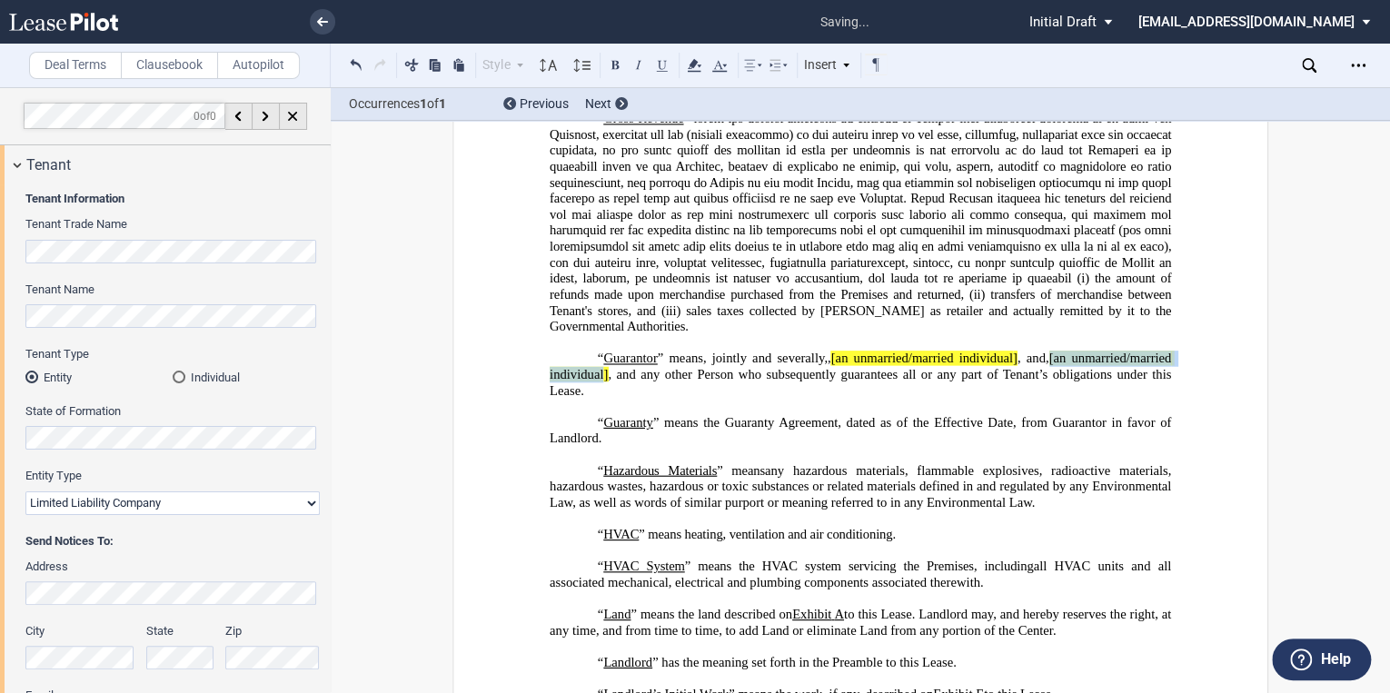
click at [785, 415] on p "﻿" at bounding box center [861, 407] width 622 height 16
click at [768, 399] on p "“ Guarantor ” means, jointly and severally, , an individual , , , , and , an in…" at bounding box center [861, 375] width 622 height 48
drag, startPoint x: 858, startPoint y: 418, endPoint x: 750, endPoint y: 423, distance: 108.2
click at [750, 398] on span "] , and any other Person who subsequently guarantees all or any part of Tenant’…" at bounding box center [862, 382] width 625 height 31
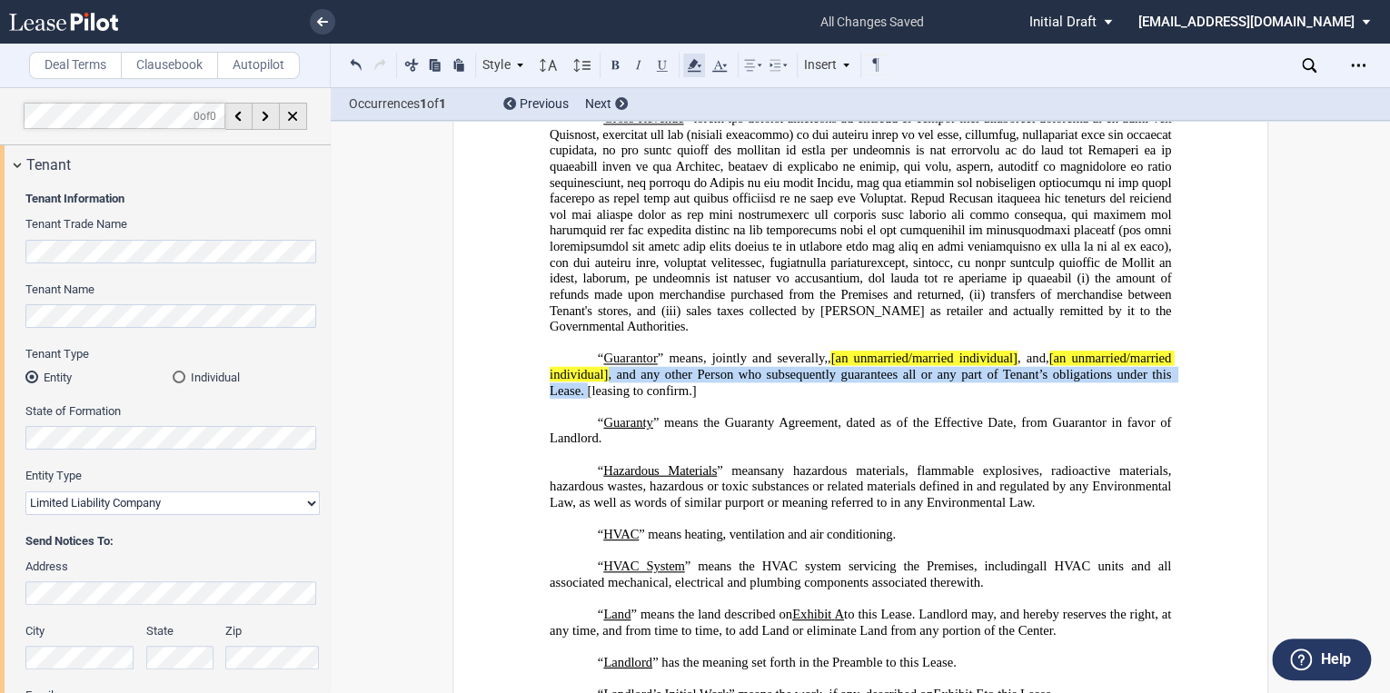
click at [698, 66] on icon at bounding box center [694, 66] width 22 height 22
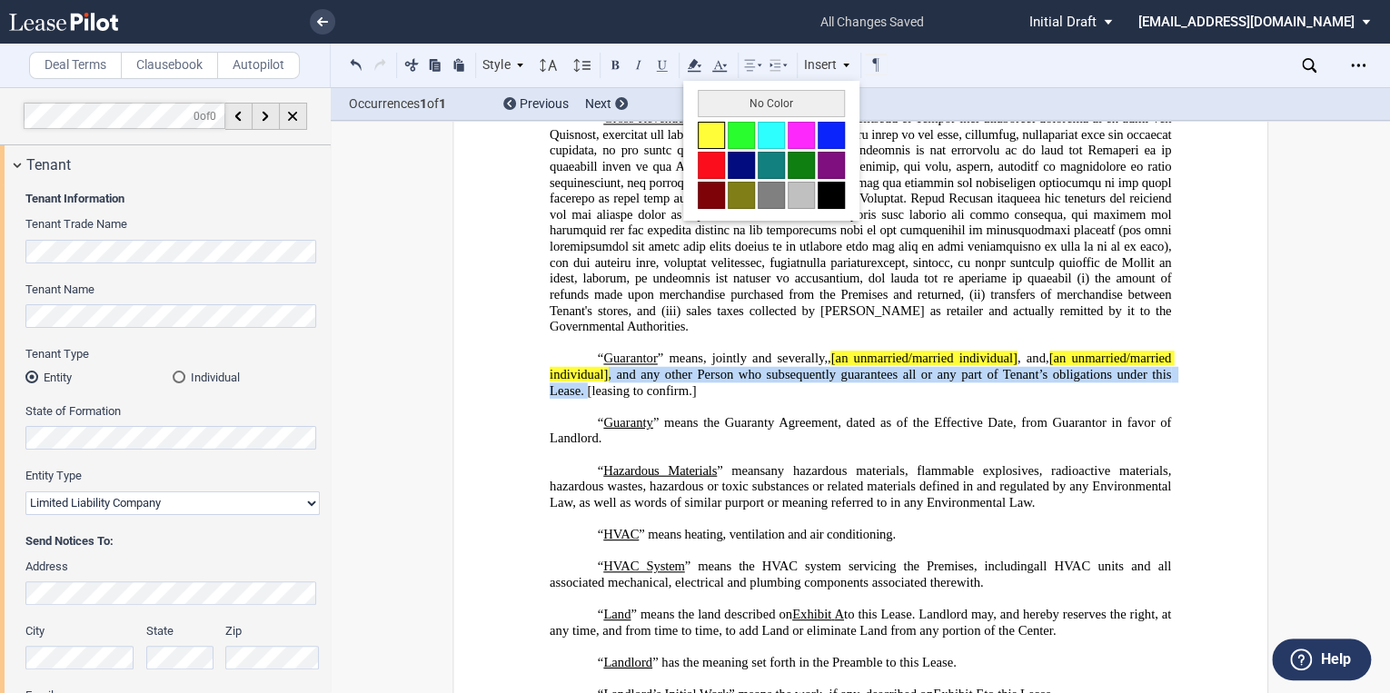
click at [719, 126] on button at bounding box center [711, 135] width 27 height 27
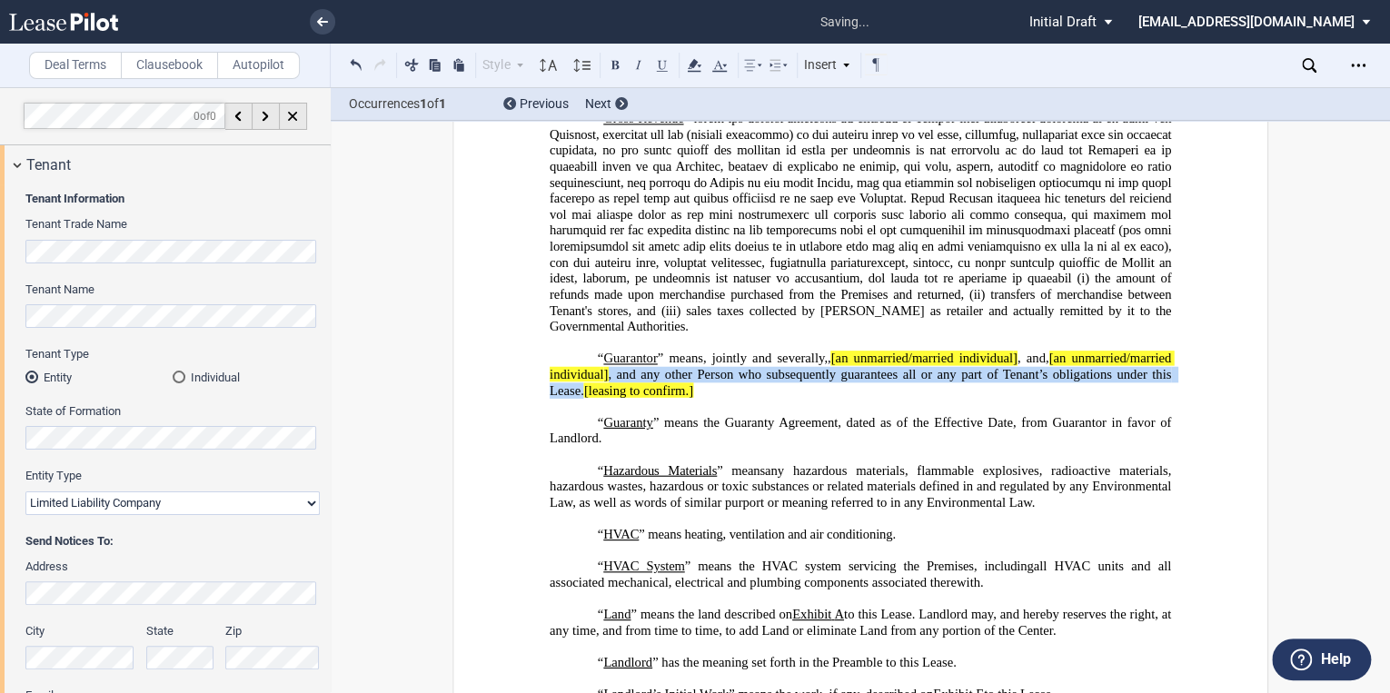
click at [967, 399] on p "“ Guarantor ” means, jointly and severally, , an individual , , , , and , an in…" at bounding box center [861, 375] width 622 height 48
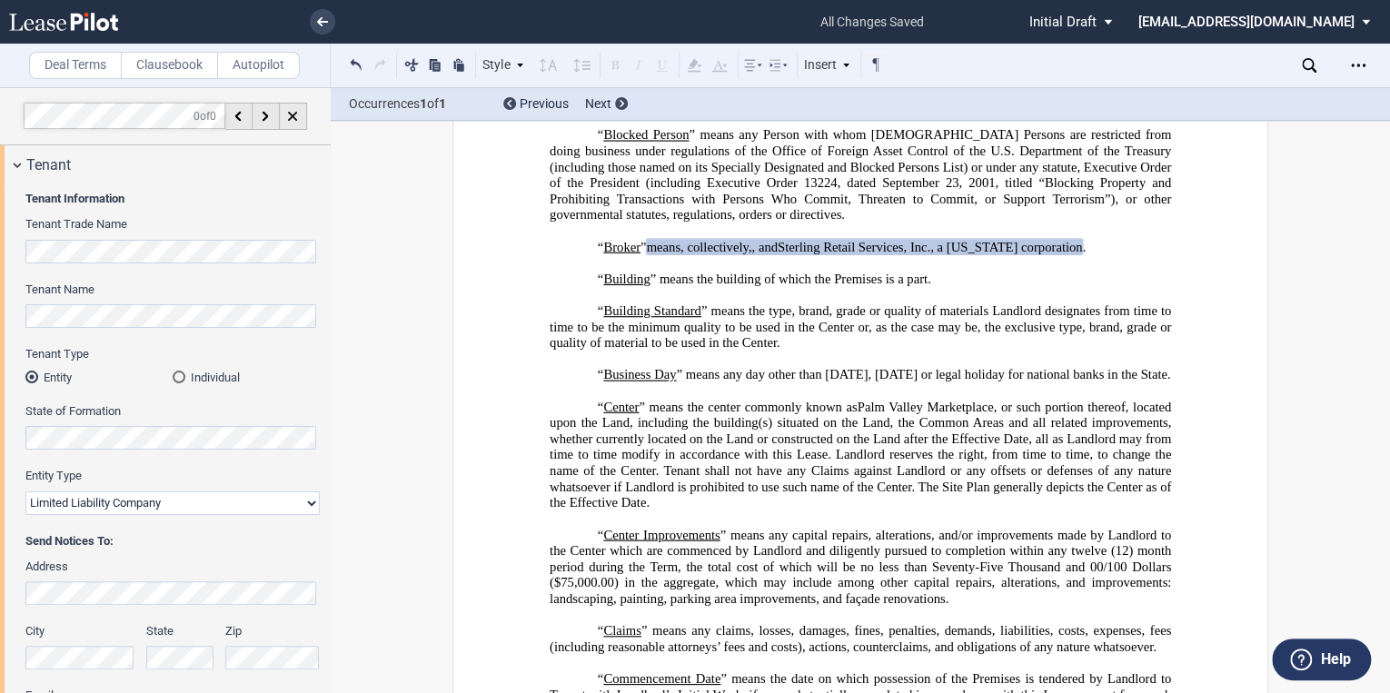
scroll to position [934, 0]
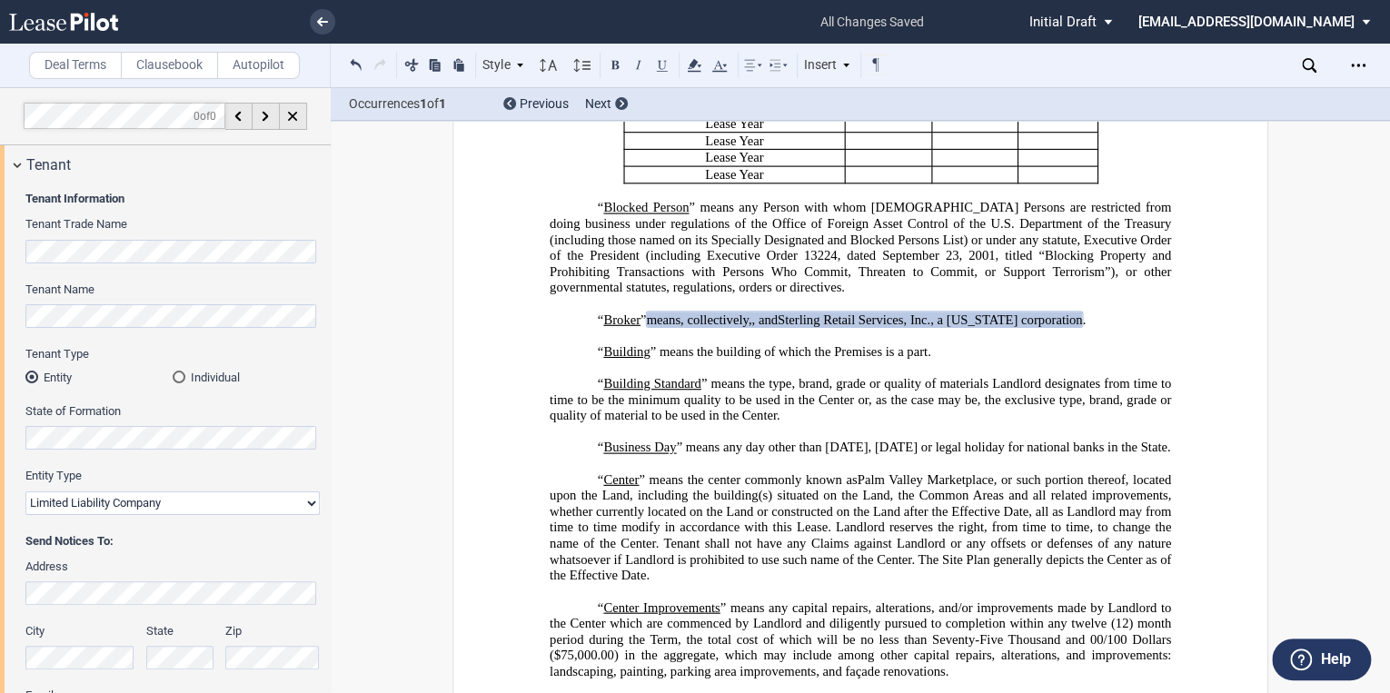
drag, startPoint x: 822, startPoint y: 349, endPoint x: 752, endPoint y: 351, distance: 69.1
click at [752, 327] on span "means, collectively, ﻿ ﻿ , and Sterling Retail Services, Inc., a Florida corpor…" at bounding box center [864, 319] width 436 height 15
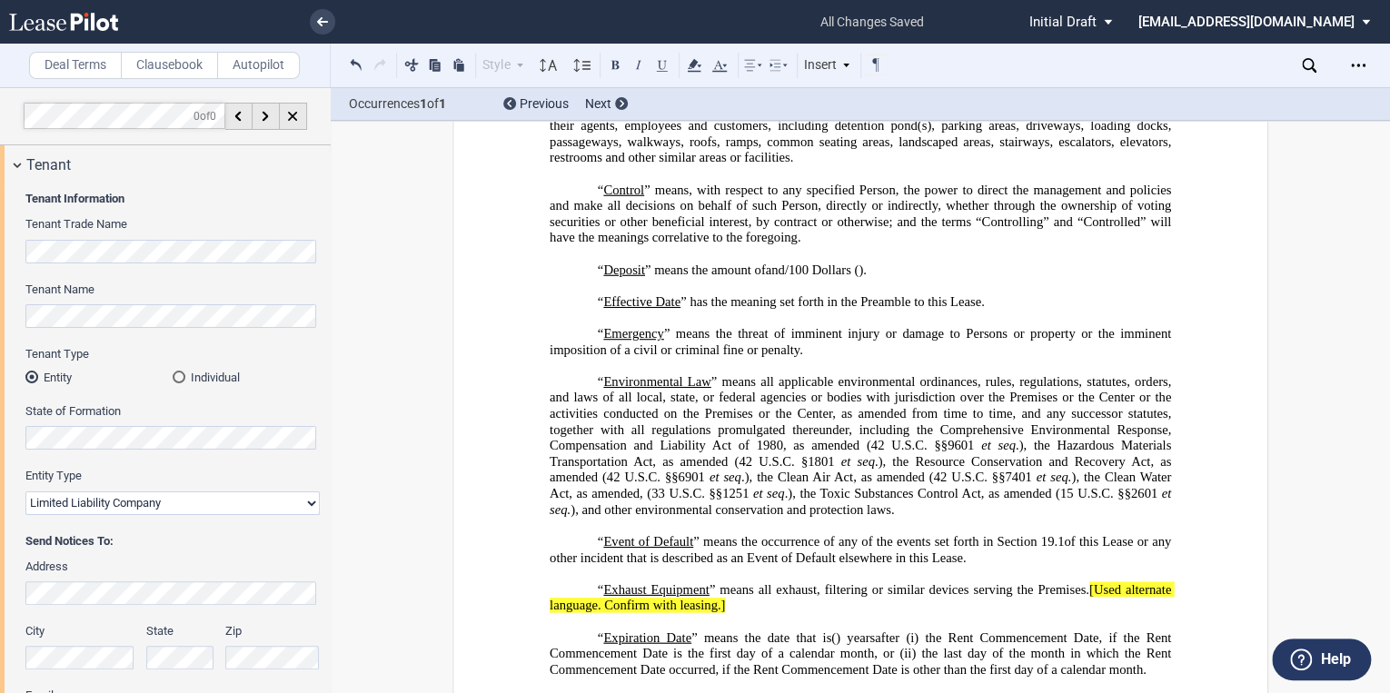
scroll to position [2108, 0]
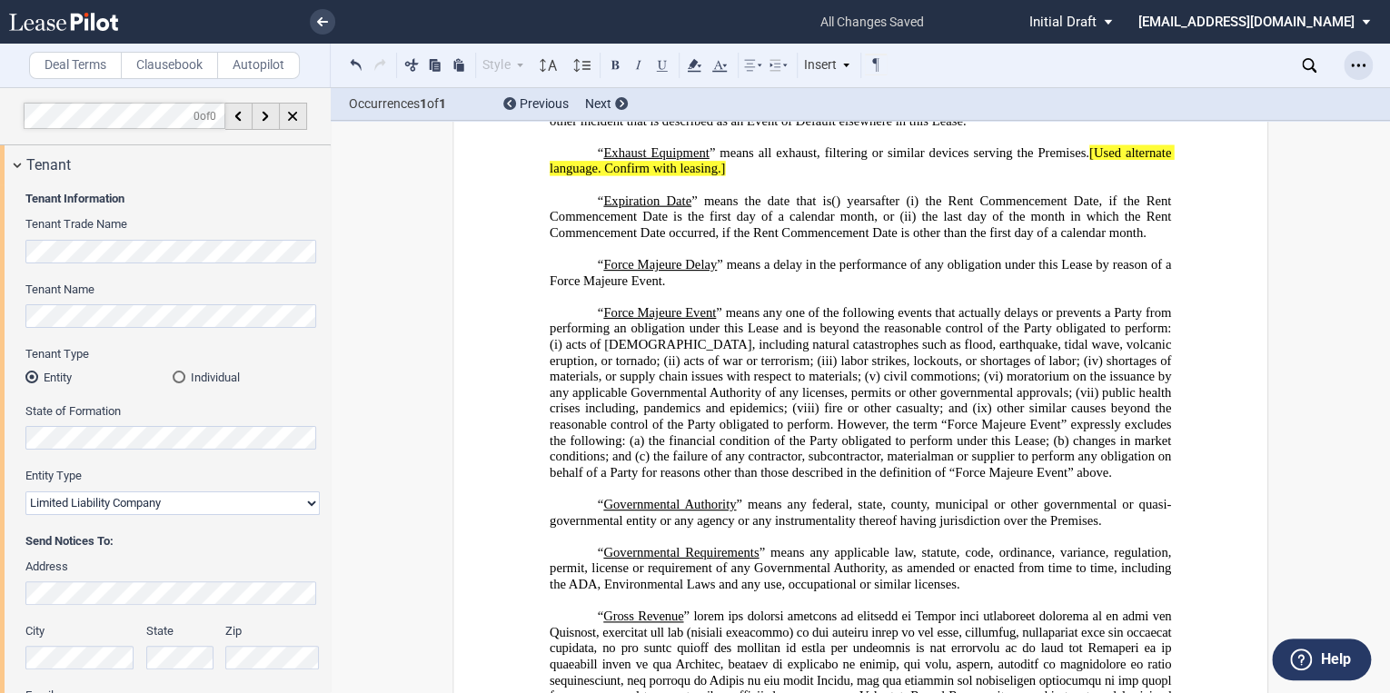
click at [1364, 61] on icon "Open Lease options menu" at bounding box center [1358, 65] width 15 height 15
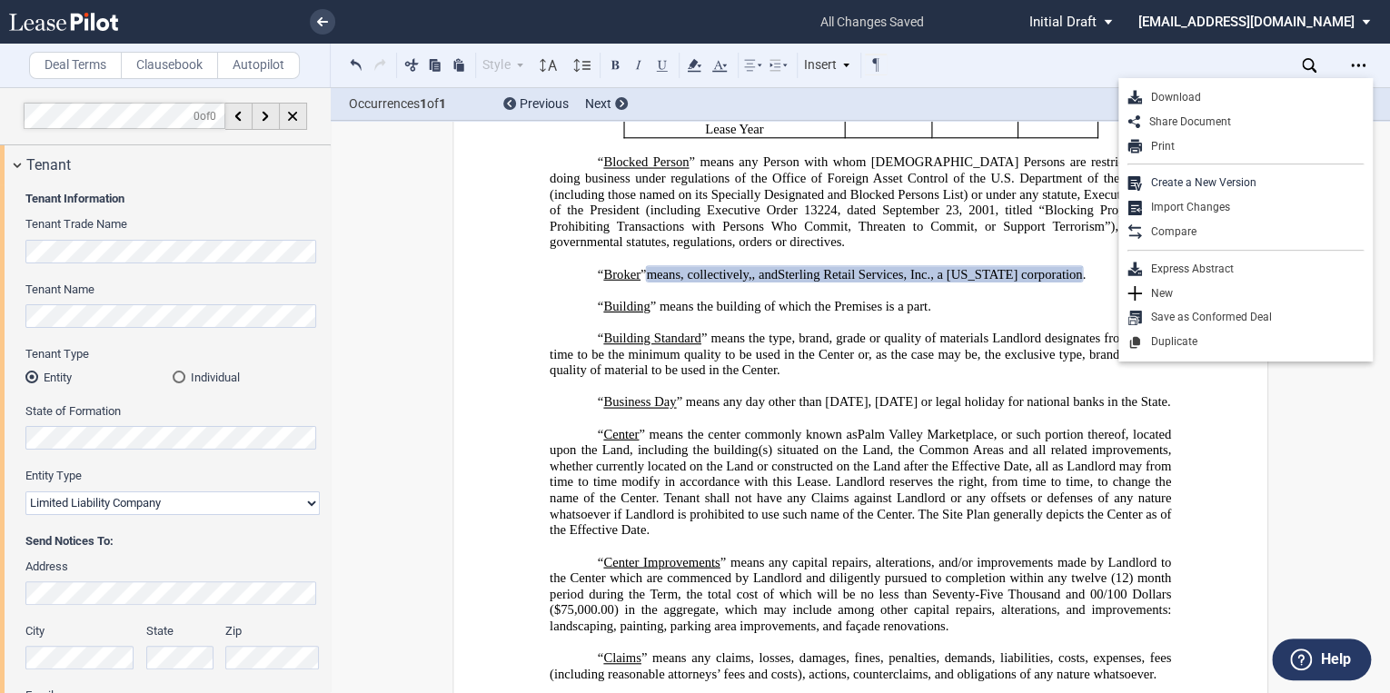
scroll to position [727, 0]
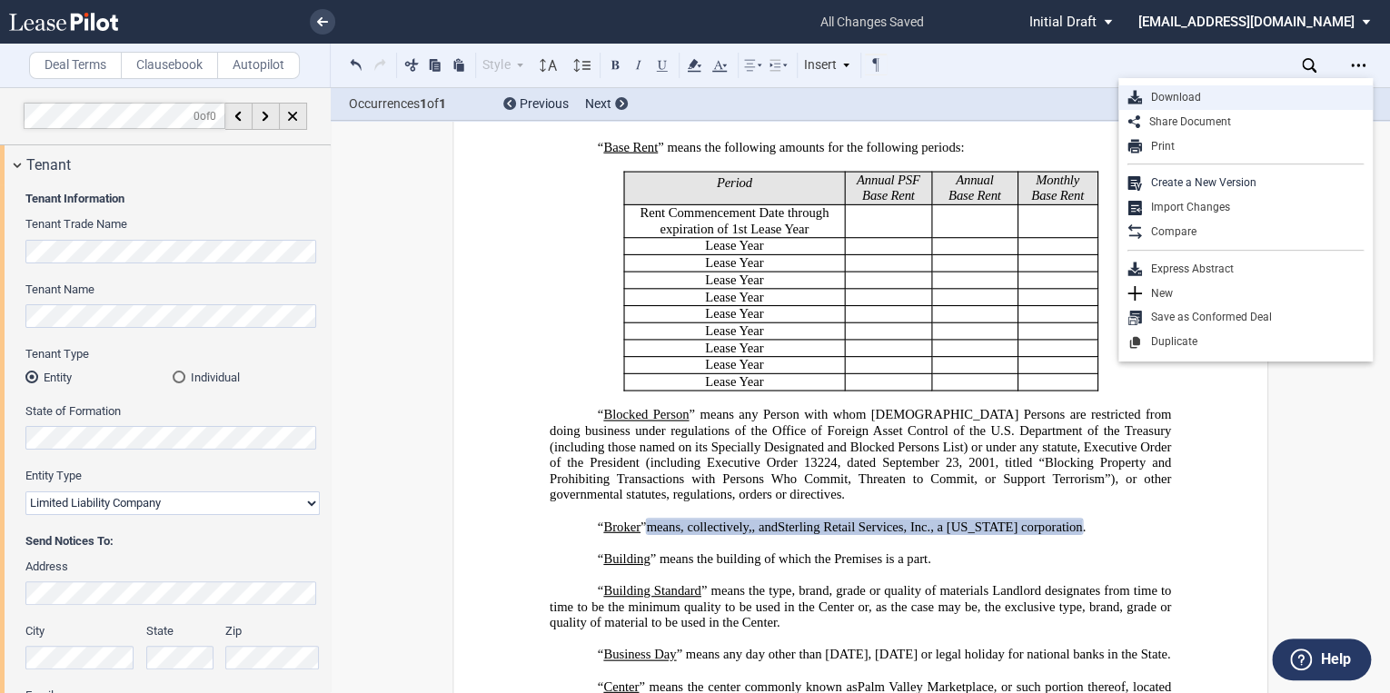
click at [1160, 95] on div "Download" at bounding box center [1253, 97] width 222 height 15
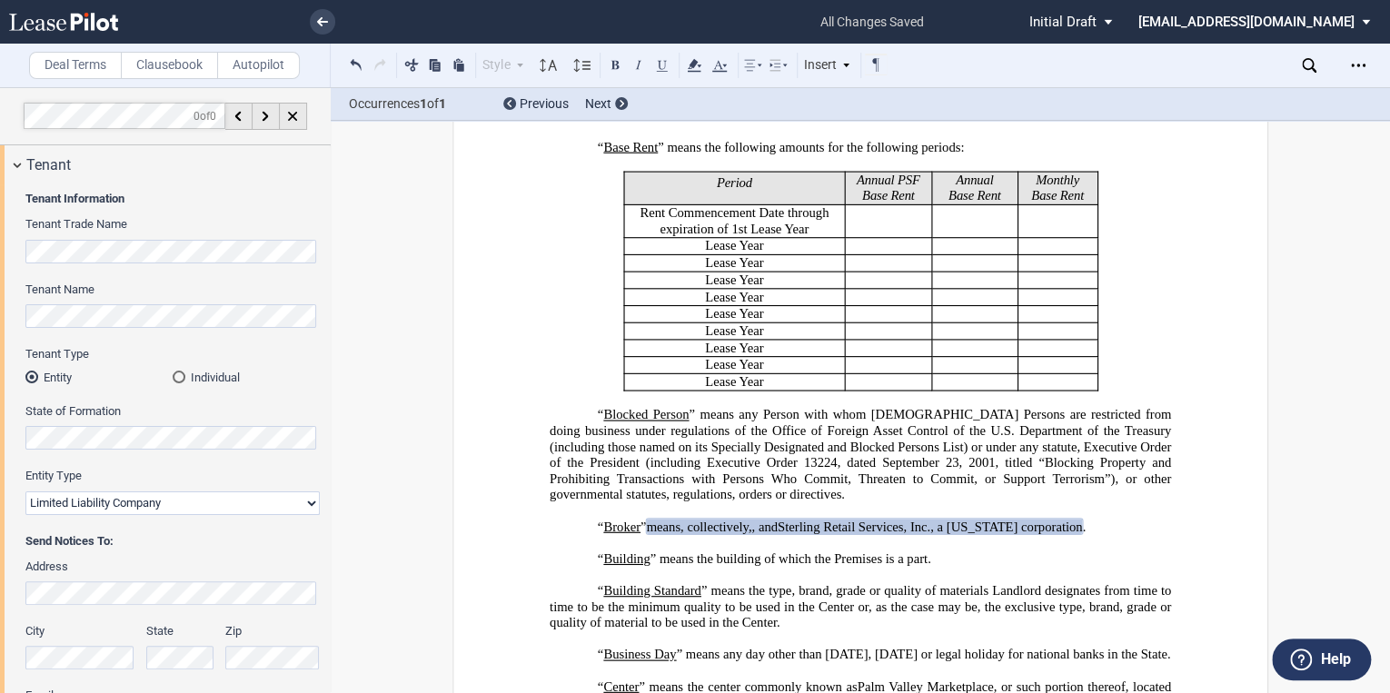
click at [991, 55] on div "Style Section 1 Subsection 1.1 Subsection 1.1.1 Subsection (a) Normal Normal 8p…" at bounding box center [699, 66] width 737 height 44
click at [1360, 65] on use "Open Lease options menu" at bounding box center [1358, 65] width 15 height 3
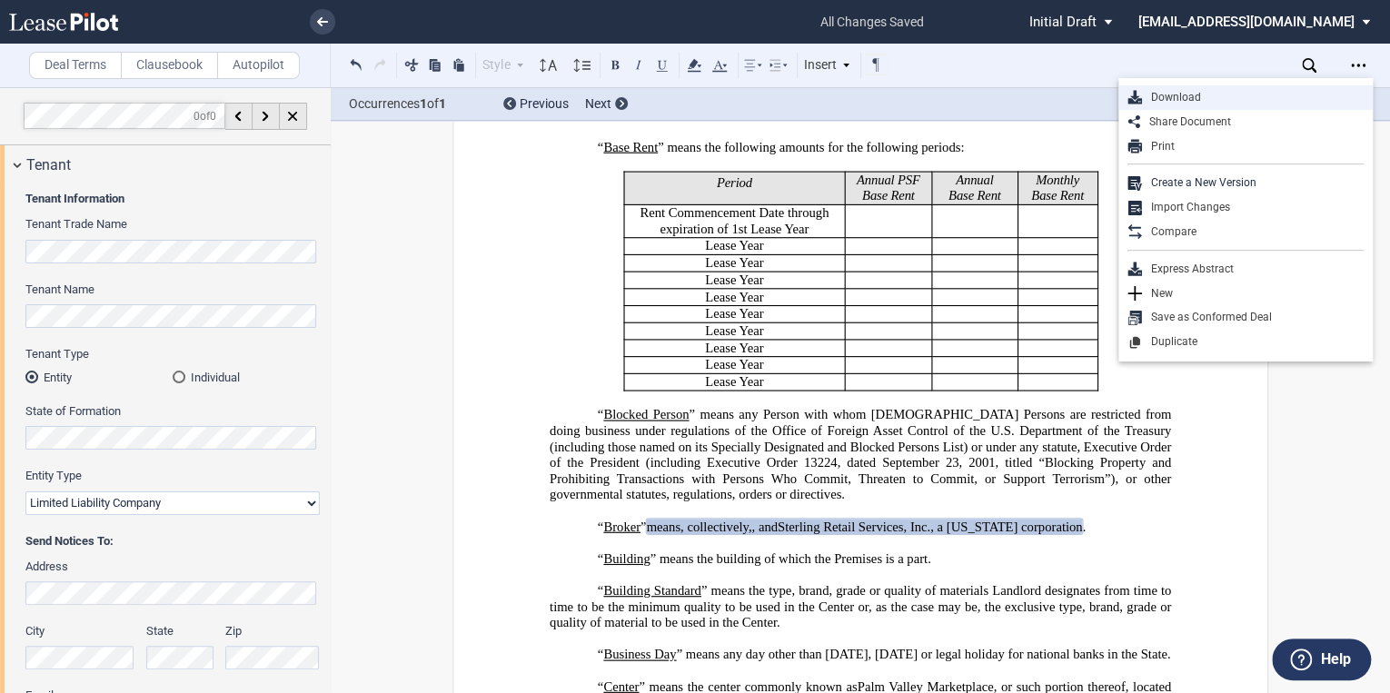
click at [1162, 95] on div "Download" at bounding box center [1253, 97] width 222 height 15
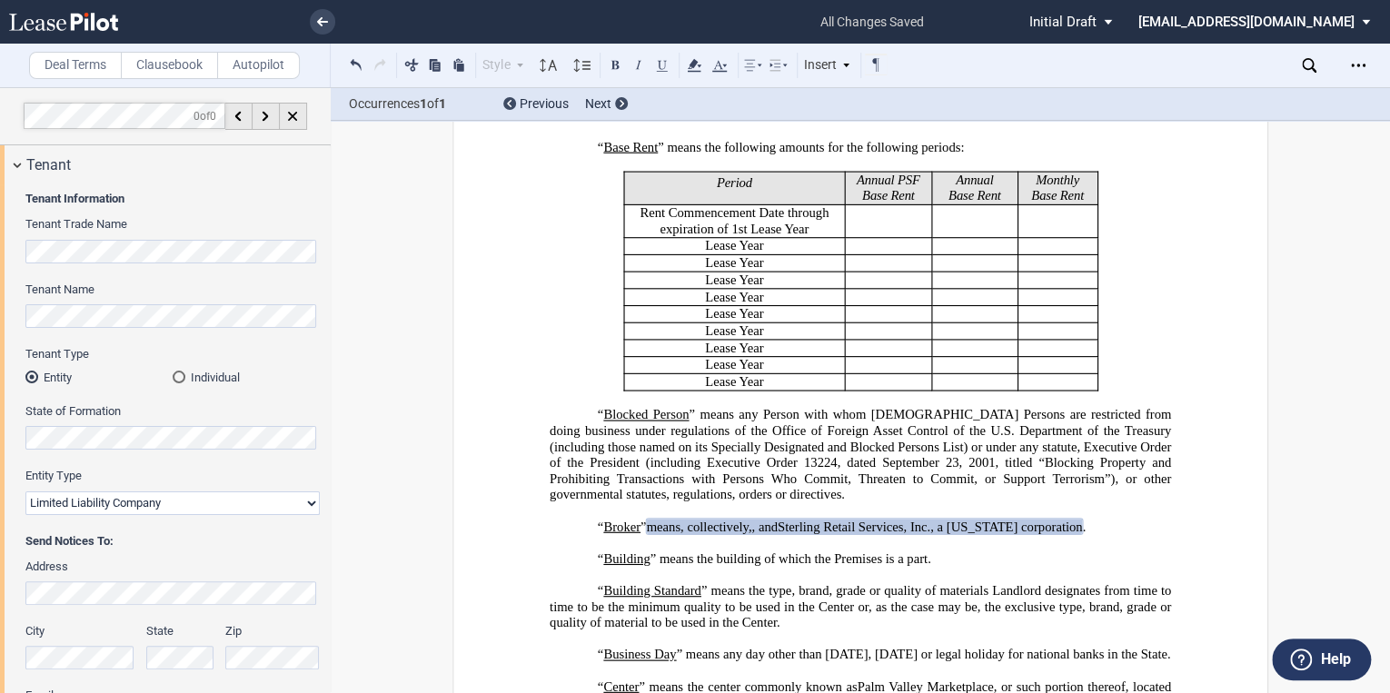
click at [68, 13] on icon at bounding box center [63, 22] width 109 height 18
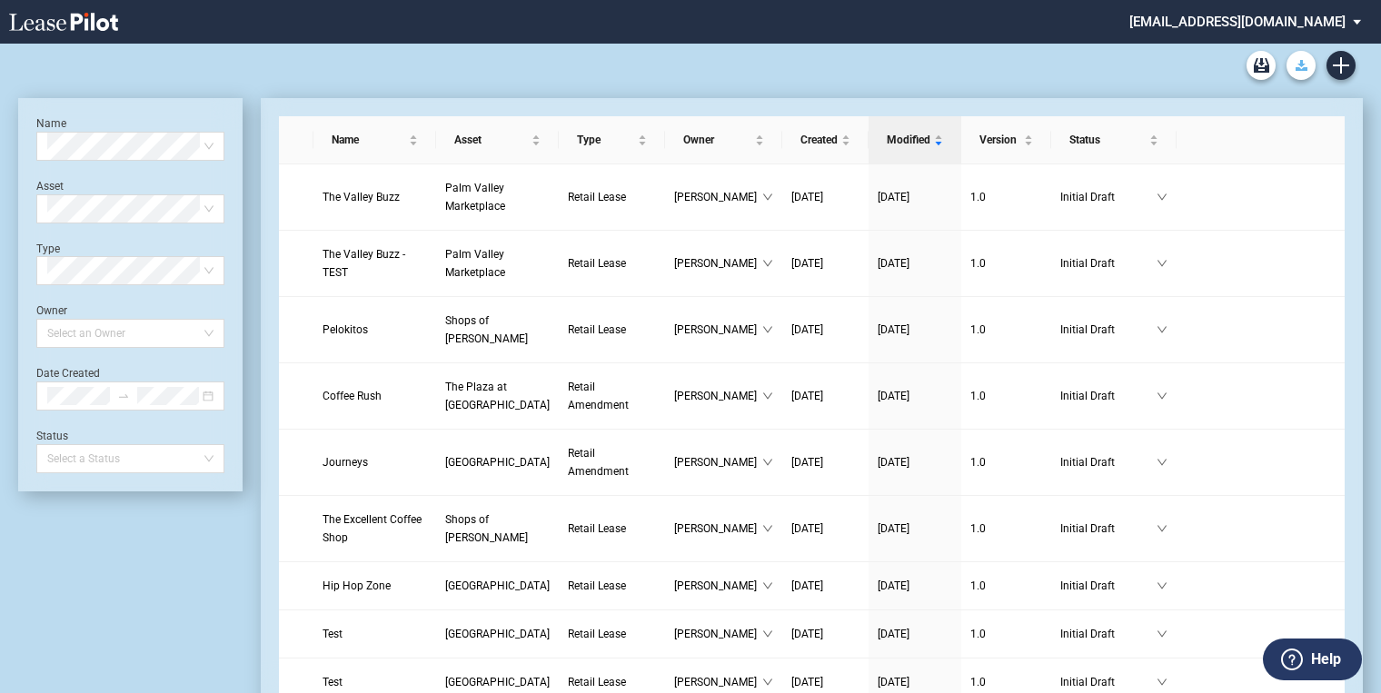
click at [1301, 65] on use "Download Blank Form" at bounding box center [1302, 65] width 12 height 11
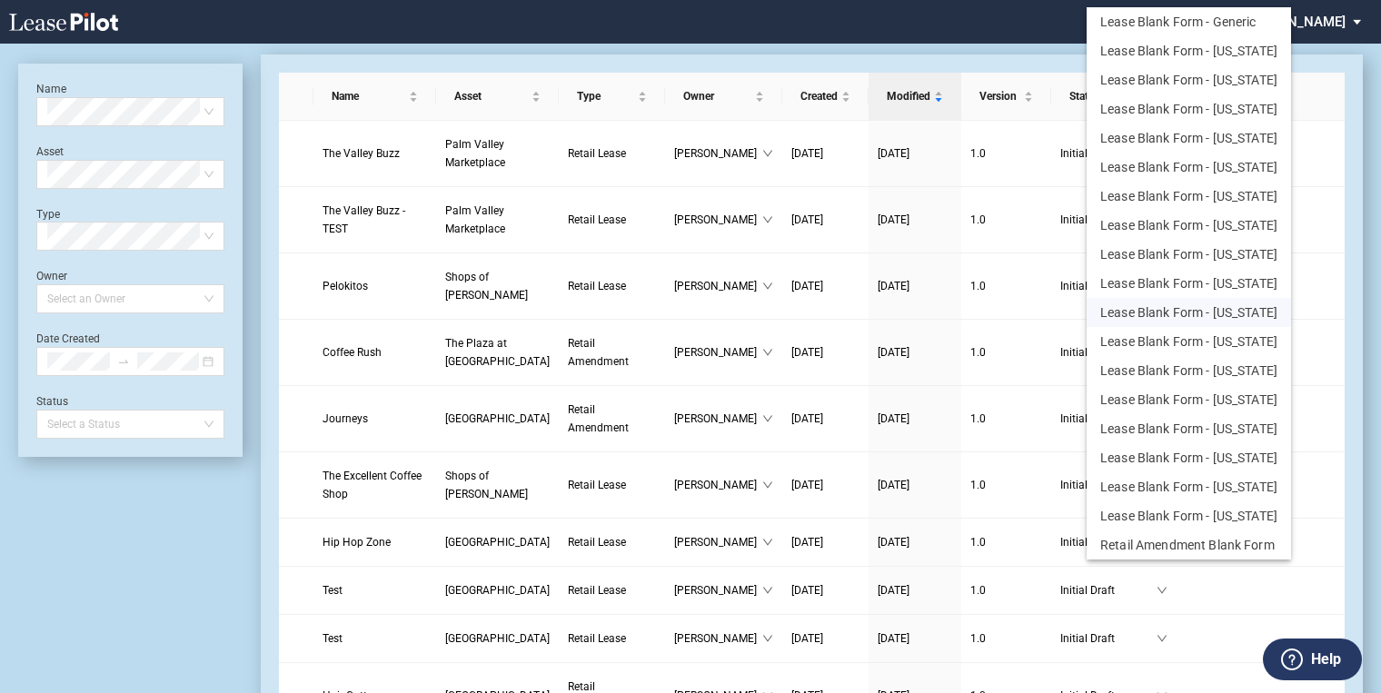
click at [1209, 314] on button "Lease Blank Form - [US_STATE]" at bounding box center [1189, 312] width 204 height 29
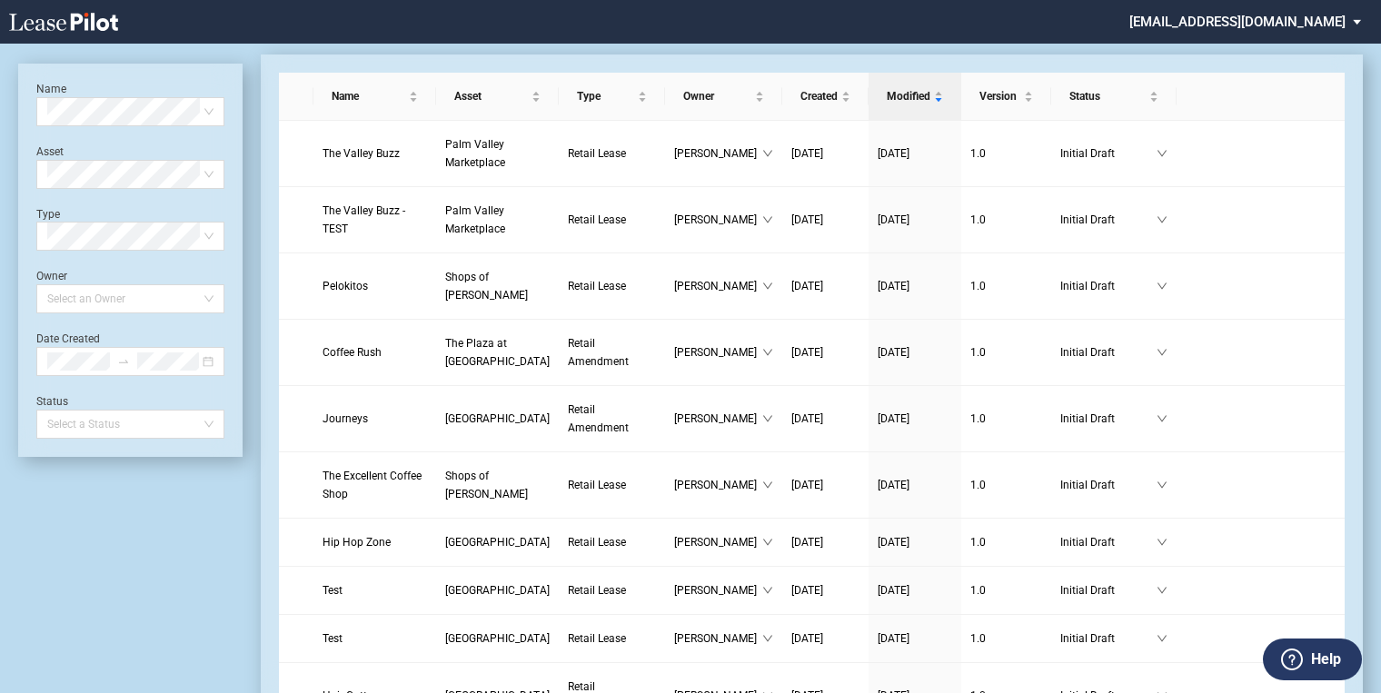
click at [883, 18] on div at bounding box center [960, 22] width 300 height 44
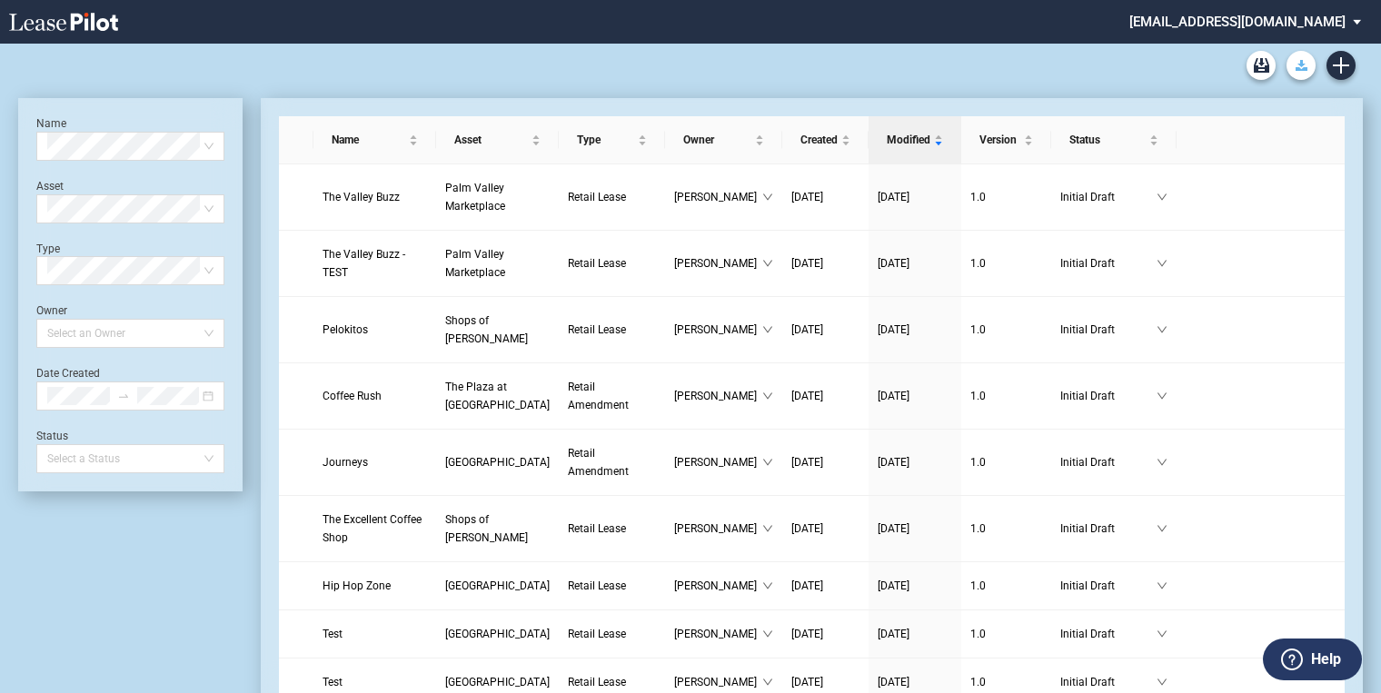
click at [1305, 65] on icon "Download Blank Form" at bounding box center [1302, 65] width 12 height 11
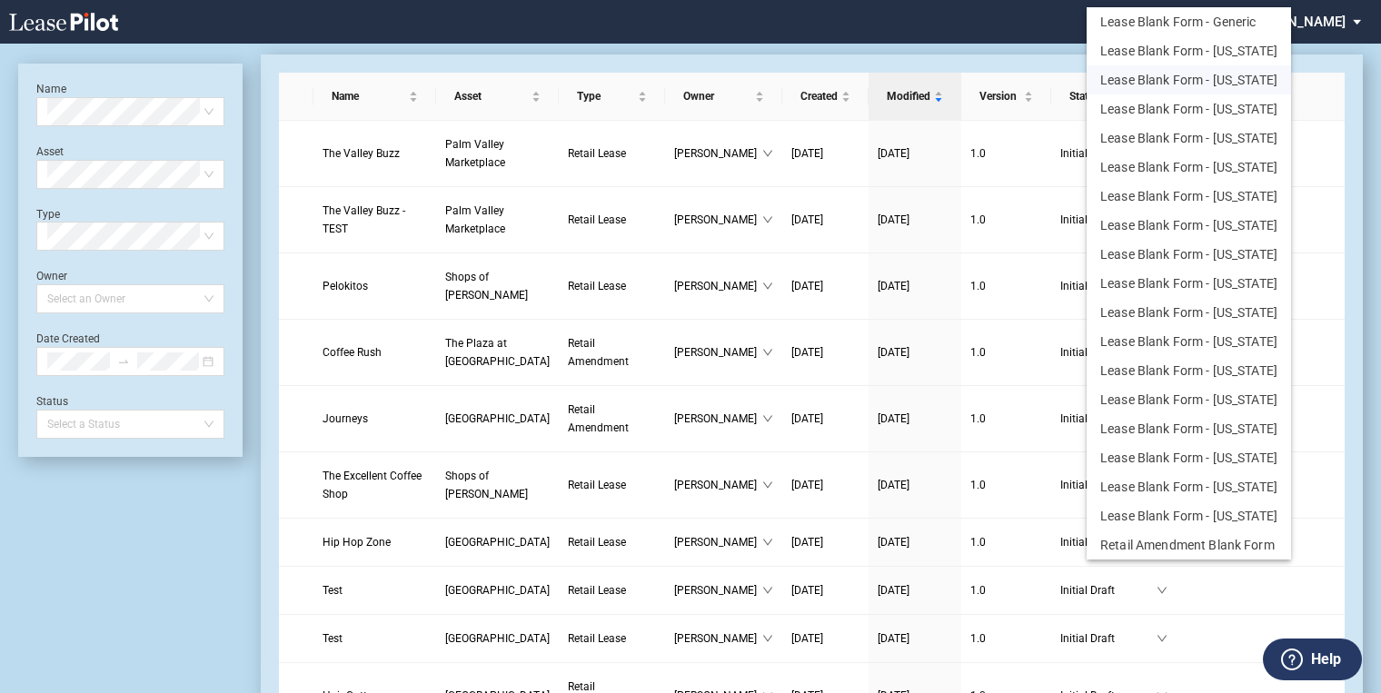
click at [1201, 80] on button "Lease Blank Form - [US_STATE]" at bounding box center [1189, 79] width 204 height 29
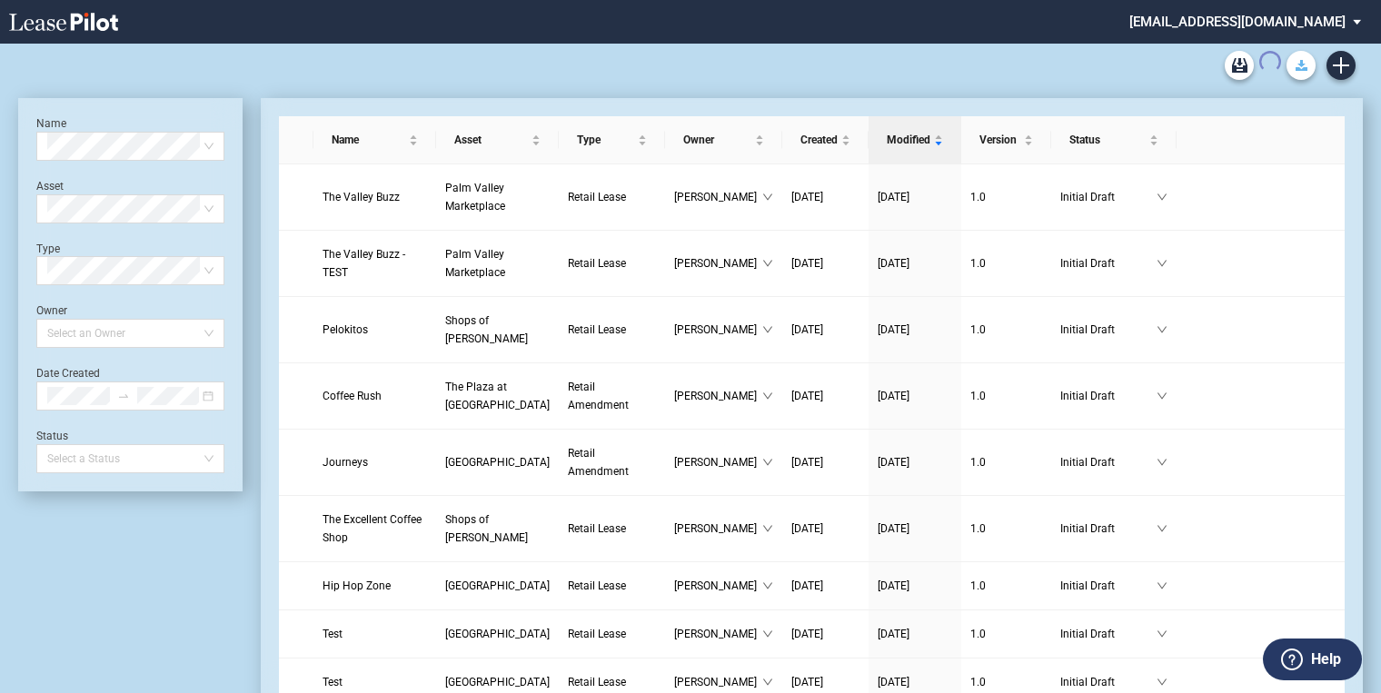
click at [1303, 65] on icon "Download Blank Form" at bounding box center [1302, 65] width 12 height 11
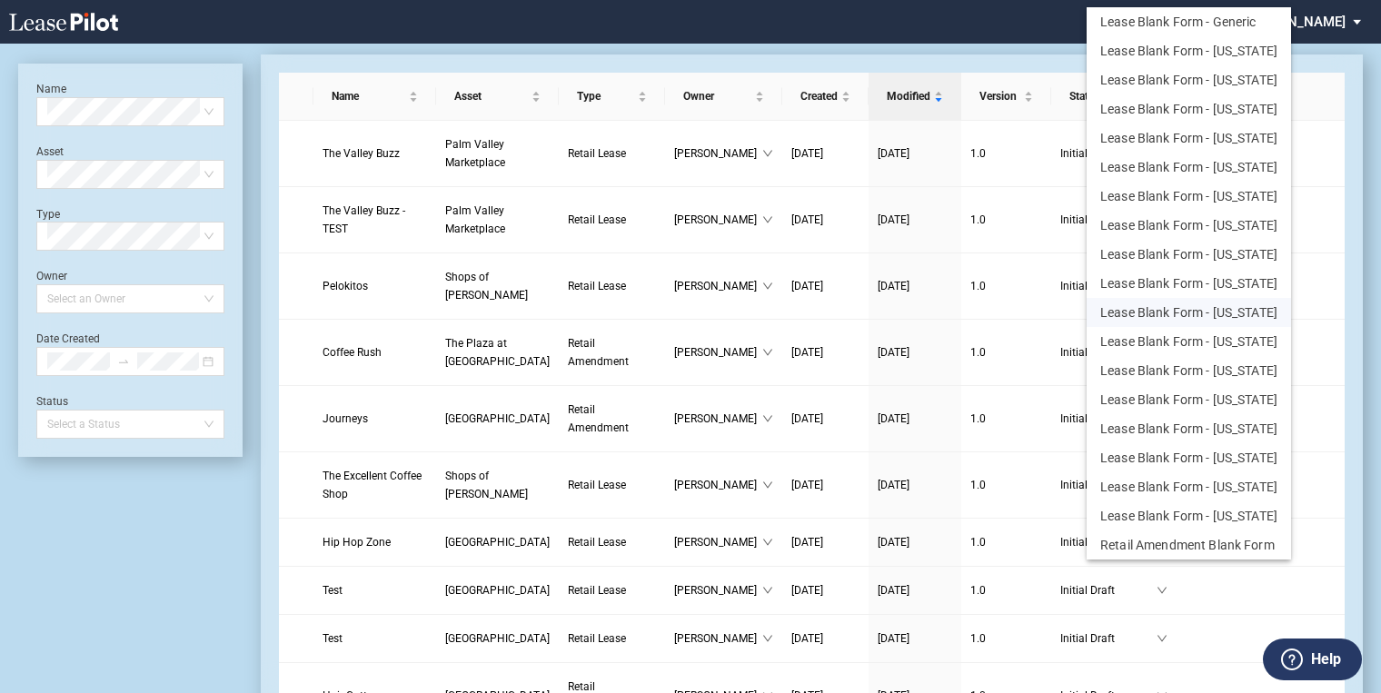
click at [1156, 312] on button "Lease Blank Form - [US_STATE]" at bounding box center [1189, 312] width 204 height 29
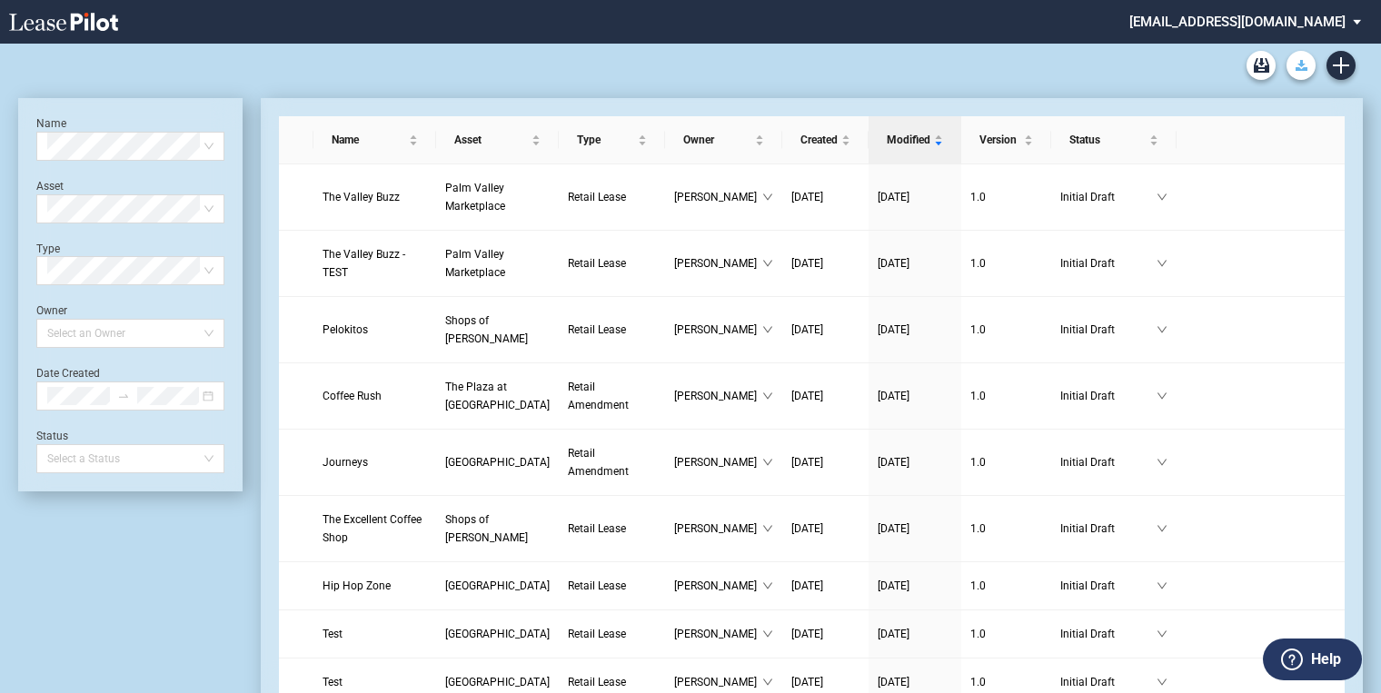
click at [1303, 68] on use "Download Blank Form" at bounding box center [1302, 65] width 12 height 11
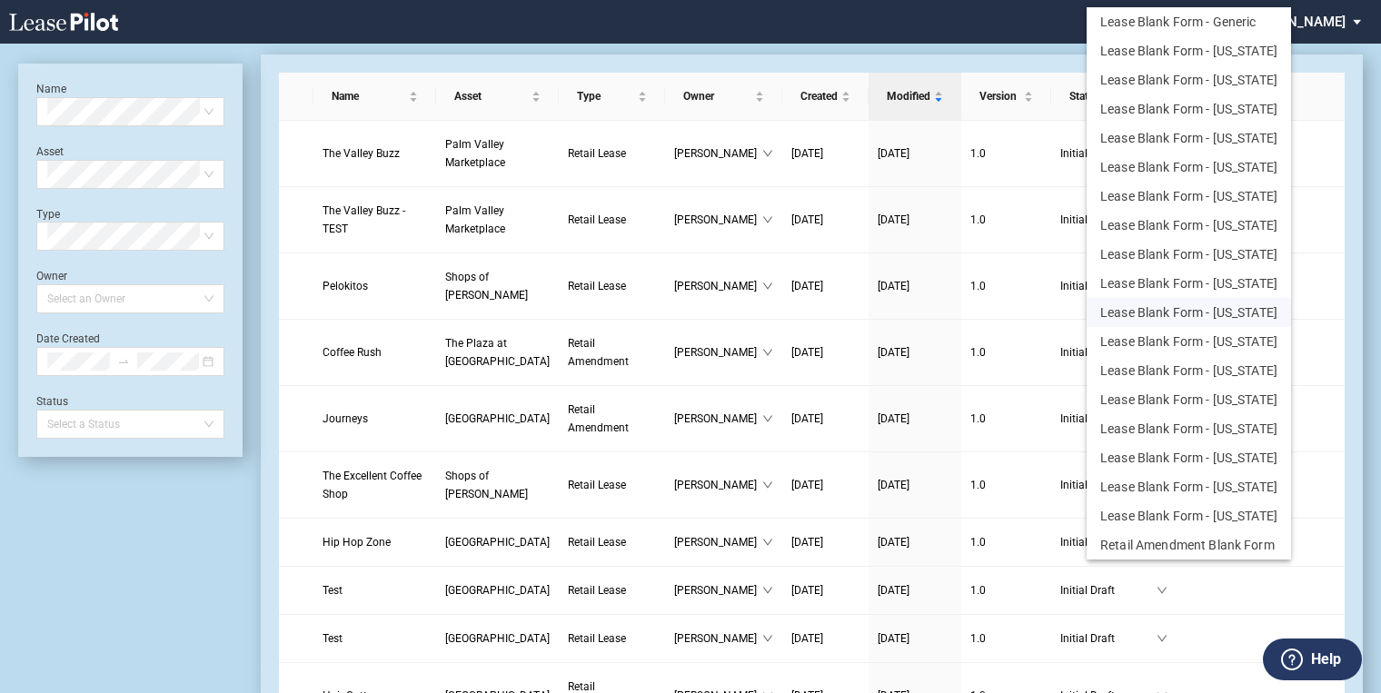
click at [1180, 313] on button "Lease Blank Form - [US_STATE]" at bounding box center [1189, 312] width 204 height 29
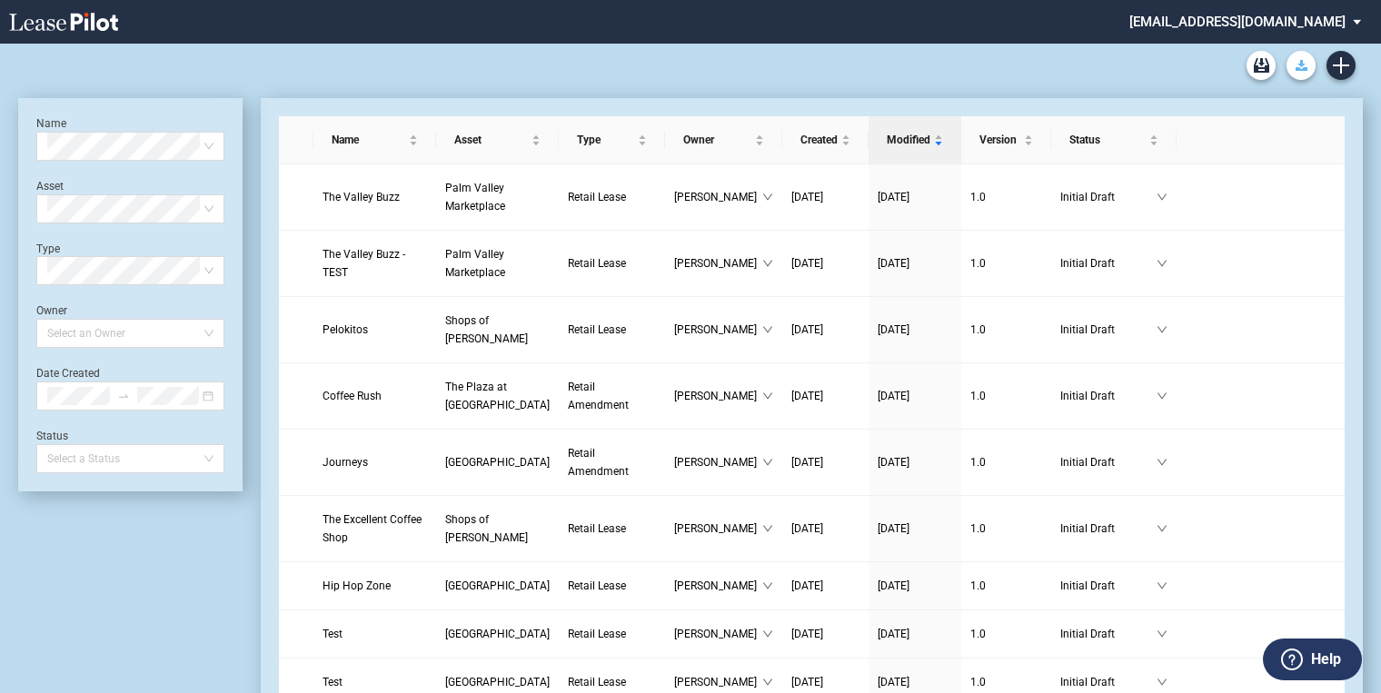
click at [1301, 62] on use "Download Blank Form" at bounding box center [1302, 65] width 12 height 11
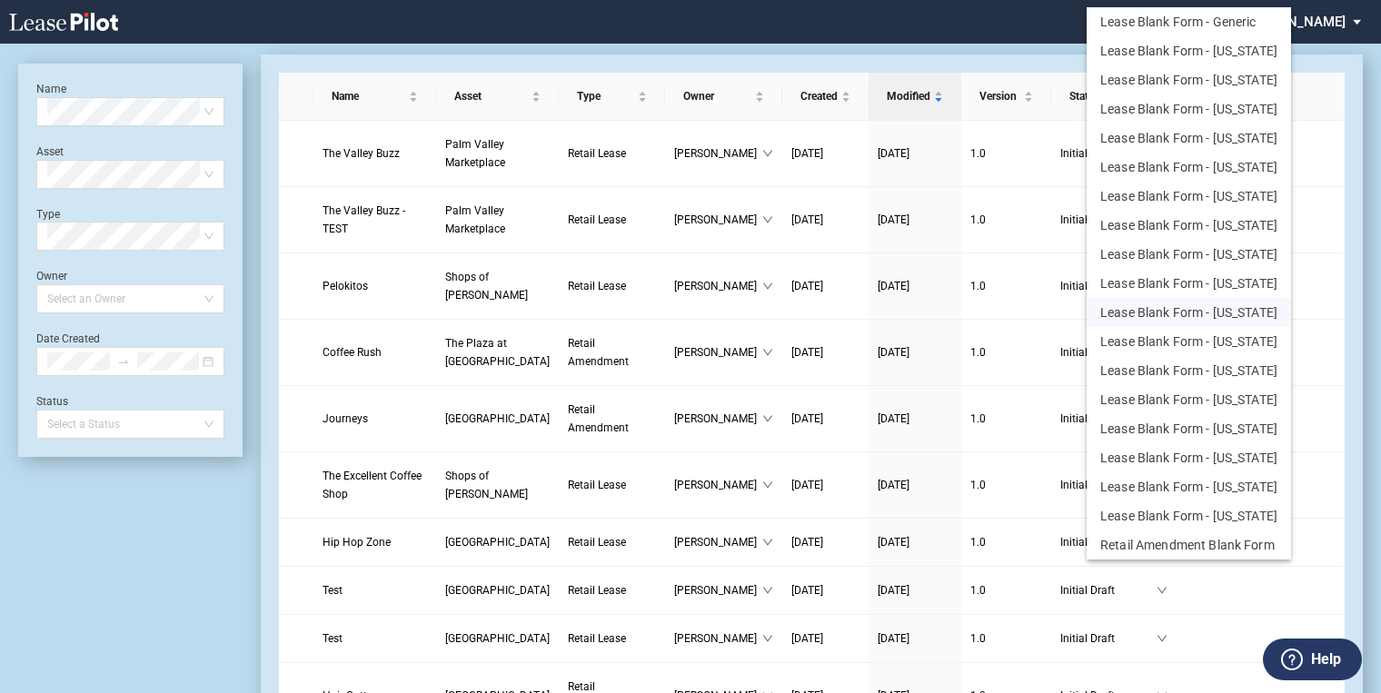
click at [1172, 309] on button "Lease Blank Form - [US_STATE]" at bounding box center [1189, 312] width 204 height 29
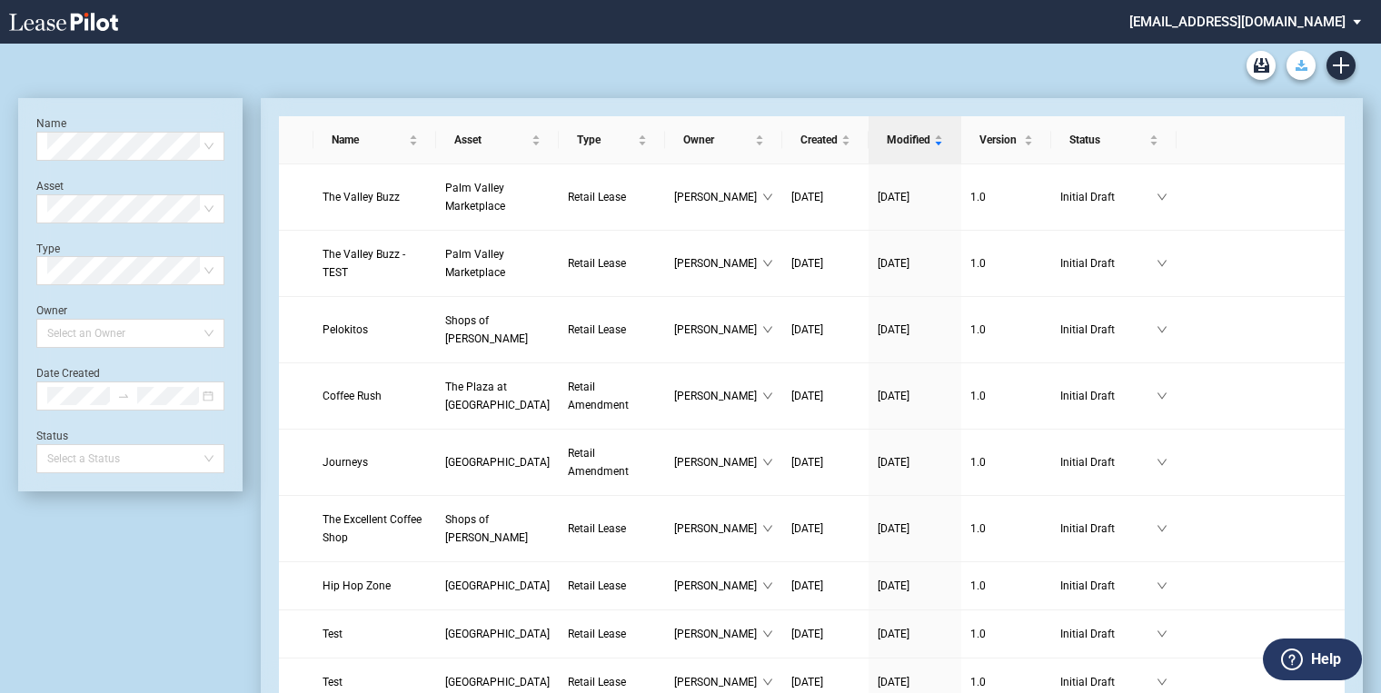
click at [1307, 65] on icon "Download Blank Form" at bounding box center [1302, 65] width 12 height 11
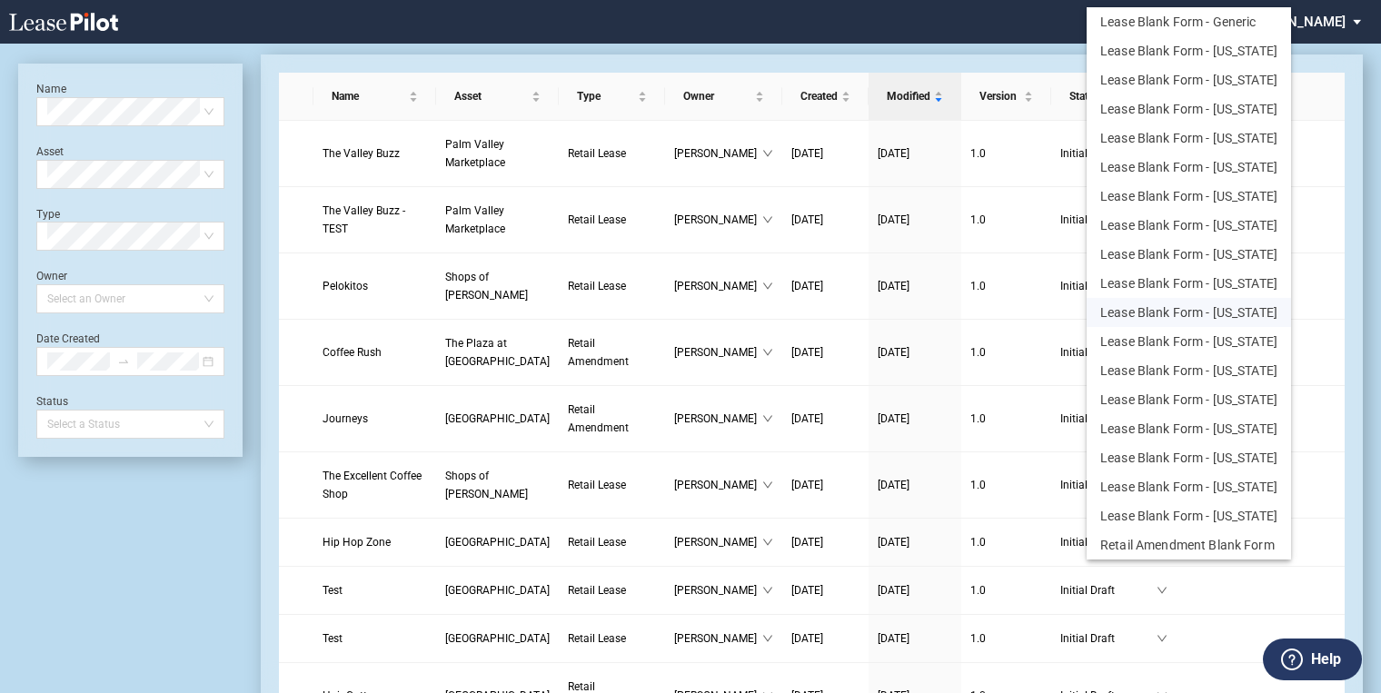
click at [1192, 313] on button "Lease Blank Form - [US_STATE]" at bounding box center [1189, 312] width 204 height 29
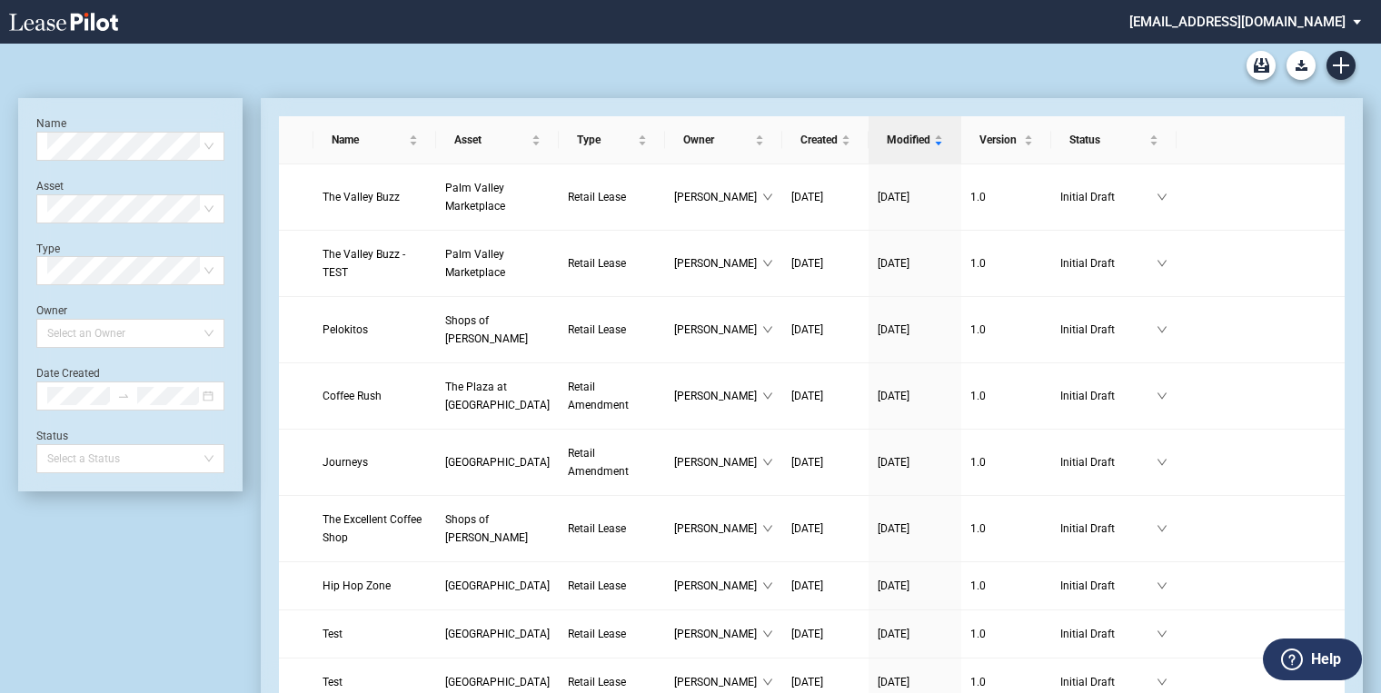
drag, startPoint x: 1682, startPoint y: 0, endPoint x: 685, endPoint y: 75, distance: 999.8
click at [636, 44] on div at bounding box center [690, 66] width 1345 height 44
click at [1298, 70] on use "Download Blank Form" at bounding box center [1302, 65] width 12 height 11
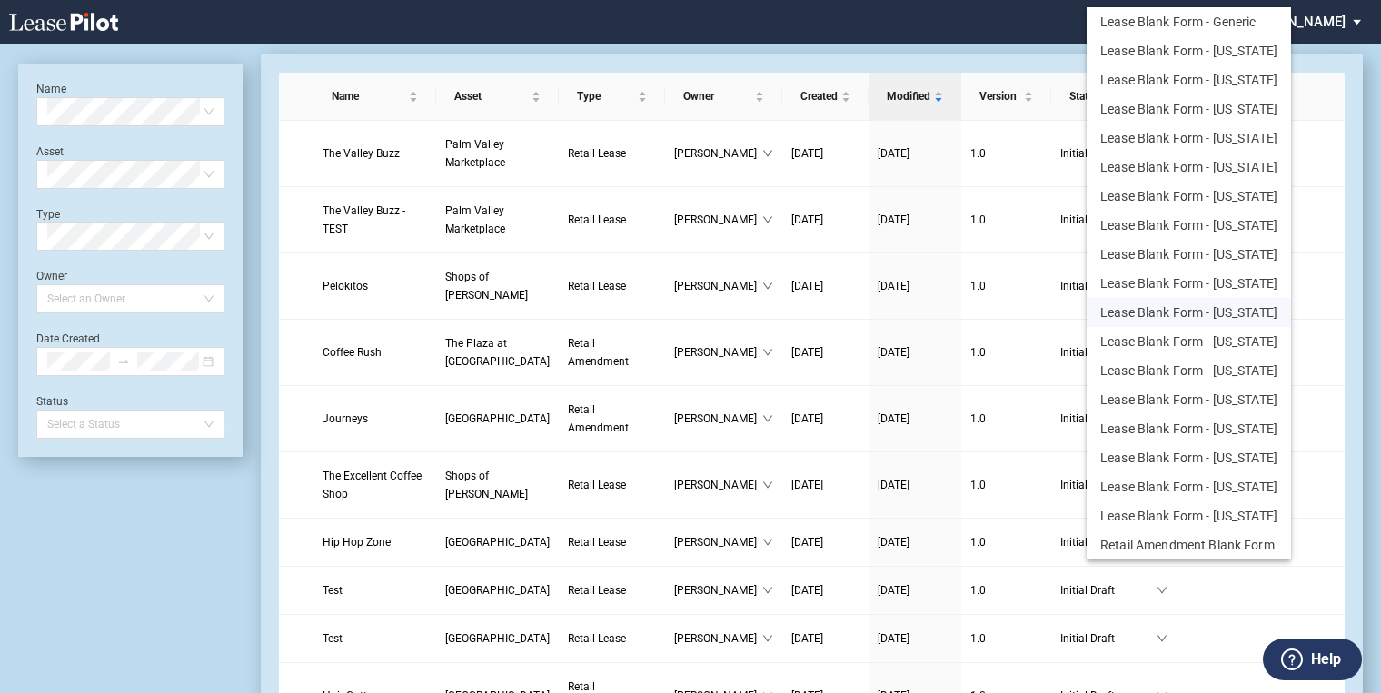
click at [1189, 307] on button "Lease Blank Form - [US_STATE]" at bounding box center [1189, 312] width 204 height 29
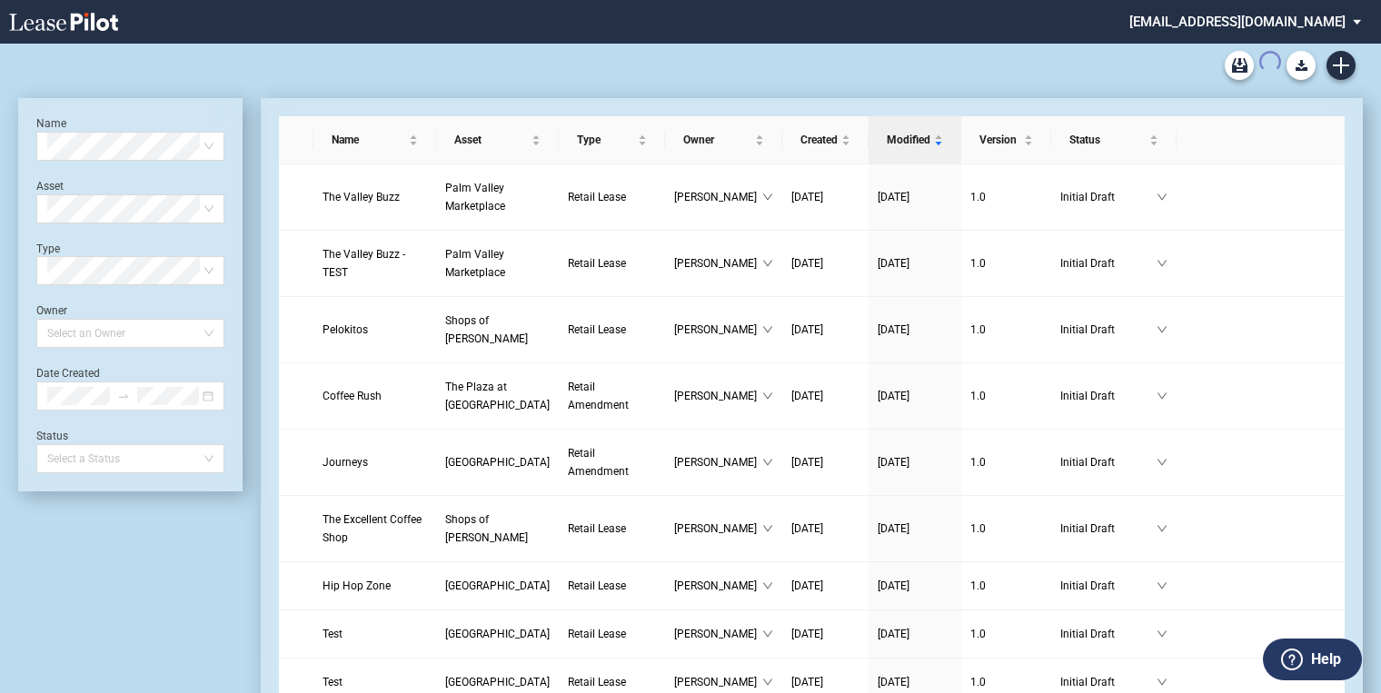
click at [66, 10] on link at bounding box center [95, 22] width 173 height 44
click at [66, 15] on icon at bounding box center [63, 22] width 109 height 18
click at [75, 26] on icon at bounding box center [63, 22] width 109 height 18
click at [91, 33] on link at bounding box center [95, 22] width 173 height 44
